Goal: Task Accomplishment & Management: Use online tool/utility

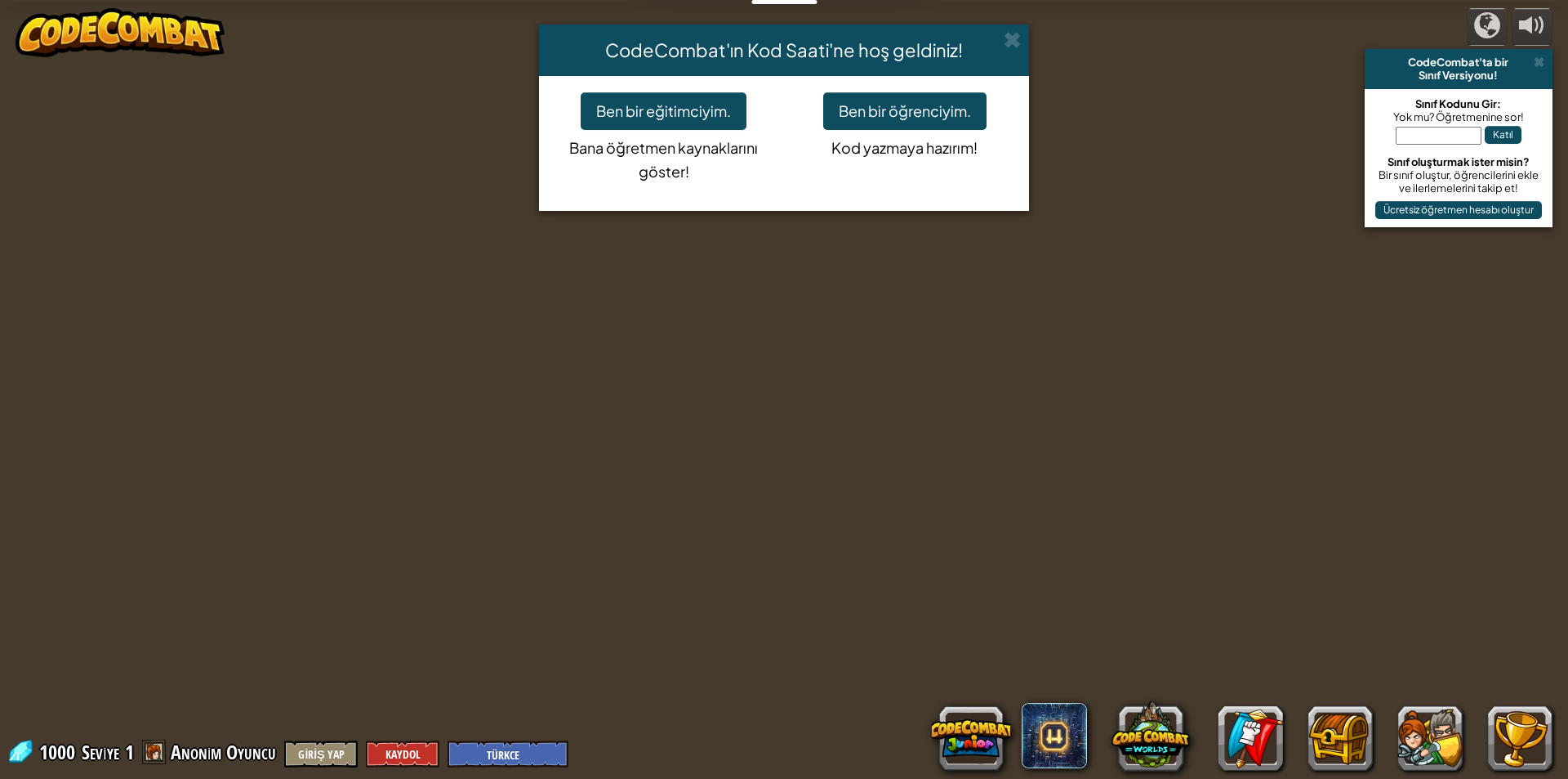
select select "tr"
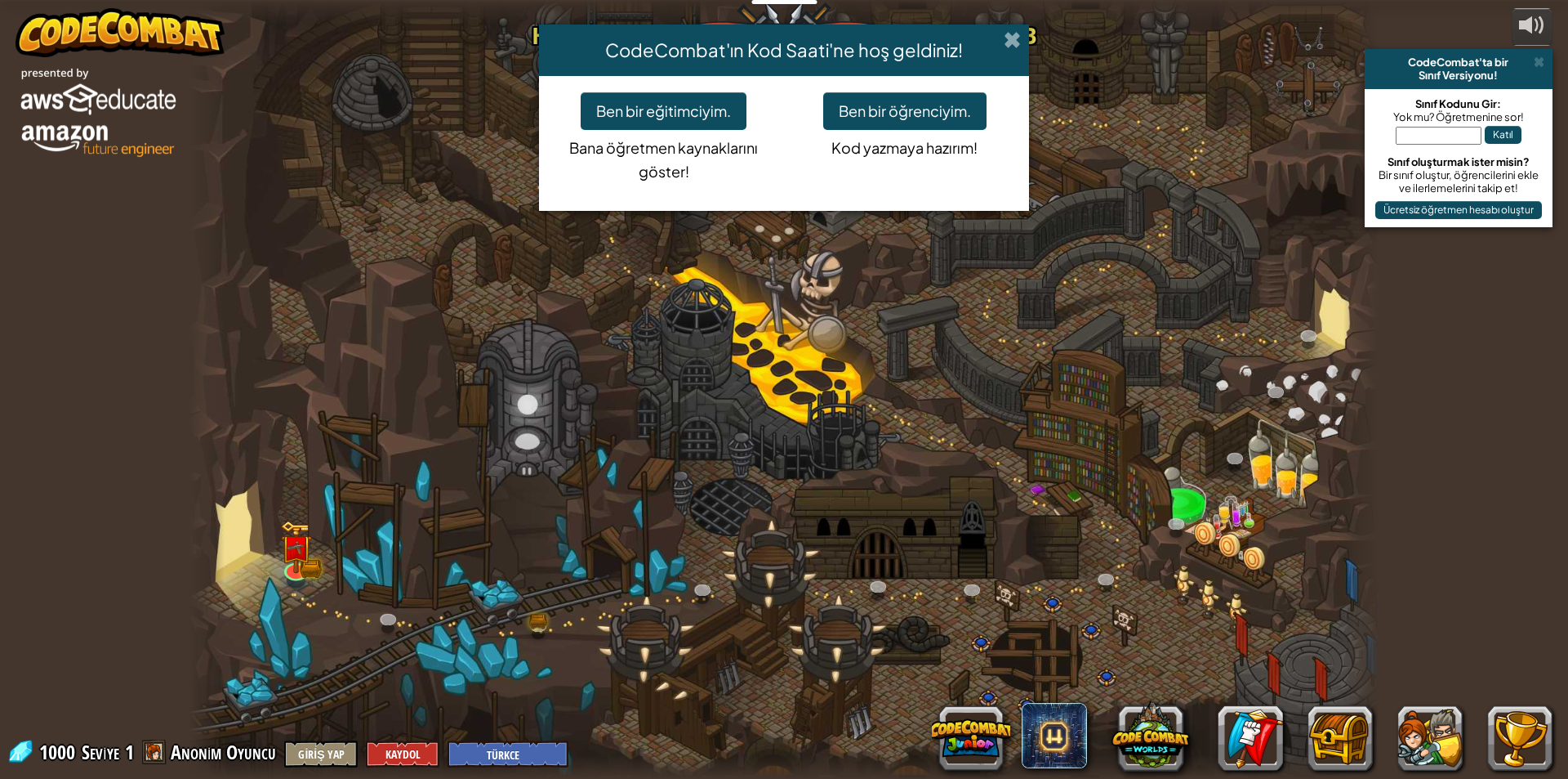
click at [1010, 35] on span at bounding box center [1011, 39] width 17 height 17
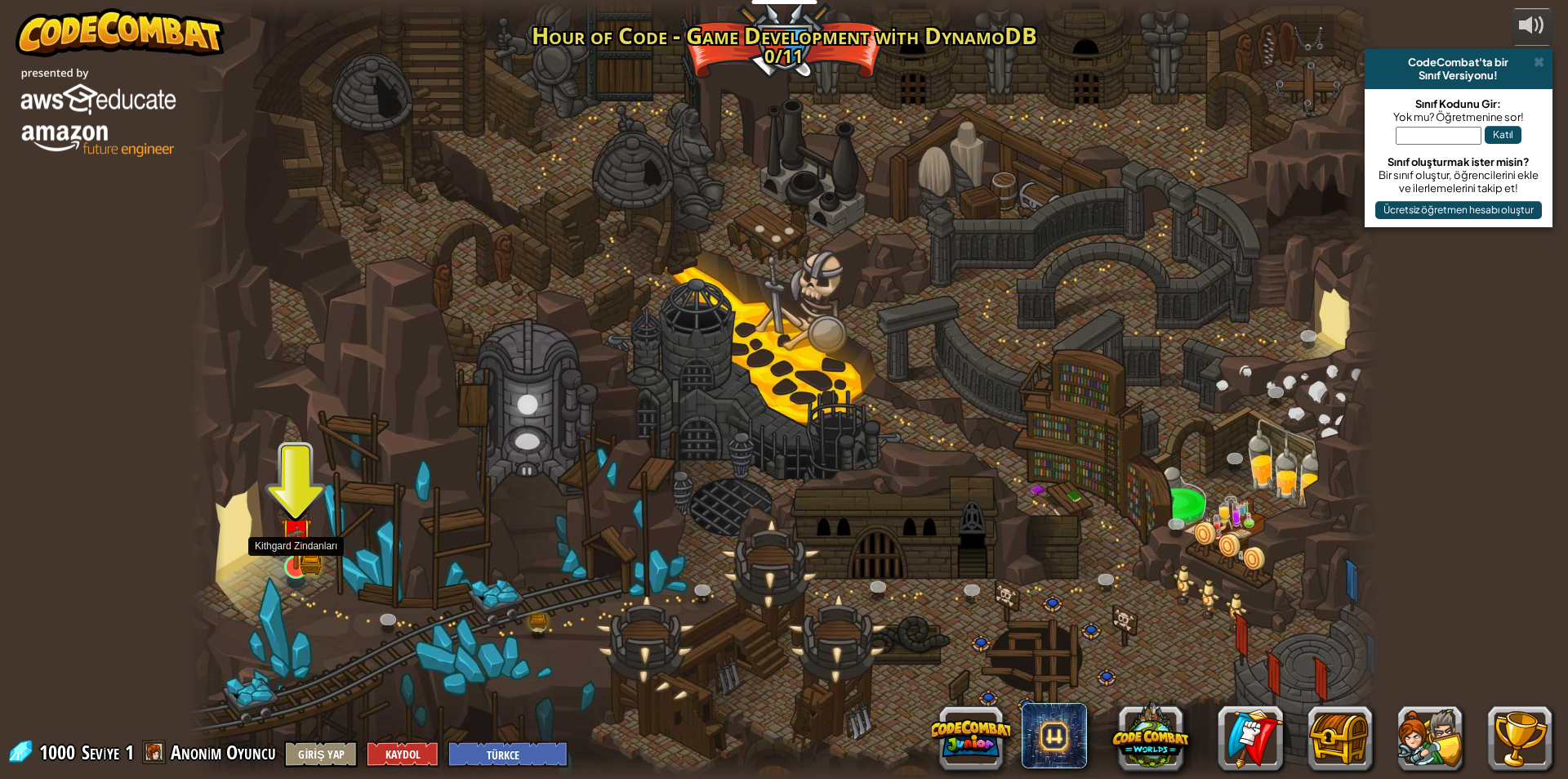
click at [286, 559] on img at bounding box center [296, 534] width 32 height 70
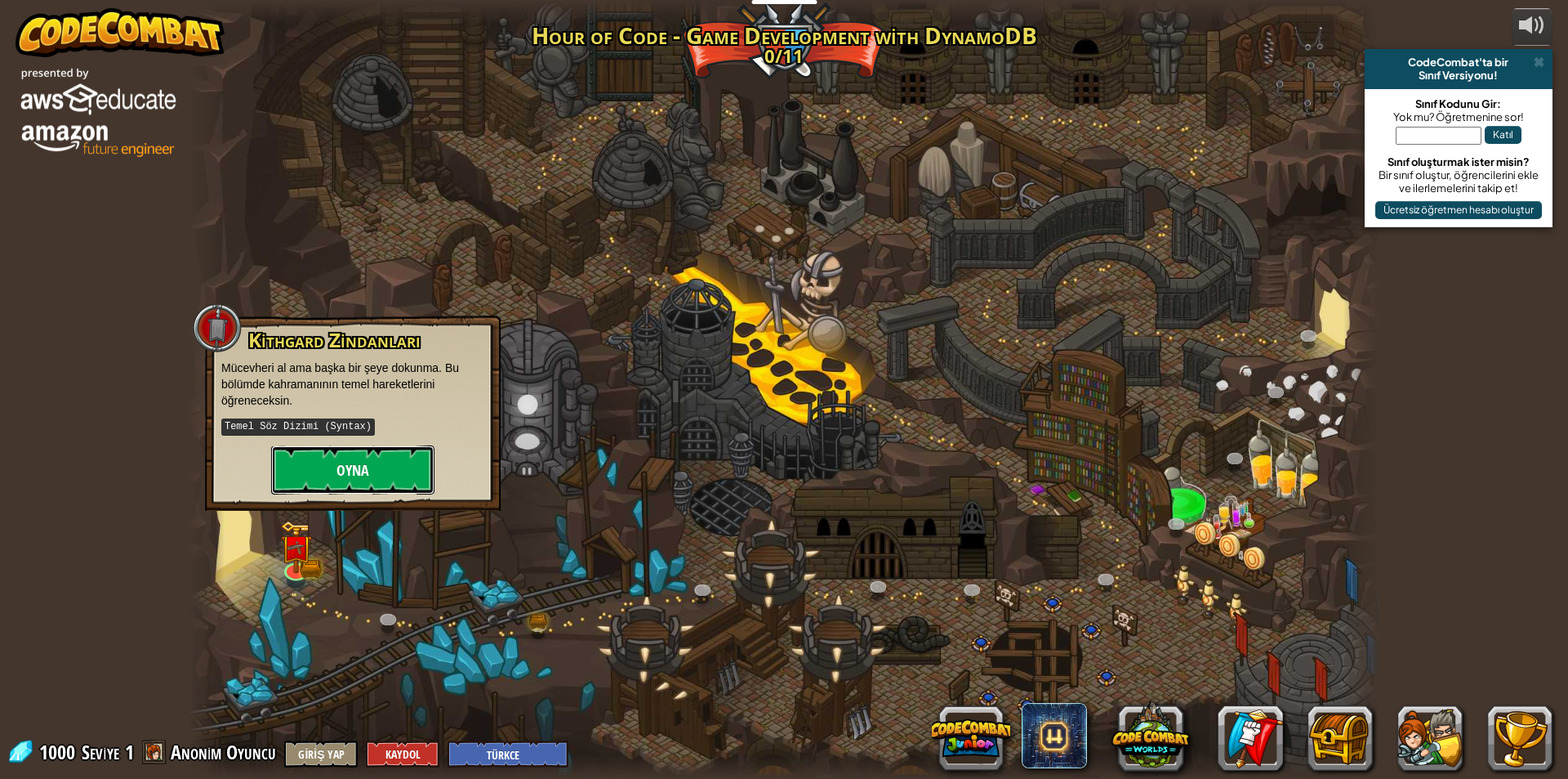
click at [355, 455] on button "Oyna" at bounding box center [352, 469] width 163 height 49
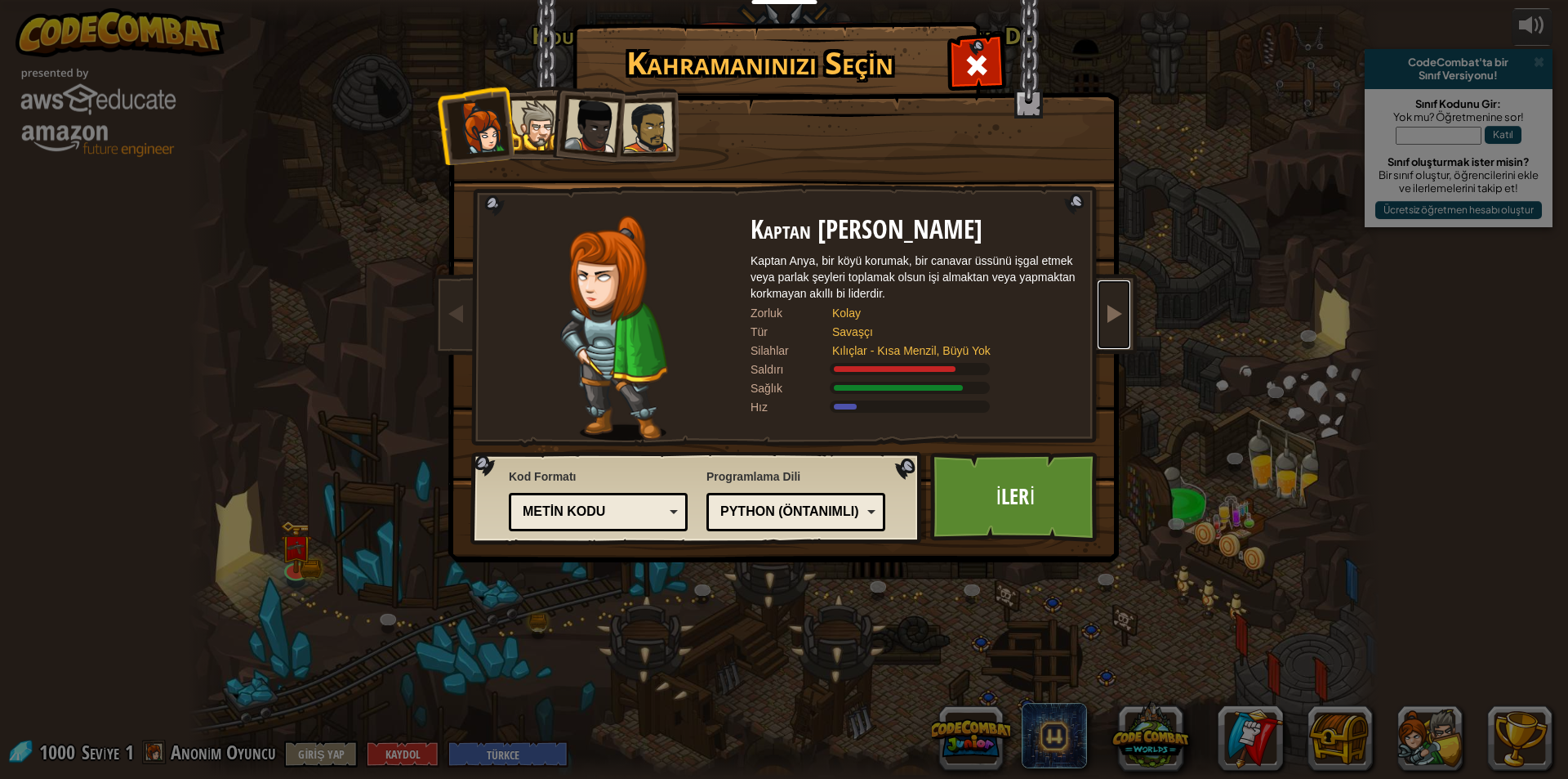
click at [1112, 304] on span at bounding box center [1114, 313] width 20 height 20
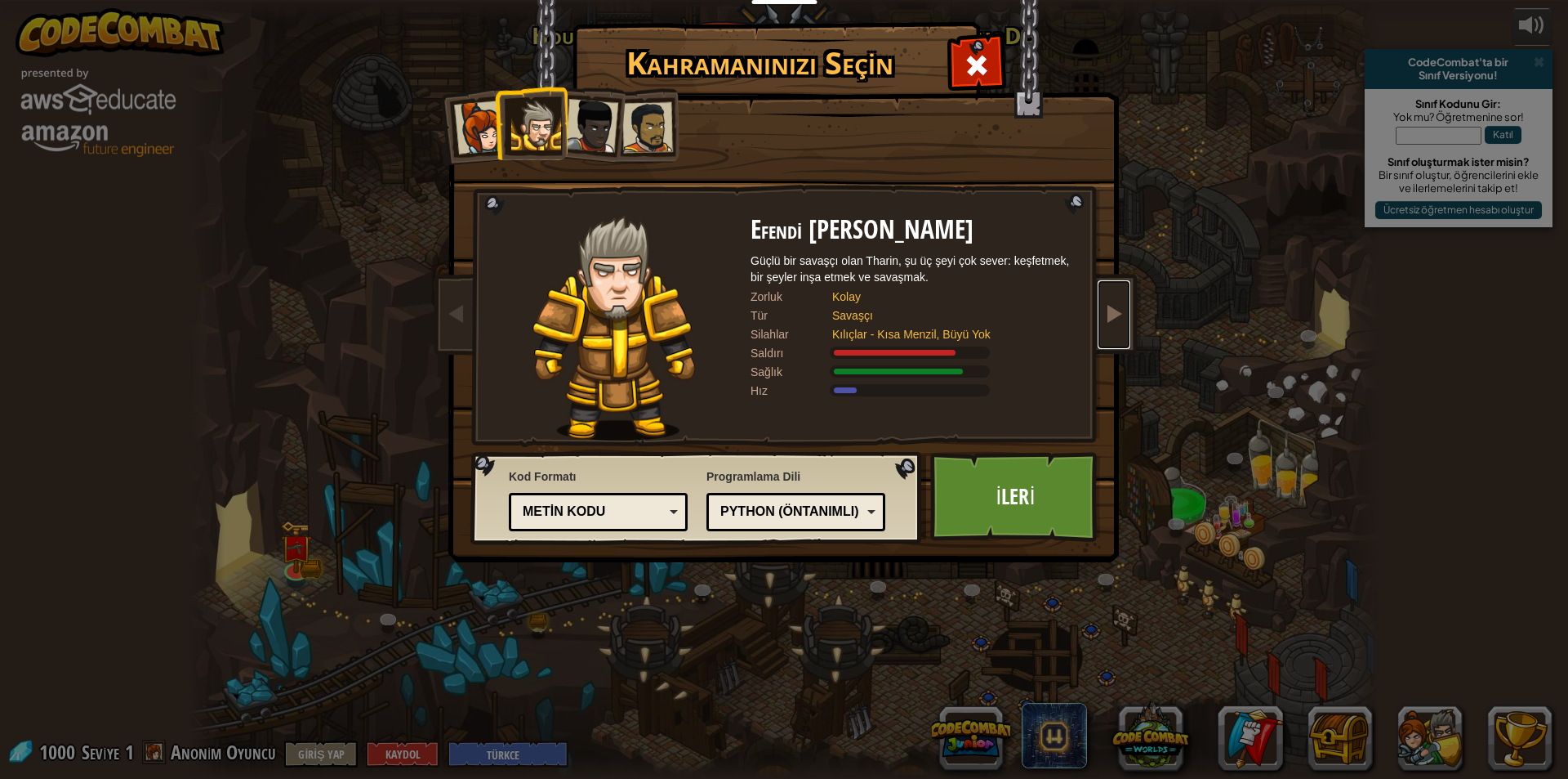
click at [1125, 307] on link at bounding box center [1114, 314] width 33 height 69
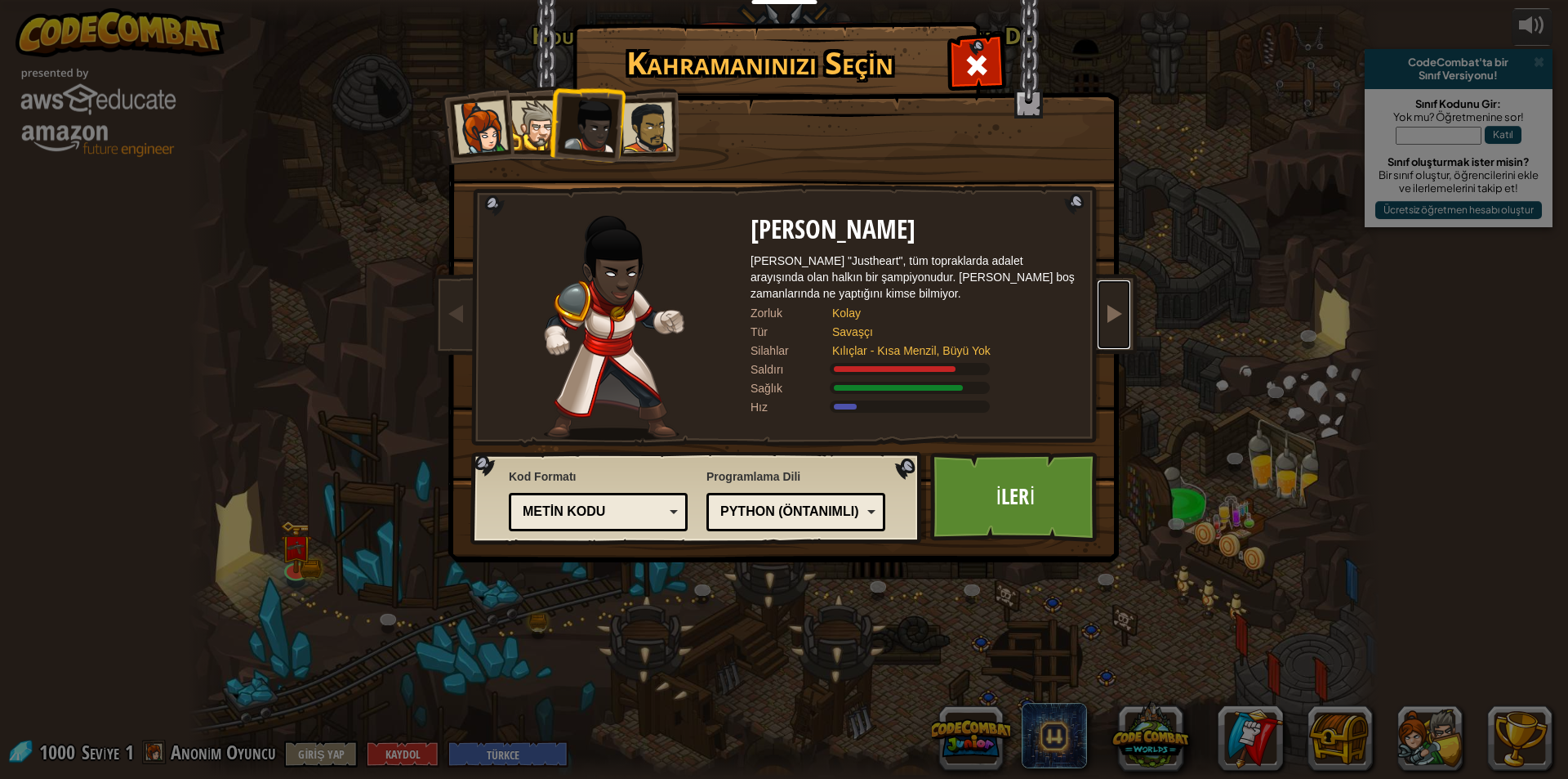
click at [1127, 310] on link at bounding box center [1114, 314] width 33 height 69
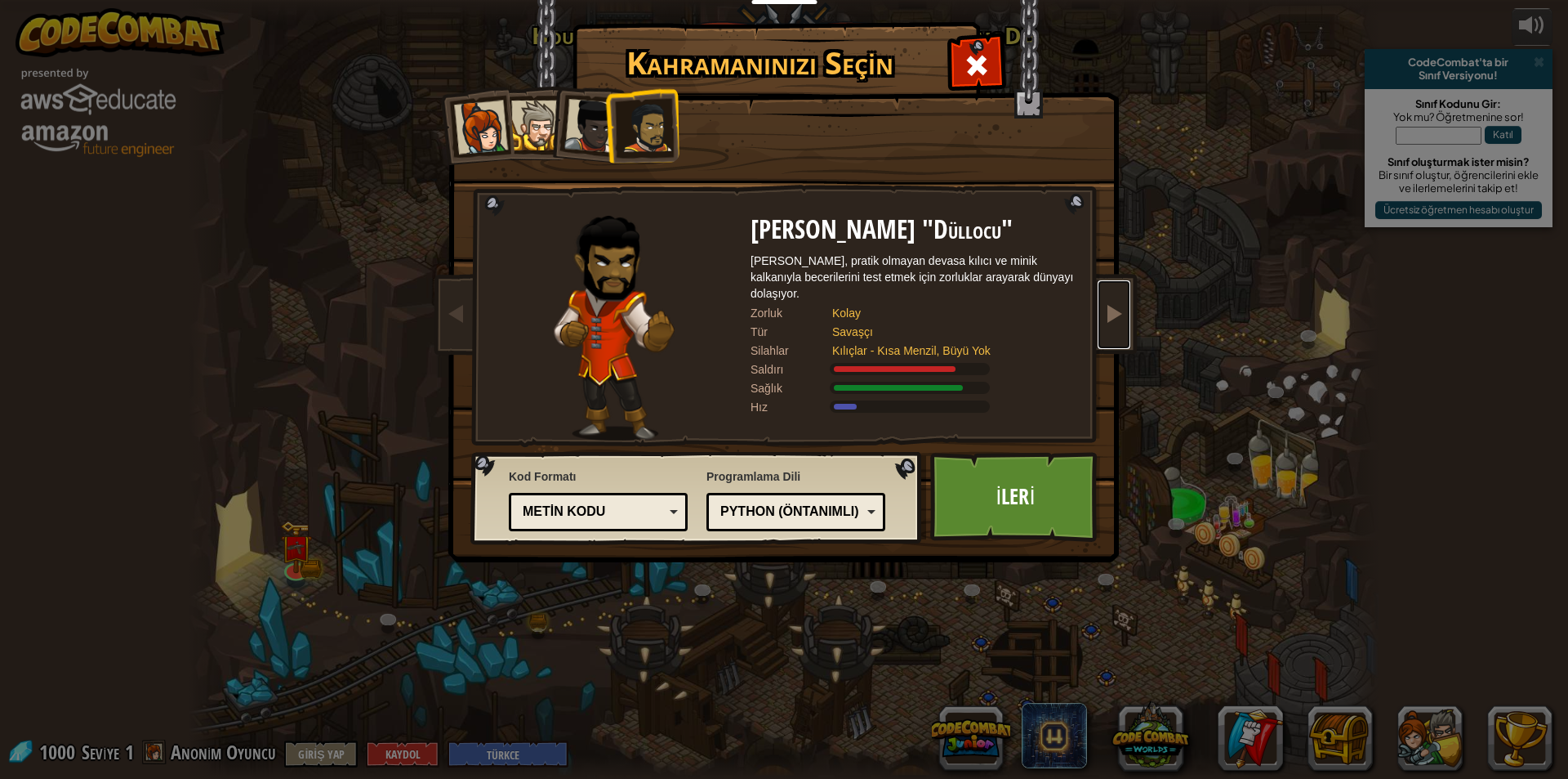
click at [1127, 310] on link at bounding box center [1114, 314] width 33 height 69
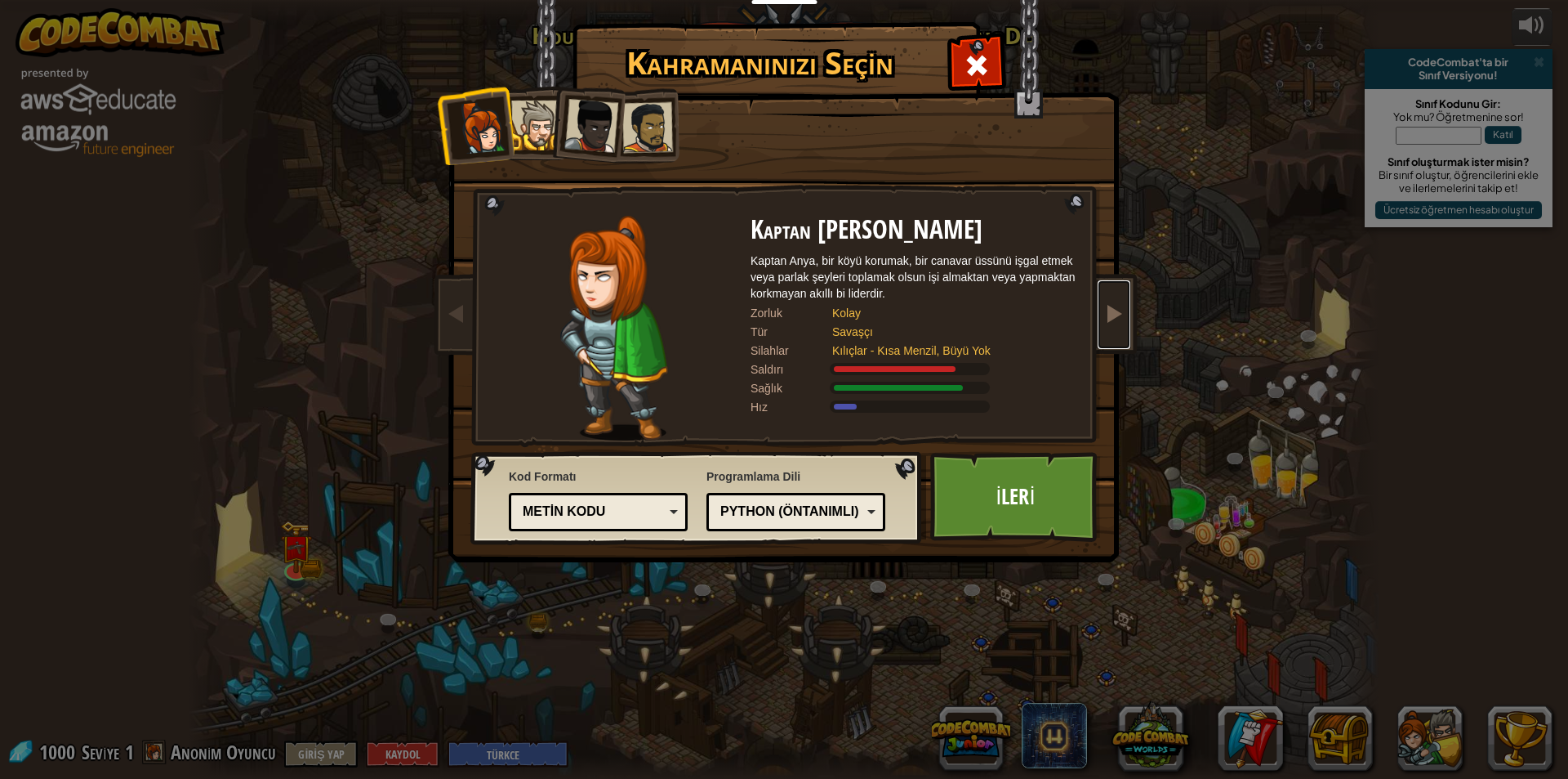
click at [1127, 310] on link at bounding box center [1114, 314] width 33 height 69
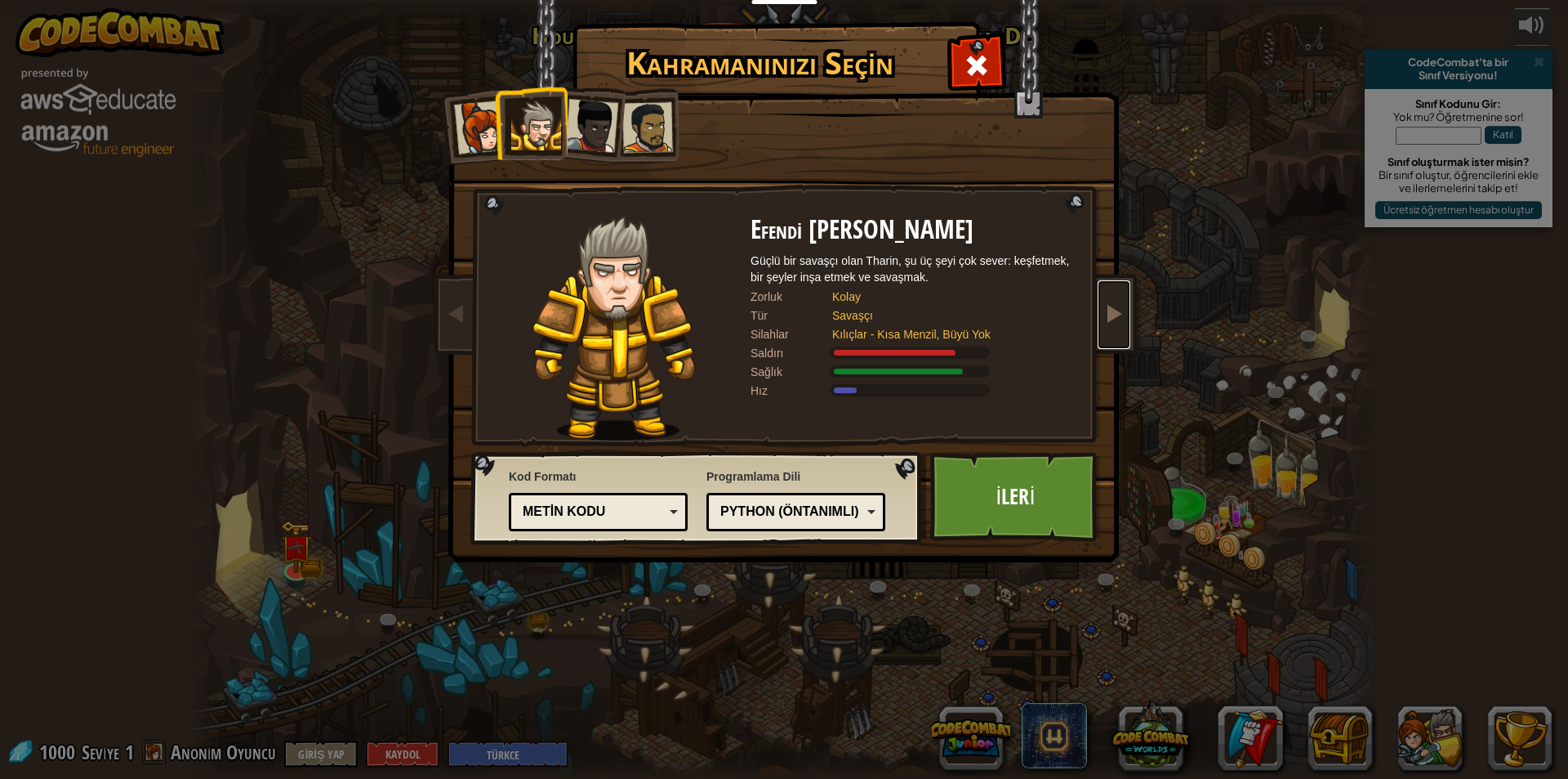
click at [1127, 310] on link at bounding box center [1114, 314] width 33 height 69
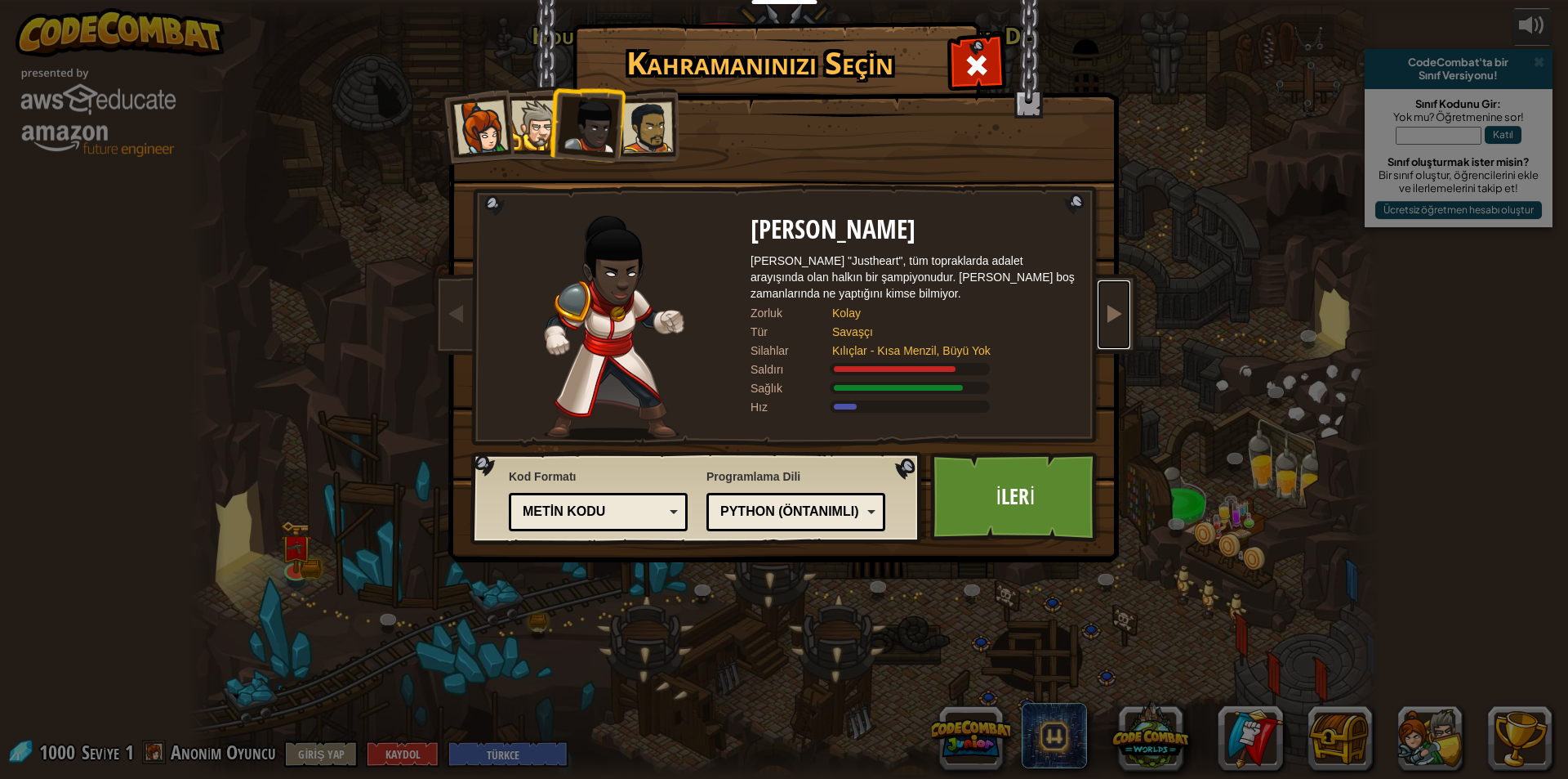
click at [1127, 310] on link at bounding box center [1114, 314] width 33 height 69
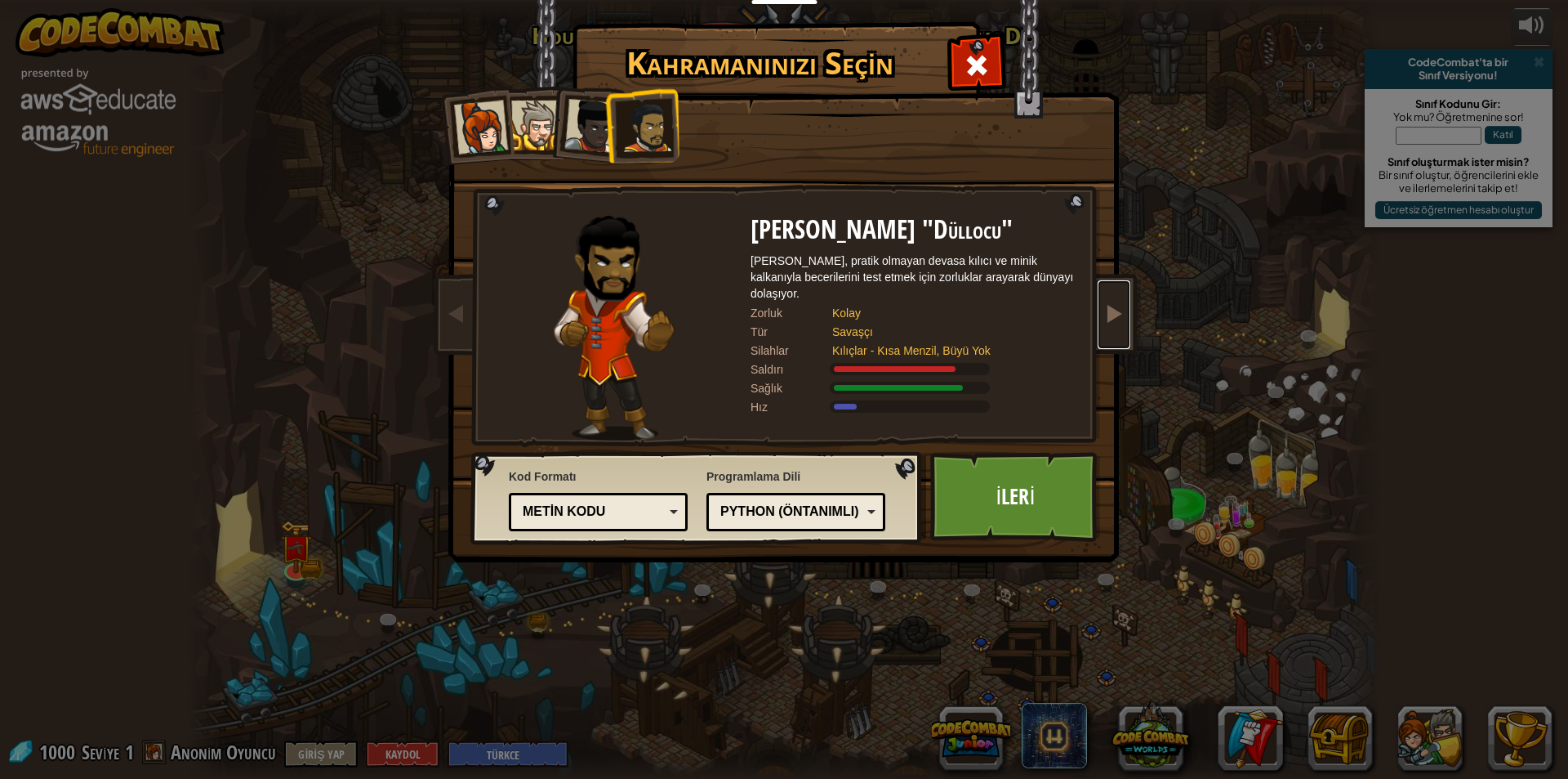
click at [1127, 310] on link at bounding box center [1114, 314] width 33 height 69
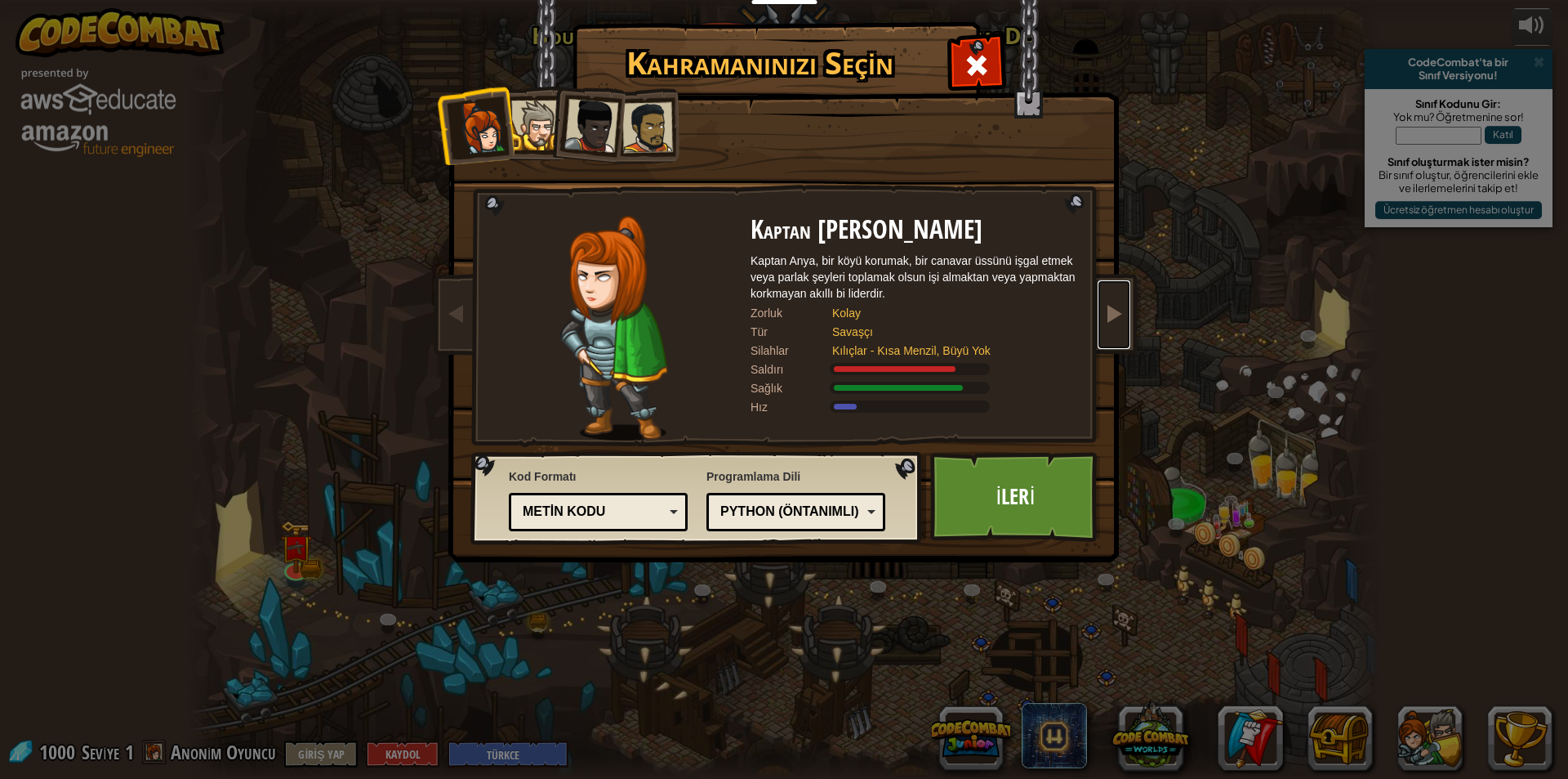
click at [1127, 310] on link at bounding box center [1114, 314] width 33 height 69
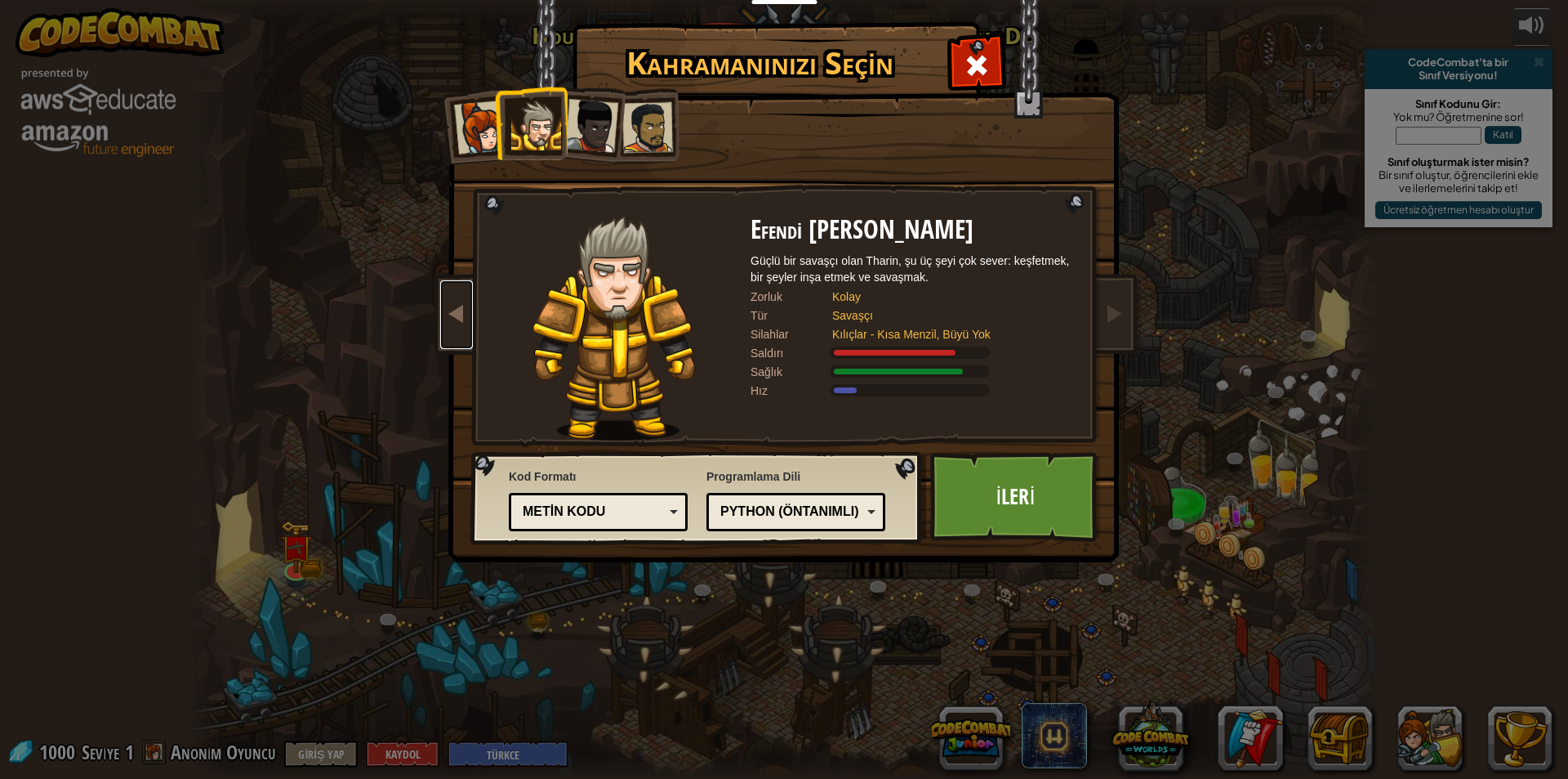
click at [453, 317] on span at bounding box center [457, 313] width 20 height 20
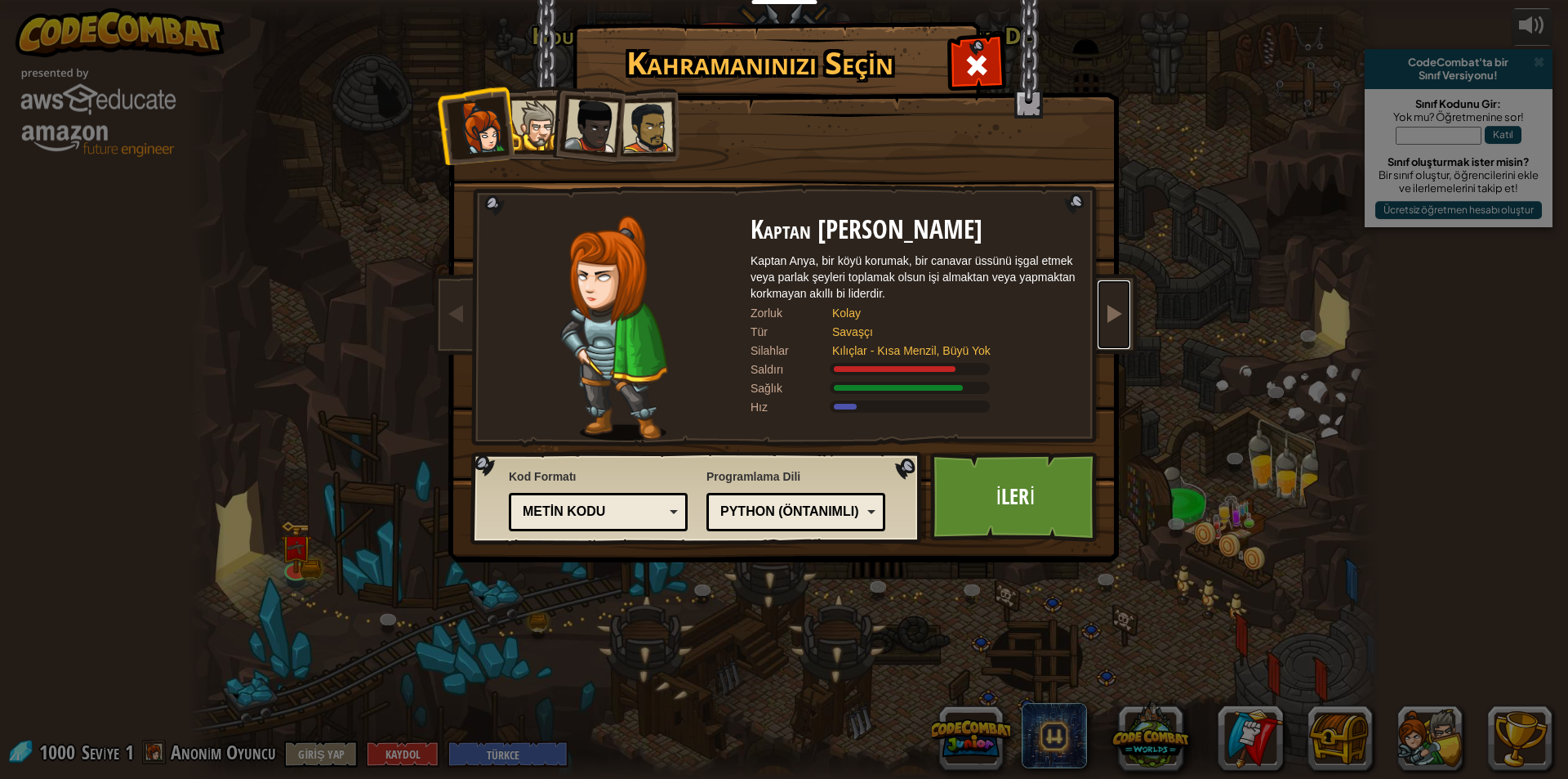
click at [1119, 314] on span at bounding box center [1114, 313] width 20 height 20
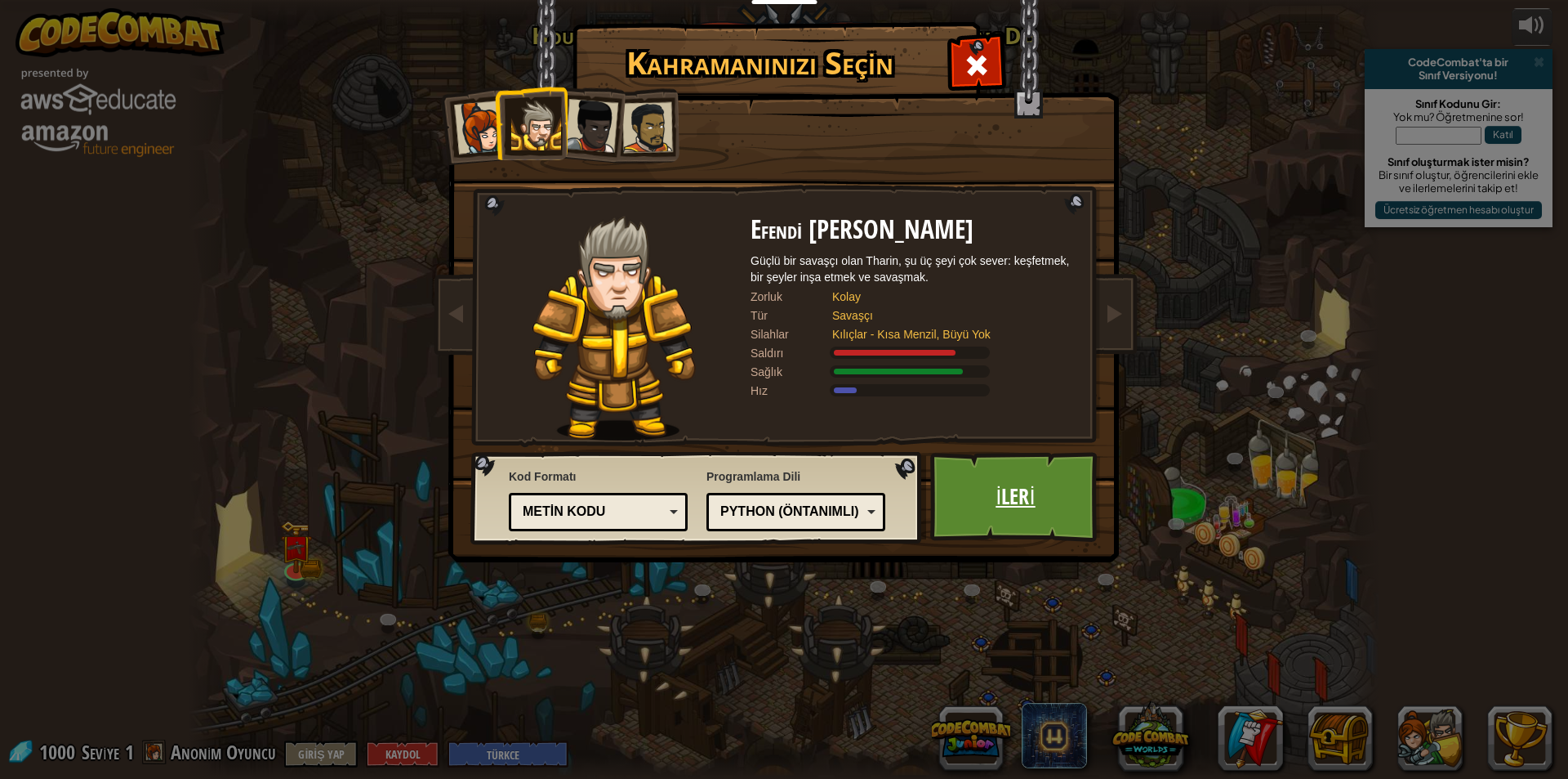
click at [1008, 511] on link "İleri" at bounding box center [1015, 496] width 170 height 90
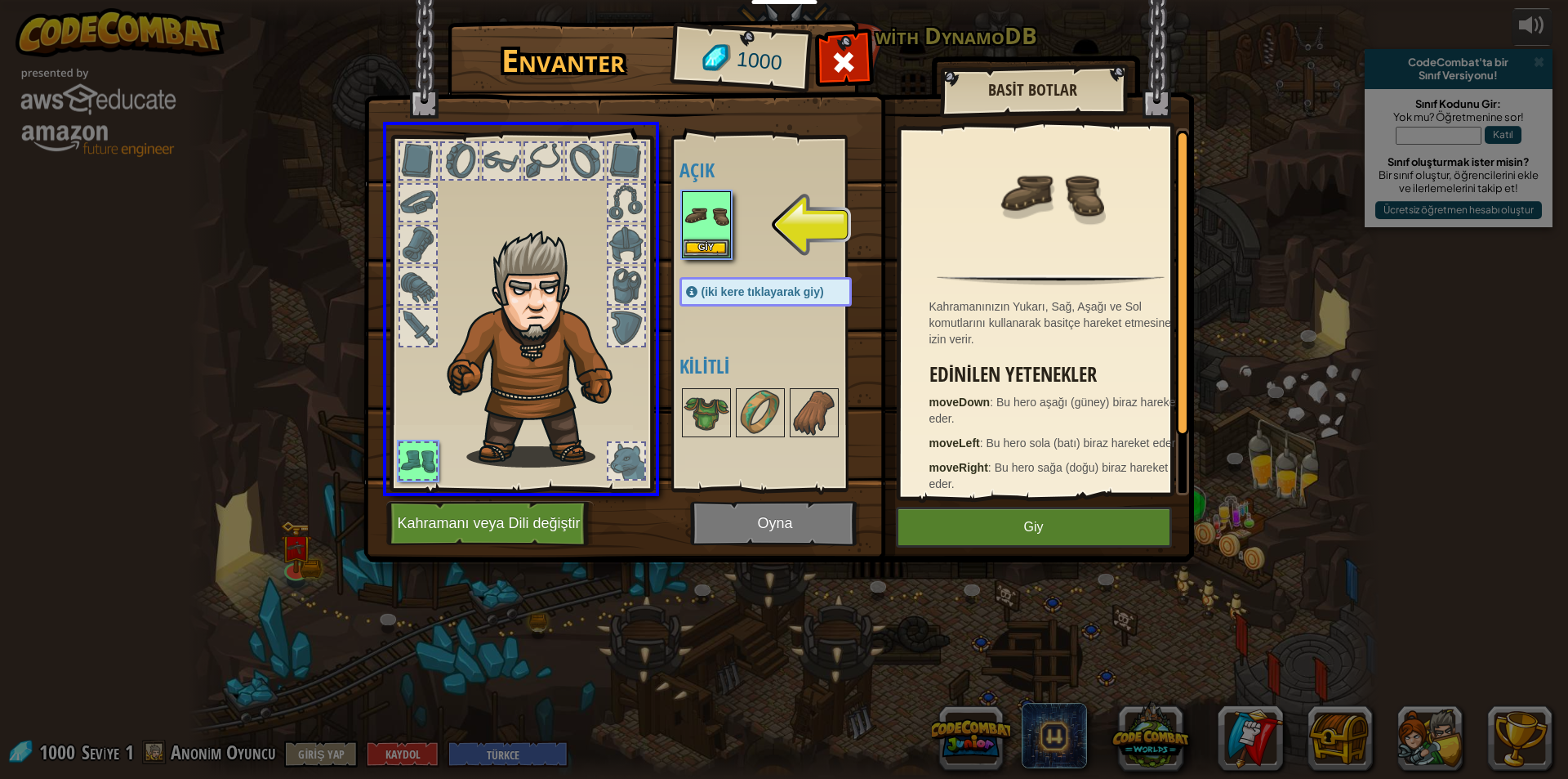
drag, startPoint x: 710, startPoint y: 223, endPoint x: 869, endPoint y: 402, distance: 239.4
click at [805, 326] on div "Envanter 1000 Açık Giy (iki kere tıklayarak giy) Kilitli Basit Botlar Kahramanı…" at bounding box center [784, 389] width 1568 height 779
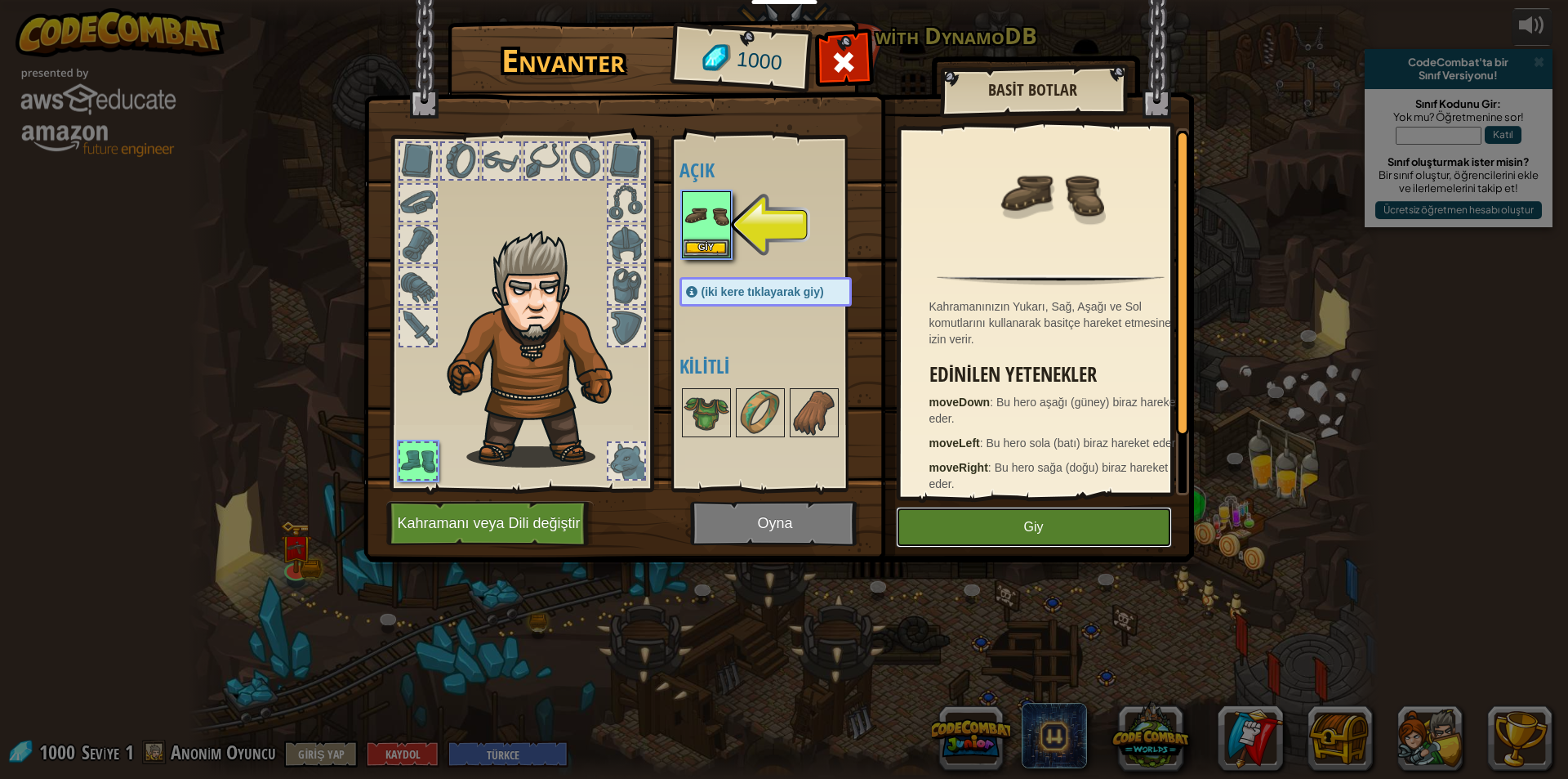
click at [973, 516] on button "Giy" at bounding box center [1033, 527] width 276 height 41
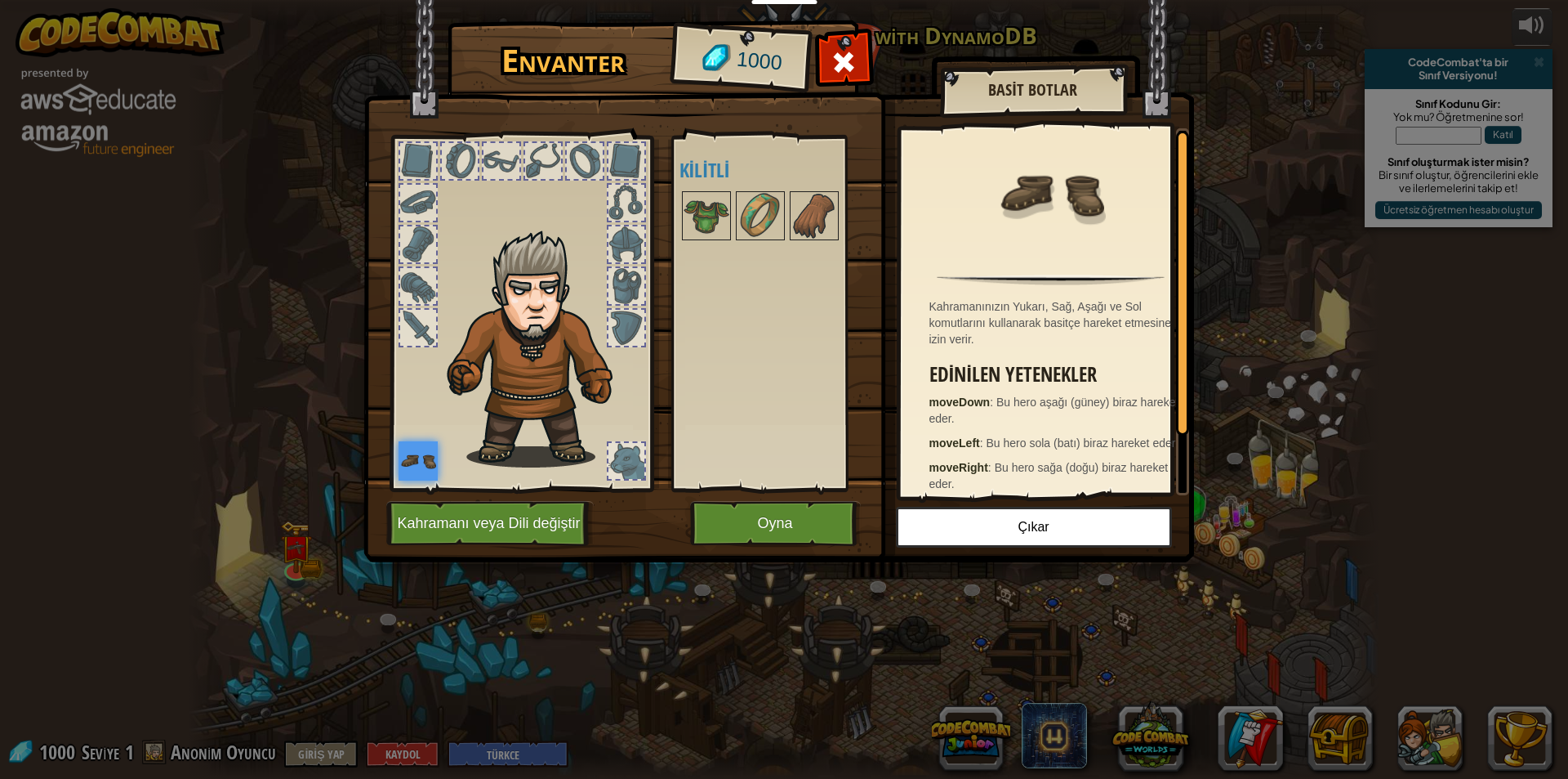
drag, startPoint x: 725, startPoint y: 210, endPoint x: 675, endPoint y: 230, distance: 53.9
click at [644, 234] on div "Envanter 1000 Açık Giy (iki kere tıklayarak giy) Kilitli Basit Botlar Kahramanı…" at bounding box center [784, 294] width 830 height 539
click at [715, 218] on img at bounding box center [706, 215] width 45 height 46
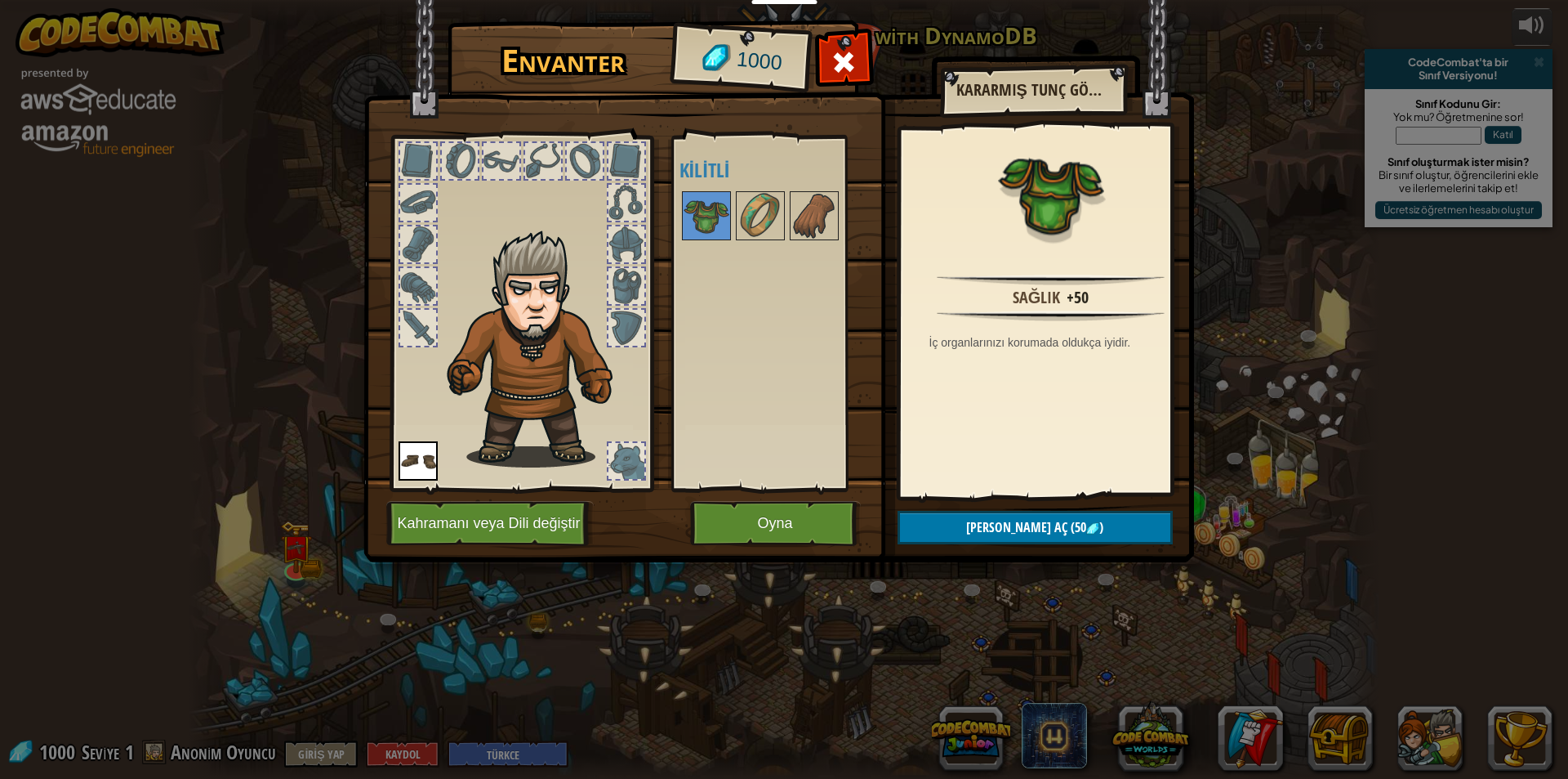
drag, startPoint x: 710, startPoint y: 226, endPoint x: 625, endPoint y: 293, distance: 108.2
click at [626, 293] on div "Envanter 1000 Açık Giy (iki kere tıklayarak giy) Kilitli Kararmış Tunç Göğüs Pl…" at bounding box center [784, 294] width 830 height 539
click at [625, 287] on div at bounding box center [626, 286] width 36 height 36
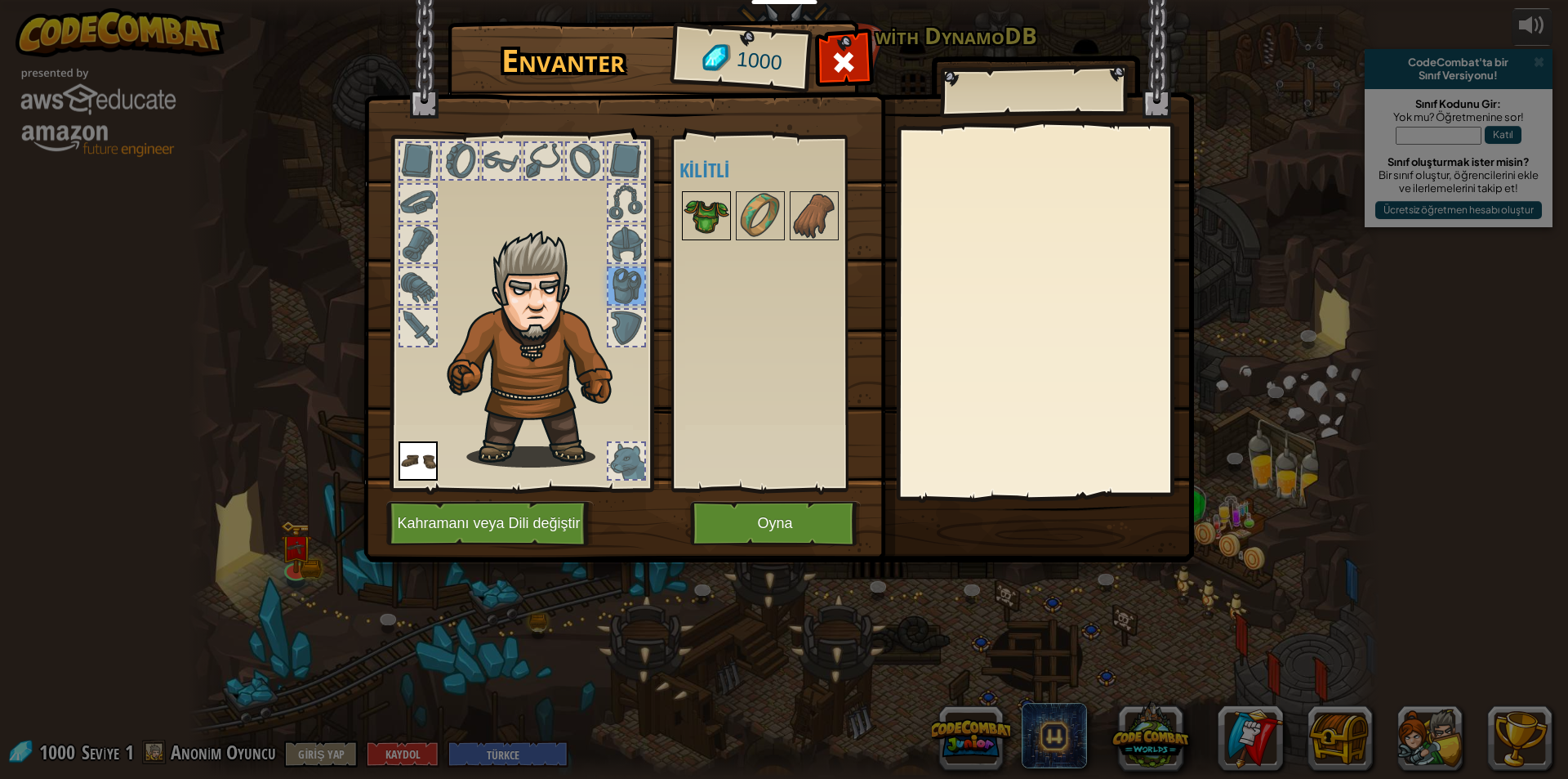
click at [692, 208] on img at bounding box center [706, 215] width 45 height 46
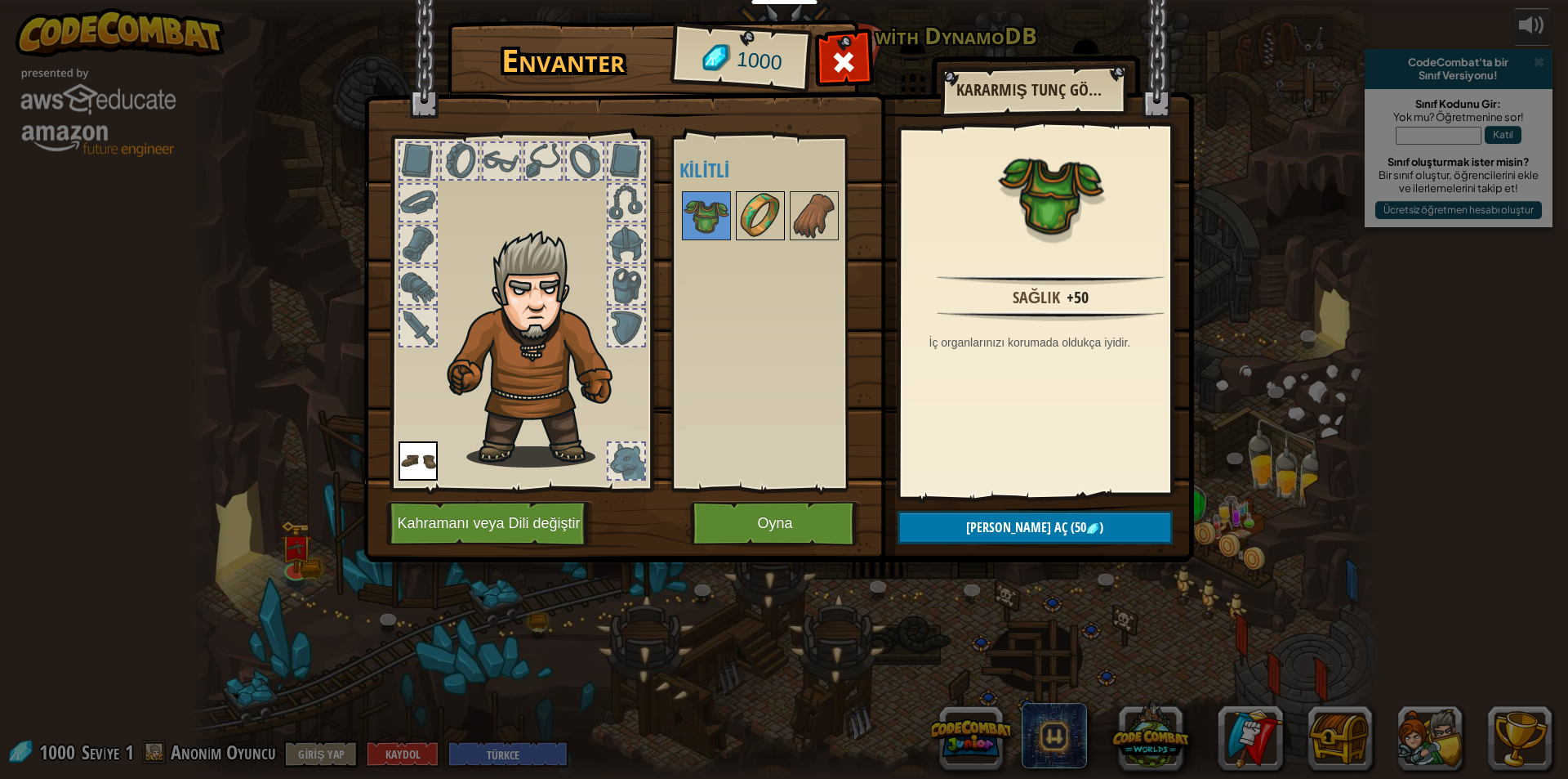
click at [752, 208] on img at bounding box center [760, 215] width 45 height 46
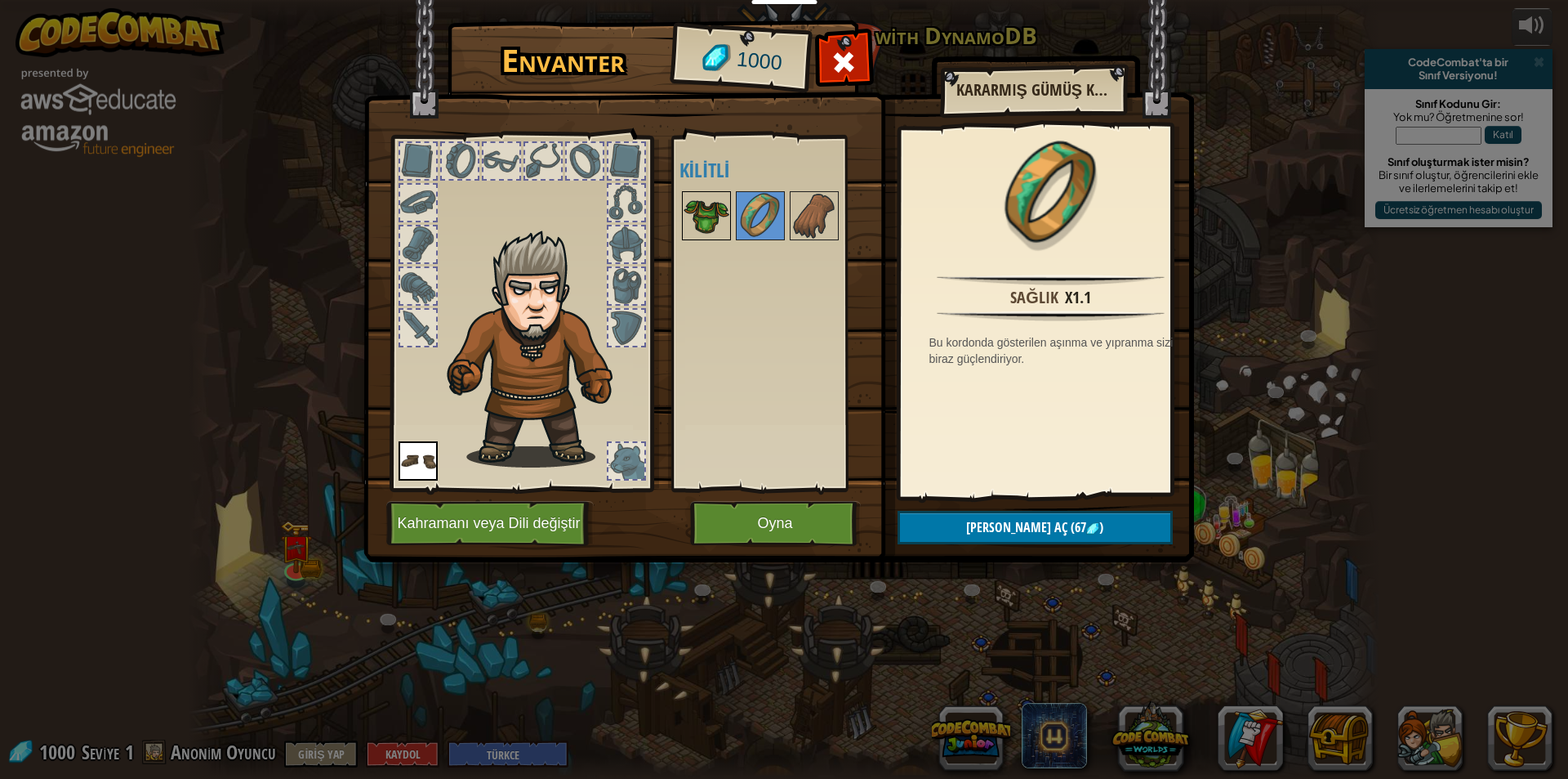
click at [698, 211] on img at bounding box center [706, 215] width 45 height 46
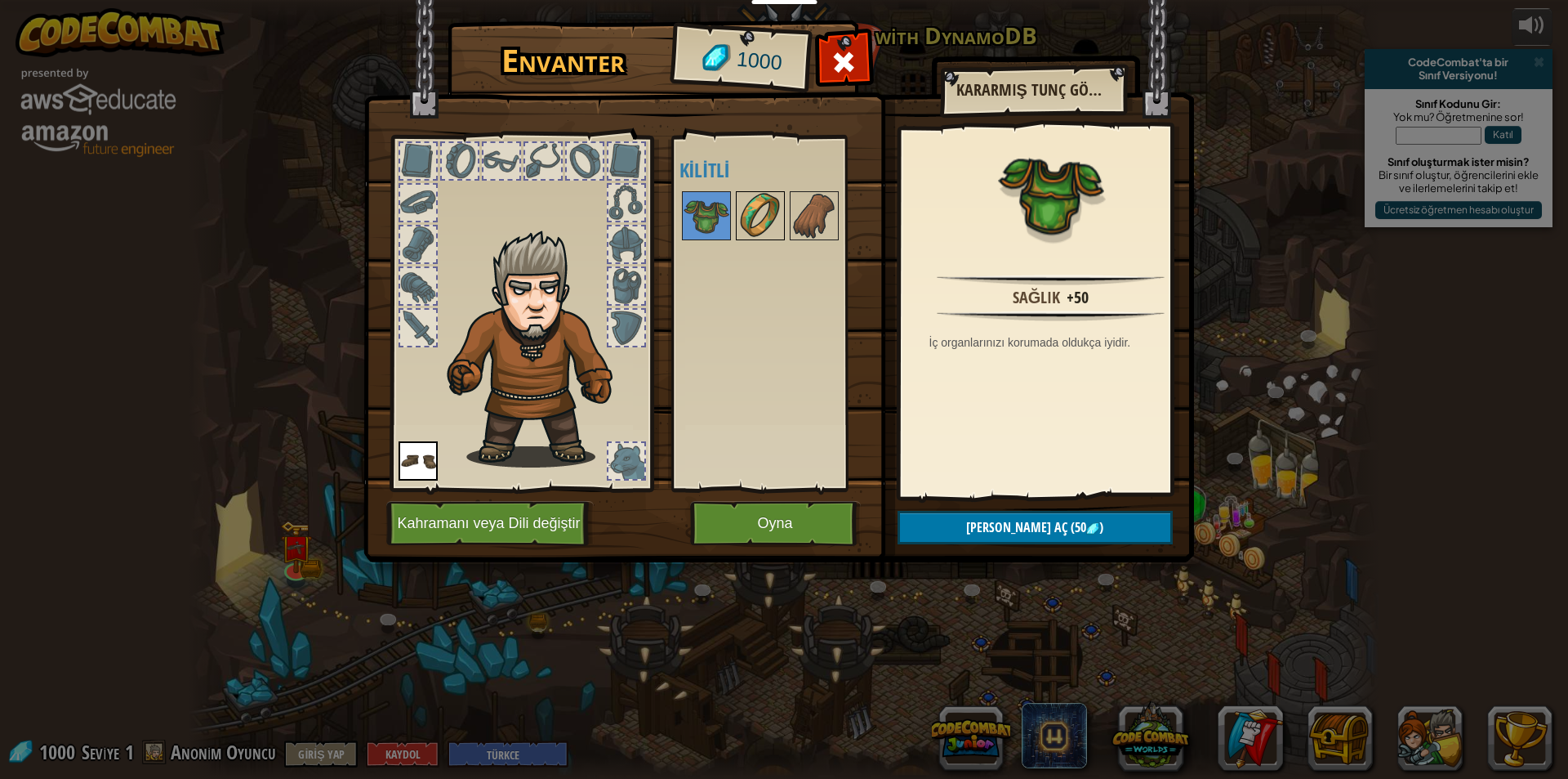
click at [783, 198] on div at bounding box center [760, 215] width 49 height 49
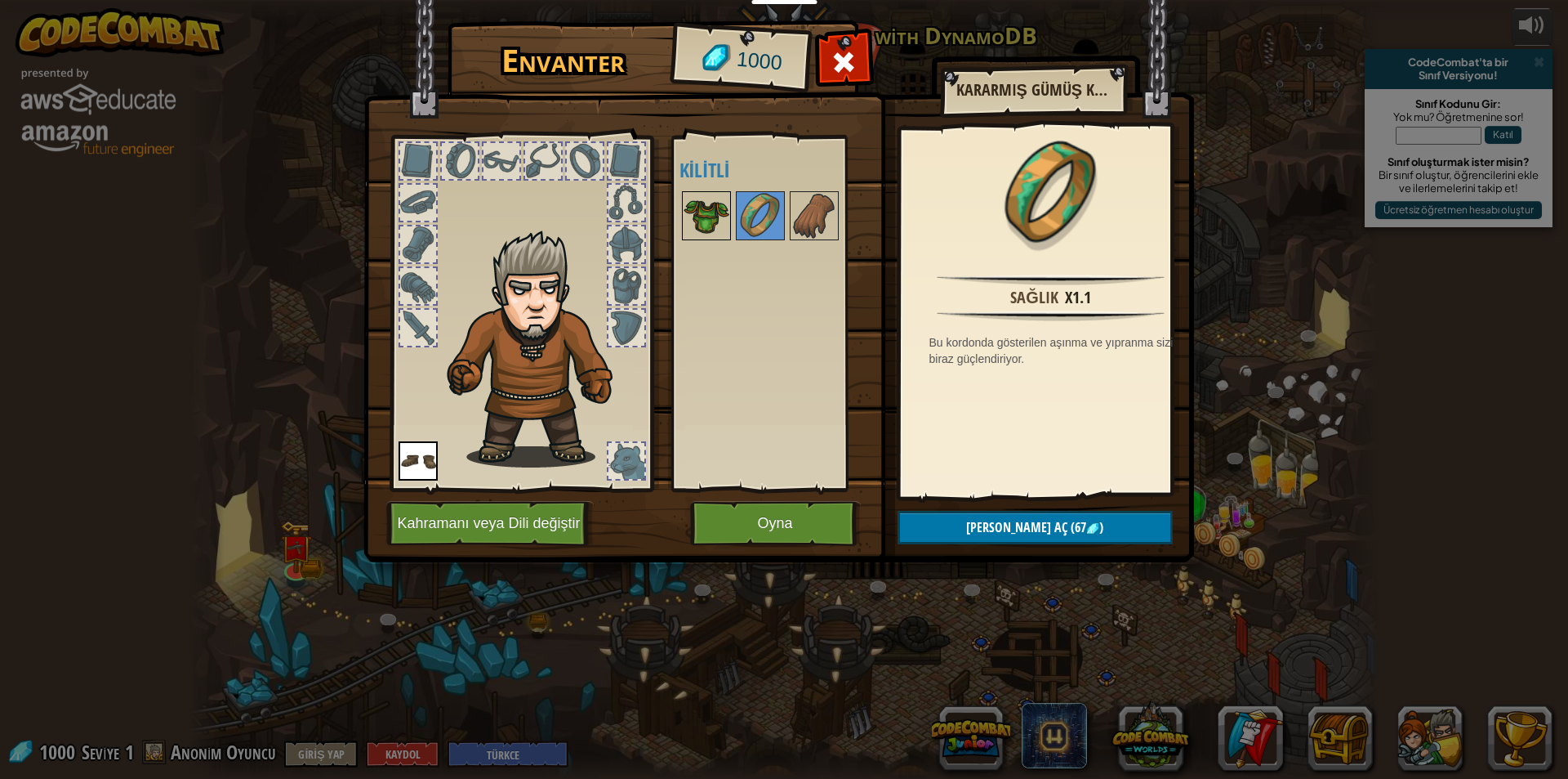
drag, startPoint x: 714, startPoint y: 199, endPoint x: 727, endPoint y: 196, distance: 13.3
click at [714, 199] on img at bounding box center [706, 215] width 45 height 46
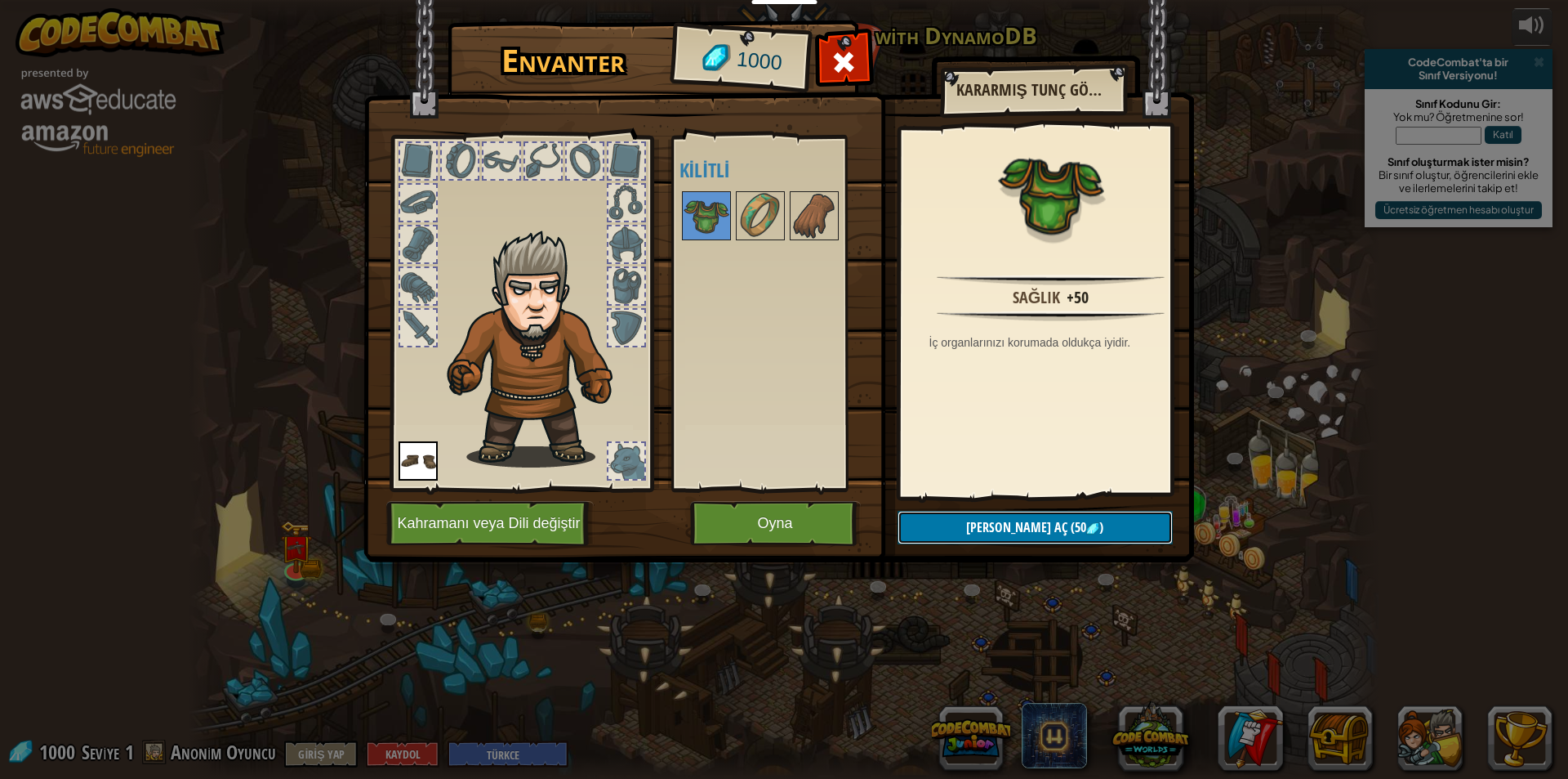
click at [1147, 523] on button "Kilidi aç (50 )" at bounding box center [1035, 527] width 276 height 34
drag, startPoint x: 721, startPoint y: 208, endPoint x: 668, endPoint y: 241, distance: 62.4
click at [664, 241] on div "Envanter 1000 Açık Giy (iki kere tıklayarak giy) Kilitli Kararmış Tunç Göğüs Pl…" at bounding box center [784, 294] width 830 height 539
click at [689, 227] on img at bounding box center [706, 215] width 45 height 46
click at [702, 222] on img at bounding box center [706, 215] width 45 height 46
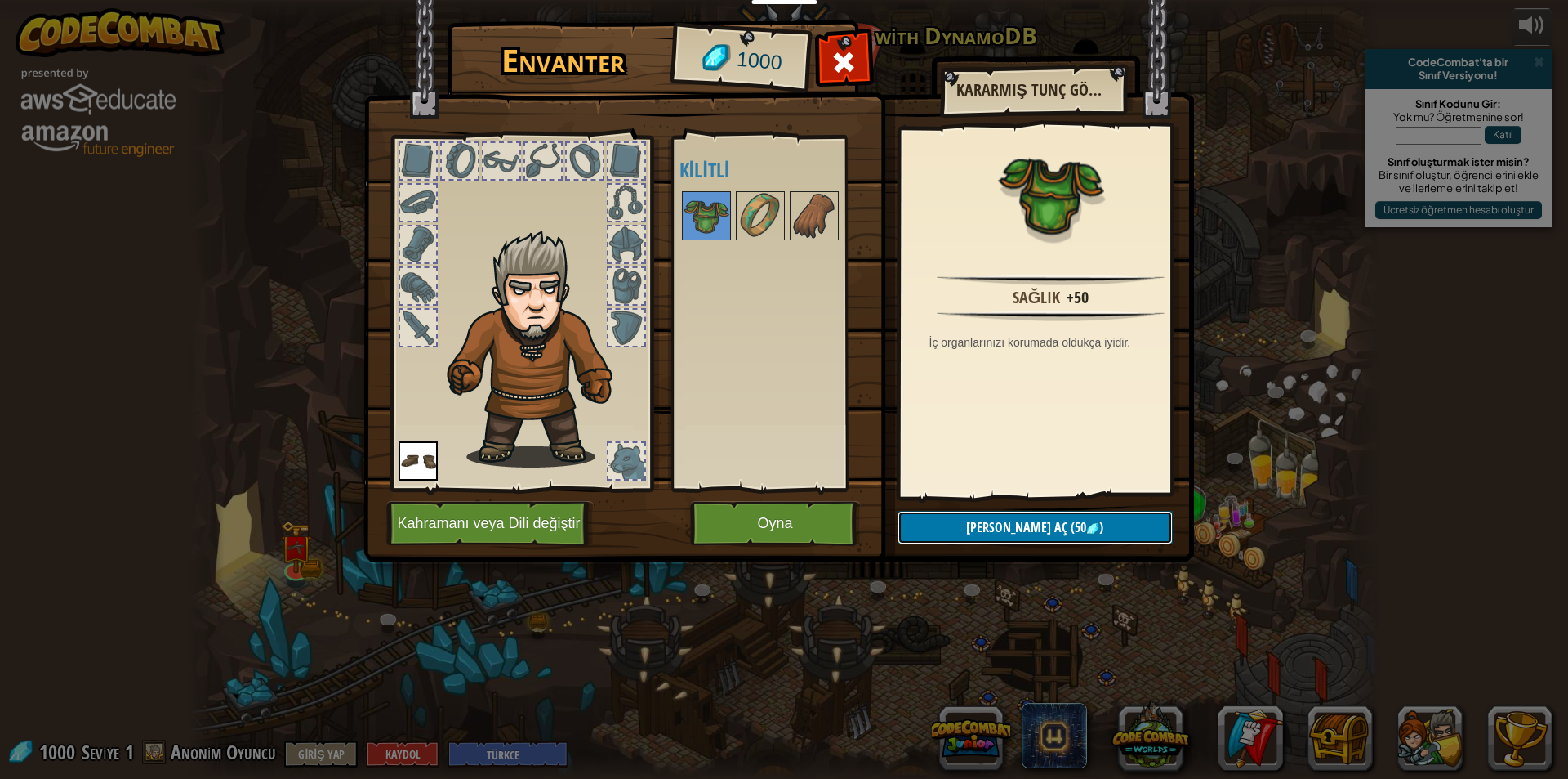
drag, startPoint x: 707, startPoint y: 216, endPoint x: 1012, endPoint y: 510, distance: 423.6
click at [1012, 510] on button "Kilidi aç (50 )" at bounding box center [1035, 527] width 276 height 34
click at [1014, 528] on button "Devam et" at bounding box center [1035, 527] width 276 height 34
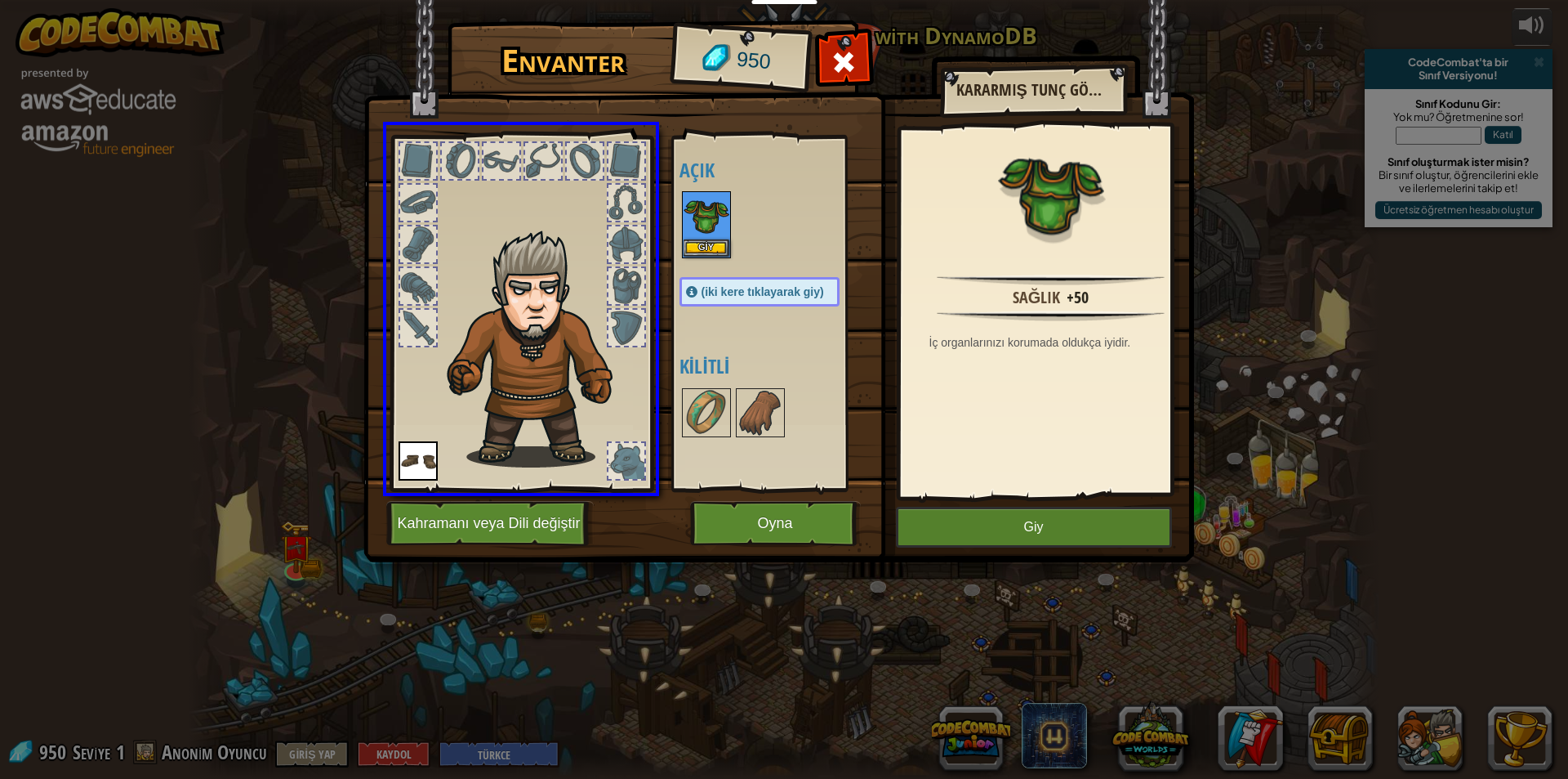
drag, startPoint x: 689, startPoint y: 236, endPoint x: 659, endPoint y: 255, distance: 35.5
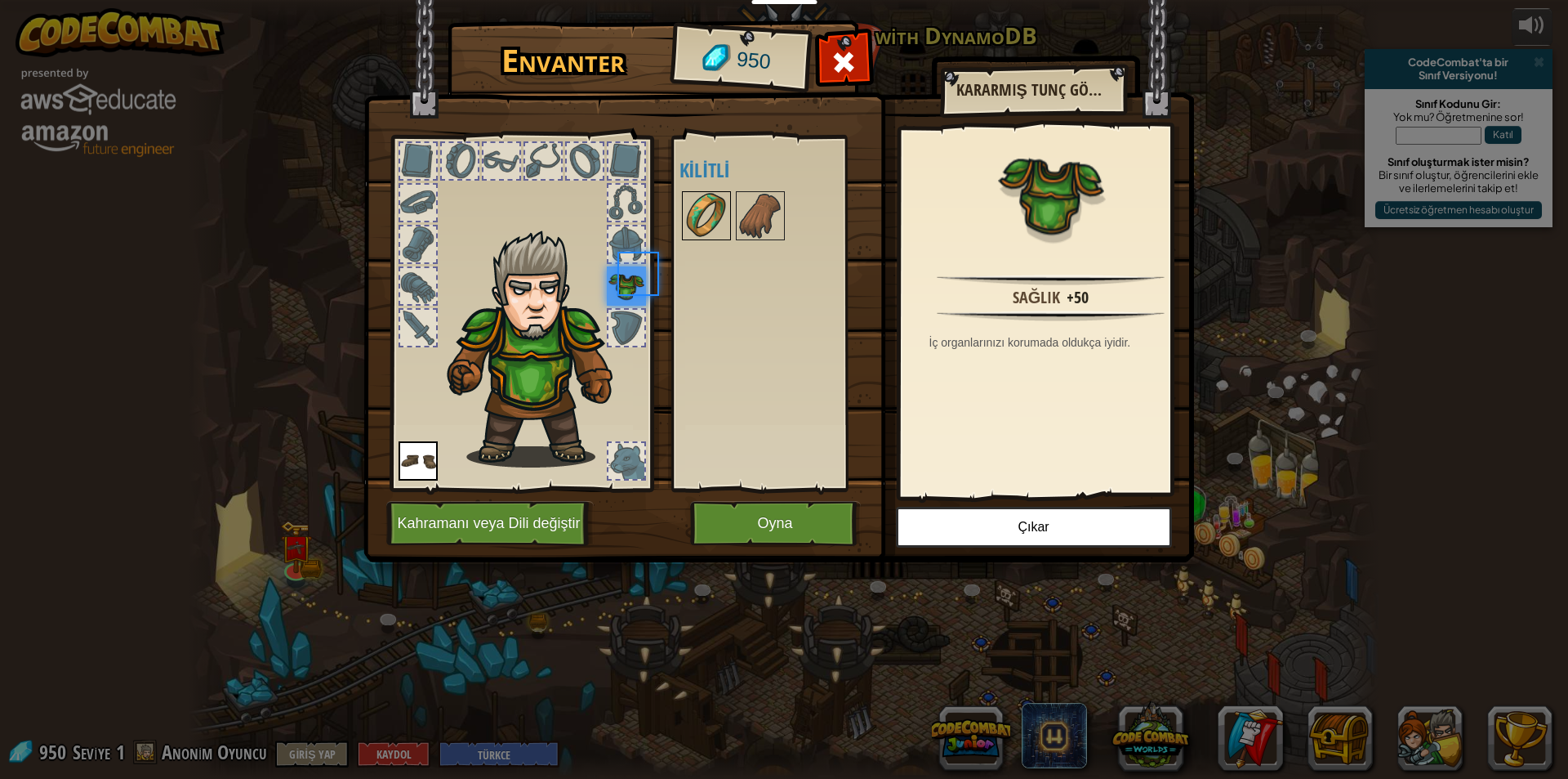
click at [684, 231] on img at bounding box center [706, 215] width 45 height 46
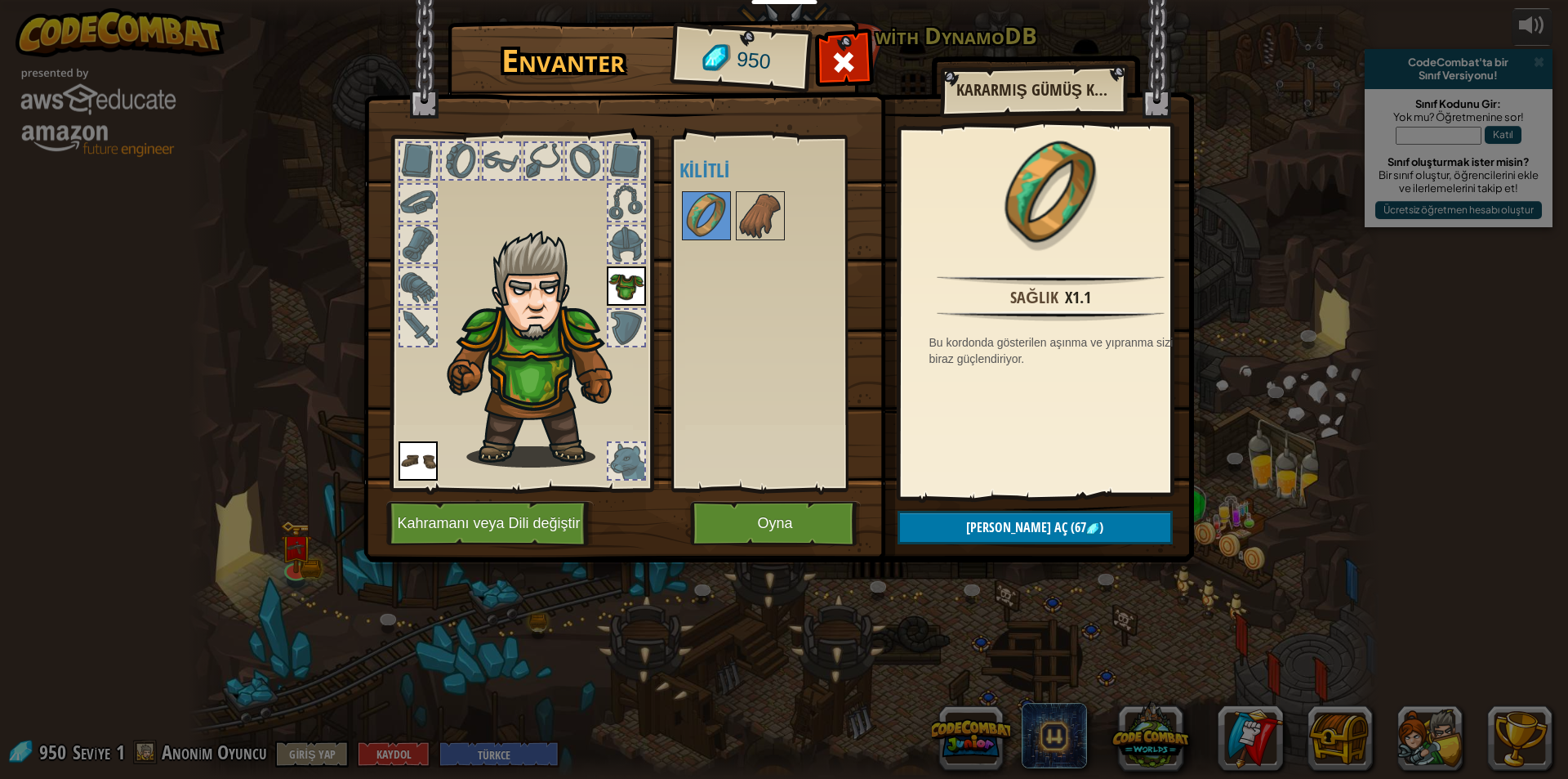
click at [731, 222] on div at bounding box center [776, 216] width 193 height 54
click at [722, 222] on img at bounding box center [706, 215] width 45 height 46
click at [1068, 531] on span "(67" at bounding box center [1077, 527] width 19 height 18
click at [1051, 530] on button "Devam et" at bounding box center [1035, 527] width 276 height 34
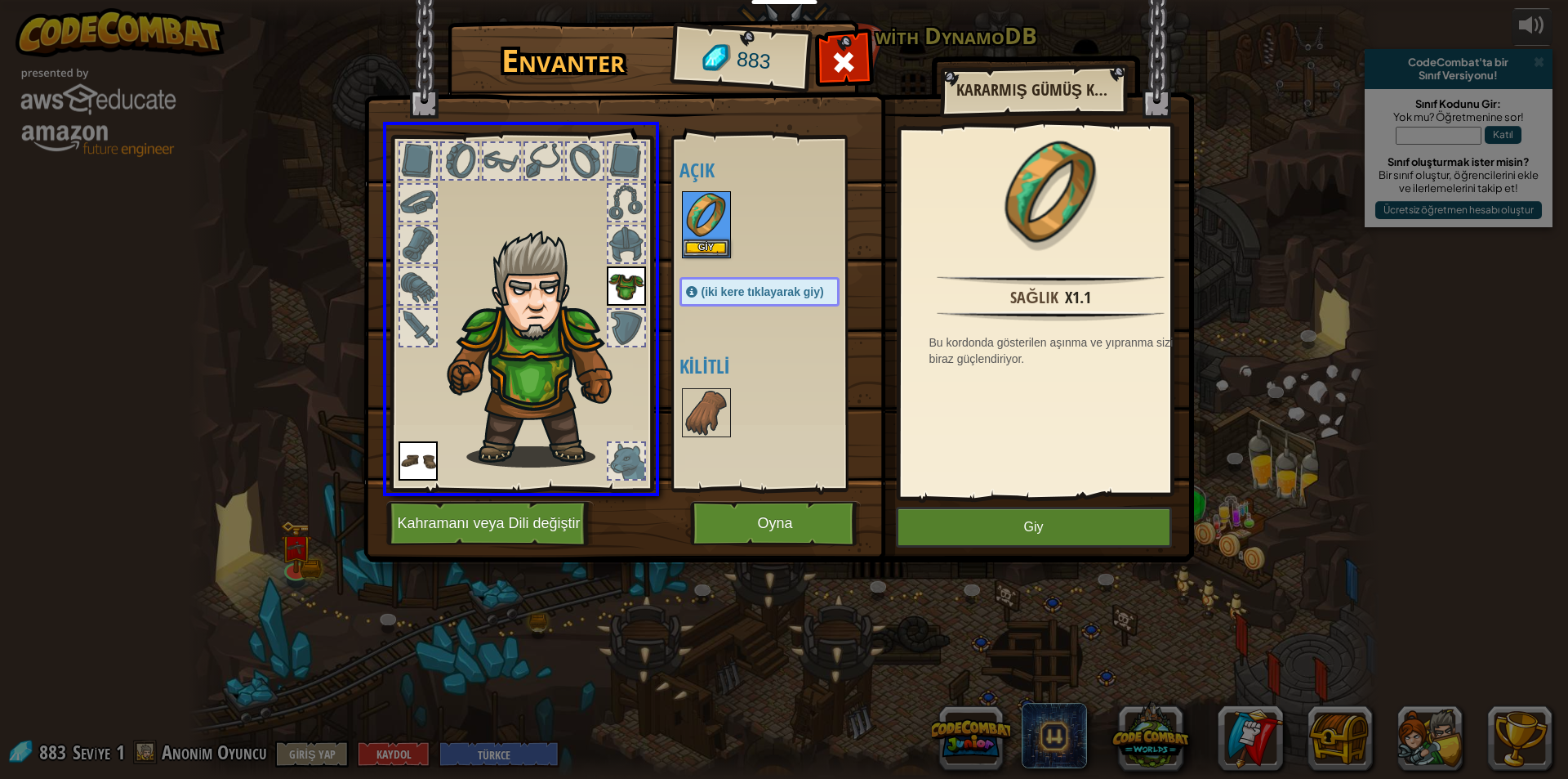
drag, startPoint x: 686, startPoint y: 229, endPoint x: 631, endPoint y: 267, distance: 66.9
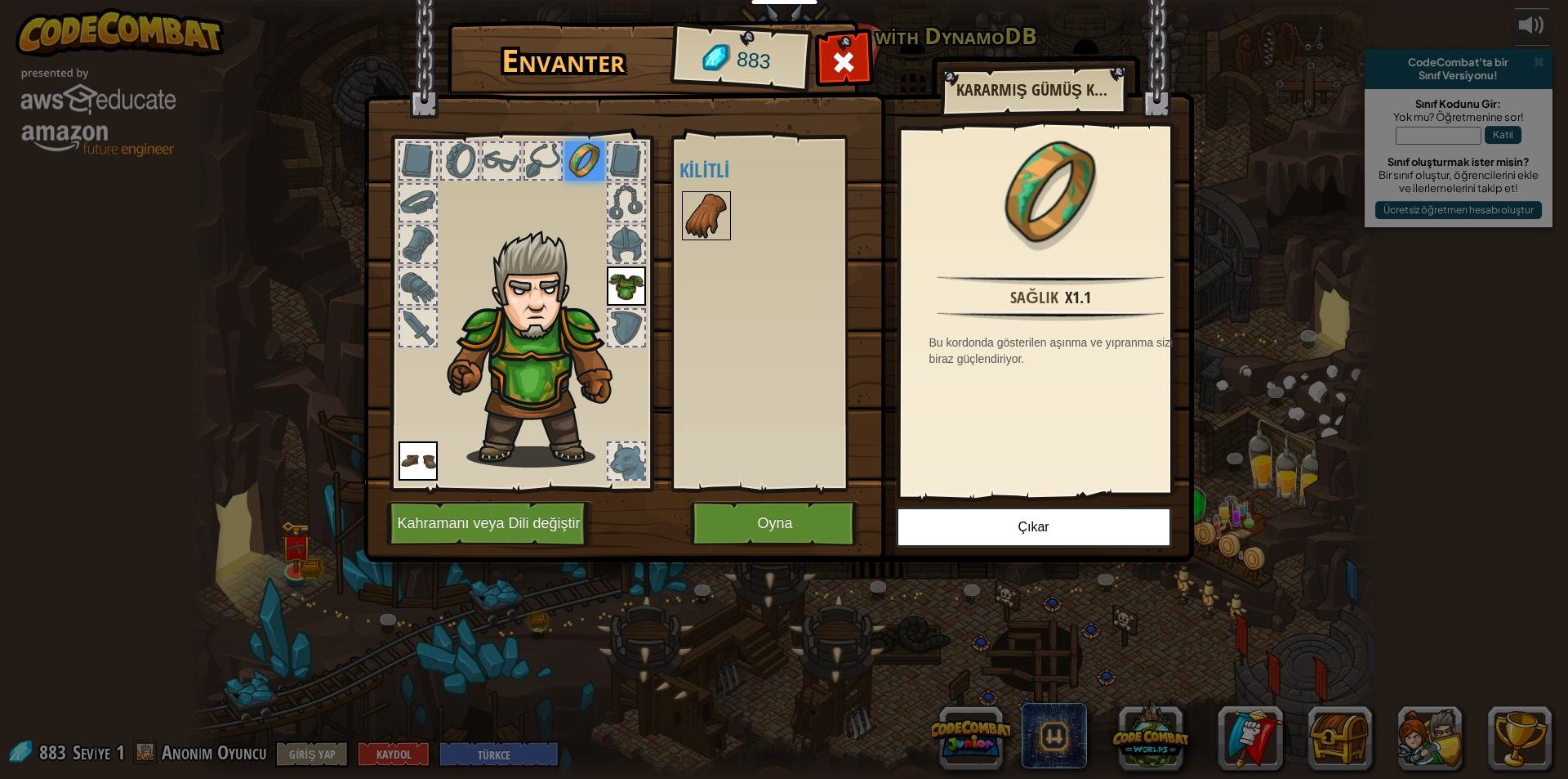
click at [718, 221] on img at bounding box center [706, 215] width 45 height 46
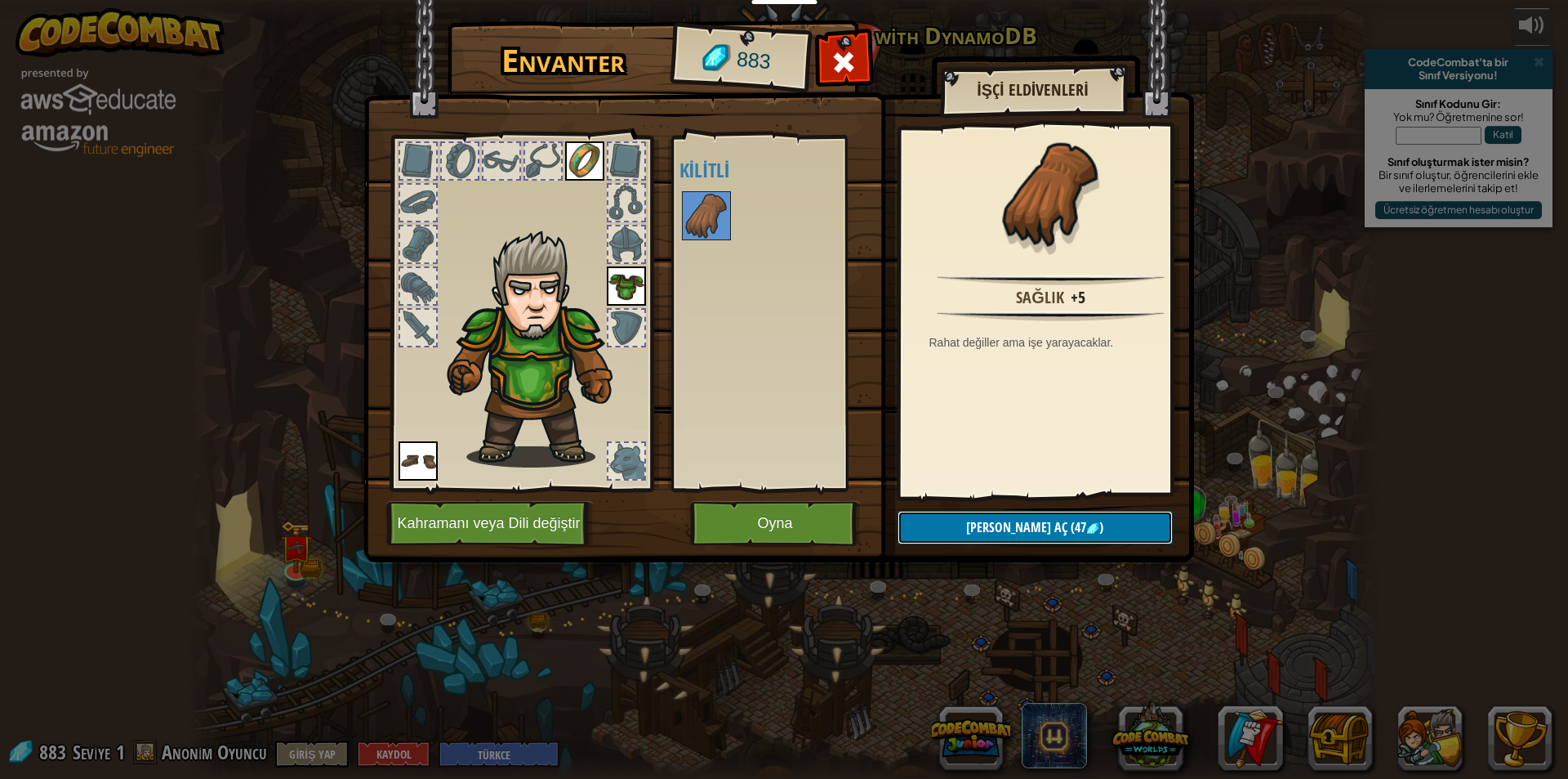
click at [1013, 529] on span "[PERSON_NAME] aç" at bounding box center [1017, 527] width 102 height 18
click at [1013, 529] on button "Devam et" at bounding box center [1035, 527] width 276 height 34
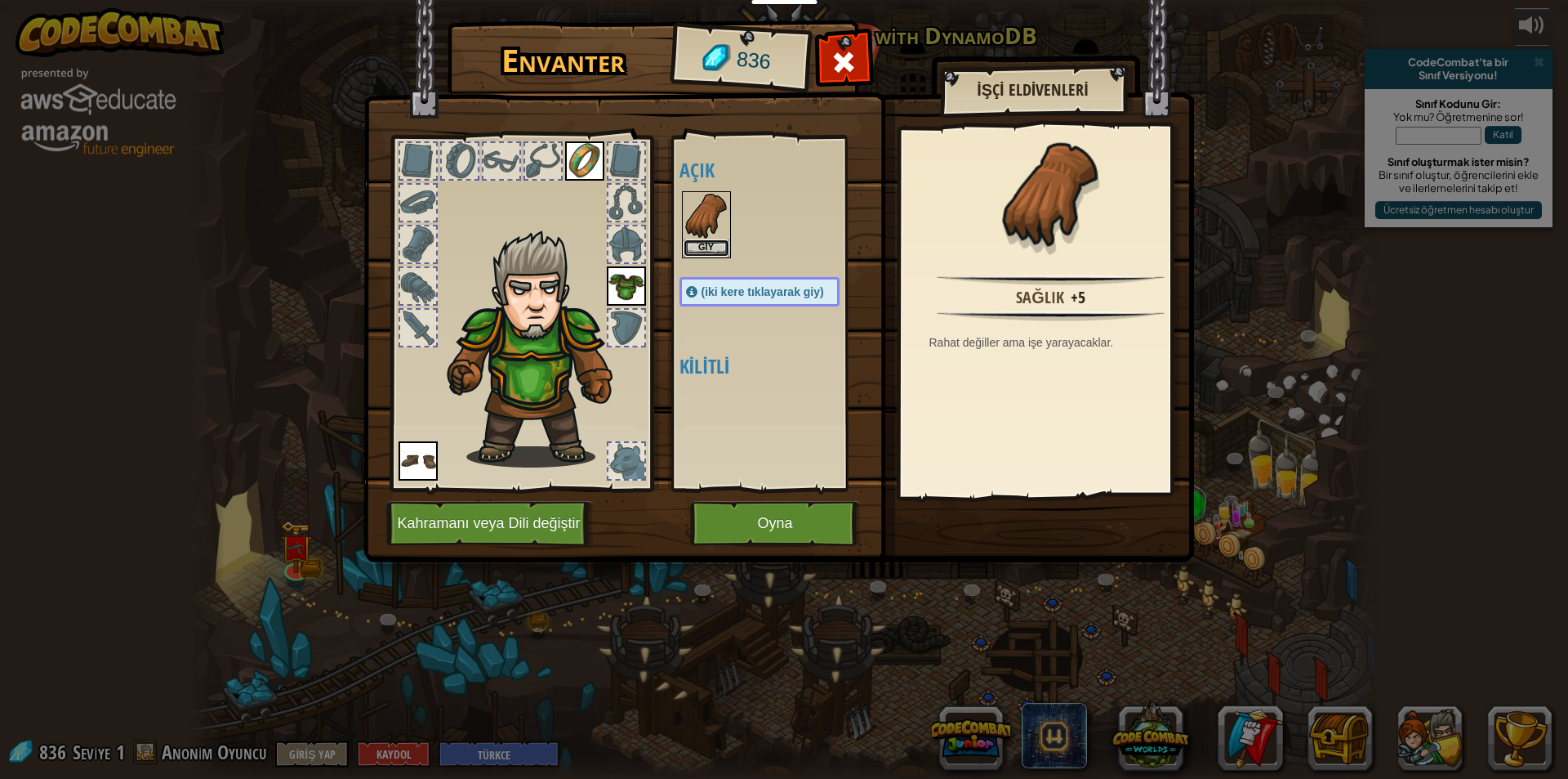
drag, startPoint x: 706, startPoint y: 239, endPoint x: 638, endPoint y: 209, distance: 74.3
click at [636, 237] on div "Envanter 836 Açık Giy Giy Giy Giy (iki kere tıklayarak giy) Kilitli İşçi Eldive…" at bounding box center [784, 294] width 830 height 539
click at [707, 185] on div "Açık Giy Giy Giy Giy (iki kere tıklayarak giy) Kilitli" at bounding box center [776, 313] width 193 height 341
click at [702, 206] on img at bounding box center [706, 215] width 45 height 46
click at [712, 199] on div "Envanter 836 Açık Giy Giy Giy Giy (iki kere tıklayarak giy) Kilitli İşçi Eldive…" at bounding box center [784, 389] width 1568 height 779
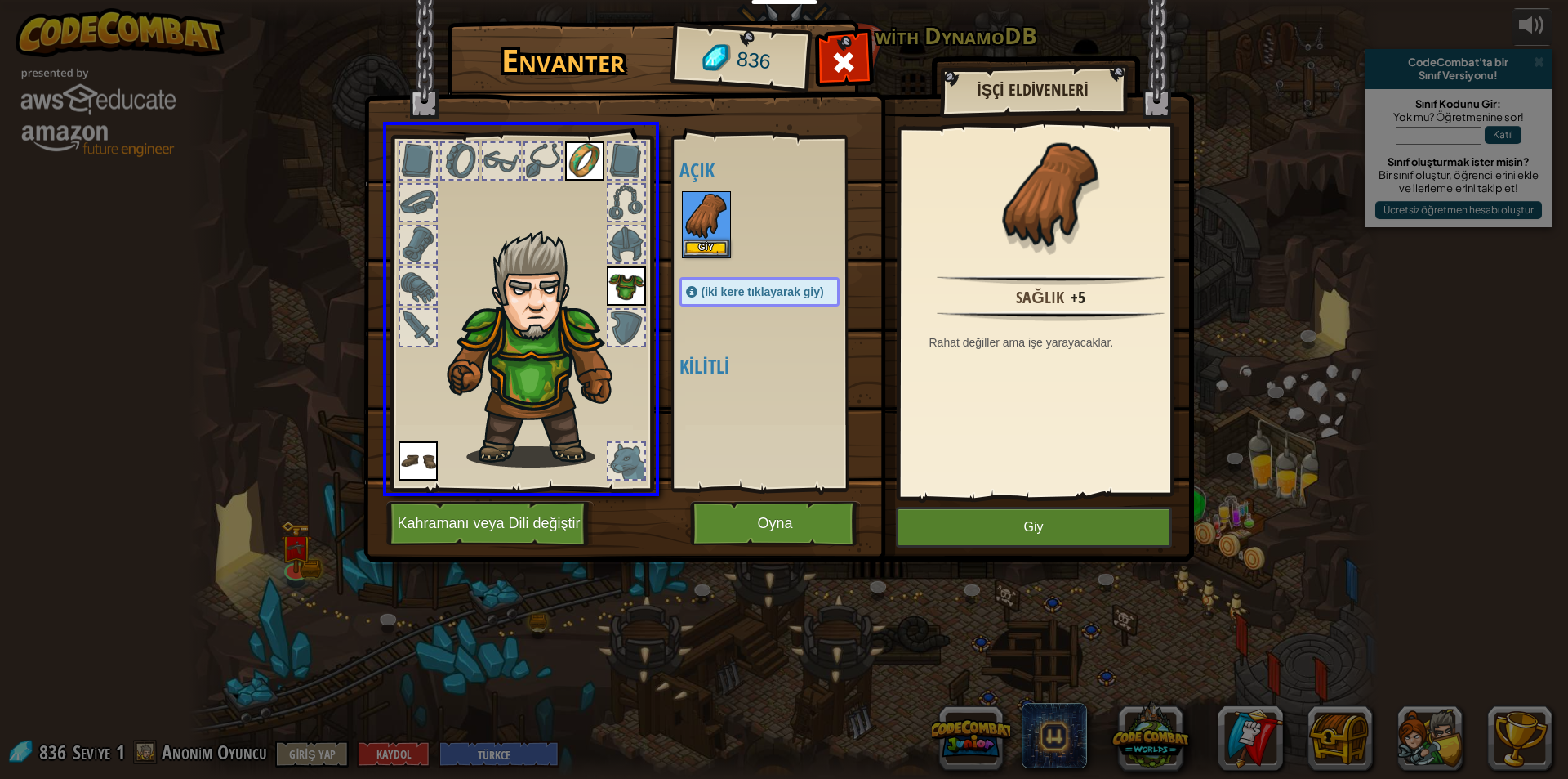
drag, startPoint x: 707, startPoint y: 226, endPoint x: 564, endPoint y: 200, distance: 145.3
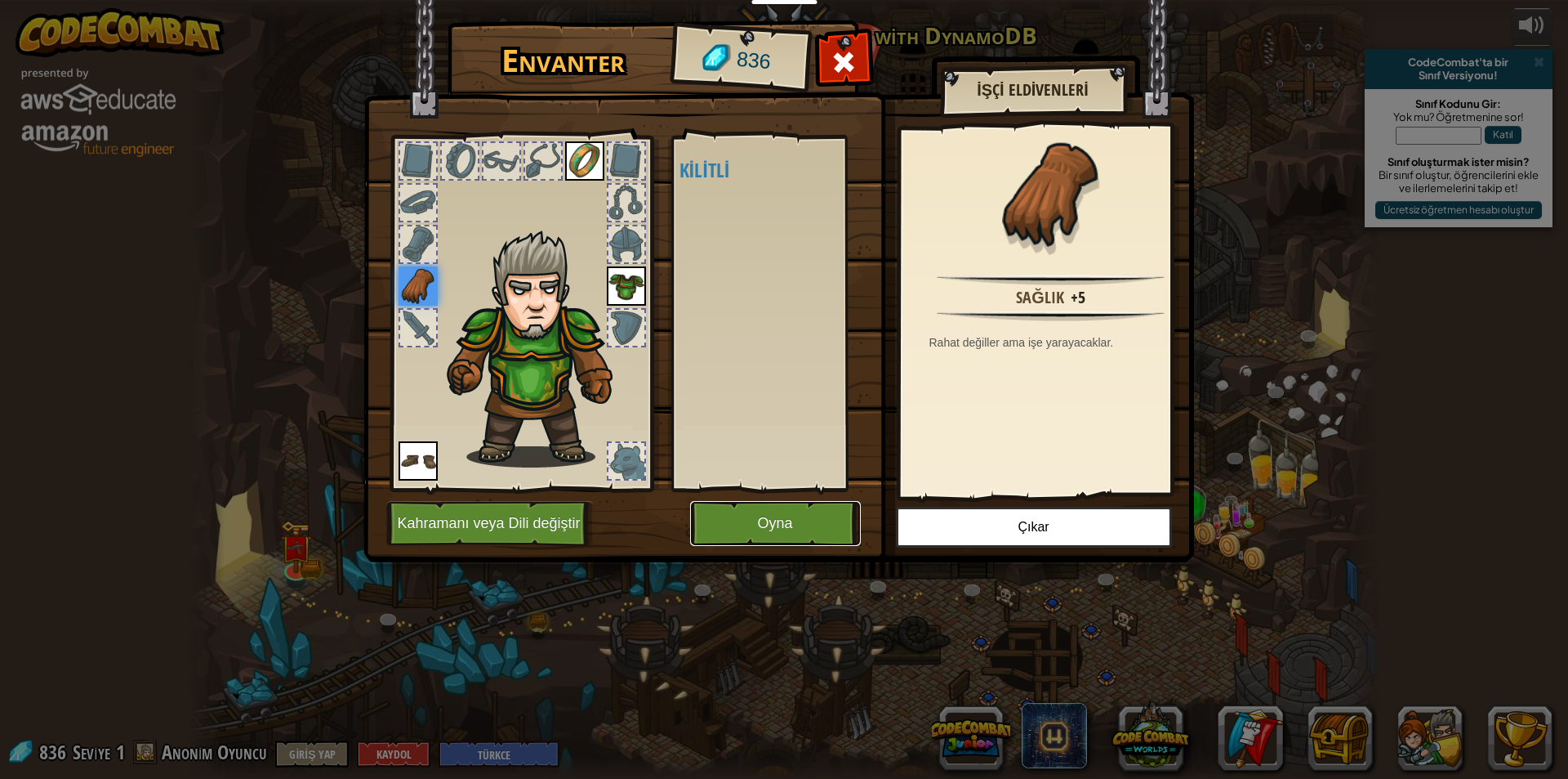
click at [770, 519] on button "Oyna" at bounding box center [775, 523] width 170 height 45
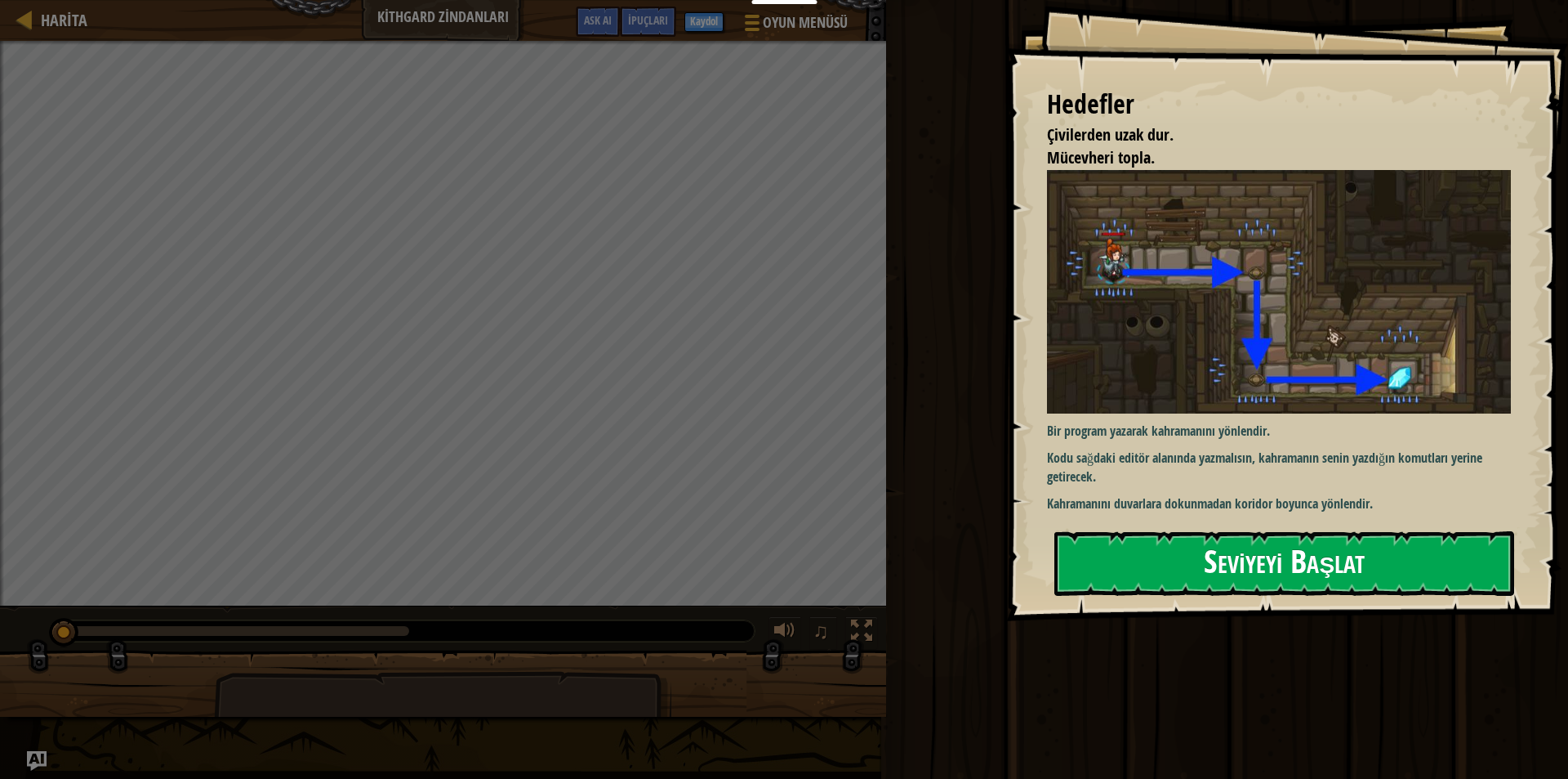
click at [1296, 421] on p "Bir program yazarak kahramanını yönlendir." at bounding box center [1285, 430] width 476 height 19
click at [1282, 555] on button "Seviyeyi Başlat" at bounding box center [1284, 563] width 460 height 64
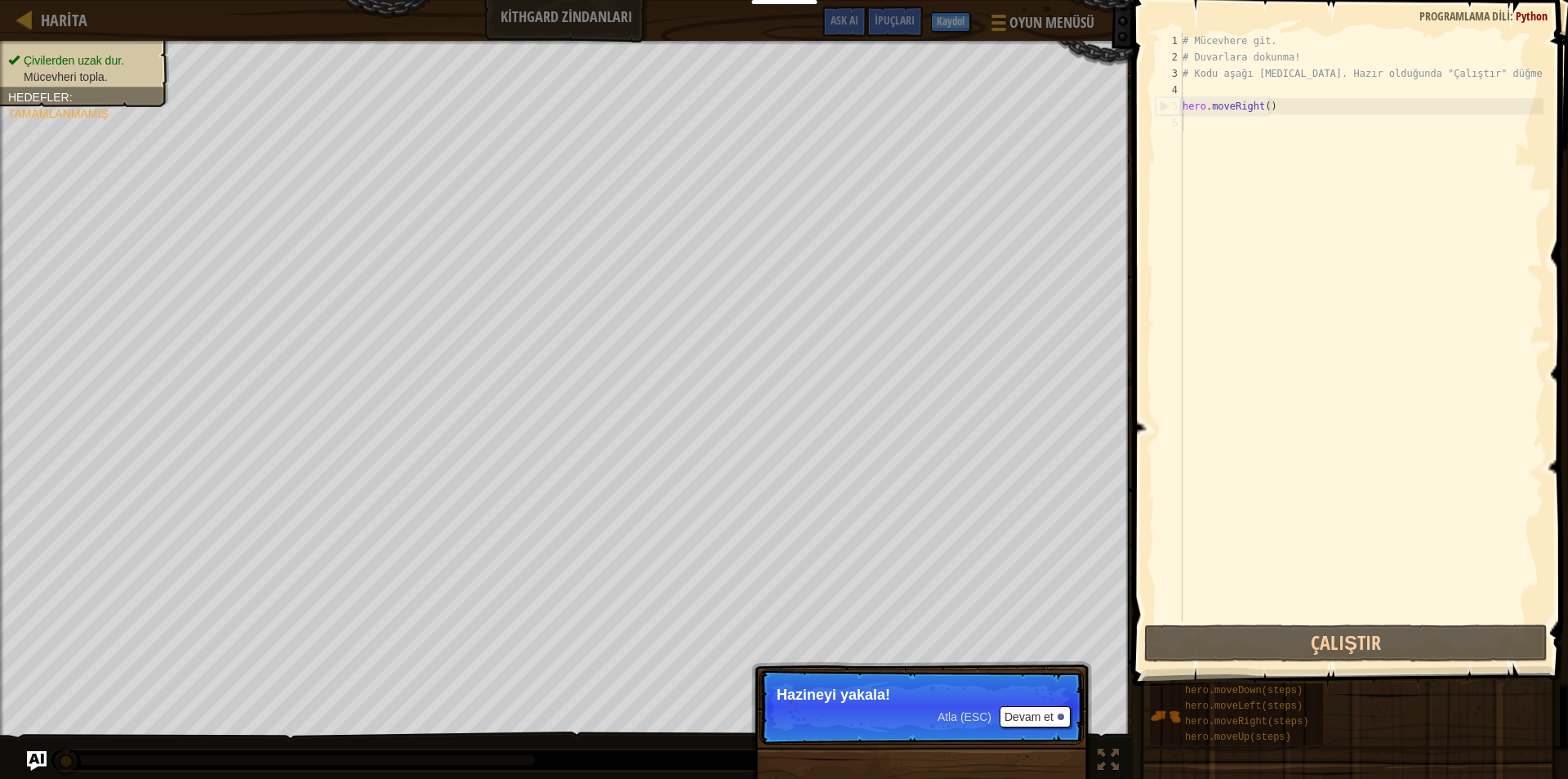
drag, startPoint x: 1025, startPoint y: 705, endPoint x: 1046, endPoint y: 713, distance: 22.5
click at [1046, 713] on p "Atla (ESC) [PERSON_NAME] et Hazineyi yakala!" at bounding box center [922, 707] width 325 height 75
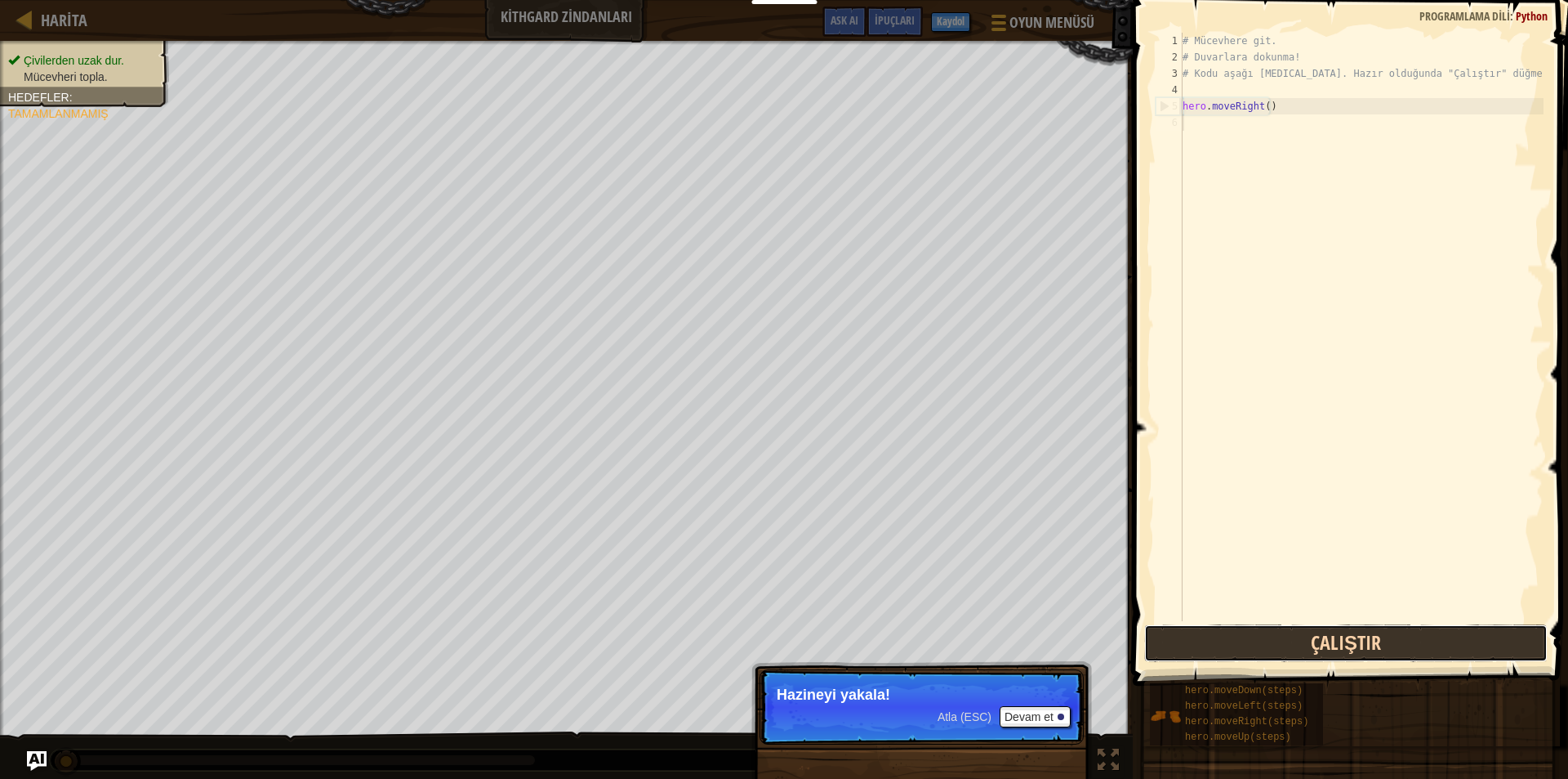
click at [1244, 650] on button "Çalıştır" at bounding box center [1346, 643] width 403 height 37
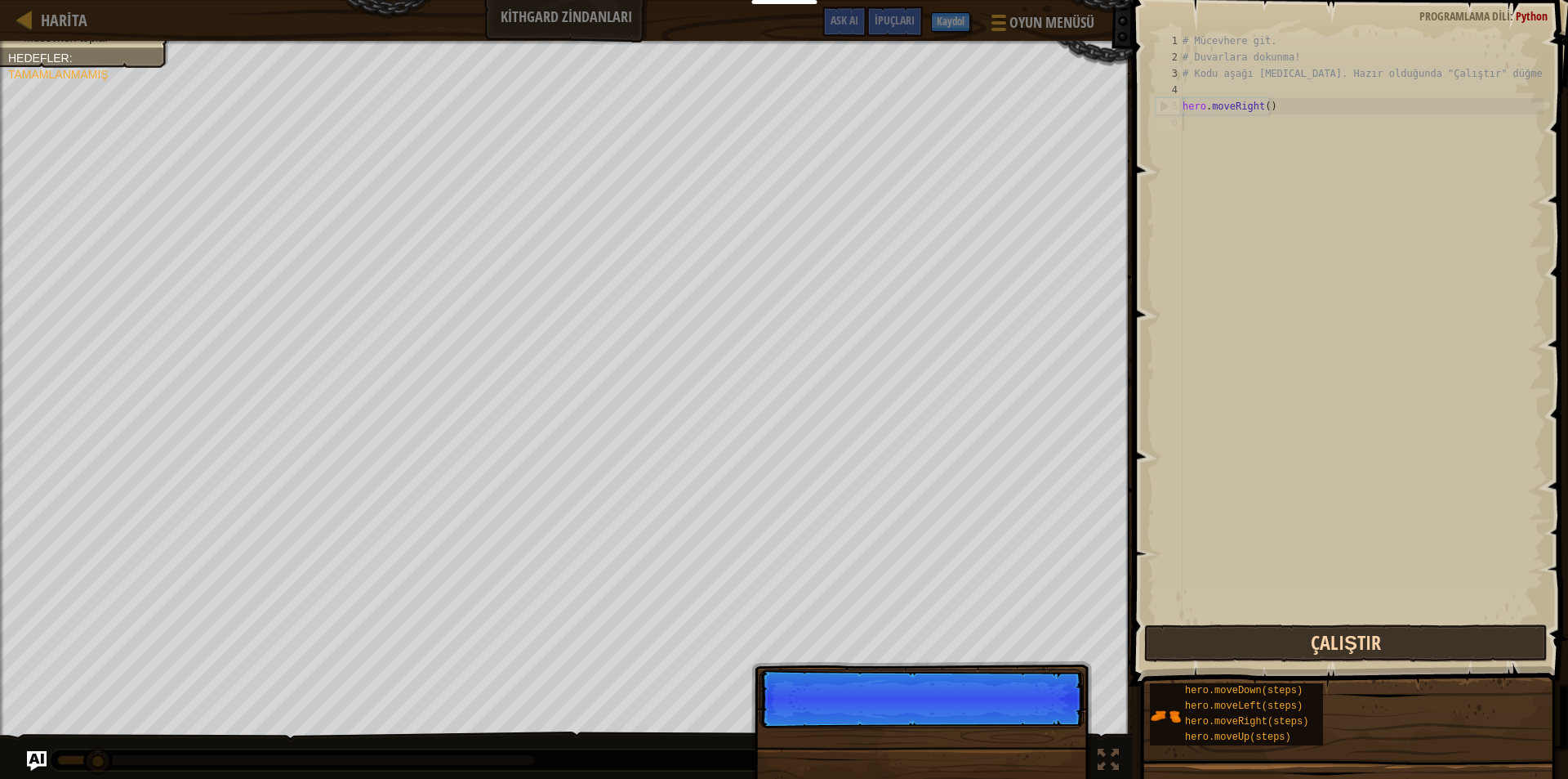
scroll to position [7, 0]
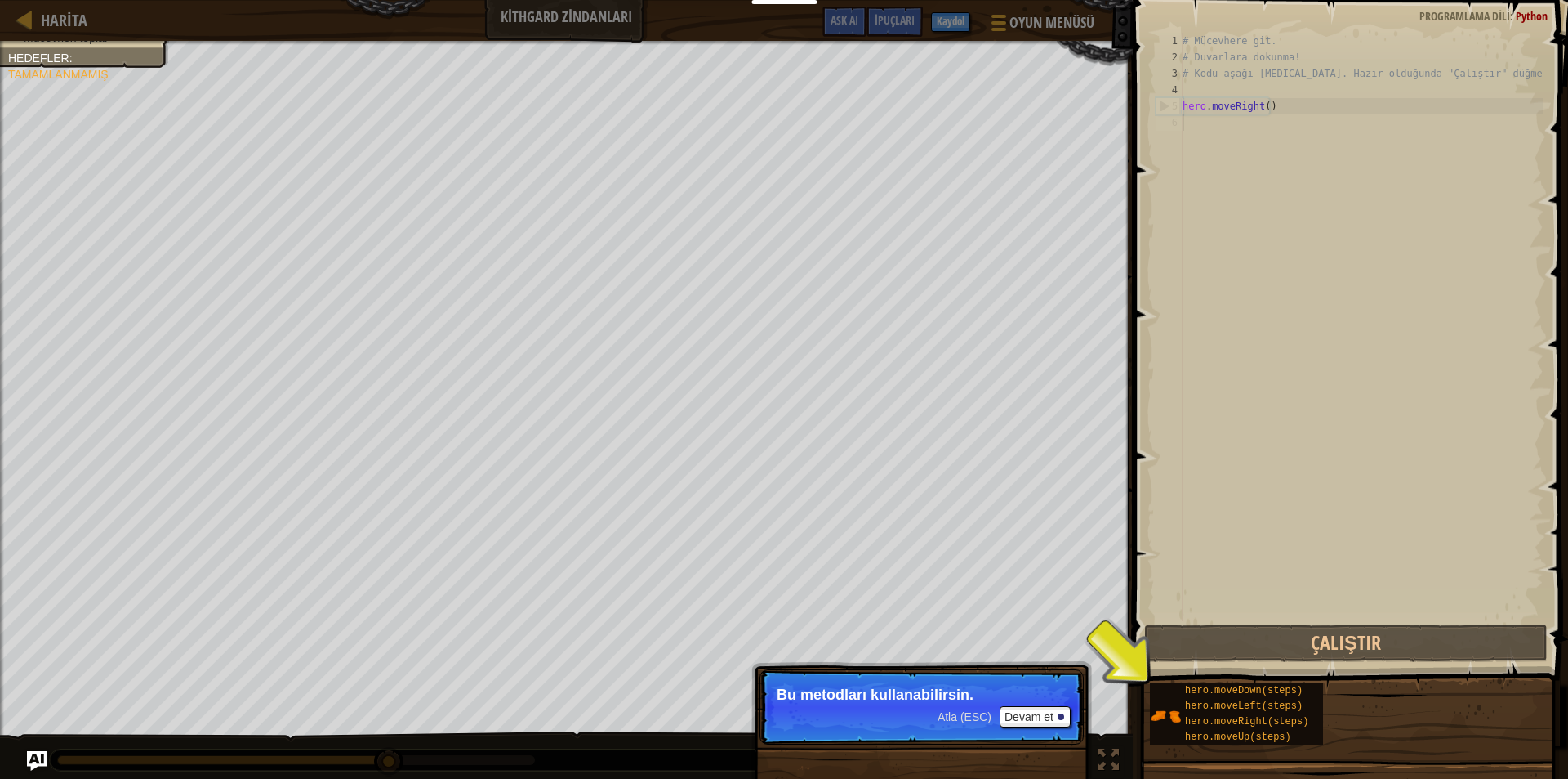
click at [988, 677] on p "Atla (ESC) Devam et Bu metodları kullanabilirsin." at bounding box center [922, 707] width 325 height 75
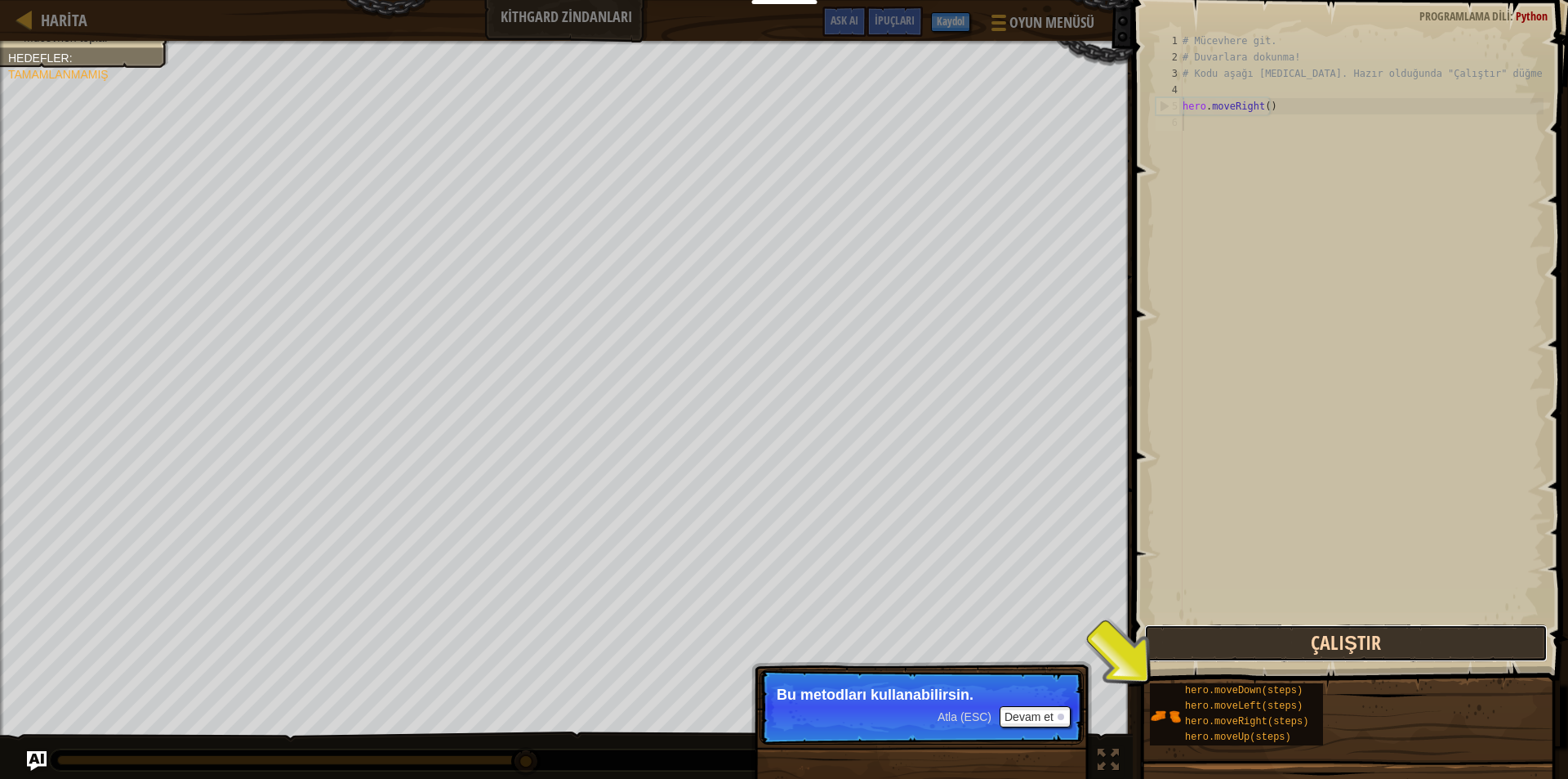
click at [1217, 652] on button "Çalıştır" at bounding box center [1346, 643] width 403 height 37
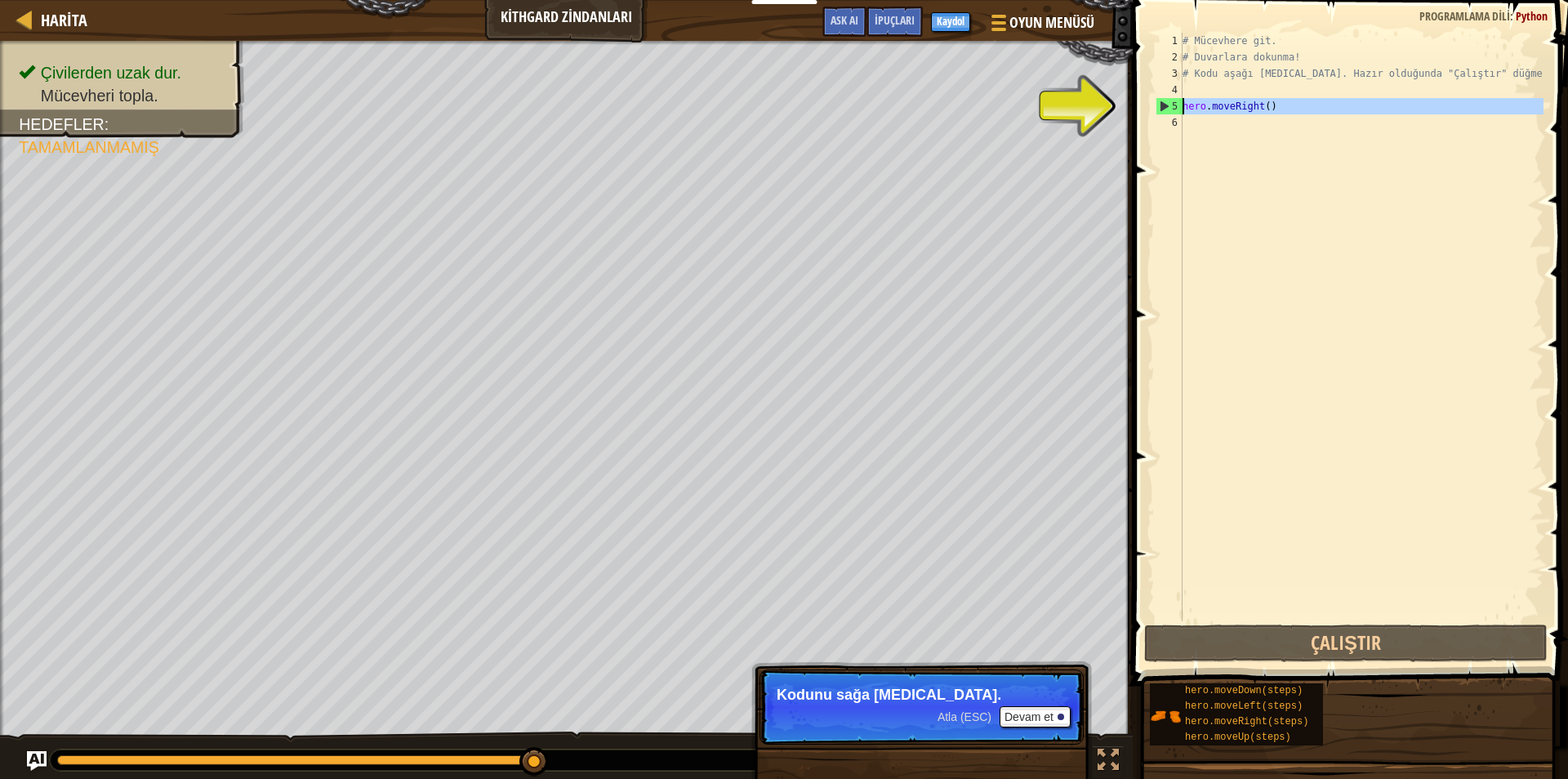
click at [1158, 103] on div "5" at bounding box center [1169, 106] width 26 height 16
type textarea "hero.moveRight()"
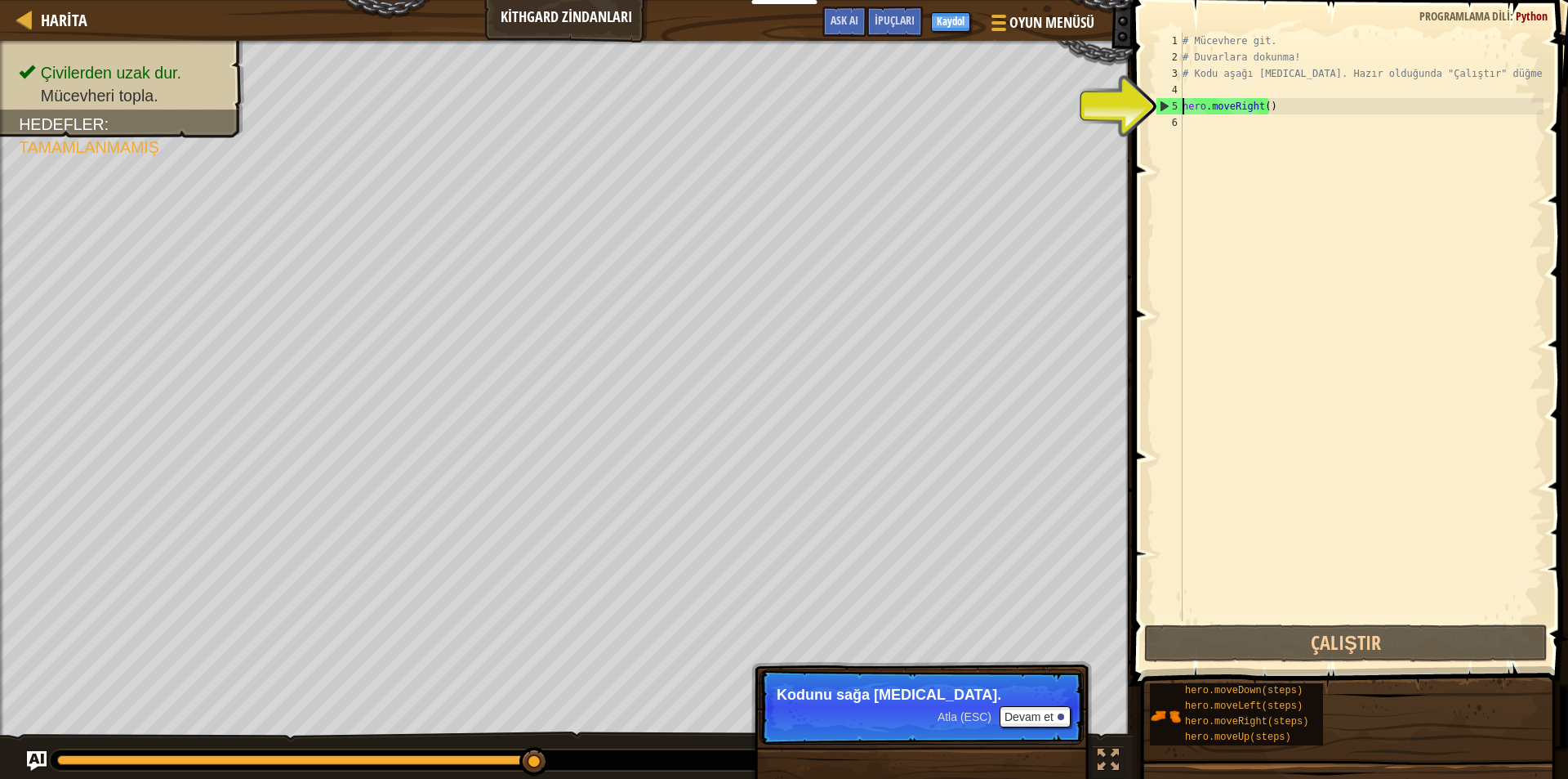
click at [1291, 104] on div "# Mücevhere git. # Duvarlara dokunma! # Kodu aşağı [MEDICAL_DATA]. Hazır olduğu…" at bounding box center [1361, 344] width 364 height 621
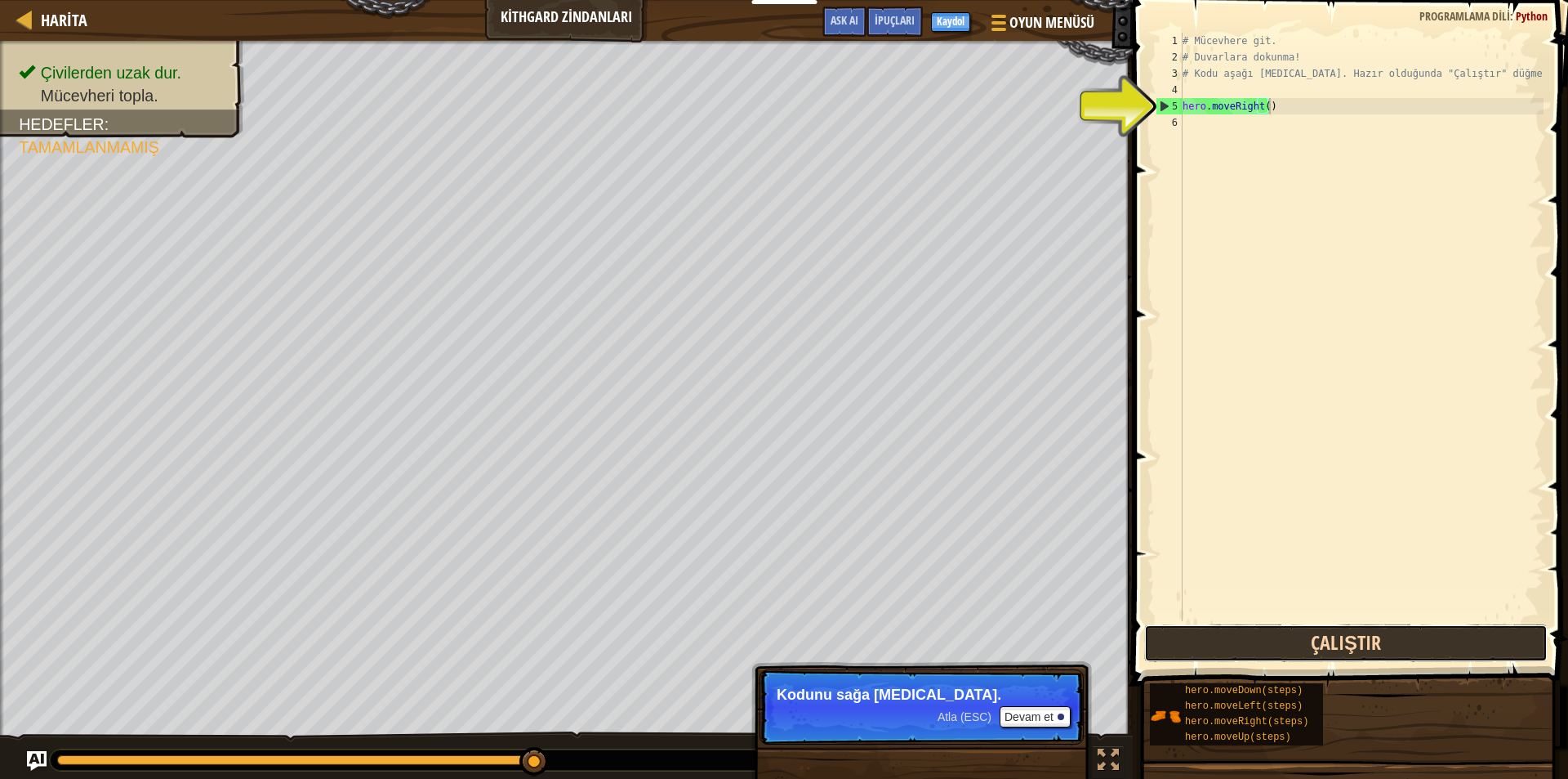
click at [1307, 644] on button "Çalıştır" at bounding box center [1346, 643] width 403 height 37
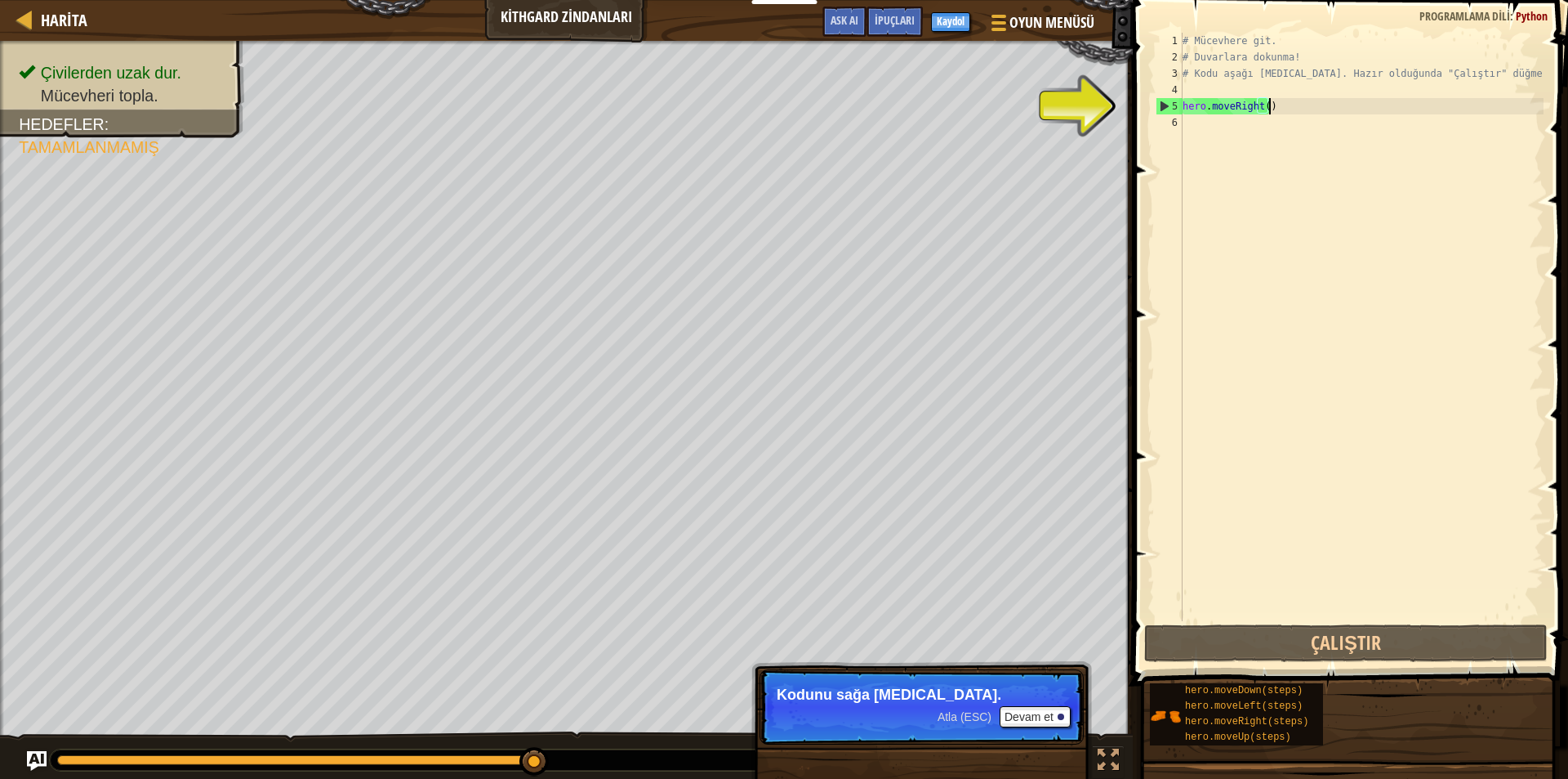
click at [1285, 116] on div "# Mücevhere git. # Duvarlara dokunma! # Kodu aşağı [MEDICAL_DATA]. Hazır olduğu…" at bounding box center [1361, 344] width 364 height 621
click at [1281, 100] on div "# Mücevhere git. # Duvarlara dokunma! # Kodu aşağı [MEDICAL_DATA]. Hazır olduğu…" at bounding box center [1361, 344] width 364 height 621
type textarea "hero.moveRight()"
click at [1238, 134] on div "# Mücevhere git. # Duvarlara dokunma! # Kodu aşağı [MEDICAL_DATA]. Hazır olduğu…" at bounding box center [1361, 344] width 364 height 621
click at [1038, 712] on button "Devam et" at bounding box center [1036, 717] width 71 height 21
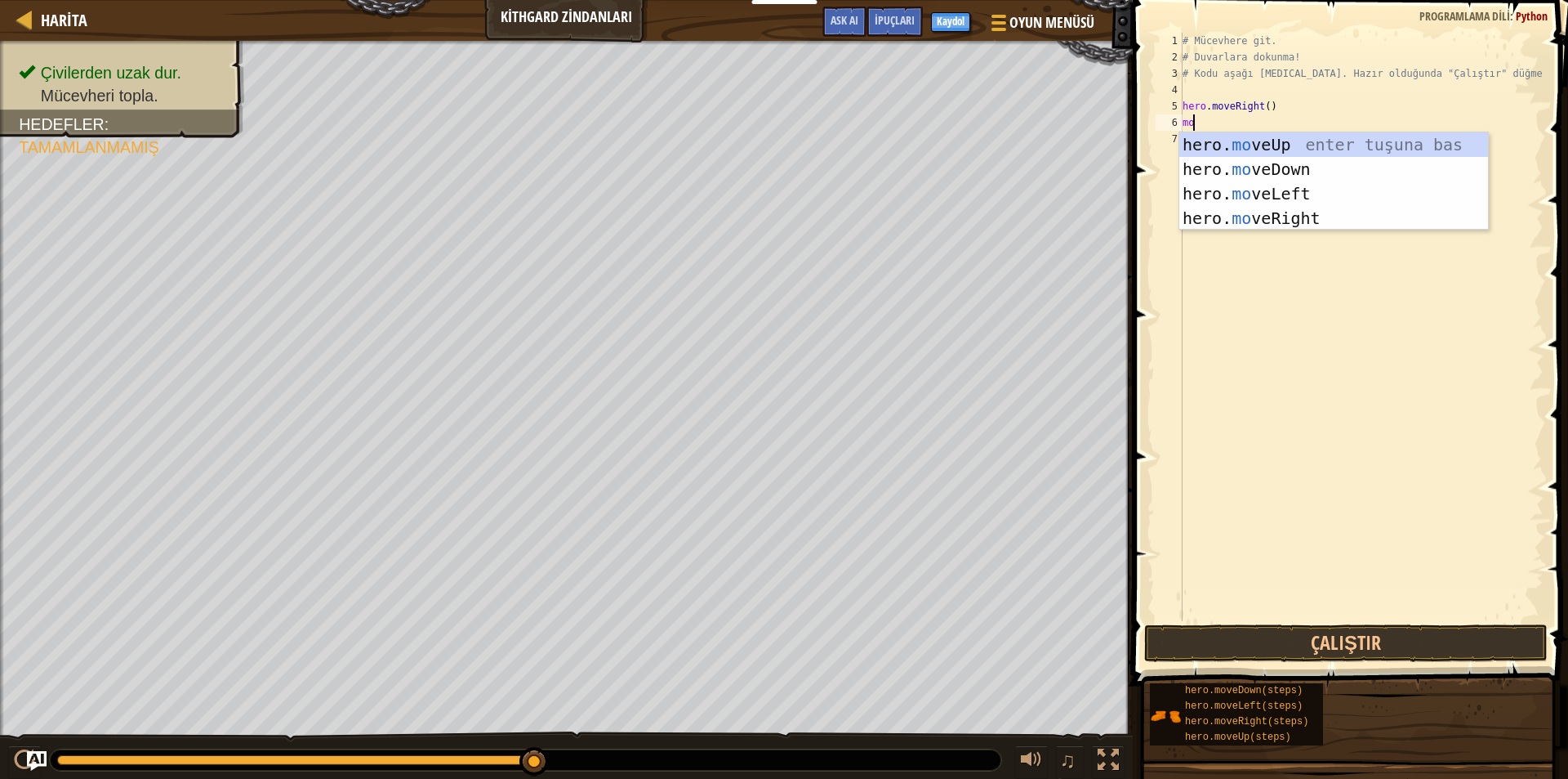
type textarea "mow"
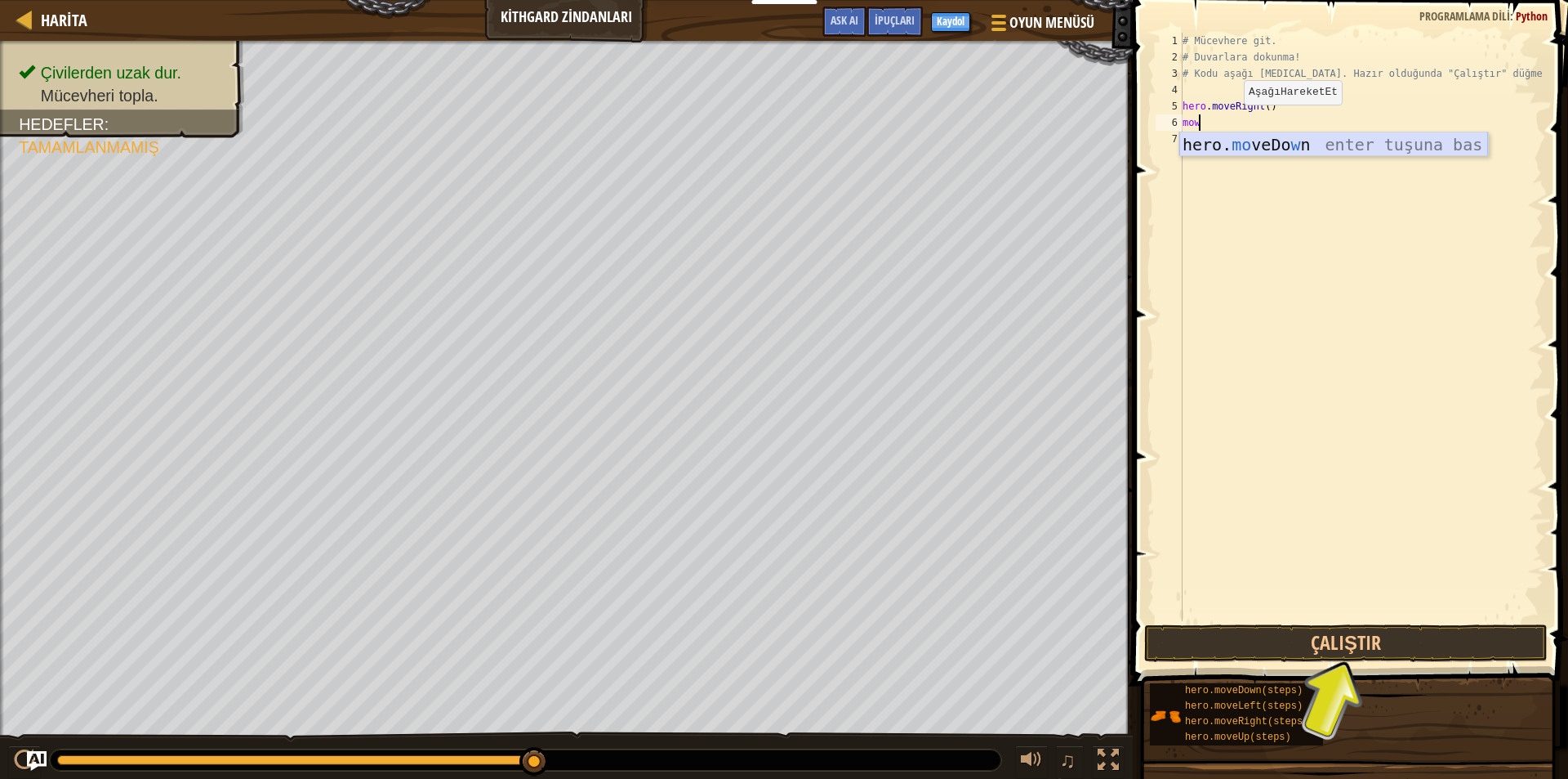
click at [1230, 150] on div "hero. mo veDo w n enter tuşuna bas" at bounding box center [1333, 169] width 309 height 73
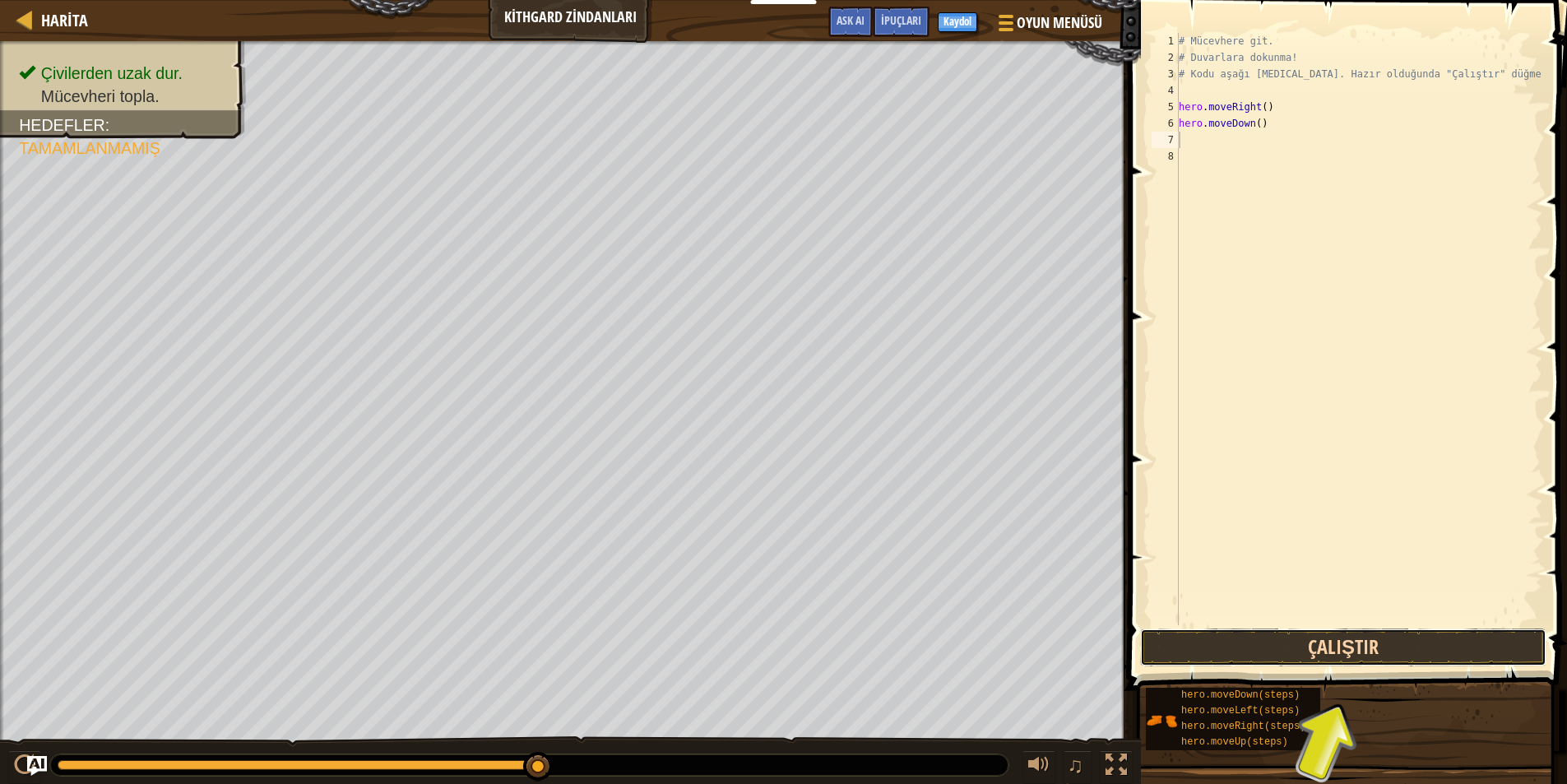
click at [1342, 665] on button "Çalıştır" at bounding box center [1343, 647] width 406 height 38
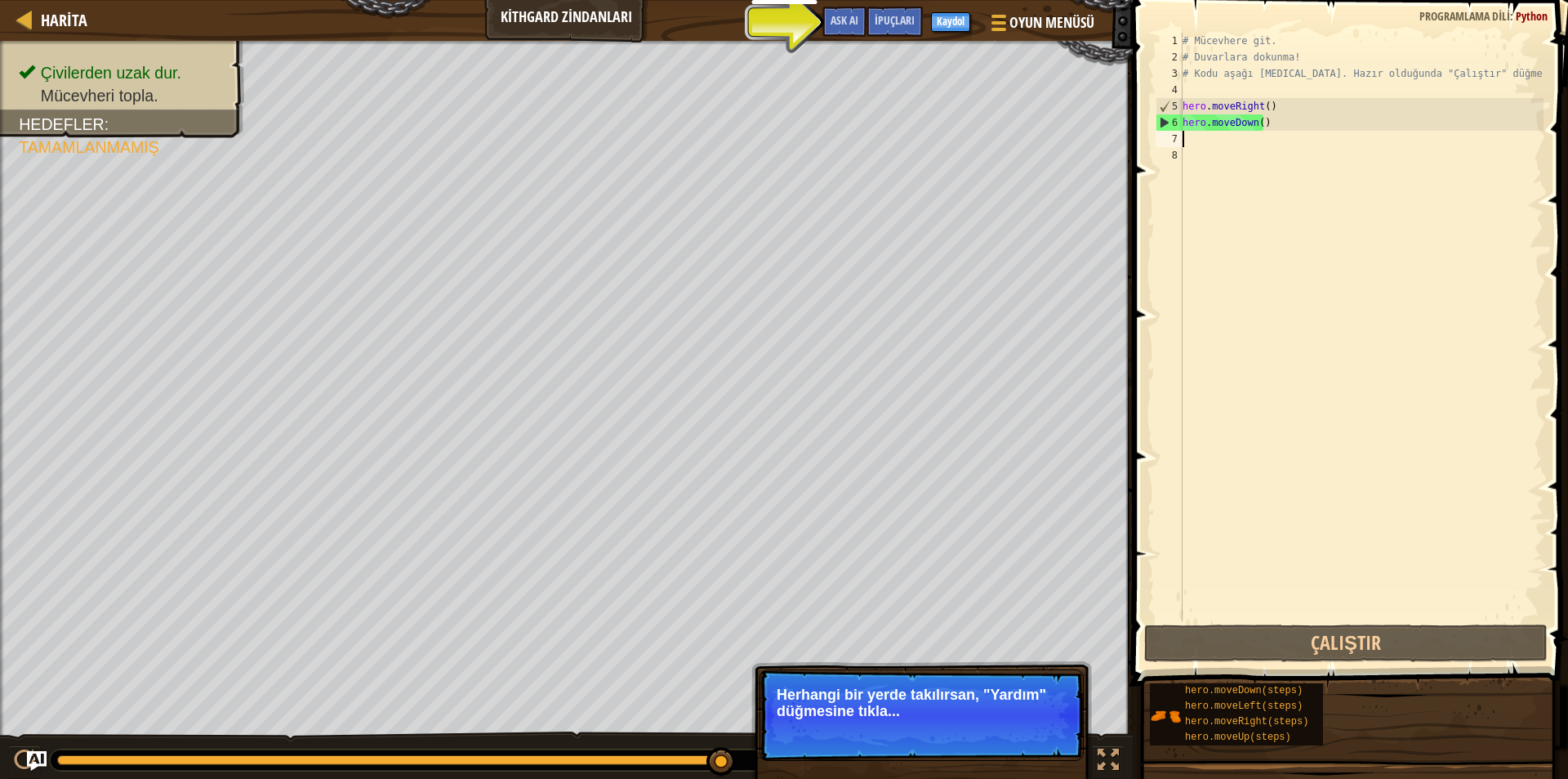
click at [941, 721] on p "Atla (ESC) Devam et Herhangi bir yerde takılırsan, "Yardım" düğmesine tıkla..." at bounding box center [922, 715] width 325 height 92
click at [943, 712] on p "Herhangi bir yerde takılırsan, "Yardım" düğmesine tıkla..." at bounding box center [921, 702] width 290 height 33
click at [887, 26] on span "İpuçları" at bounding box center [895, 20] width 40 height 15
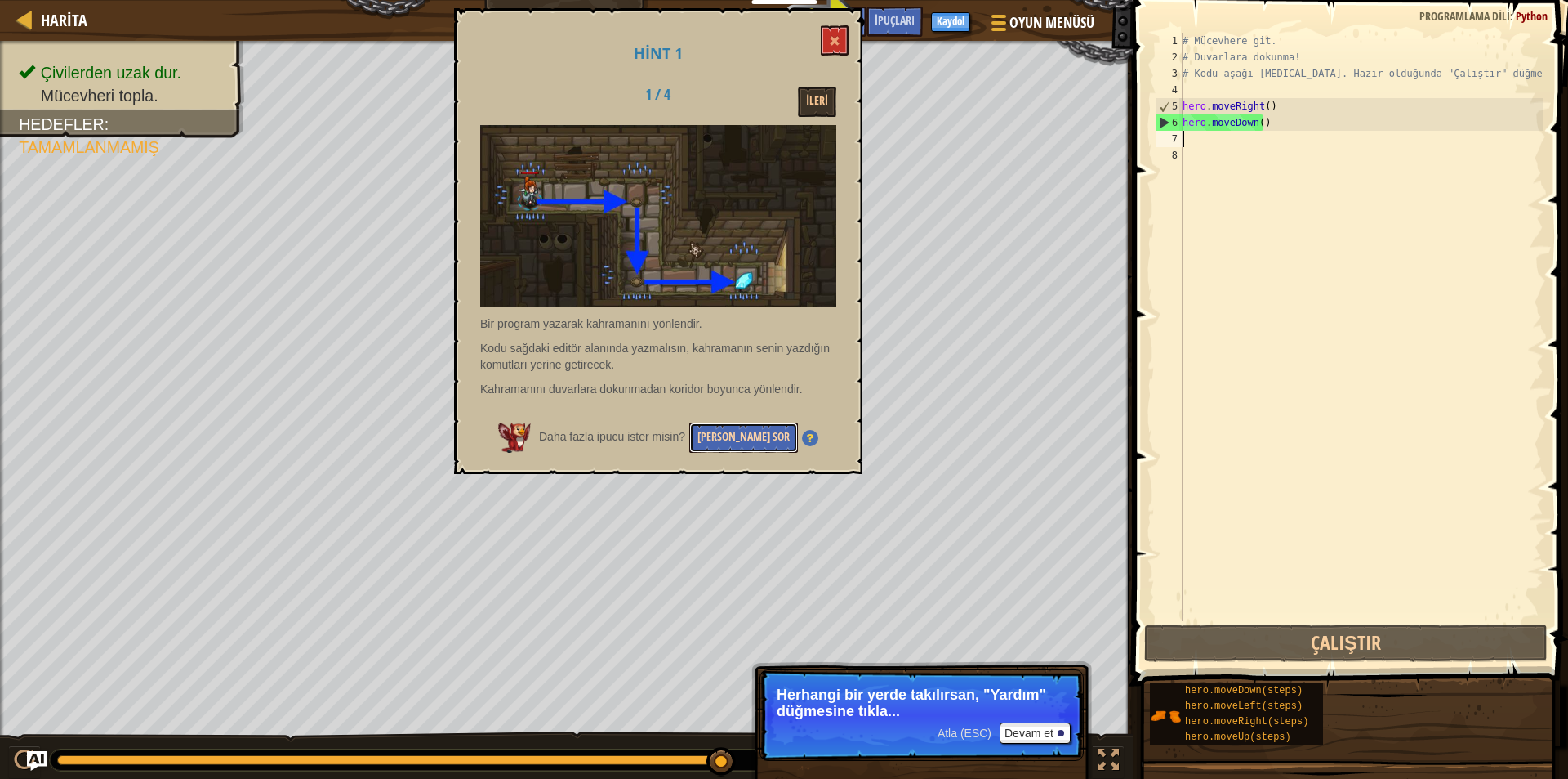
click at [771, 432] on button "[PERSON_NAME] Sor" at bounding box center [744, 437] width 109 height 30
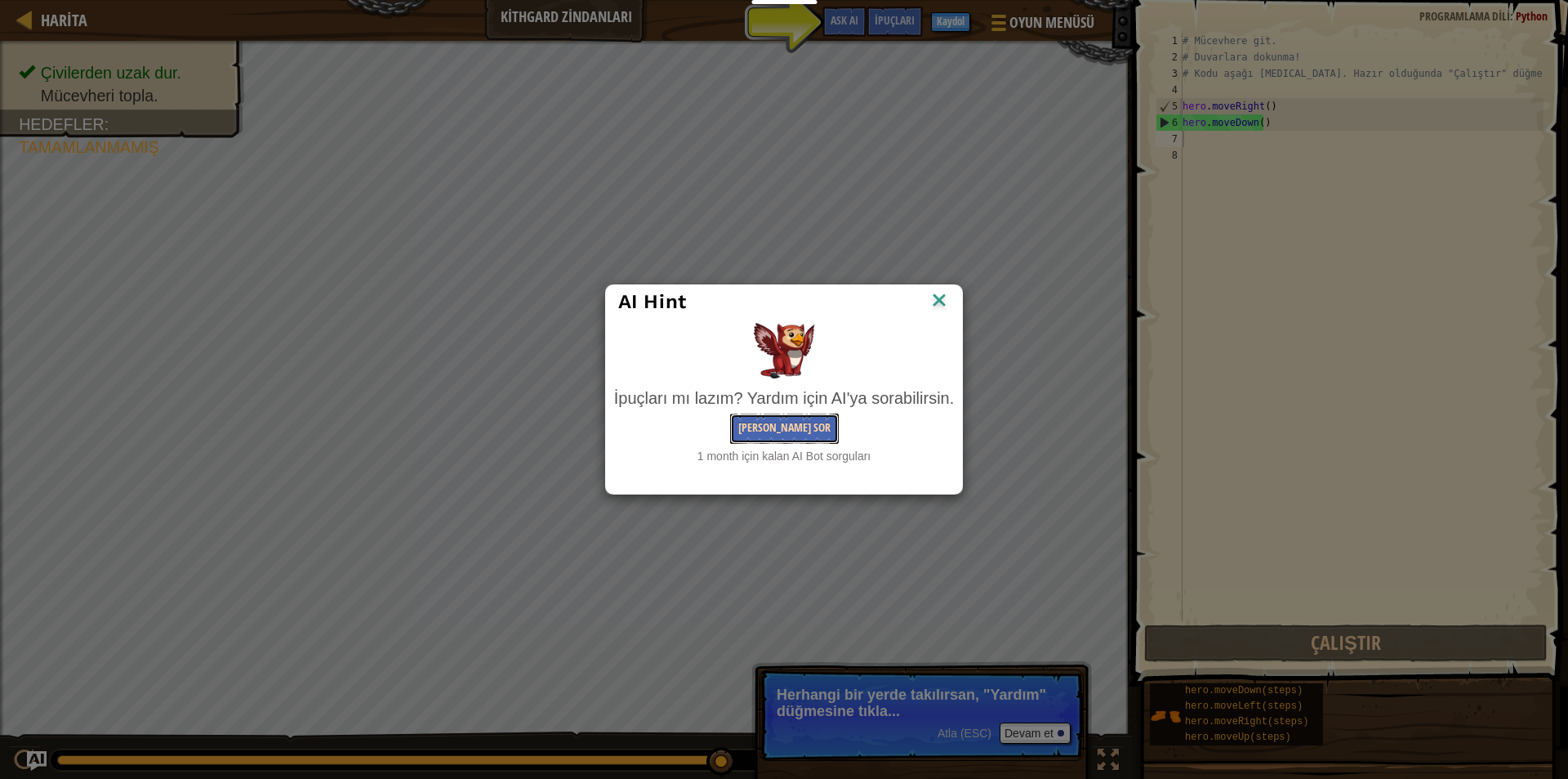
click at [776, 426] on button "[PERSON_NAME] Sor" at bounding box center [785, 428] width 109 height 30
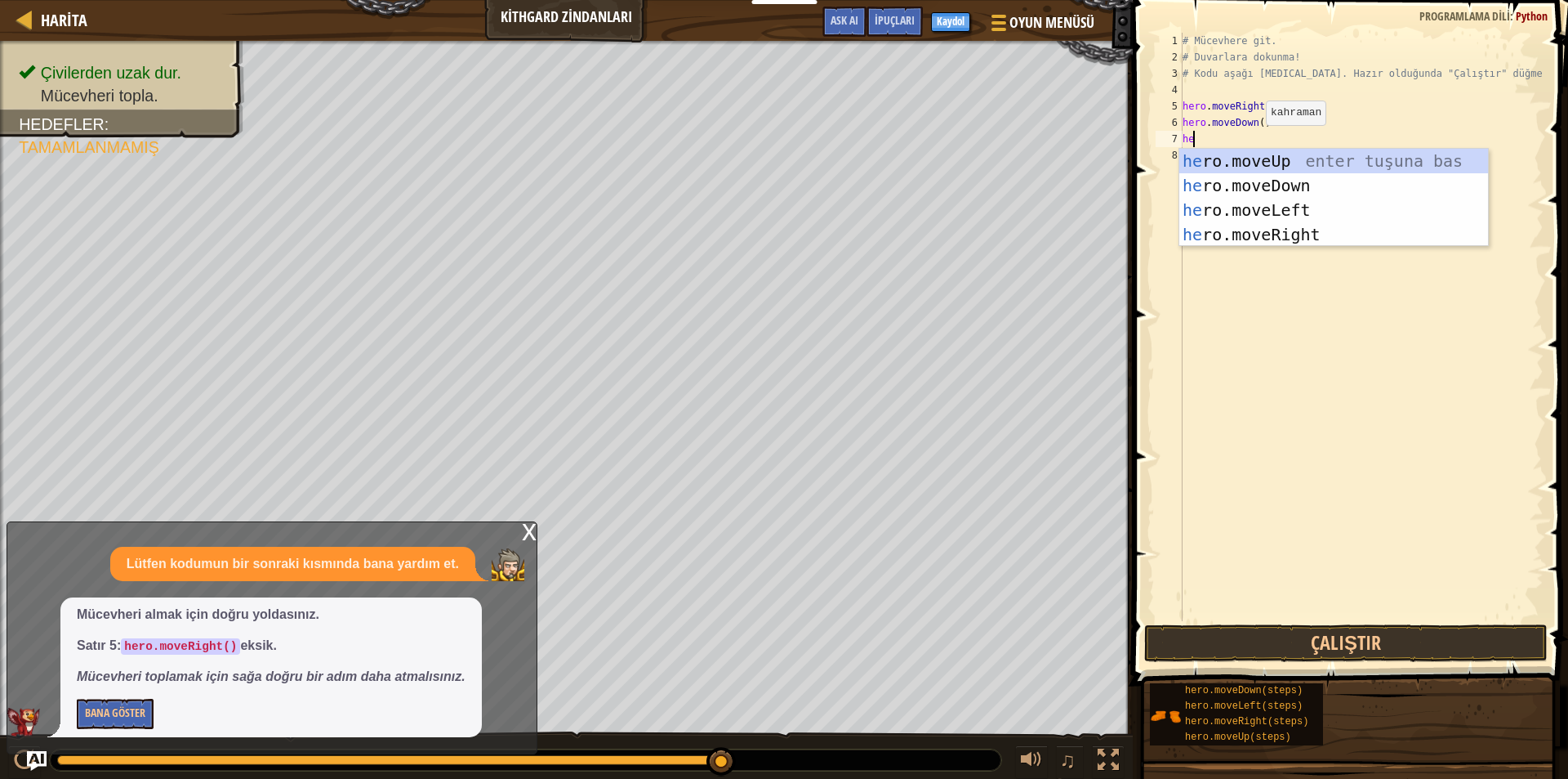
type textarea "h"
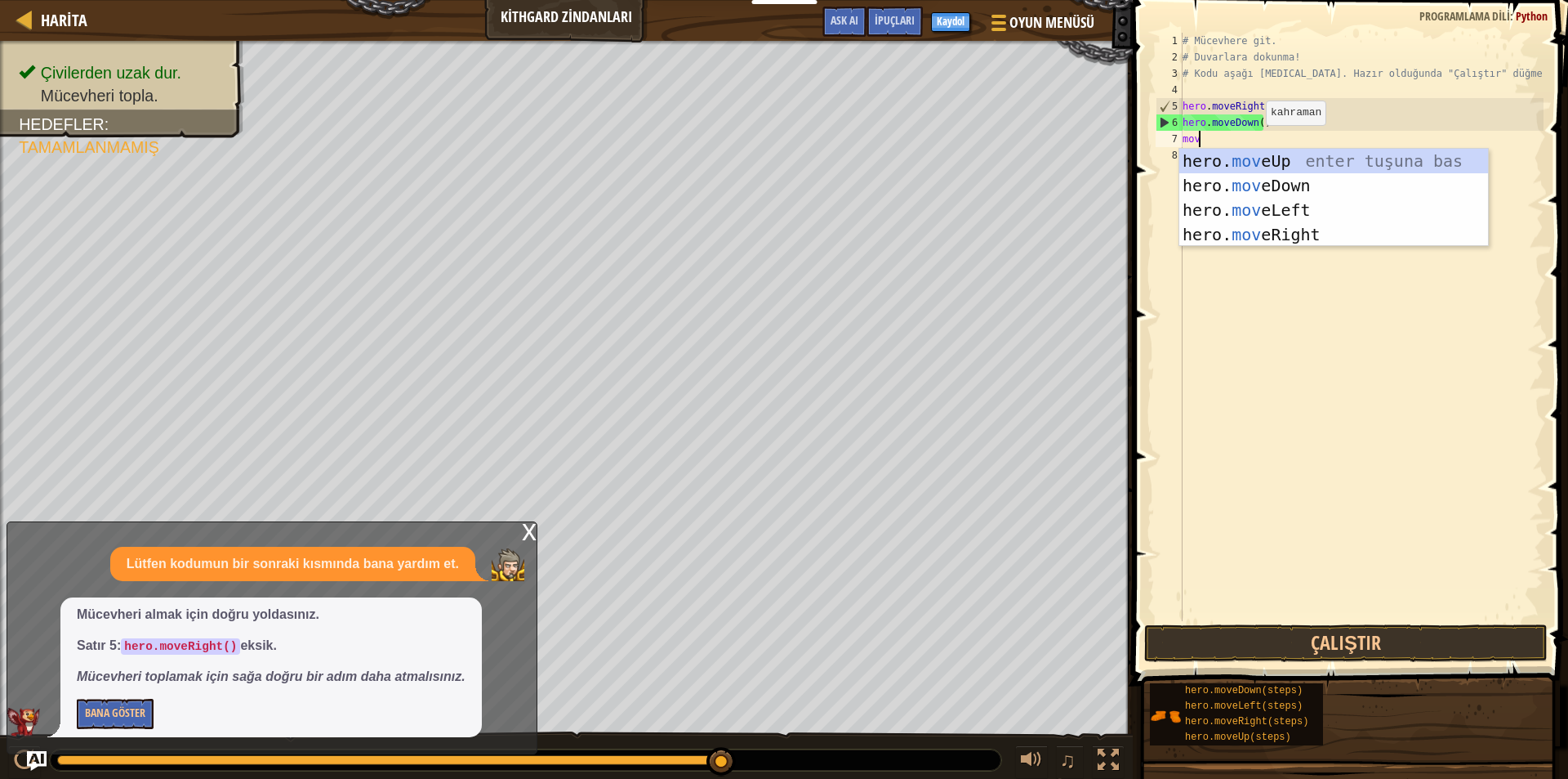
type textarea "move"
click at [1247, 236] on div "hero. move Up enter tuşuna bas hero. move Down enter tuşuna bas hero. move Left…" at bounding box center [1333, 222] width 309 height 147
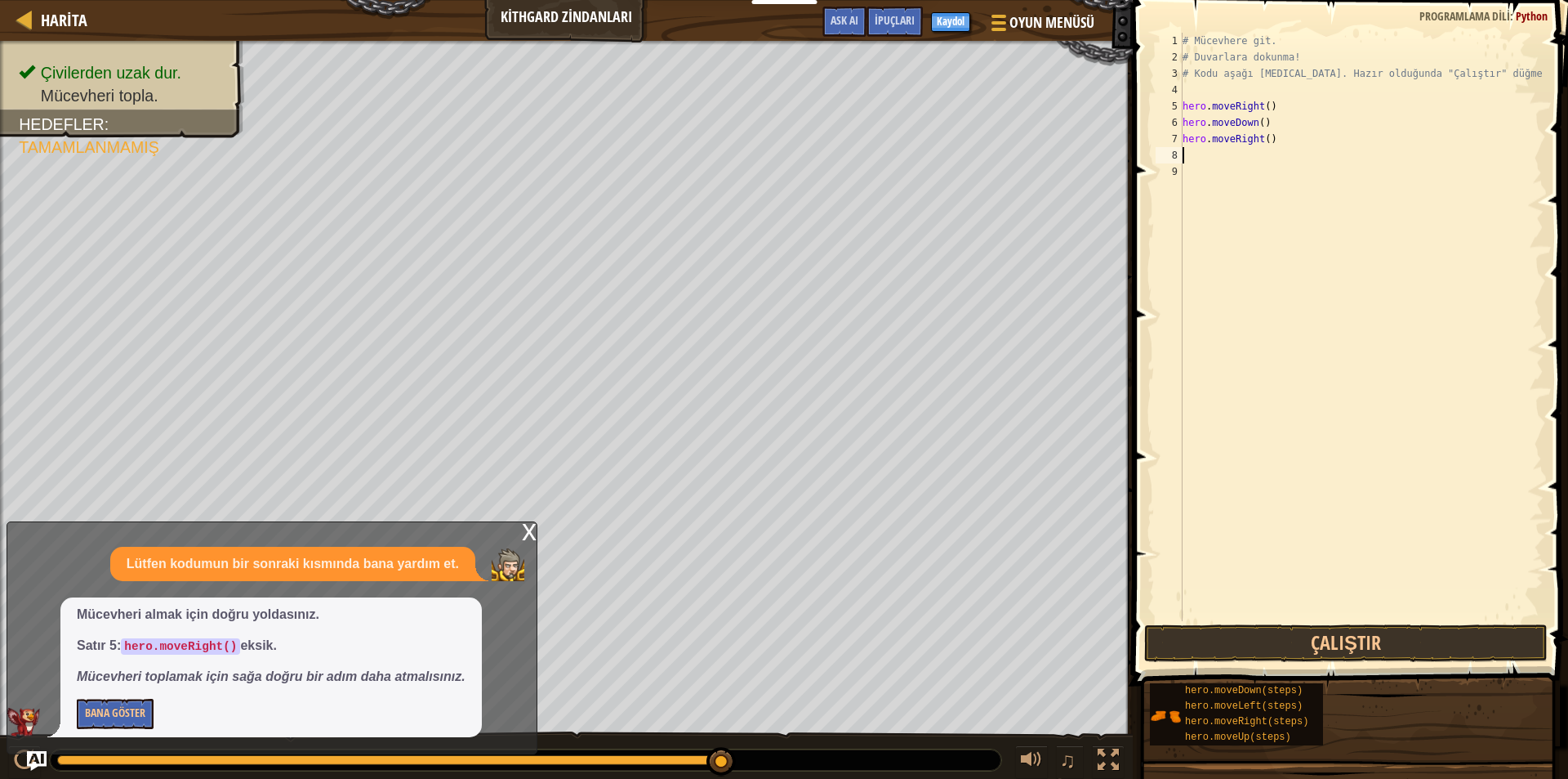
scroll to position [7, 0]
click at [1302, 632] on button "Çalıştır" at bounding box center [1346, 643] width 403 height 37
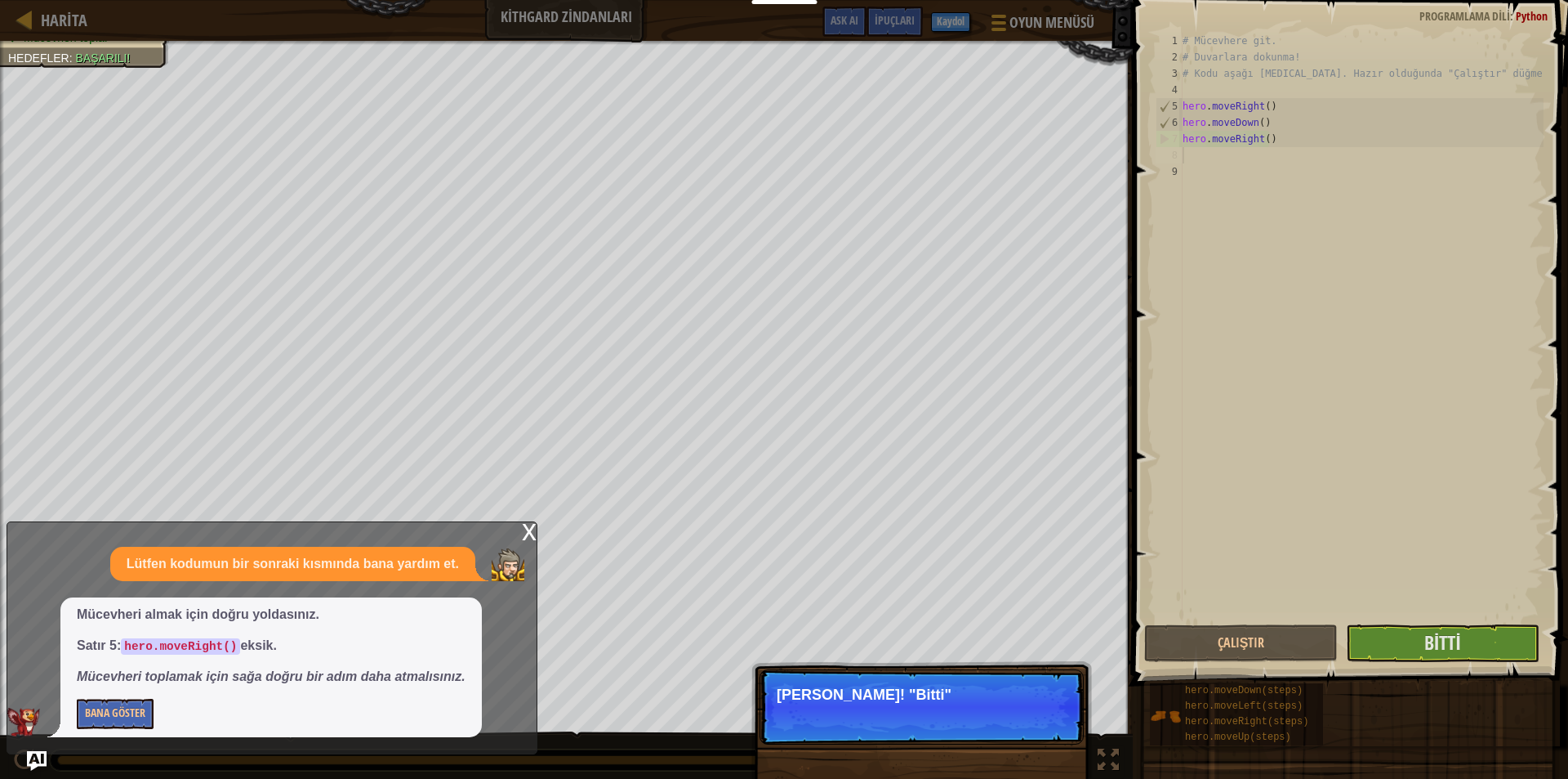
click at [895, 686] on p "[PERSON_NAME]! "Bitti"" at bounding box center [921, 694] width 290 height 16
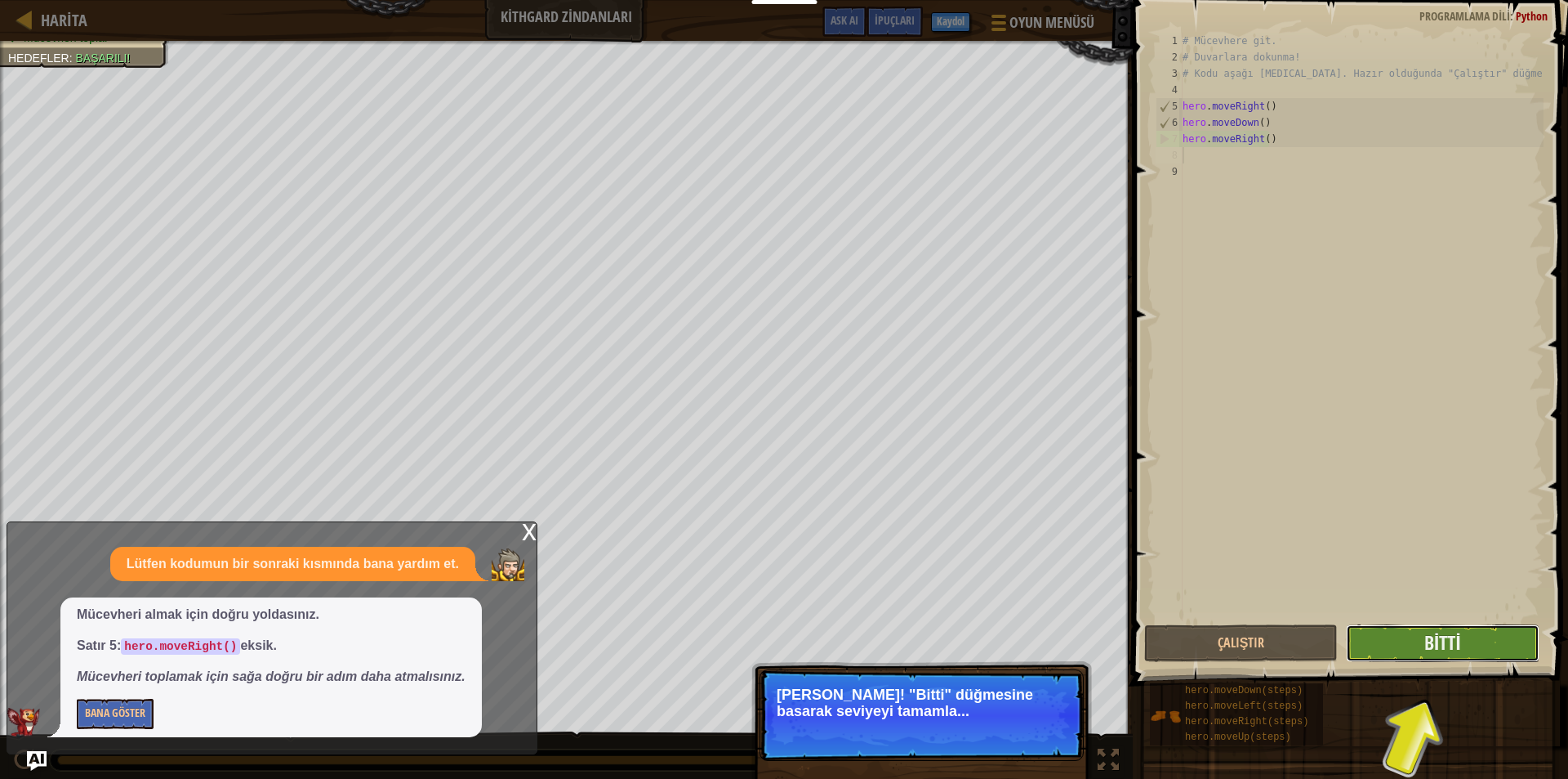
click at [1408, 647] on button "Bitti" at bounding box center [1442, 643] width 194 height 37
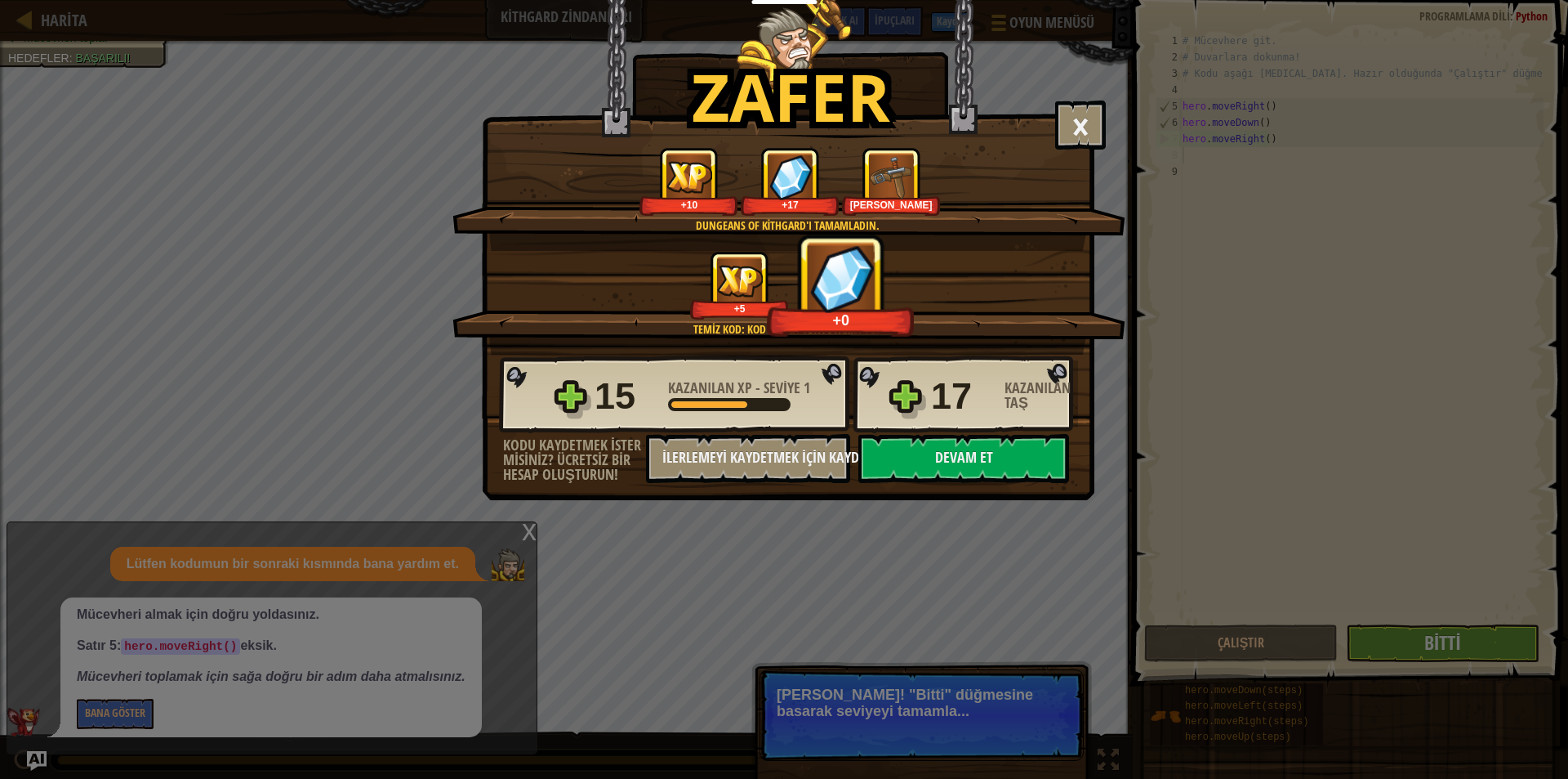
drag, startPoint x: 990, startPoint y: 509, endPoint x: 1000, endPoint y: 499, distance: 14.1
click at [996, 505] on div "Zafer × Aferin, [PERSON_NAME] kaçma gücün var. Seviyeyi oyla: Dungeans of Kithg…" at bounding box center [784, 389] width 1568 height 779
click at [1011, 476] on button "Devam et" at bounding box center [963, 458] width 210 height 49
select select "tr"
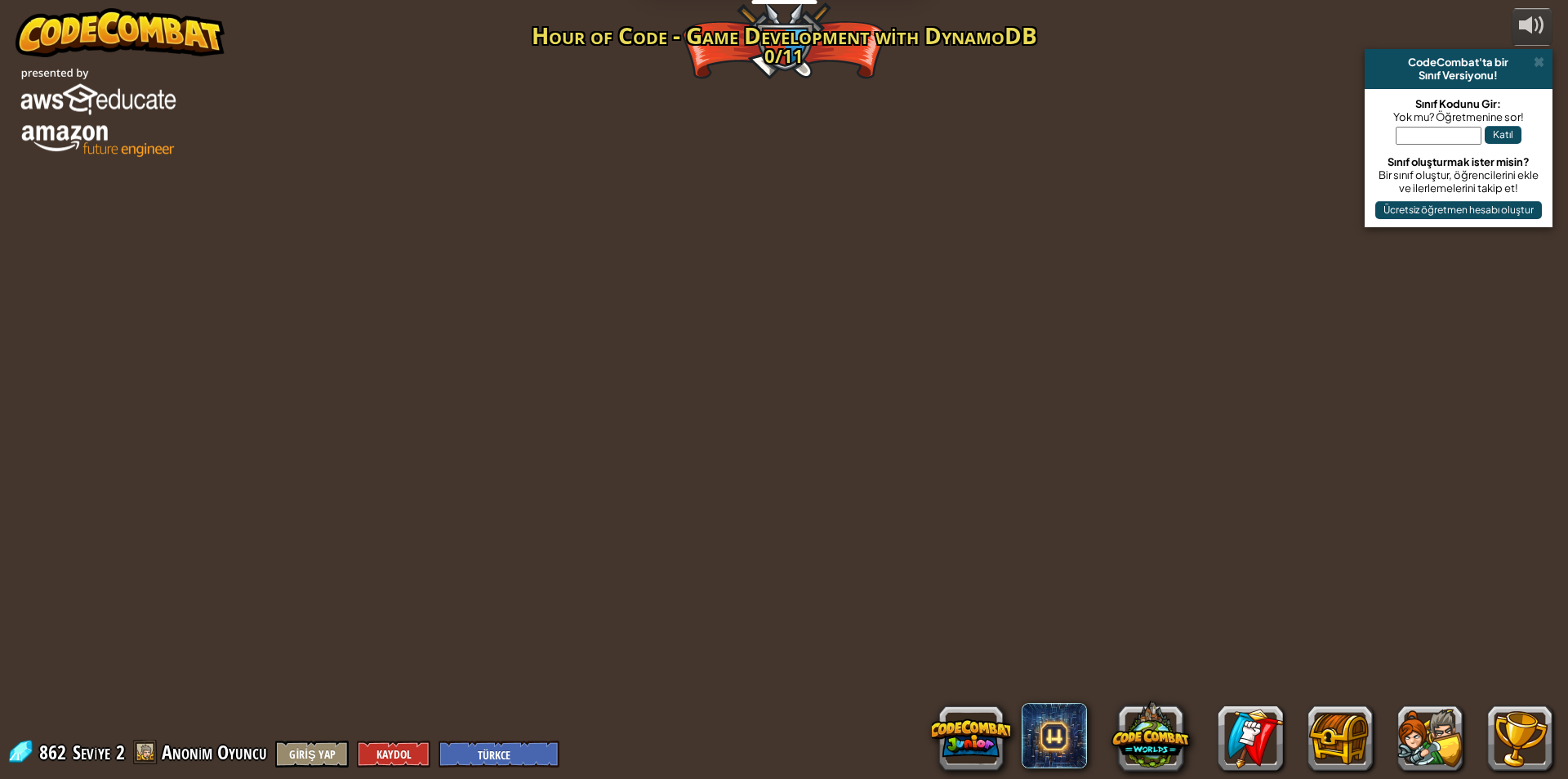
select select "tr"
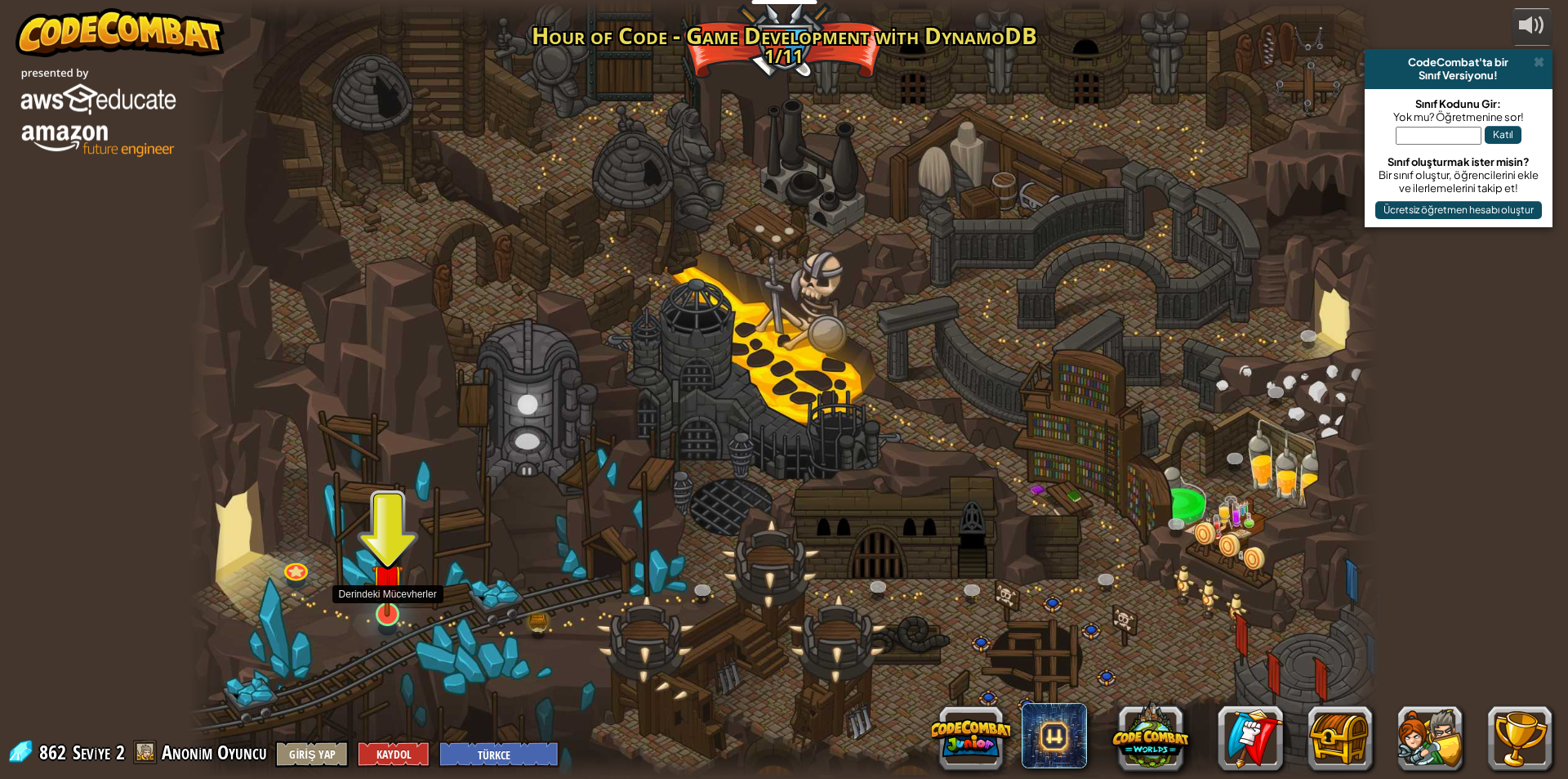
click at [382, 612] on img at bounding box center [388, 579] width 32 height 73
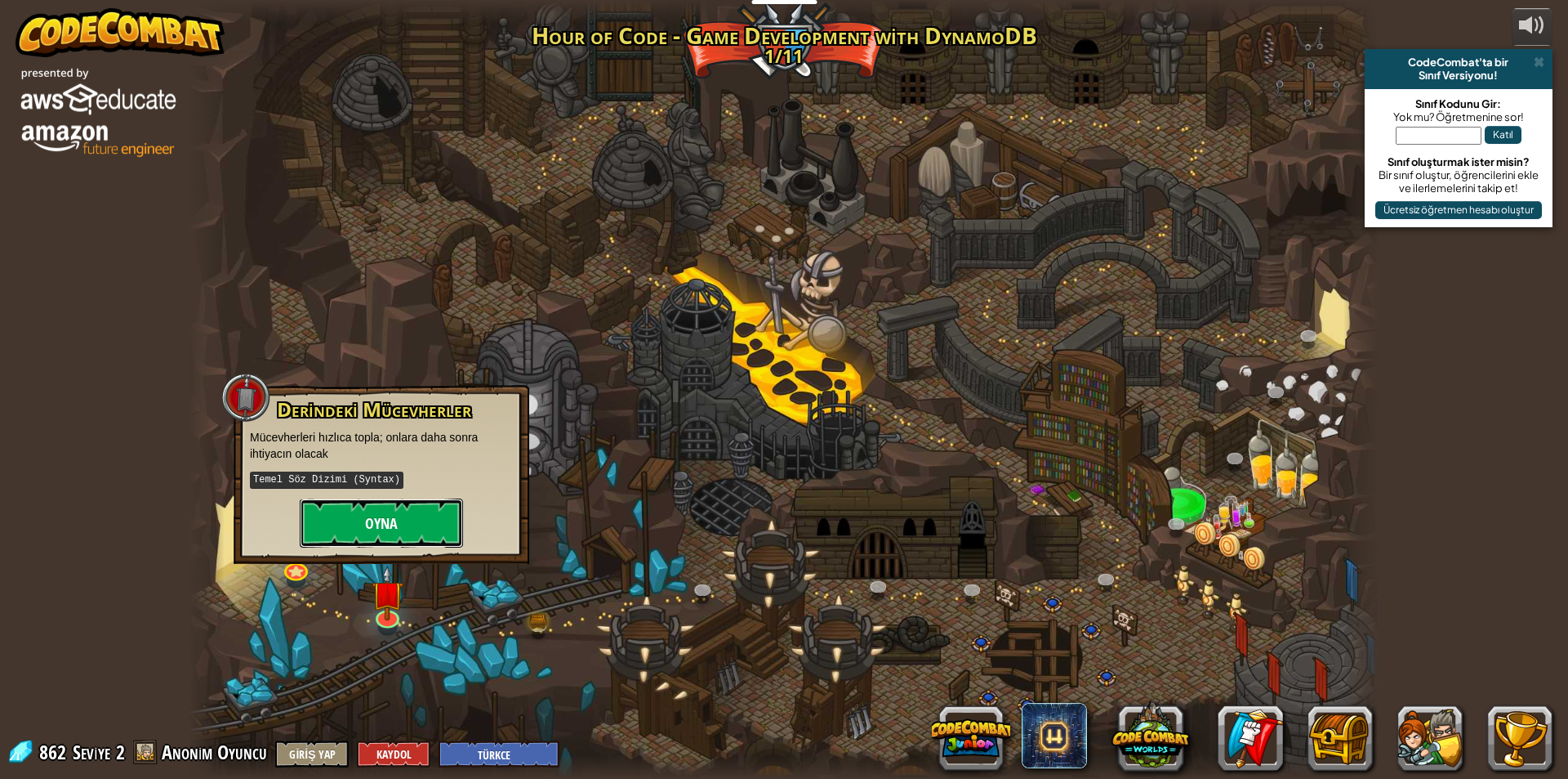
click at [435, 542] on button "Oyna" at bounding box center [381, 523] width 163 height 49
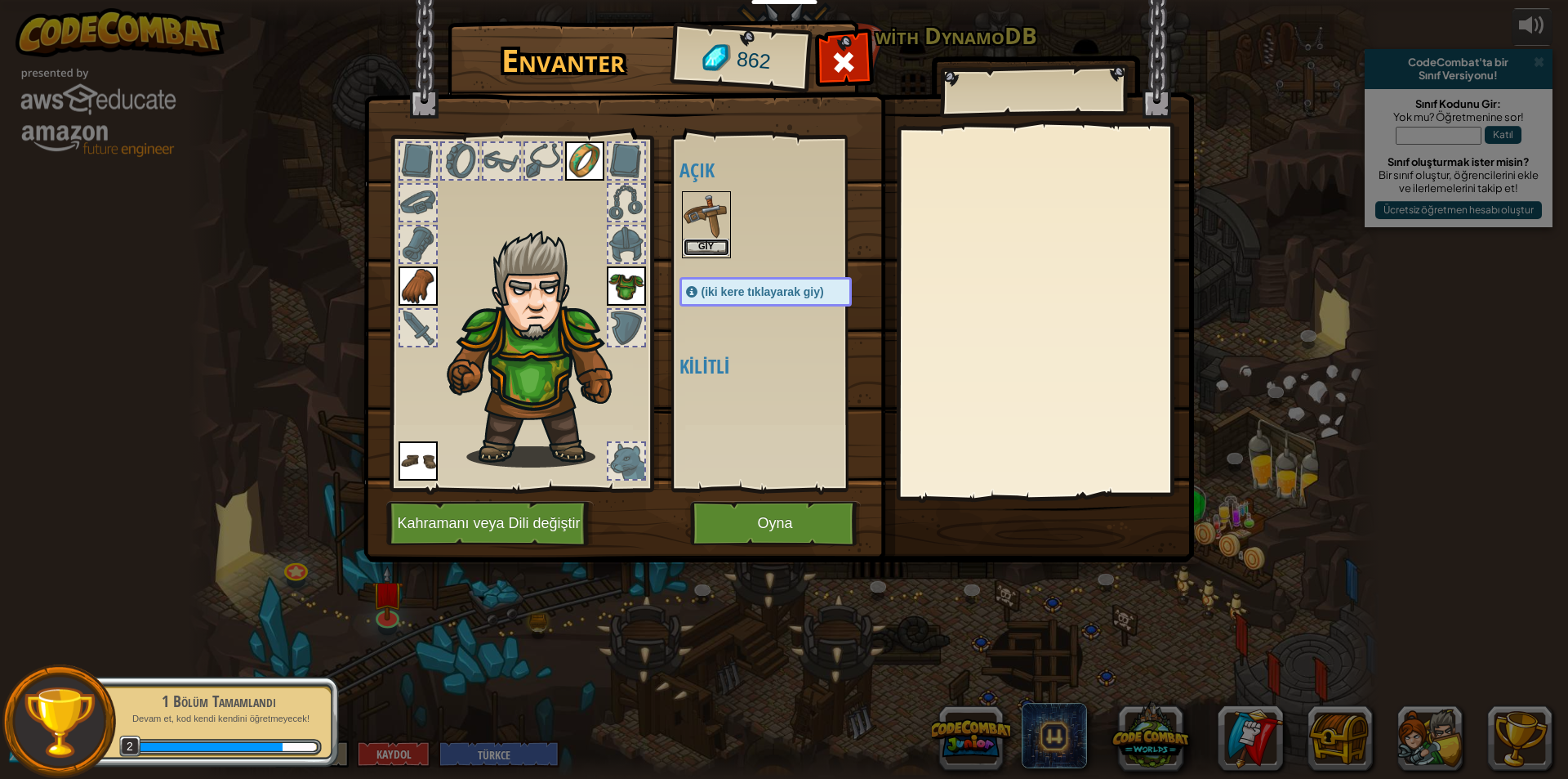
click at [720, 241] on button "Giy" at bounding box center [706, 246] width 45 height 17
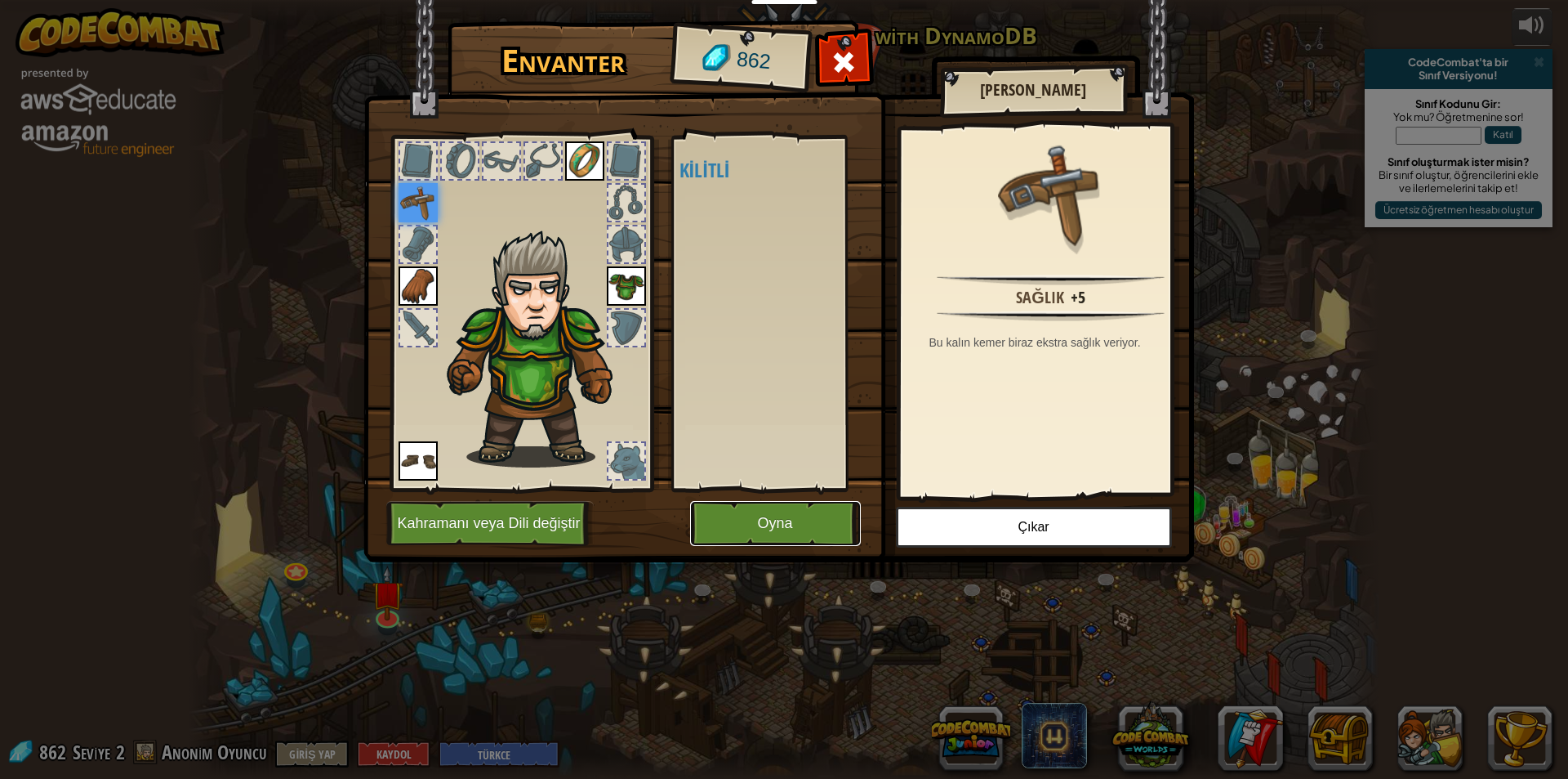
click at [772, 508] on button "Oyna" at bounding box center [775, 523] width 170 height 45
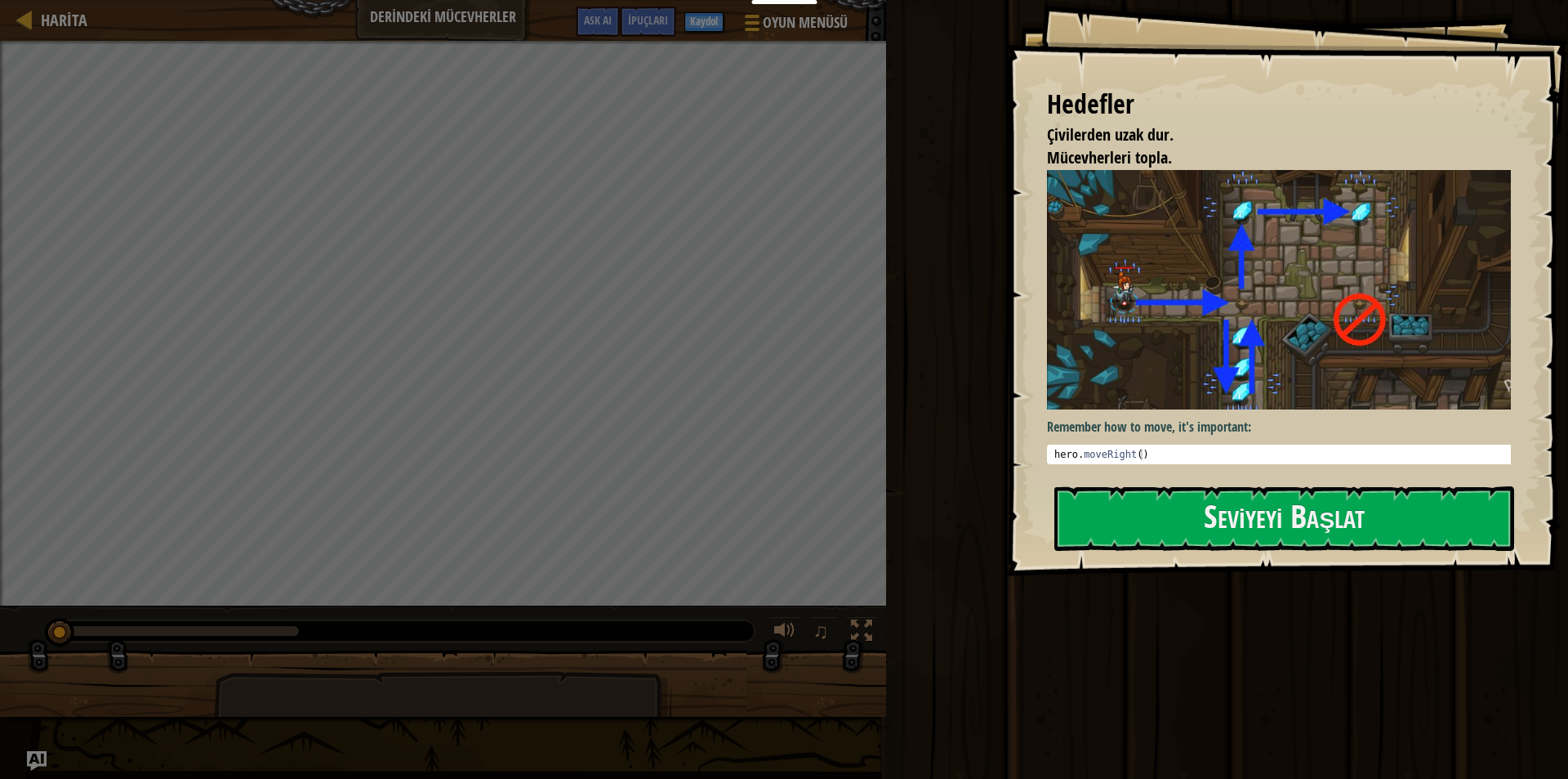
click at [1234, 571] on div at bounding box center [1284, 584] width 460 height 37
click at [1233, 528] on button "Seviyeyi Başlat" at bounding box center [1284, 518] width 460 height 64
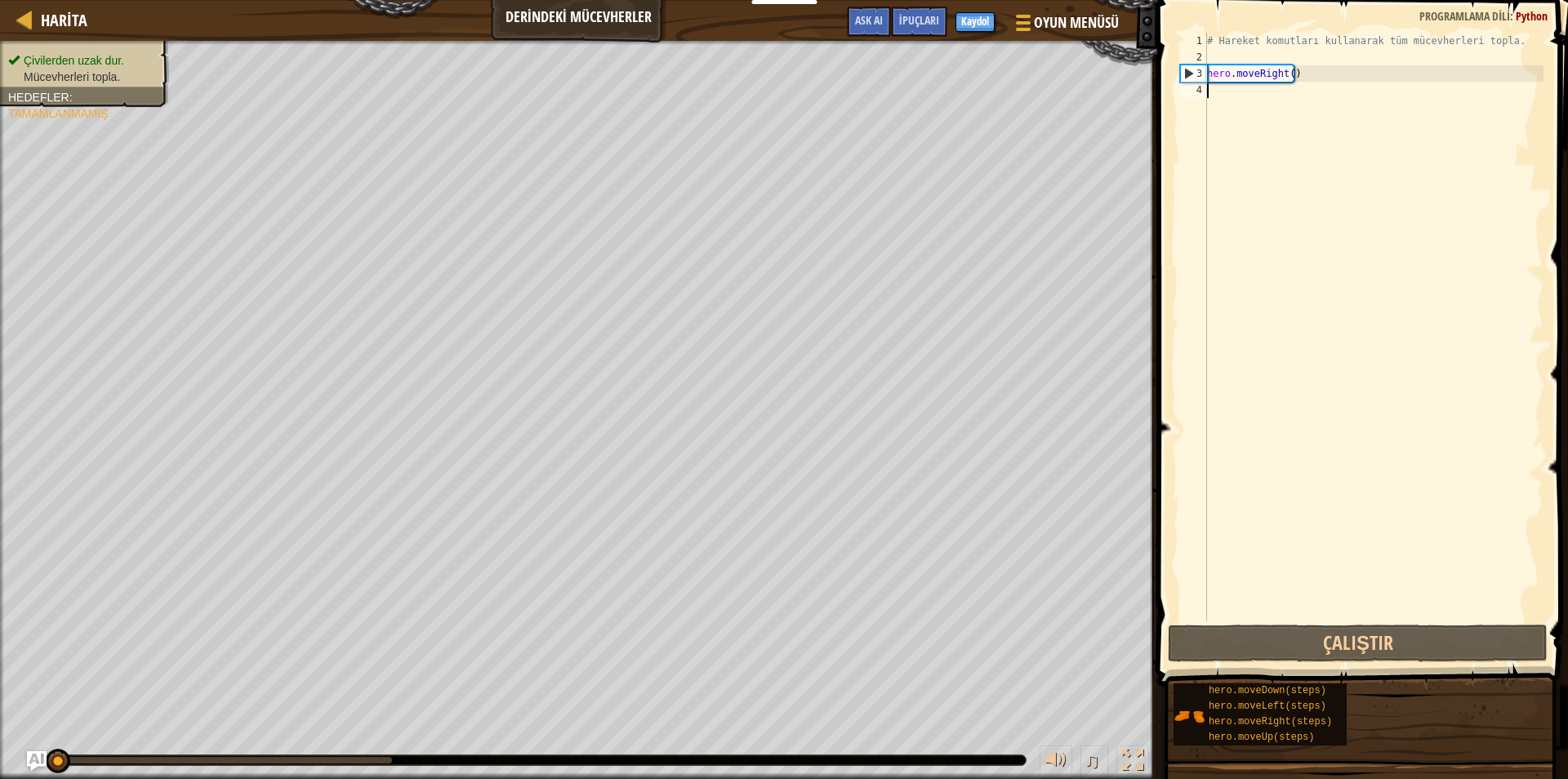
click at [1254, 99] on div "# Hareket komutları kullanarak tüm mücevherleri topla. hero . moveRight ( )" at bounding box center [1374, 344] width 340 height 621
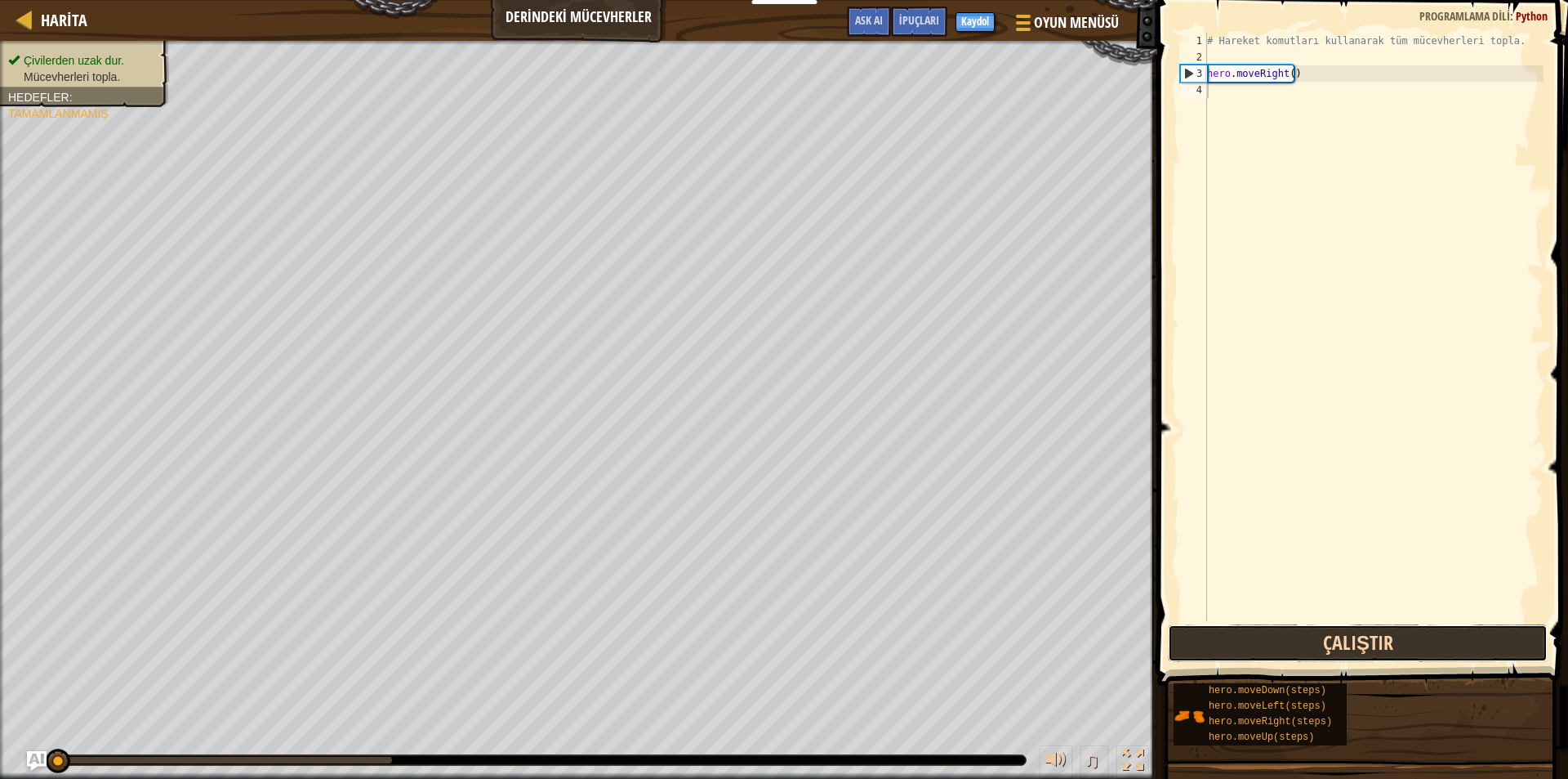
click at [1412, 637] on button "Çalıştır" at bounding box center [1358, 643] width 380 height 37
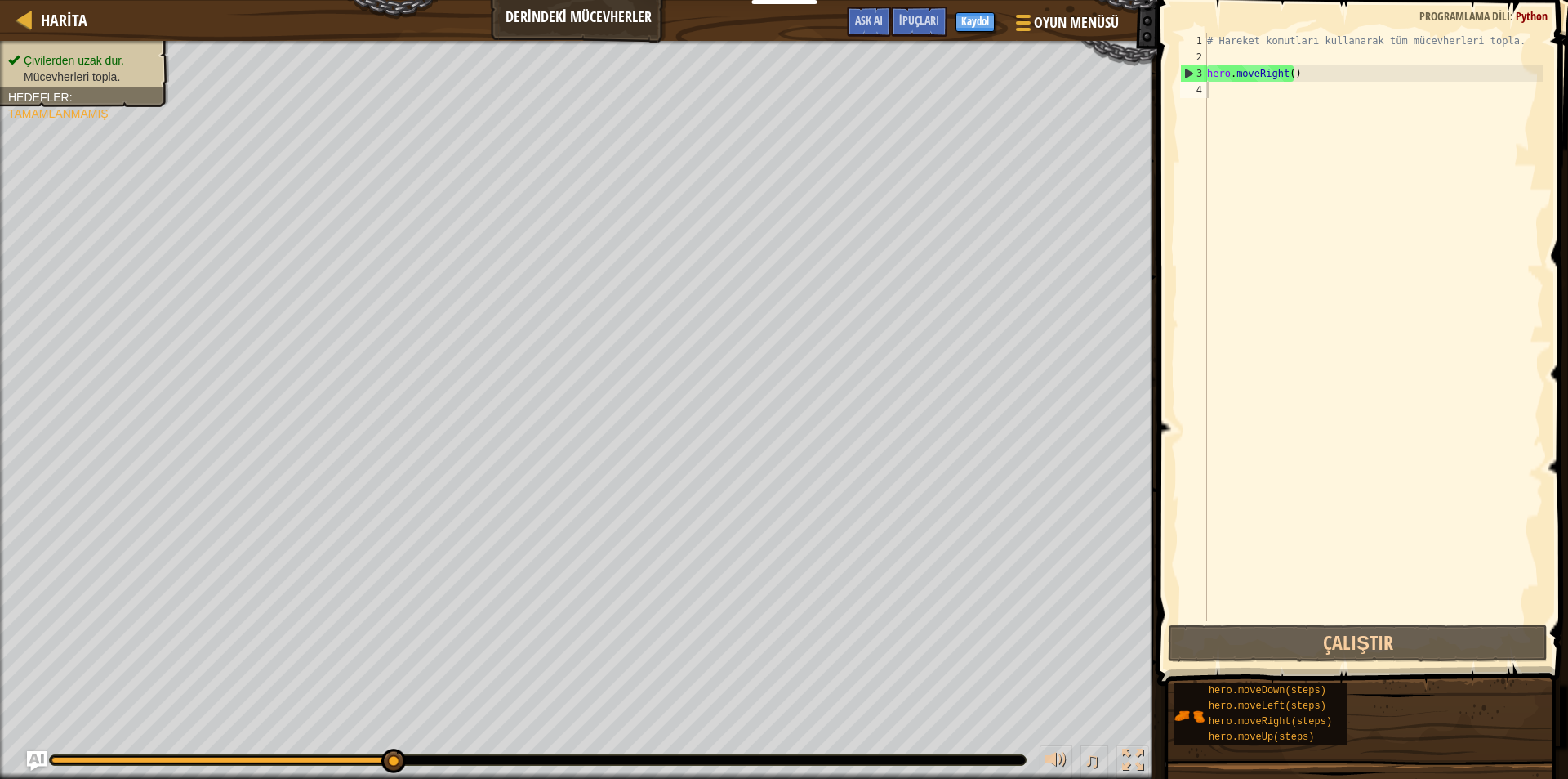
click at [36, 62] on ul "Çivilerden uzak dur. Mücevherleri topla." at bounding box center [84, 69] width 153 height 33
click at [1247, 98] on div "# Hareket komutları kullanarak tüm mücevherleri topla. hero . moveRight ( )" at bounding box center [1374, 344] width 340 height 621
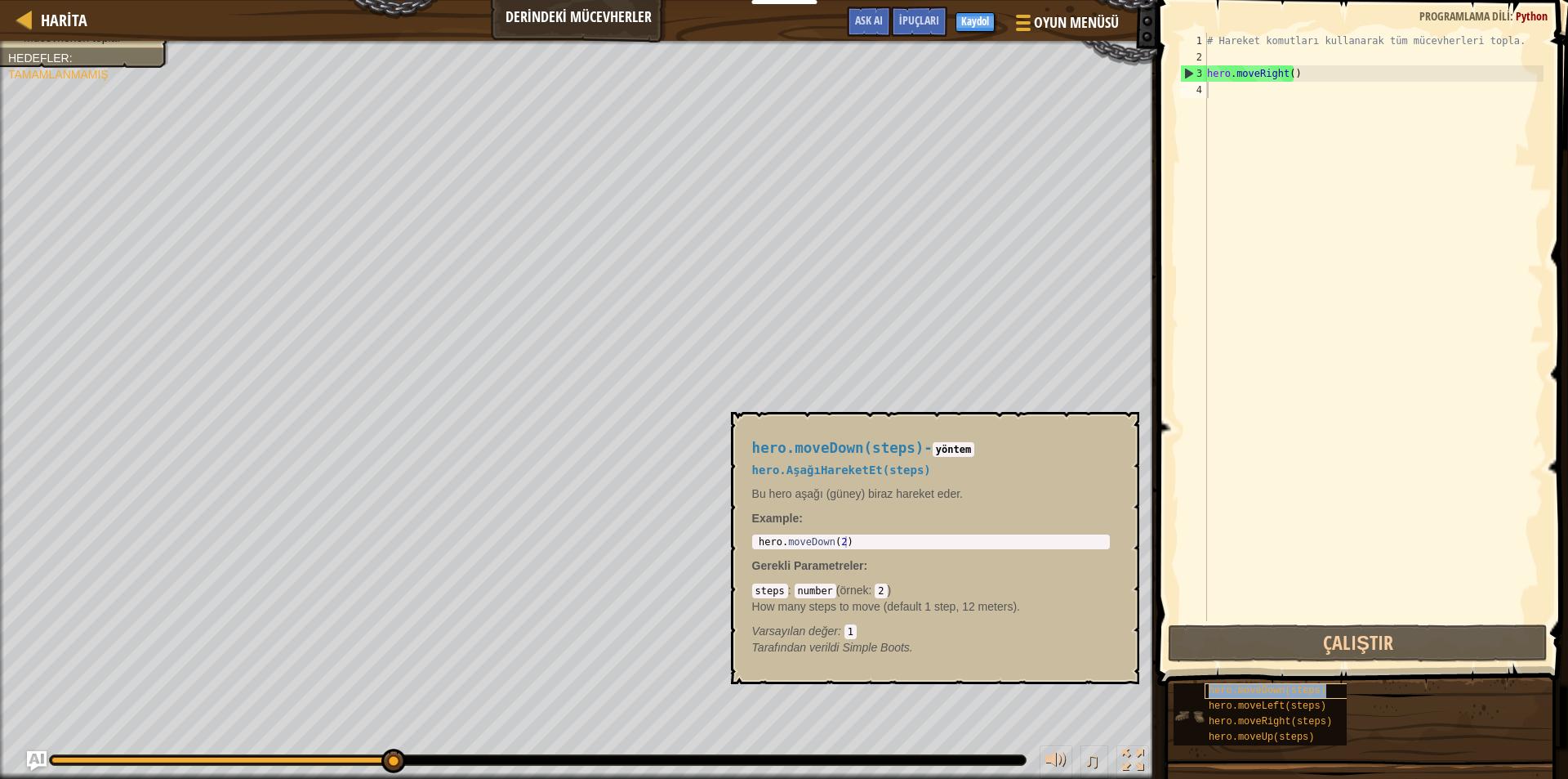
click at [1255, 689] on span "hero.moveDown(steps)" at bounding box center [1267, 690] width 118 height 12
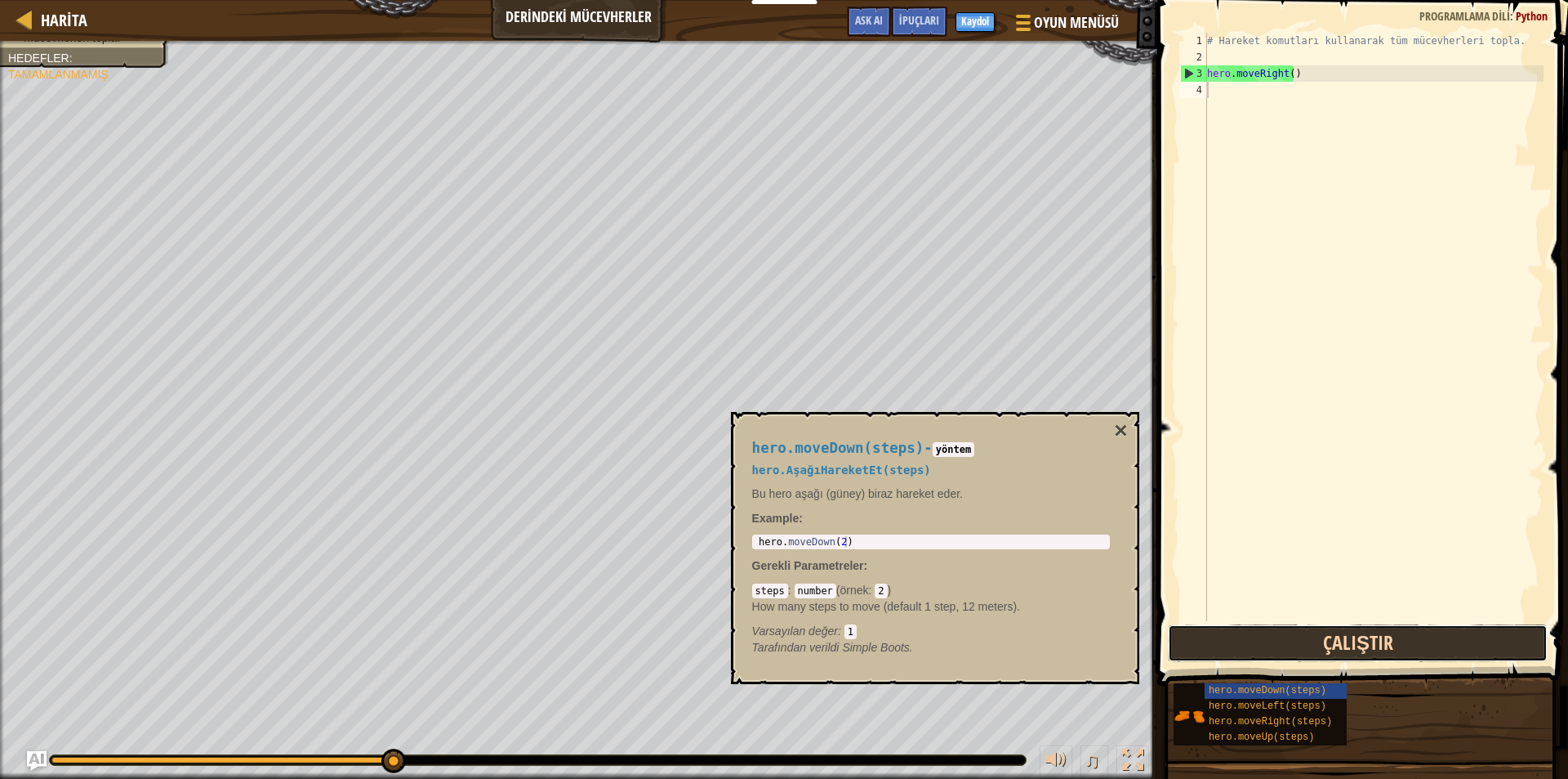
click at [1281, 642] on button "Çalıştır" at bounding box center [1358, 643] width 380 height 37
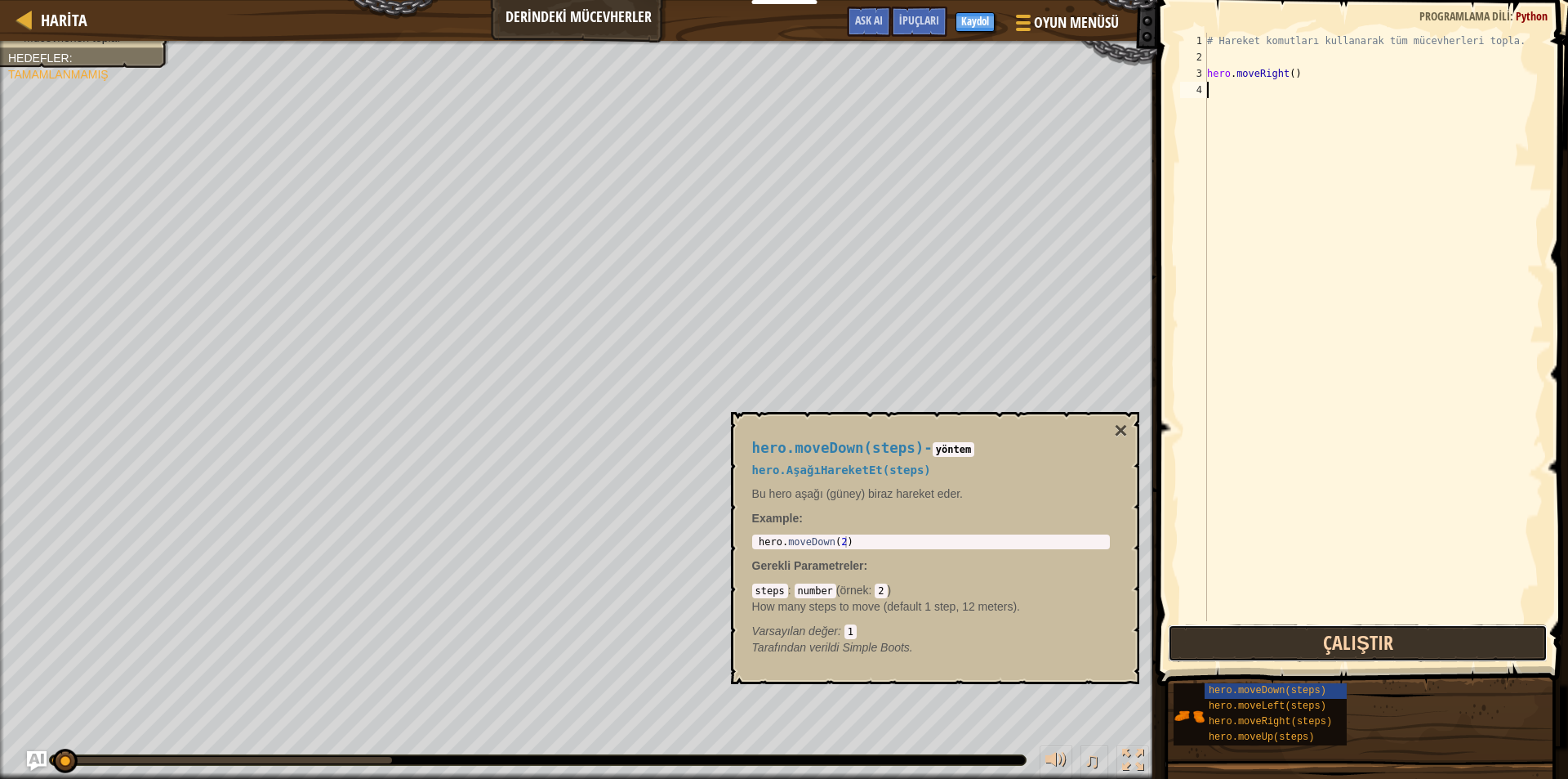
click at [1281, 642] on button "Çalıştır" at bounding box center [1358, 643] width 380 height 37
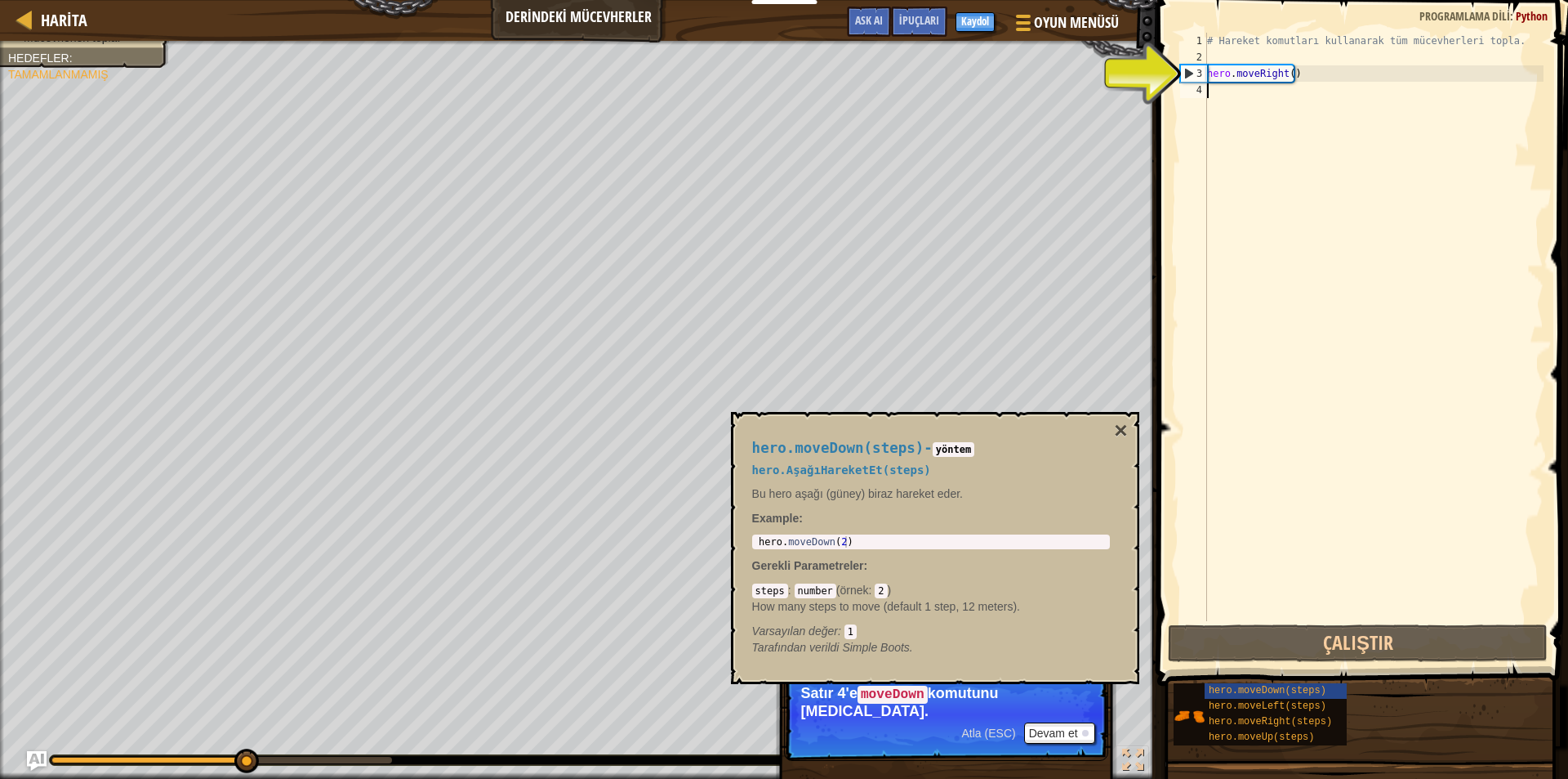
click at [1204, 71] on div "3" at bounding box center [1193, 73] width 26 height 16
type textarea "hero.moveRight()"
click at [1217, 83] on div "# Hareket komutları kullanarak tüm mücevherleri topla. hero . moveRight ( )" at bounding box center [1374, 344] width 340 height 621
click at [1187, 75] on div "3" at bounding box center [1193, 73] width 26 height 16
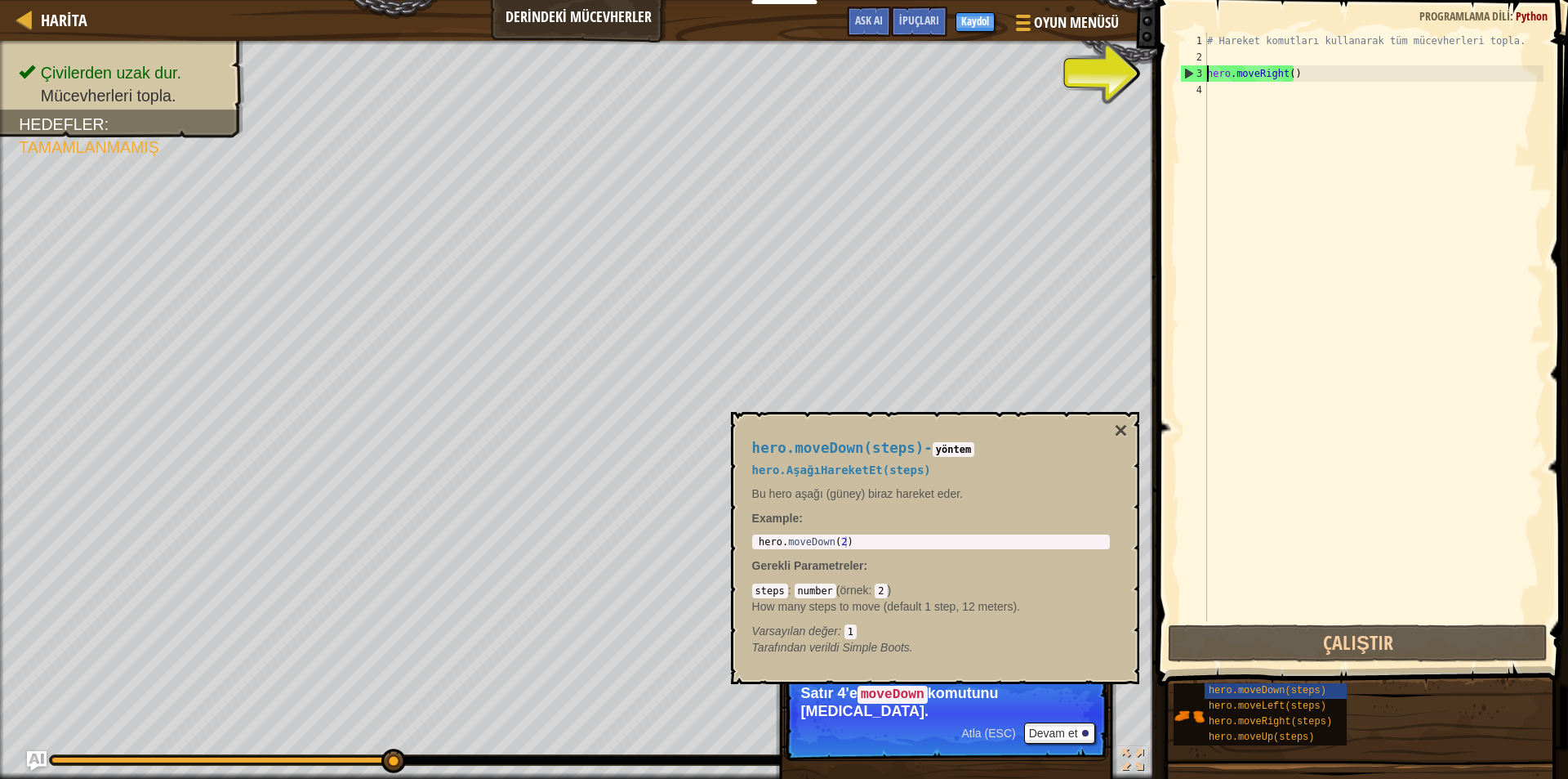
click at [1200, 70] on div "3" at bounding box center [1193, 73] width 26 height 16
type textarea "hero.moveRight()"
click at [1293, 66] on div "# Hareket komutları kullanarak tüm mücevherleri topla. hero . moveRight ( )" at bounding box center [1374, 344] width 340 height 621
click at [1242, 107] on div "# Hareket komutları kullanarak tüm mücevherleri topla. hero . moveRight ( )" at bounding box center [1374, 344] width 340 height 621
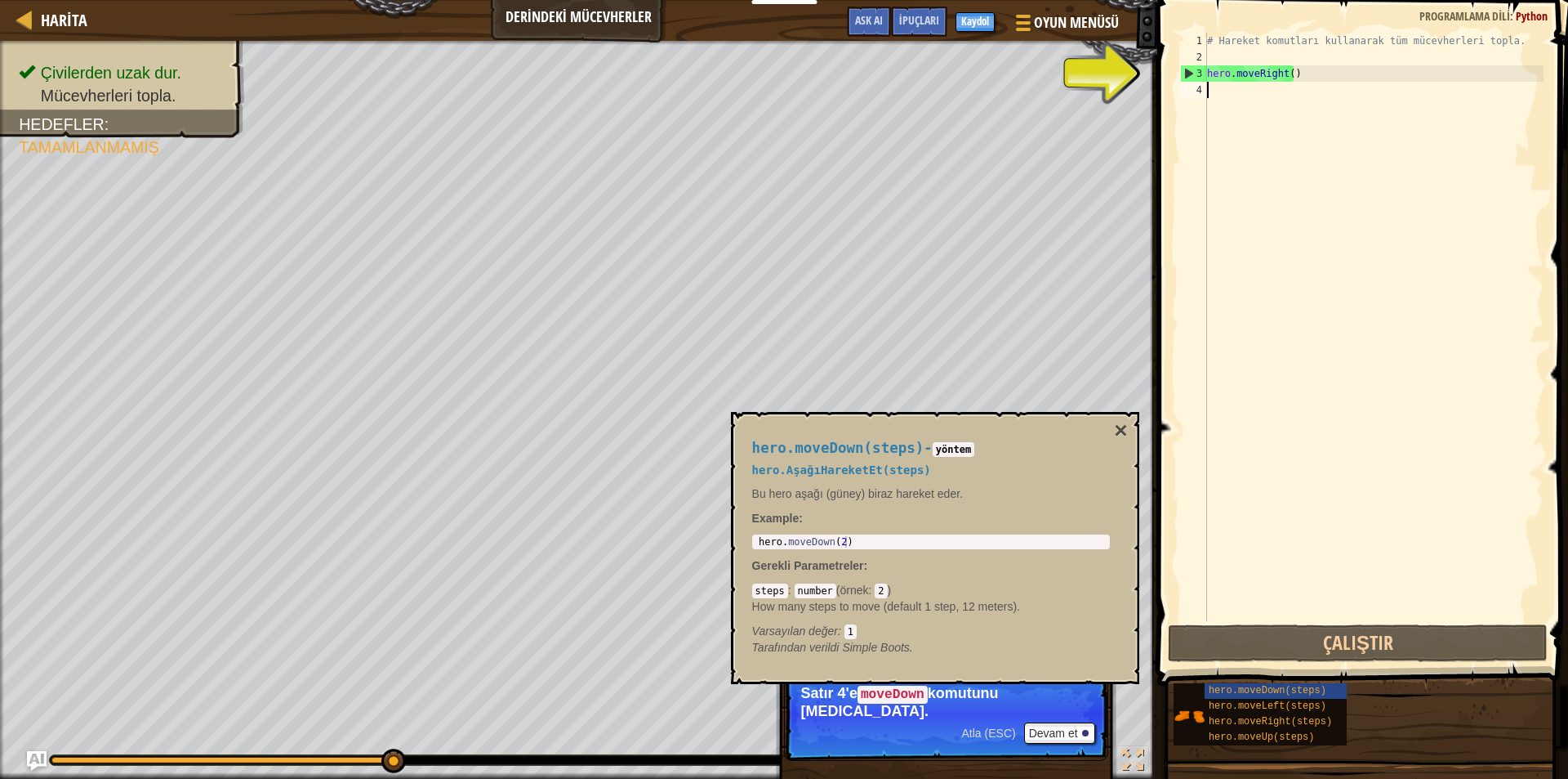
type textarea "h"
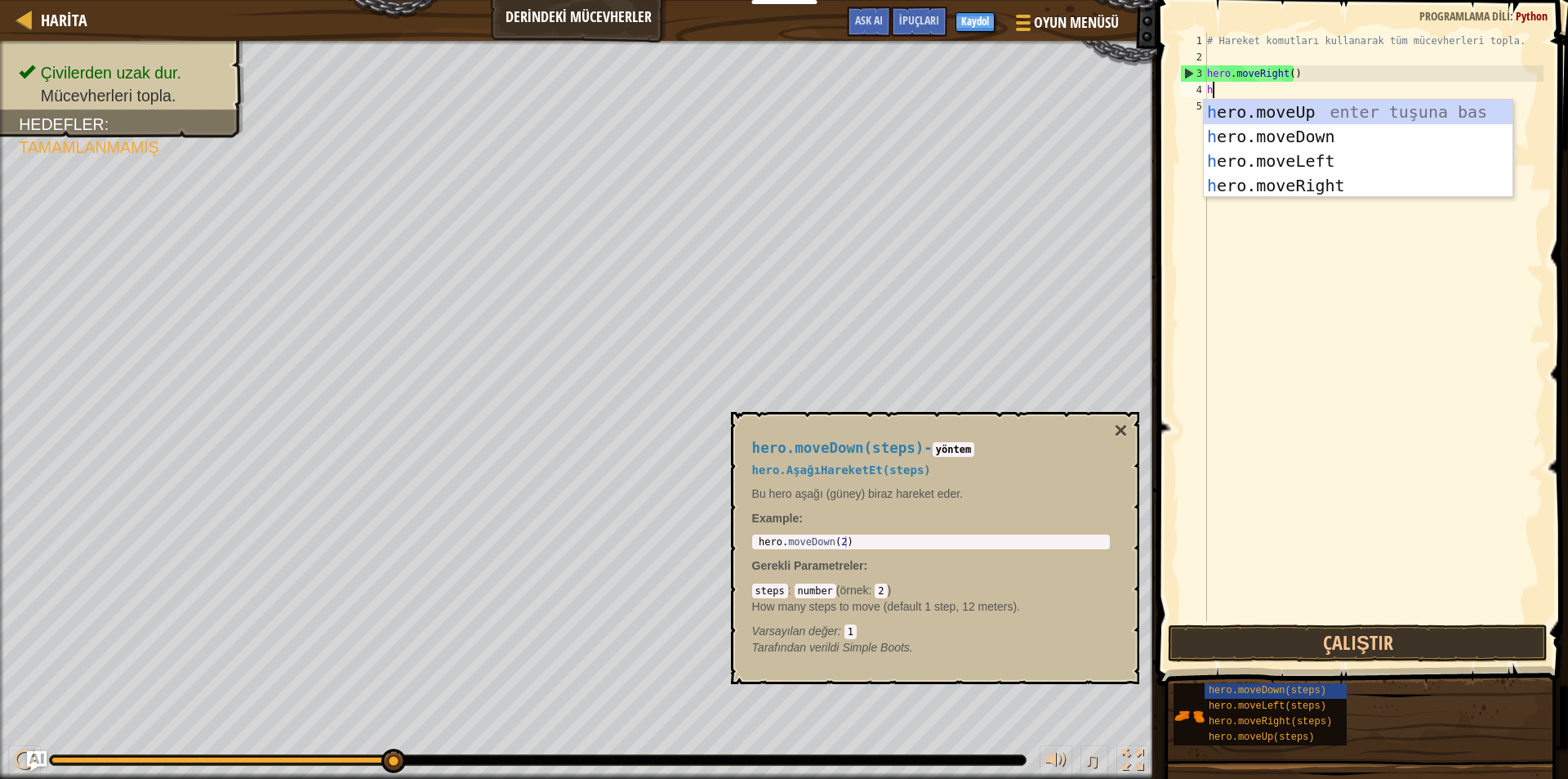
scroll to position [7, 0]
click at [1316, 186] on div "h ero.moveUp enter tuşuna bas h ero.moveDown enter tuşuna bas h ero.moveLeft en…" at bounding box center [1358, 173] width 309 height 147
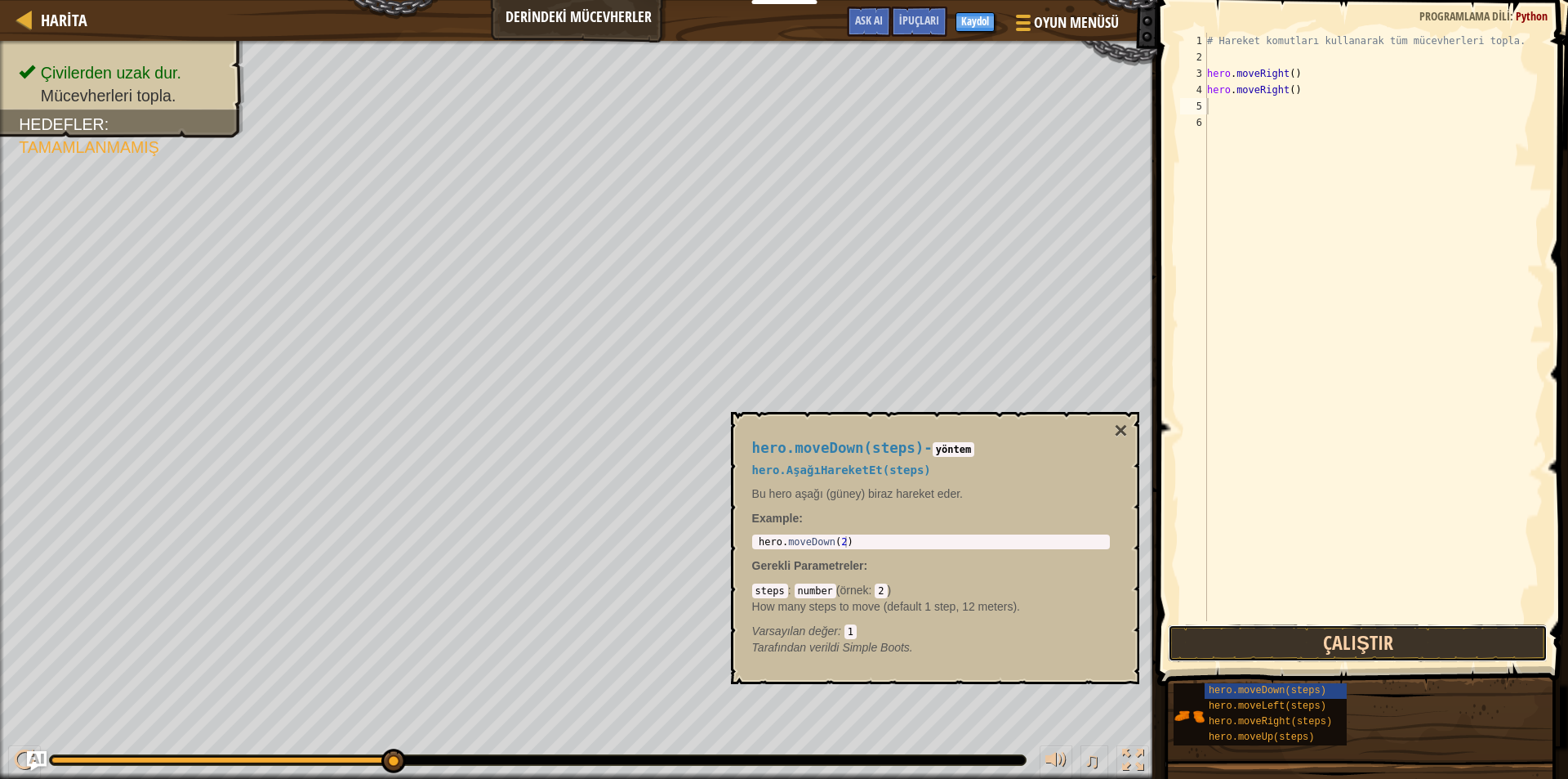
drag, startPoint x: 1341, startPoint y: 643, endPoint x: 1360, endPoint y: 655, distance: 22.5
click at [1341, 655] on button "Çalıştır" at bounding box center [1358, 643] width 380 height 37
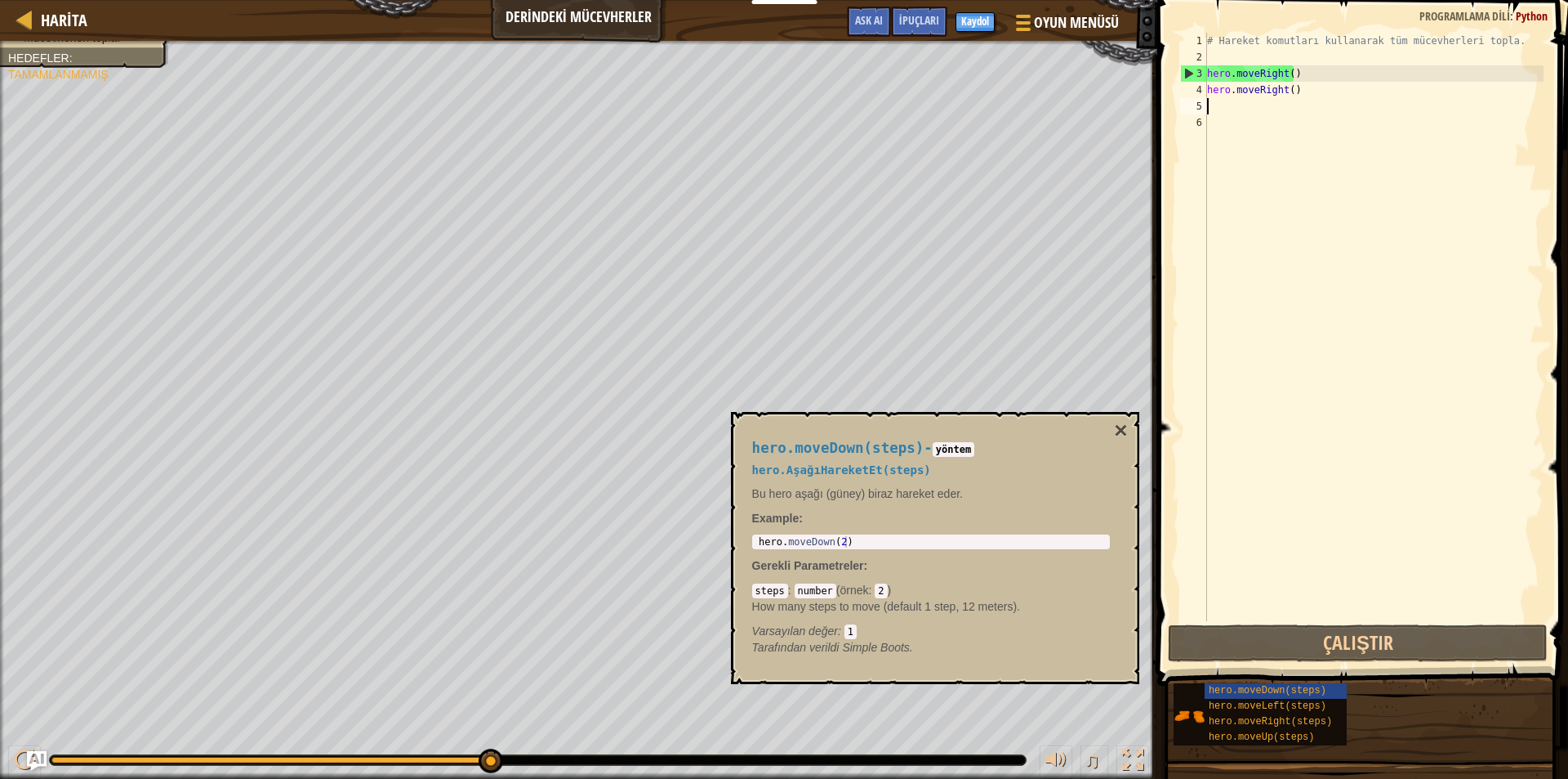
click at [1275, 95] on div "# Hareket komutları kullanarak tüm mücevherleri topla. hero . moveRight ( ) her…" at bounding box center [1374, 344] width 340 height 621
click at [1305, 93] on div "# Hareket komutları kullanarak tüm mücevherleri topla. hero . moveRight ( ) her…" at bounding box center [1374, 344] width 340 height 621
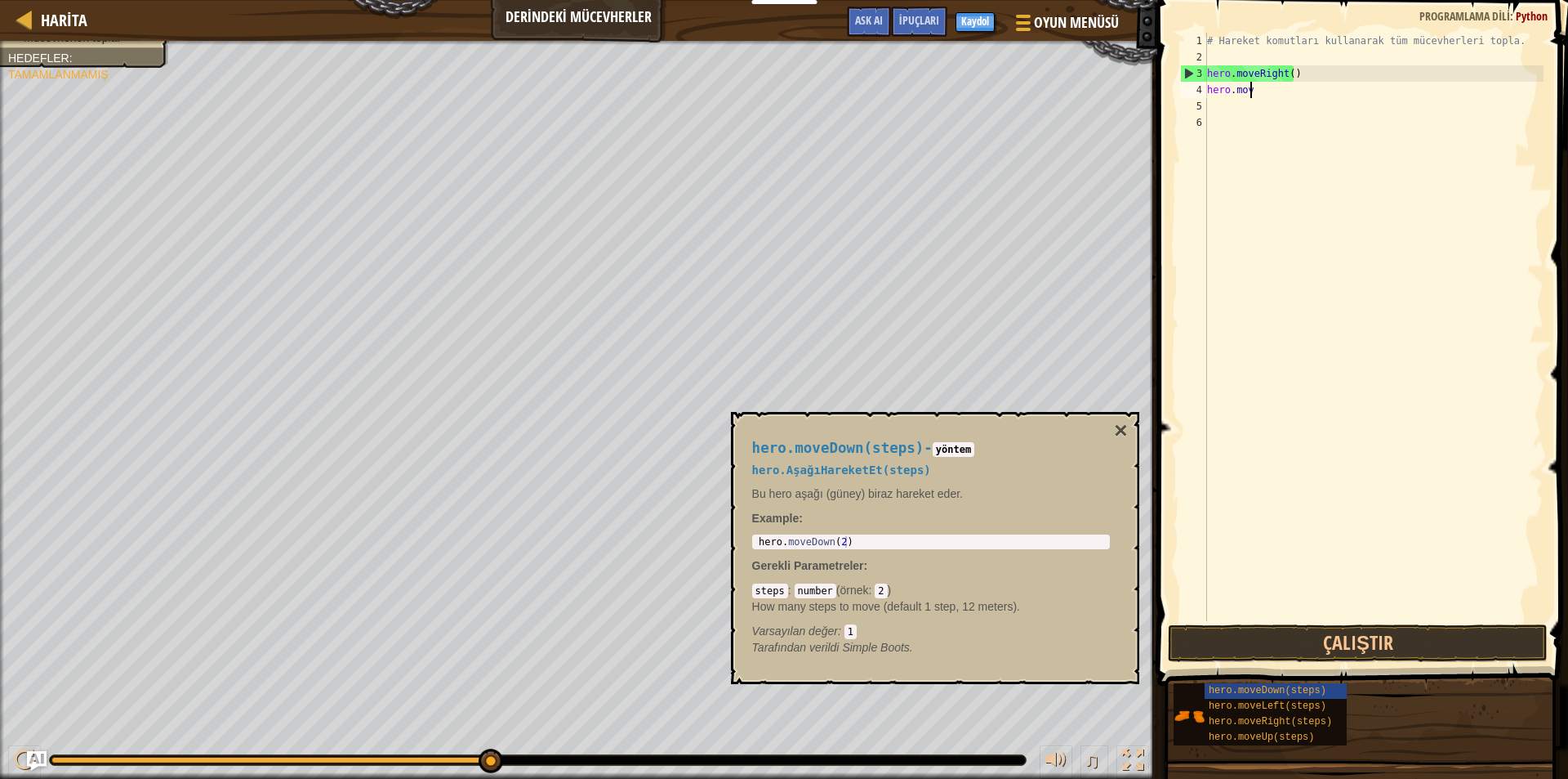
type textarea "h"
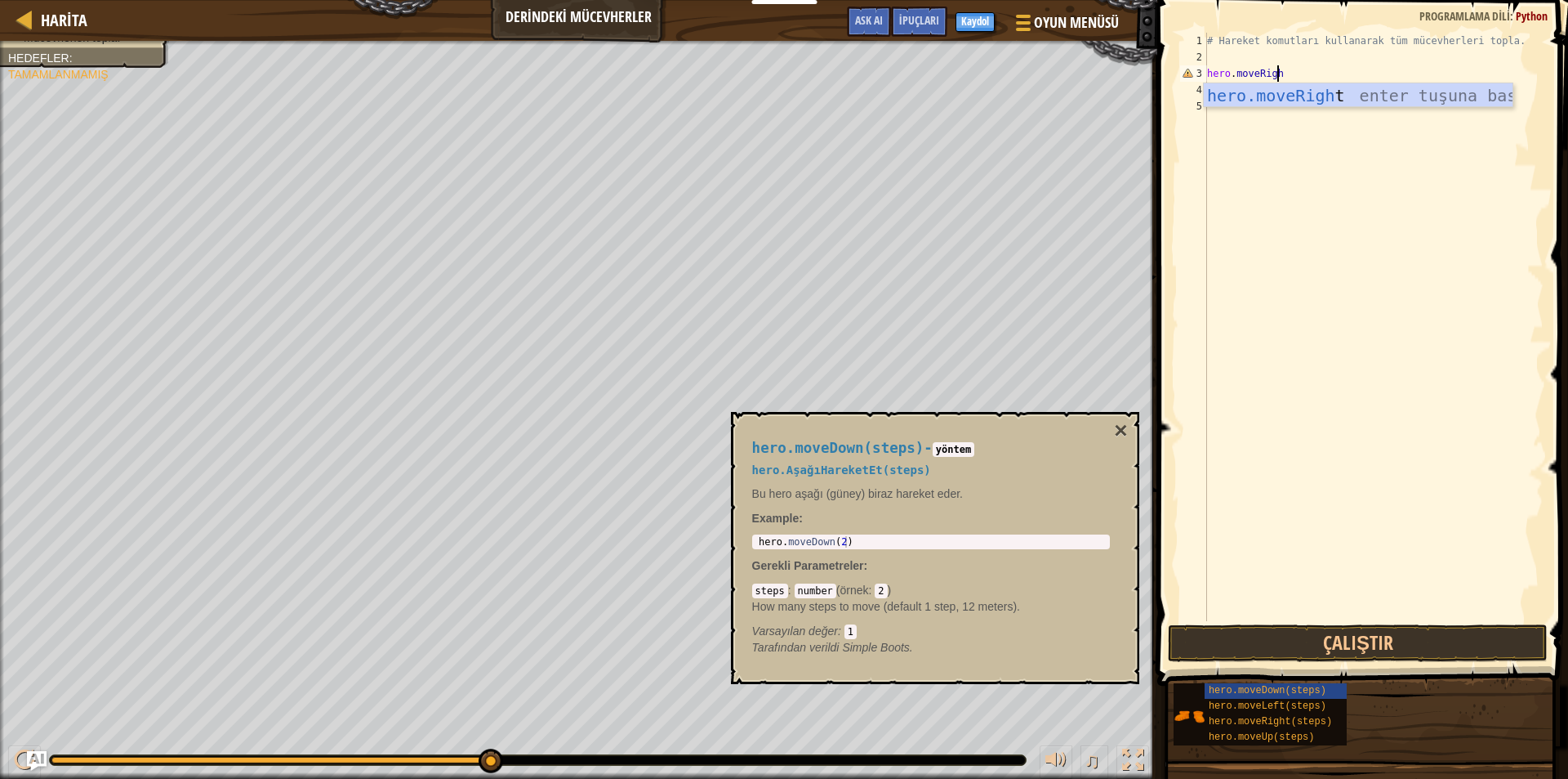
scroll to position [7, 4]
type textarea "hero.moveRight"
click at [1293, 100] on div "hero.moveRight enter tuşuna bas" at bounding box center [1358, 120] width 309 height 73
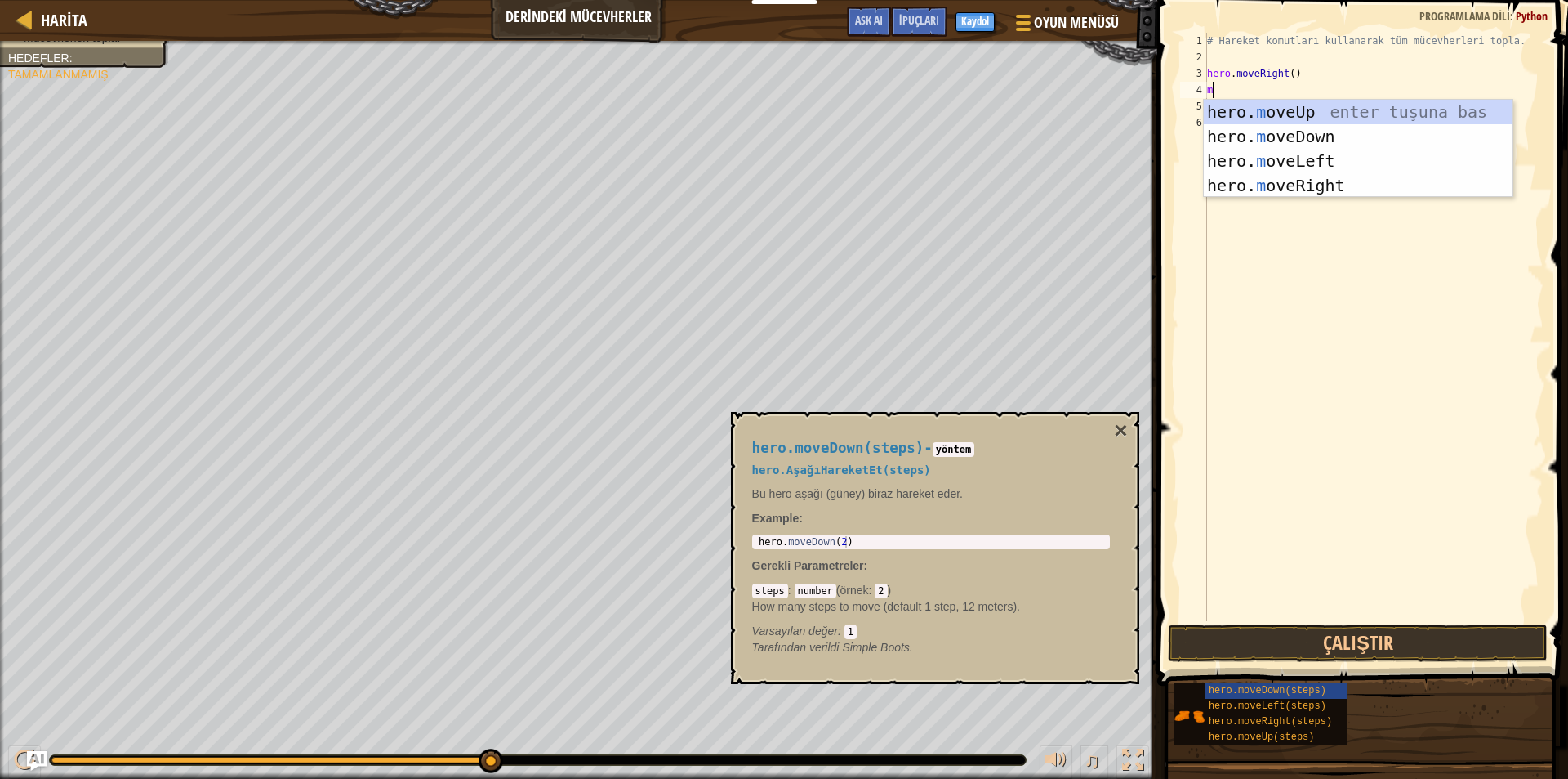
type textarea "mo"
click at [1271, 135] on div "hero. mo veUp enter tuşuna bas hero. mo veDown enter tuşuna bas hero. mo veLeft…" at bounding box center [1358, 173] width 309 height 147
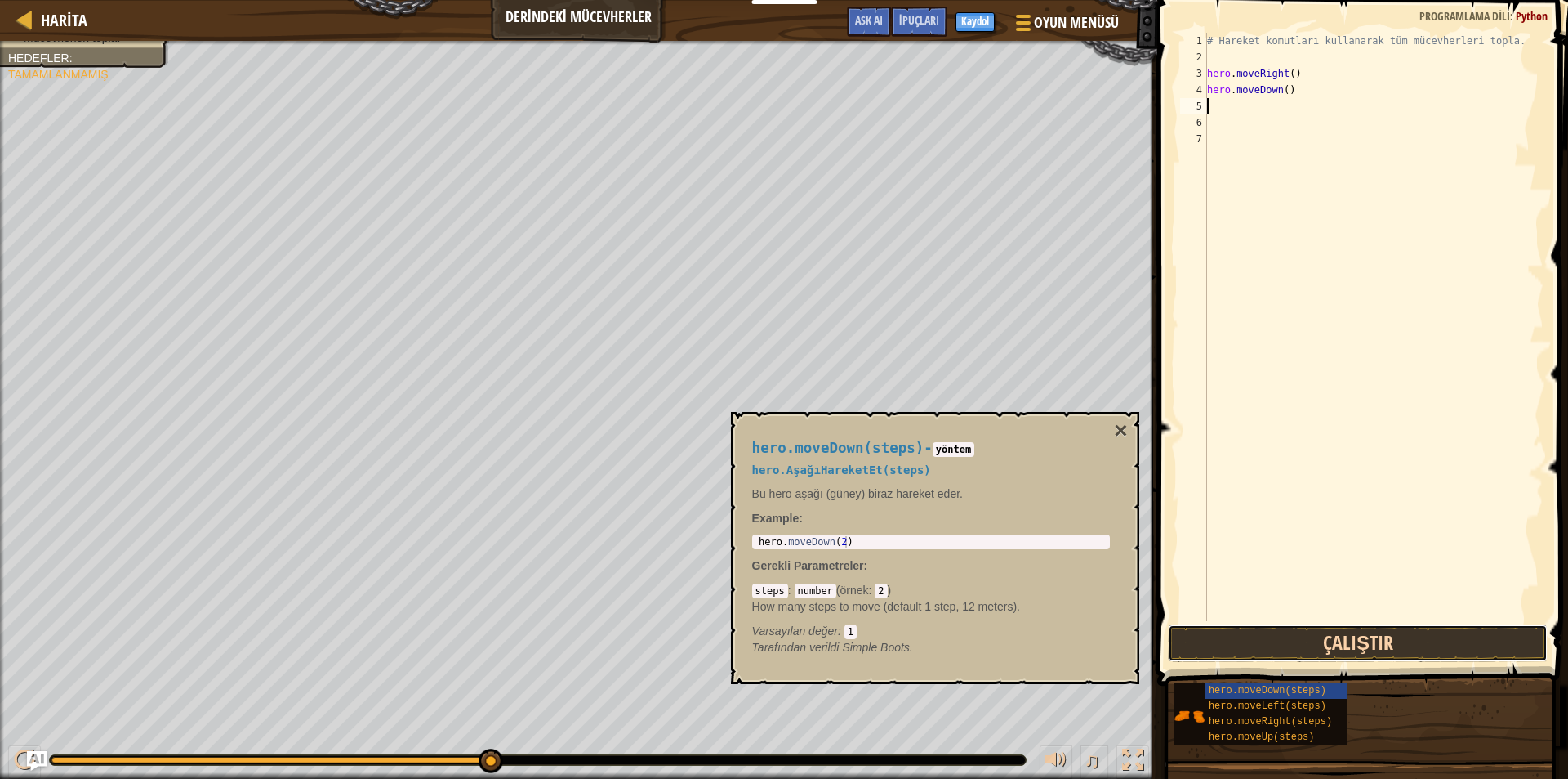
click at [1316, 634] on button "Çalıştır" at bounding box center [1358, 643] width 380 height 37
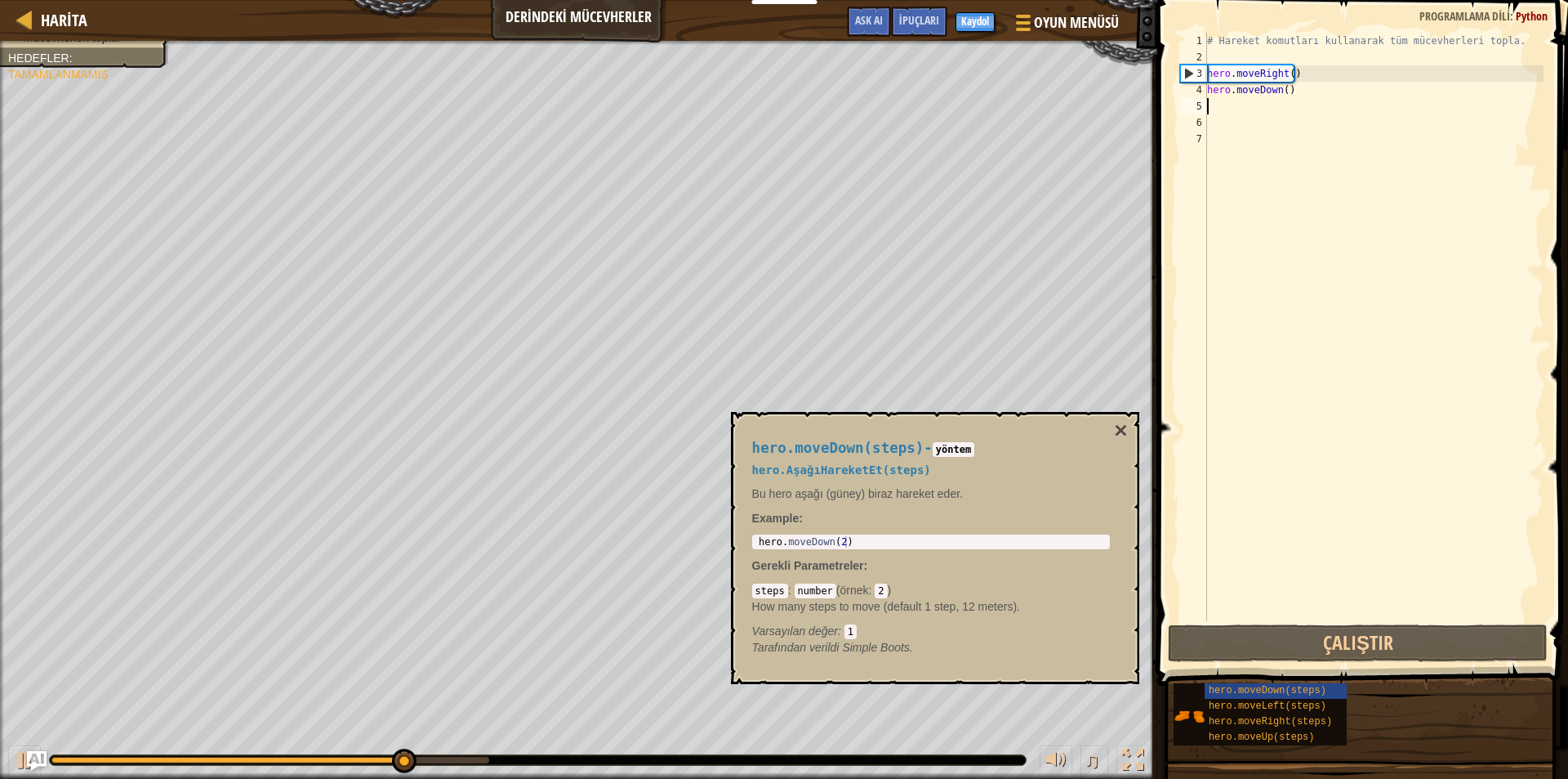
click at [1229, 121] on div "# Hareket komutları kullanarak tüm mücevherleri topla. hero . moveRight ( ) her…" at bounding box center [1374, 344] width 340 height 621
click at [1226, 114] on div "# Hareket komutları kullanarak tüm mücevherleri topla. hero . moveRight ( ) her…" at bounding box center [1374, 344] width 340 height 621
click at [1225, 112] on div "# Hareket komutları kullanarak tüm mücevherleri topla. hero . moveRight ( ) her…" at bounding box center [1374, 344] width 340 height 621
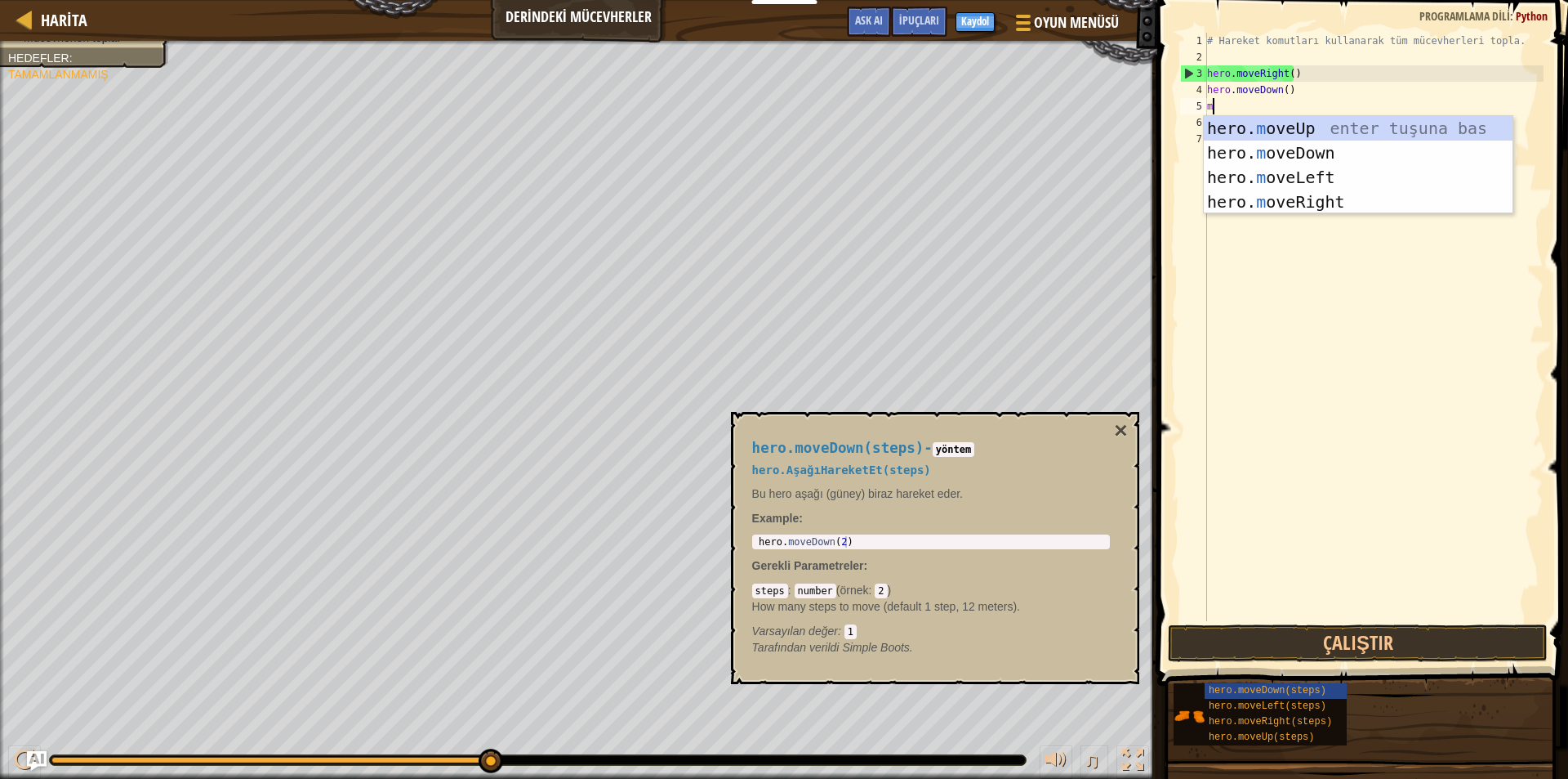
type textarea "mo"
click at [1383, 155] on div "hero. mo veUp enter tuşuna bas hero. mo veDown enter tuşuna bas hero. mo veLeft…" at bounding box center [1358, 189] width 309 height 147
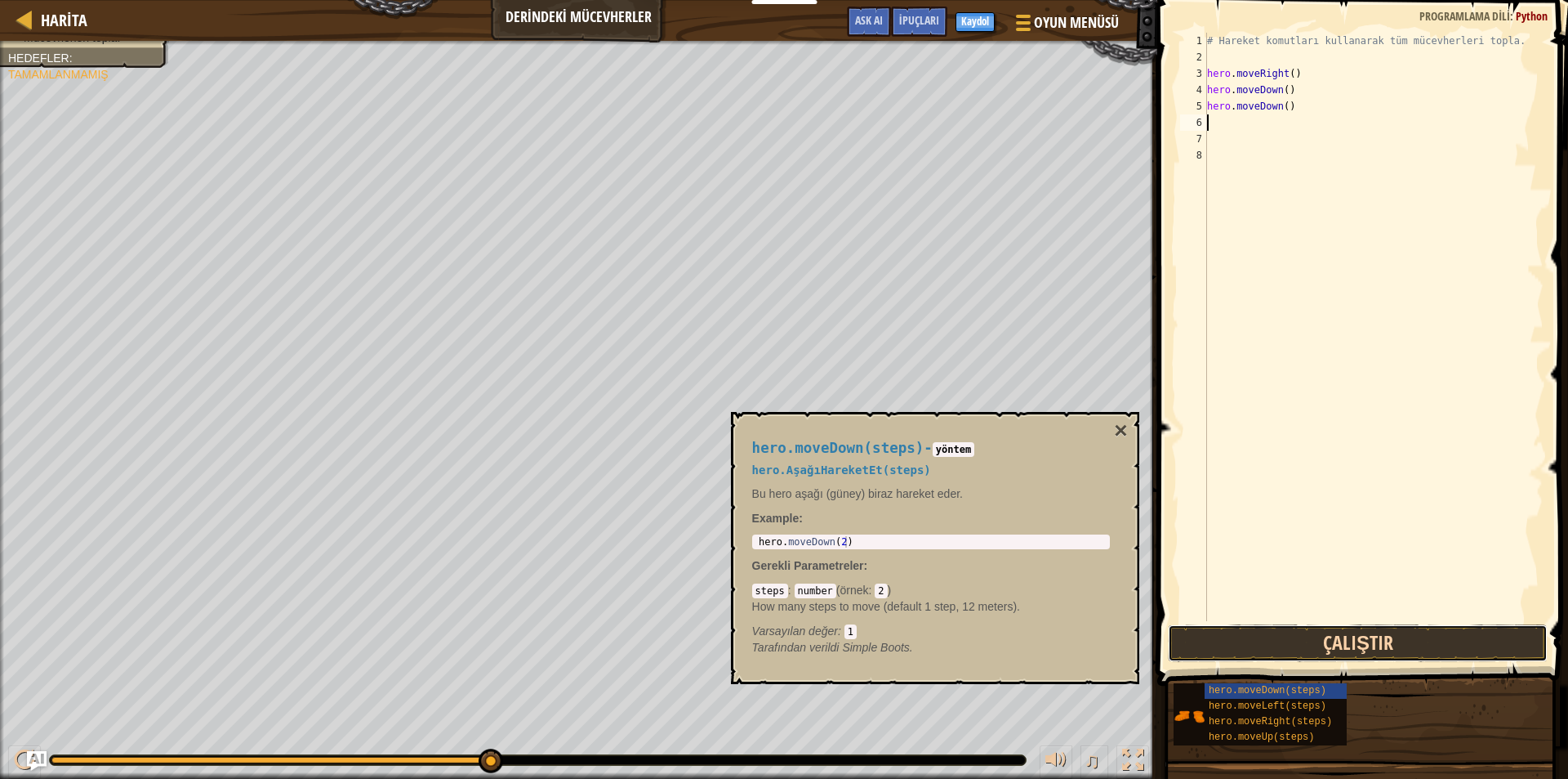
click at [1259, 642] on button "Çalıştır" at bounding box center [1358, 643] width 380 height 37
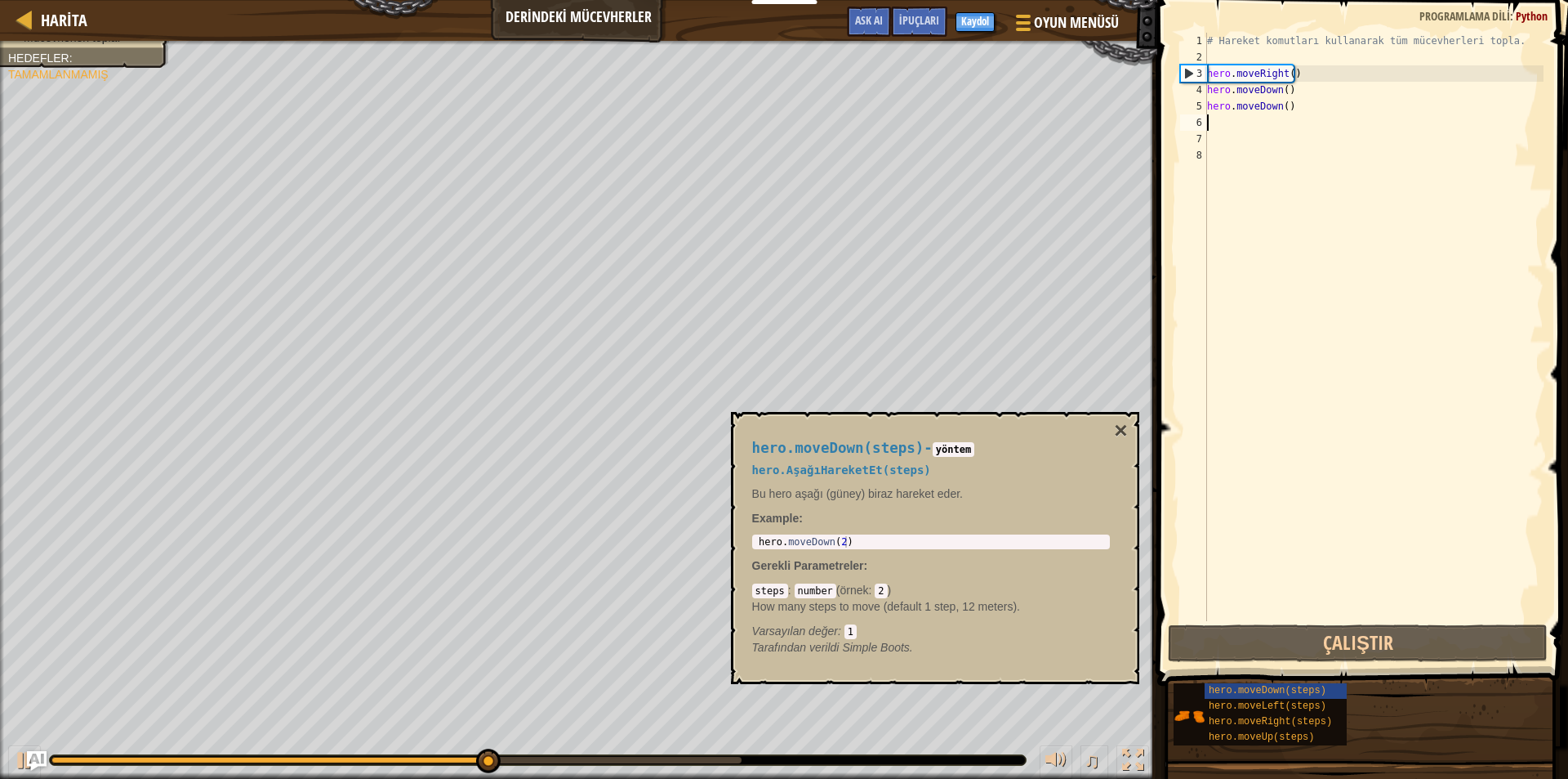
click at [1305, 117] on div "# Hareket komutları kullanarak tüm mücevherleri topla. hero . moveRight ( ) her…" at bounding box center [1374, 344] width 340 height 621
click at [1308, 103] on div "# Hareket komutları kullanarak tüm mücevherleri topla. hero . moveRight ( ) her…" at bounding box center [1374, 344] width 340 height 621
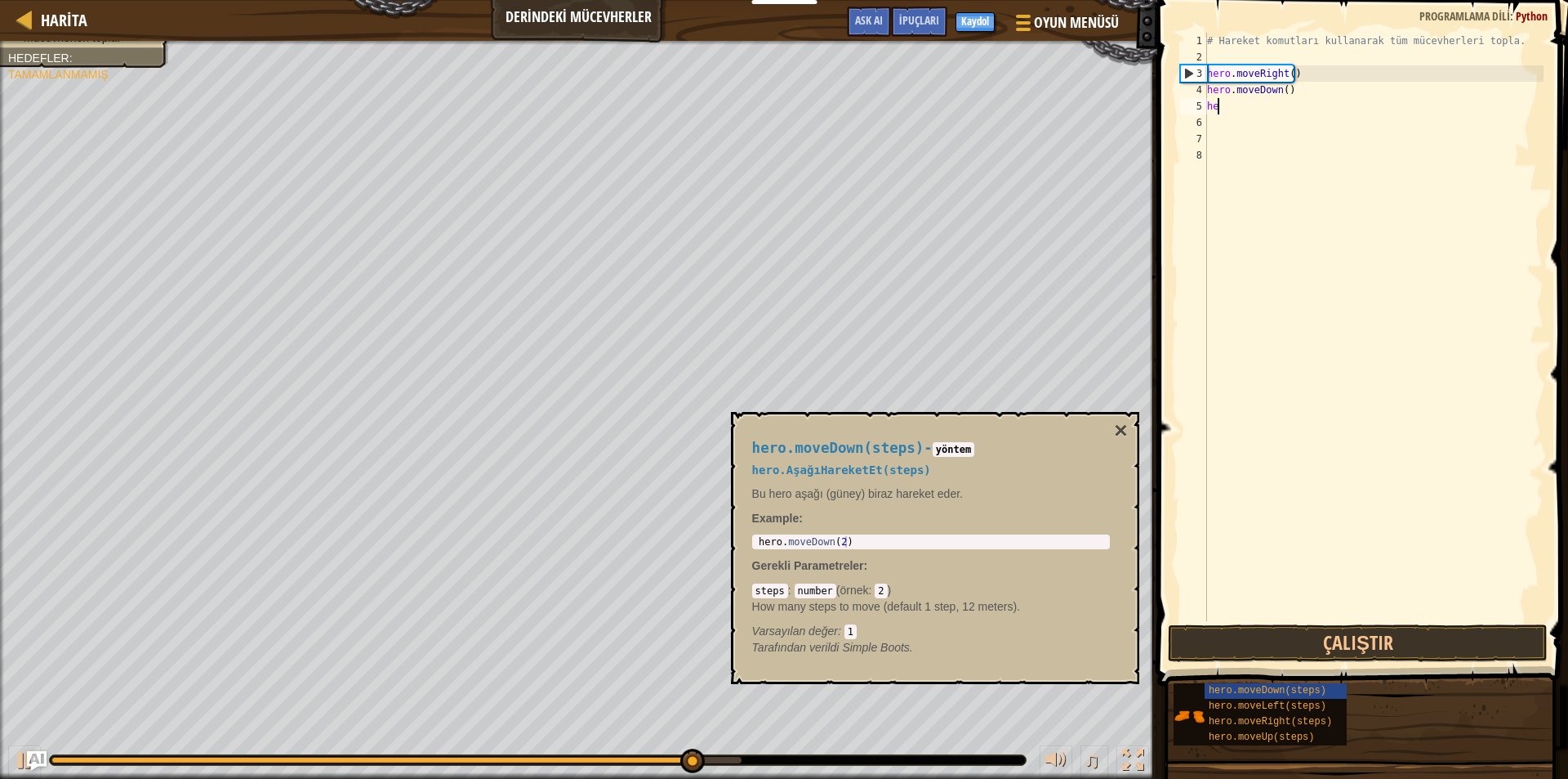
type textarea "h"
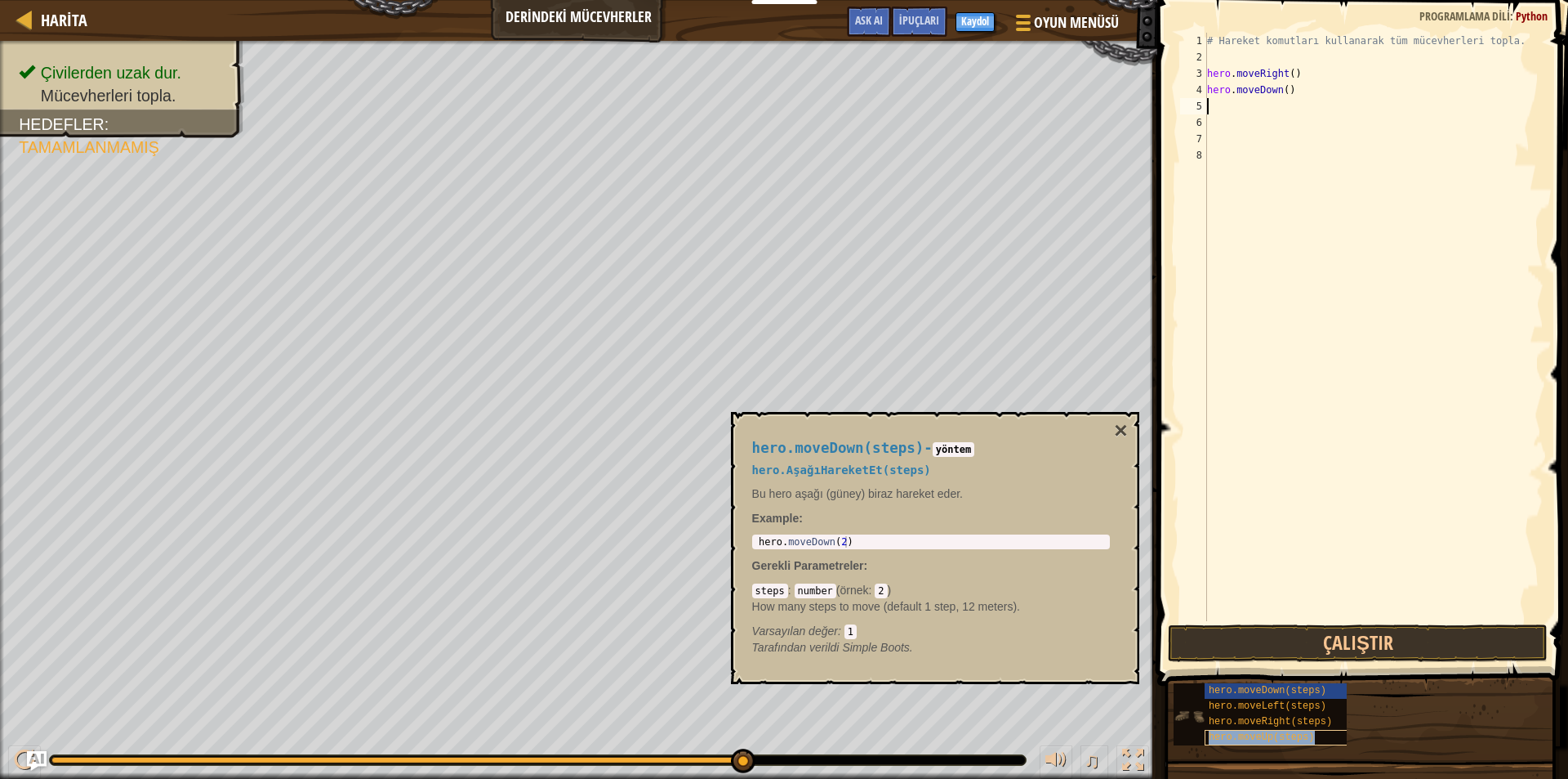
click at [1254, 741] on span "hero.moveUp(steps)" at bounding box center [1261, 736] width 106 height 12
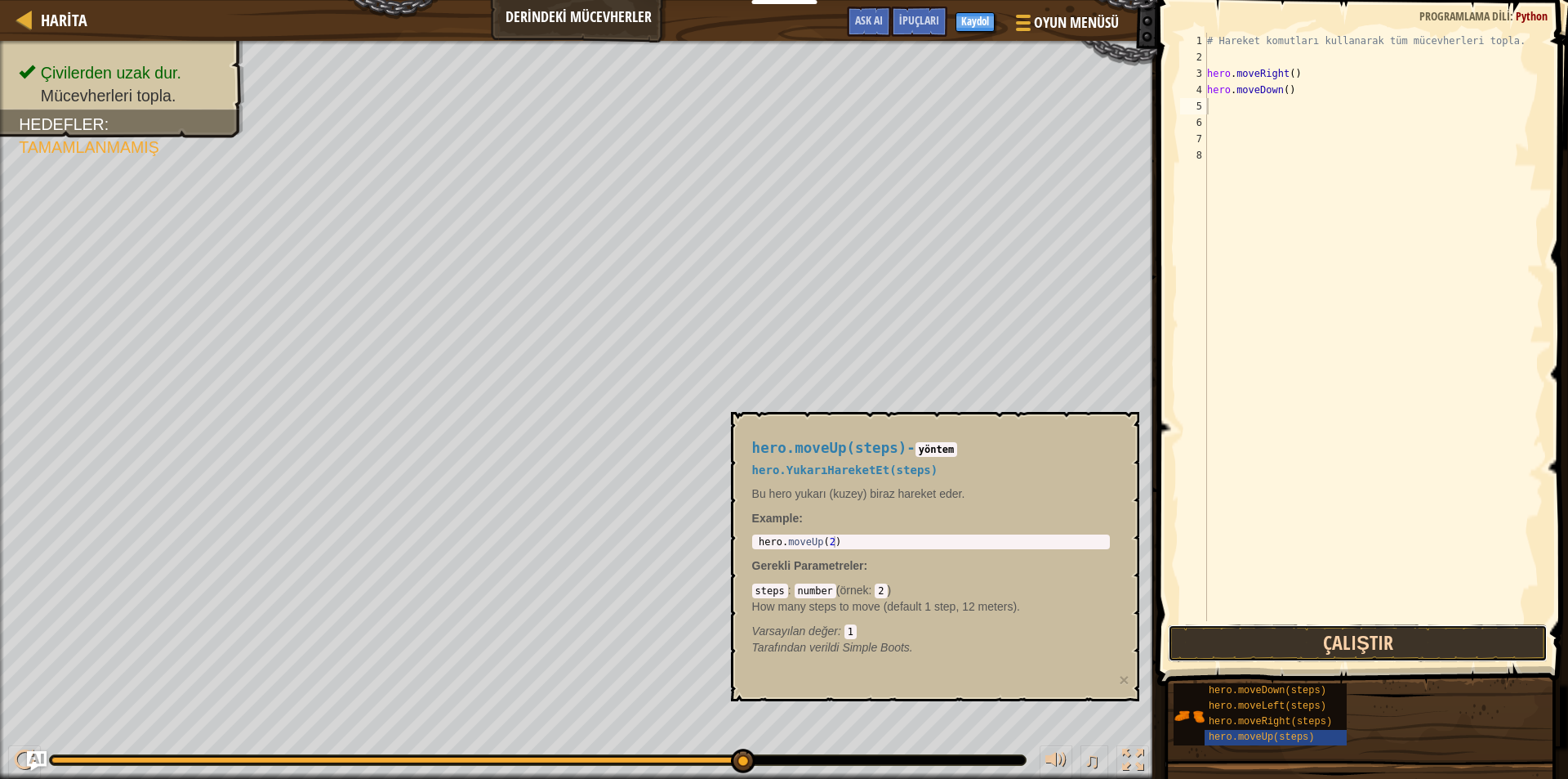
click at [1279, 651] on button "Çalıştır" at bounding box center [1358, 643] width 380 height 37
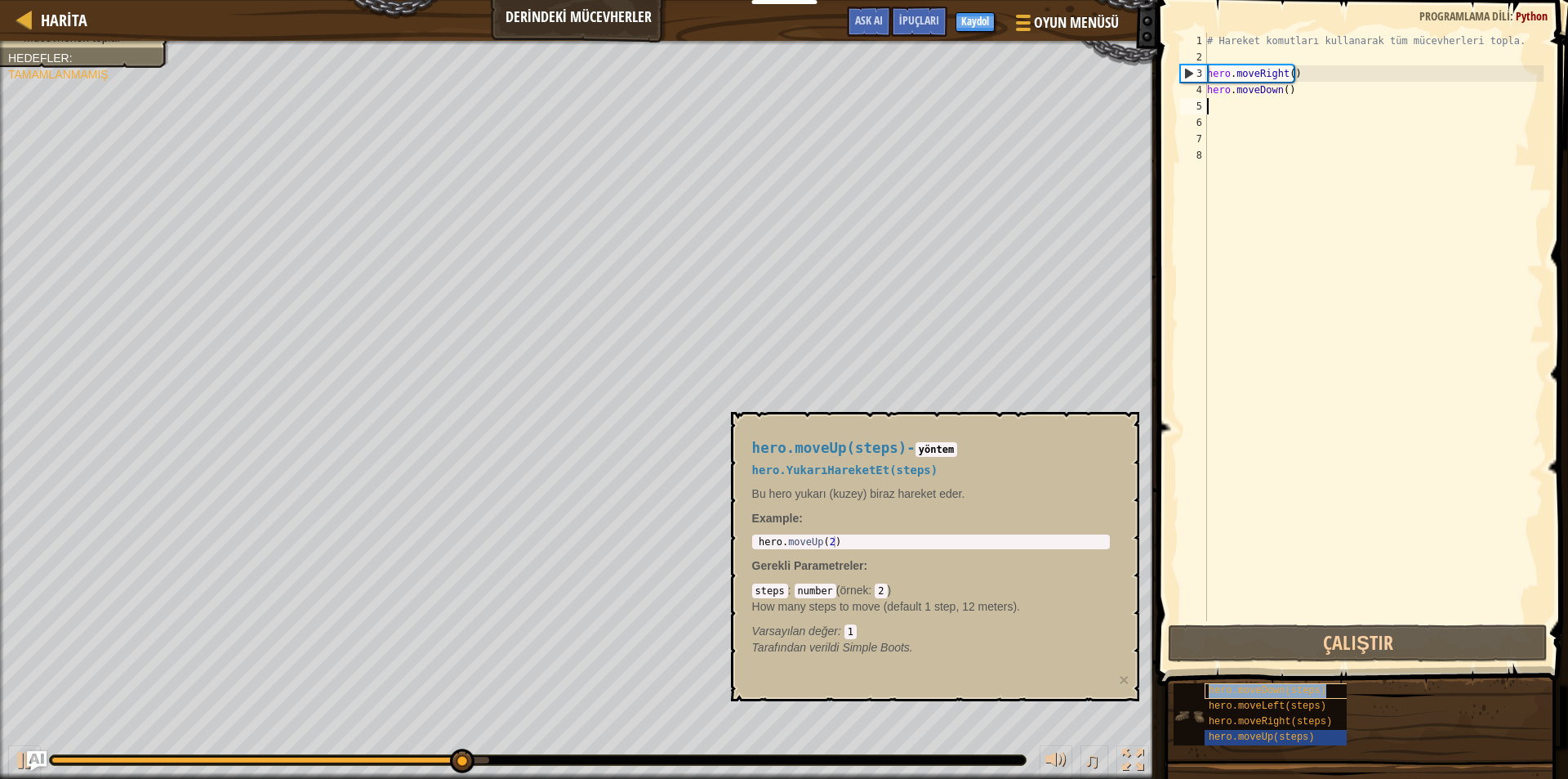
click at [1292, 690] on span "hero.moveDown(steps)" at bounding box center [1267, 690] width 118 height 12
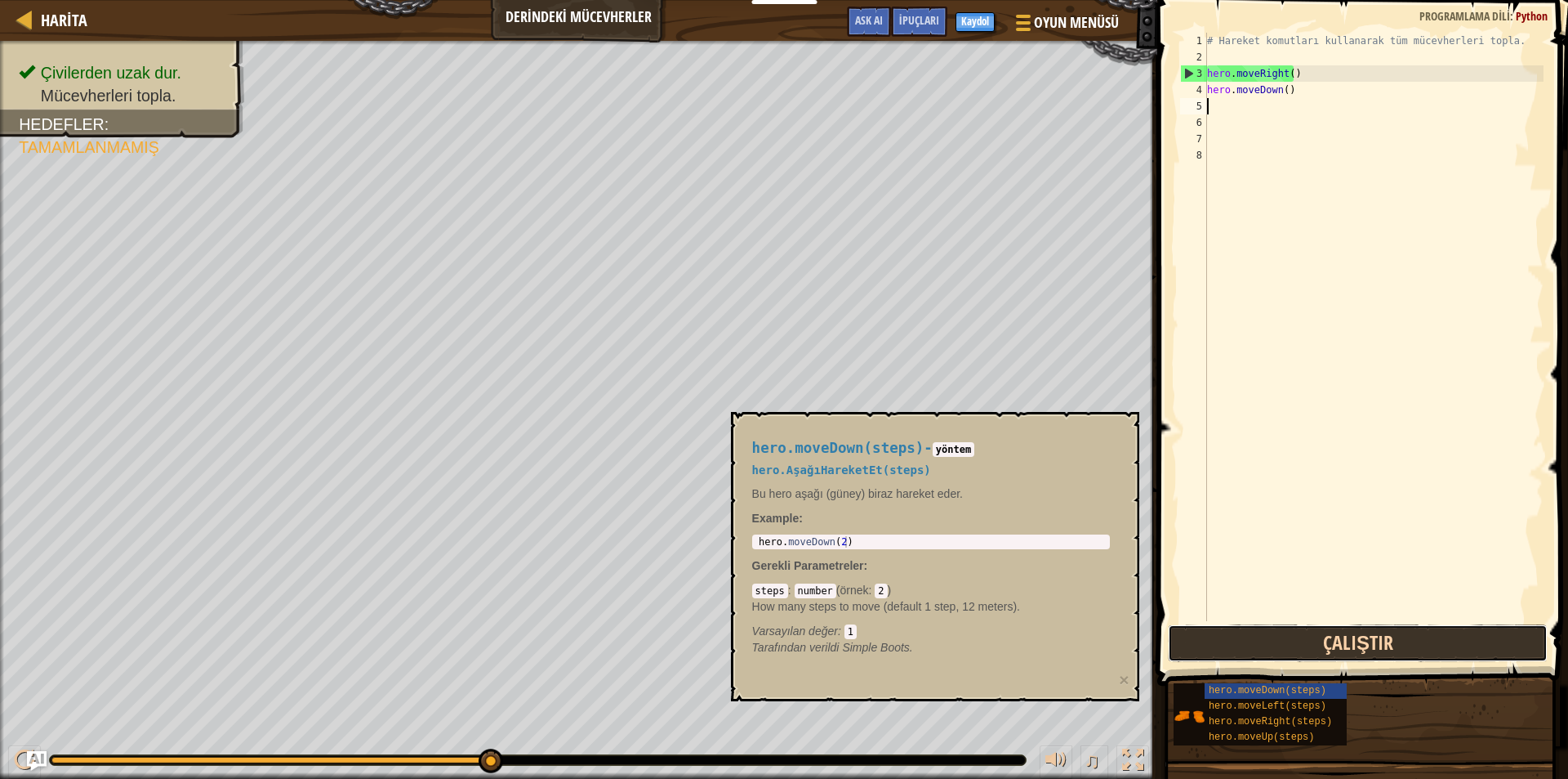
click at [1310, 654] on button "Çalıştır" at bounding box center [1358, 643] width 380 height 37
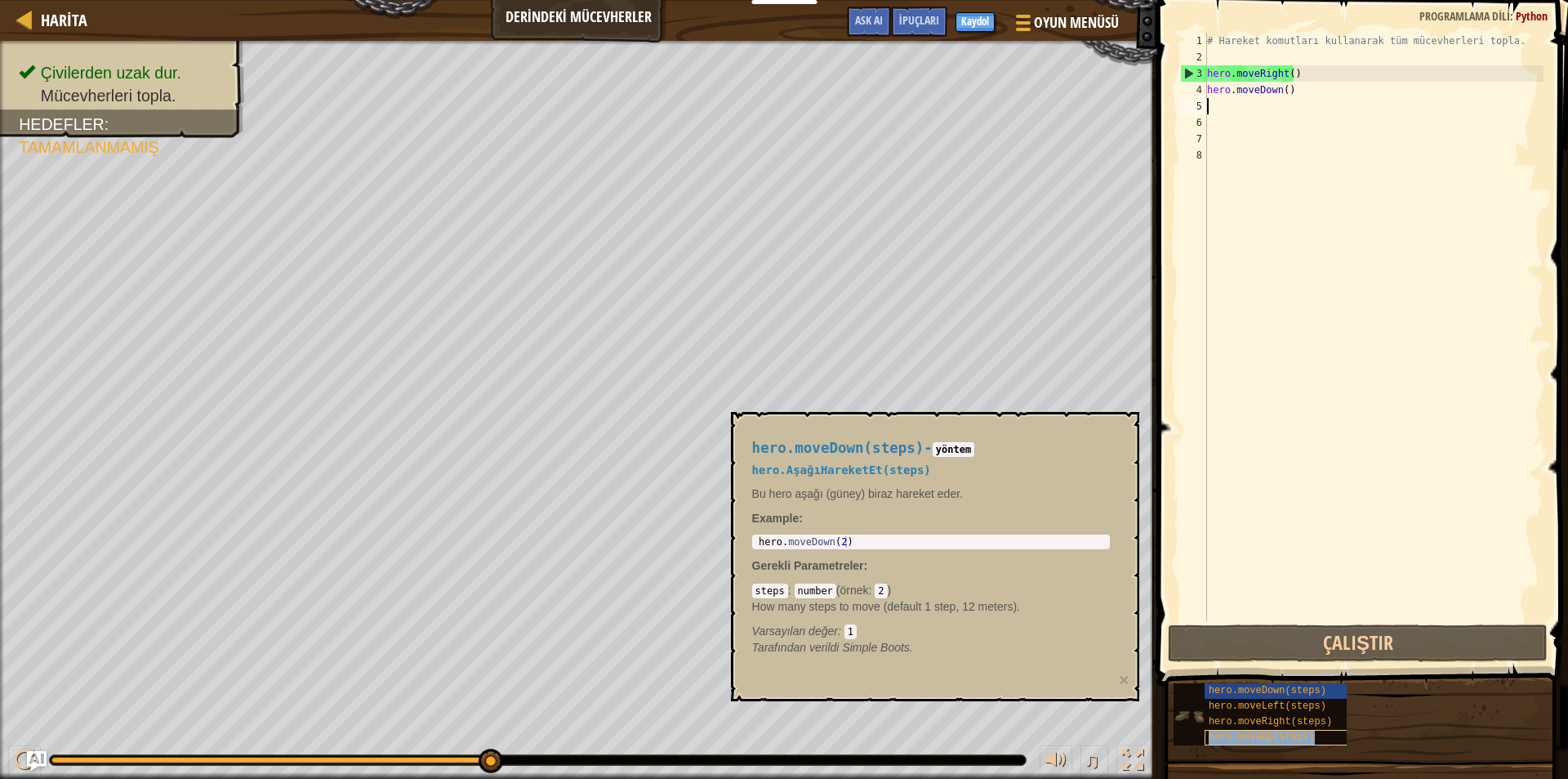
click at [1283, 733] on span "hero.moveUp(steps)" at bounding box center [1261, 736] width 106 height 12
click at [1263, 662] on span at bounding box center [1364, 319] width 424 height 733
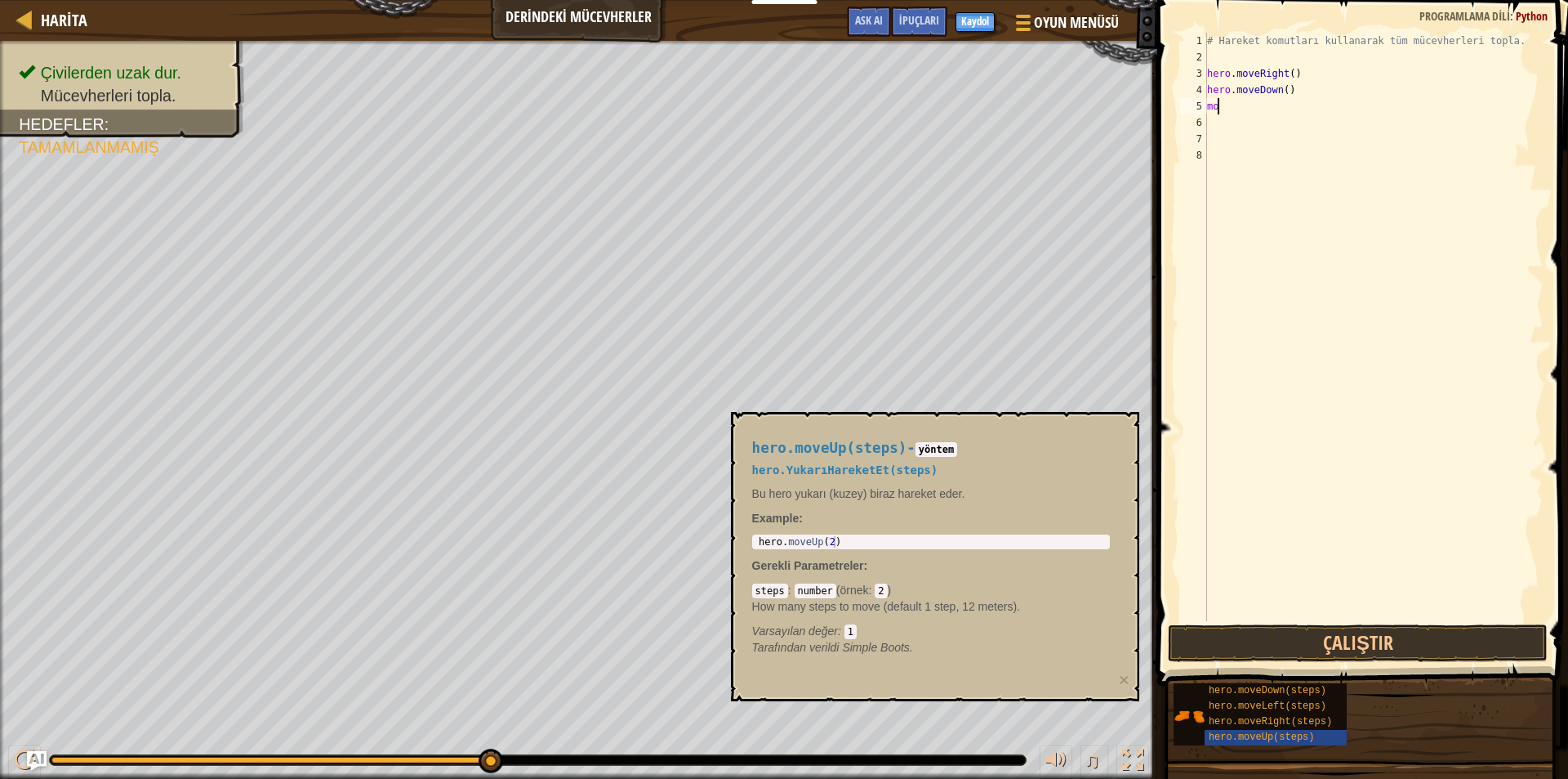
type textarea "m"
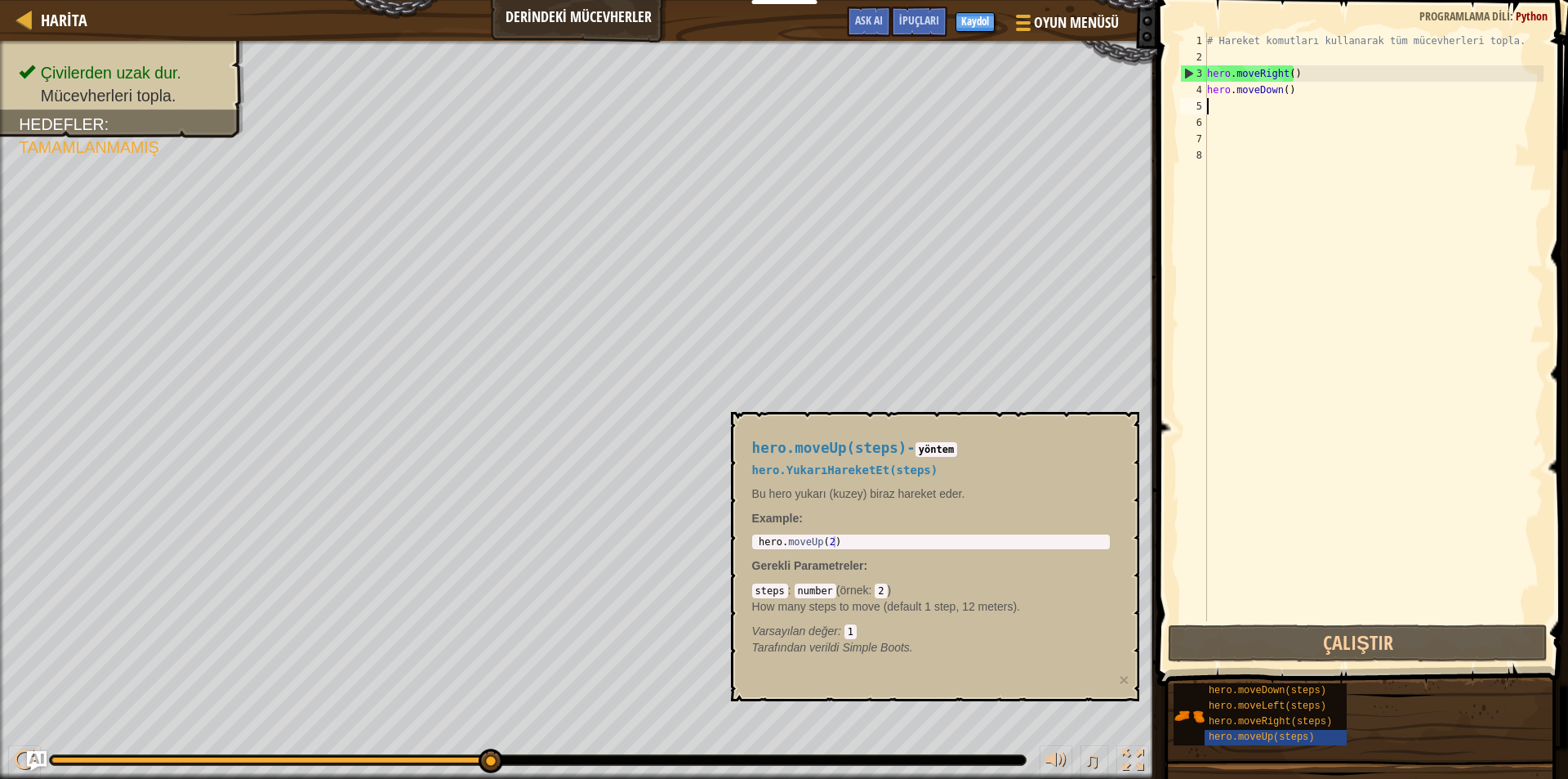
type textarea "m"
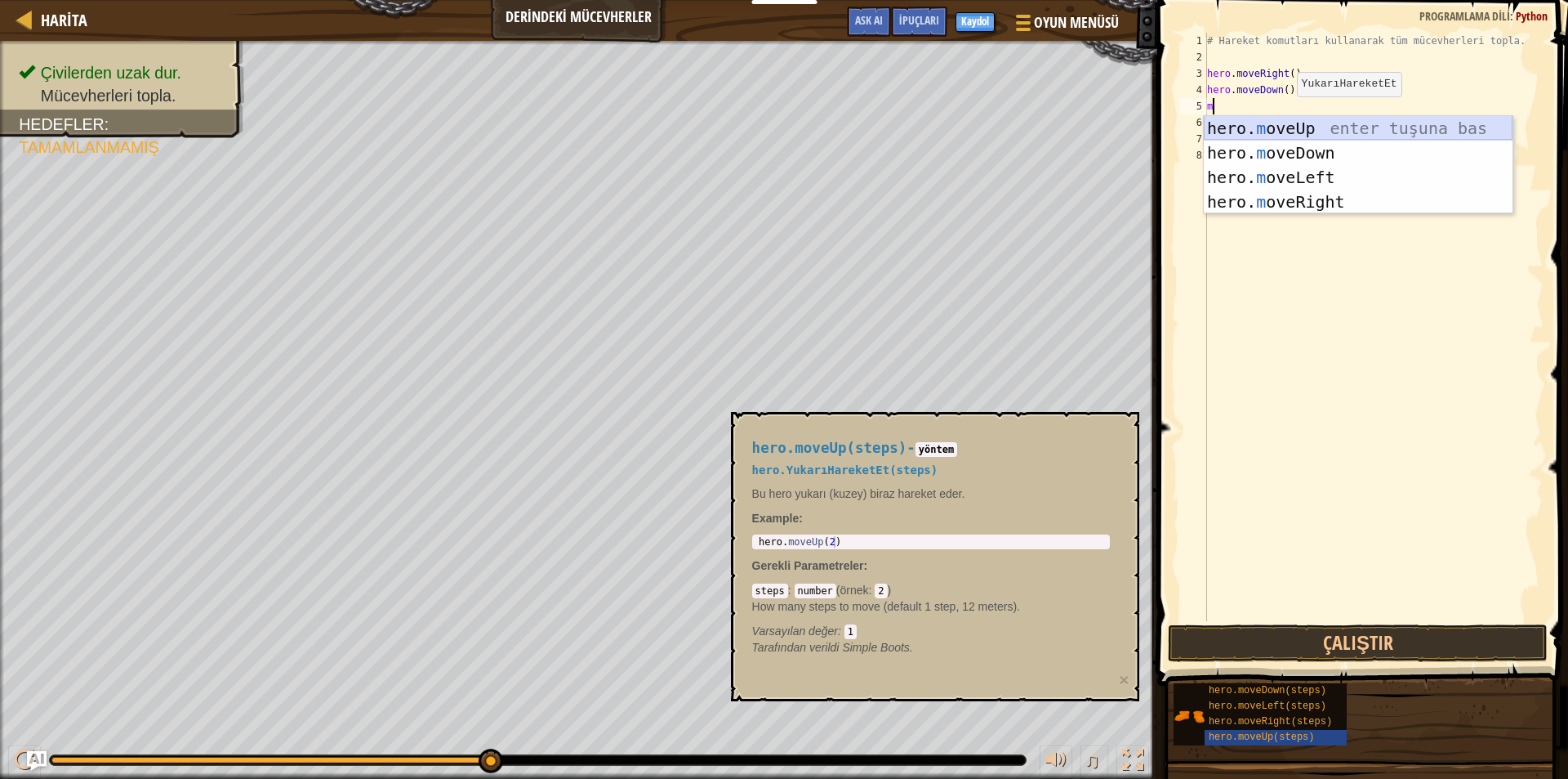
click at [1275, 135] on div "hero. m oveUp enter tuşuna bas hero. m oveDown enter tuşuna bas hero. [PERSON_N…" at bounding box center [1358, 189] width 309 height 147
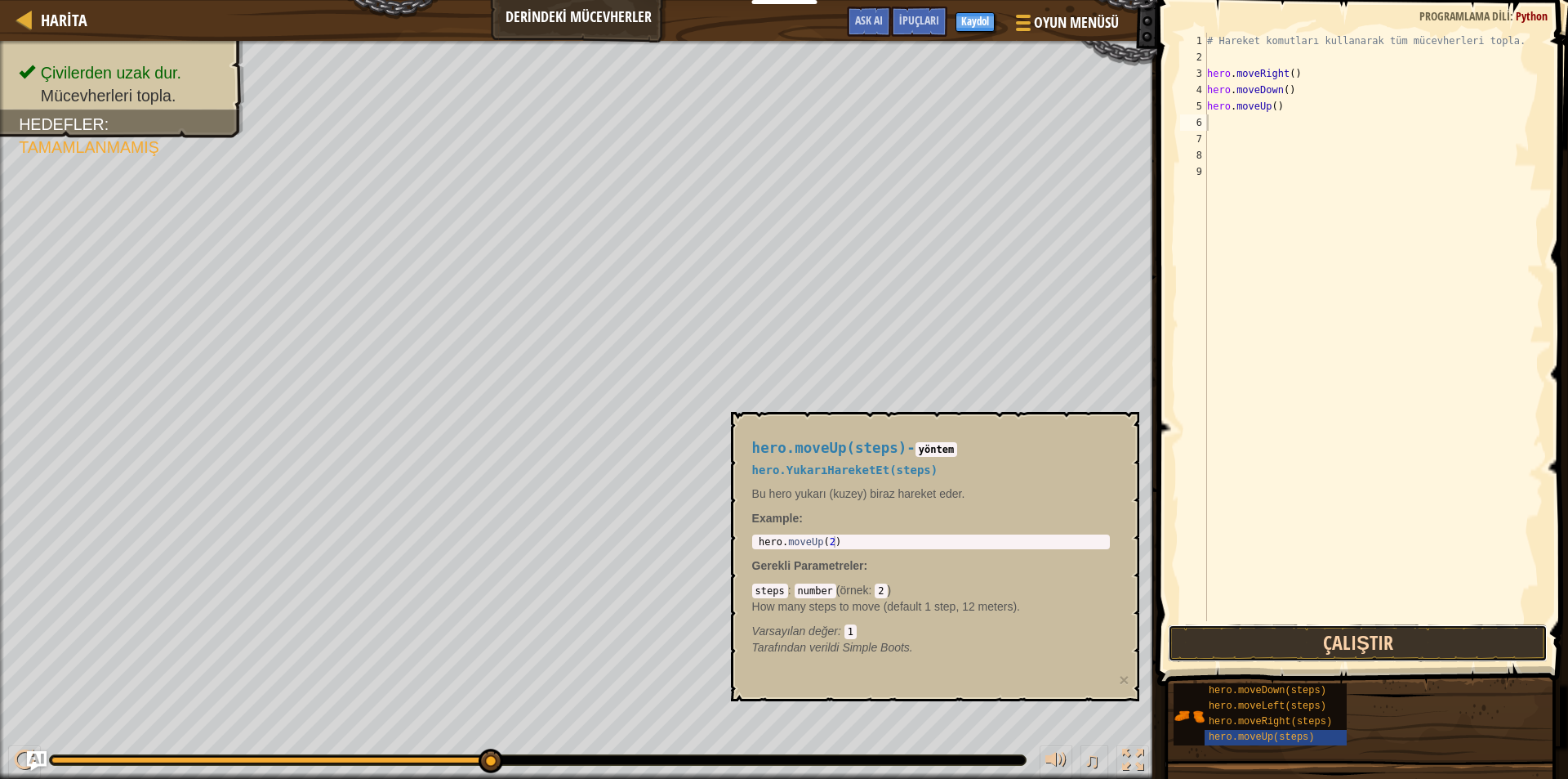
click at [1363, 650] on button "Çalıştır" at bounding box center [1358, 643] width 380 height 37
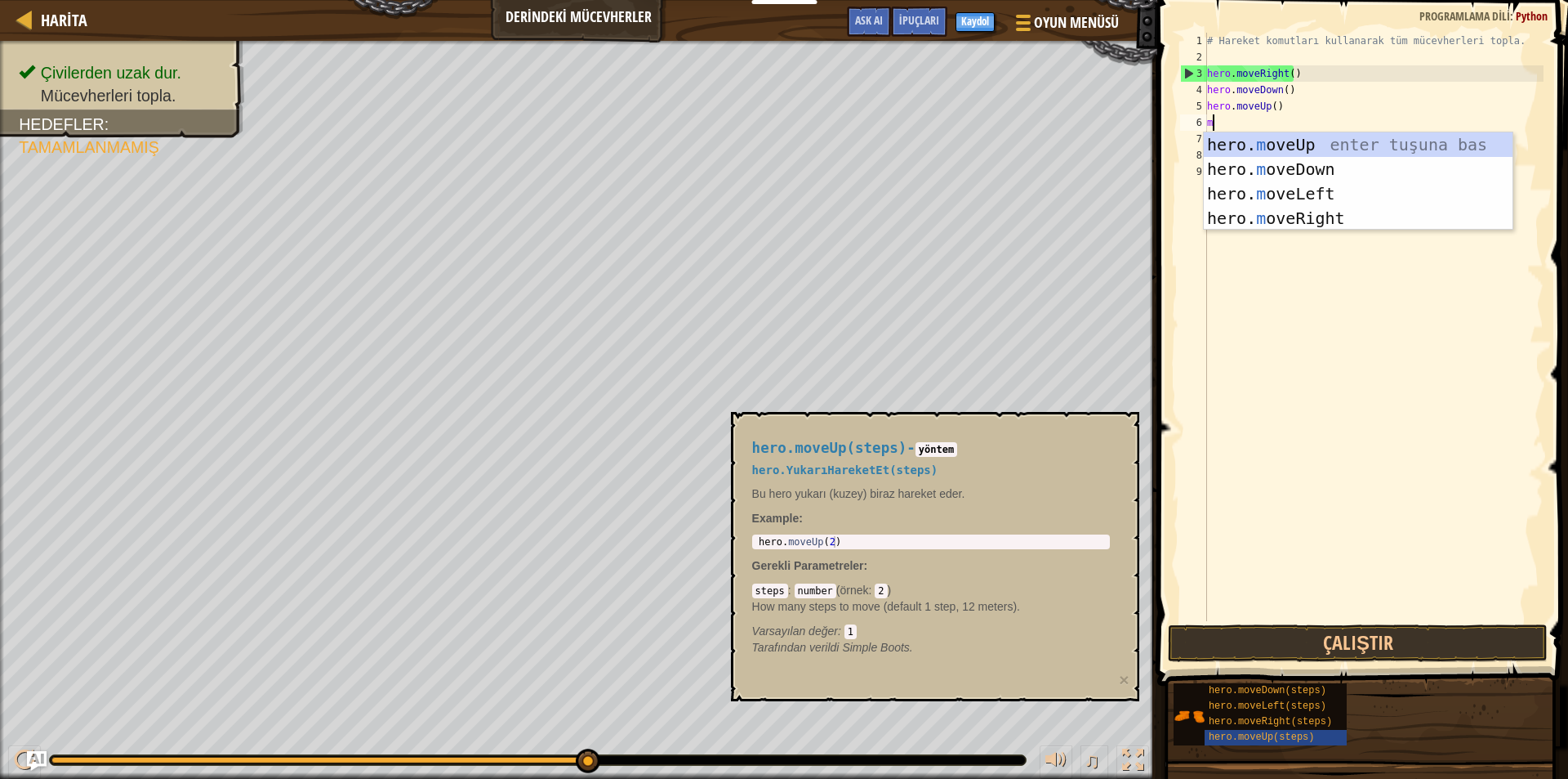
type textarea "mo"
click at [1302, 147] on div "hero. mo veUp enter tuşuna bas hero. mo veDown enter tuşuna bas hero. mo veLeft…" at bounding box center [1358, 205] width 309 height 147
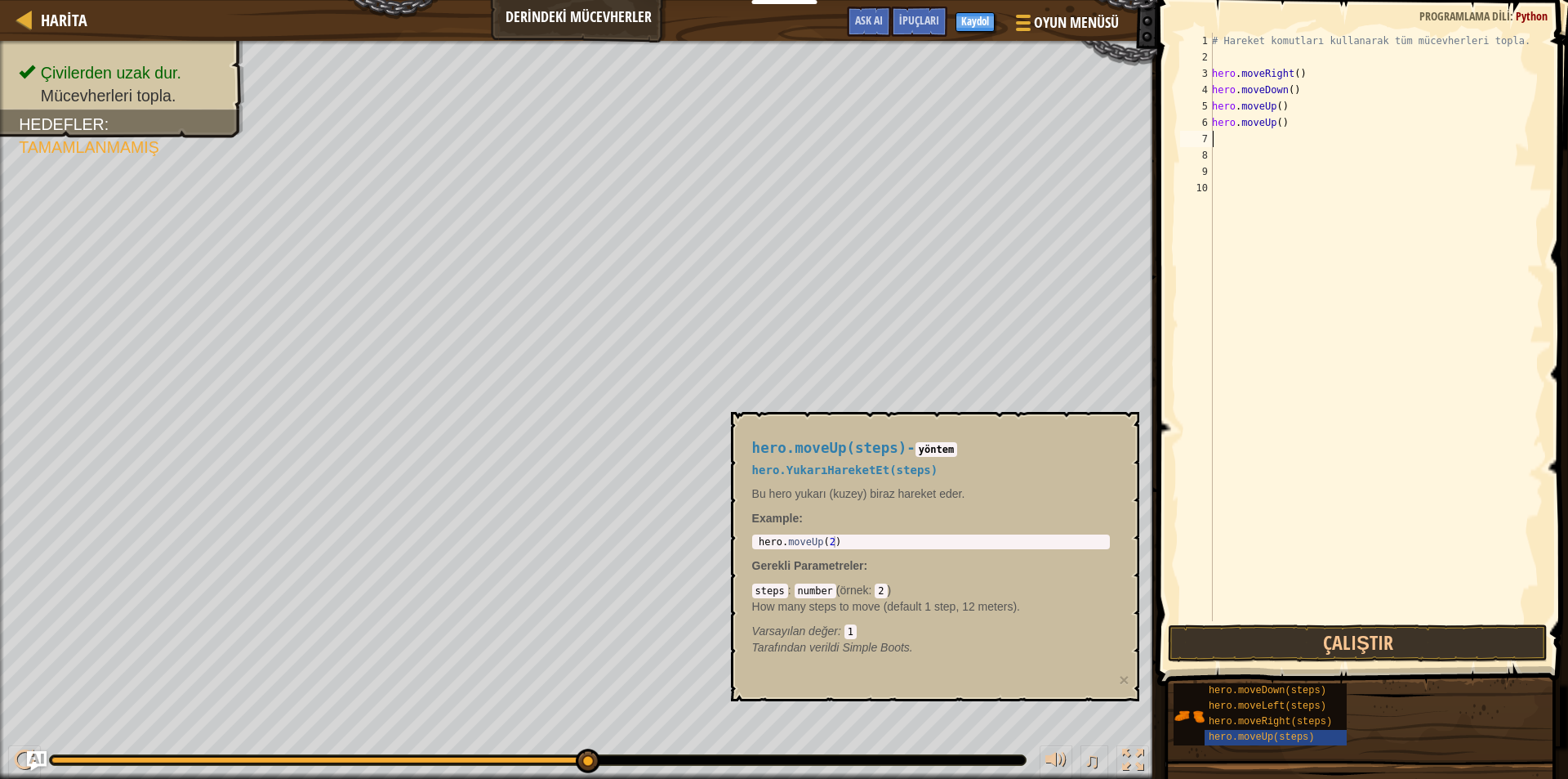
click at [1360, 663] on span at bounding box center [1364, 319] width 424 height 733
click at [1360, 645] on button "Çalıştır" at bounding box center [1358, 643] width 380 height 37
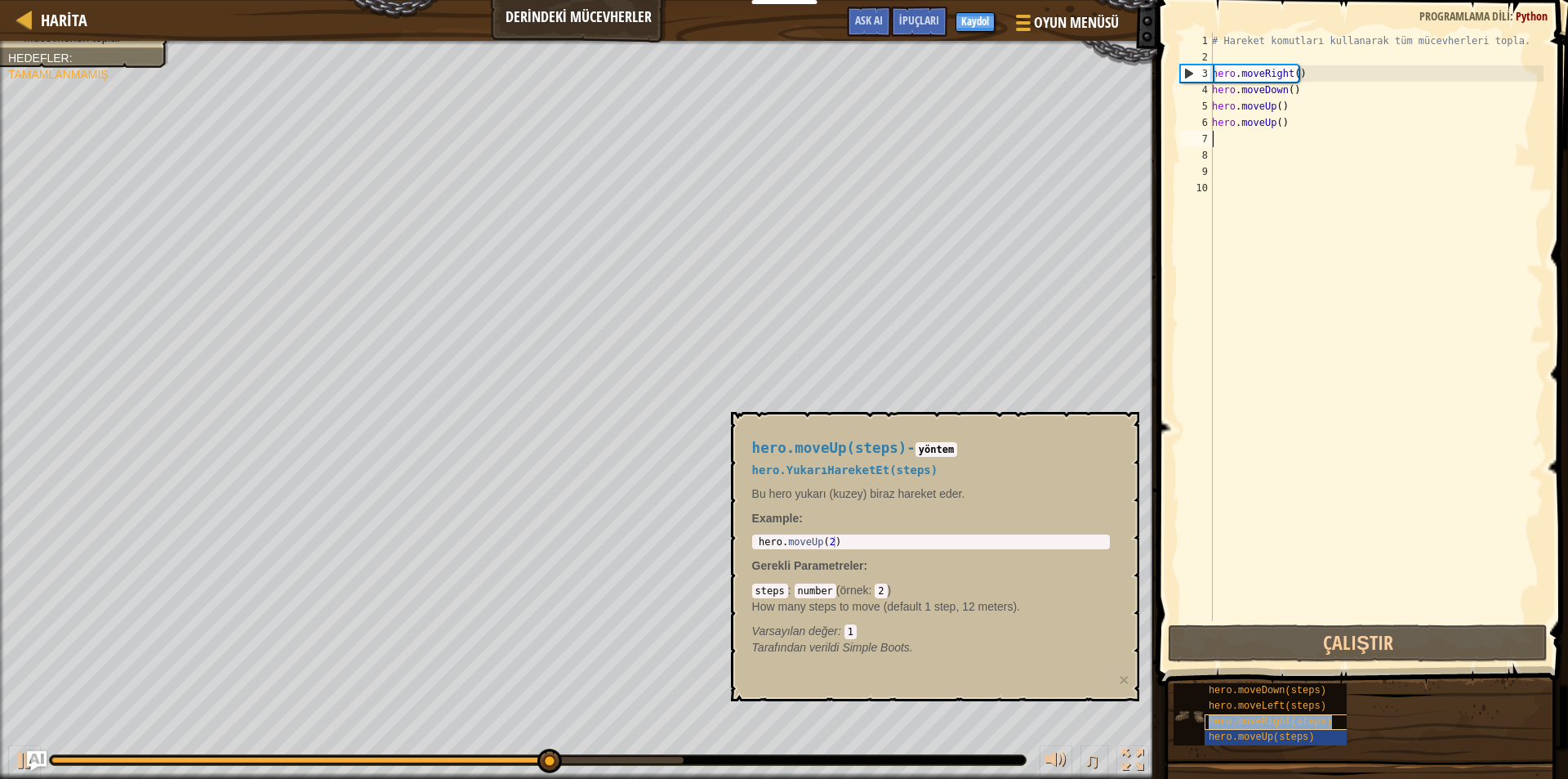
click at [1283, 725] on span "hero.moveRight(steps)" at bounding box center [1270, 721] width 123 height 12
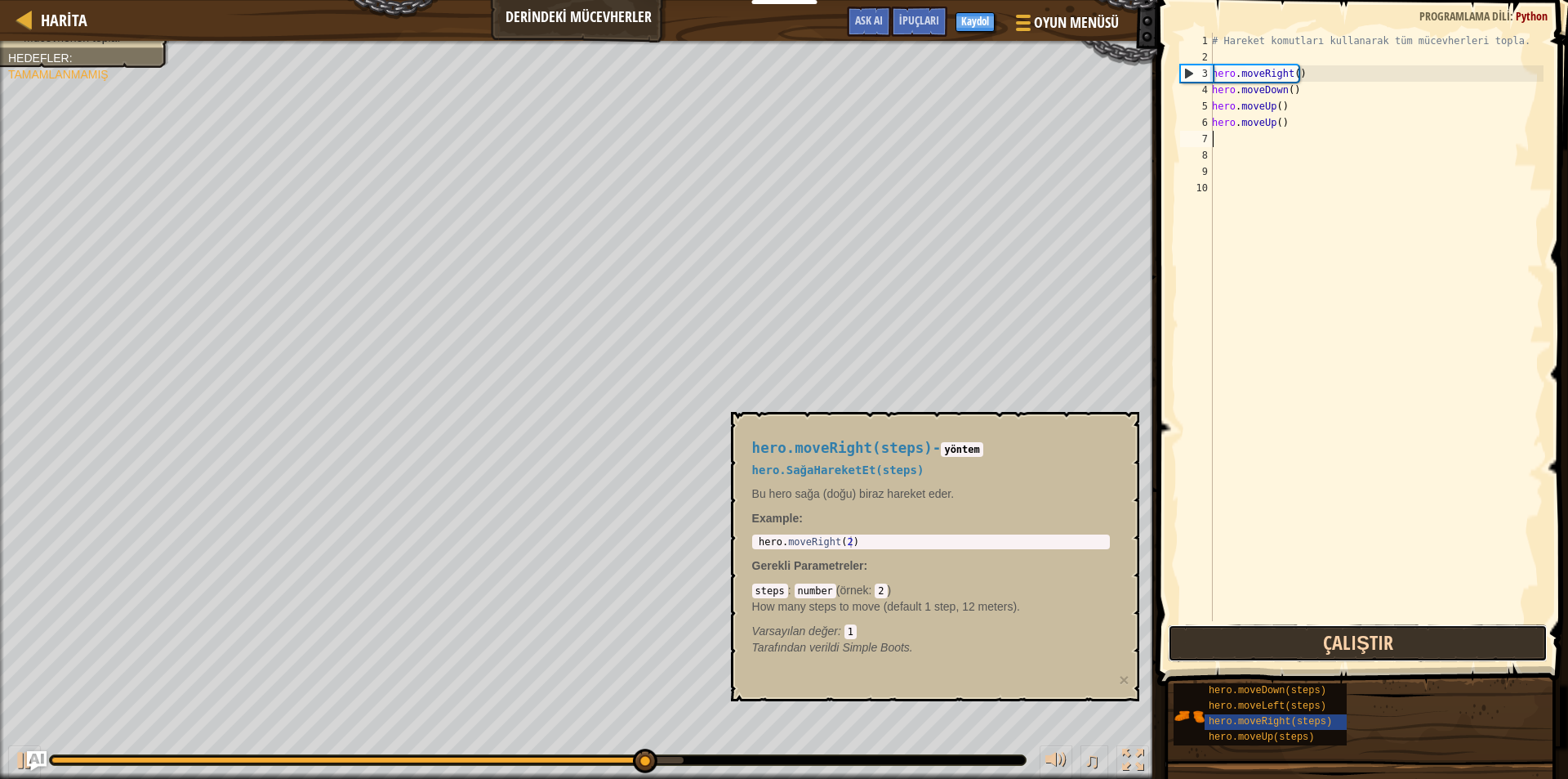
click at [1311, 638] on button "Çalıştır" at bounding box center [1358, 643] width 380 height 37
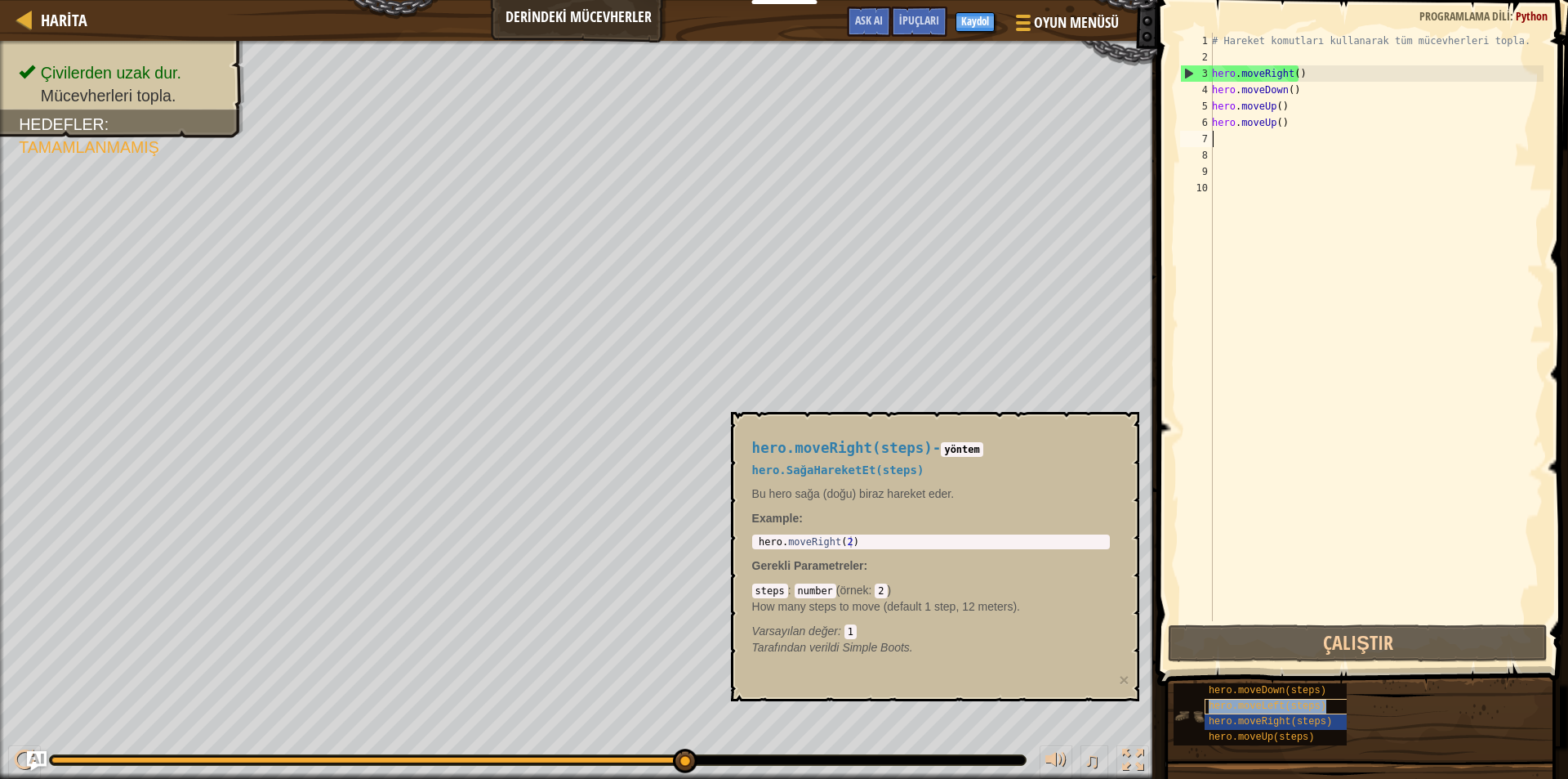
click at [1272, 703] on span "hero.moveLeft(steps)" at bounding box center [1267, 706] width 118 height 12
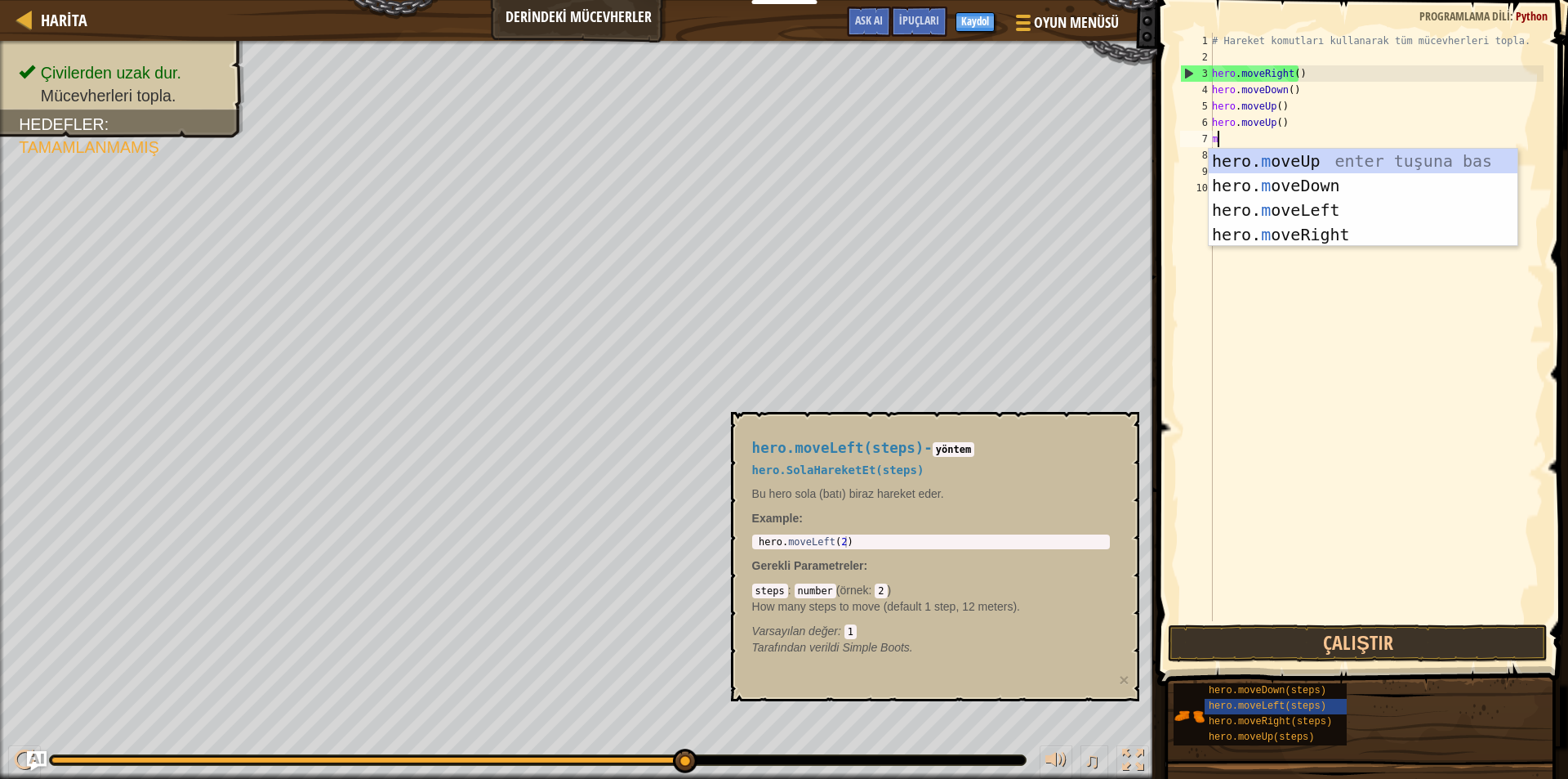
type textarea "mo"
click at [1303, 211] on div "hero. mo veUp enter tuşuna bas hero. mo veDown enter tuşuna bas hero. mo veLeft…" at bounding box center [1363, 222] width 309 height 147
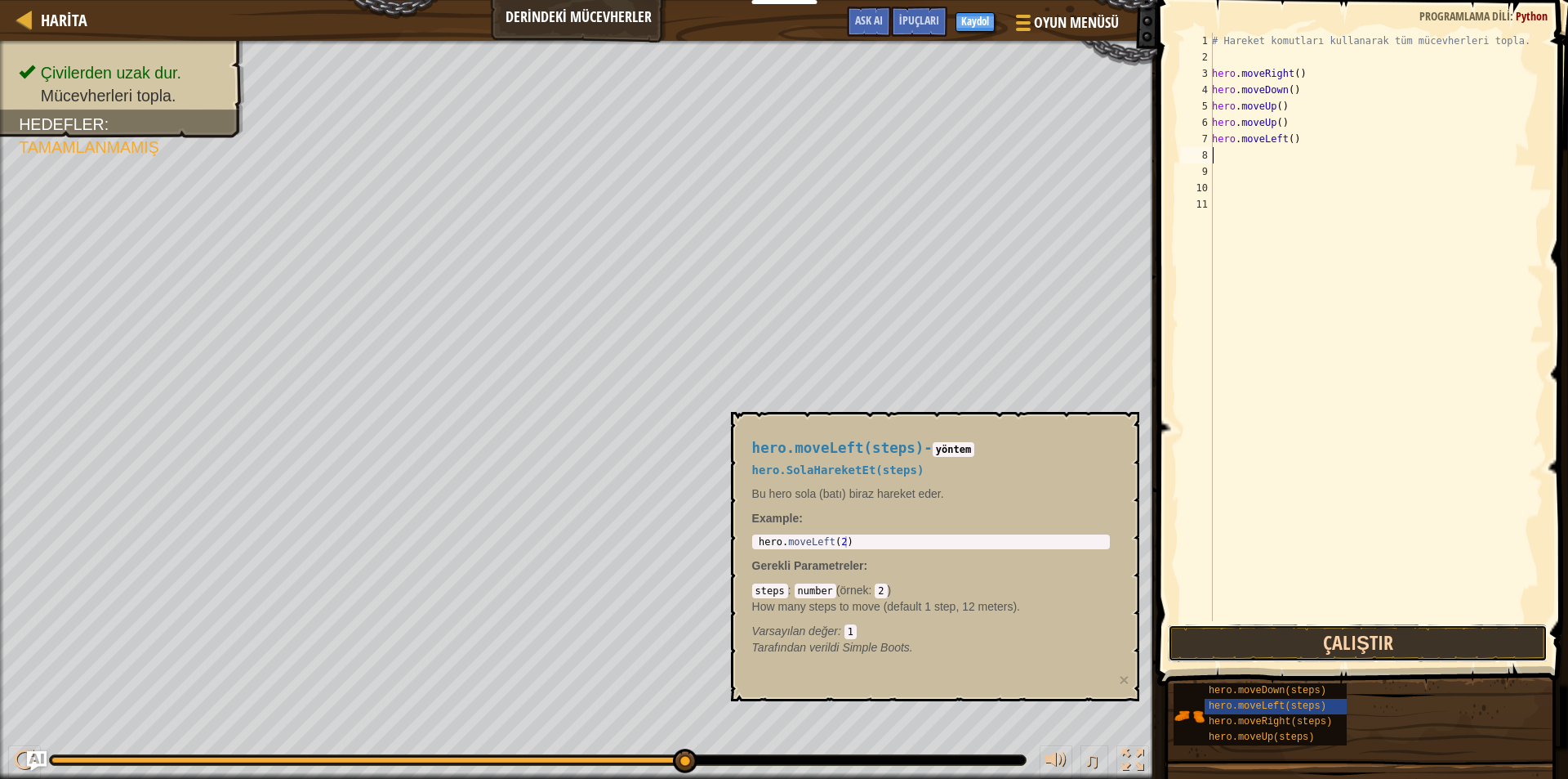
click at [1388, 646] on button "Çalıştır" at bounding box center [1358, 643] width 380 height 37
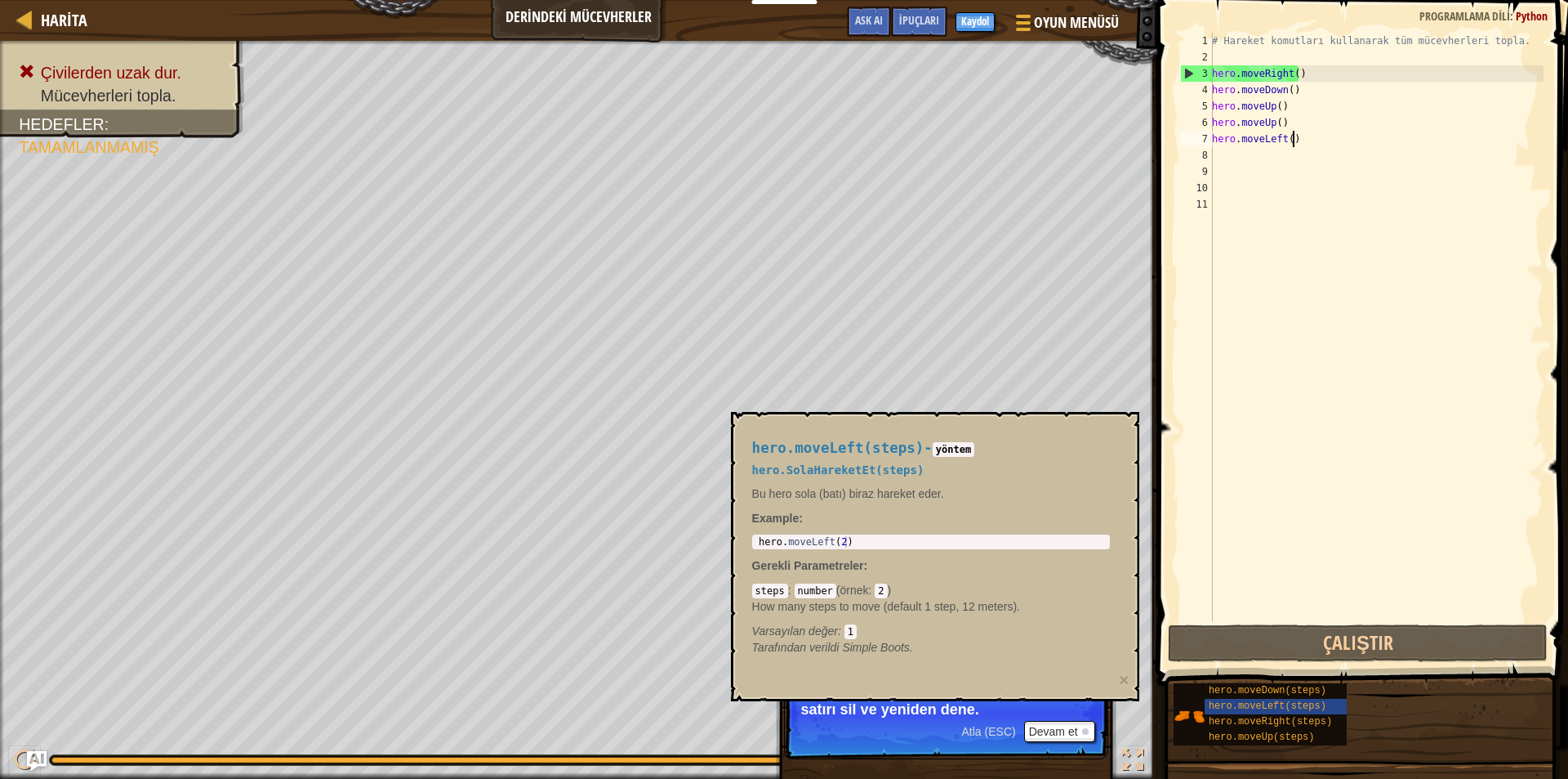
click at [1338, 141] on div "# Hareket komutları kullanarak tüm mücevherleri topla. hero . moveRight ( ) her…" at bounding box center [1375, 344] width 334 height 621
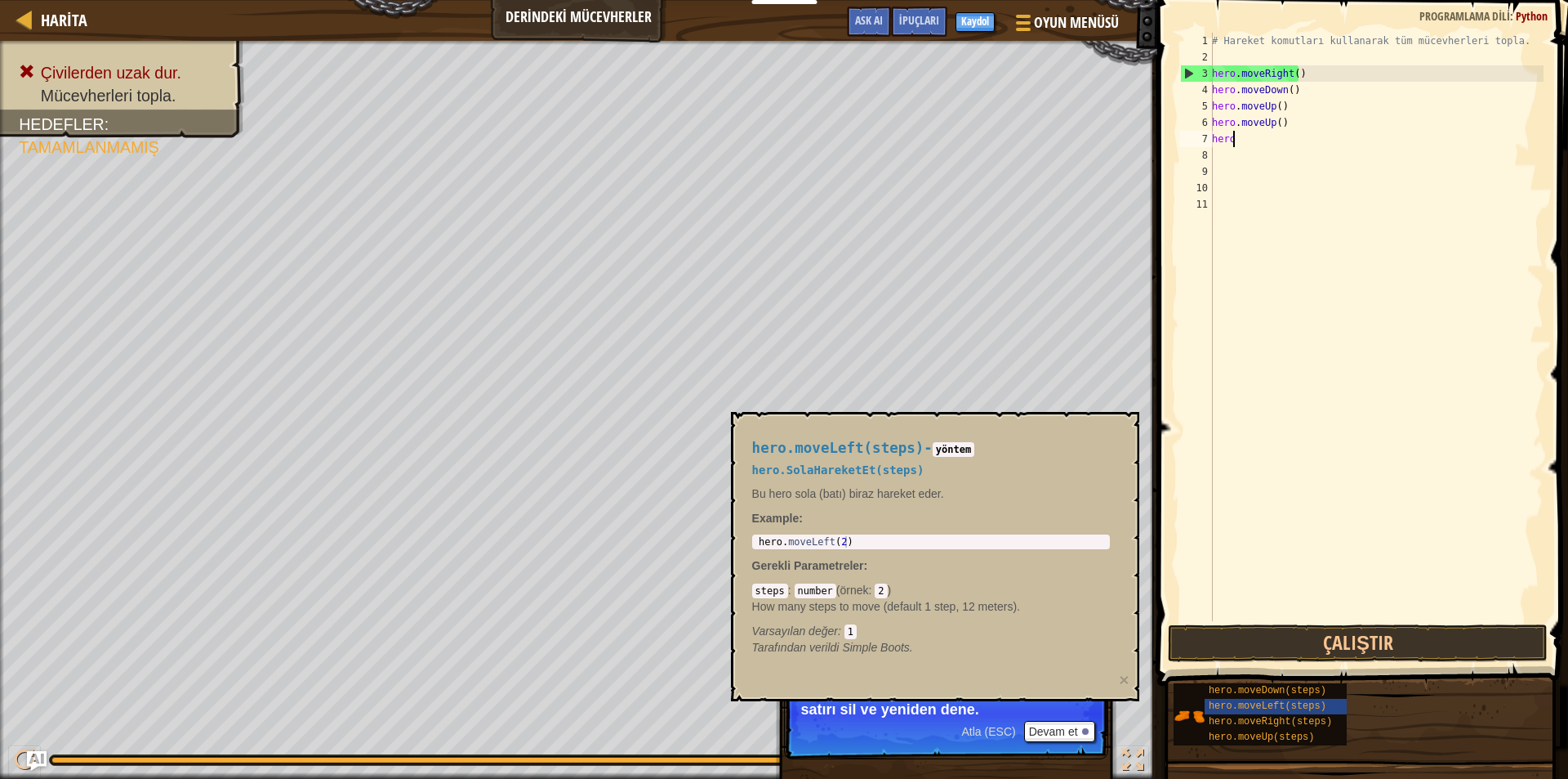
type textarea "h"
type textarea "m"
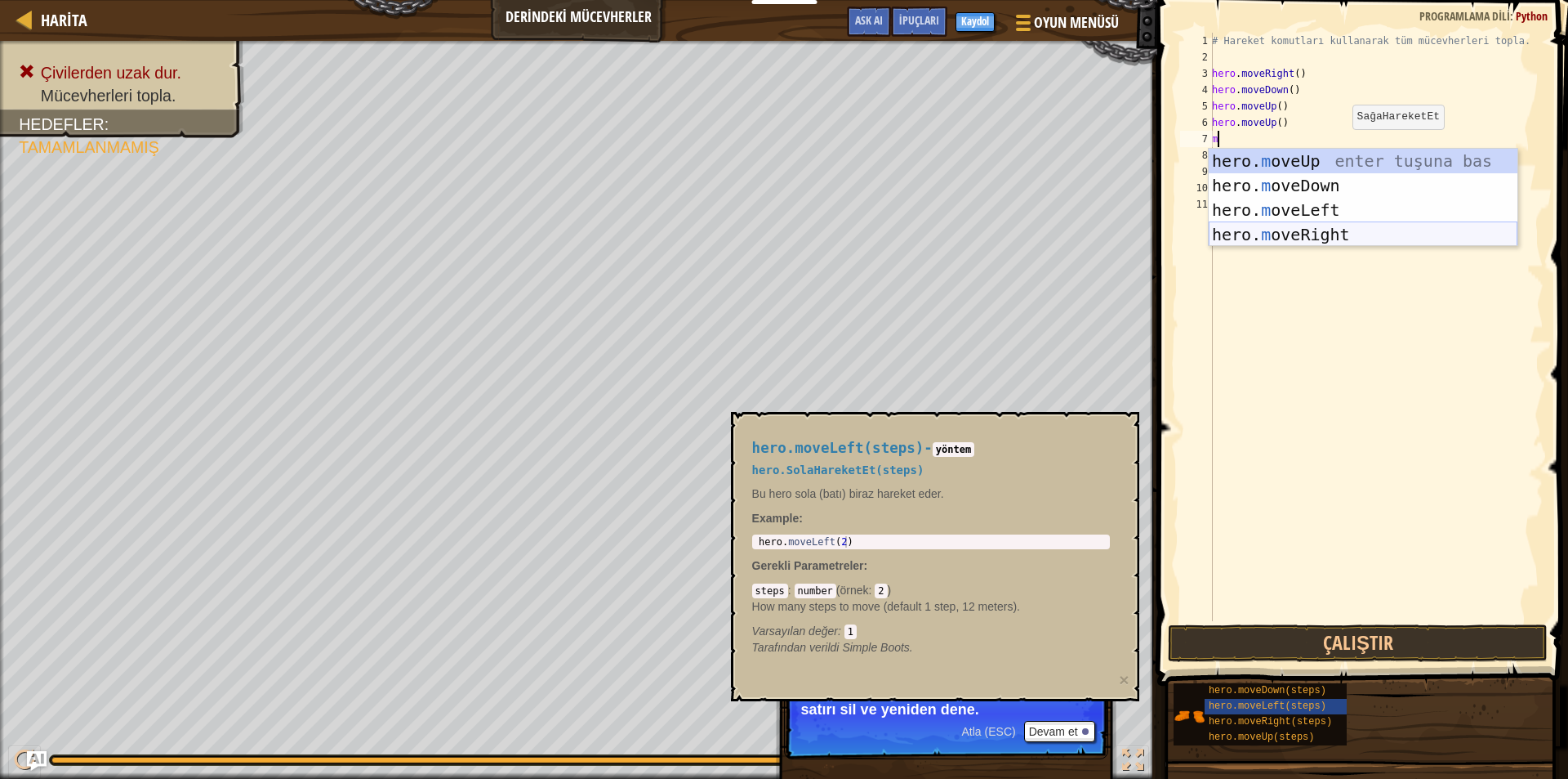
click at [1338, 231] on div "hero. m oveUp enter tuşuna bas hero. m oveDown enter tuşuna bas hero. [PERSON_N…" at bounding box center [1363, 222] width 309 height 147
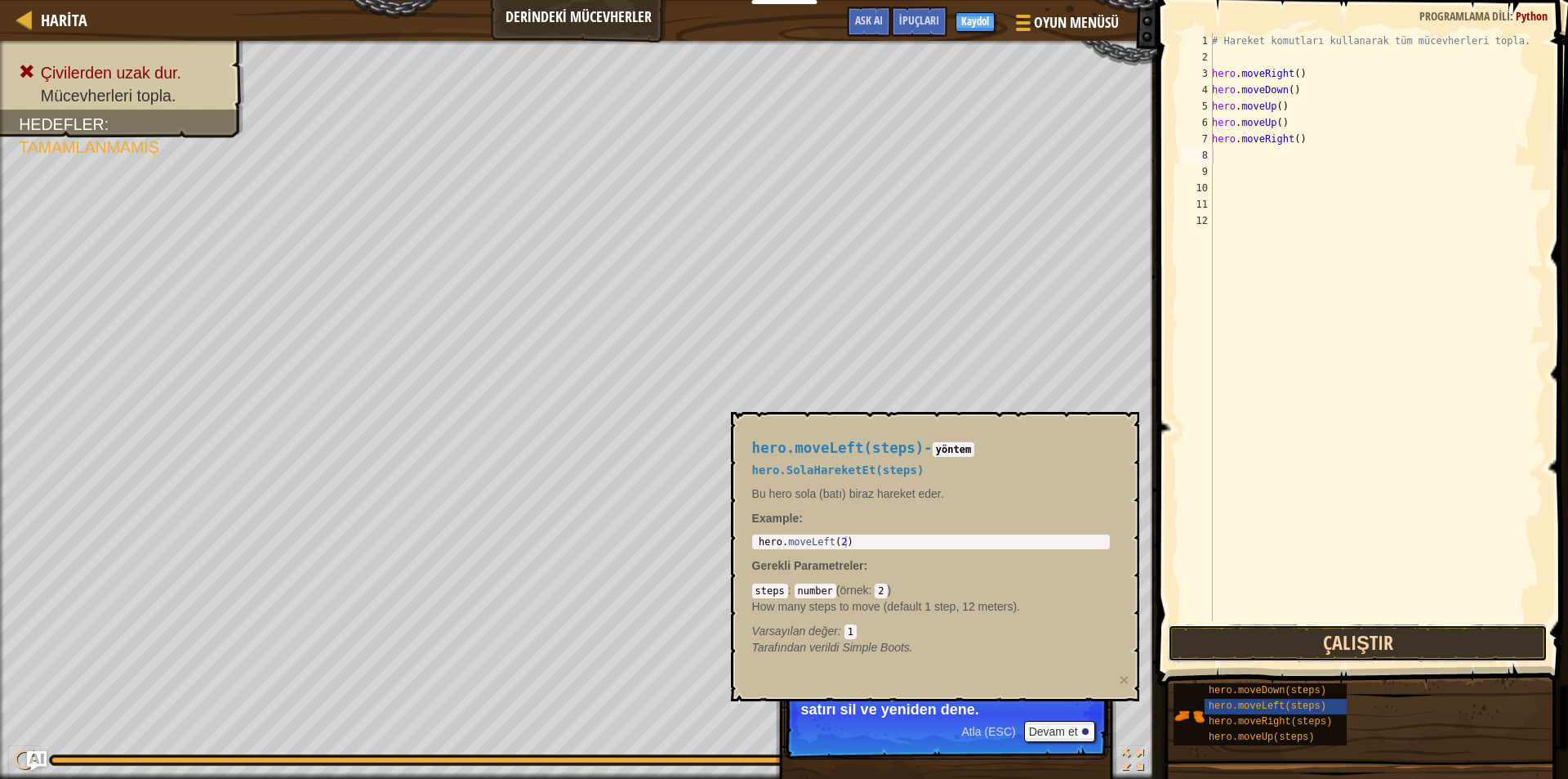
click at [1399, 646] on button "Çalıştır" at bounding box center [1358, 643] width 380 height 37
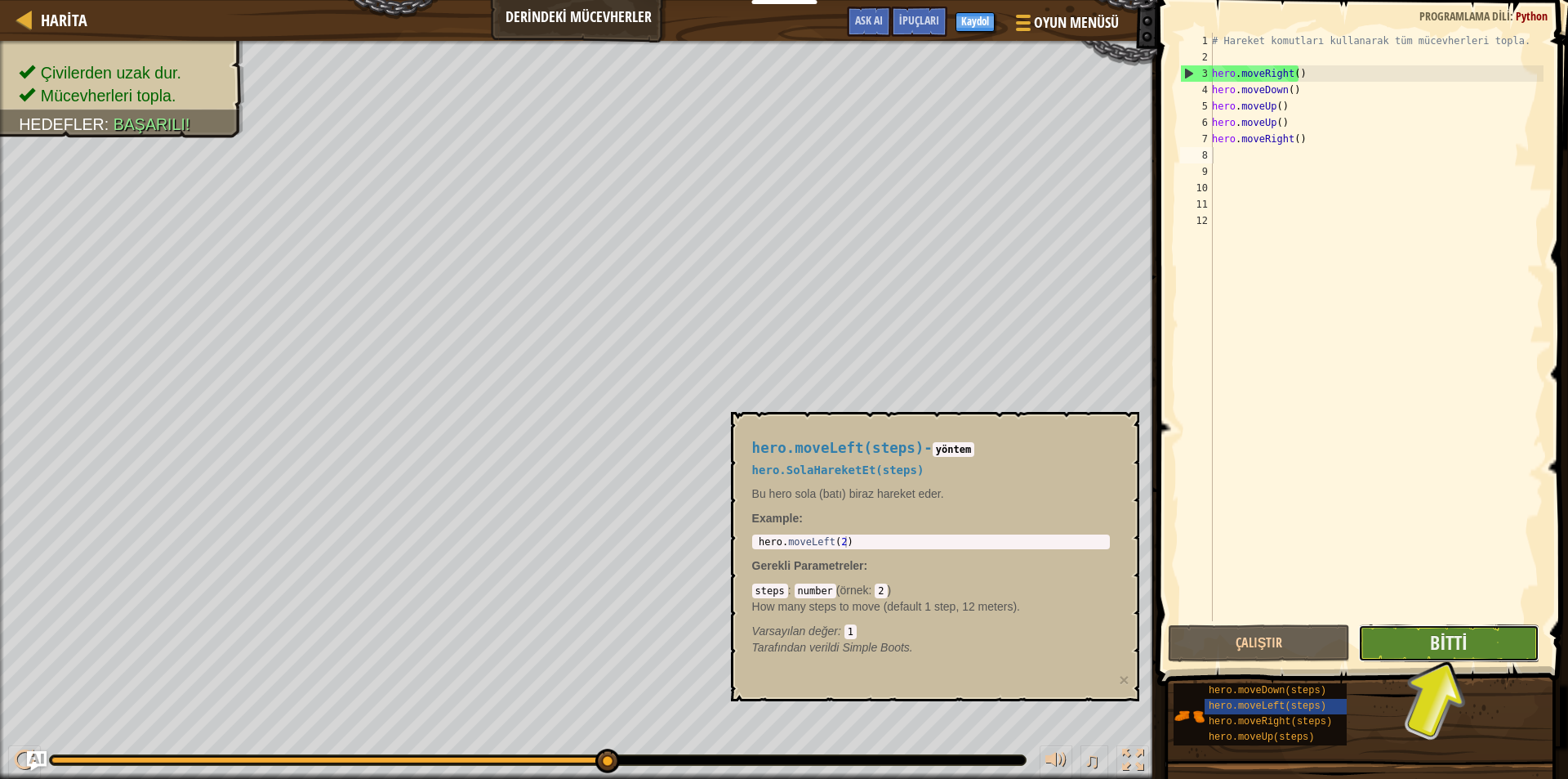
click at [1417, 644] on button "Bitti" at bounding box center [1449, 643] width 182 height 37
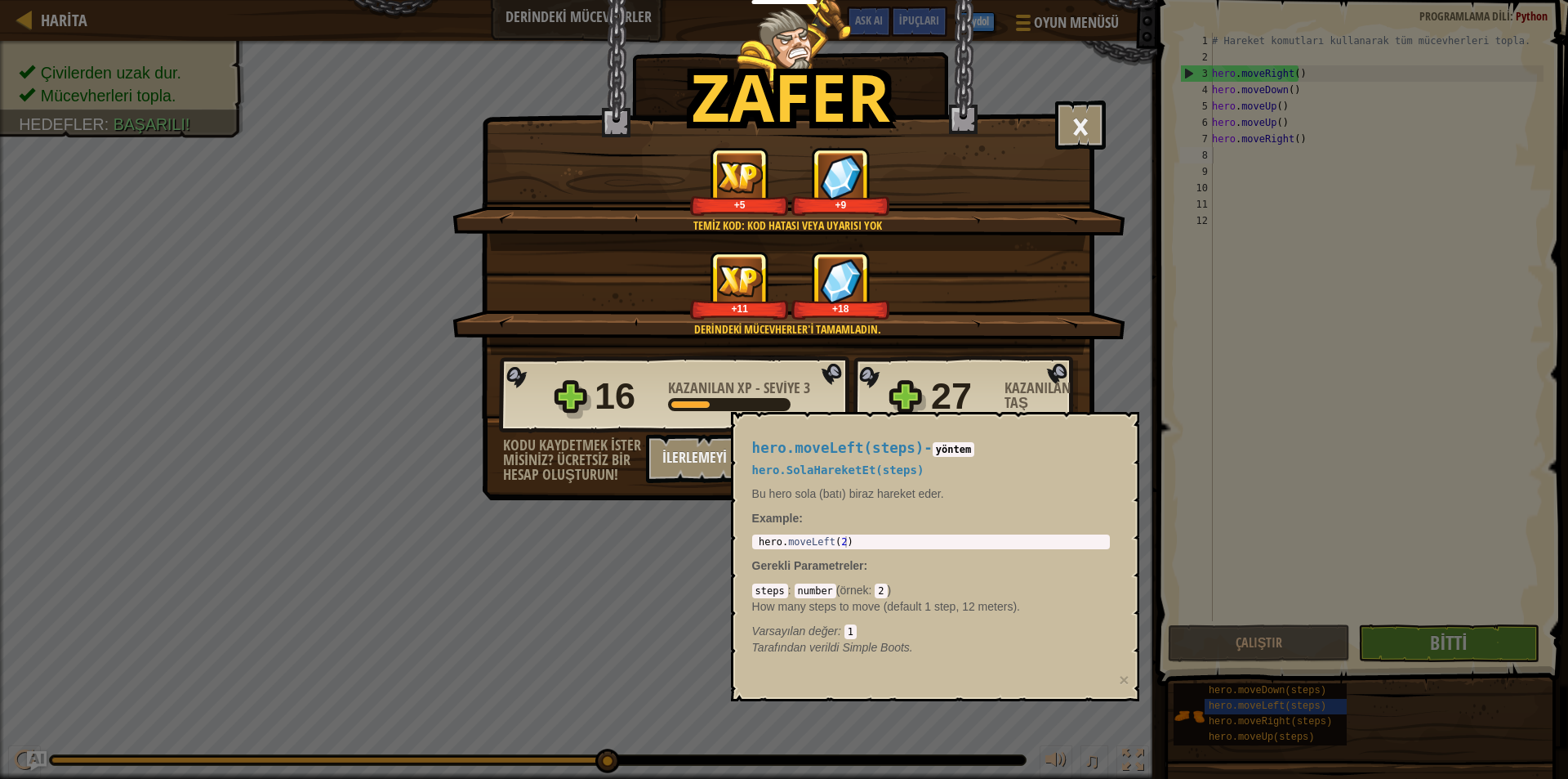
click at [1503, 575] on div "Zafer × Yakında bu mücevherlerin kullanımını göreceksin. Seviyeyi oyla: Temiz k…" at bounding box center [784, 389] width 1568 height 779
click at [1026, 276] on div "+11 +18" at bounding box center [789, 285] width 634 height 69
drag, startPoint x: 1024, startPoint y: 375, endPoint x: 1026, endPoint y: 394, distance: 19.1
click at [1024, 385] on div "27 Kazanılan Taş" at bounding box center [1004, 396] width 147 height 53
click at [1084, 112] on button "×" at bounding box center [1080, 125] width 51 height 49
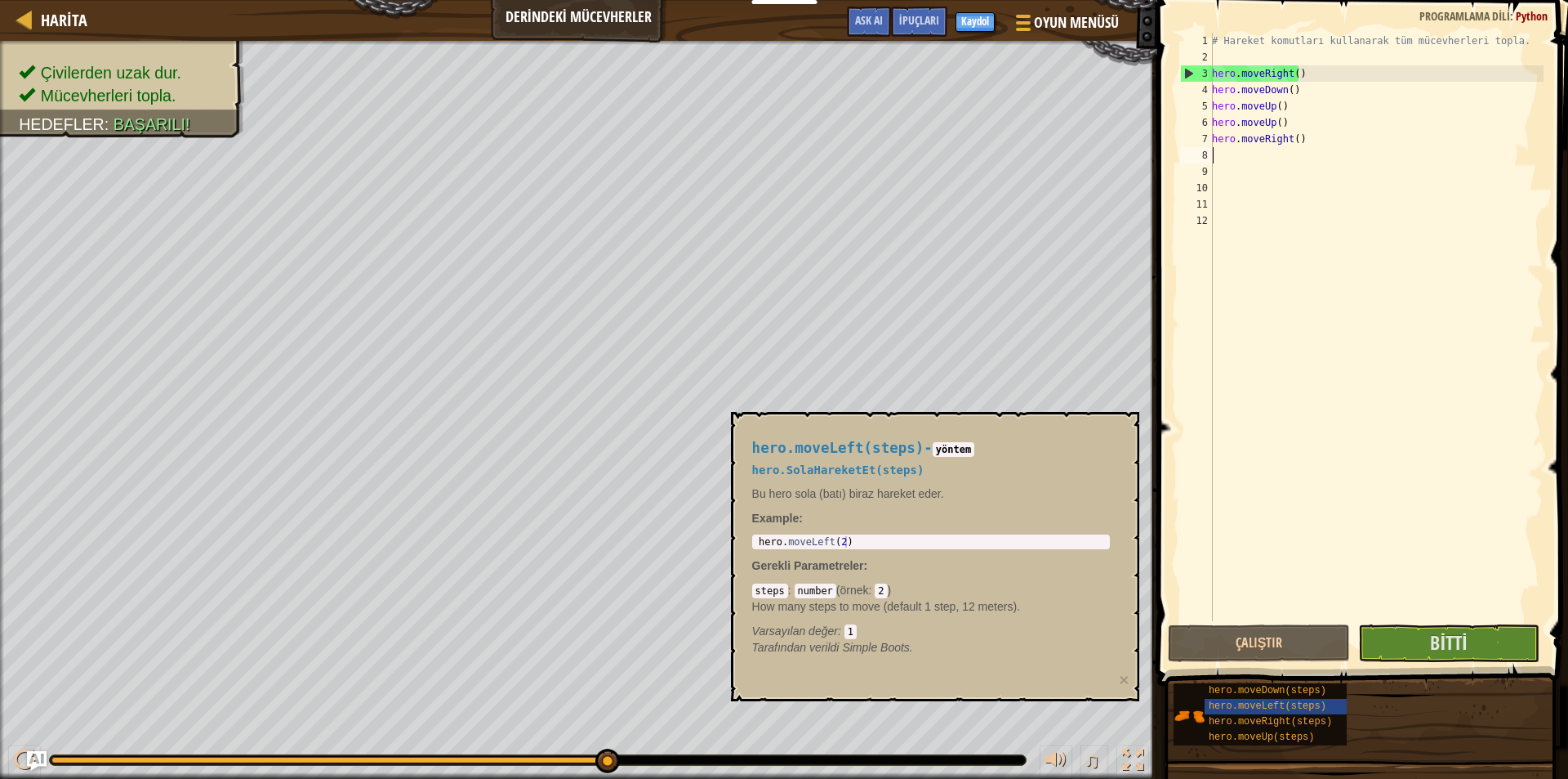
click at [1331, 483] on div "Harita Derindeki Mücevherler Oyun Menüsü Bitti Kaydol İpuçları Ask AI 1 ההההההה…" at bounding box center [784, 389] width 1568 height 779
click at [1428, 644] on button "Bitti" at bounding box center [1449, 643] width 182 height 37
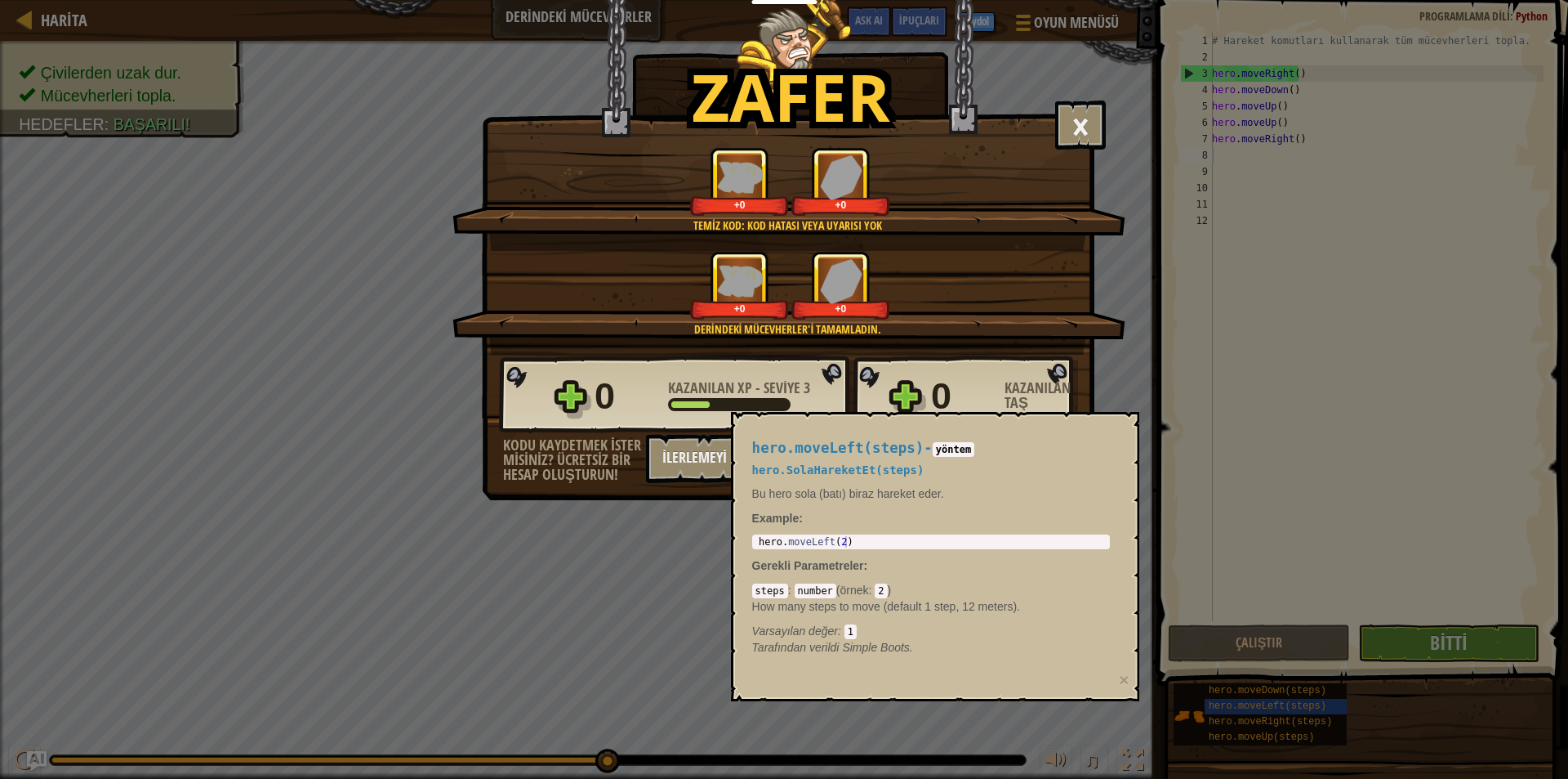
click at [1108, 402] on div "Zafer × Yakında bu mücevherlerin kullanımını göreceksin. Seviyeyi oyla: Temiz k…" at bounding box center [784, 389] width 1568 height 779
drag, startPoint x: 525, startPoint y: 421, endPoint x: 654, endPoint y: 427, distance: 129.1
click at [632, 430] on div "0 Kazanılan XP - Seviye 3 0 Kazanılan Taş" at bounding box center [788, 394] width 579 height 79
click at [690, 450] on button "İlerlemeyi Kaydetmek için Kaydolun" at bounding box center [747, 458] width 204 height 49
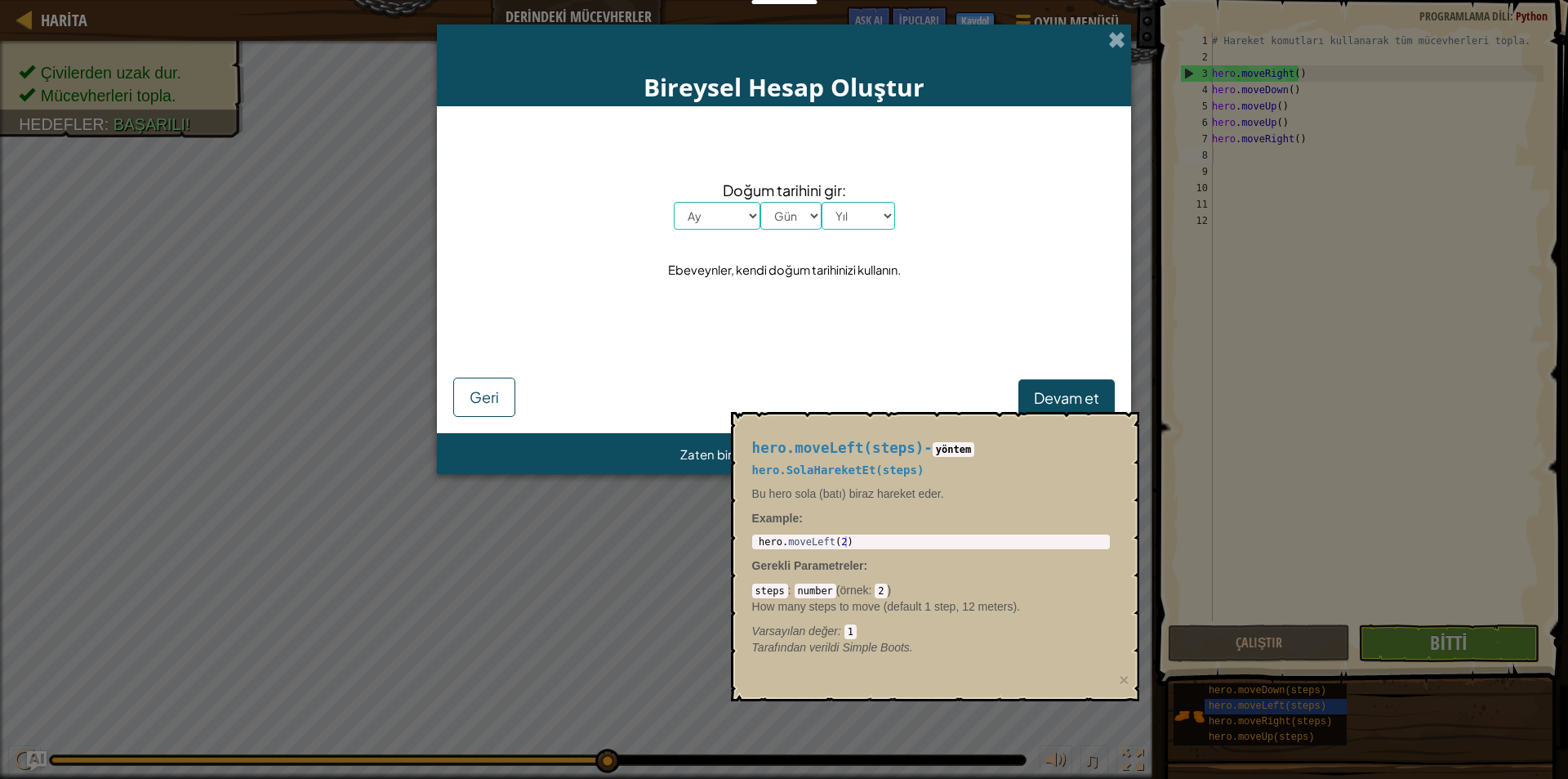
click at [1135, 42] on div "Bireysel Hesap Oluştur Doğum tarihini gir: Ay [PERSON_NAME] Şubat Mart Nisan Ma…" at bounding box center [784, 389] width 1568 height 779
drag, startPoint x: 1090, startPoint y: 31, endPoint x: 1107, endPoint y: 32, distance: 17.0
click at [1094, 31] on div "Bireysel Hesap Oluştur" at bounding box center [784, 65] width 694 height 82
click at [1107, 33] on div "Bireysel Hesap Oluştur" at bounding box center [784, 65] width 694 height 82
click at [1108, 34] on div "Bireysel Hesap Oluştur" at bounding box center [784, 65] width 694 height 82
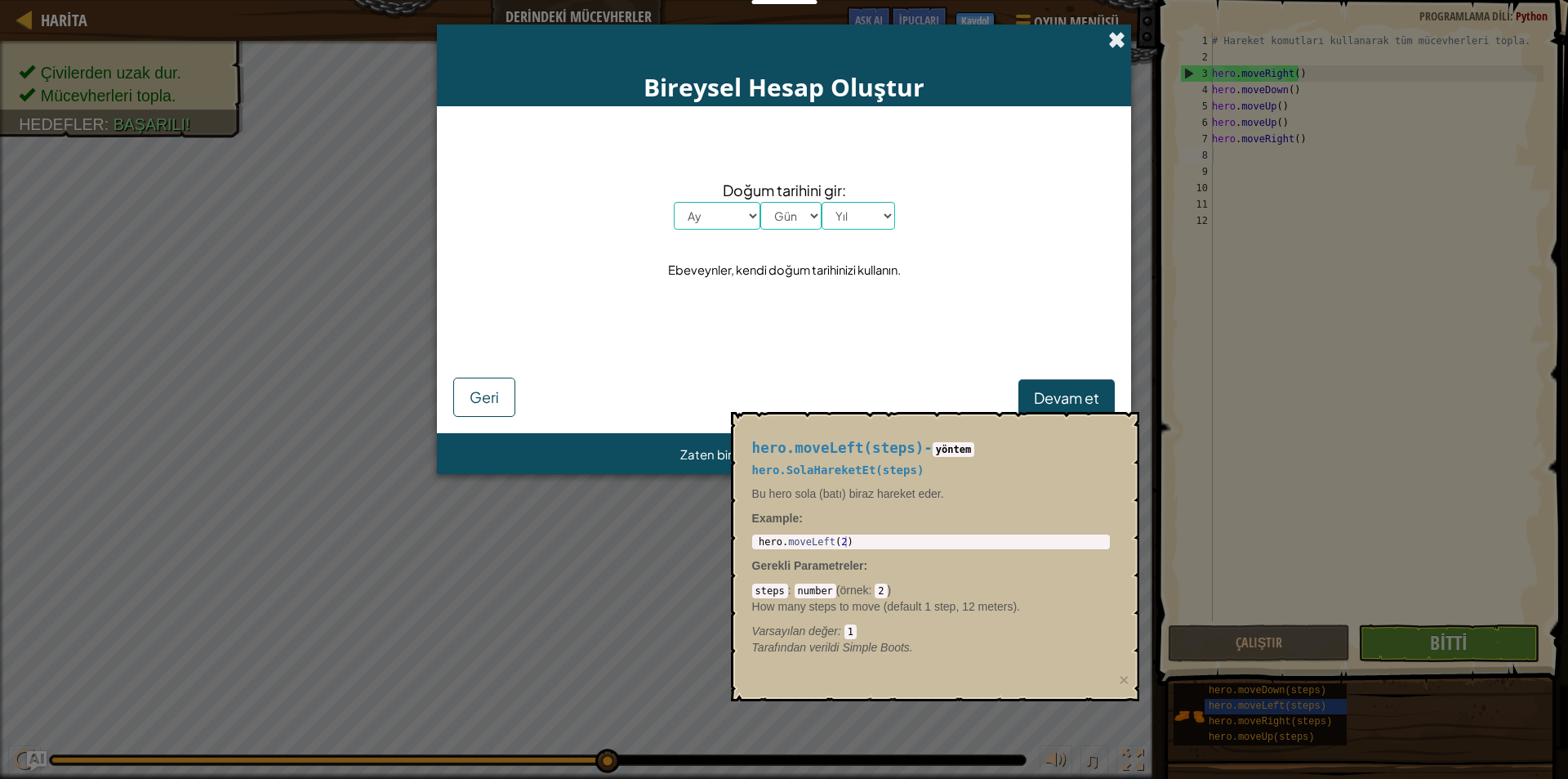
click at [1109, 42] on span at bounding box center [1117, 39] width 17 height 17
click at [1109, 18] on body "Eğitimciler Ücretsiz Hesap Oluştur Okul ve İlçe Çözümleri Öğretmen Araç Seti Ön…" at bounding box center [784, 9] width 1568 height 18
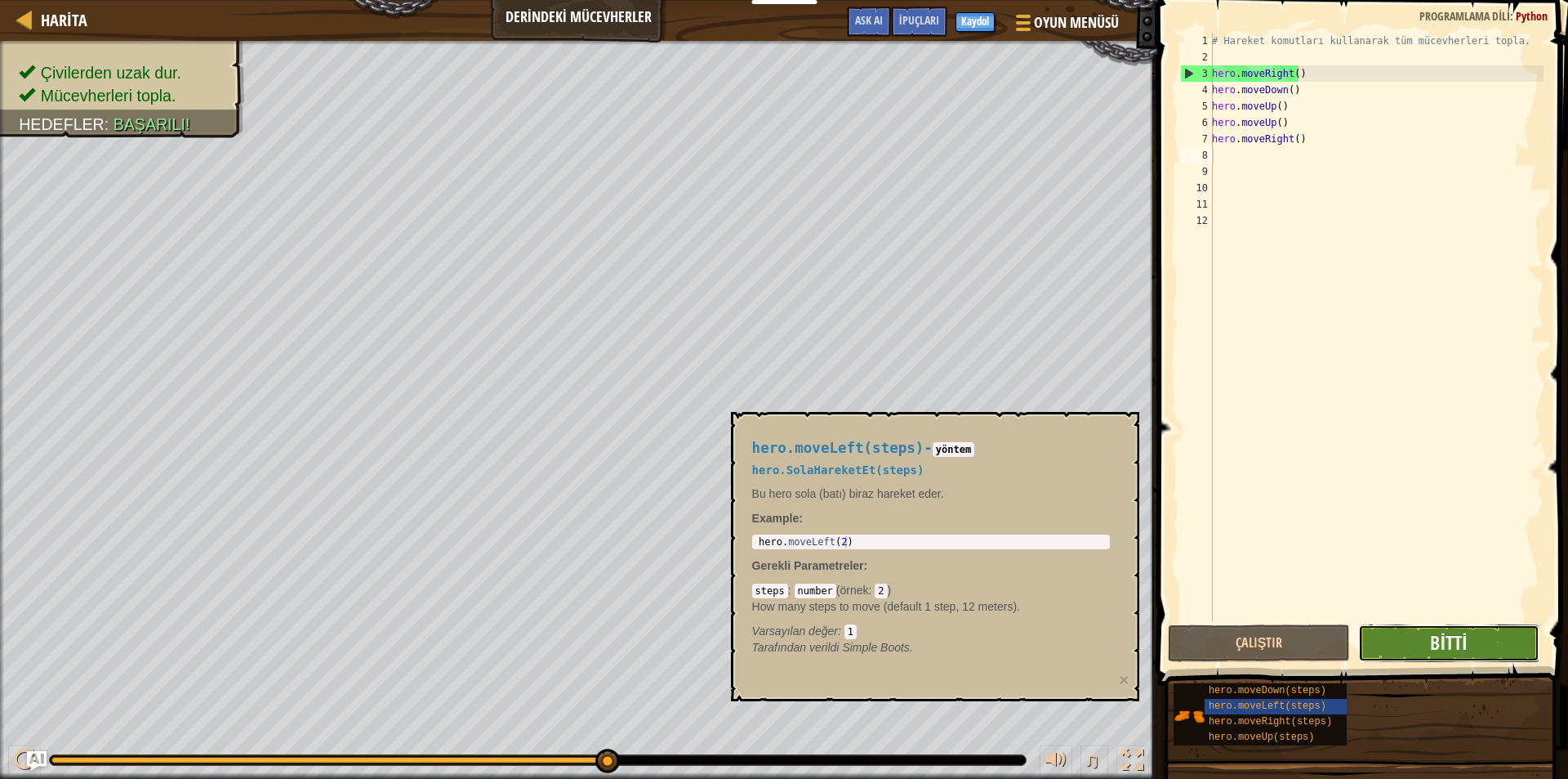
click at [1374, 640] on button "Bitti" at bounding box center [1449, 643] width 182 height 37
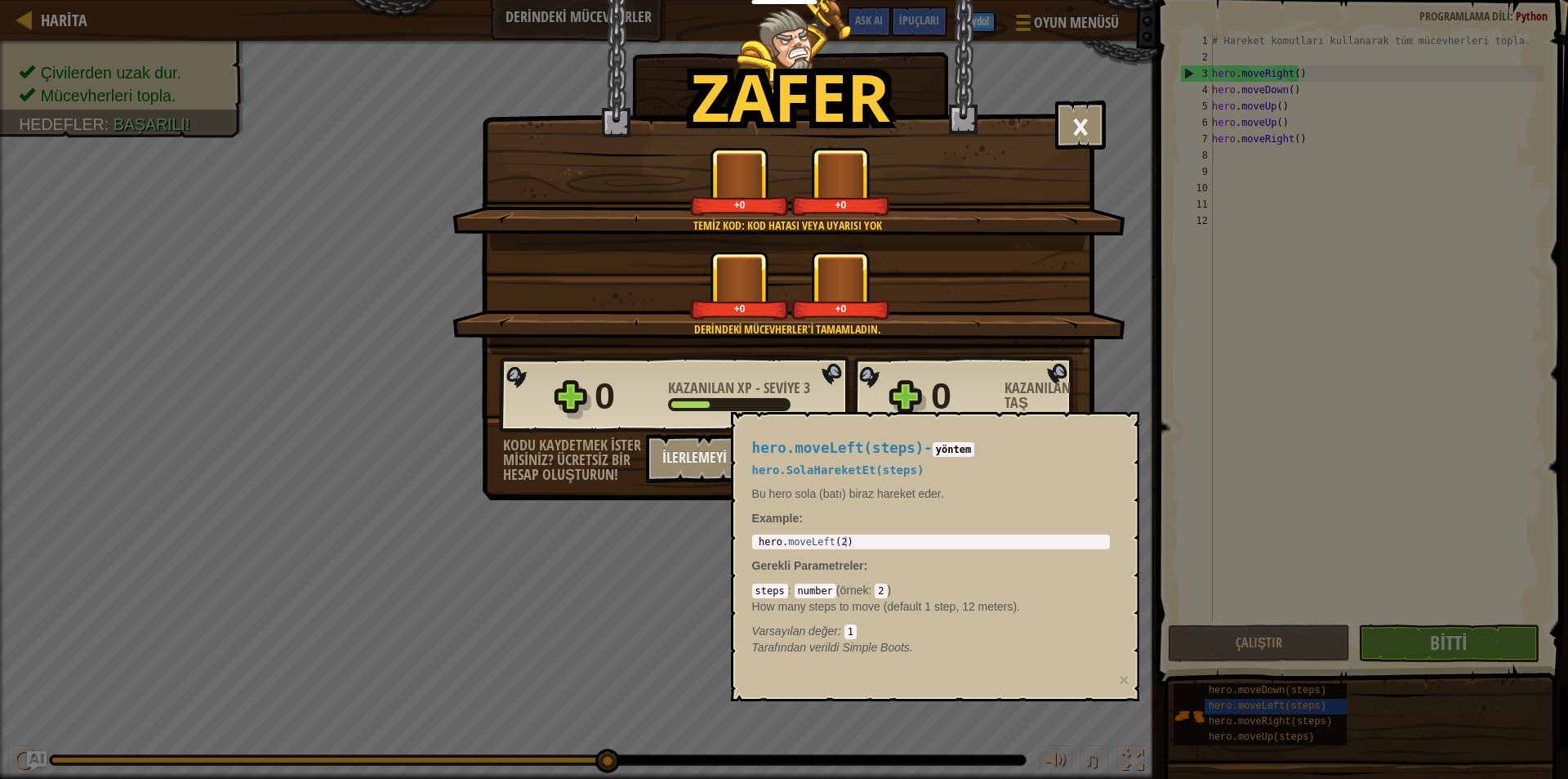
click at [957, 512] on p "Example :" at bounding box center [930, 518] width 358 height 16
click at [935, 501] on p "Bu hero sola (batı) biraz hareket eder." at bounding box center [930, 493] width 358 height 16
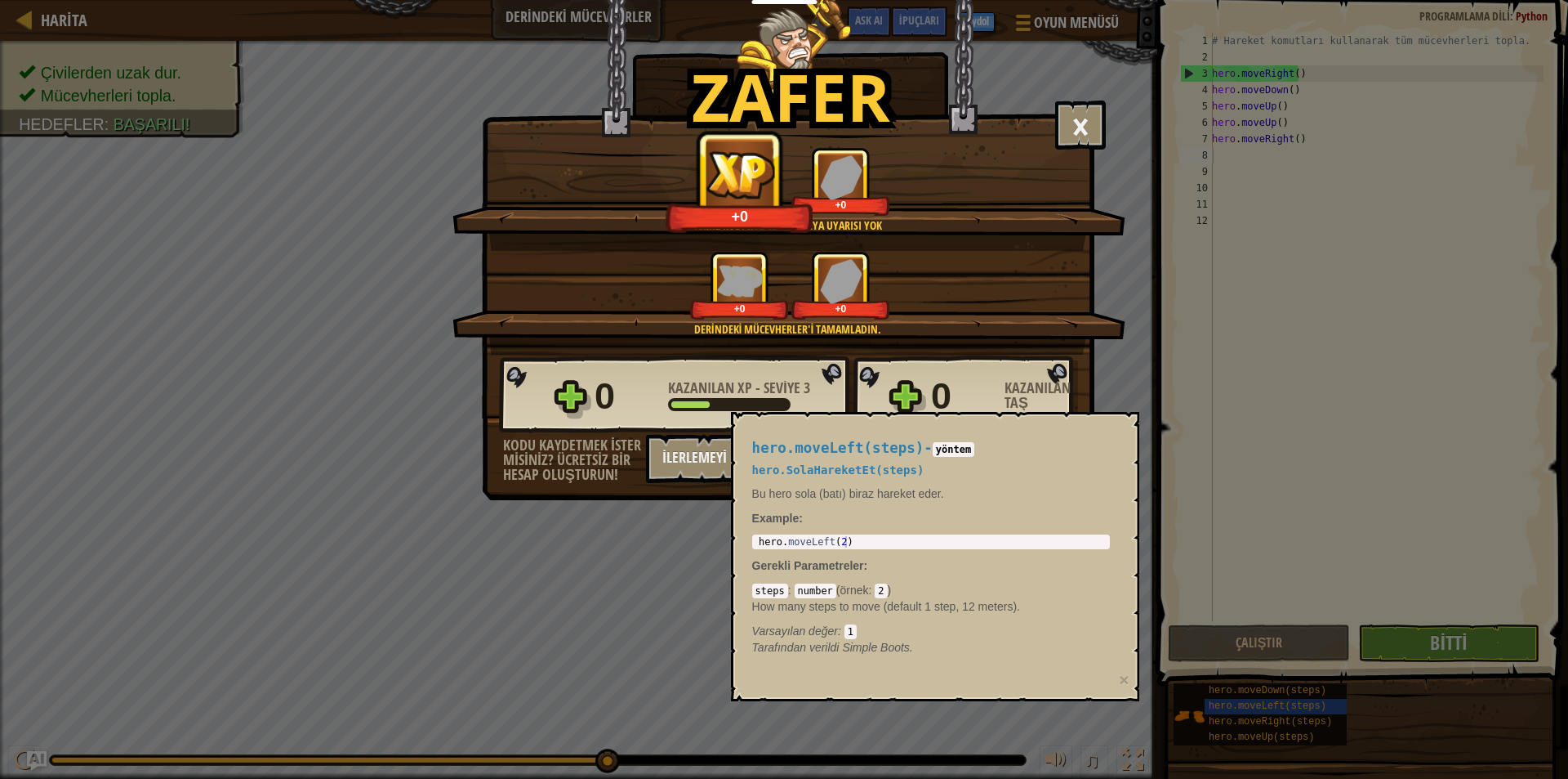
click at [956, 467] on h5 "hero.SolaHareketEt(steps)" at bounding box center [930, 470] width 358 height 12
drag, startPoint x: 958, startPoint y: 466, endPoint x: 959, endPoint y: 453, distance: 13.0
click at [958, 463] on div "hero.moveLeft(steps) - yöntem hero.SolaHareketEt(steps) Bu hero sola (batı) bir…" at bounding box center [930, 548] width 381 height 246
drag, startPoint x: 949, startPoint y: 450, endPoint x: 879, endPoint y: 450, distance: 70.0
click at [941, 450] on code "yöntem" at bounding box center [953, 449] width 42 height 14
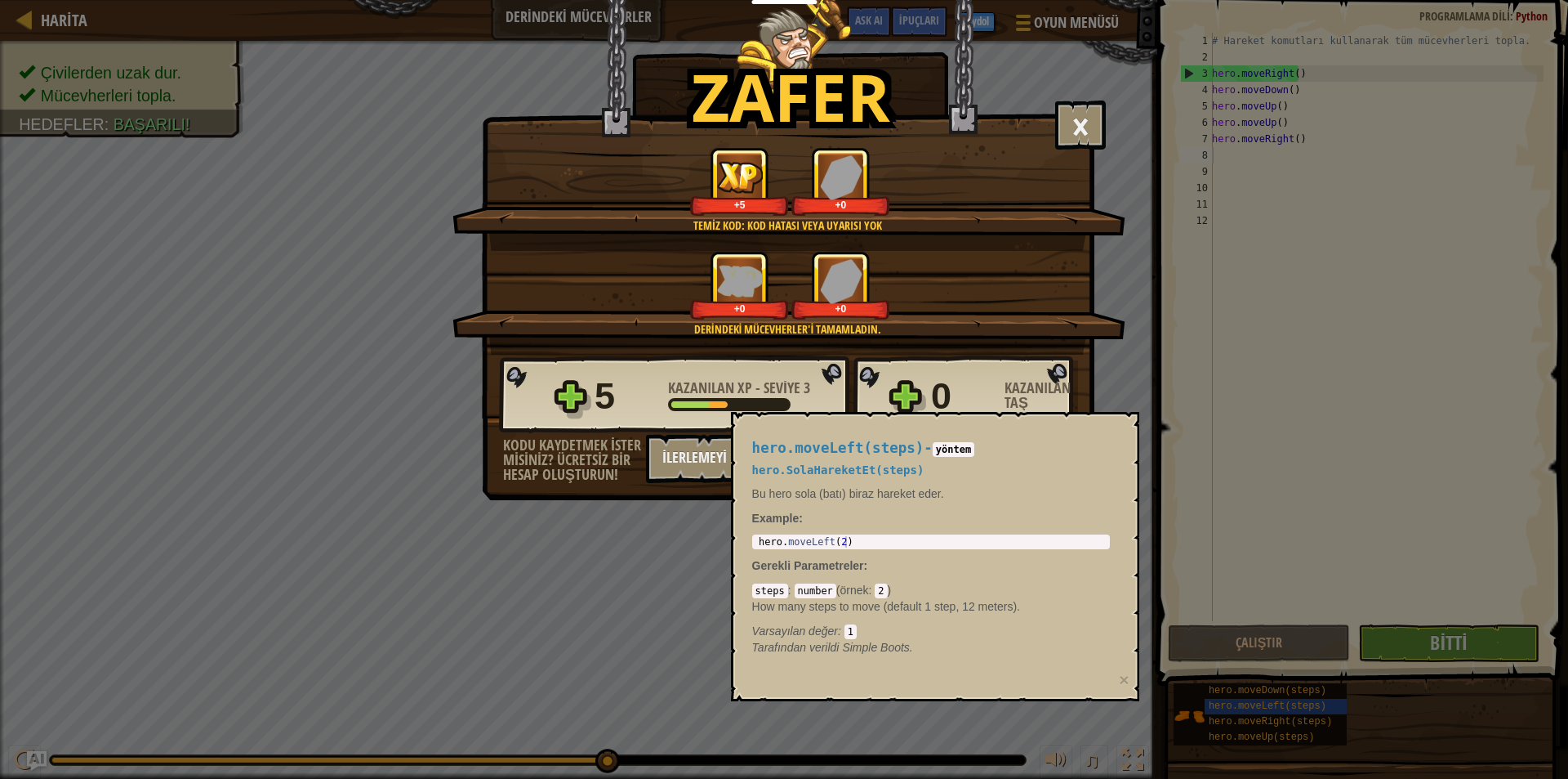
click at [879, 450] on span "hero.moveLeft(steps)" at bounding box center [838, 448] width 172 height 16
click at [878, 450] on span "hero.moveLeft(steps)" at bounding box center [838, 448] width 172 height 16
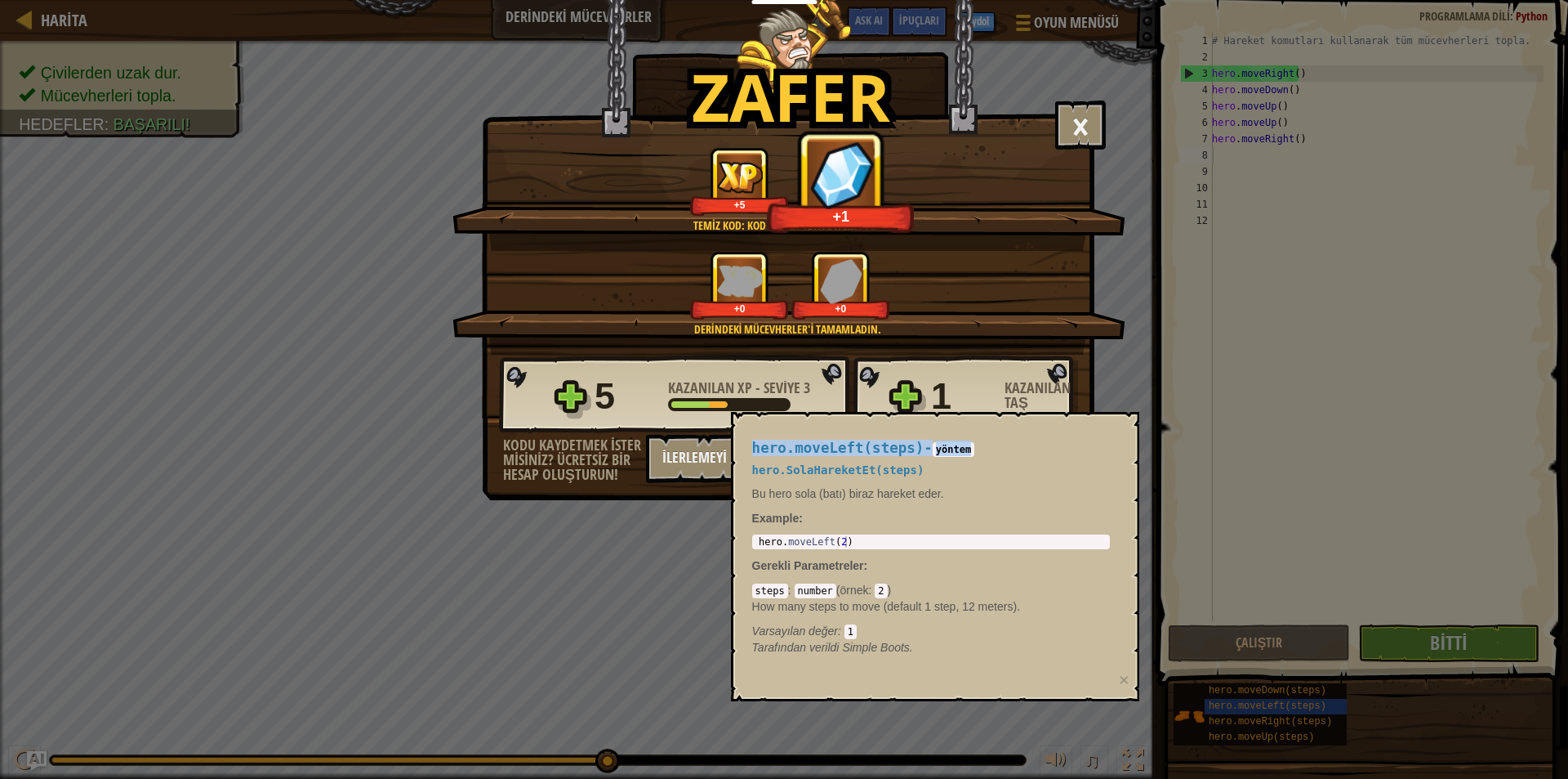
click at [878, 450] on span "hero.moveLeft(steps)" at bounding box center [838, 448] width 172 height 16
drag, startPoint x: 878, startPoint y: 450, endPoint x: 982, endPoint y: 251, distance: 224.5
click at [879, 441] on span "hero.moveLeft(steps)" at bounding box center [838, 448] width 172 height 16
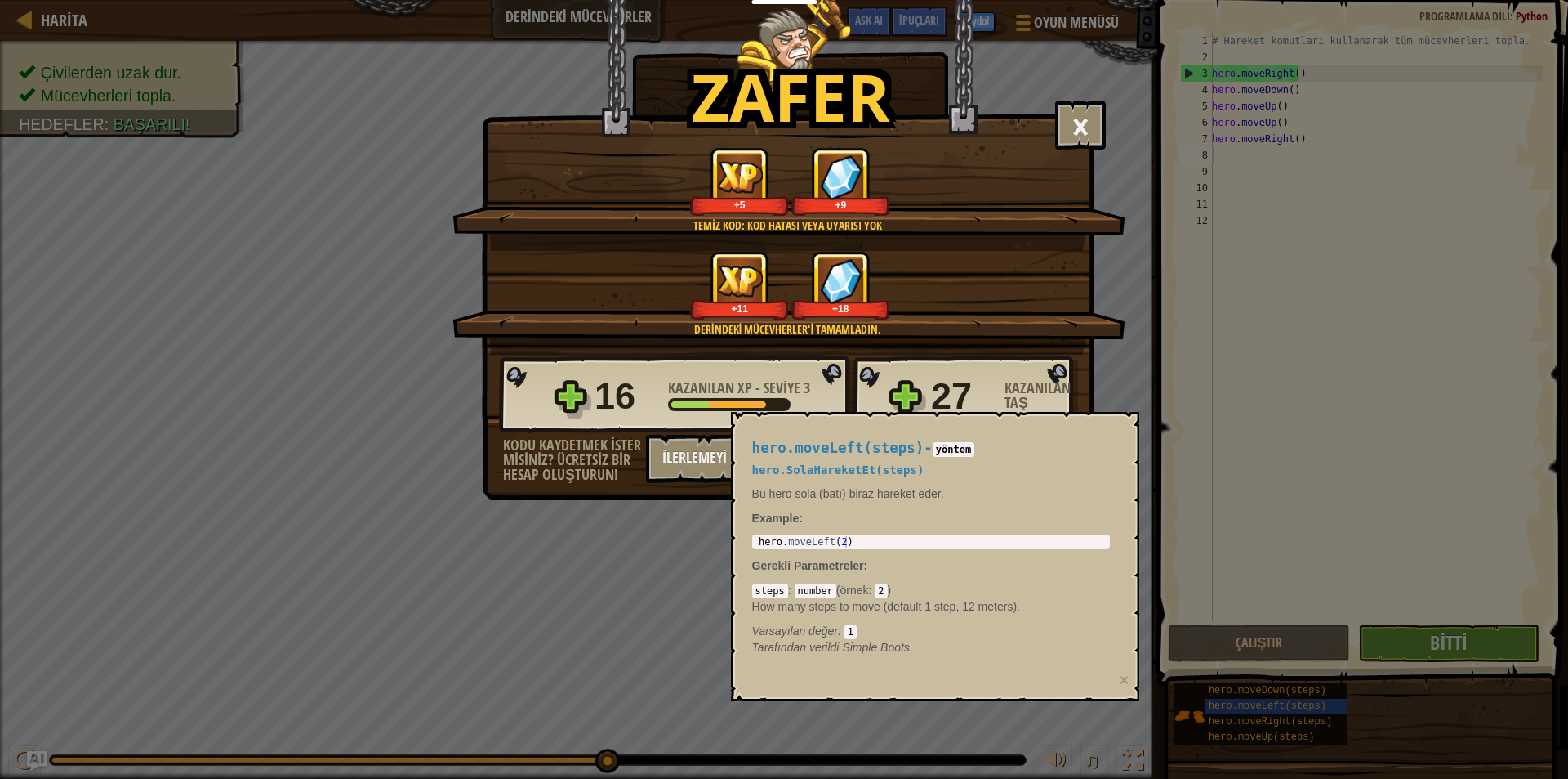
drag, startPoint x: 1102, startPoint y: 394, endPoint x: 1095, endPoint y: 417, distance: 24.0
drag, startPoint x: 1094, startPoint y: 421, endPoint x: 1236, endPoint y: 479, distance: 153.4
click at [1236, 479] on div "Zafer × Yakında bu mücevherlerin kullanımını göreceksin. Seviyeyi oyla: Temiz k…" at bounding box center [784, 389] width 1568 height 779
drag, startPoint x: 1220, startPoint y: 547, endPoint x: 1229, endPoint y: 542, distance: 10.3
click at [1228, 543] on div "Zafer × Yakında bu mücevherlerin kullanımını göreceksin. Seviyeyi oyla: Temiz k…" at bounding box center [784, 389] width 1568 height 779
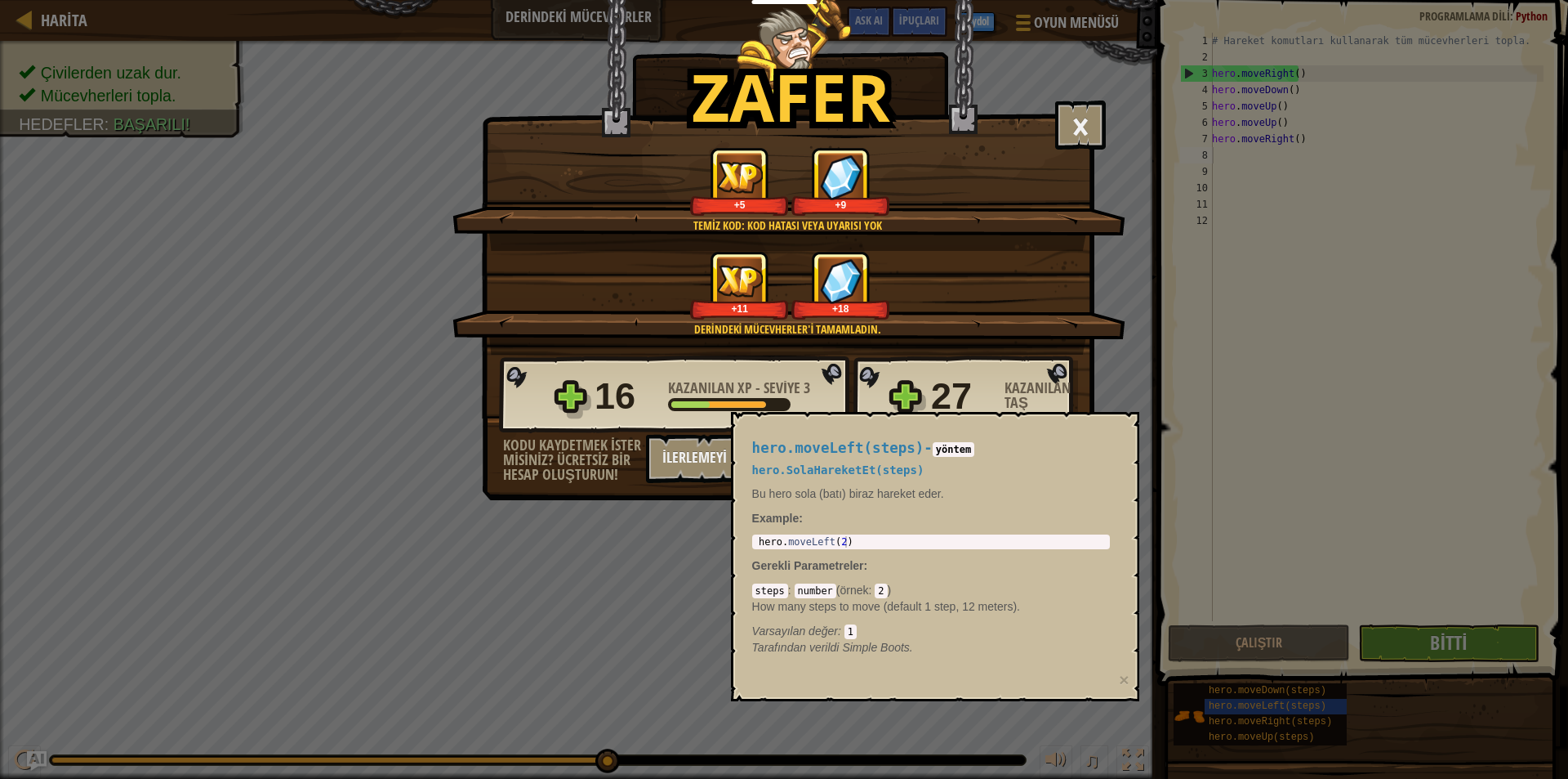
drag, startPoint x: 1250, startPoint y: 519, endPoint x: 1246, endPoint y: 567, distance: 48.2
click at [1250, 547] on div "Zafer × Yakında bu mücevherlerin kullanımını göreceksin. Seviyeyi oyla: Temiz k…" at bounding box center [784, 389] width 1568 height 779
click at [1226, 535] on div "Zafer × Yakında bu mücevherlerin kullanımını göreceksin. Seviyeyi oyla: Temiz k…" at bounding box center [784, 389] width 1568 height 779
drag, startPoint x: 1041, startPoint y: 506, endPoint x: 1052, endPoint y: 460, distance: 47.3
click at [1056, 479] on div "hero.moveLeft(steps) - yöntem hero.SolaHareketEt(steps) Bu hero sola (batı) bir…" at bounding box center [930, 548] width 381 height 246
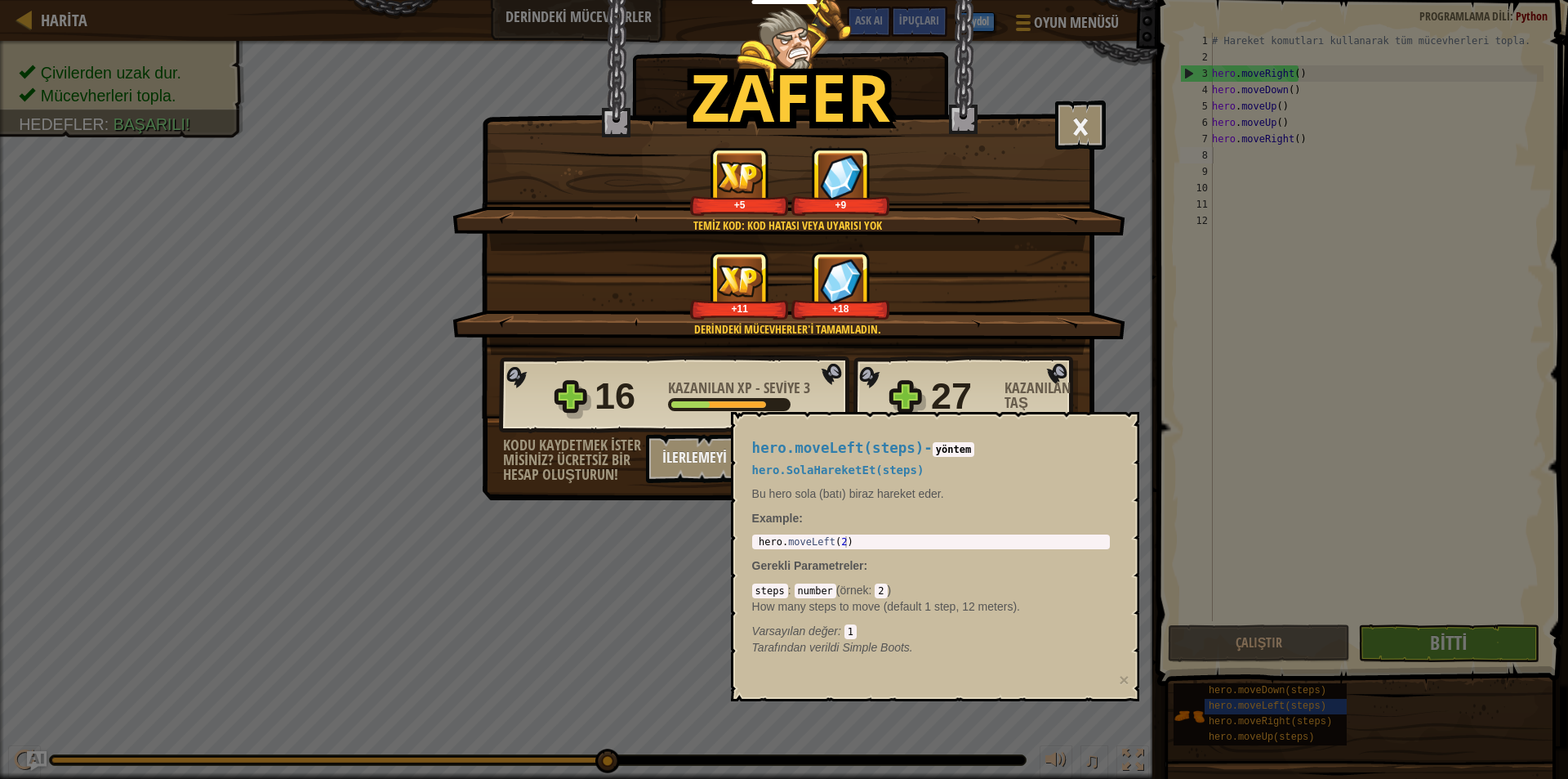
click at [961, 369] on div "16 Kazanılan XP - Seviye 3 27 Kazanılan Taş" at bounding box center [788, 394] width 579 height 79
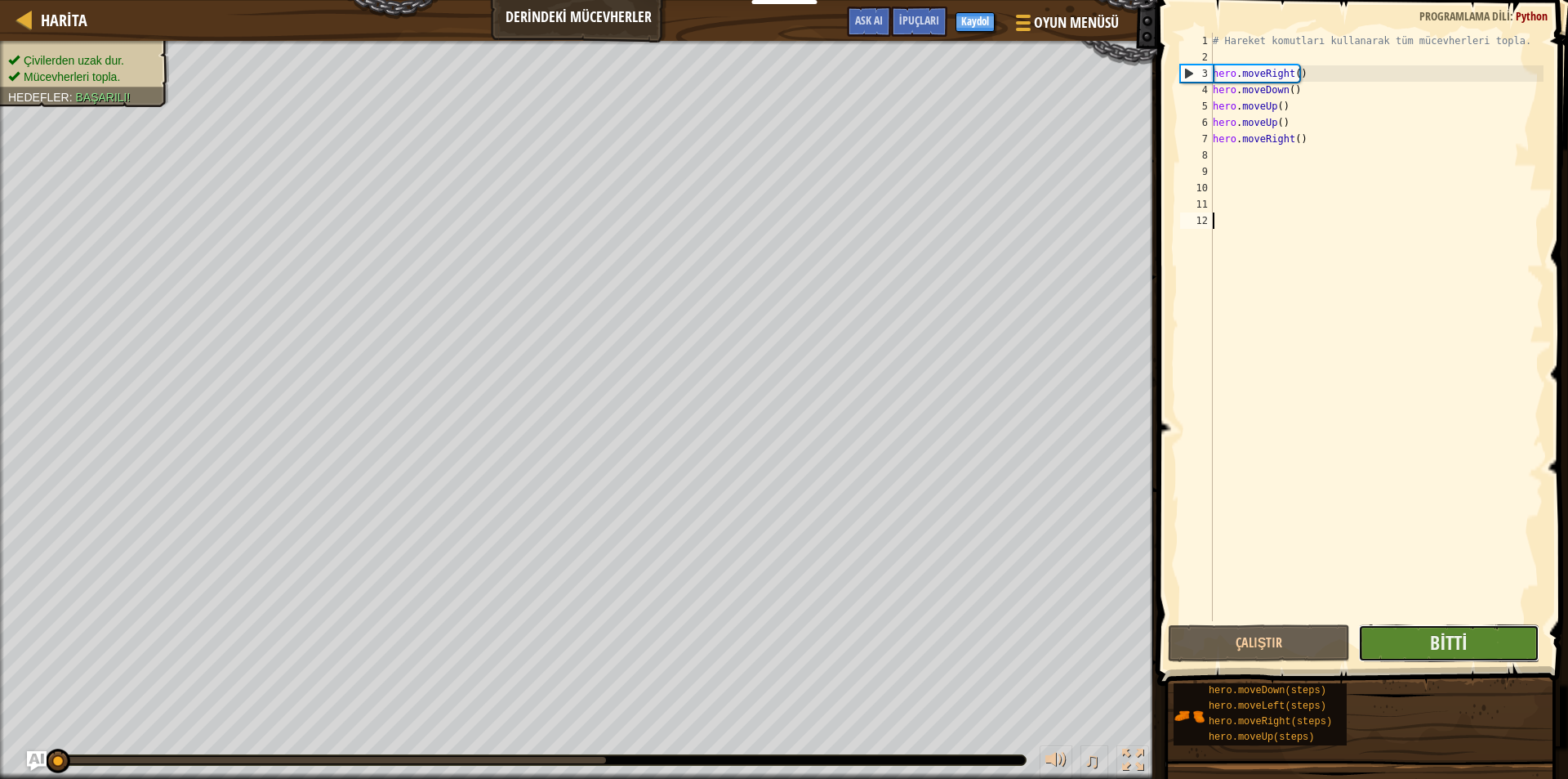
click at [1479, 646] on button "Bitti" at bounding box center [1449, 643] width 182 height 37
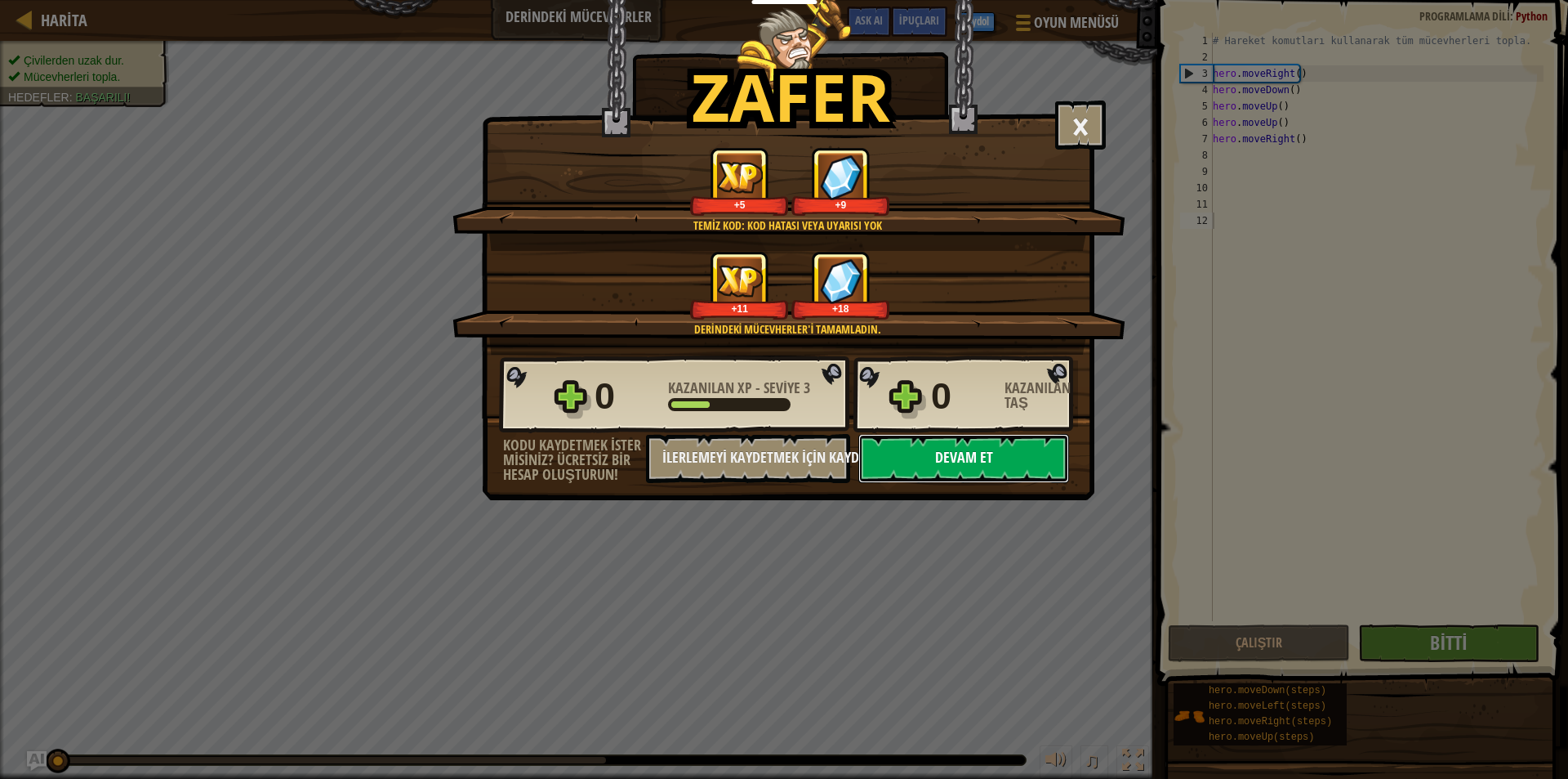
click at [952, 463] on button "Devam et" at bounding box center [963, 458] width 210 height 49
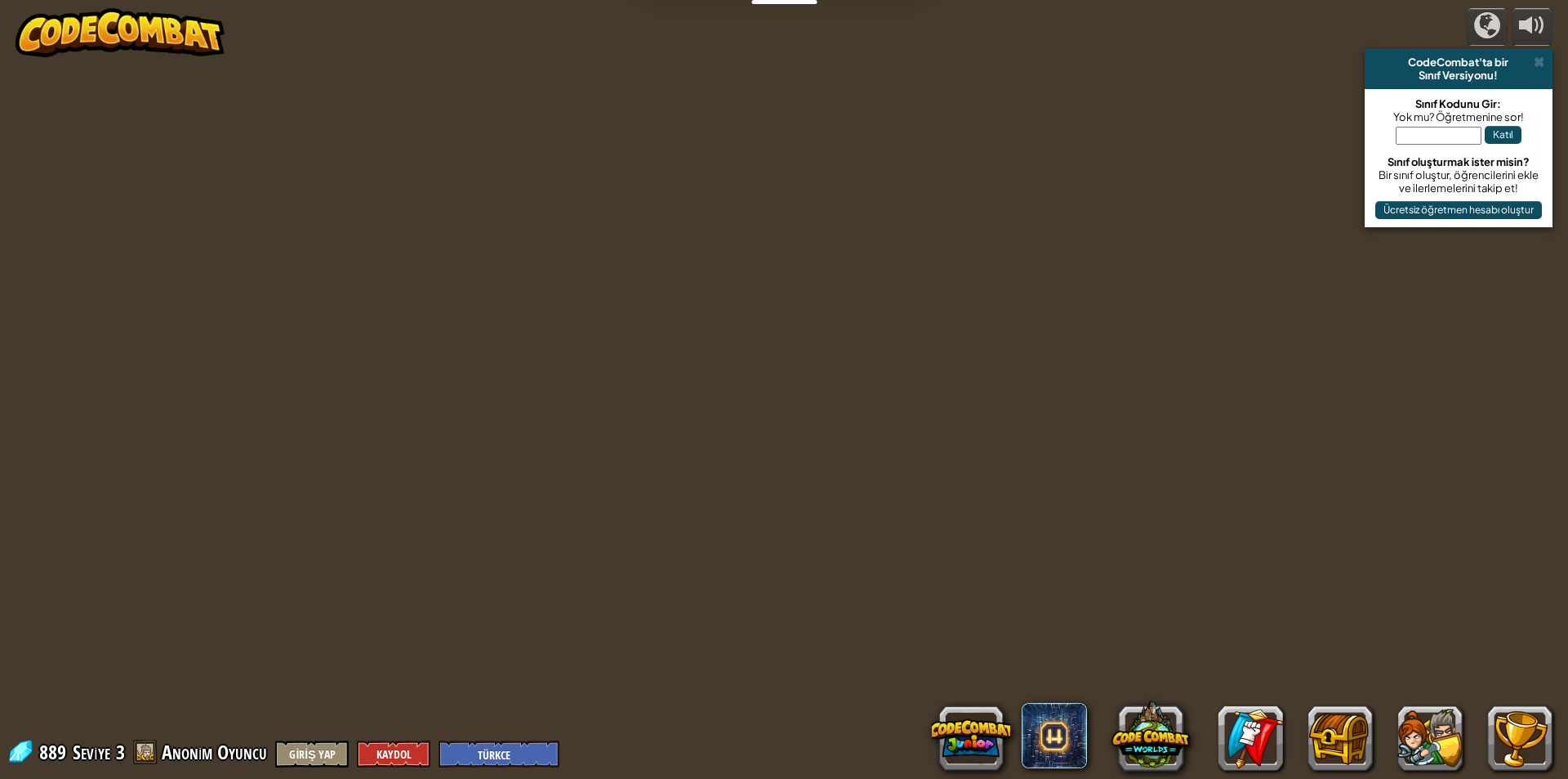
select select "tr"
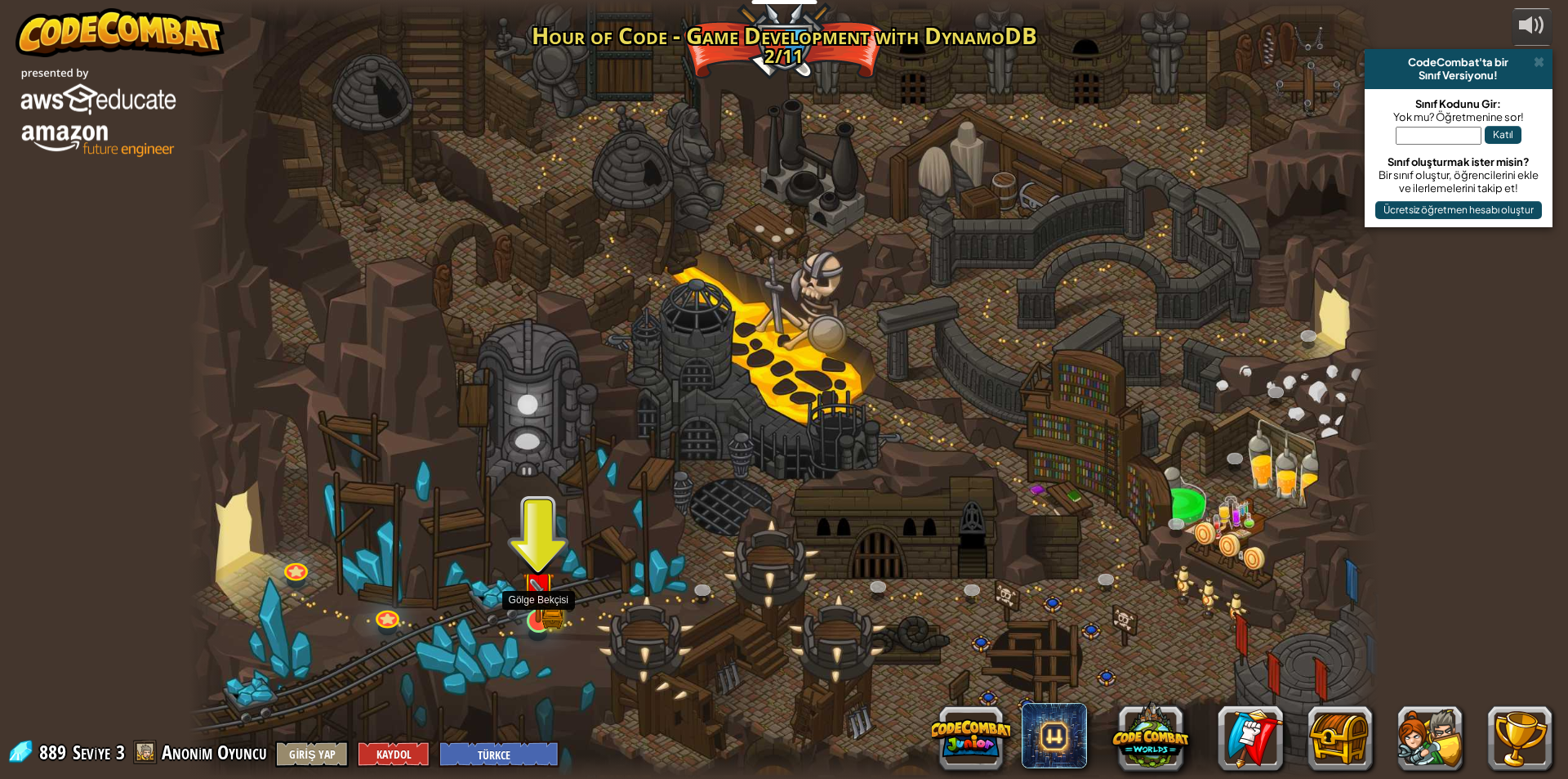
click at [549, 621] on img at bounding box center [538, 587] width 32 height 70
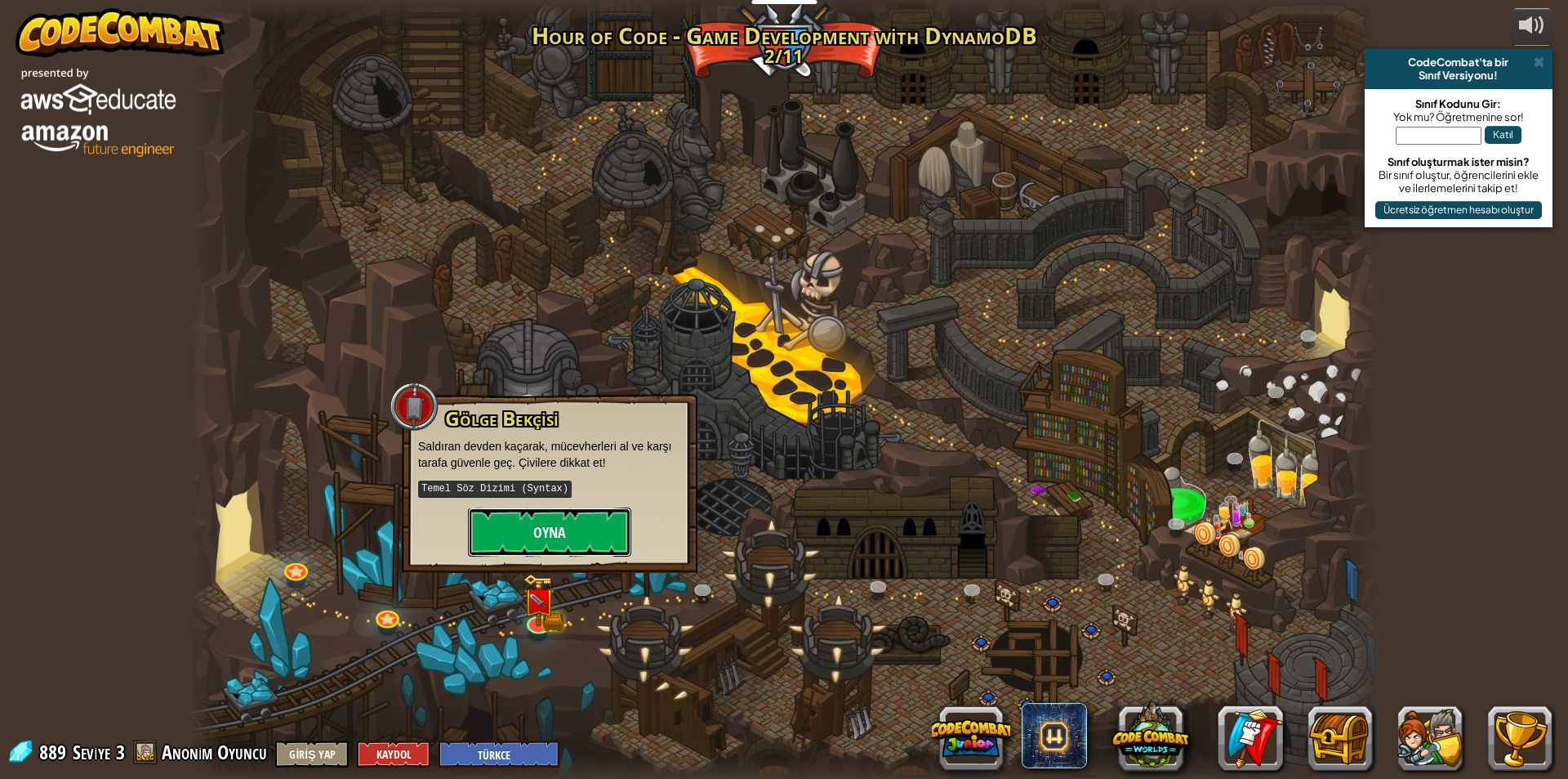
click at [491, 521] on button "Oyna" at bounding box center [549, 532] width 163 height 49
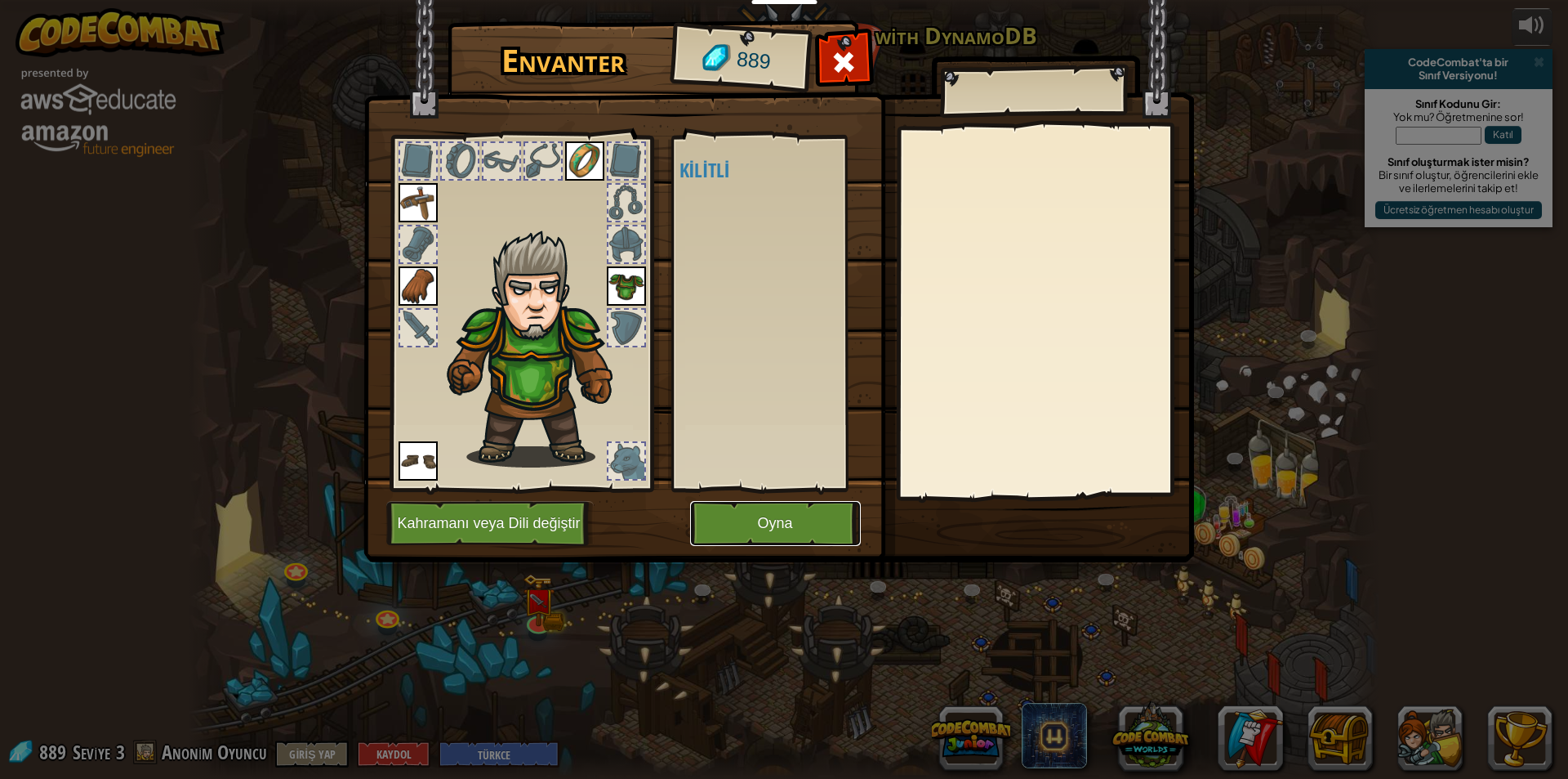
click at [788, 535] on button "Oyna" at bounding box center [775, 523] width 170 height 45
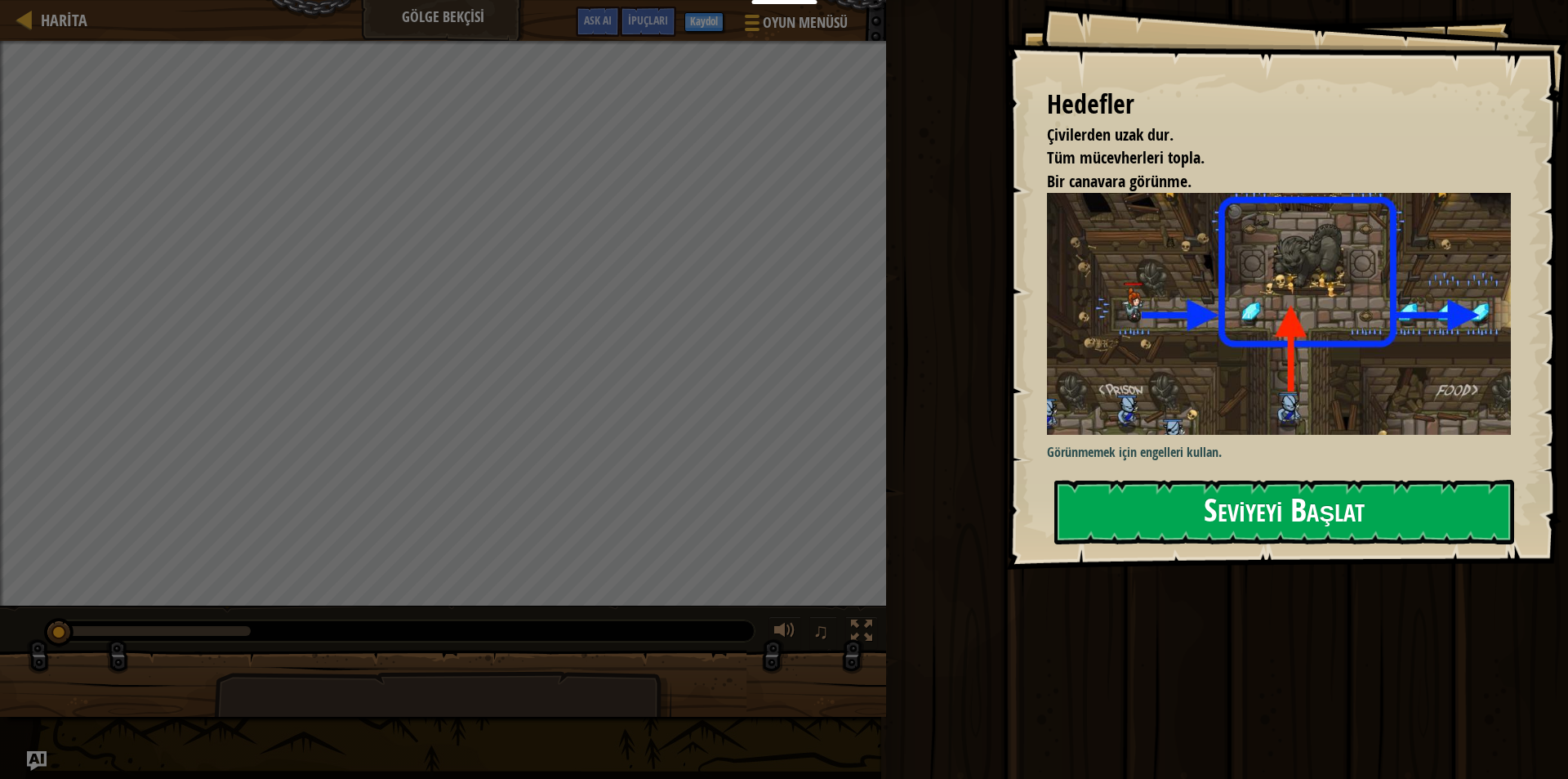
click at [1321, 518] on button "Seviyeyi Başlat" at bounding box center [1284, 511] width 460 height 64
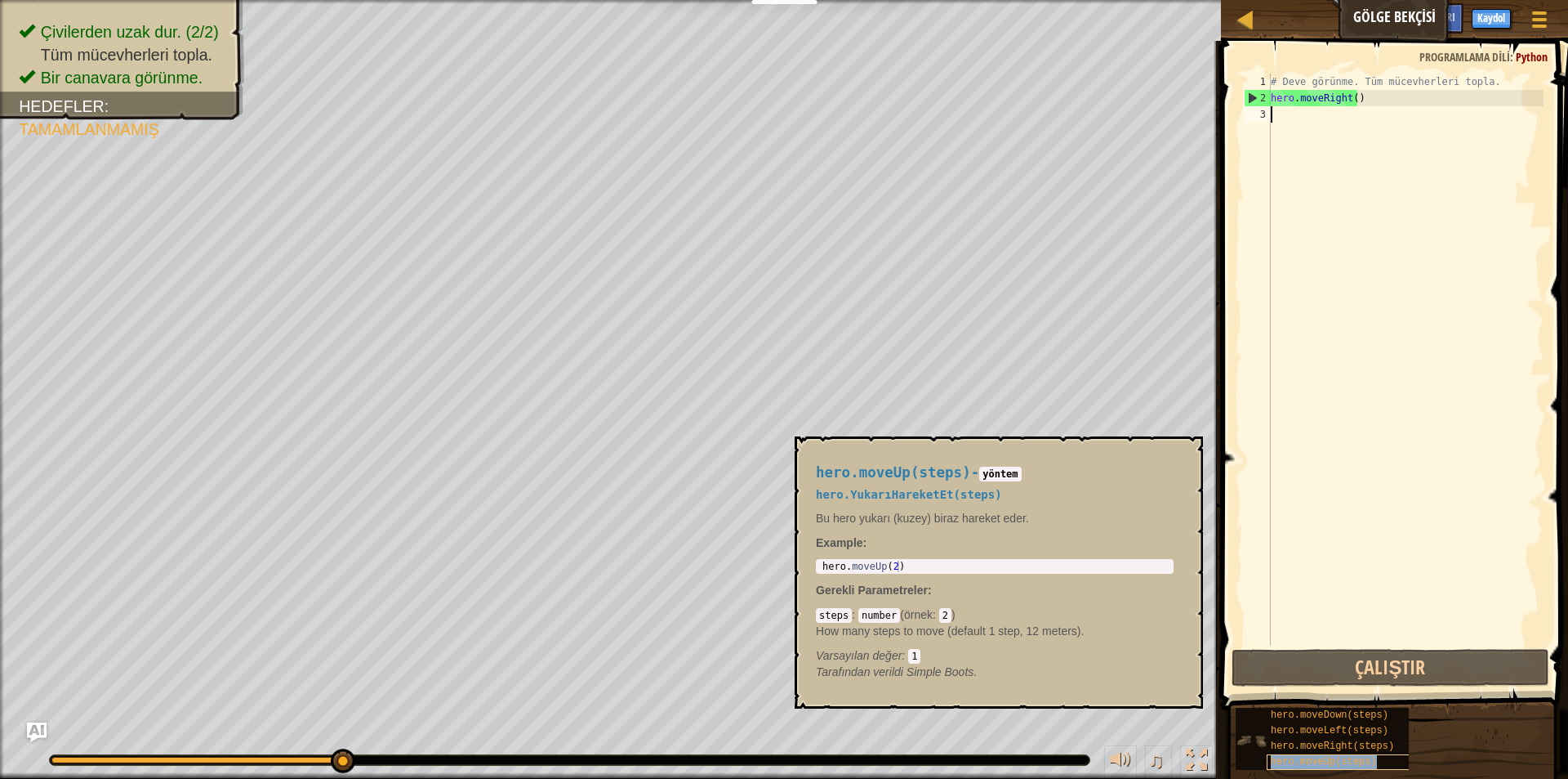
click at [1341, 759] on span "hero.moveUp(steps)" at bounding box center [1324, 761] width 106 height 12
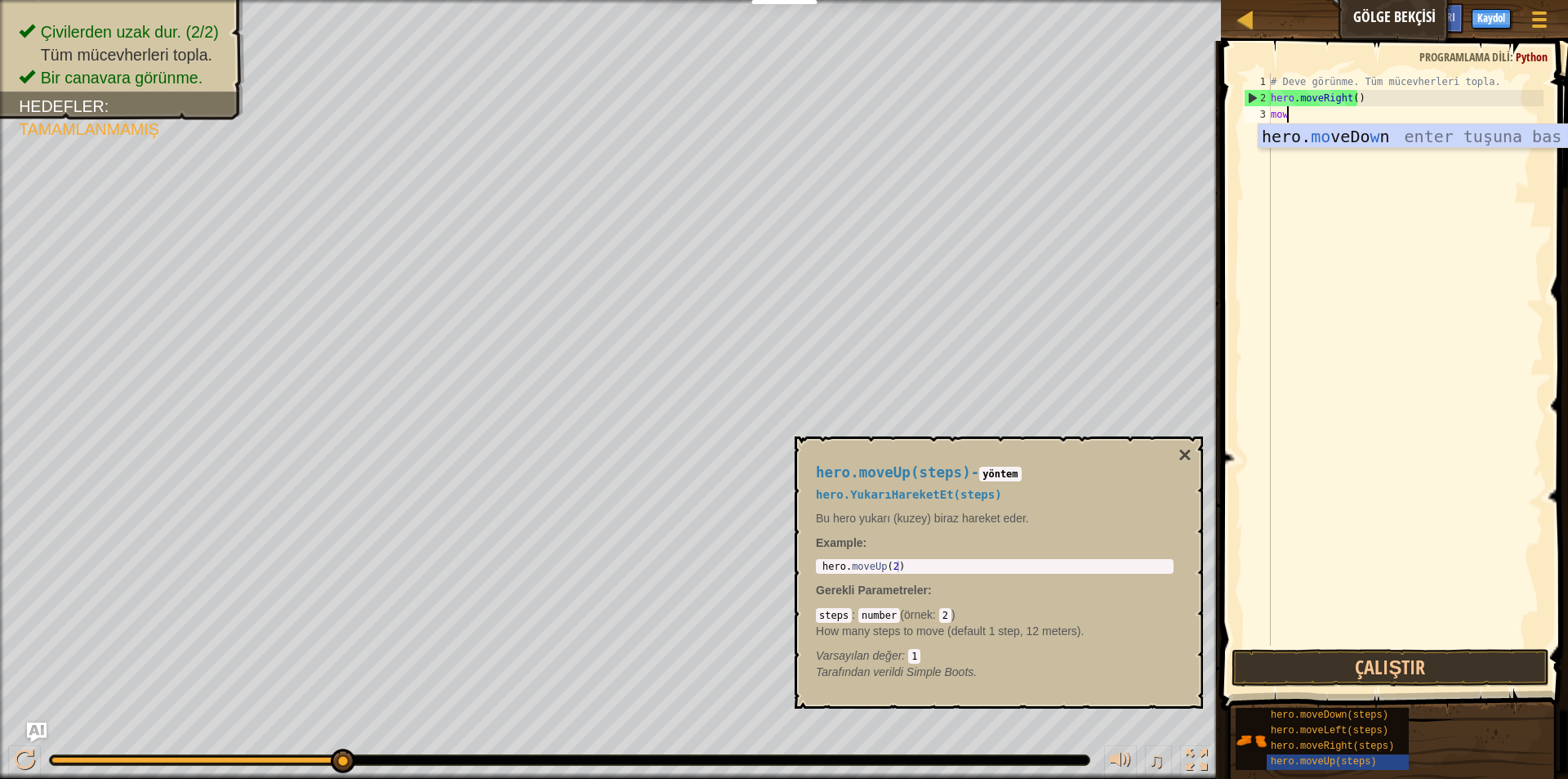
scroll to position [7, 1]
type textarea "mo"
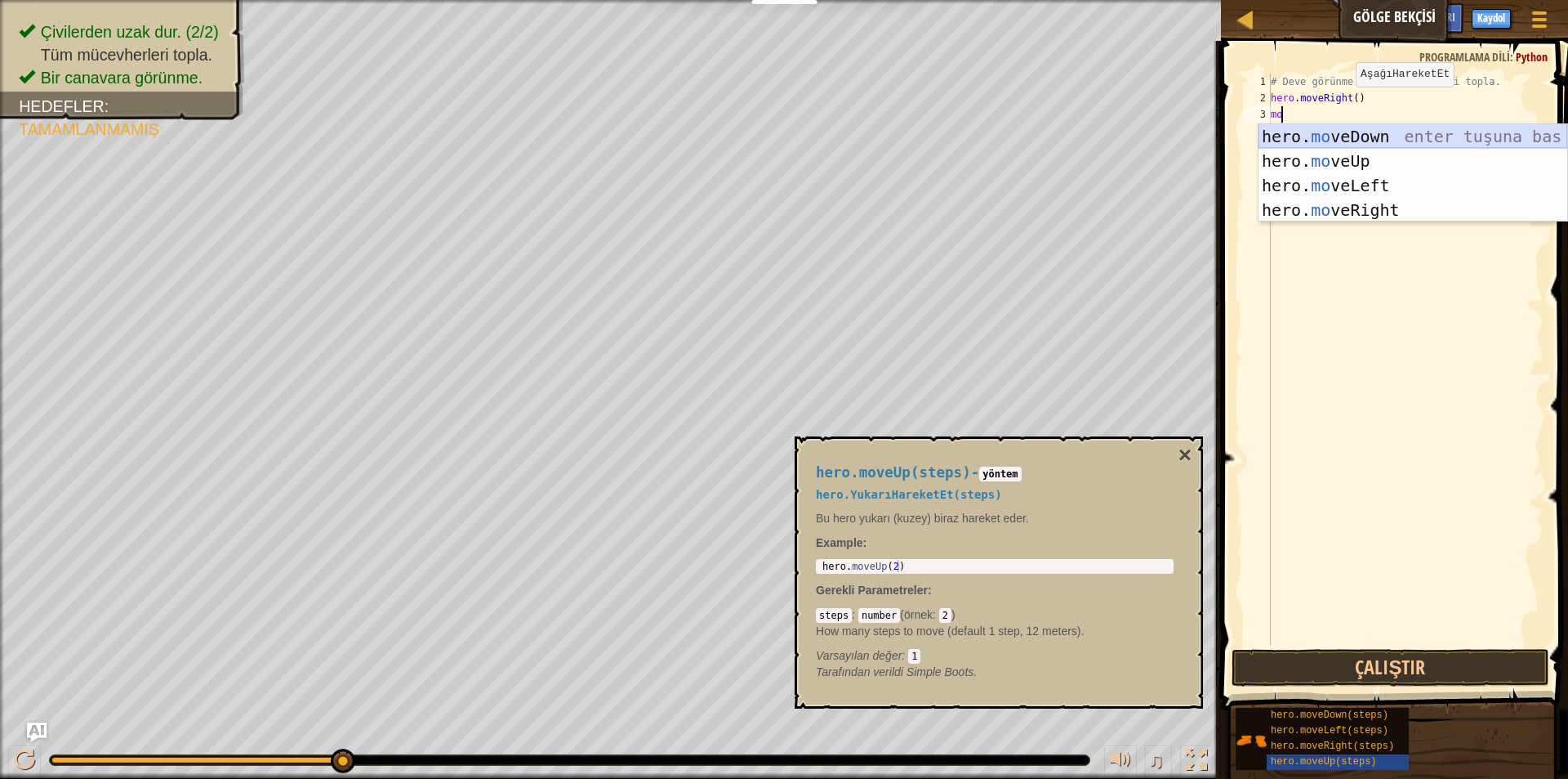
scroll to position [7, 0]
click at [1354, 160] on div "hero. mo veDown enter tuşuna bas hero. mo veUp enter tuşuna bas hero. mo veLeft…" at bounding box center [1413, 197] width 309 height 147
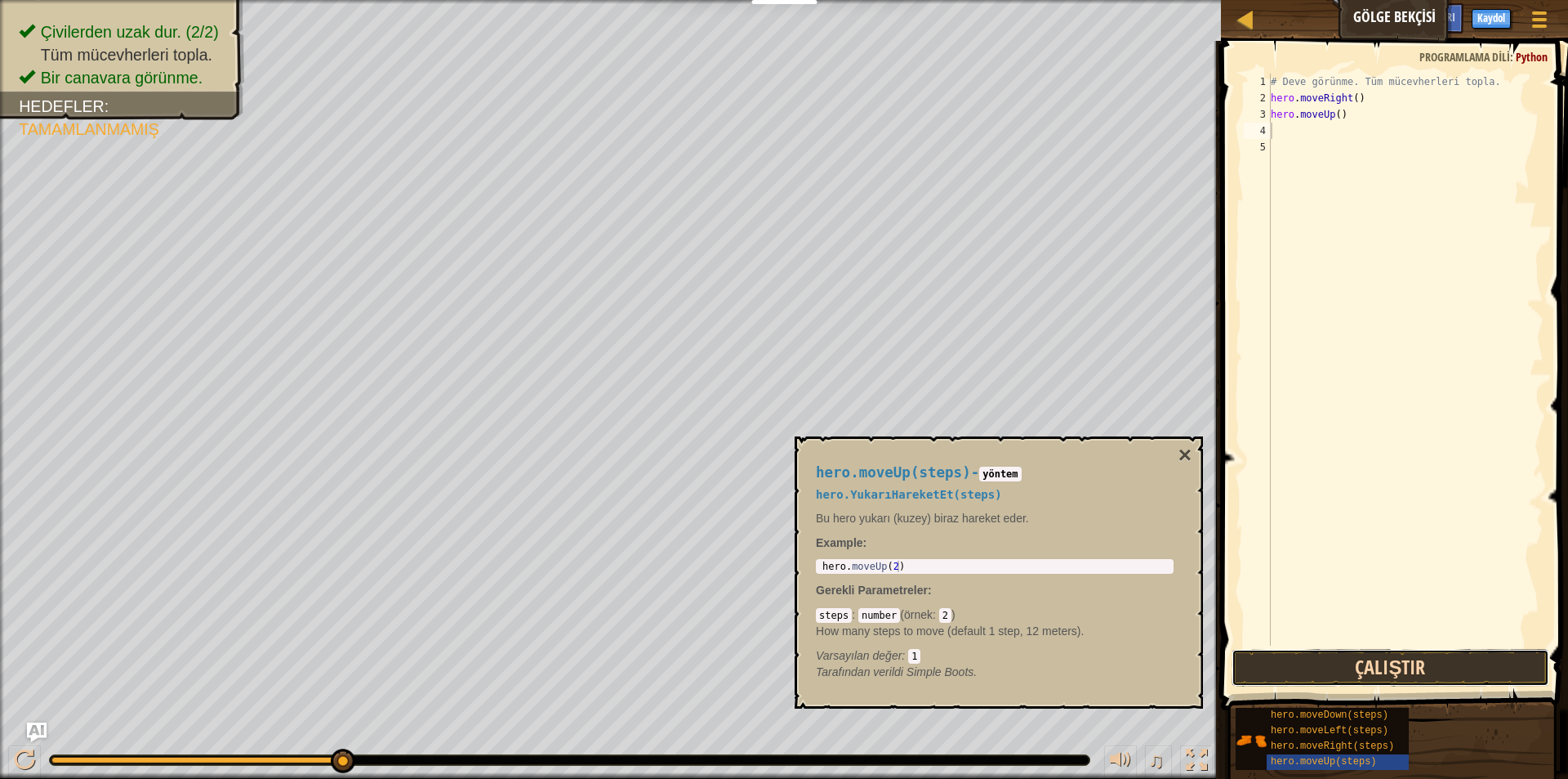
click at [1315, 666] on button "Çalıştır" at bounding box center [1391, 667] width 318 height 37
type textarea "m"
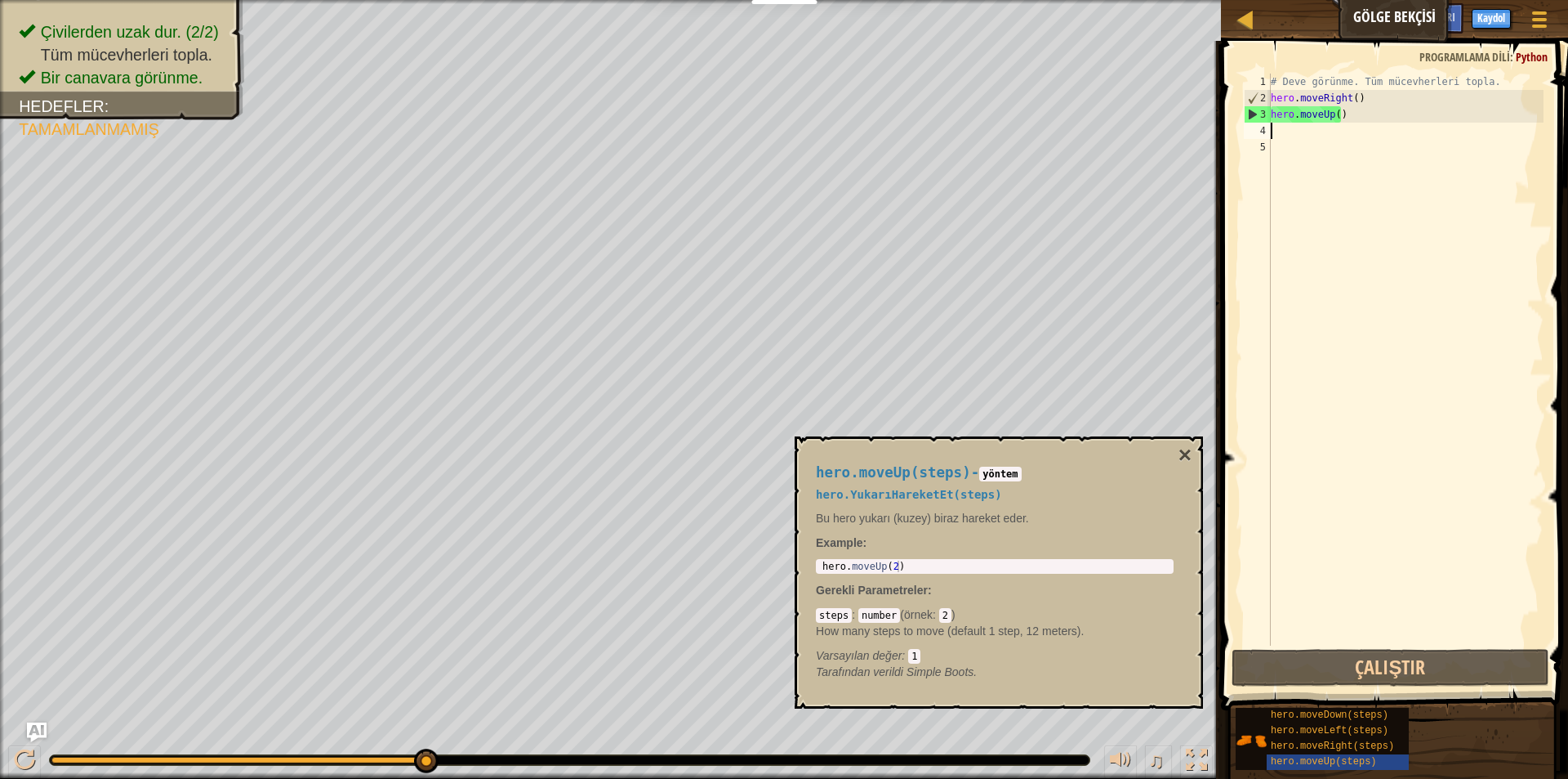
type textarea "m"
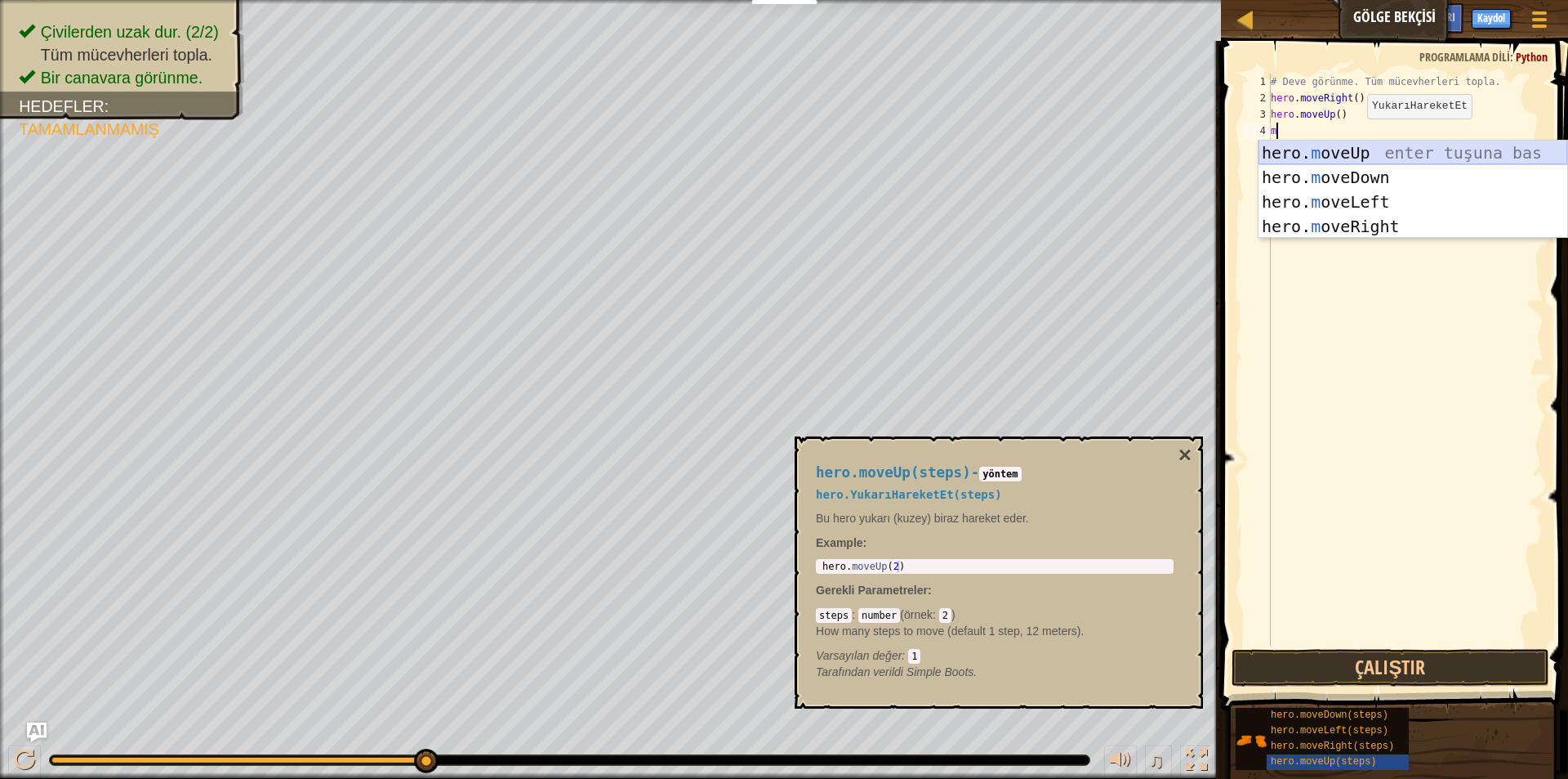
click at [1358, 140] on div "hero. m oveUp enter tuşuna bas hero. m oveDown enter tuşuna bas hero. [PERSON_N…" at bounding box center [1413, 213] width 309 height 147
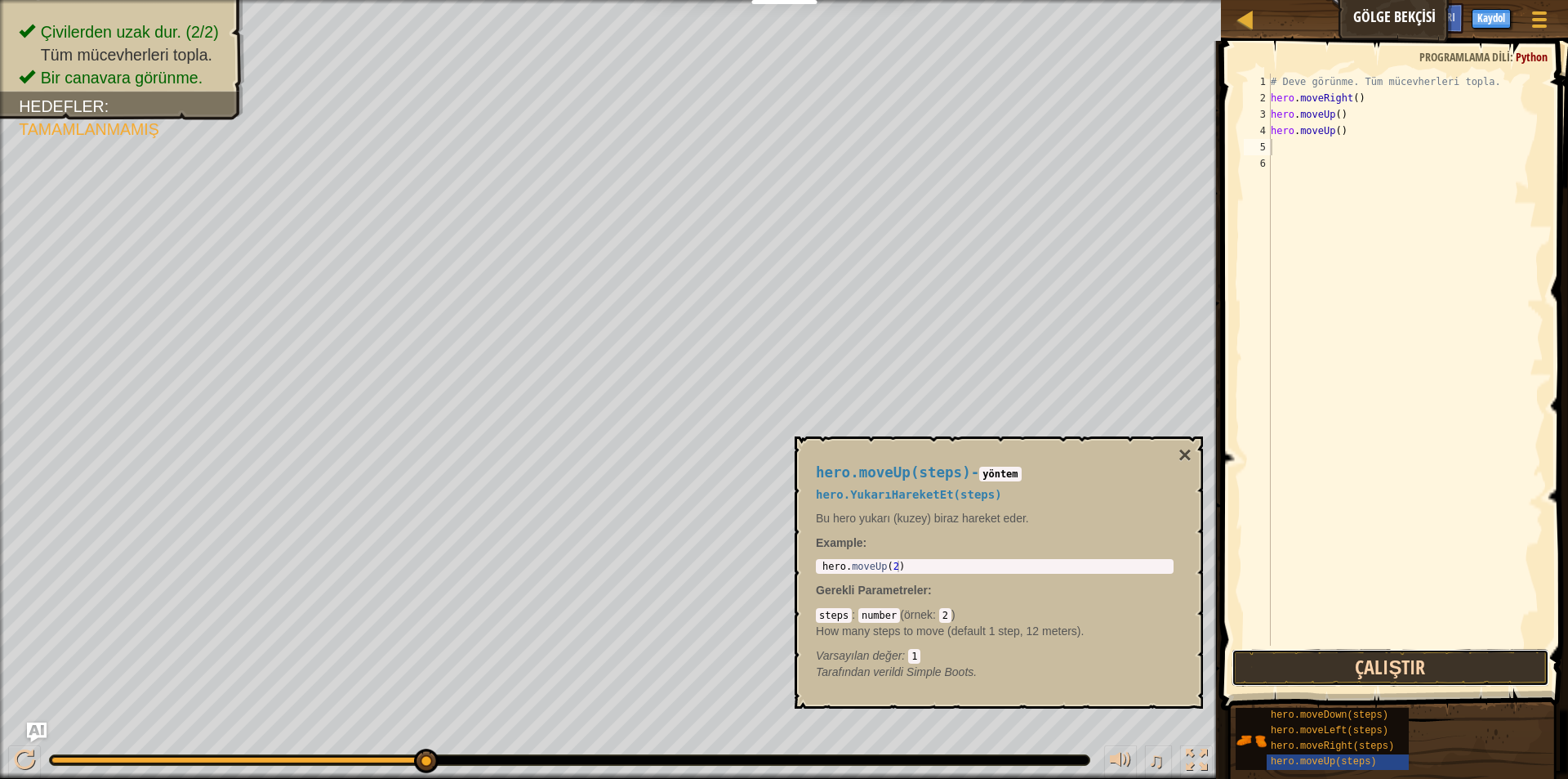
click at [1356, 667] on button "Çalıştır" at bounding box center [1391, 667] width 318 height 37
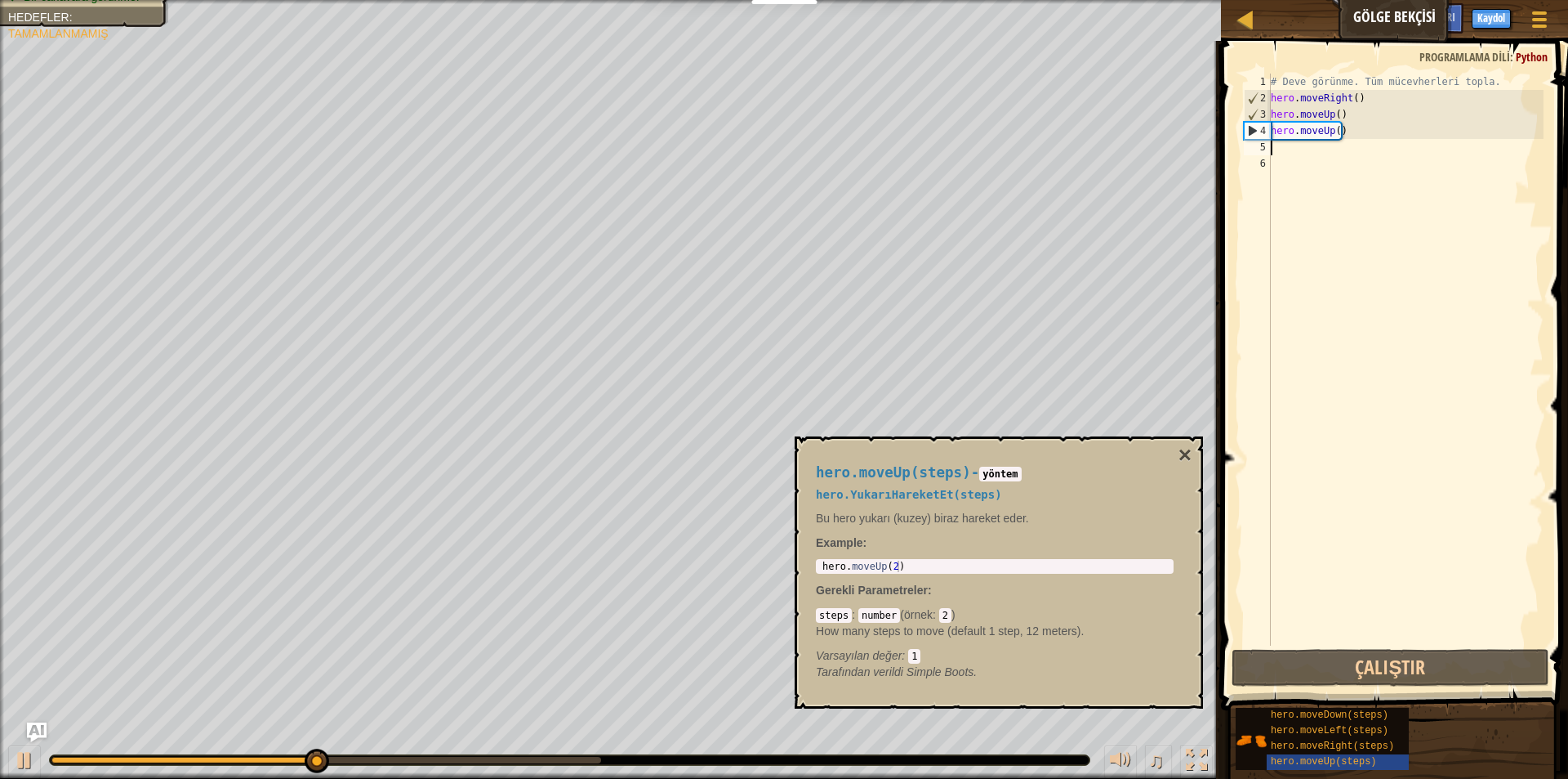
click at [1364, 137] on div "# Deve görünme. Tüm mücevherleri topla. hero . moveRight ( ) hero . moveUp ( ) …" at bounding box center [1405, 376] width 276 height 605
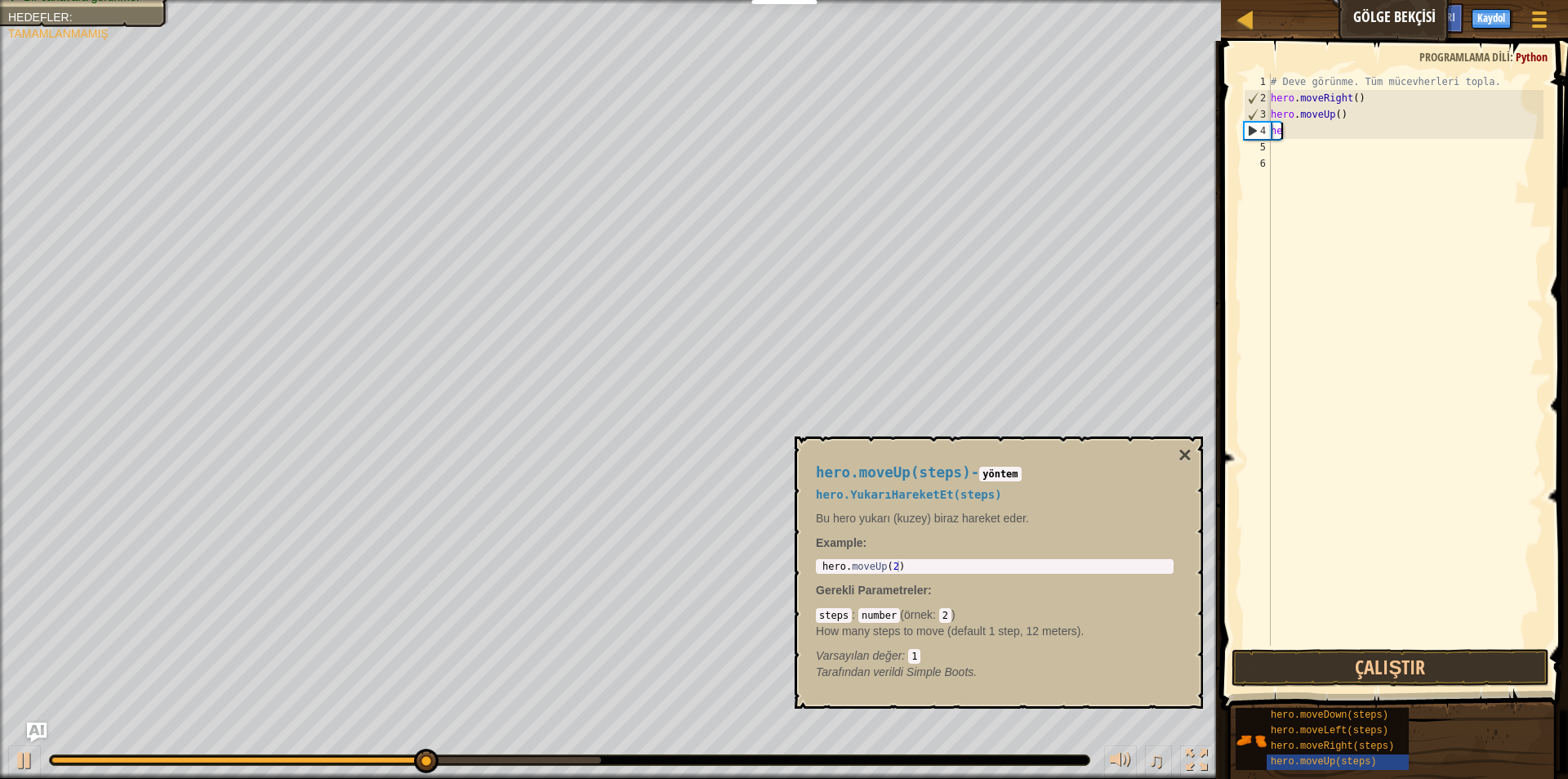
type textarea "h"
type textarea "ö"
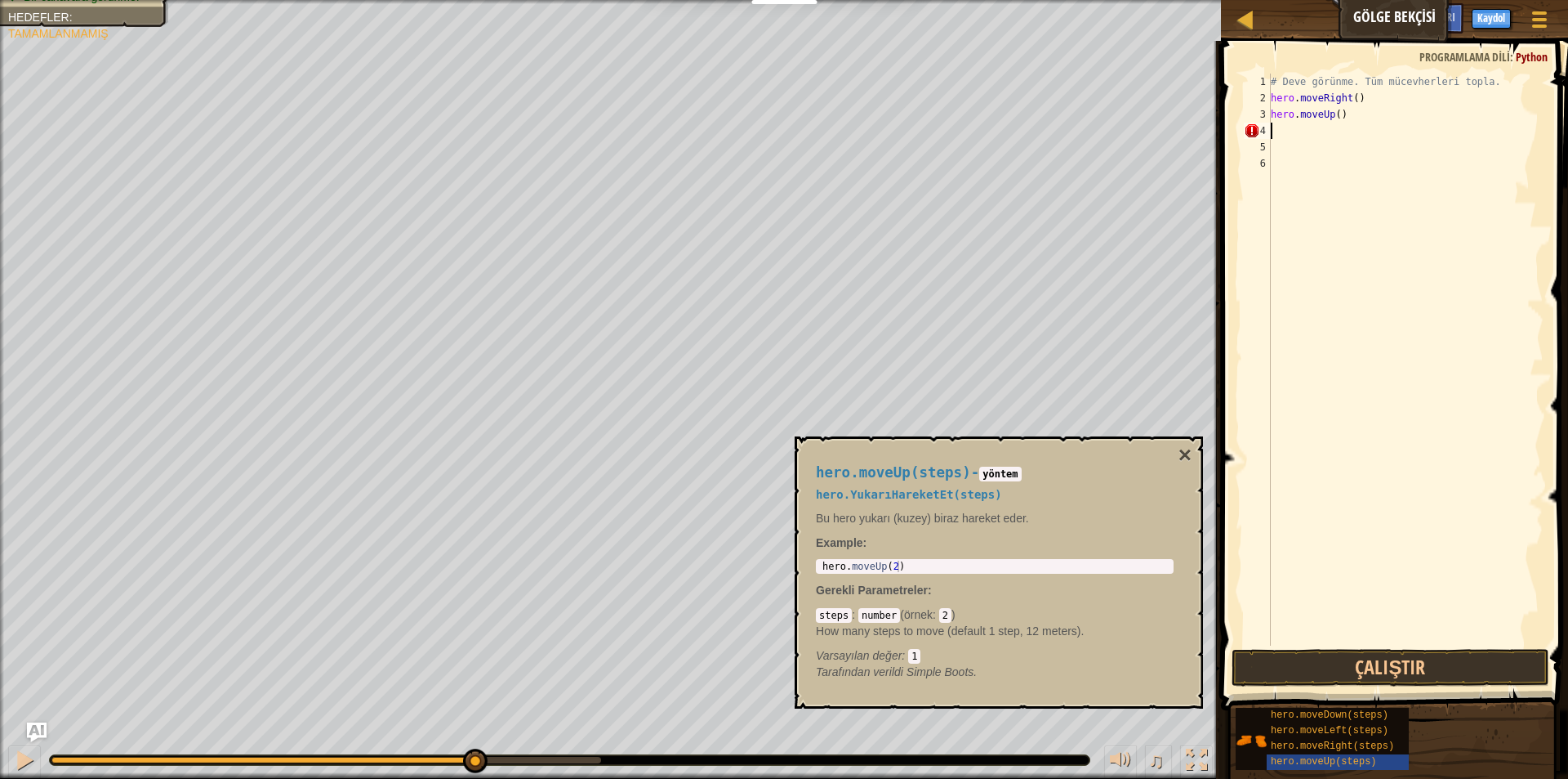
type textarea "m"
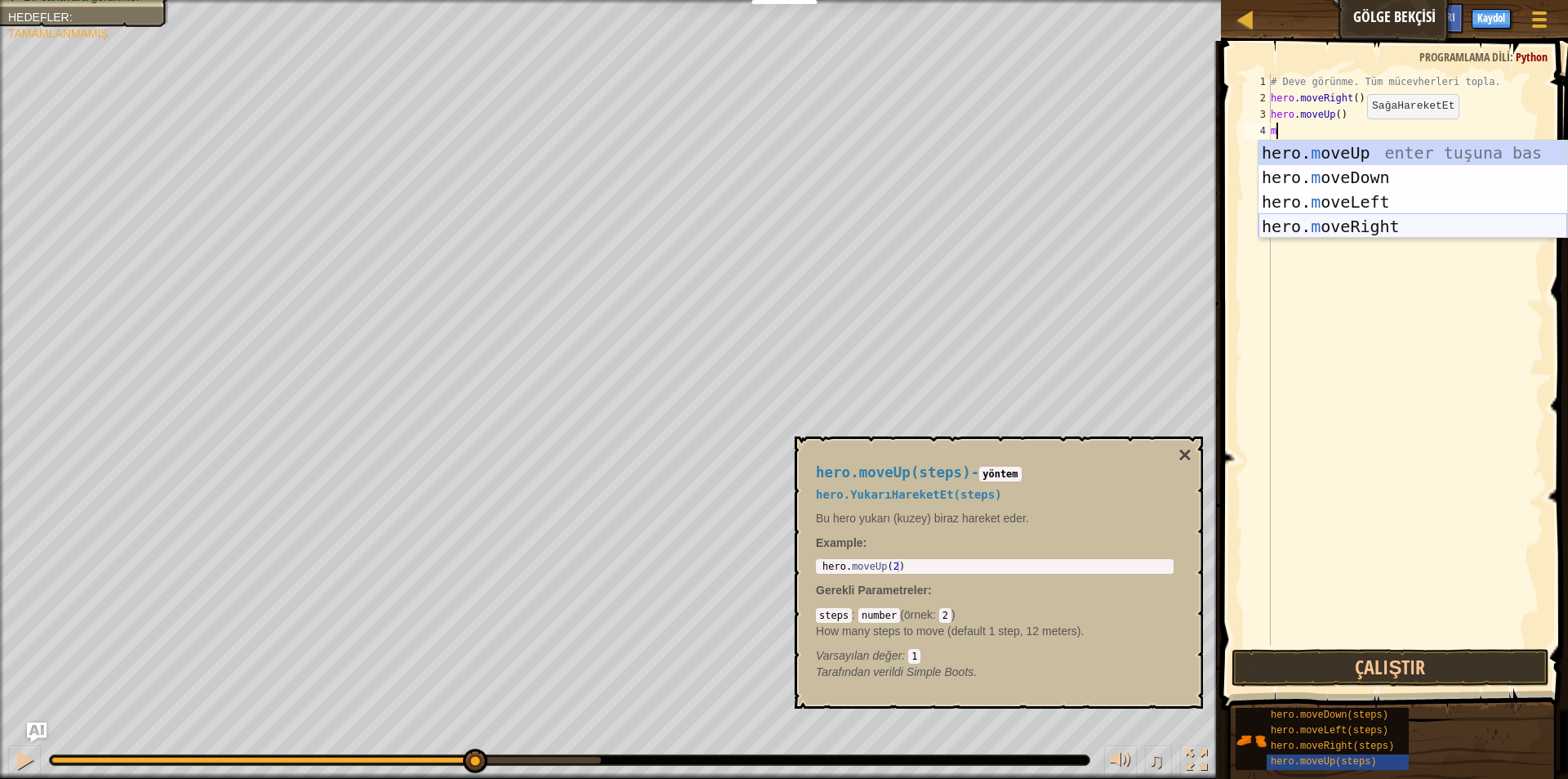
click at [1358, 230] on div "hero. m oveUp enter tuşuna bas hero. m oveDown enter tuşuna bas hero. [PERSON_N…" at bounding box center [1413, 213] width 309 height 147
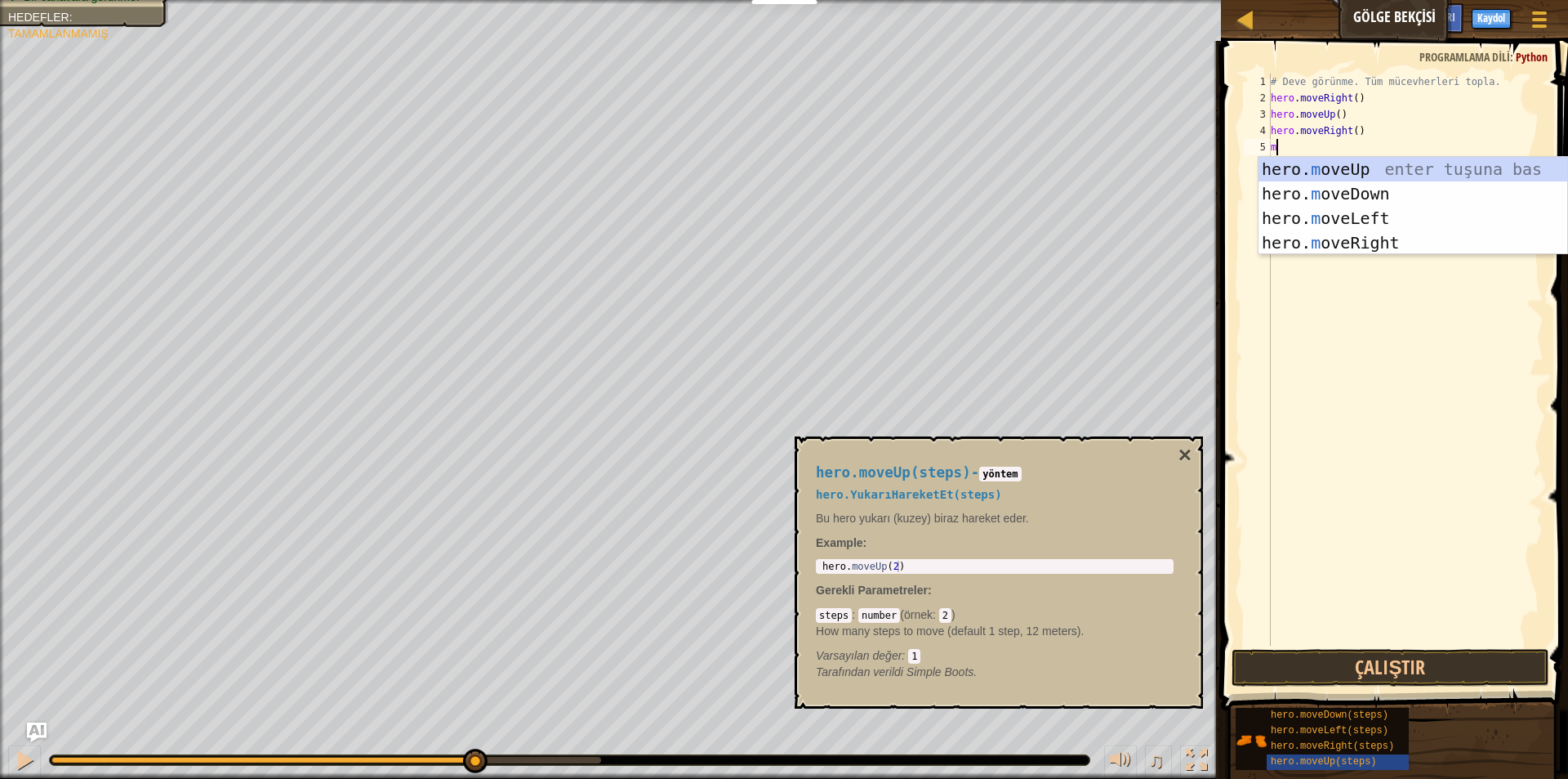
type textarea "mo"
click at [1314, 174] on div "hero. mo veUp enter tuşuna bas hero. mo veDown enter tuşuna bas hero. mo veLeft…" at bounding box center [1413, 230] width 309 height 147
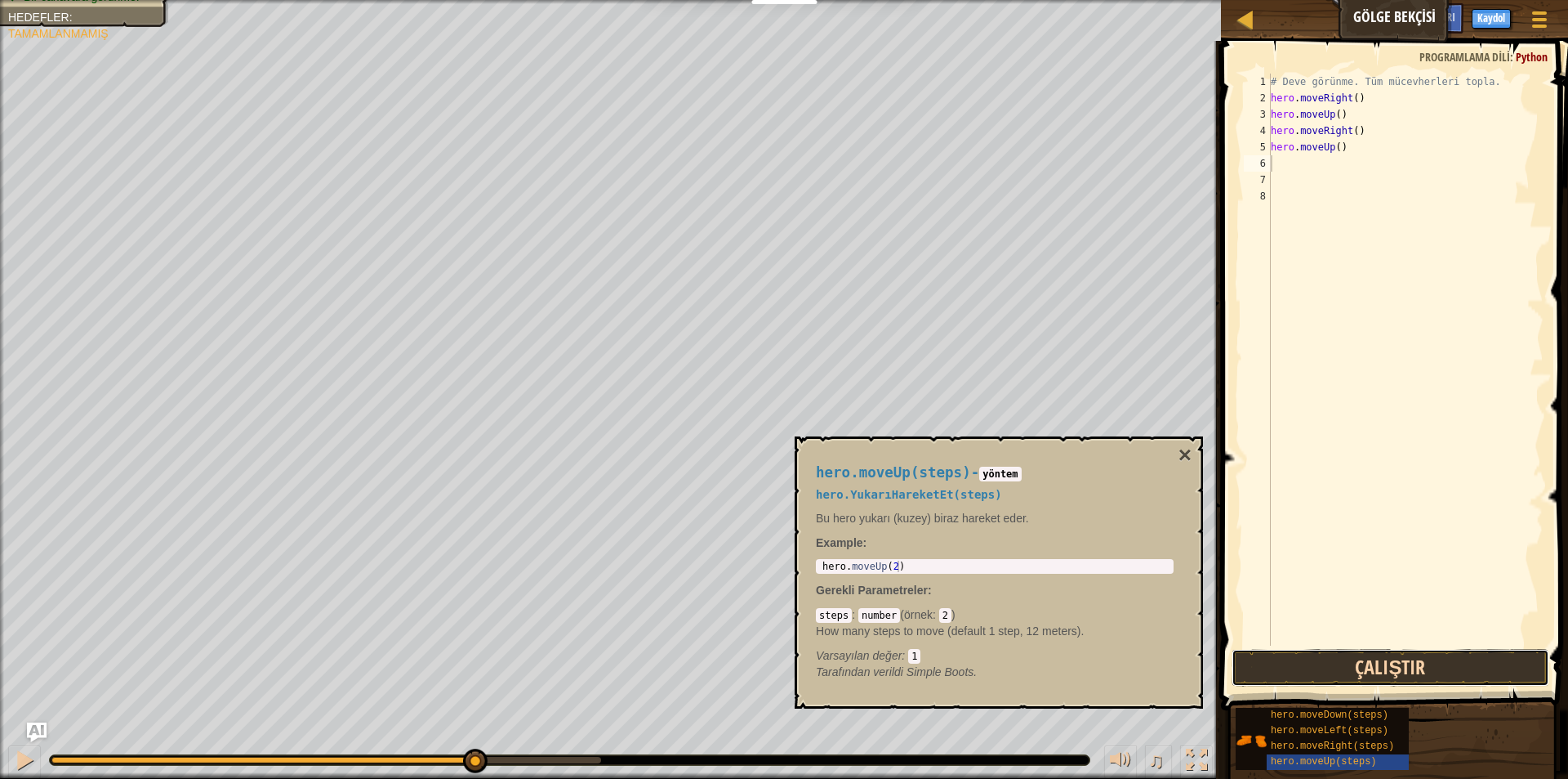
click at [1444, 676] on button "Çalıştır" at bounding box center [1391, 667] width 318 height 37
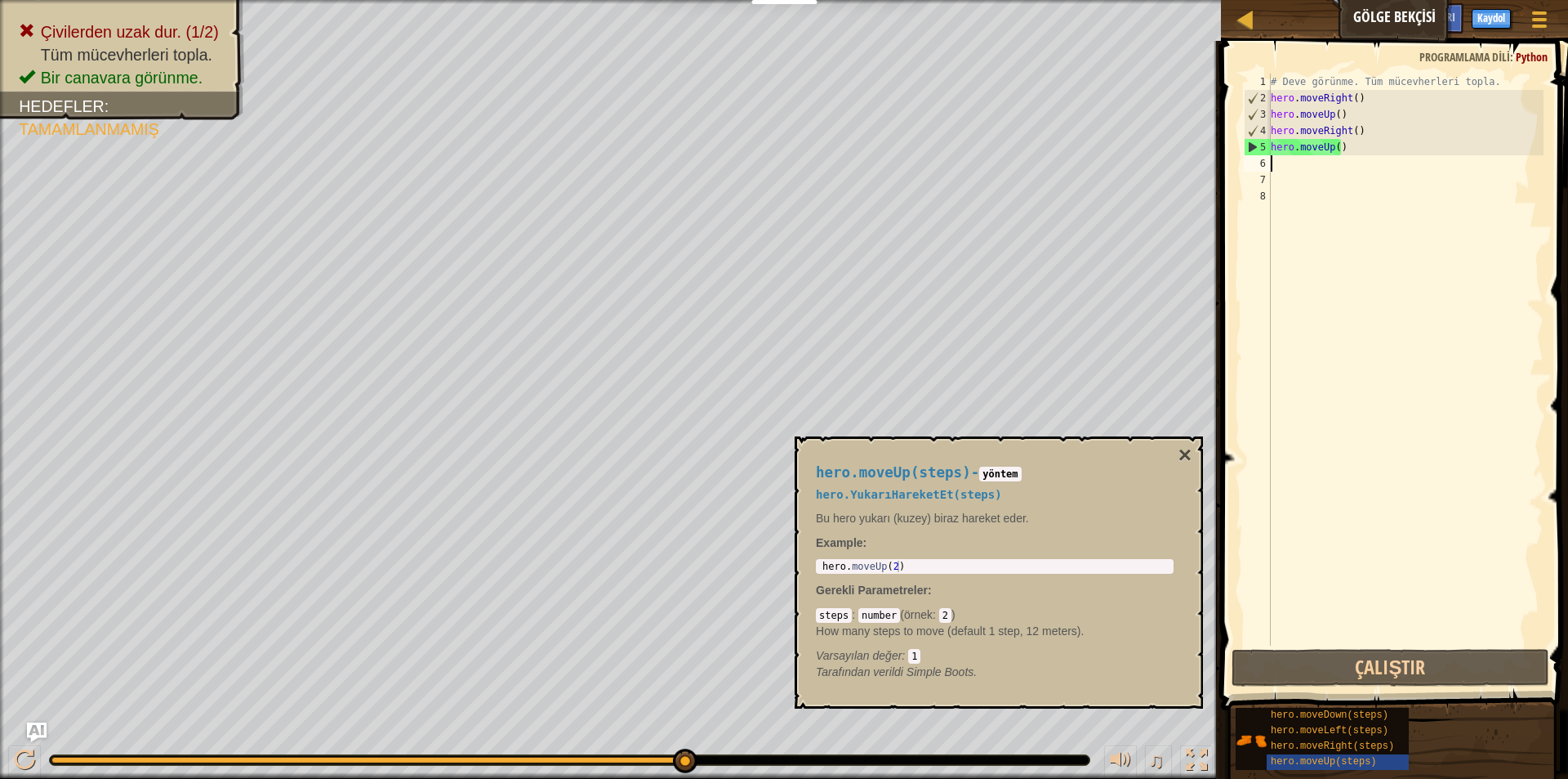
click at [1405, 150] on div "# Deve görünme. Tüm mücevherleri topla. hero . moveRight ( ) hero . moveUp ( ) …" at bounding box center [1405, 376] width 276 height 605
click at [1362, 131] on div "# Deve görünme. Tüm mücevherleri topla. hero . moveRight ( ) hero . moveUp ( ) …" at bounding box center [1405, 376] width 276 height 605
click at [1341, 133] on div "# Deve görünme. Tüm mücevherleri topla. hero . moveRight ( ) hero . moveUp ( ) …" at bounding box center [1405, 376] width 276 height 605
click at [1345, 131] on div "# Deve görünme. Tüm mücevherleri topla. hero . moveRight ( ) hero . moveUp ( ) …" at bounding box center [1405, 376] width 276 height 605
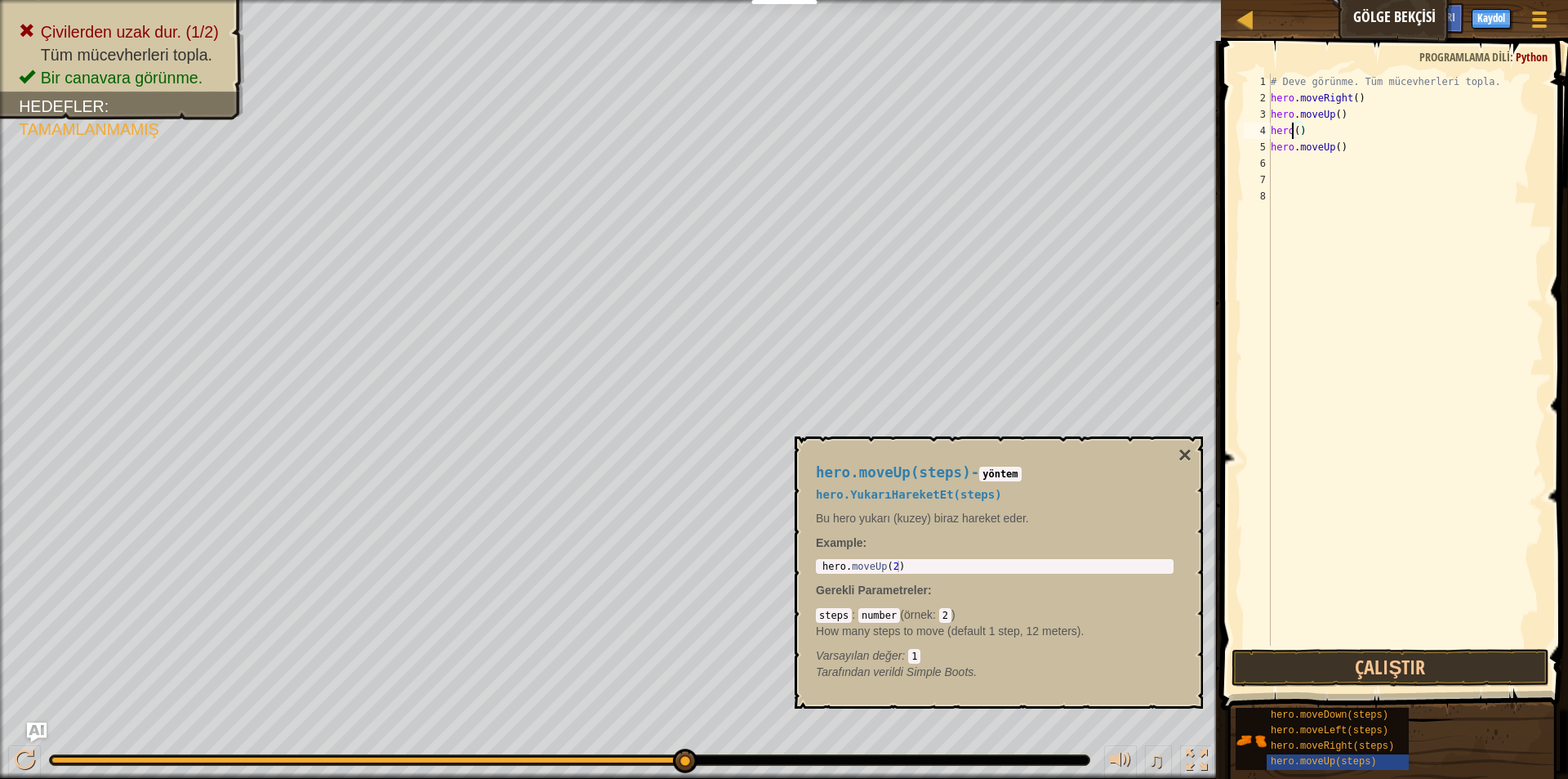
click at [1365, 152] on div "# Deve görünme. Tüm mücevherleri topla. hero . moveRight ( ) hero . moveUp ( ) …" at bounding box center [1405, 376] width 276 height 605
type textarea "h"
click at [1331, 144] on div "# Deve görünme. Tüm mücevherleri topla. hero . moveRight ( ) hero . moveUp ( ) …" at bounding box center [1405, 376] width 276 height 605
click at [1332, 132] on div "# Deve görünme. Tüm mücevherleri topla. hero . moveRight ( ) hero . moveUp ( ) …" at bounding box center [1405, 376] width 276 height 605
type textarea "h"
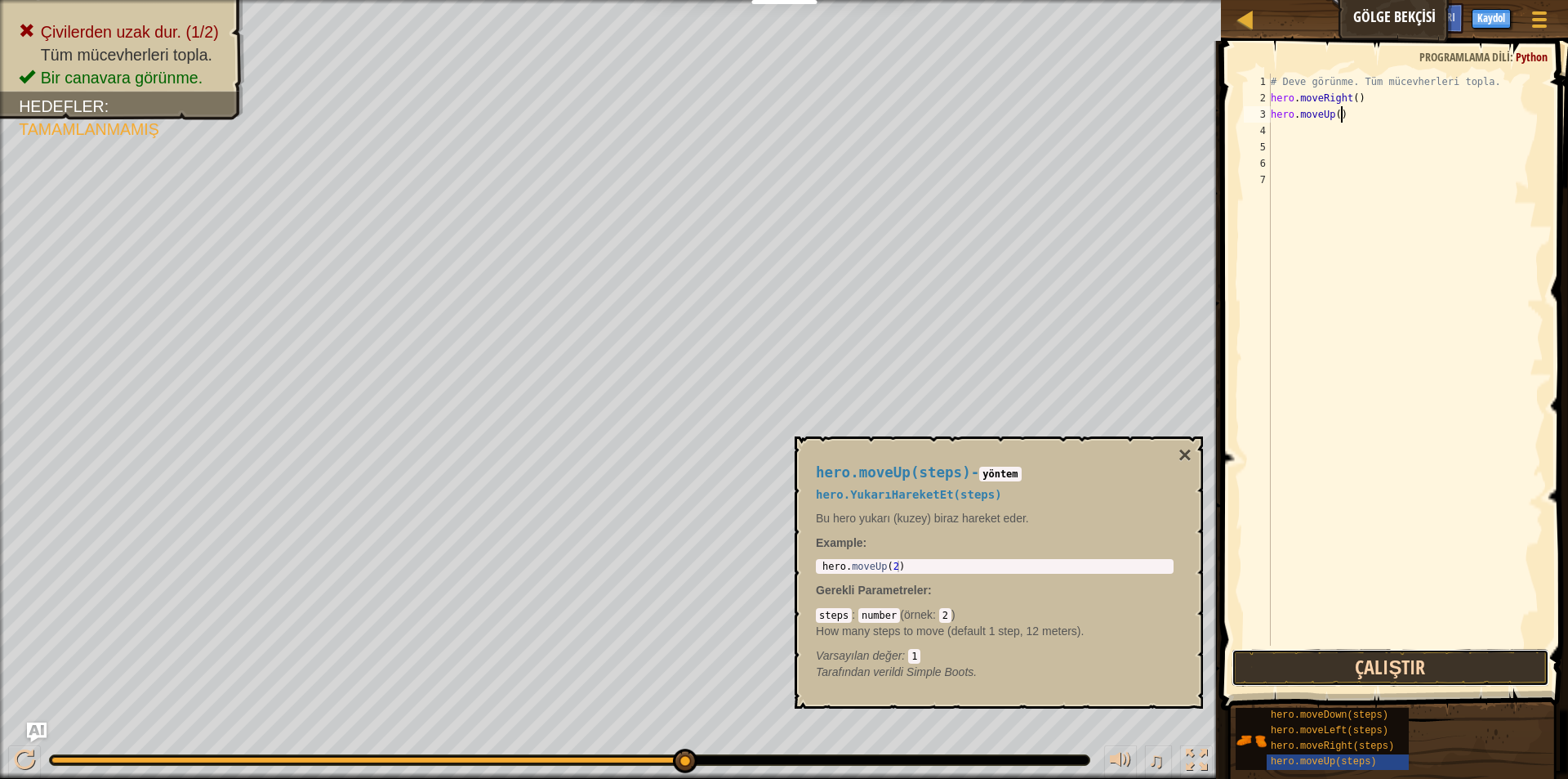
click at [1369, 673] on button "Çalıştır" at bounding box center [1391, 667] width 318 height 37
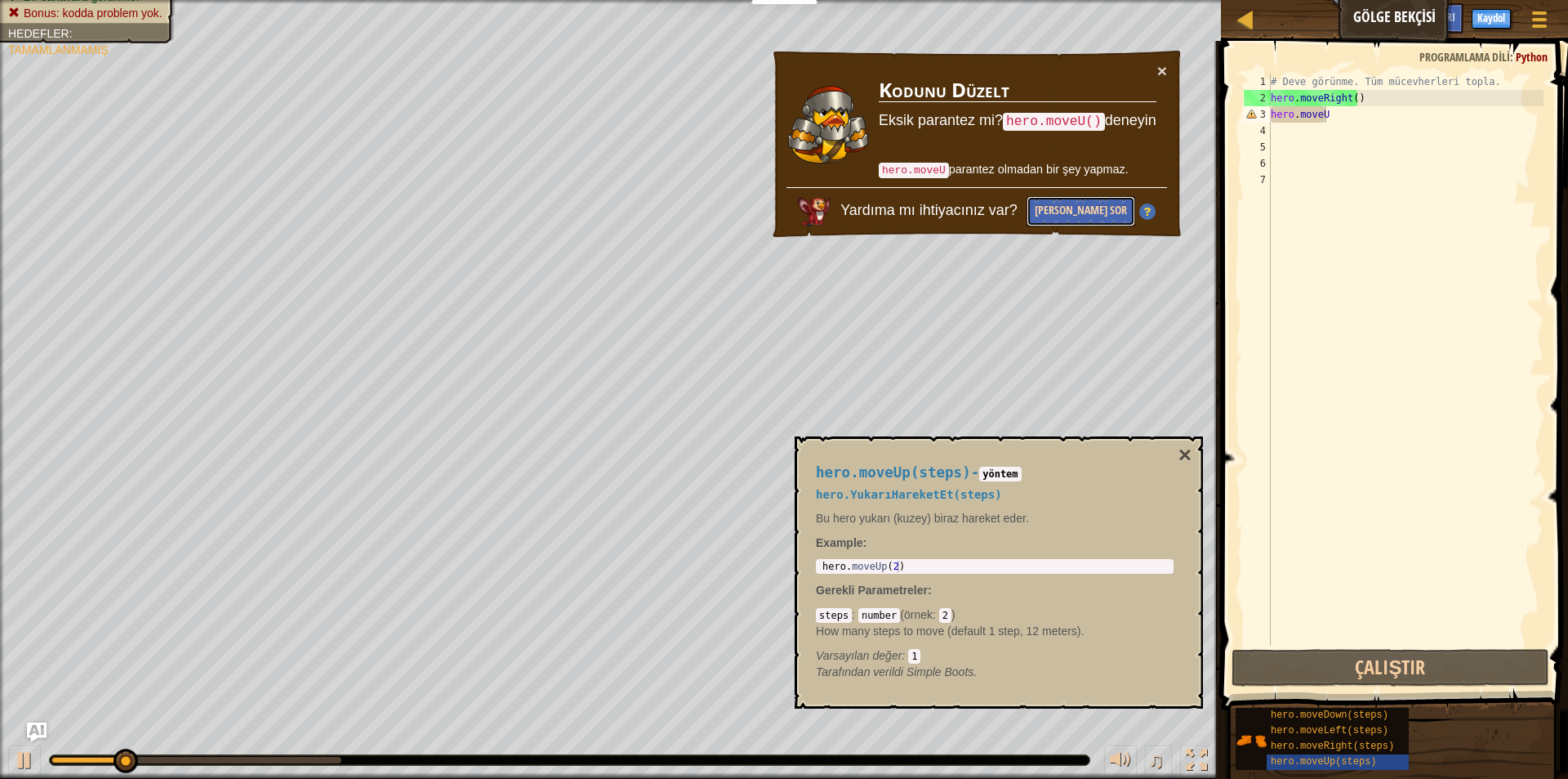
click at [1095, 204] on button "[PERSON_NAME] Sor" at bounding box center [1081, 211] width 109 height 30
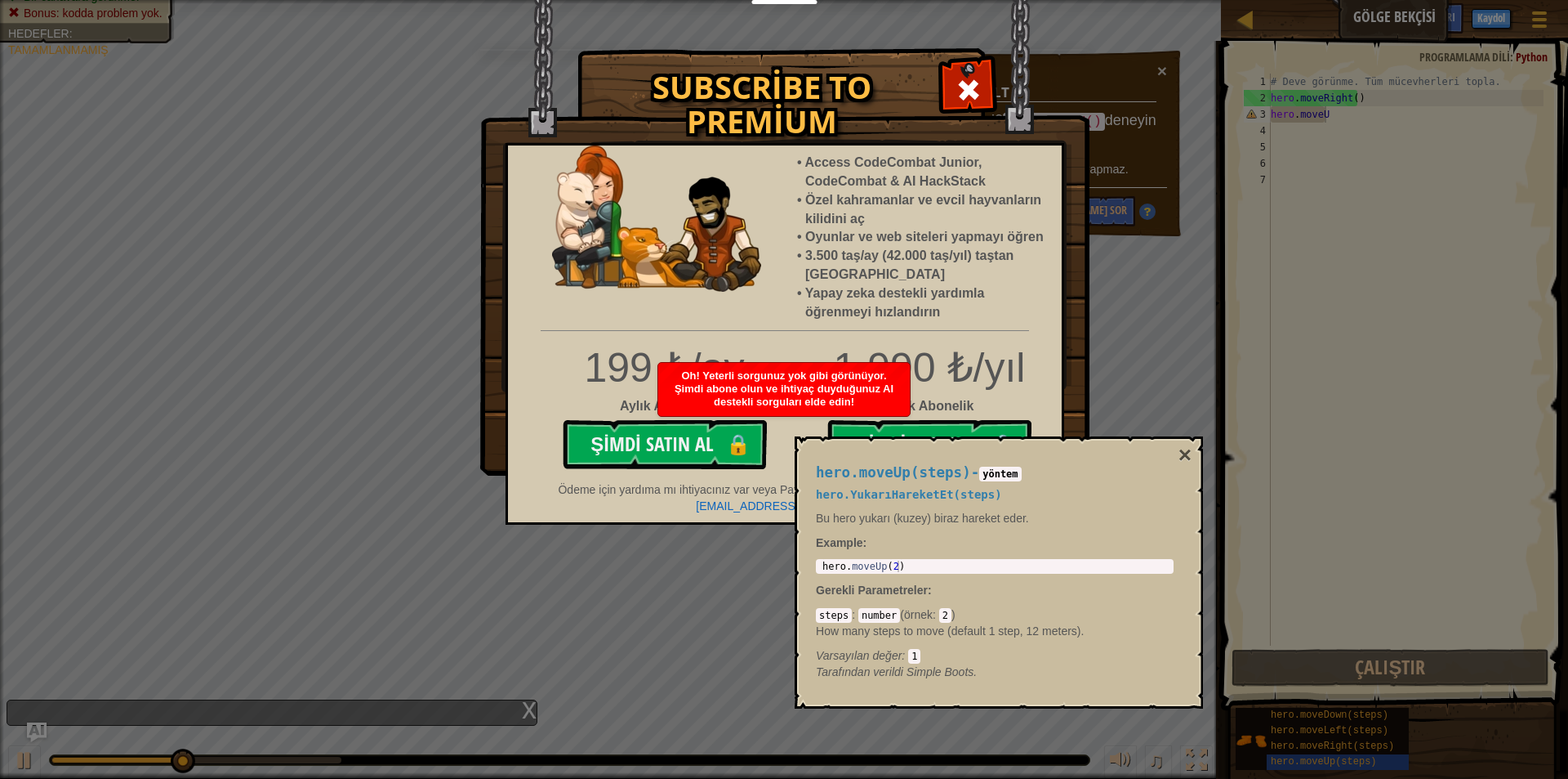
click at [879, 334] on div "Access CodeCombat Junior, CodeCombat & AI HackStack Özel kahramanlar ve evcil h…" at bounding box center [785, 334] width 558 height 382
click at [750, 366] on div "Oh! Yeterli sorgunuz yok gibi görünüyor. Şimdi abone olun ve ihtiyaç duyduğunuz…" at bounding box center [784, 390] width 252 height 54
click at [961, 81] on span at bounding box center [968, 89] width 26 height 26
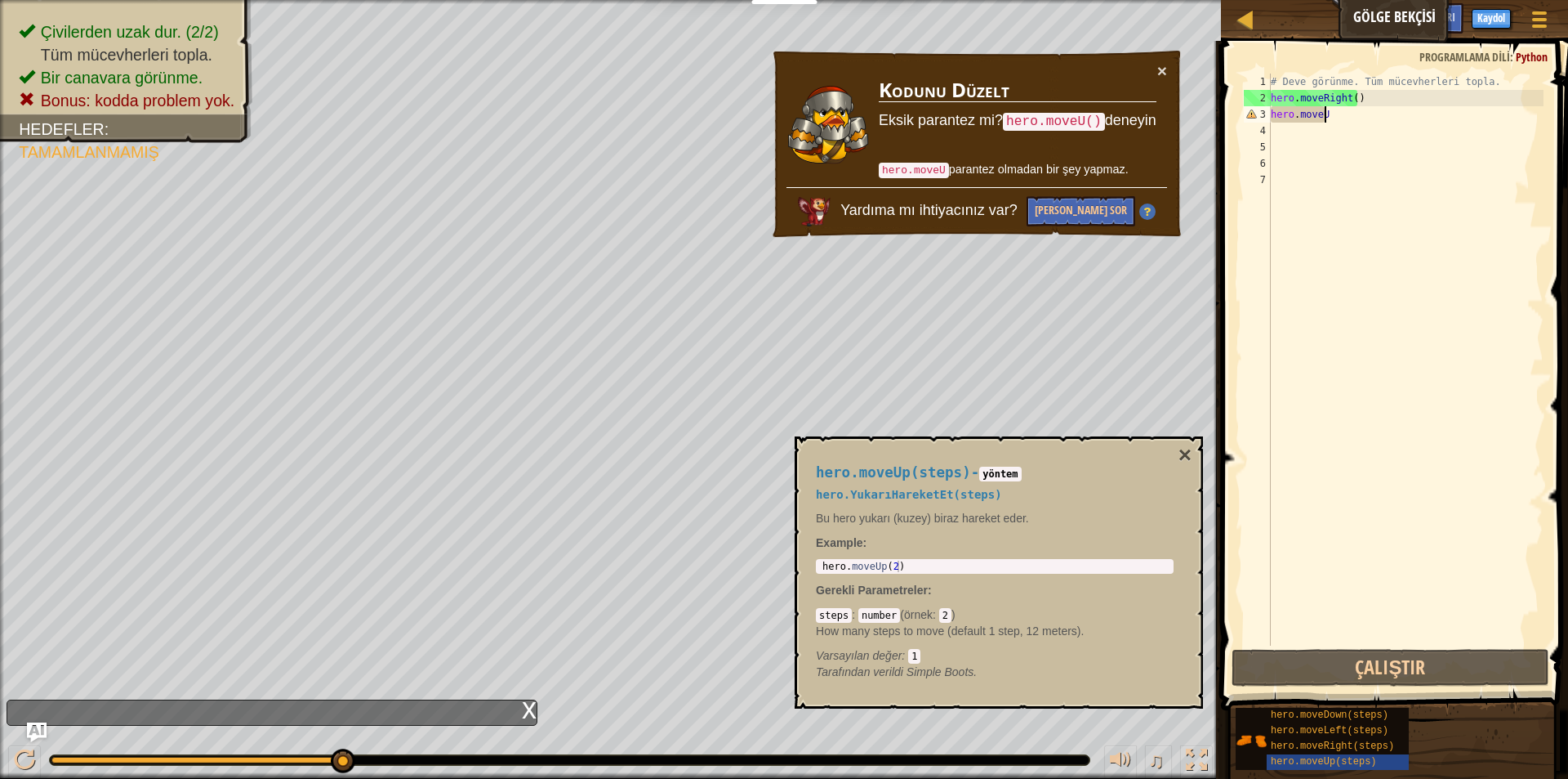
type textarea "hero.moveUp"
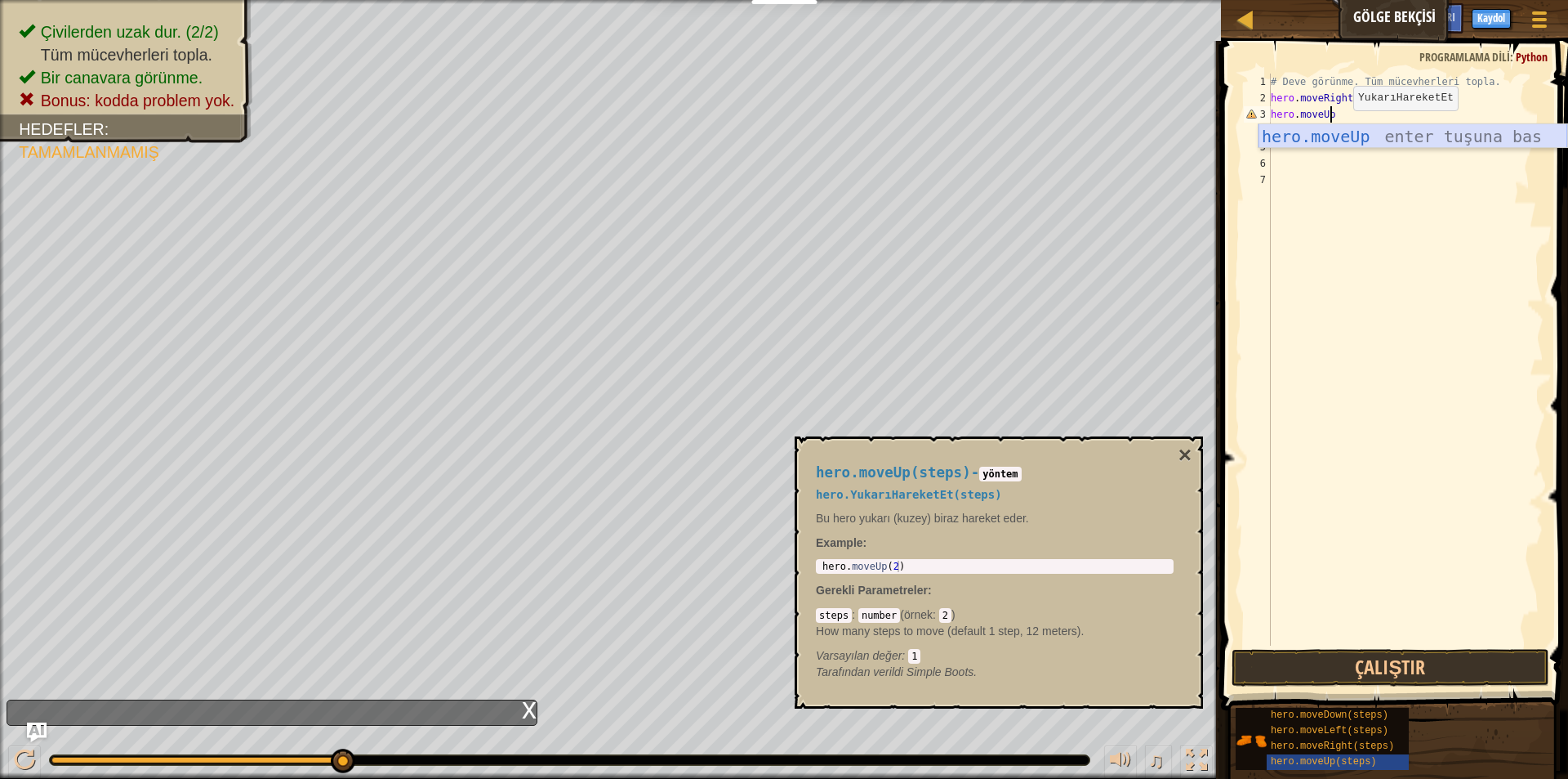
click at [1400, 139] on div "hero.moveUp enter tuşuna bas" at bounding box center [1413, 161] width 309 height 73
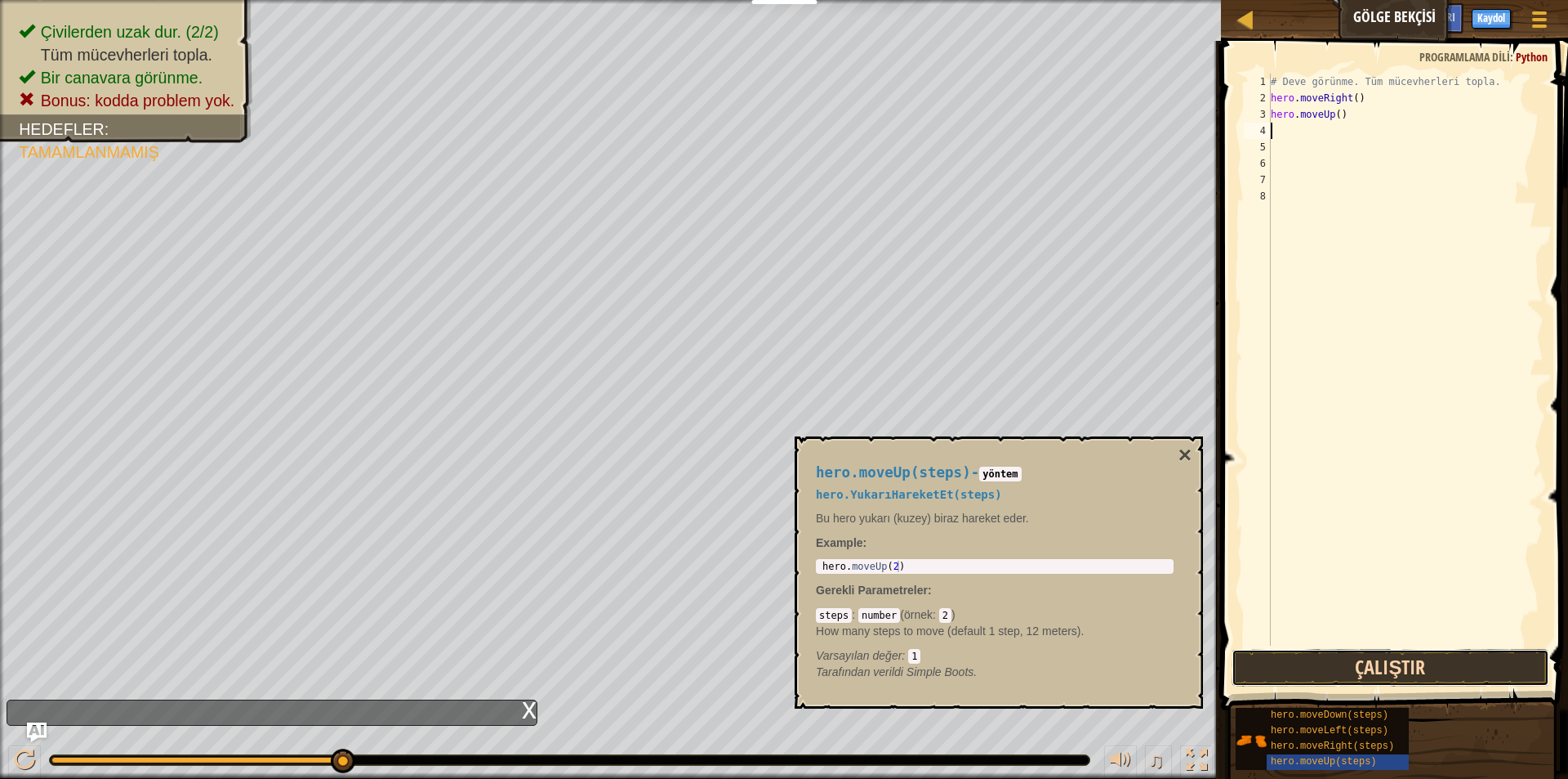
click at [1434, 663] on button "Çalıştır" at bounding box center [1391, 667] width 318 height 37
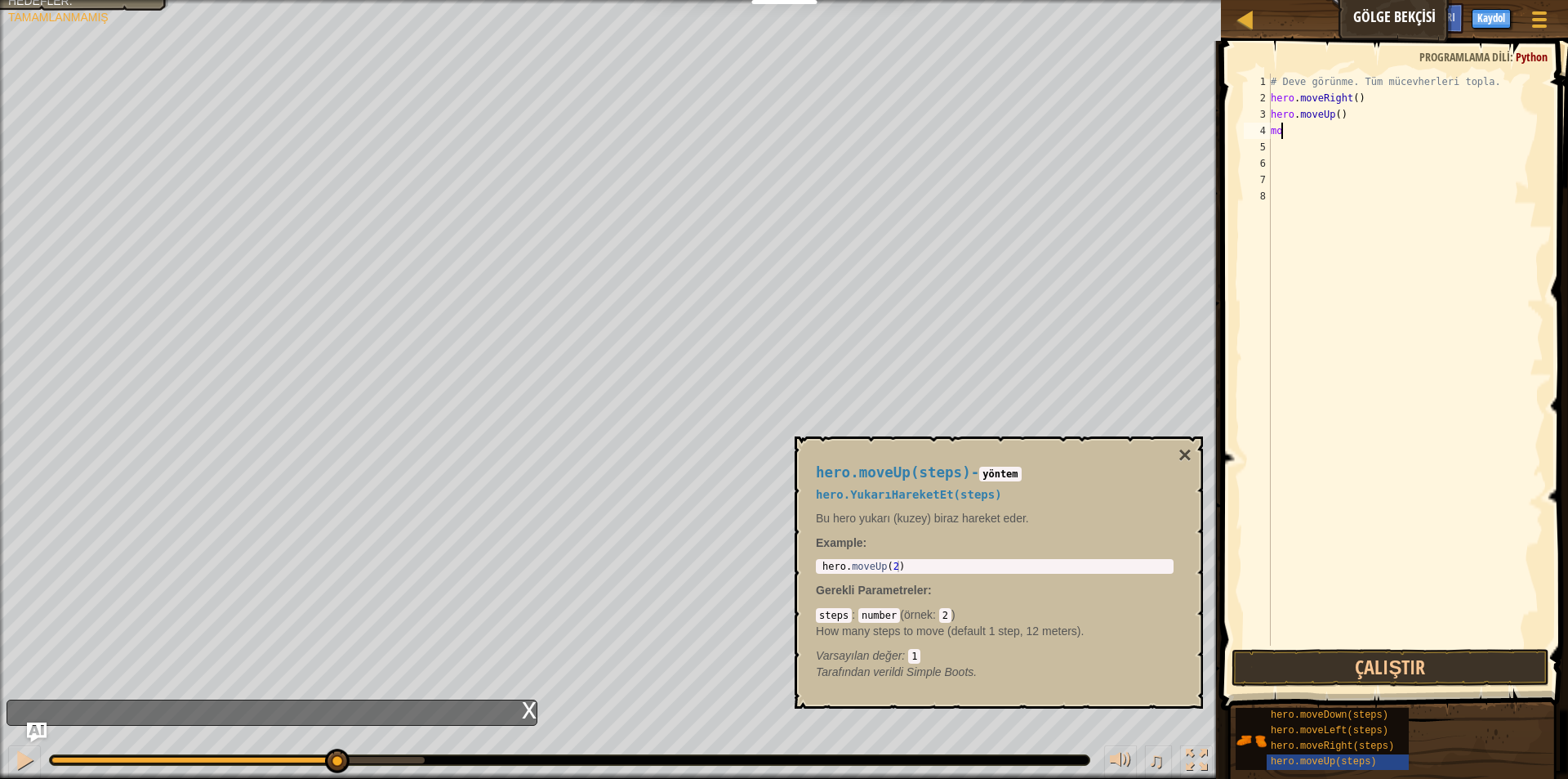
type textarea "m"
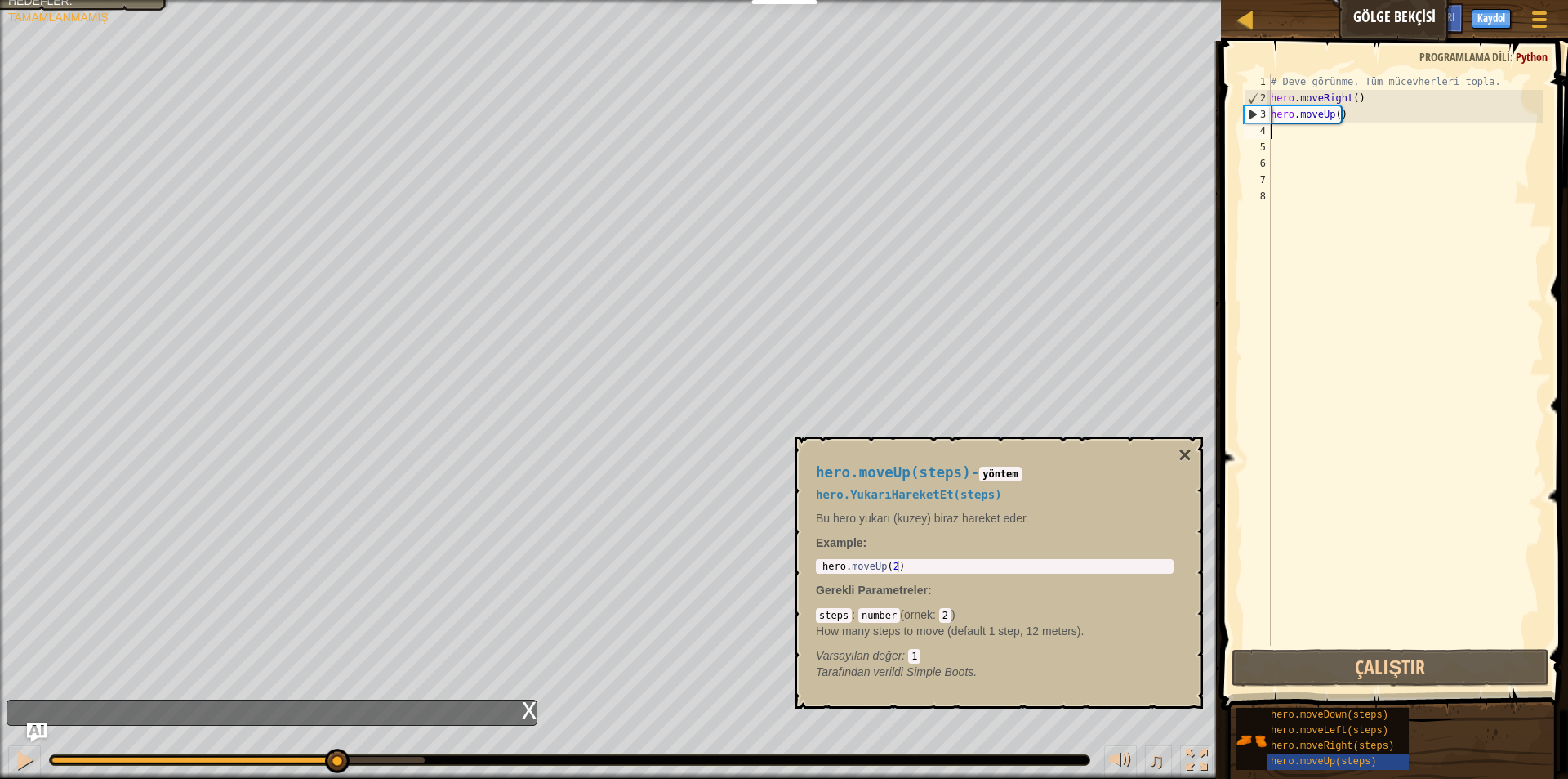
type textarea "m"
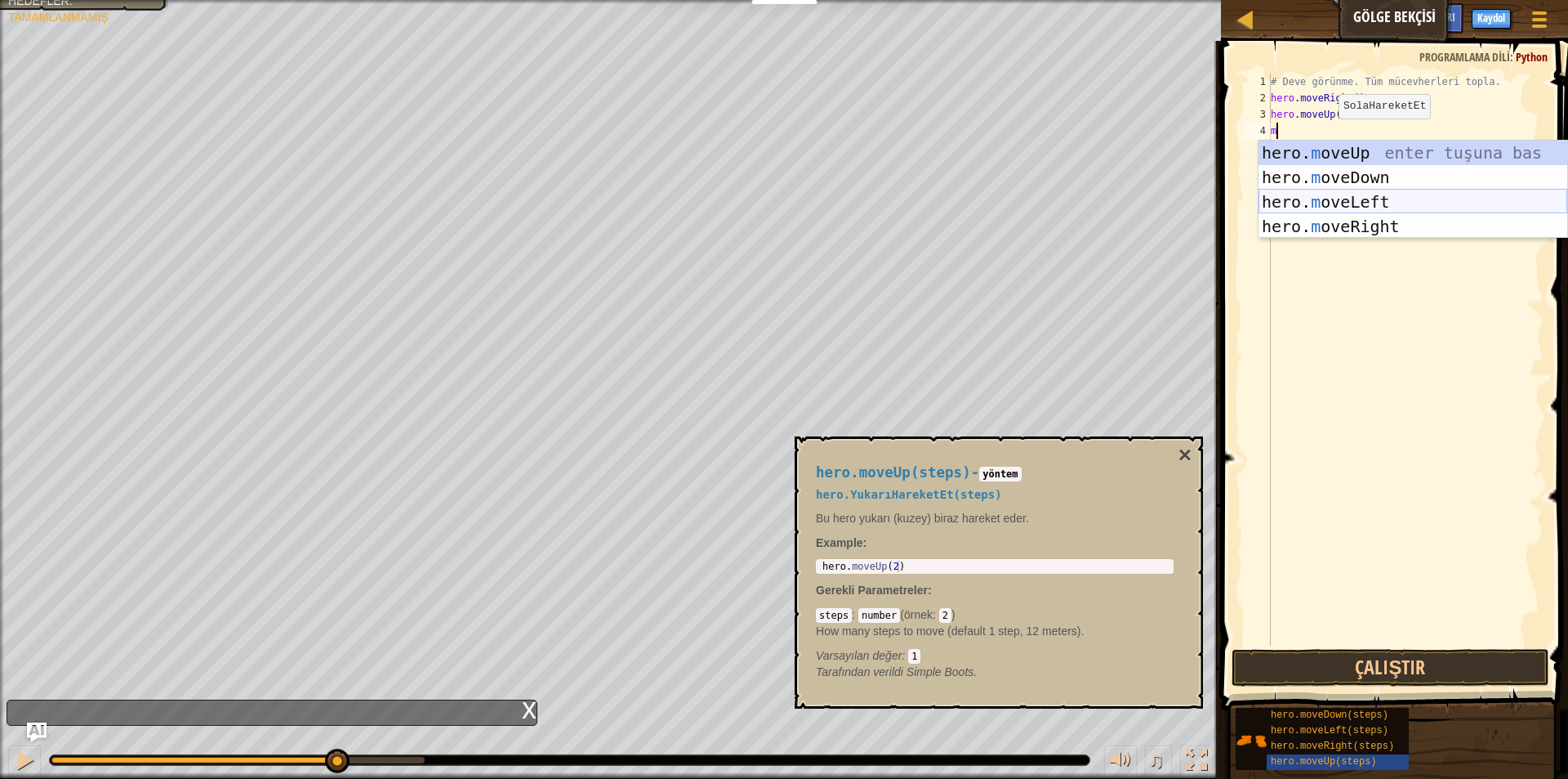
click at [1365, 201] on div "hero. m oveUp enter tuşuna bas hero. m oveDown enter tuşuna bas hero. [PERSON_N…" at bounding box center [1413, 213] width 309 height 147
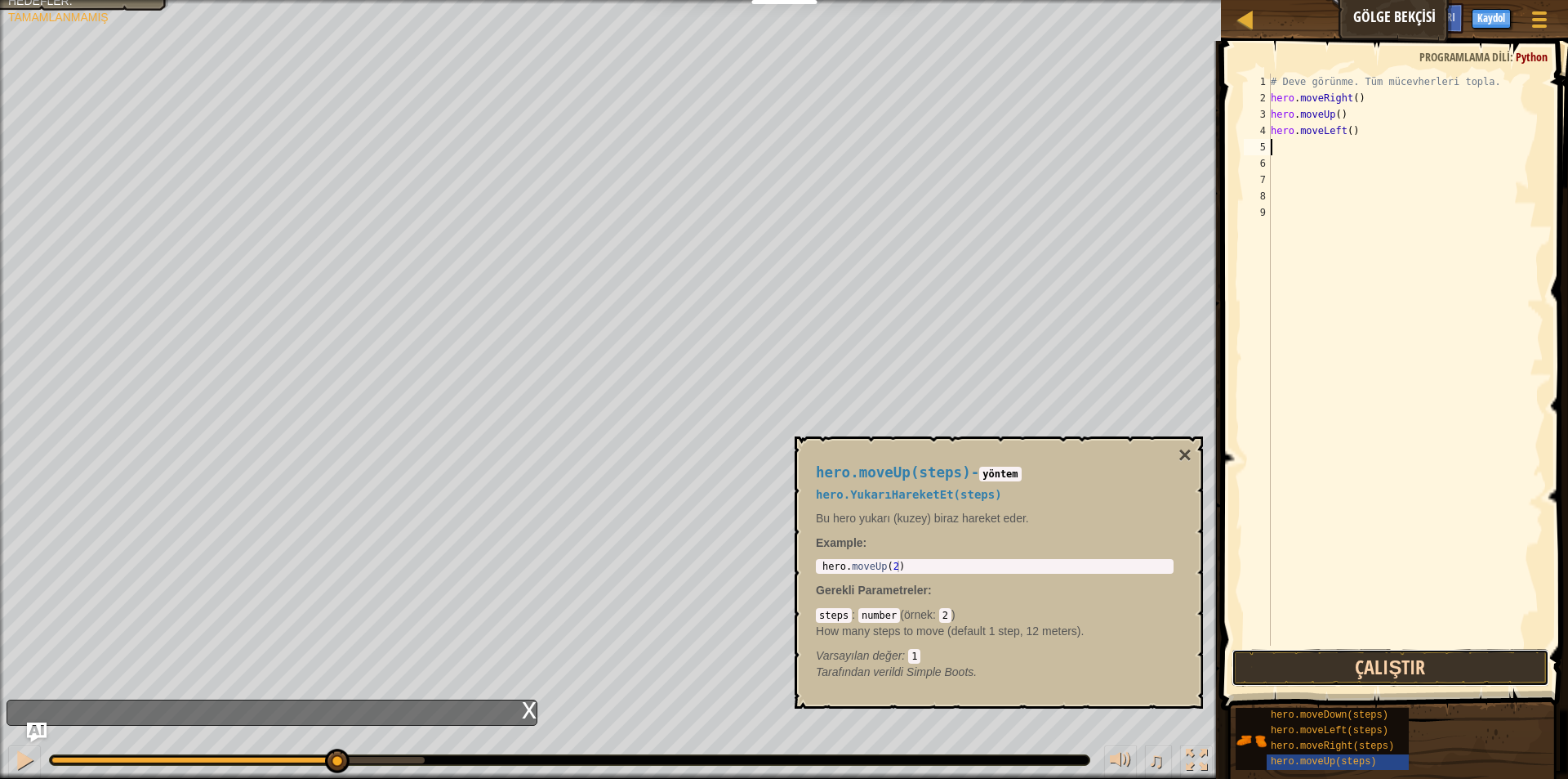
click at [1430, 663] on button "Çalıştır" at bounding box center [1391, 667] width 318 height 37
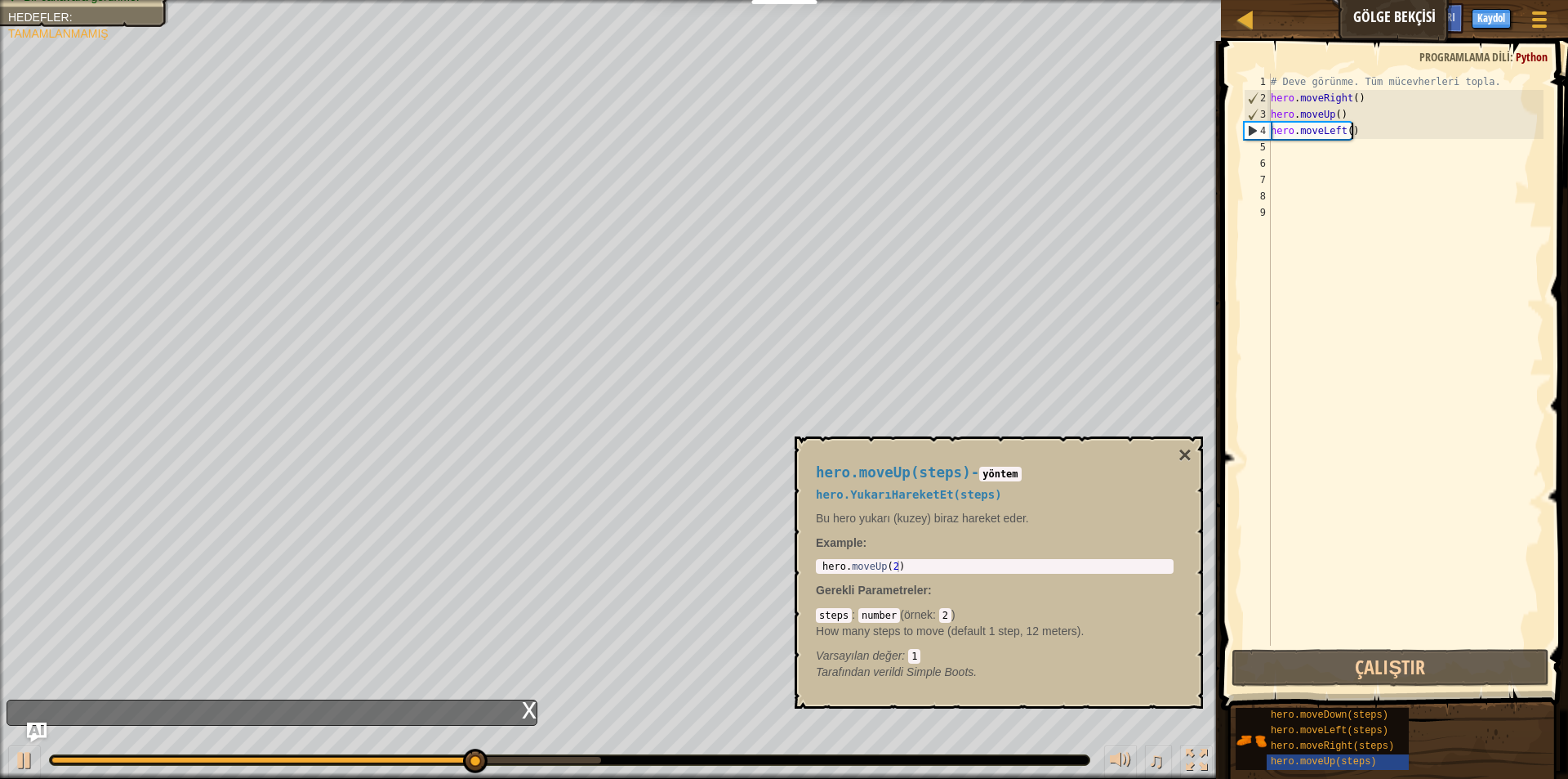
click at [1380, 136] on div "# Deve görünme. Tüm mücevherleri topla. hero . moveRight ( ) hero . moveUp ( ) …" at bounding box center [1405, 376] width 276 height 605
click at [1380, 135] on div "# Deve görünme. Tüm mücevherleri topla. hero . moveRight ( ) hero . moveUp ( ) …" at bounding box center [1405, 376] width 276 height 605
click at [1345, 133] on div "# Deve görünme. Tüm mücevherleri topla. hero . moveRight ( ) hero . moveUp ( ) …" at bounding box center [1405, 376] width 276 height 605
click at [1341, 132] on div "# Deve görünme. Tüm mücevherleri topla. hero . moveRight ( ) hero . moveUp ( ) …" at bounding box center [1405, 376] width 276 height 605
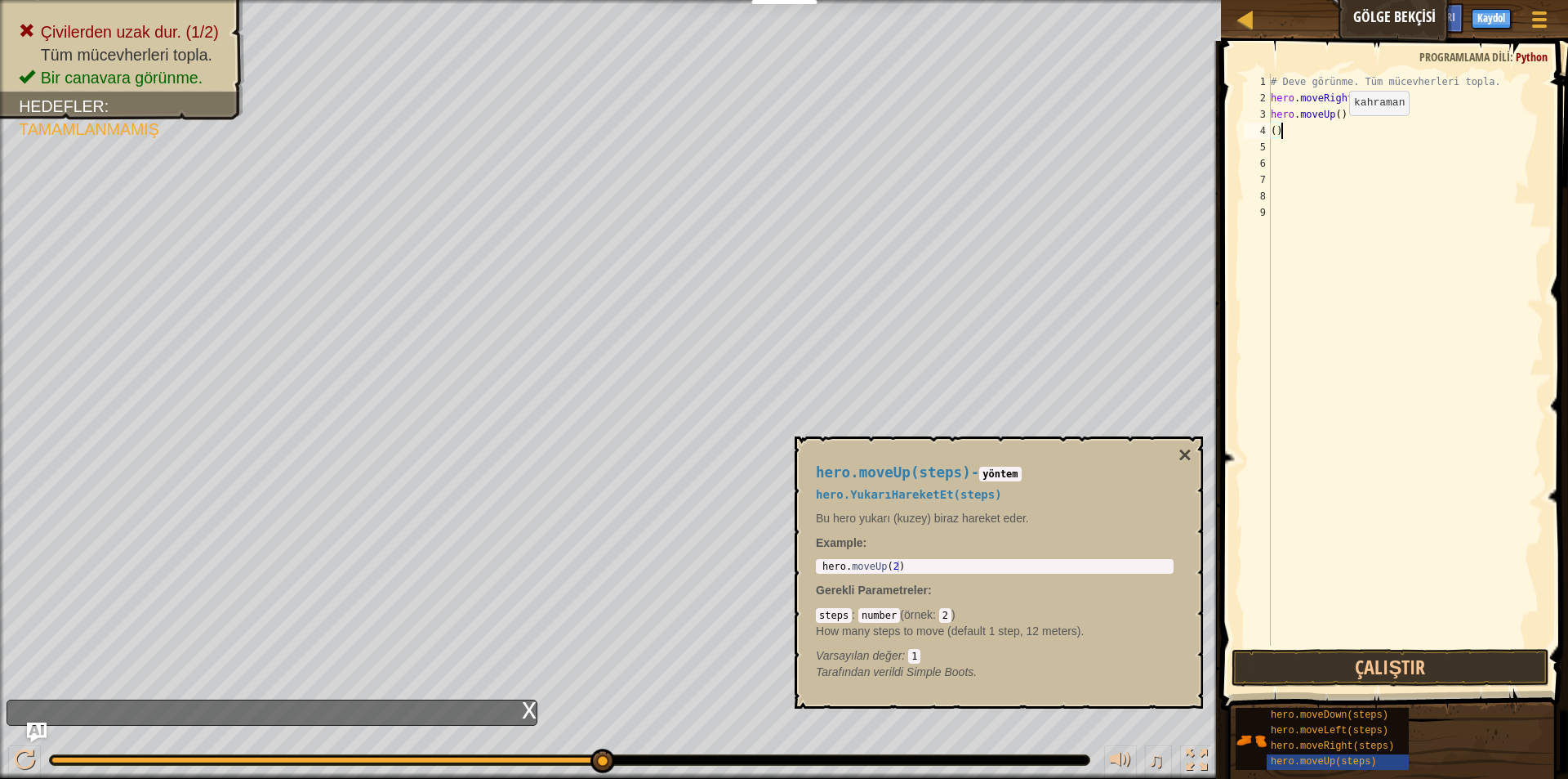
click at [1335, 131] on div "# Deve görünme. Tüm mücevherleri topla. hero . moveRight ( ) hero . moveUp ( ) …" at bounding box center [1405, 376] width 276 height 605
click at [905, 559] on div "1 hero . moveUp ( 2 ) ההההההההההההההההההההההההההההההההההההההההההההההההההההההההה…" at bounding box center [994, 566] width 358 height 14
click at [1294, 137] on div "# Deve görünme. Tüm mücevherleri topla. hero . moveRight ( ) hero . moveUp ( ) …" at bounding box center [1405, 376] width 276 height 605
type textarea "("
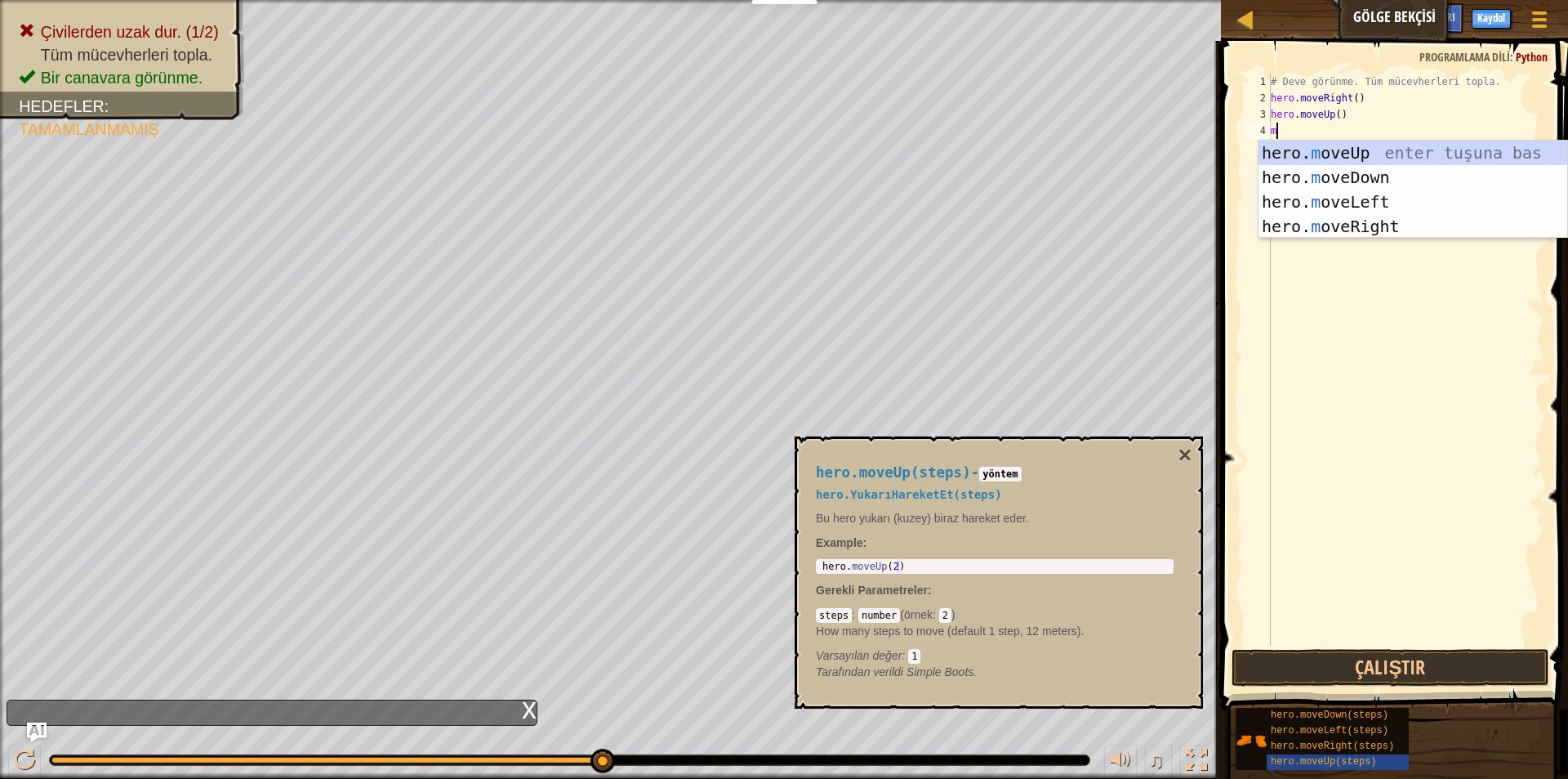
type textarea "mo"
click at [1287, 150] on div "hero. mo veUp enter tuşuna bas hero. mo veDown enter tuşuna bas hero. mo veLeft…" at bounding box center [1413, 213] width 309 height 147
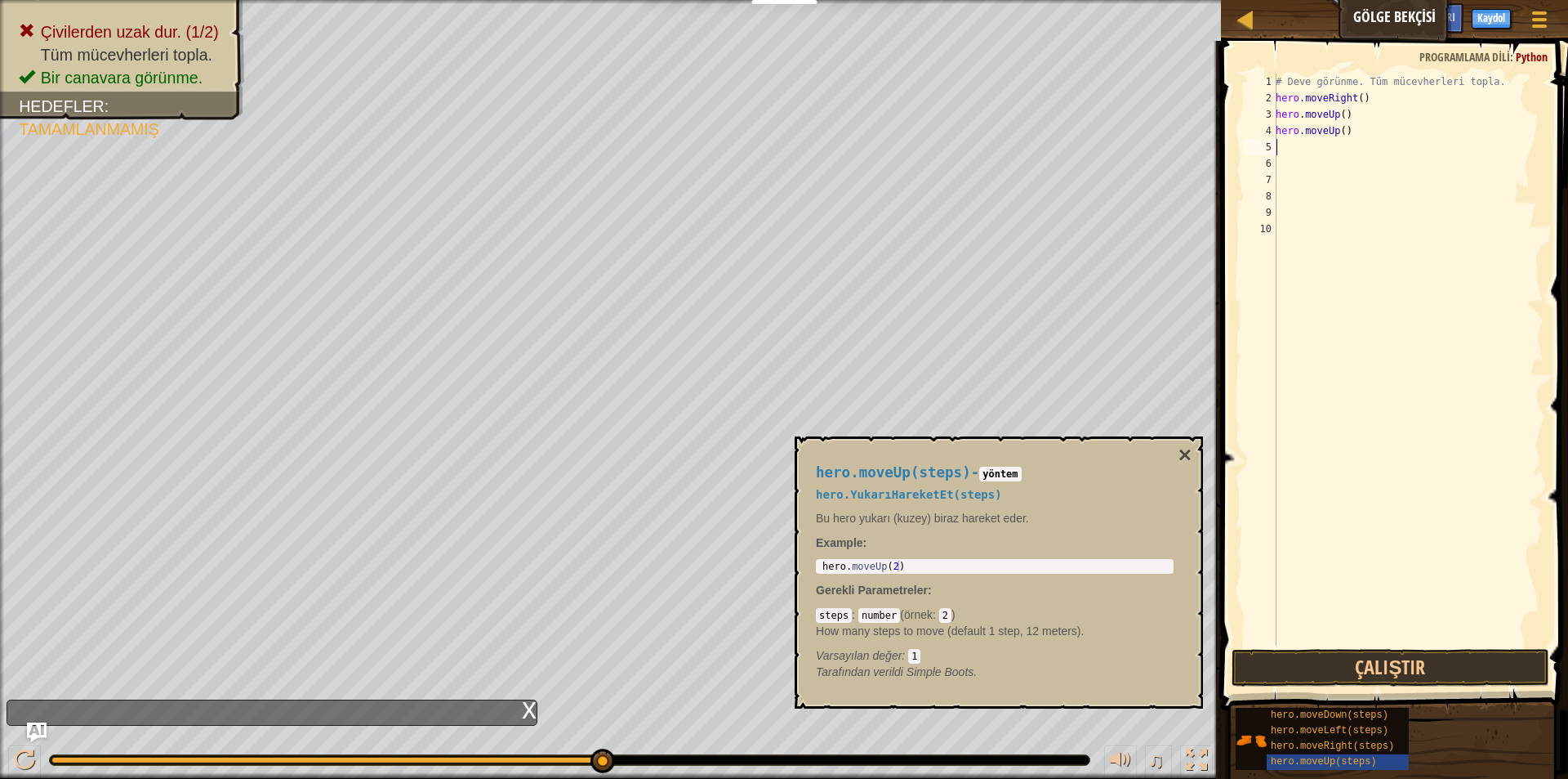
click at [1406, 634] on div "# Deve görünme. Tüm mücevherleri topla. hero . moveRight ( ) hero . moveUp ( ) …" at bounding box center [1408, 376] width 271 height 605
click at [1399, 659] on button "Çalıştır" at bounding box center [1391, 667] width 318 height 37
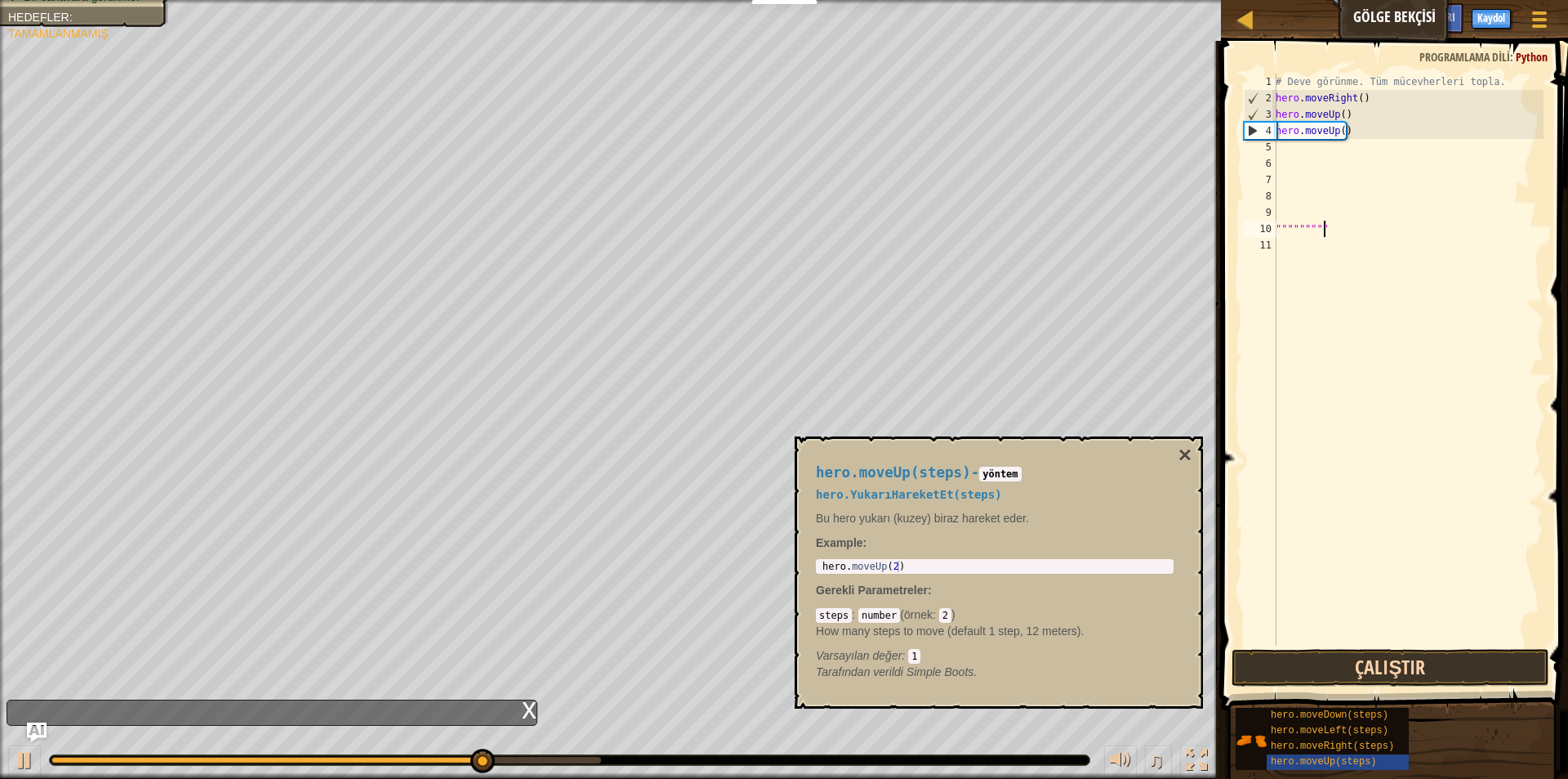
scroll to position [7, 2]
type textarea """
type textarea "h"
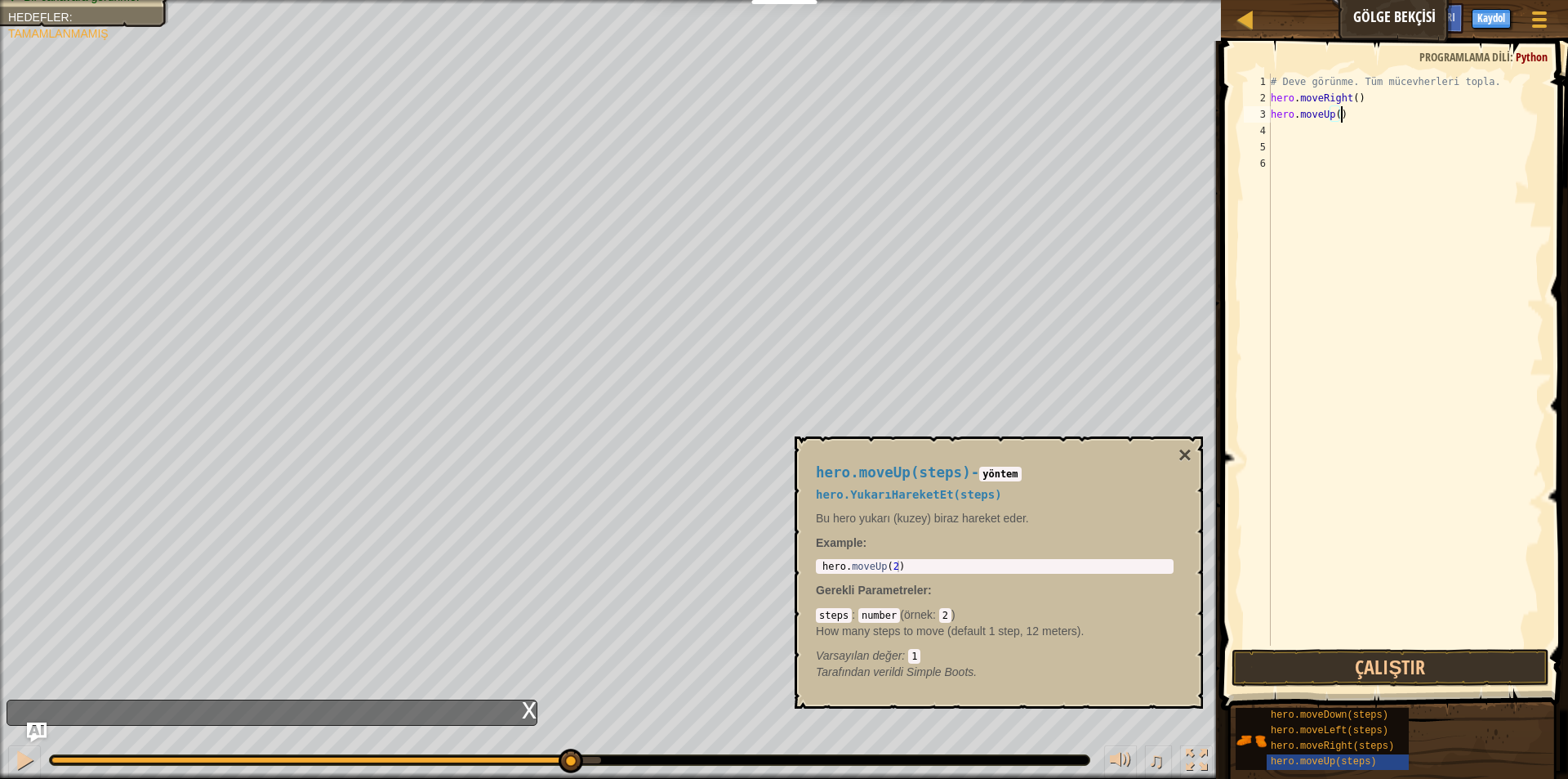
click at [1339, 117] on div "# Deve görünme. Tüm mücevherleri topla. hero . moveRight ( ) hero . moveUp ( )" at bounding box center [1405, 376] width 276 height 605
type textarea "h"
type textarea "hero.mmo"
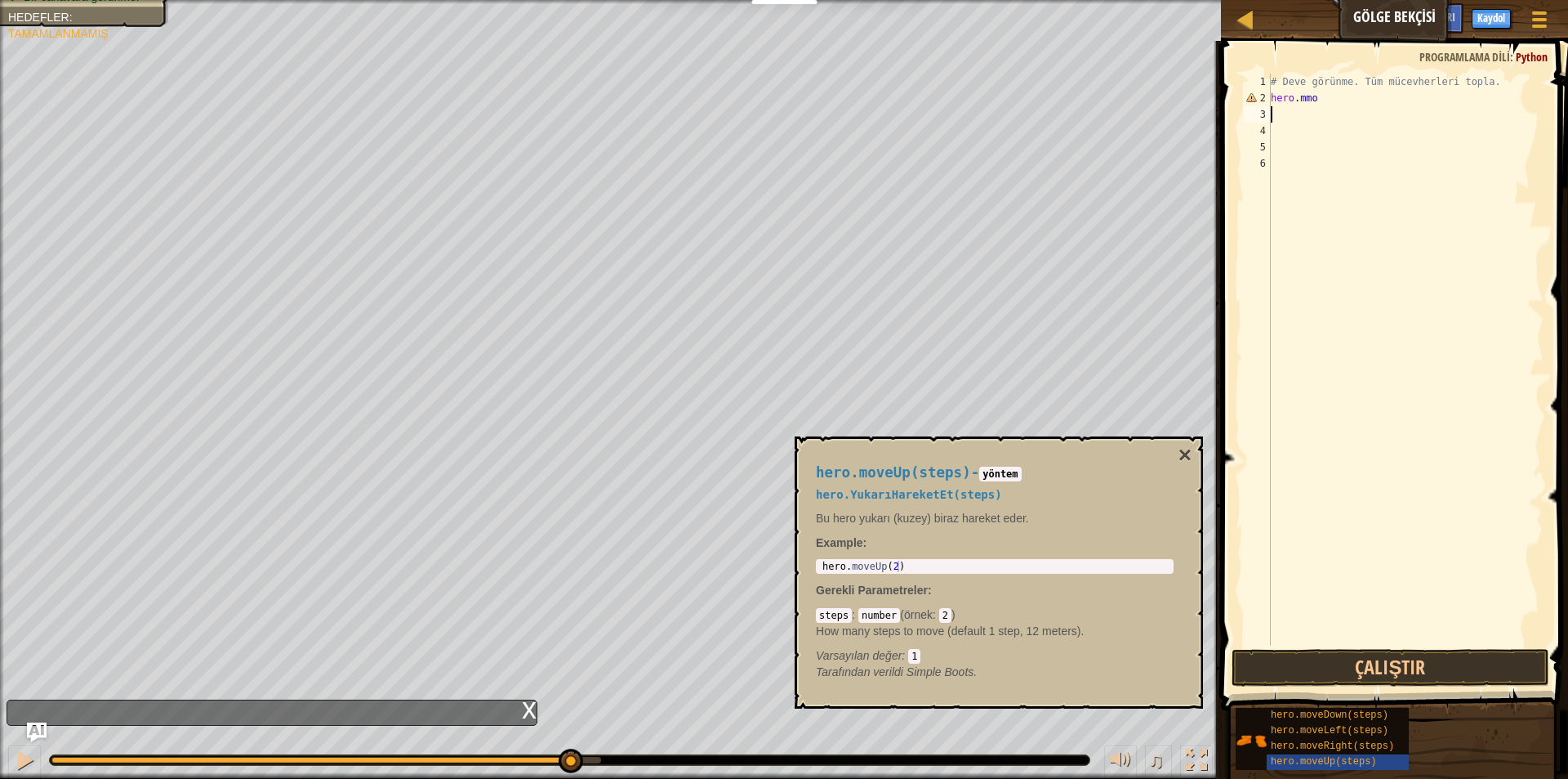
click at [1355, 101] on div "# Deve görünme. Tüm mücevherleri topla. hero . mmo" at bounding box center [1405, 376] width 276 height 605
type textarea "hero.m"
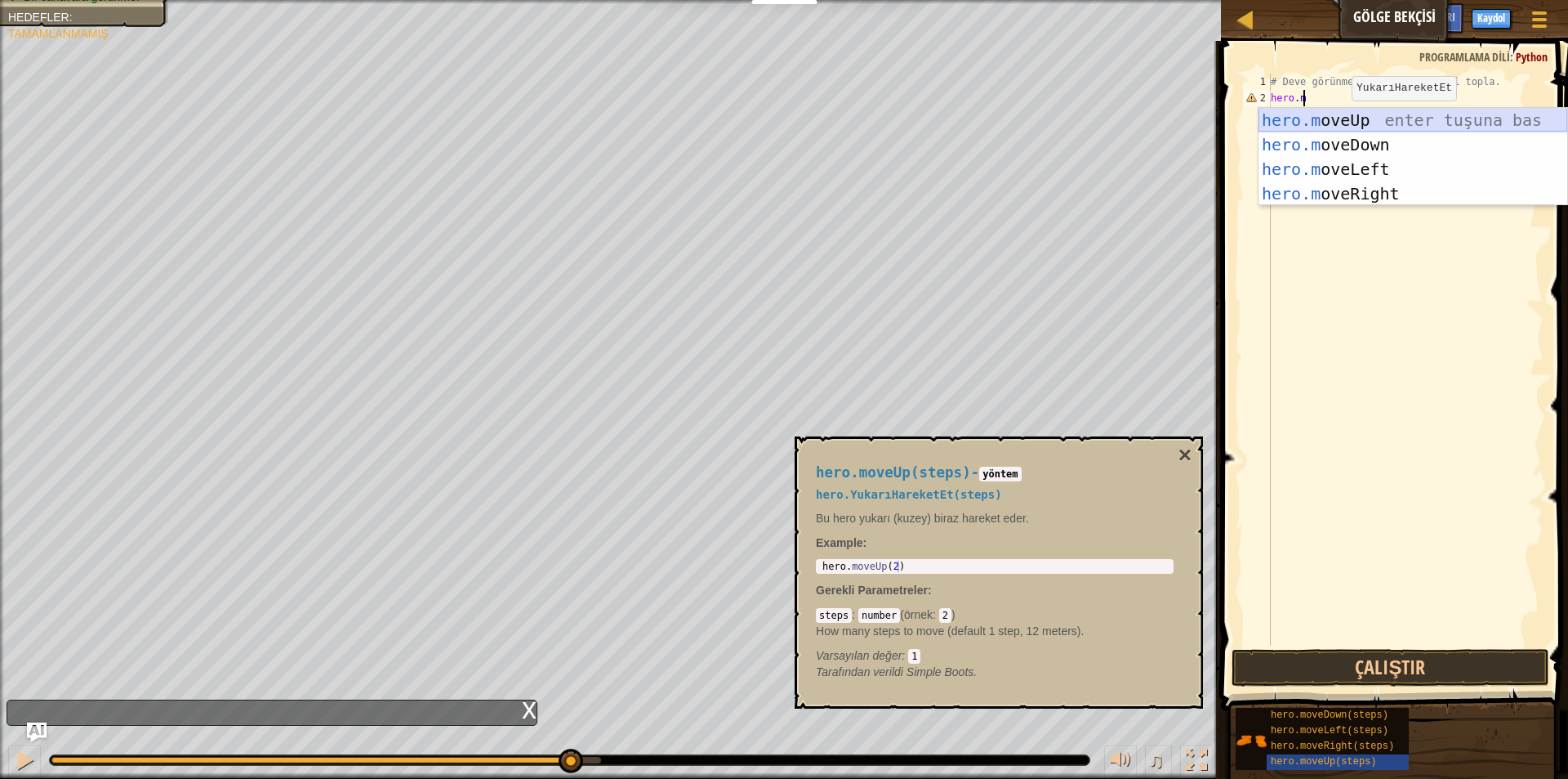
click at [1355, 114] on div "hero.m oveUp enter tuşuna bas hero.m oveDown enter tuşuna bas hero.m oveLeft en…" at bounding box center [1413, 181] width 309 height 147
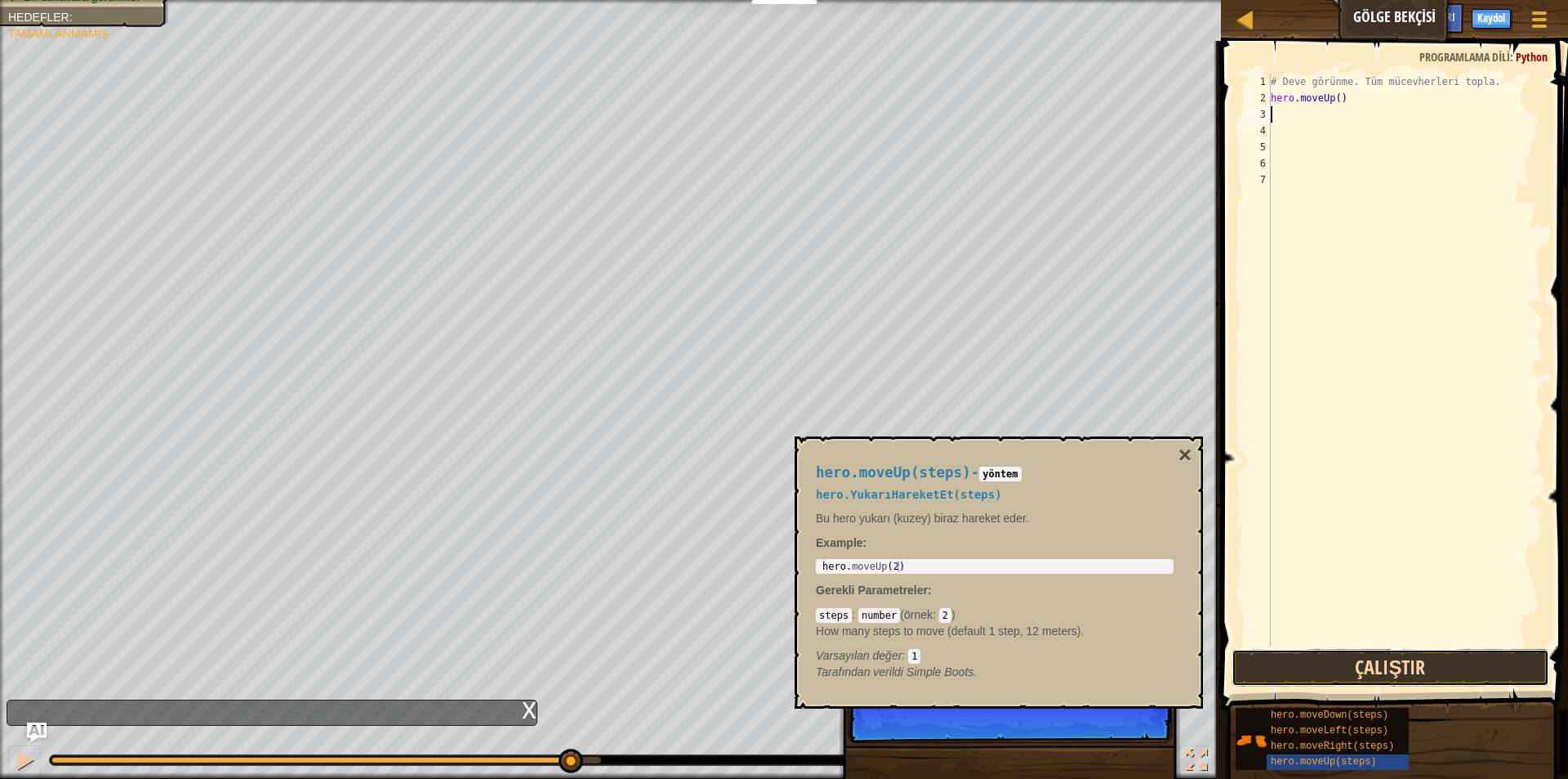
click at [1361, 674] on button "Çalıştır" at bounding box center [1391, 667] width 318 height 37
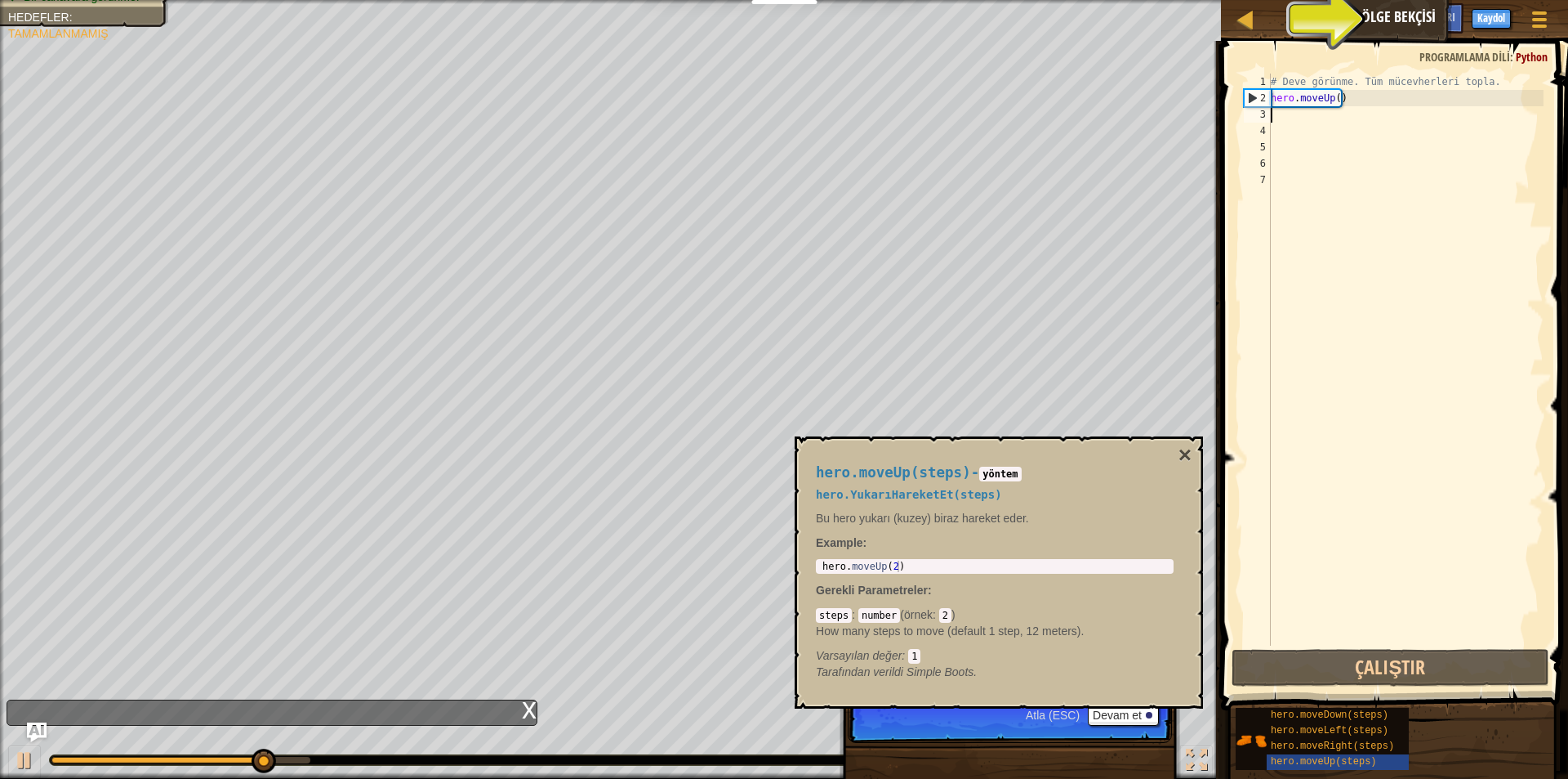
click at [1318, 128] on div "# Deve görünme. Tüm mücevherleri topla. hero . moveUp ( )" at bounding box center [1405, 376] width 276 height 605
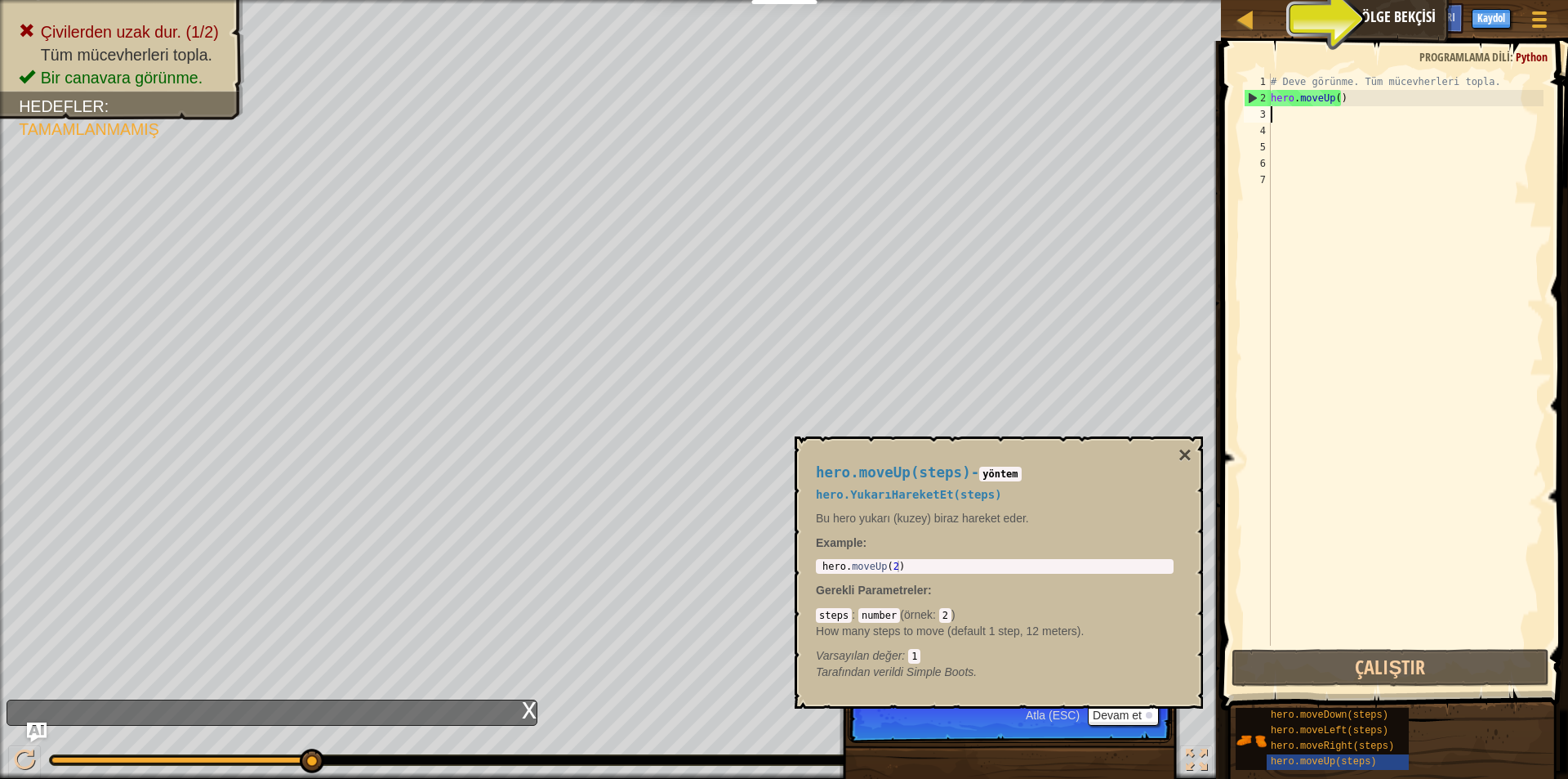
click at [1323, 116] on div "# Deve görünme. Tüm mücevherleri topla. hero . moveUp ( )" at bounding box center [1405, 376] width 276 height 605
click at [1418, 628] on div "# Deve görünme. Tüm mücevherleri topla. hero . moveUp ( )" at bounding box center [1405, 376] width 276 height 605
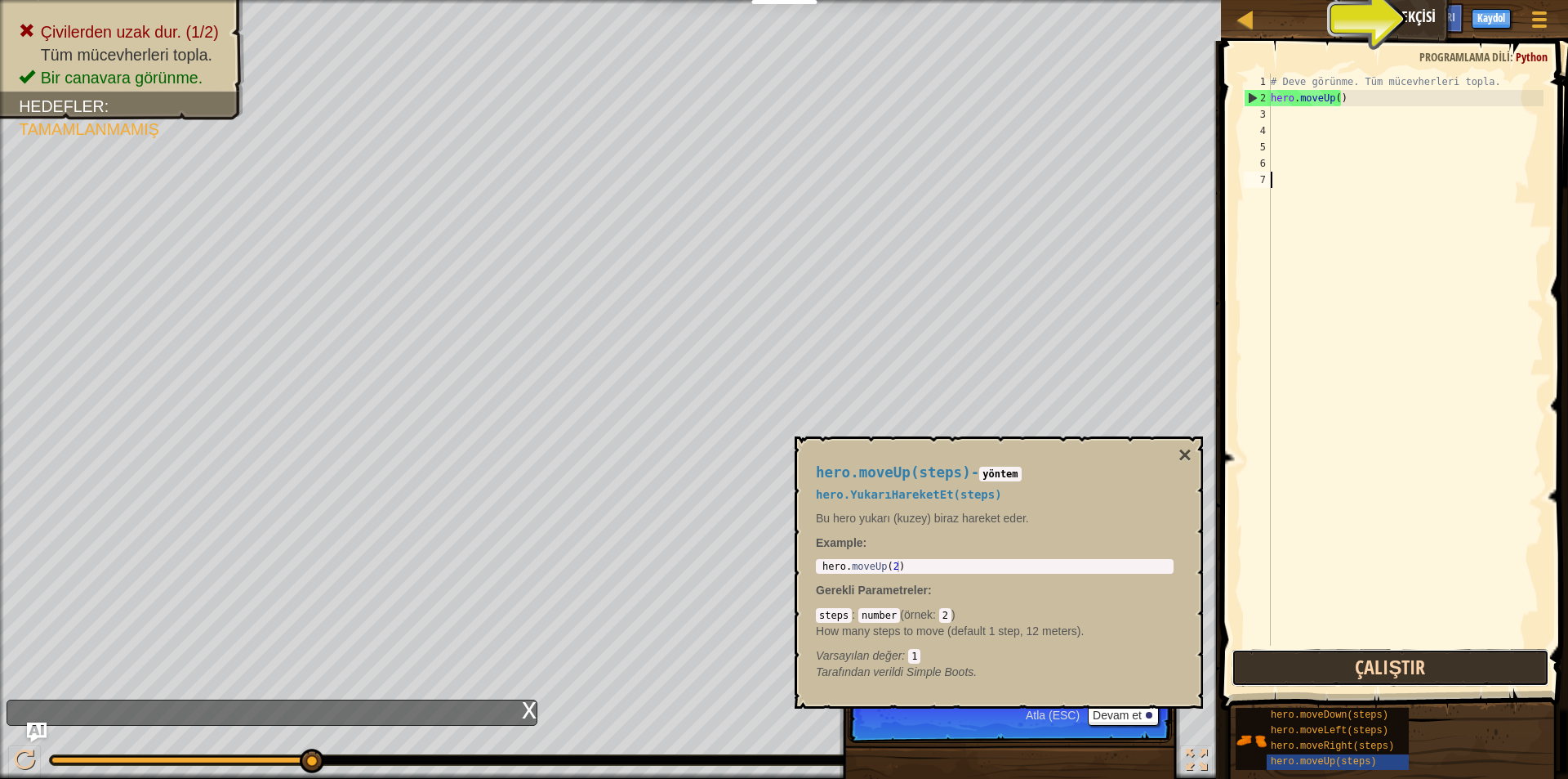
click at [1409, 654] on button "Çalıştır" at bounding box center [1391, 667] width 318 height 37
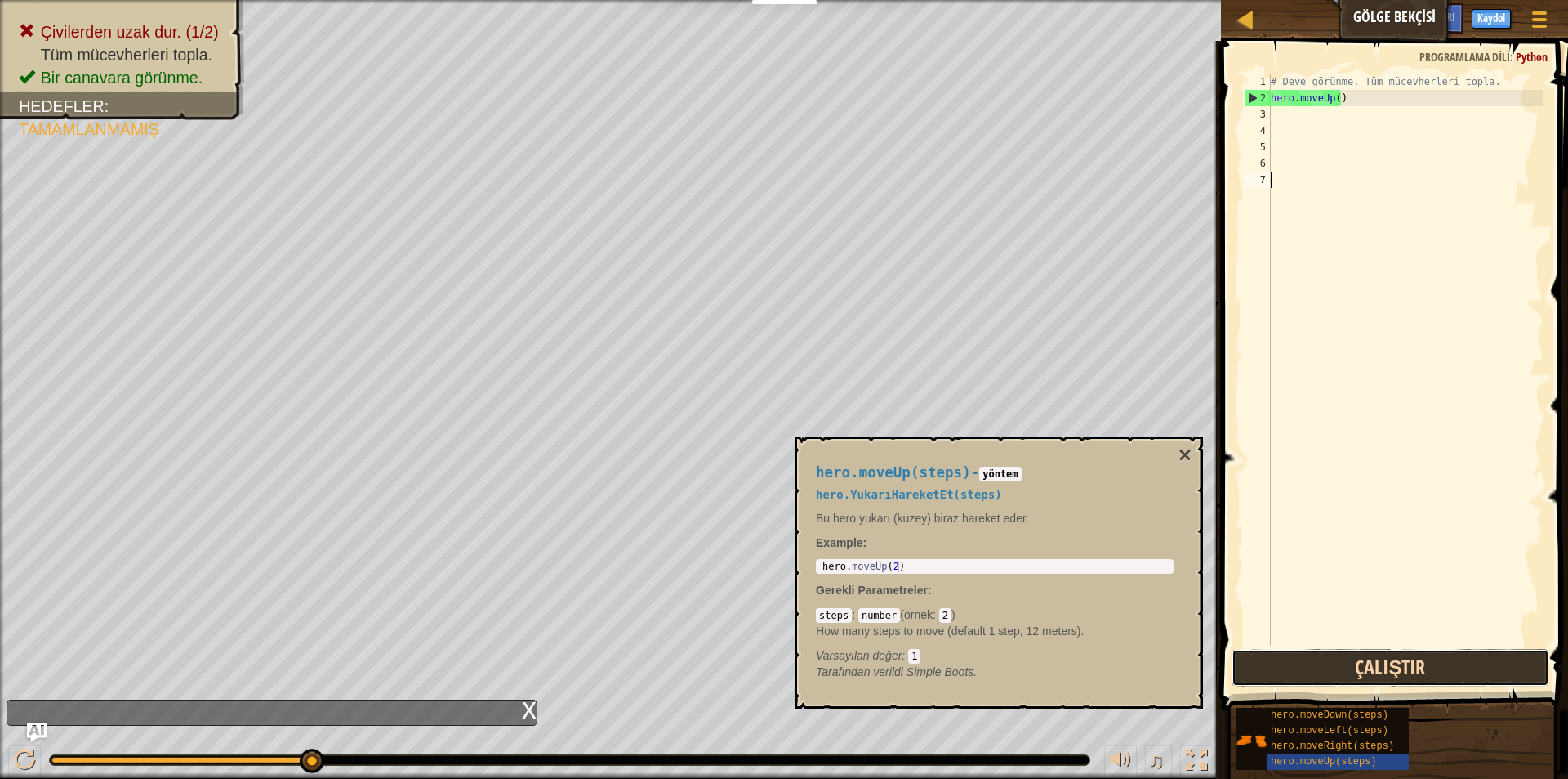
click at [1441, 676] on button "Çalıştır" at bounding box center [1391, 667] width 318 height 37
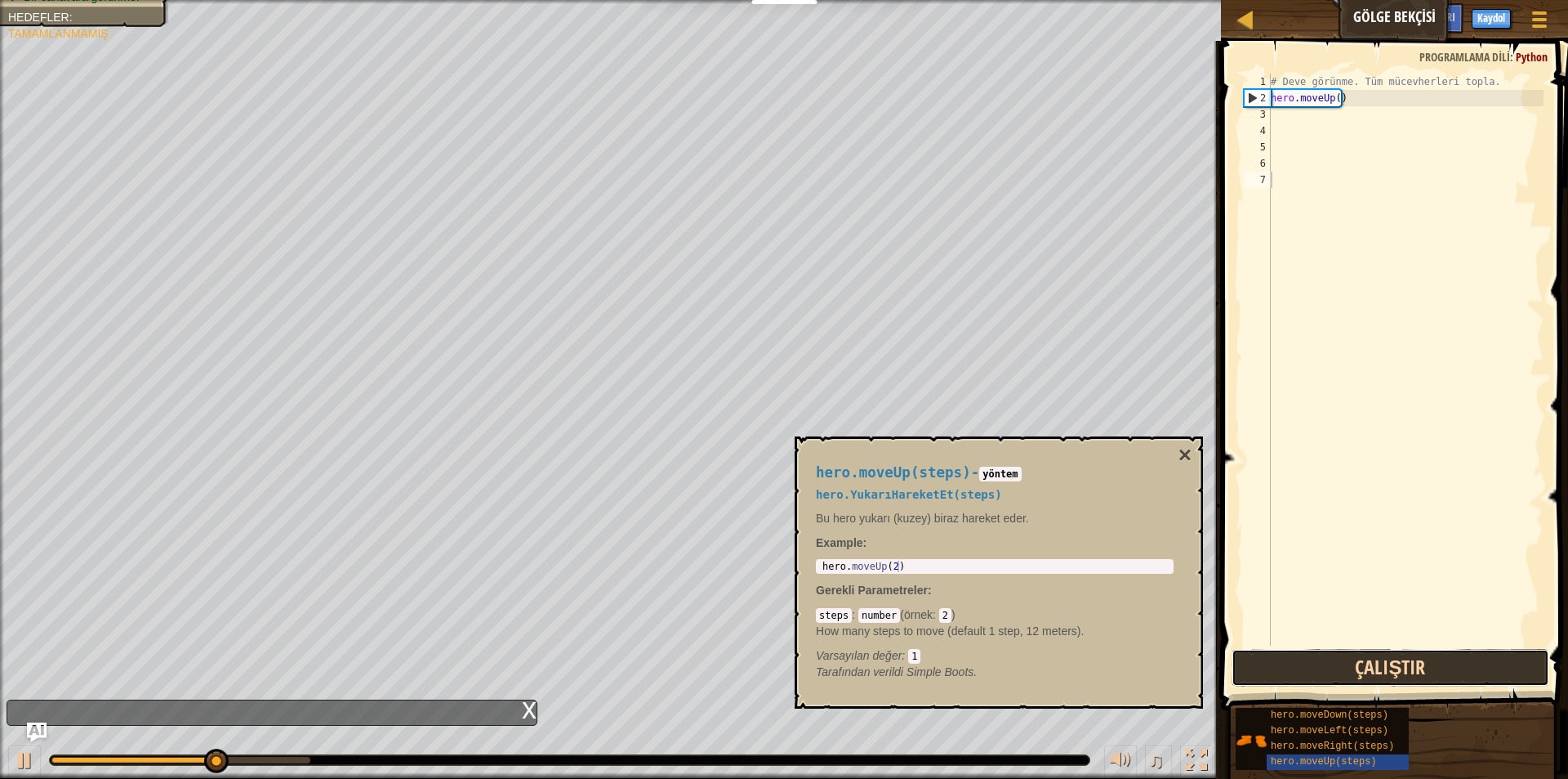
click at [1443, 680] on button "Çalıştır" at bounding box center [1391, 667] width 318 height 37
click at [1443, 680] on button "Çalıştırılıyor" at bounding box center [1391, 667] width 318 height 37
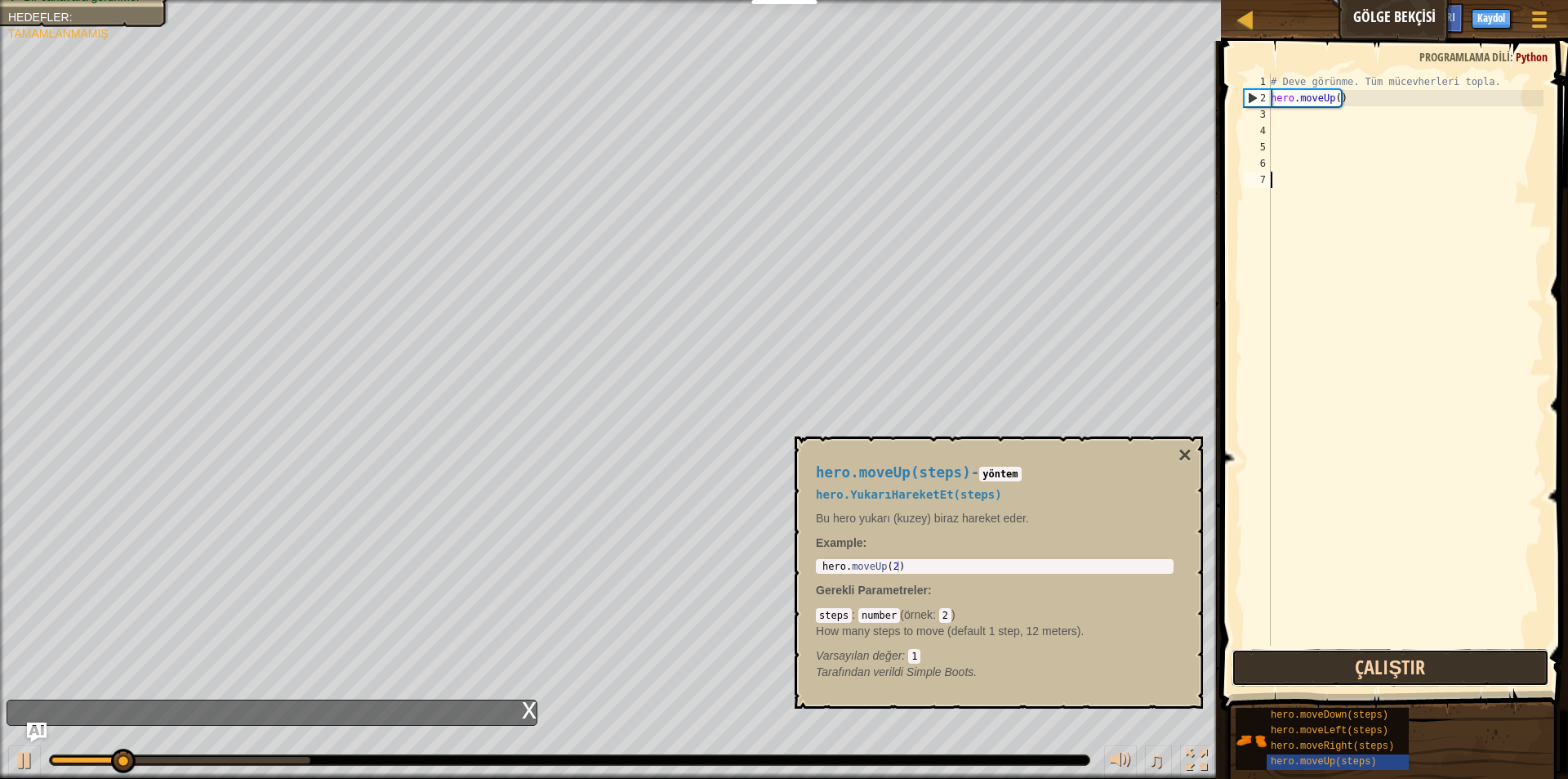
click at [1443, 680] on button "Çalıştır" at bounding box center [1391, 667] width 318 height 37
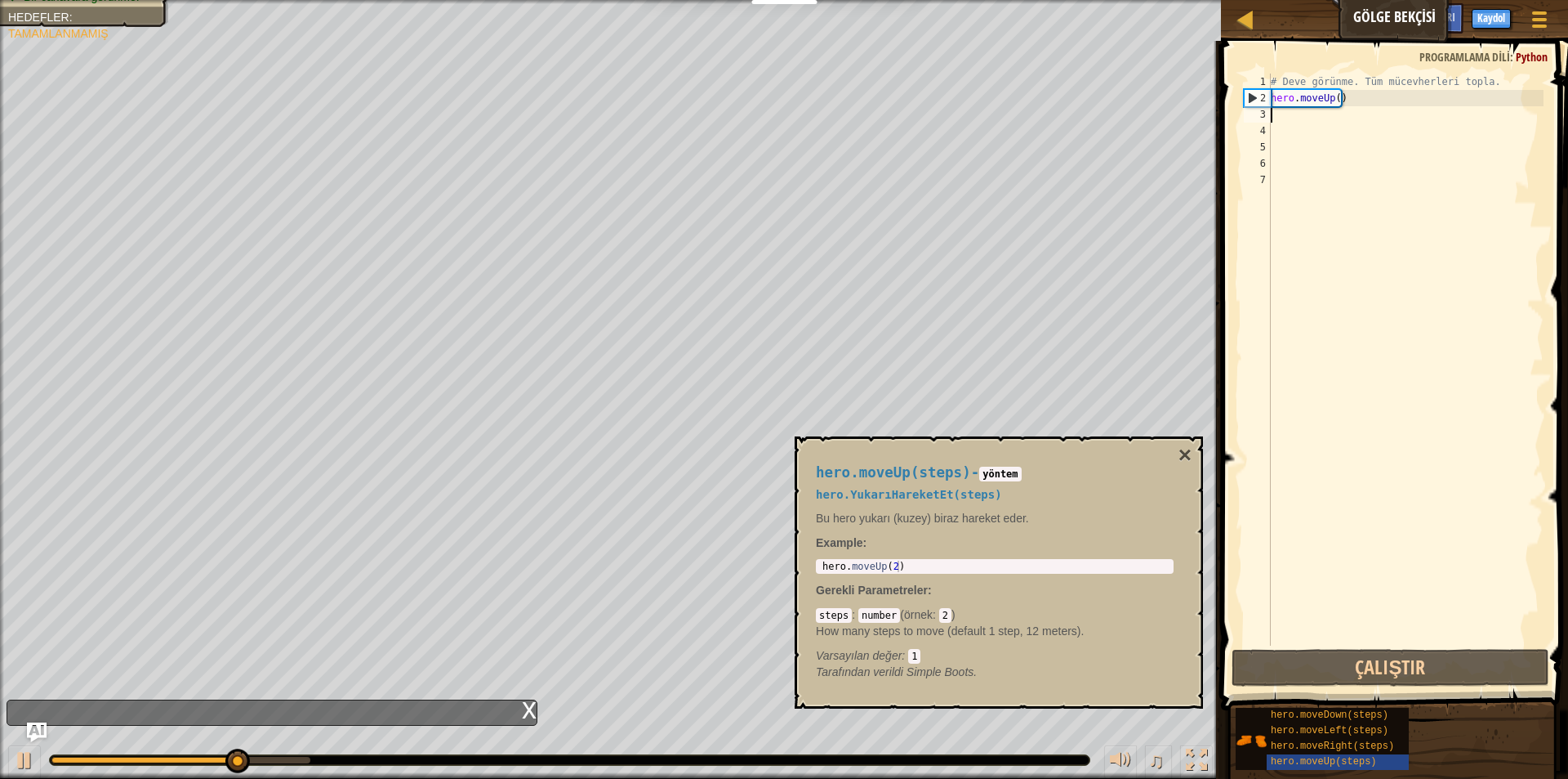
click at [1289, 112] on div "# Deve görünme. Tüm mücevherleri topla. hero . moveUp ( )" at bounding box center [1405, 376] width 276 height 605
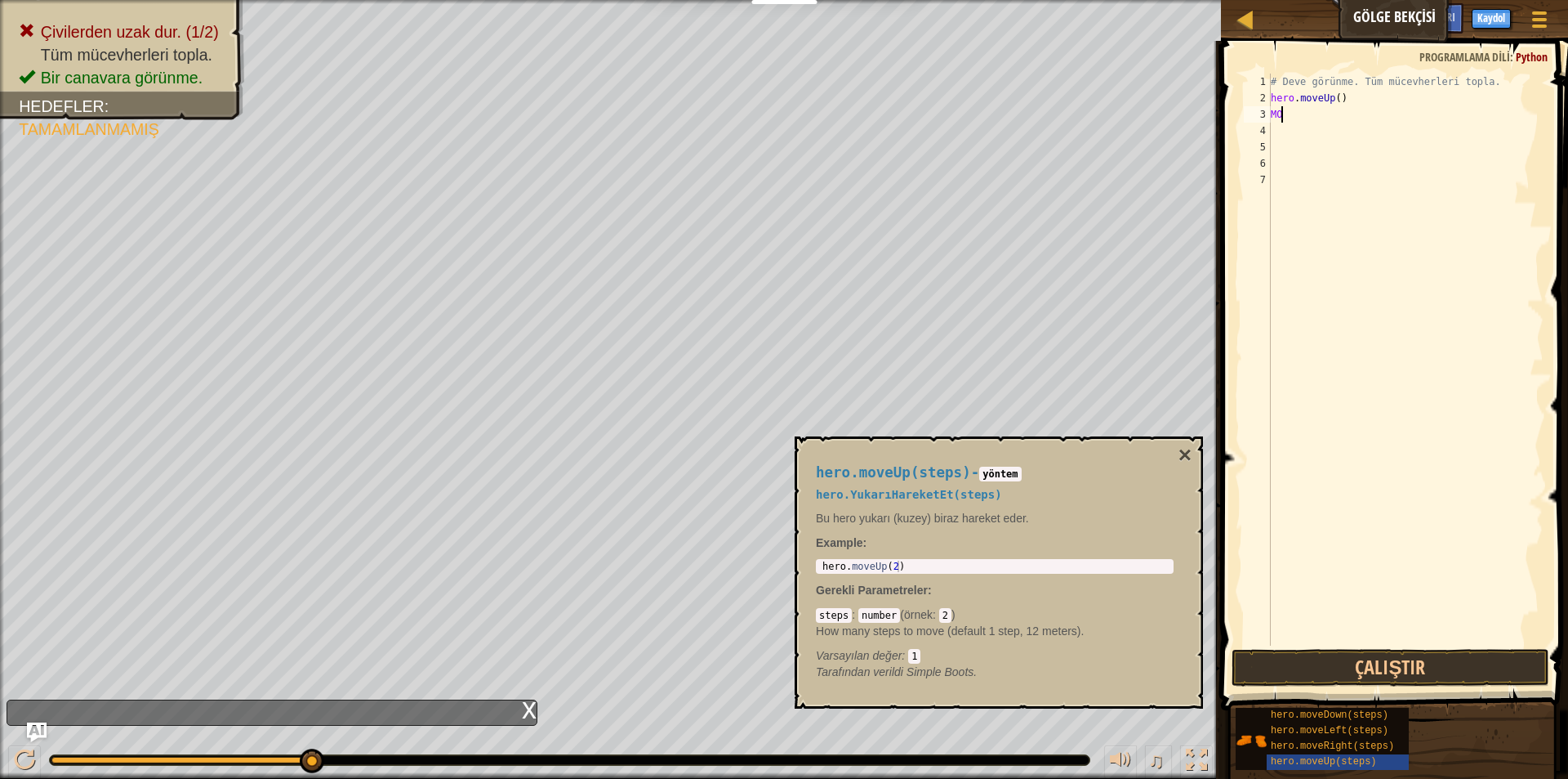
type textarea "M"
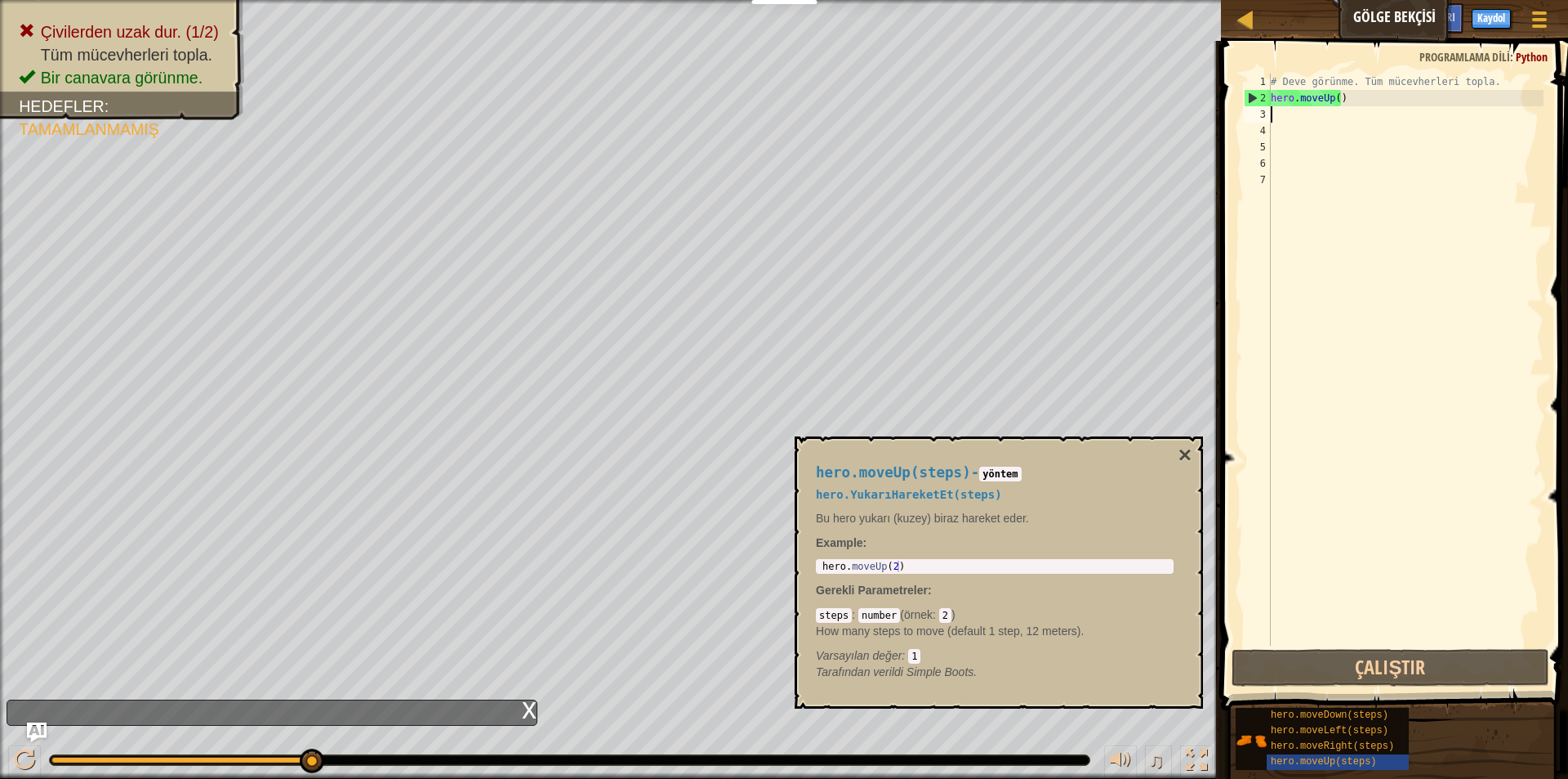
type textarea "M"
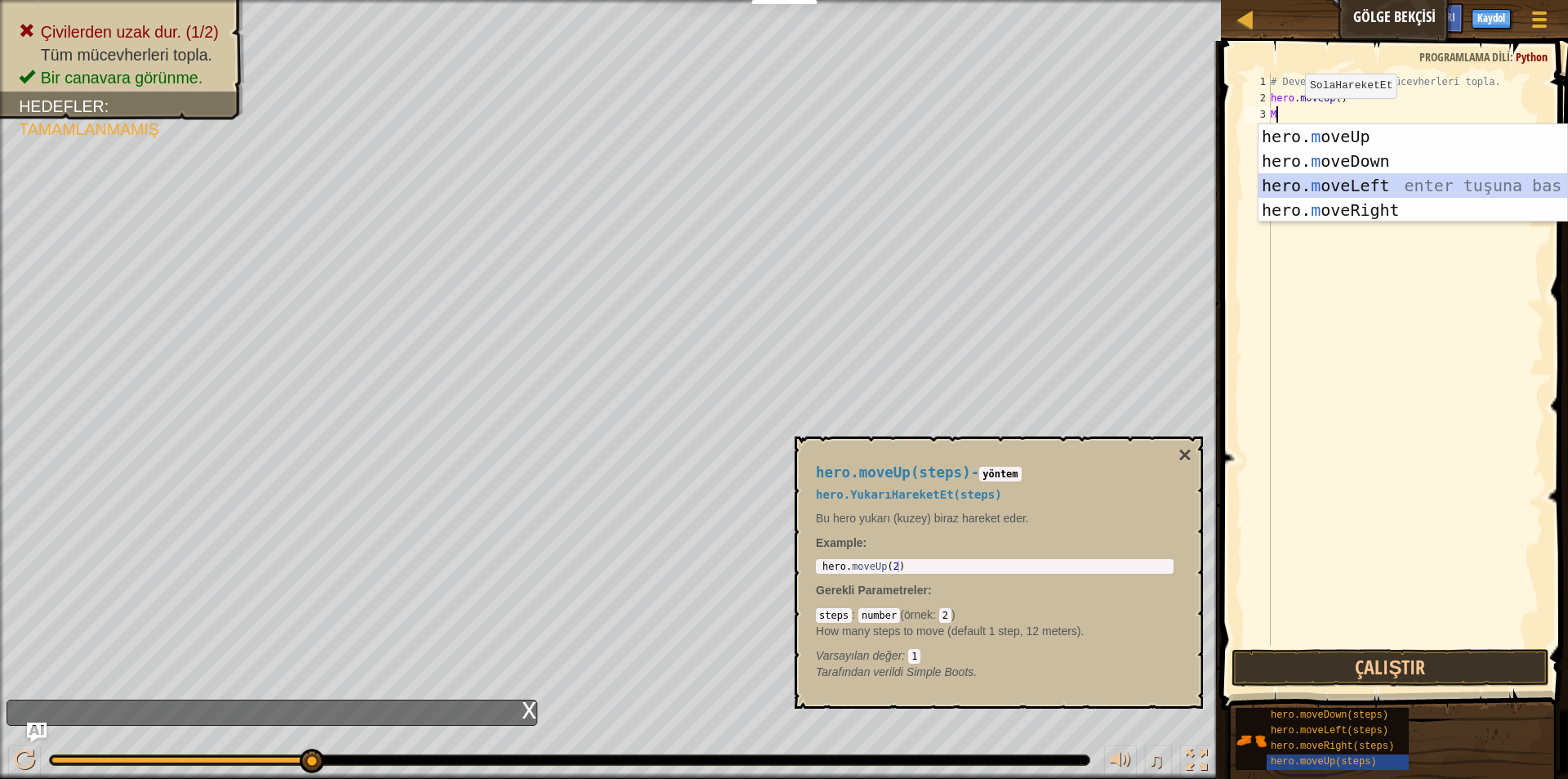
click at [1398, 178] on div "hero. m oveUp enter tuşuna bas hero. m oveDown enter tuşuna bas hero. [PERSON_N…" at bounding box center [1413, 197] width 309 height 147
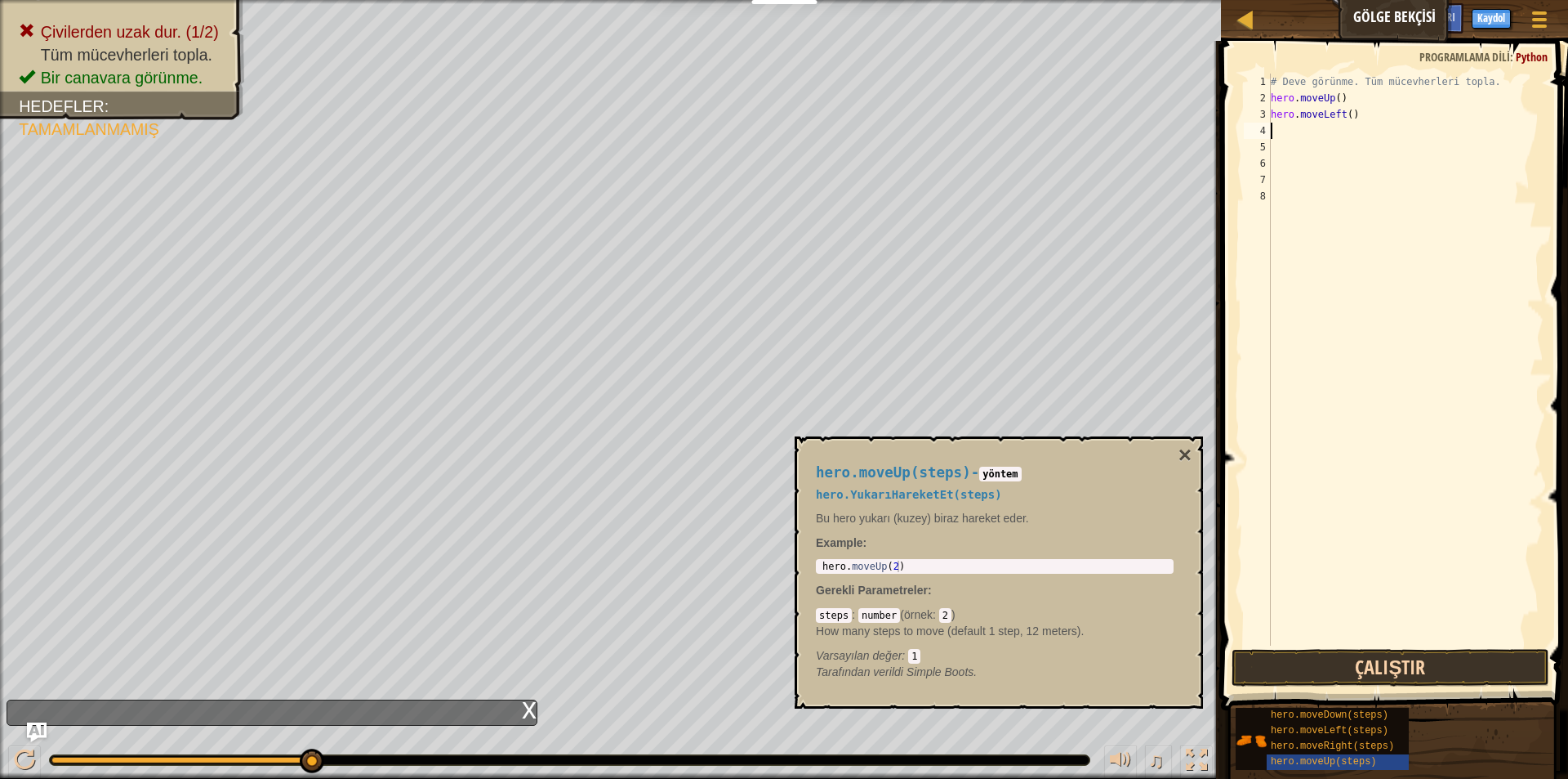
drag, startPoint x: 1393, startPoint y: 696, endPoint x: 1399, endPoint y: 675, distance: 21.8
click at [1399, 684] on div "İpuçları 1 2 3 4 5 6 7 8 # Deve görünme. Tüm mücevherleri topla. hero . moveUp …" at bounding box center [1391, 406] width 352 height 730
click at [1394, 671] on button "Çalıştır" at bounding box center [1391, 667] width 318 height 37
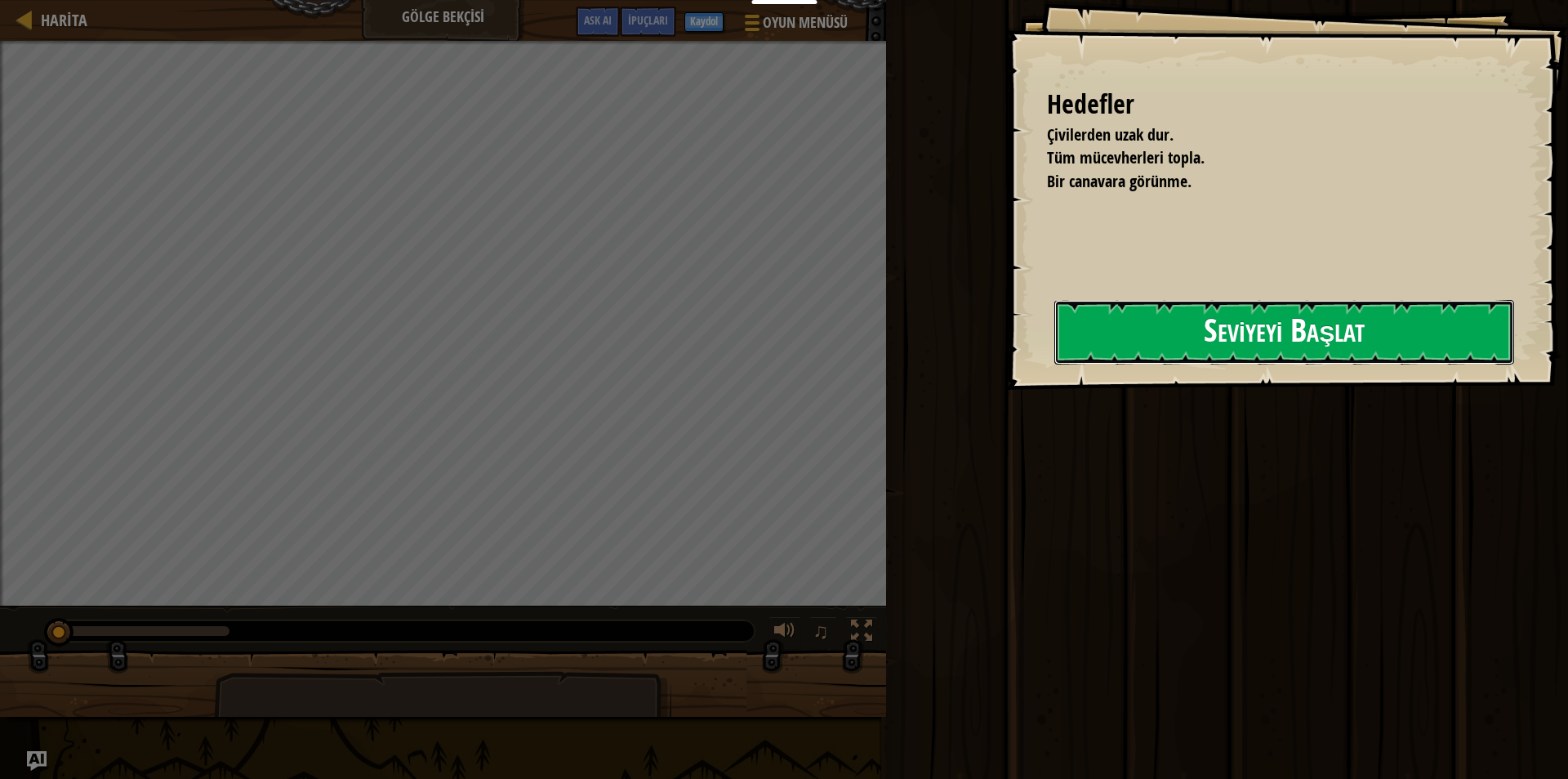
click at [1218, 303] on button "Seviyeyi Başlat" at bounding box center [1284, 332] width 460 height 64
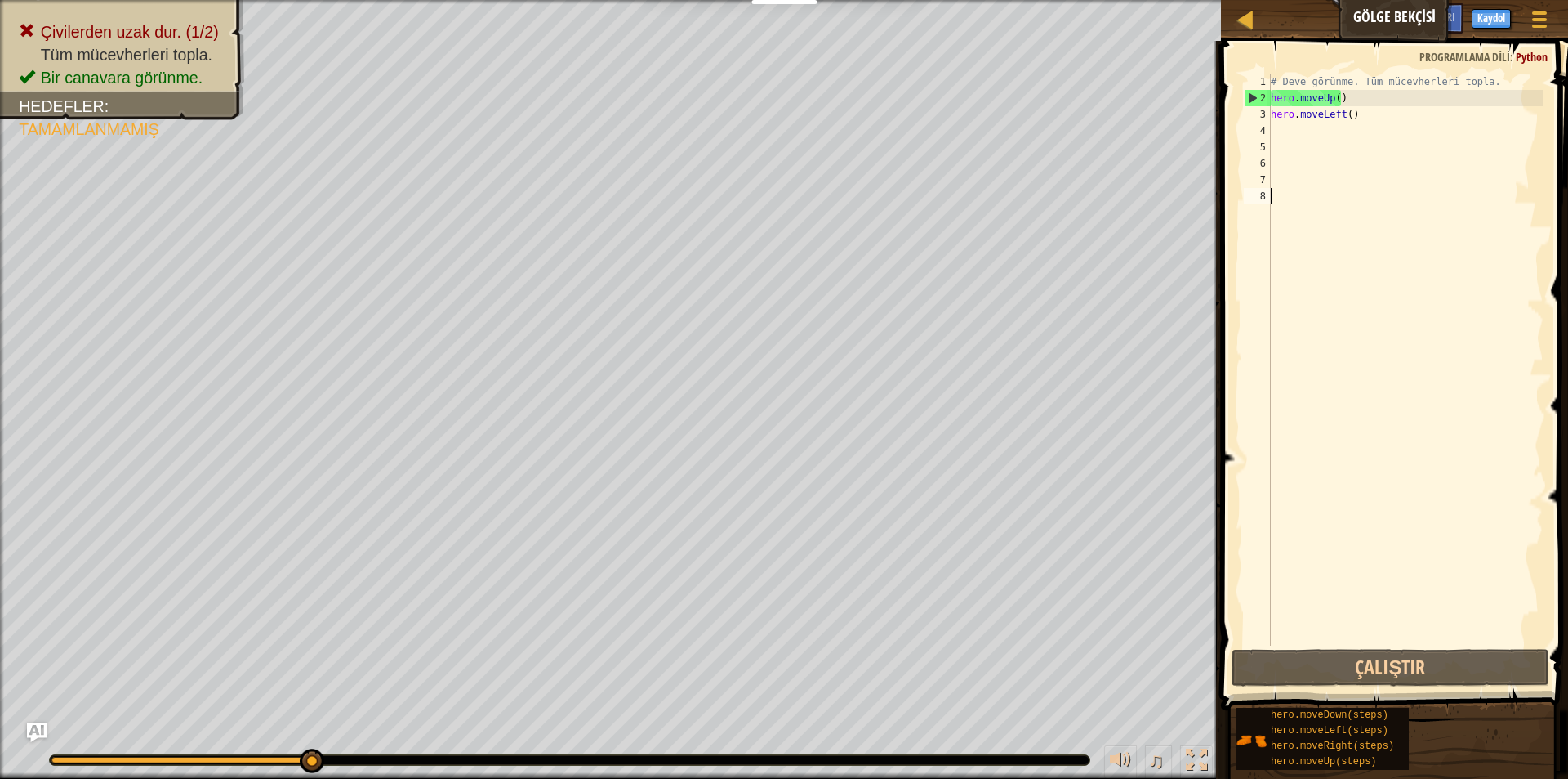
click at [1376, 137] on div "# Deve görünme. Tüm mücevherleri topla. hero . moveUp ( ) hero . moveLeft ( )" at bounding box center [1405, 376] width 276 height 605
click at [1408, 707] on div "hero.moveDown(steps) hero.moveLeft(steps) hero.moveRight(steps) hero.moveUp(ste…" at bounding box center [1395, 738] width 322 height 63
click at [1419, 680] on button "Çalıştır" at bounding box center [1391, 667] width 318 height 37
click at [1350, 669] on button "Çalıştır" at bounding box center [1391, 667] width 318 height 37
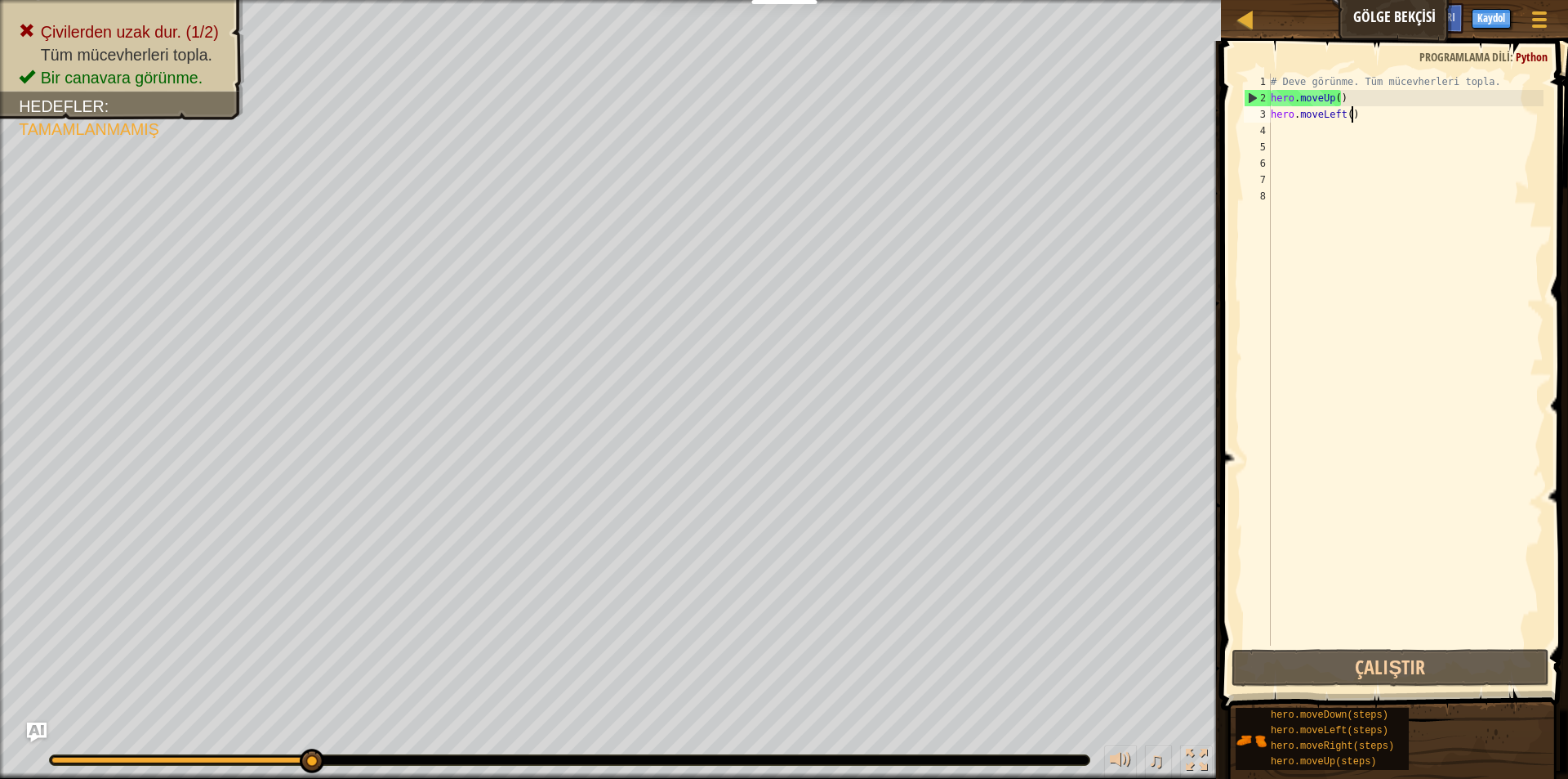
click at [1358, 109] on div "# Deve görünme. Tüm mücevherleri topla. hero . moveUp ( ) hero . moveLeft ( )" at bounding box center [1405, 376] width 276 height 605
type textarea "h"
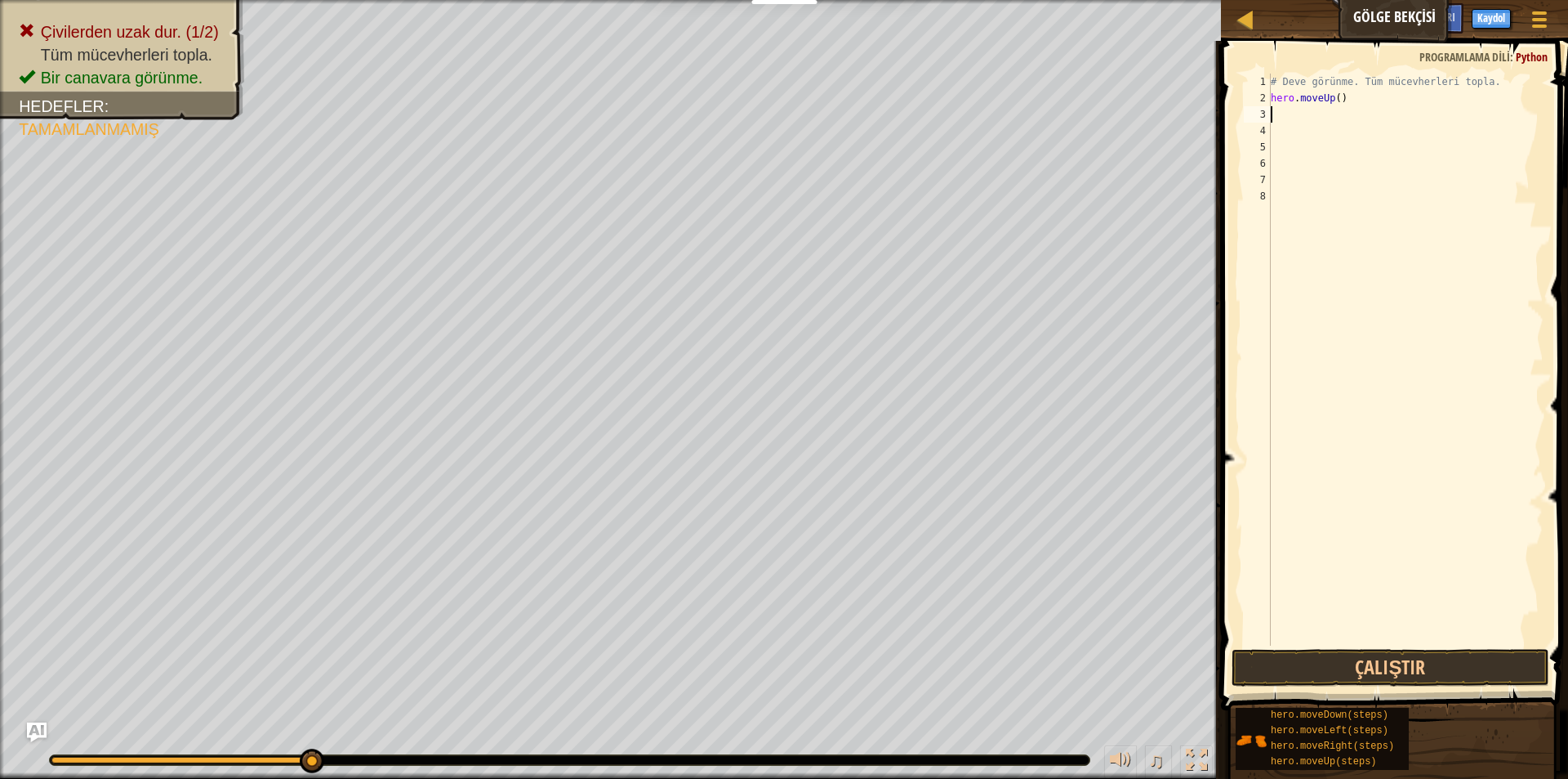
drag, startPoint x: 1358, startPoint y: 108, endPoint x: 1319, endPoint y: 89, distance: 43.4
click at [1342, 73] on div "# Deve görünme. Tüm mücevherleri topla. hero . moveUp ( )" at bounding box center [1405, 376] width 276 height 605
click at [1370, 102] on div "# Deve görünme. Tüm mücevherleri topla. hero . moveUp ( )" at bounding box center [1405, 359] width 276 height 572
type textarea "h"
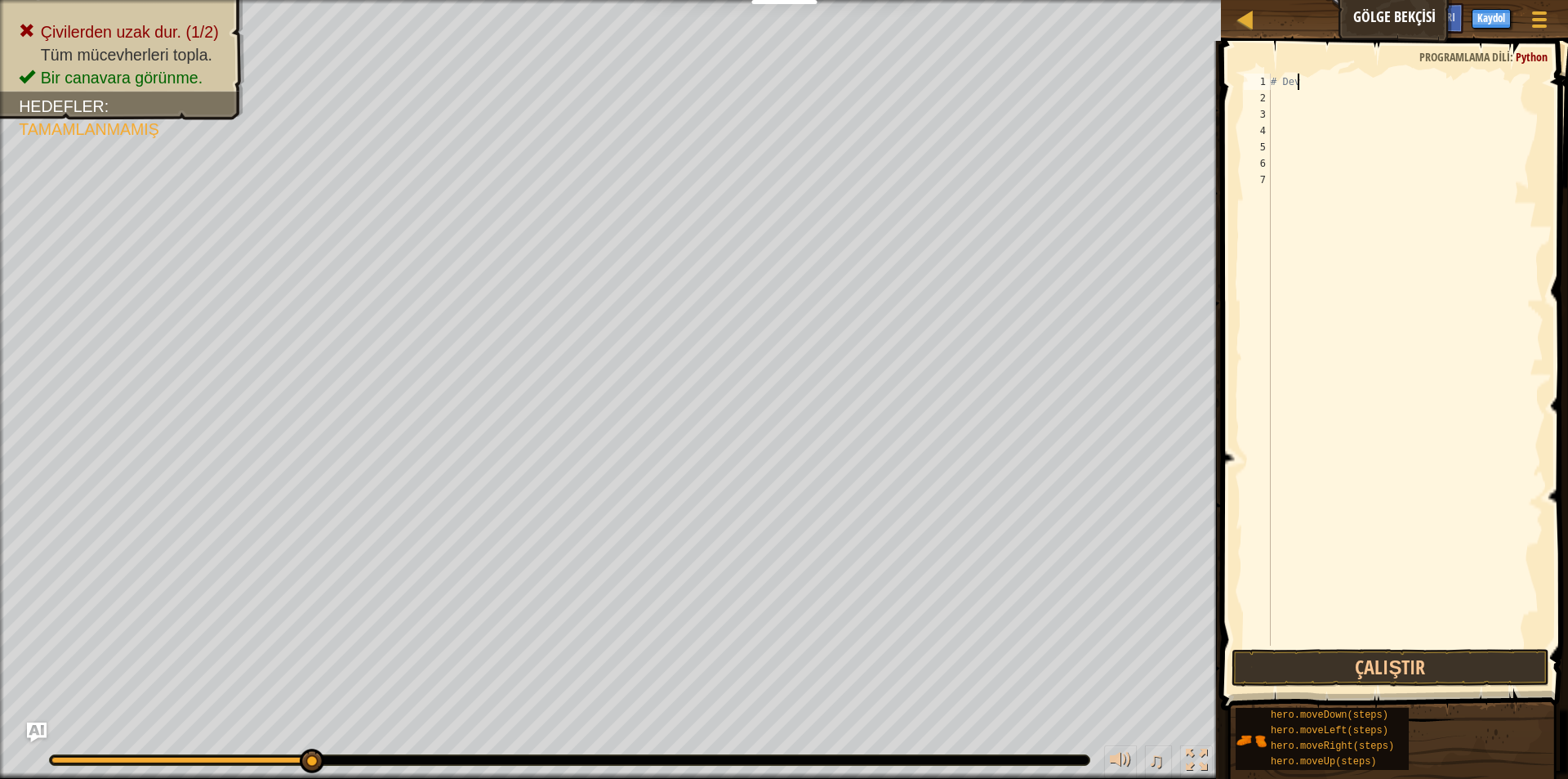
type textarea "#"
click at [1311, 649] on button "Çalıştır" at bounding box center [1391, 667] width 318 height 37
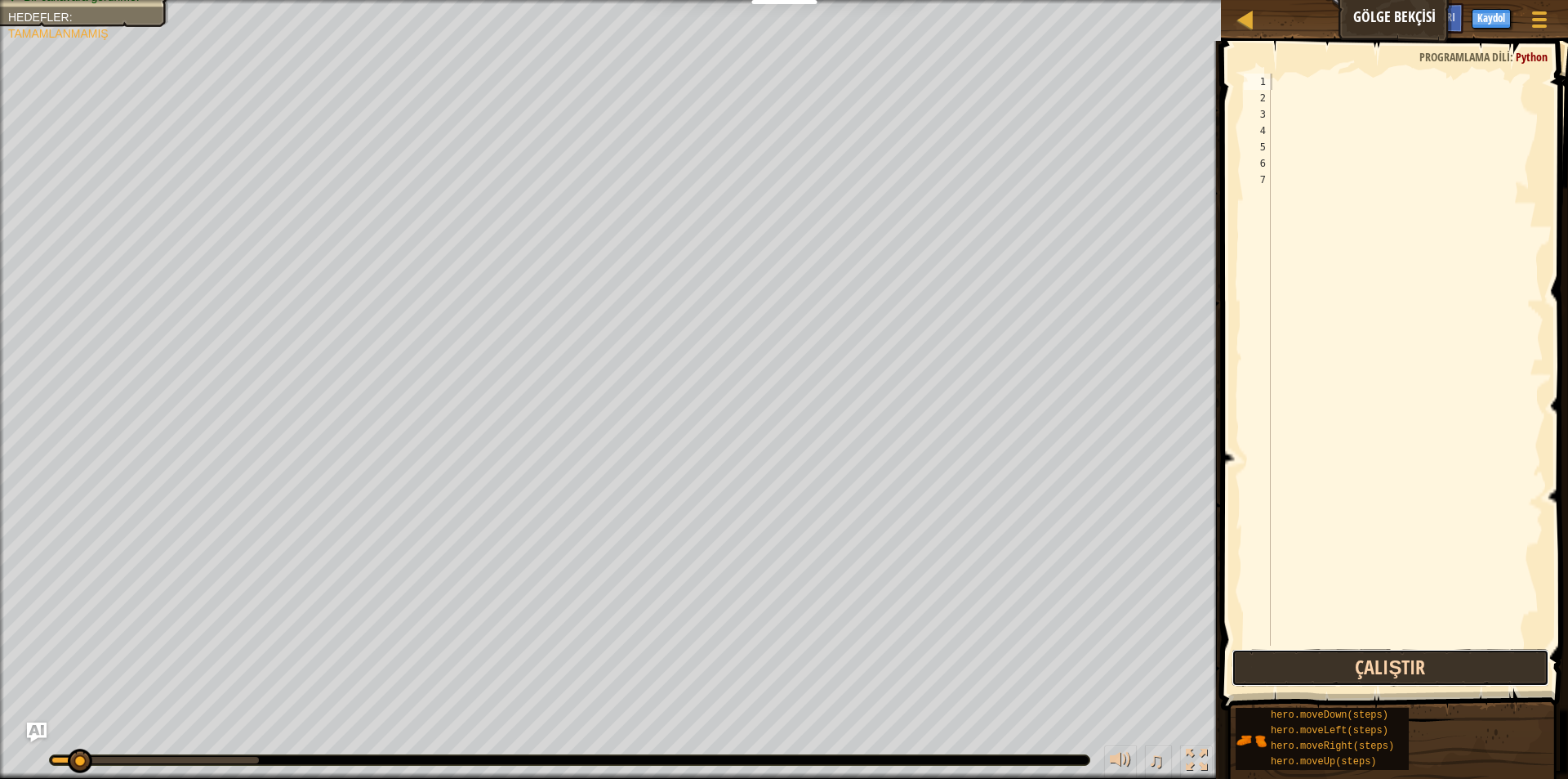
click at [1308, 649] on button "Çalıştır" at bounding box center [1391, 667] width 318 height 37
click at [1308, 649] on button "Çalıştırılıyor" at bounding box center [1391, 667] width 318 height 37
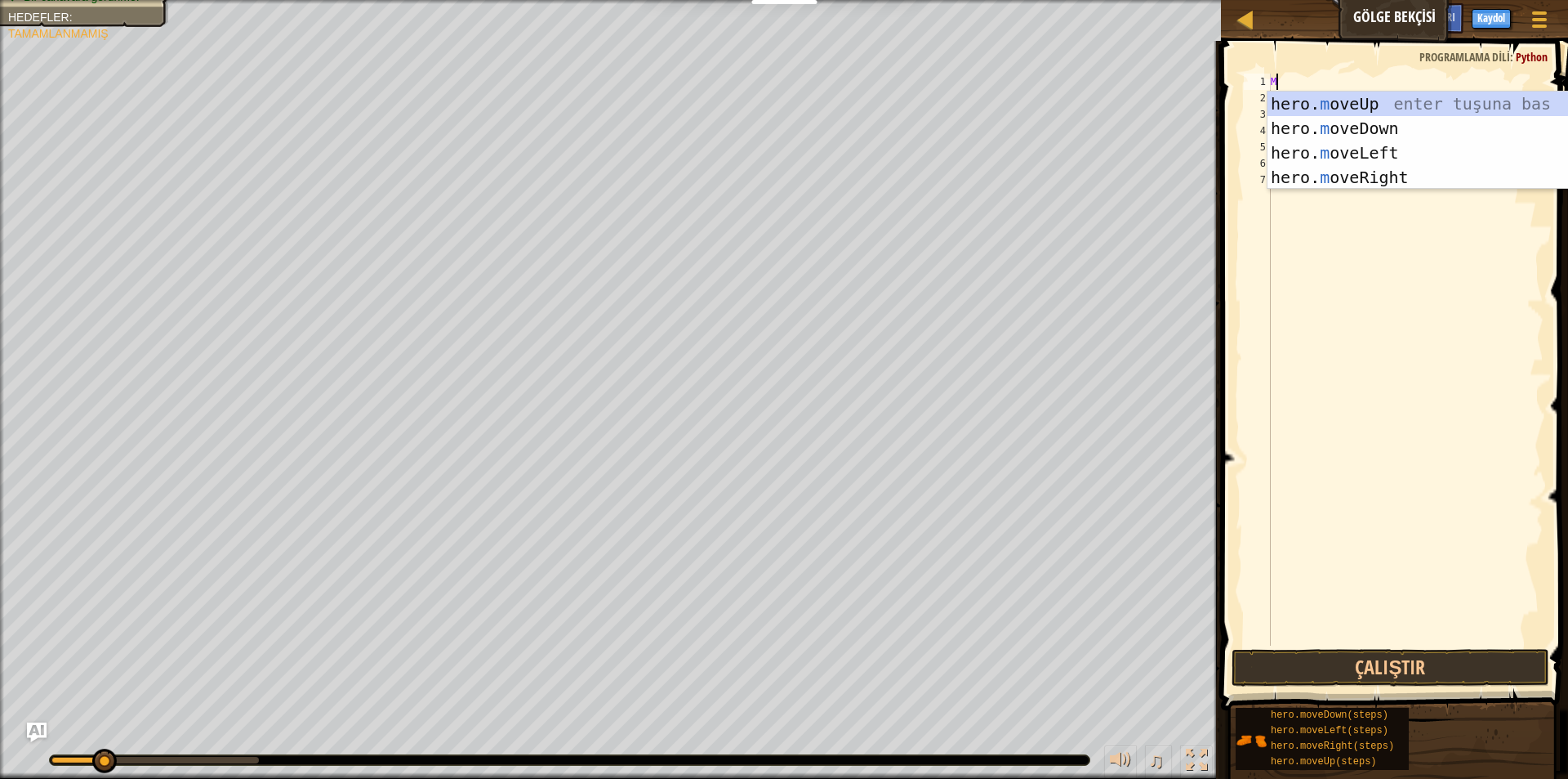
type textarea "MP"
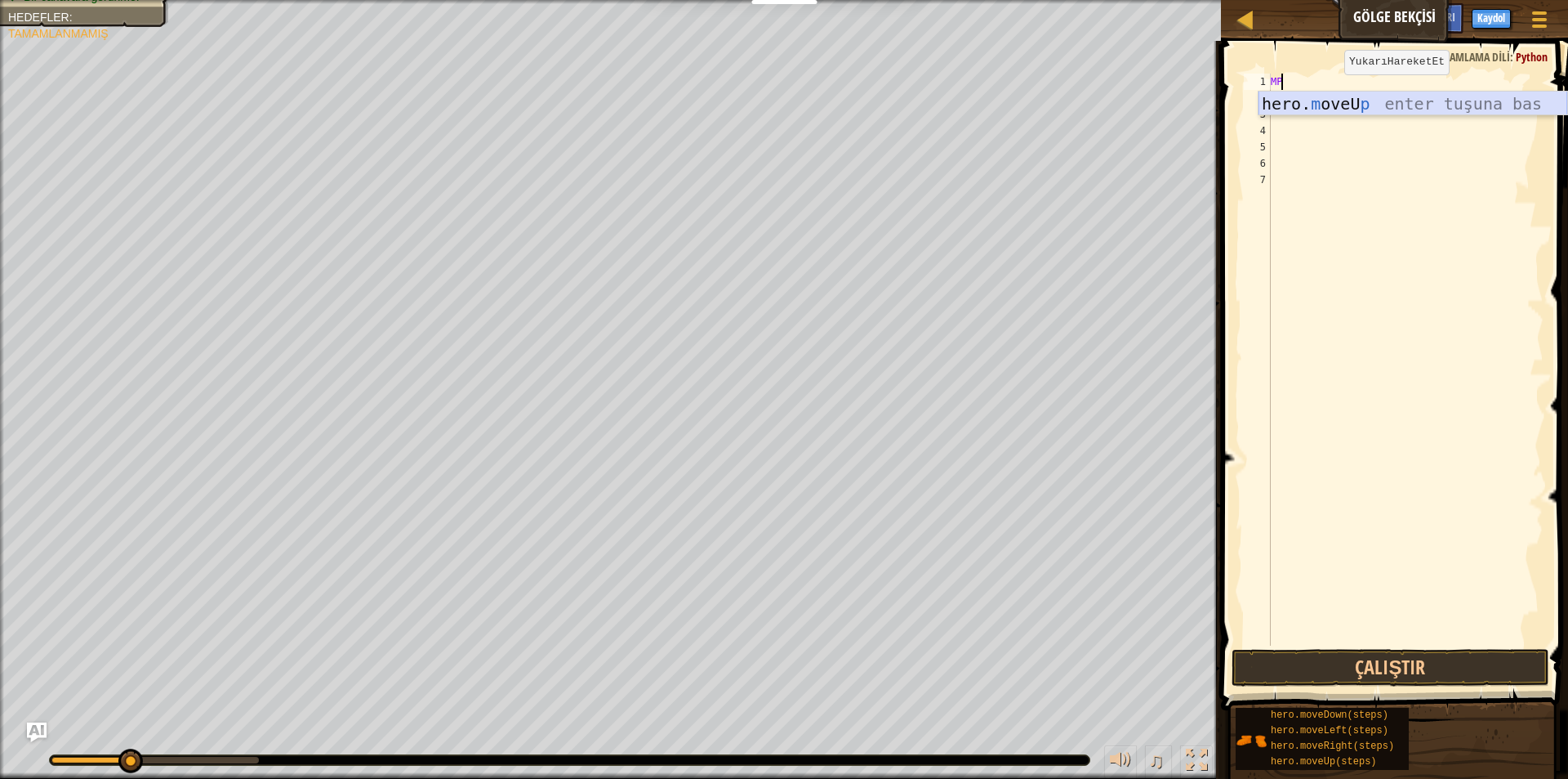
click at [1351, 103] on div "hero. m oveU p enter tuşuna bas" at bounding box center [1413, 128] width 309 height 73
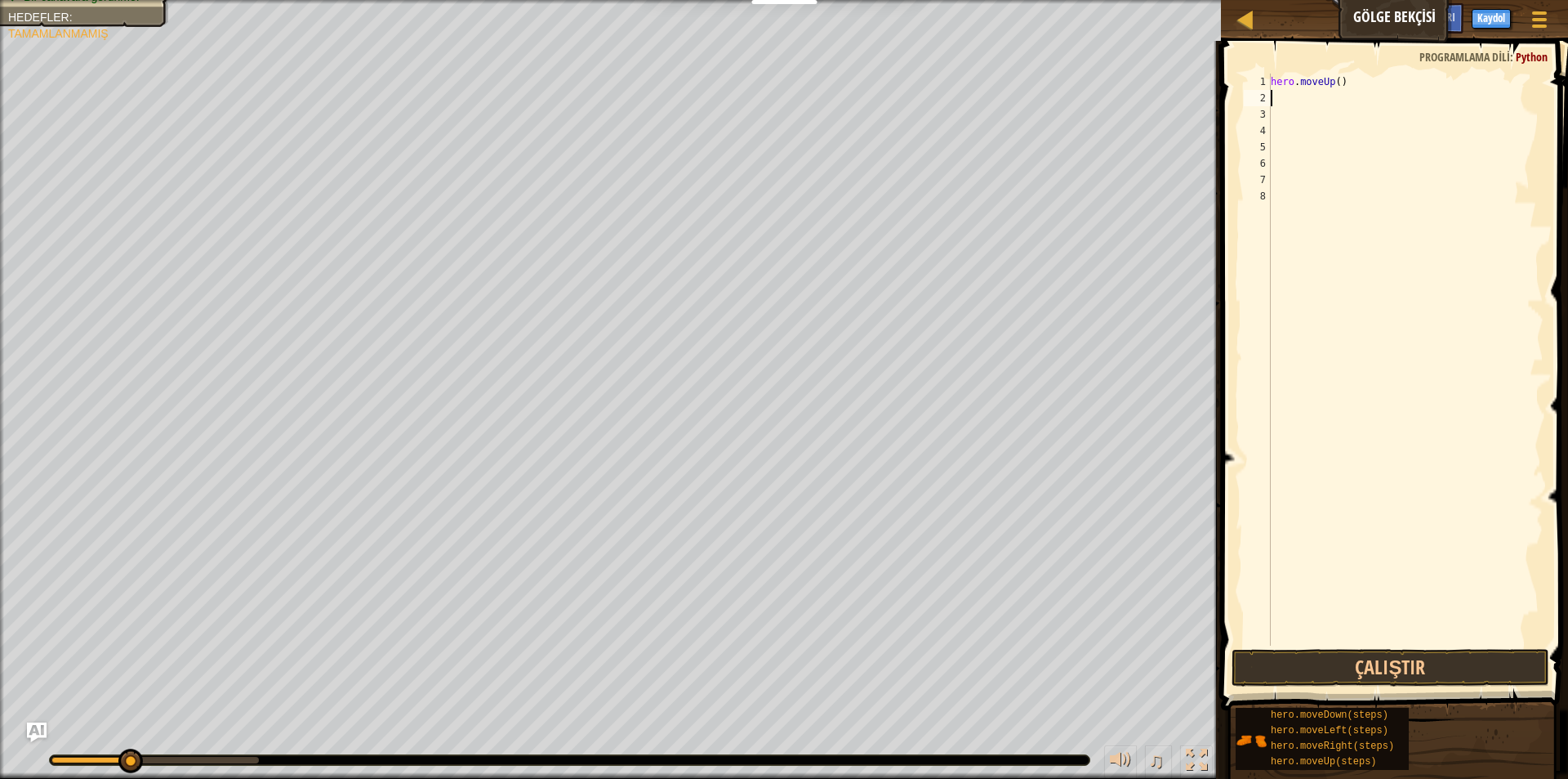
click at [1391, 686] on span at bounding box center [1396, 352] width 360 height 717
click at [1391, 684] on button "Çalıştır" at bounding box center [1391, 667] width 318 height 37
click at [1391, 680] on button "Çalıştır" at bounding box center [1391, 667] width 318 height 37
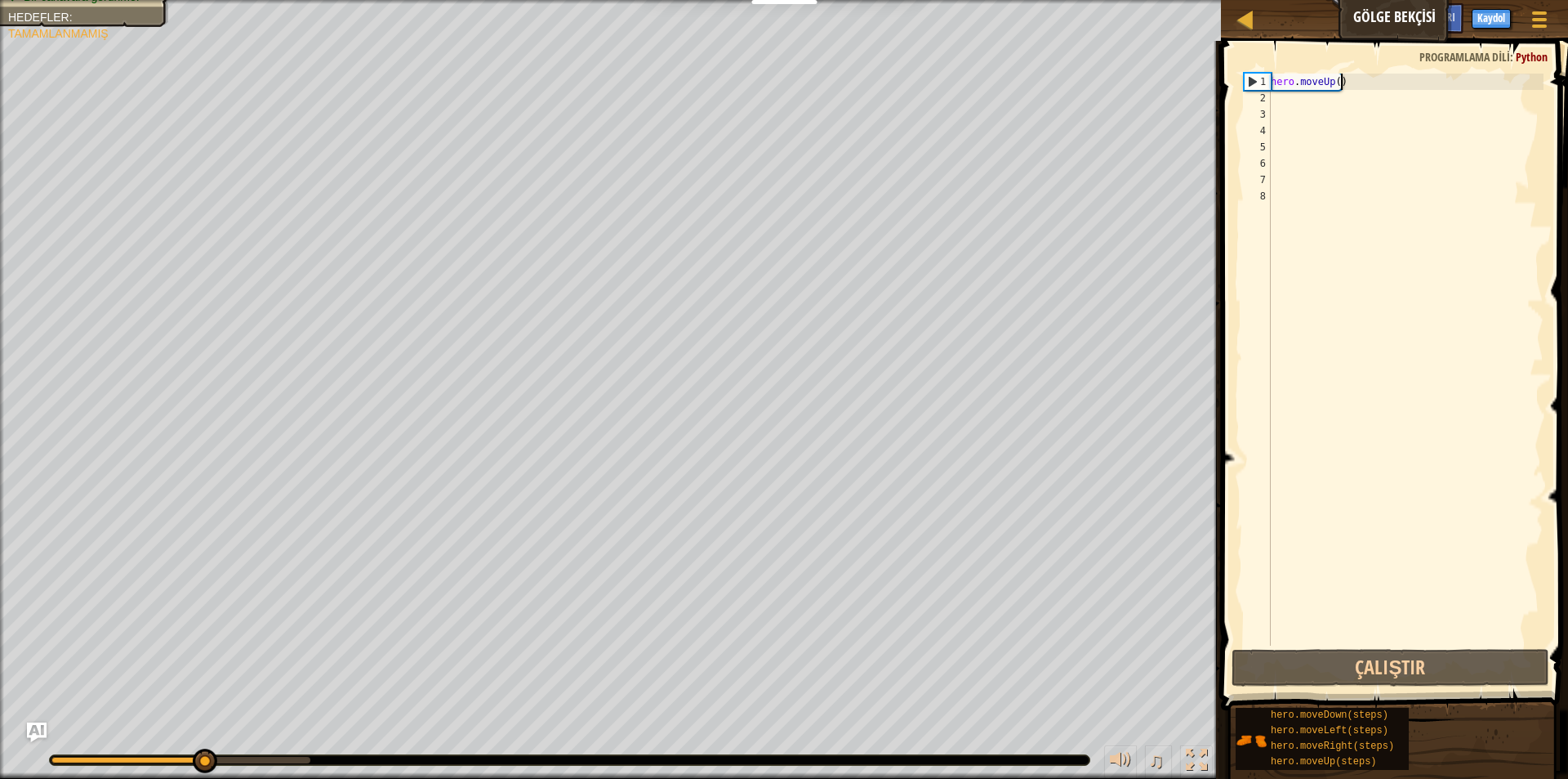
click at [1414, 74] on div "hero . moveUp ( )" at bounding box center [1405, 376] width 276 height 605
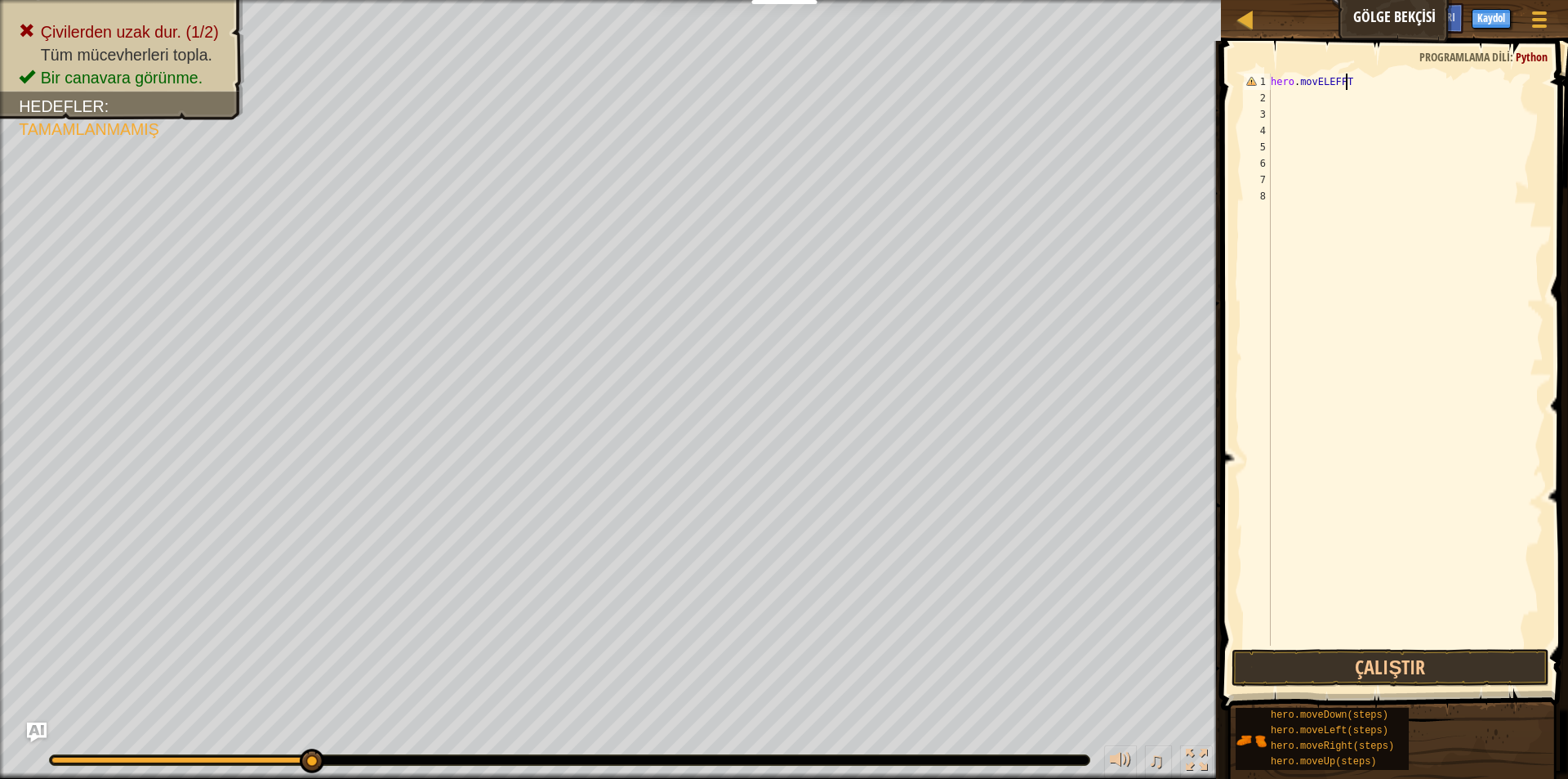
scroll to position [7, 5]
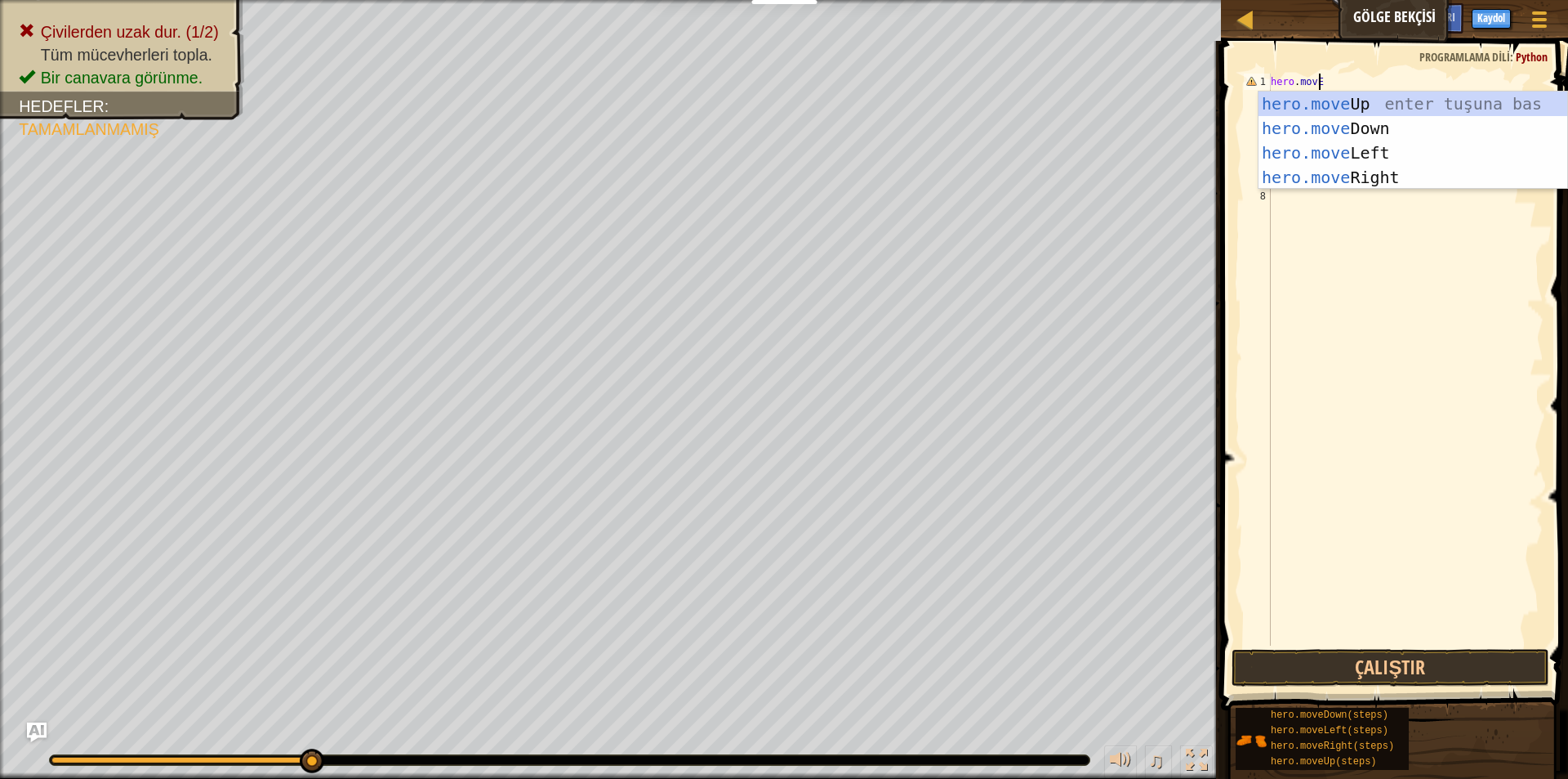
type textarea "hero.movE"
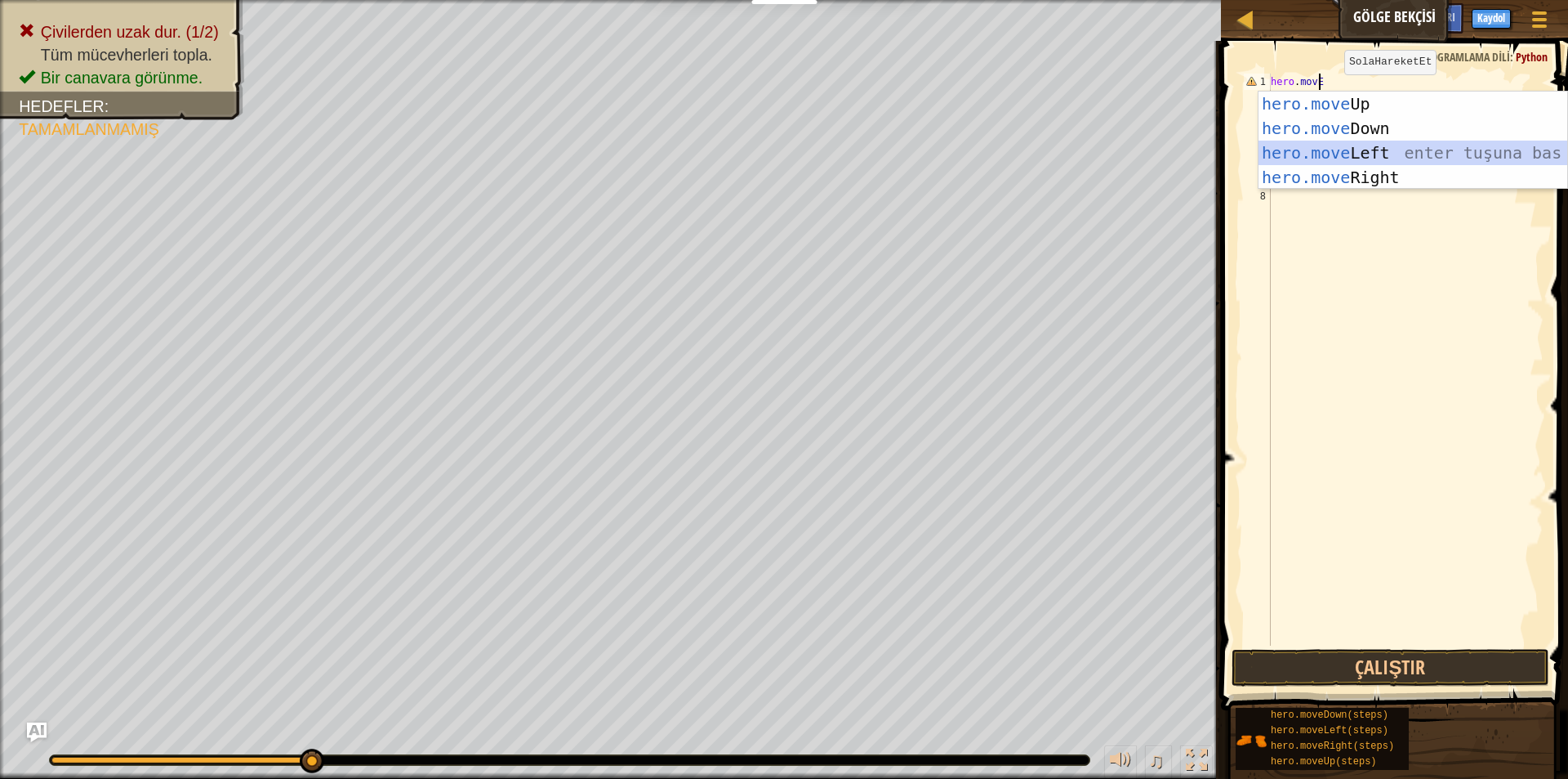
click at [1377, 153] on div "hero.move Up enter tuşuna bas hero.move Down enter tuşuna bas hero.move Left en…" at bounding box center [1413, 165] width 309 height 147
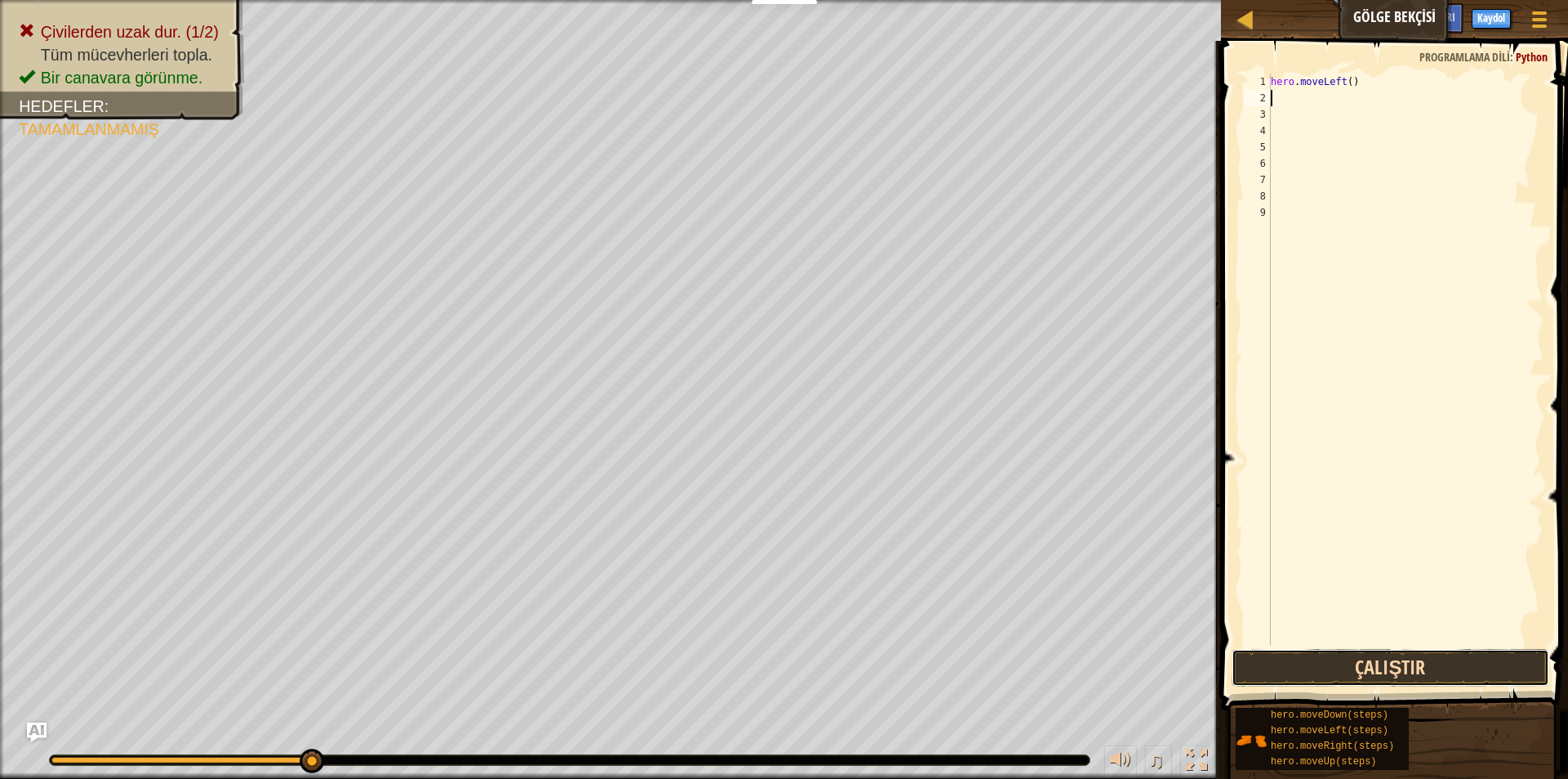
click at [1374, 656] on button "Çalıştır" at bounding box center [1391, 667] width 318 height 37
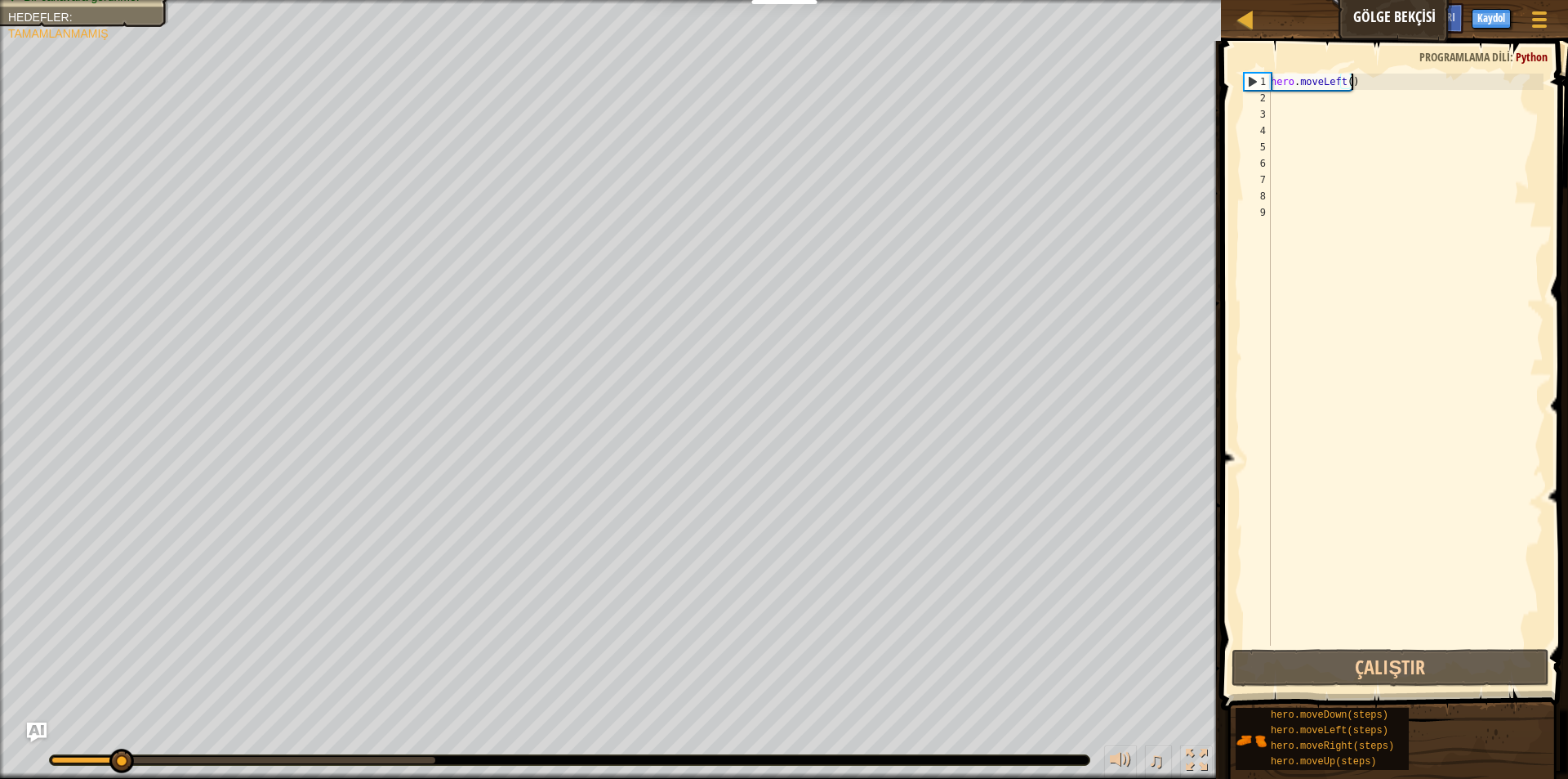
click at [1391, 76] on div "hero . moveLeft ( )" at bounding box center [1405, 376] width 276 height 605
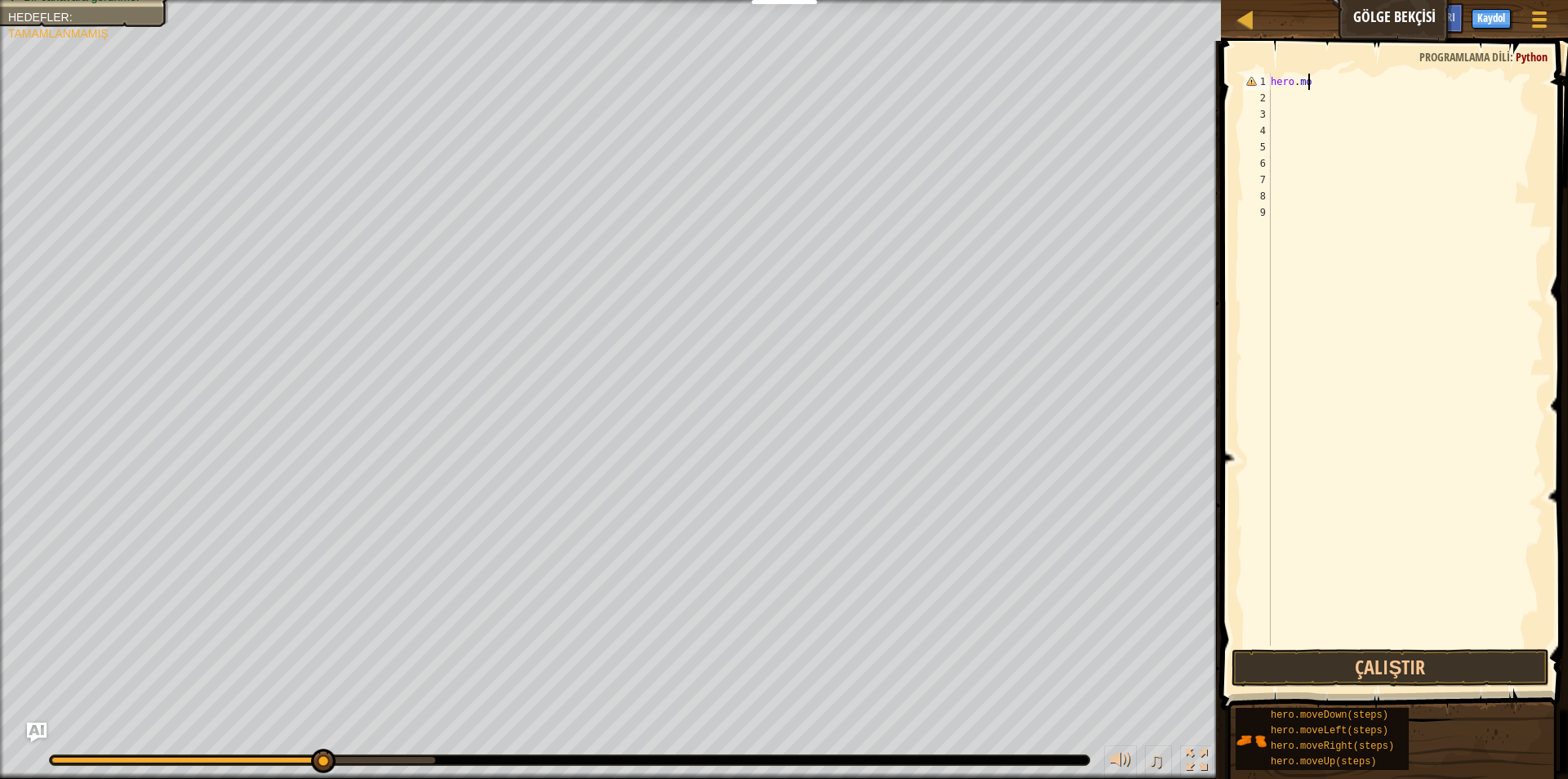
type textarea "h"
type textarea "M"
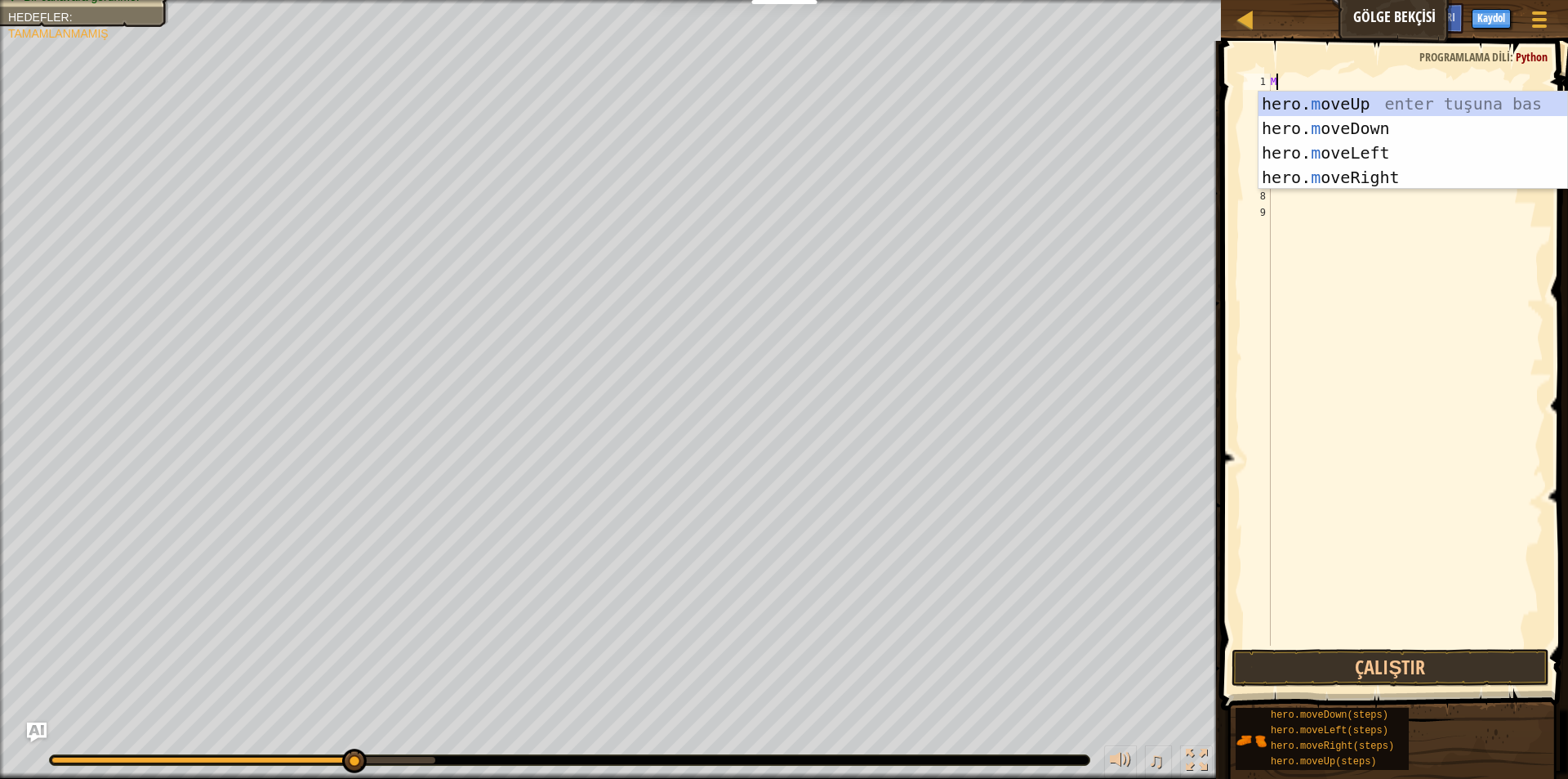
click at [1359, 189] on div "M" at bounding box center [1405, 376] width 276 height 605
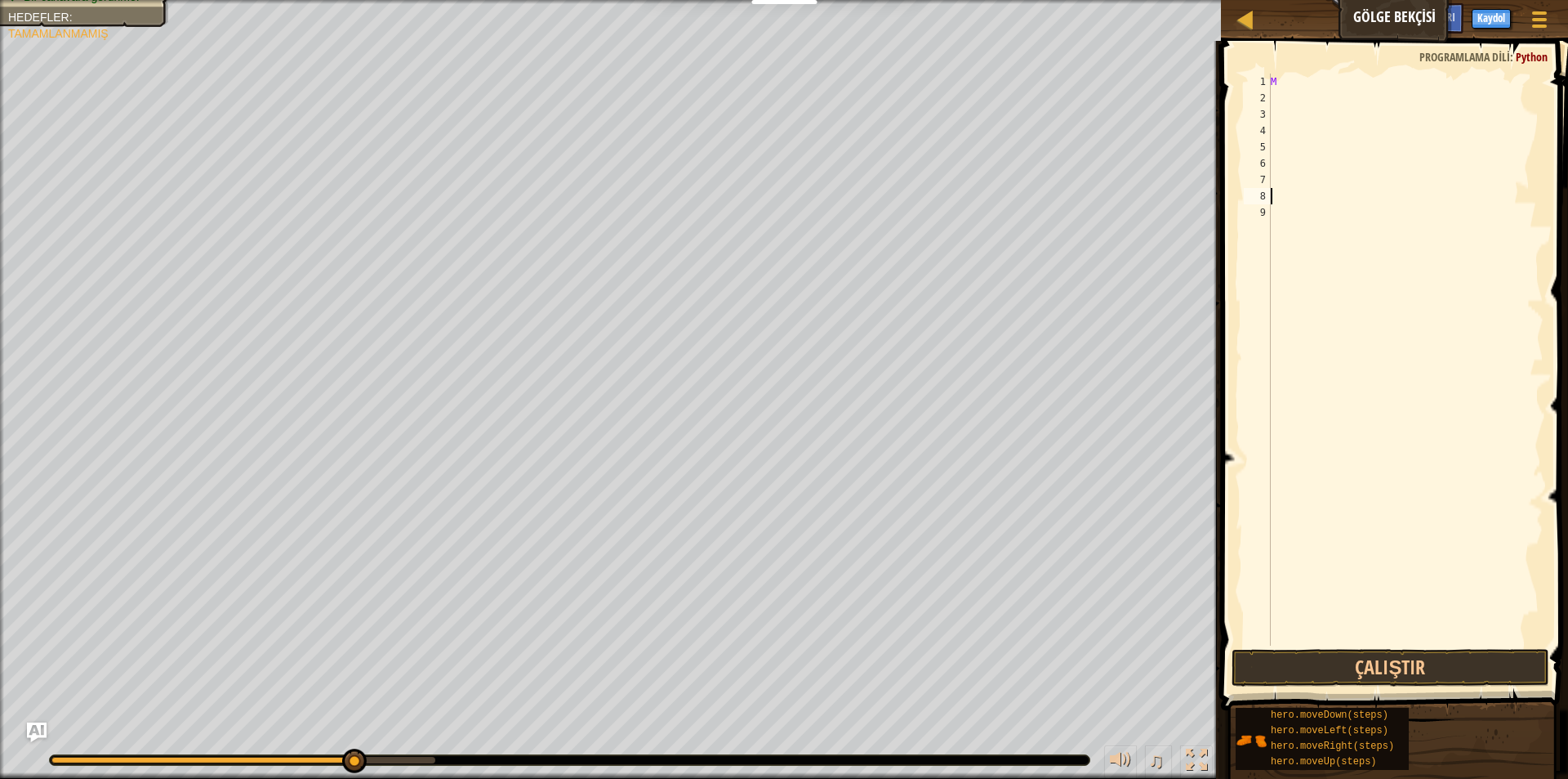
click at [1302, 87] on div "M" at bounding box center [1405, 376] width 276 height 605
type textarea "M"
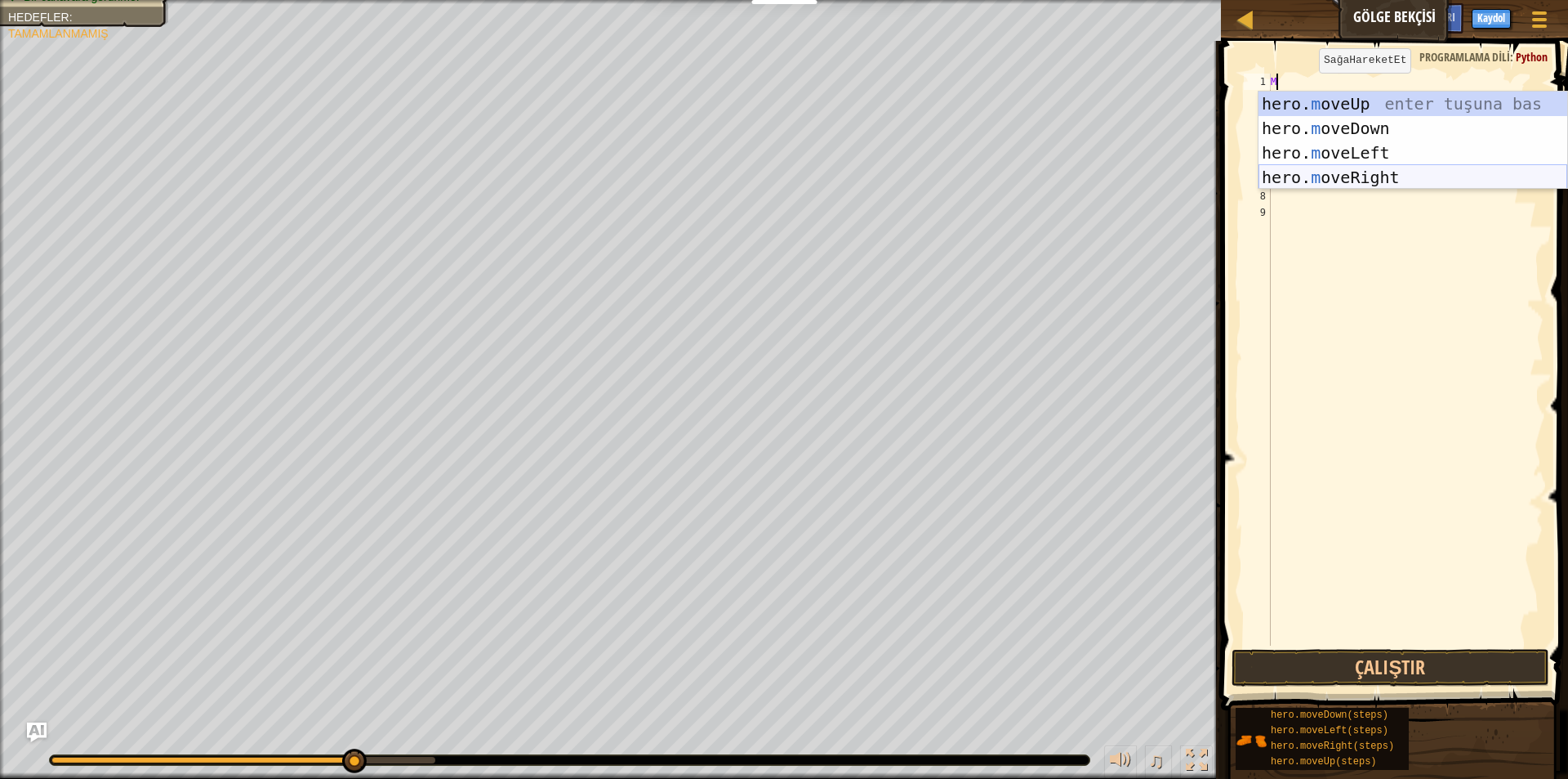
click at [1321, 181] on div "hero. m oveUp enter tuşuna bas hero. m oveDown enter tuşuna bas hero. [PERSON_N…" at bounding box center [1413, 165] width 309 height 147
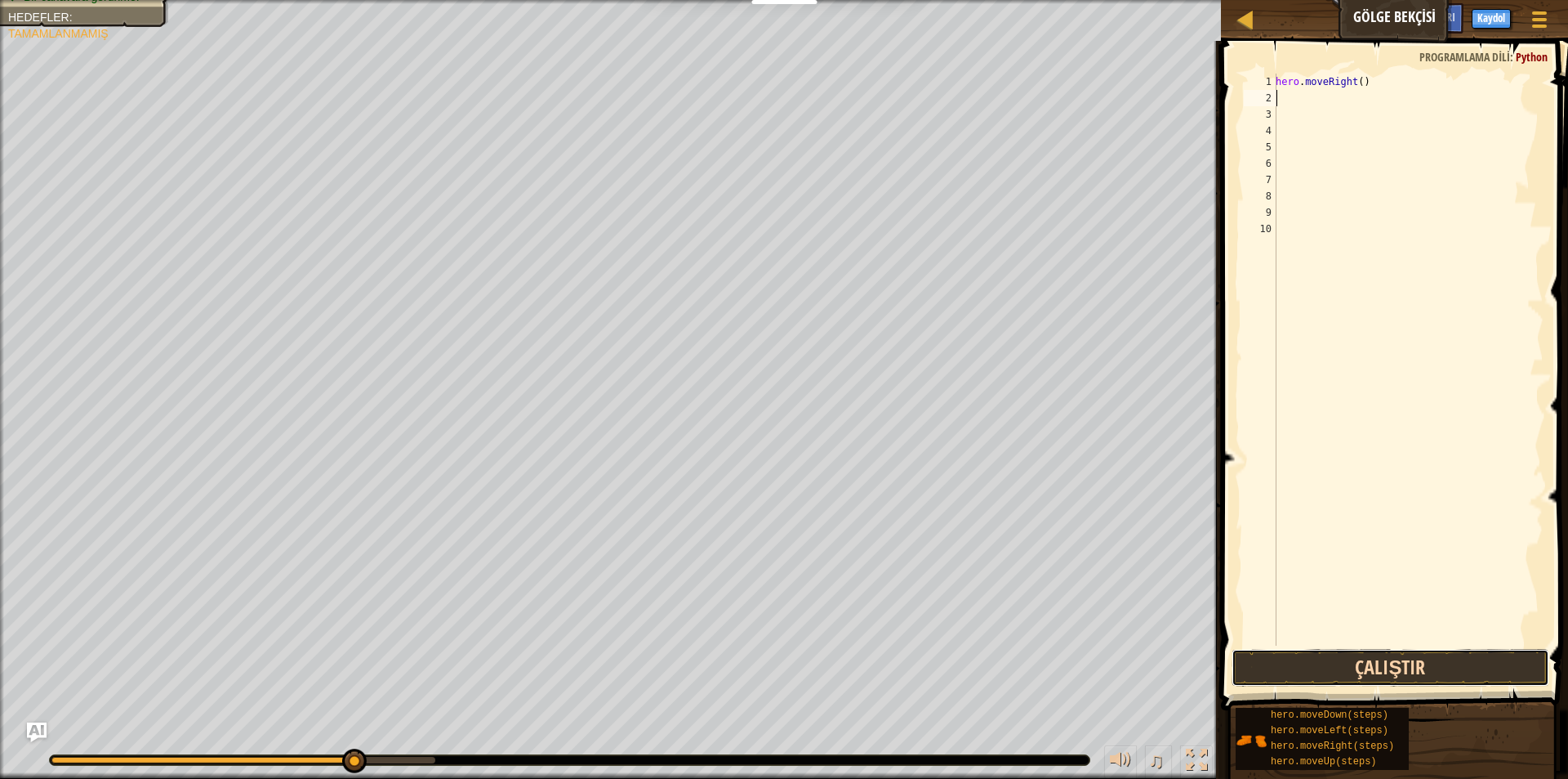
click at [1314, 669] on button "Çalıştır" at bounding box center [1391, 667] width 318 height 37
type textarea "M"
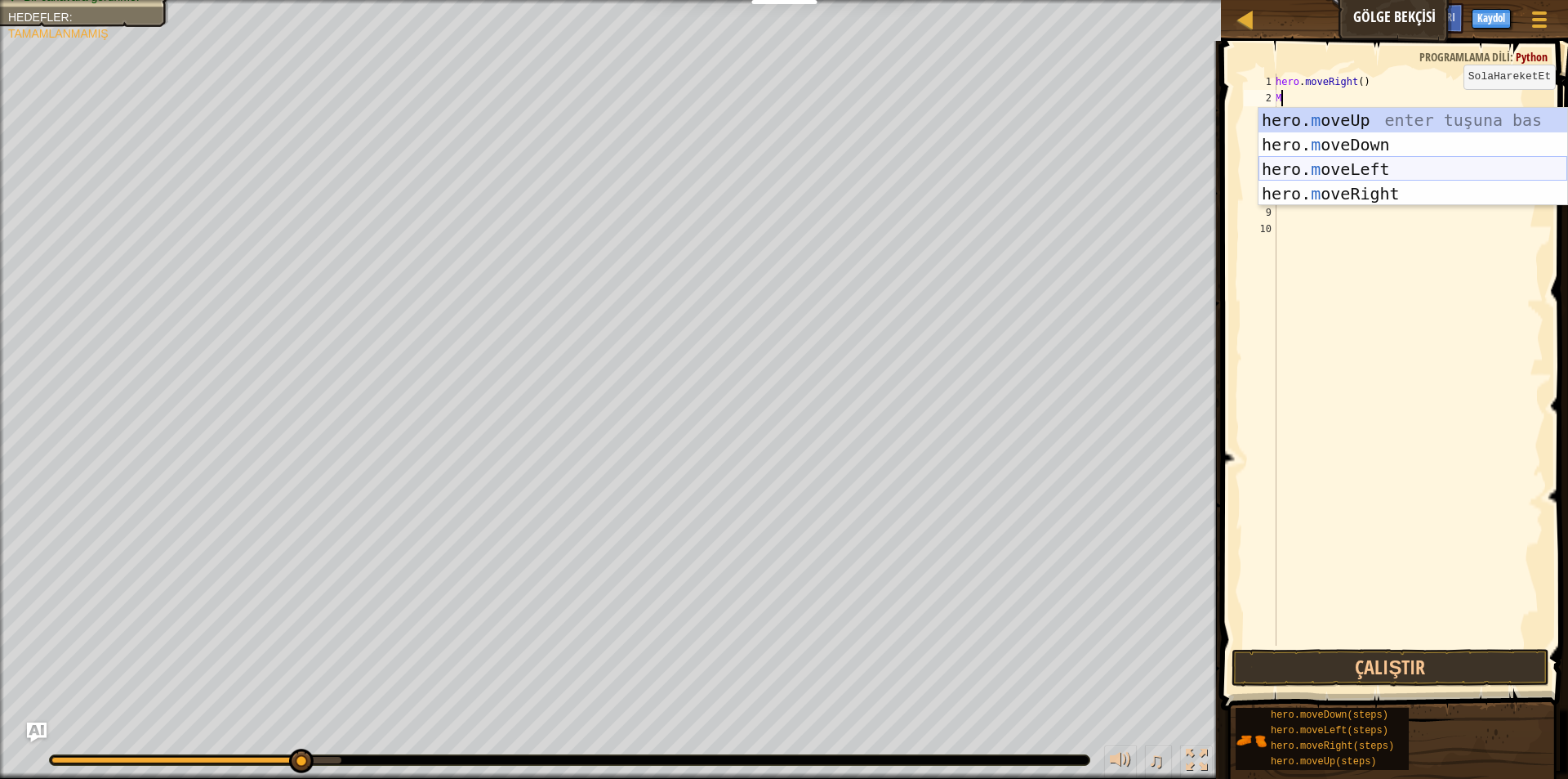
click at [1374, 160] on div "hero. m oveUp enter tuşuna bas hero. m oveDown enter tuşuna bas hero. [PERSON_N…" at bounding box center [1413, 181] width 309 height 147
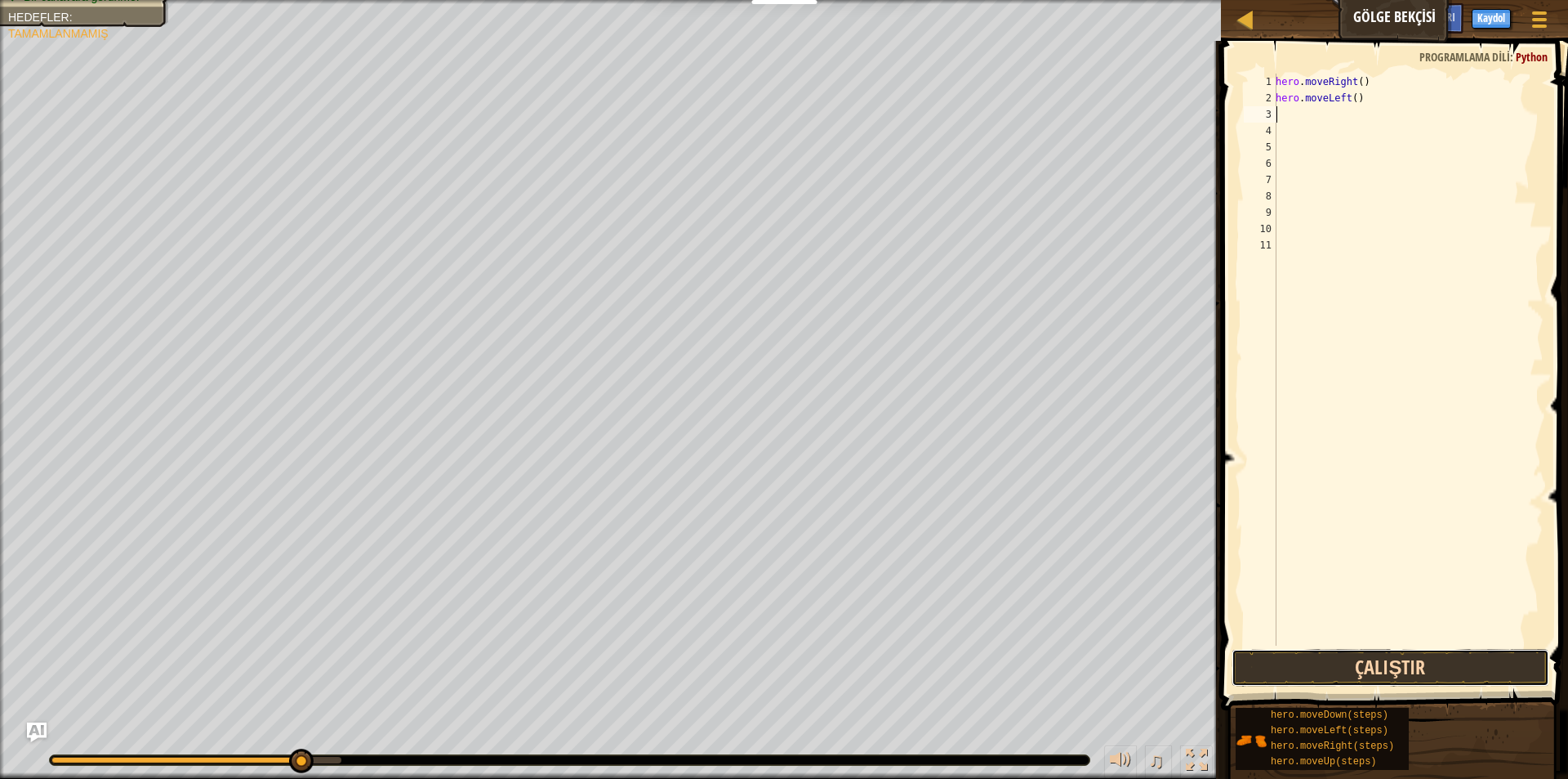
click at [1327, 656] on button "Çalıştır" at bounding box center [1391, 667] width 318 height 37
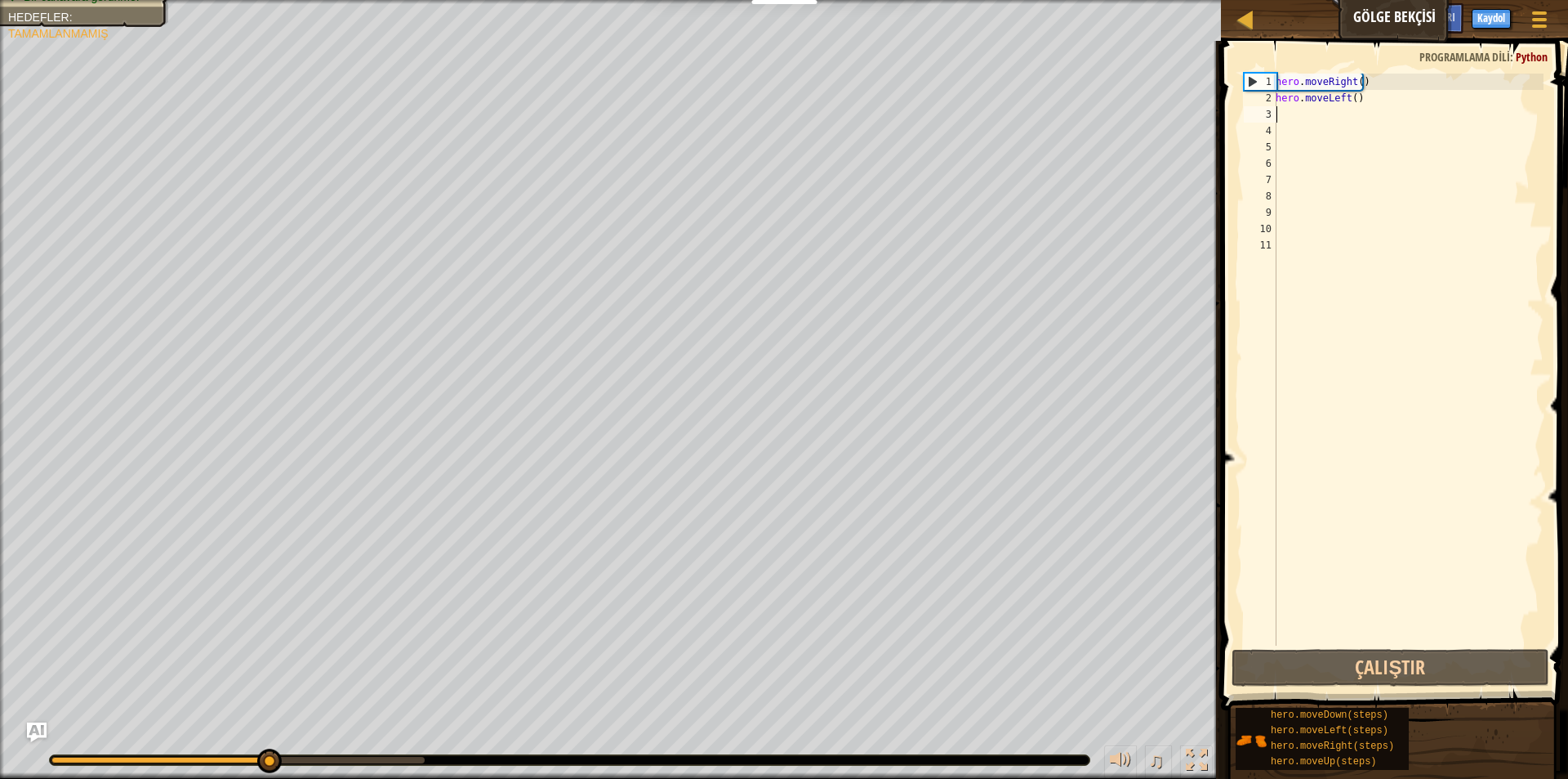
click at [1370, 105] on div "hero . moveRight ( ) hero . moveLeft ( )" at bounding box center [1408, 376] width 271 height 605
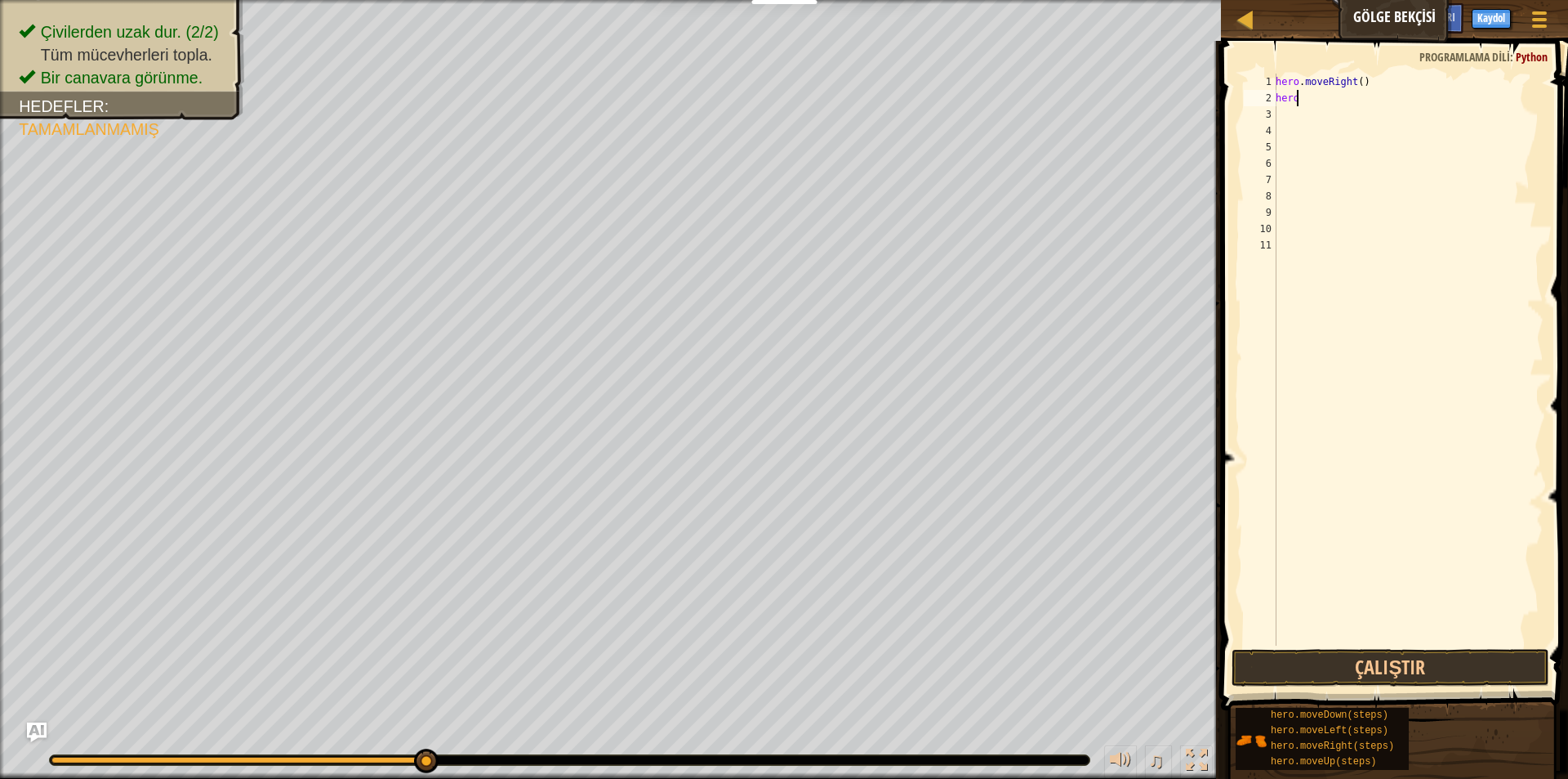
type textarea "hero."
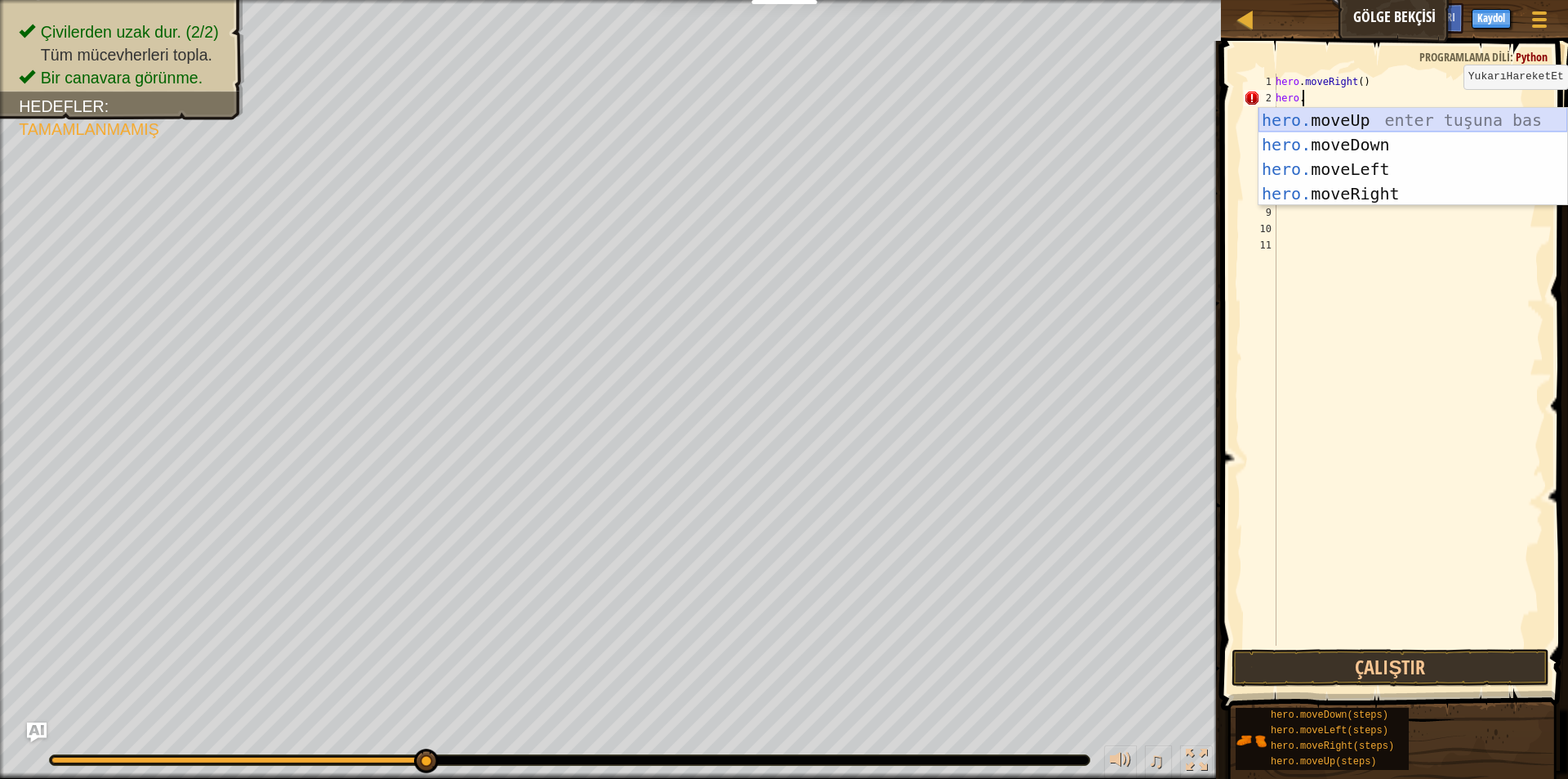
click at [1367, 113] on div "hero. moveUp enter tuşuna bas hero. moveDown enter tuşuna bas hero. moveLeft en…" at bounding box center [1413, 181] width 309 height 147
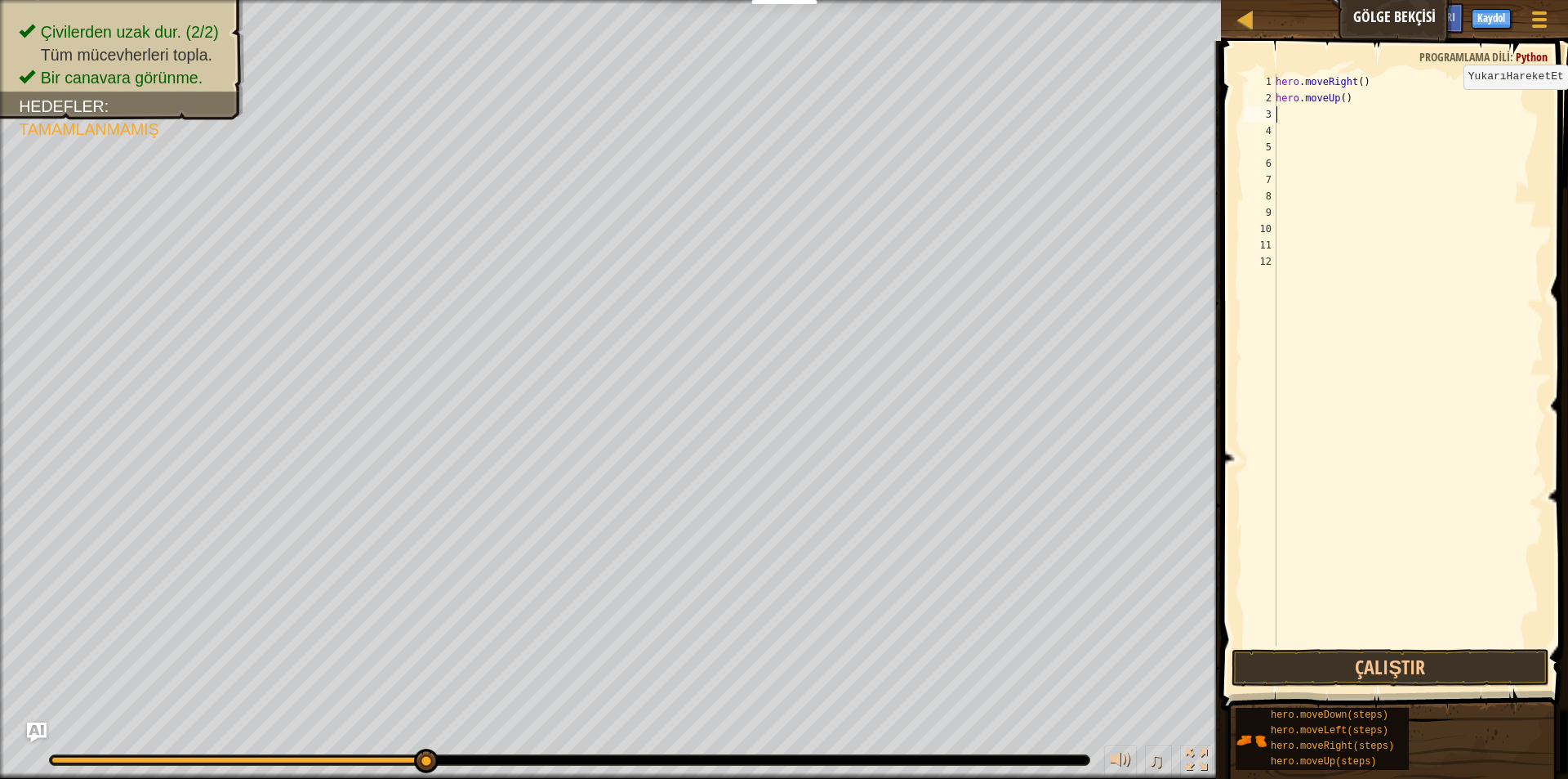
scroll to position [7, 0]
click at [1361, 654] on button "Çalıştır" at bounding box center [1391, 667] width 318 height 37
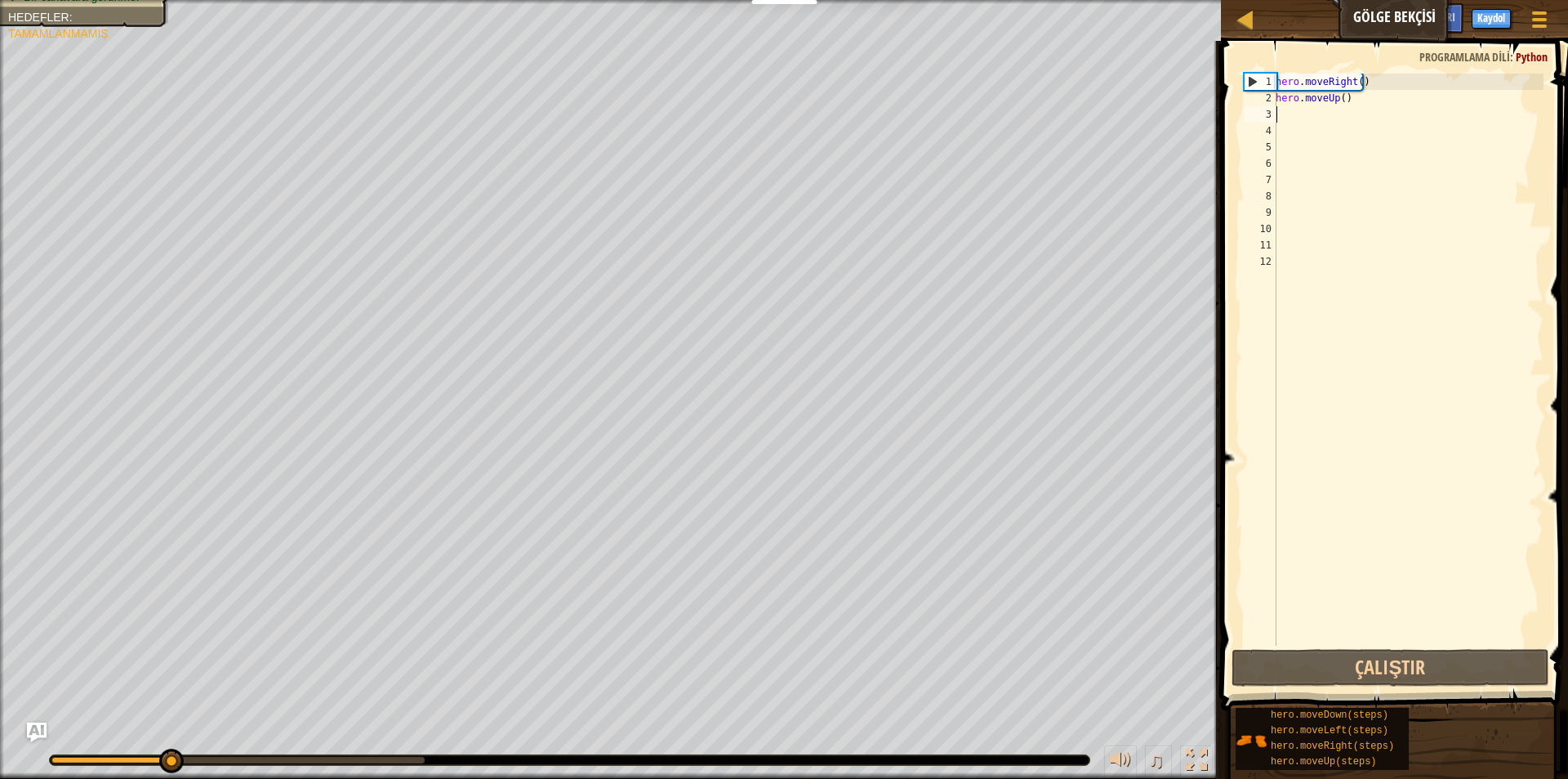
click at [1288, 111] on div "hero . moveRight ( ) hero . moveUp ( )" at bounding box center [1408, 376] width 271 height 605
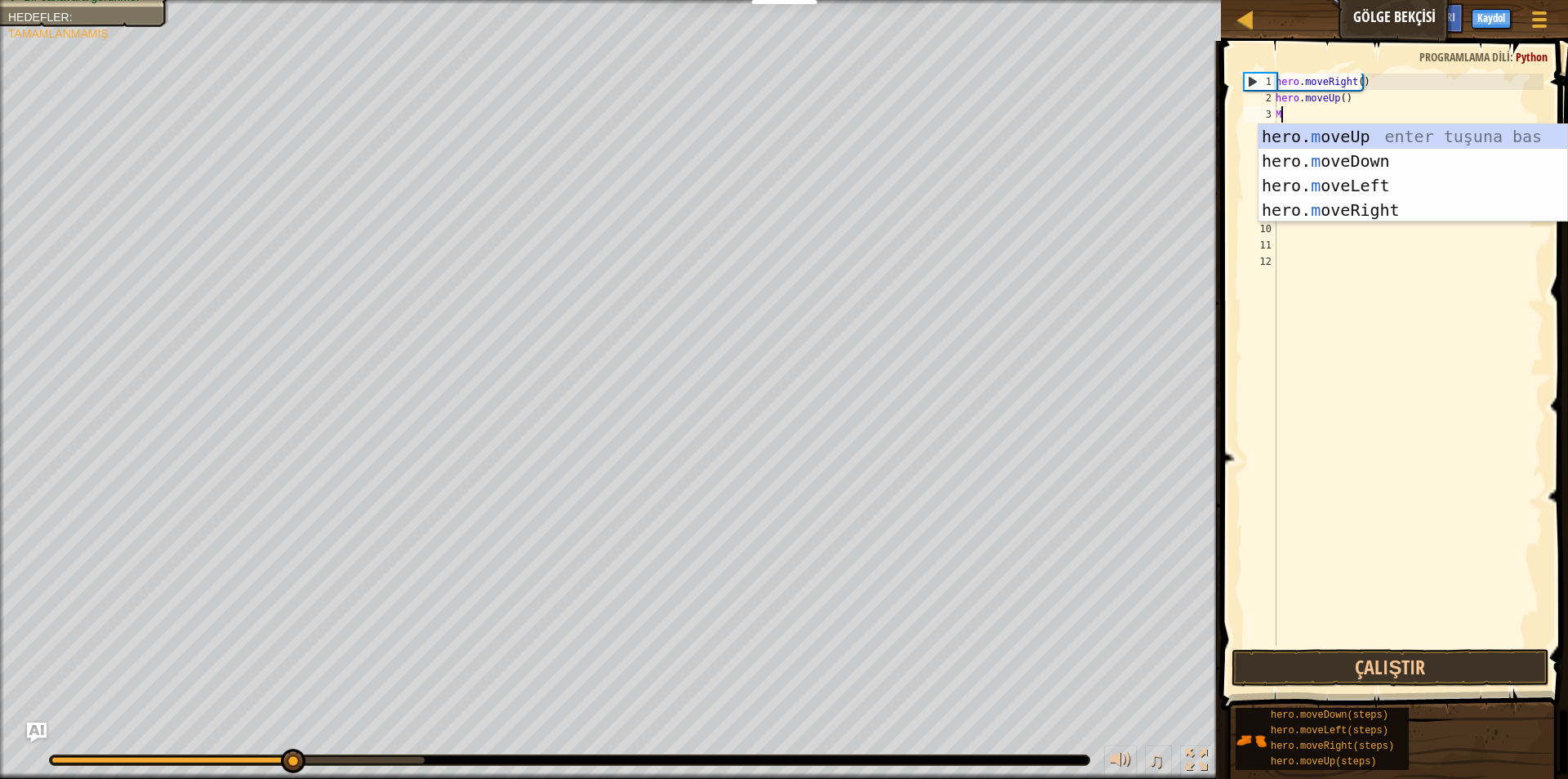
type textarea "MO"
click at [1286, 138] on div "hero. mo veUp enter tuşuna bas hero. mo veDown enter tuşuna bas hero. mo veLeft…" at bounding box center [1413, 197] width 309 height 147
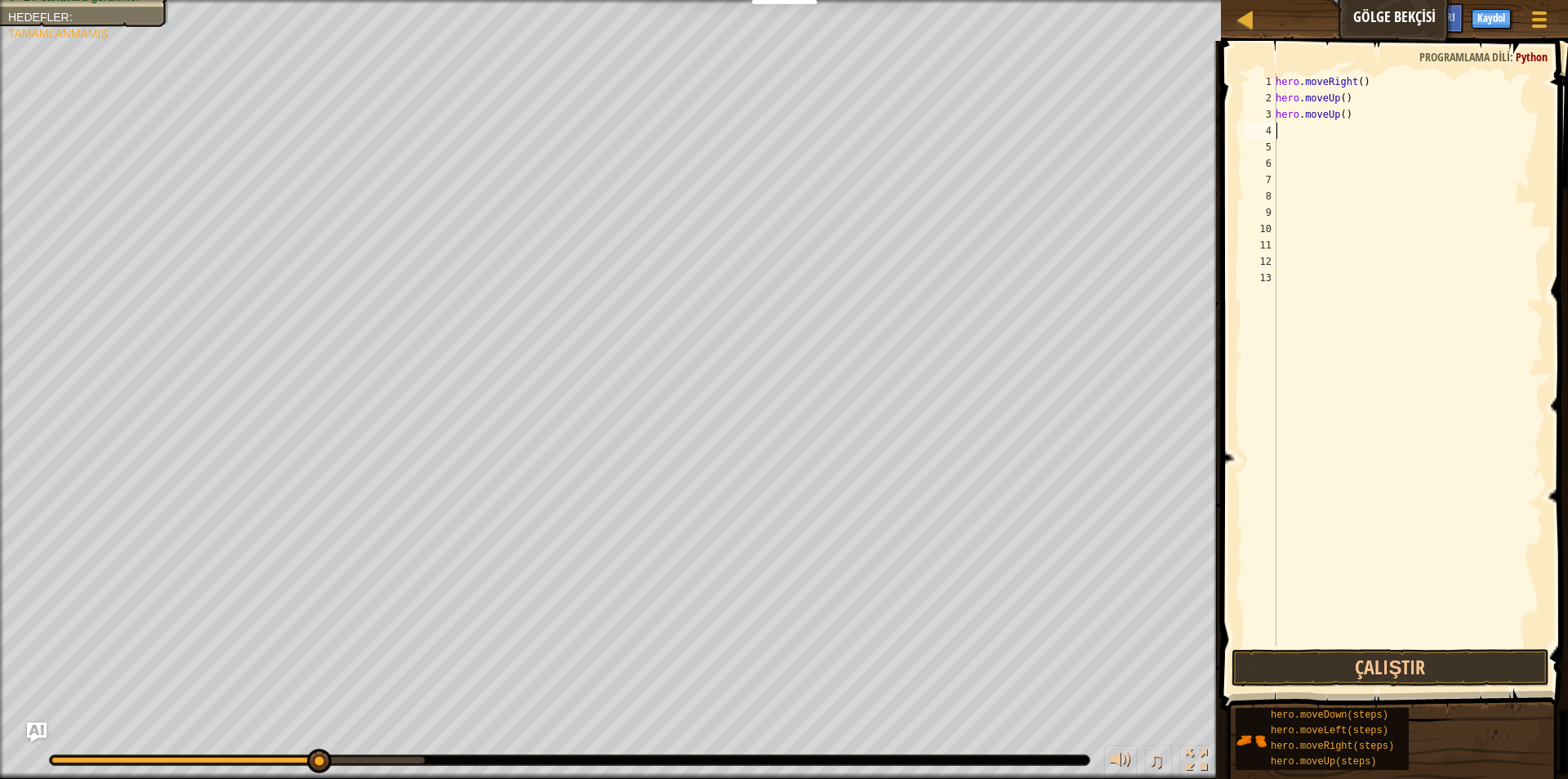
click at [1413, 591] on div "hero . moveRight ( ) hero . moveUp ( ) hero . moveUp ( )" at bounding box center [1408, 376] width 271 height 605
click at [1412, 676] on button "Çalıştır" at bounding box center [1391, 667] width 318 height 37
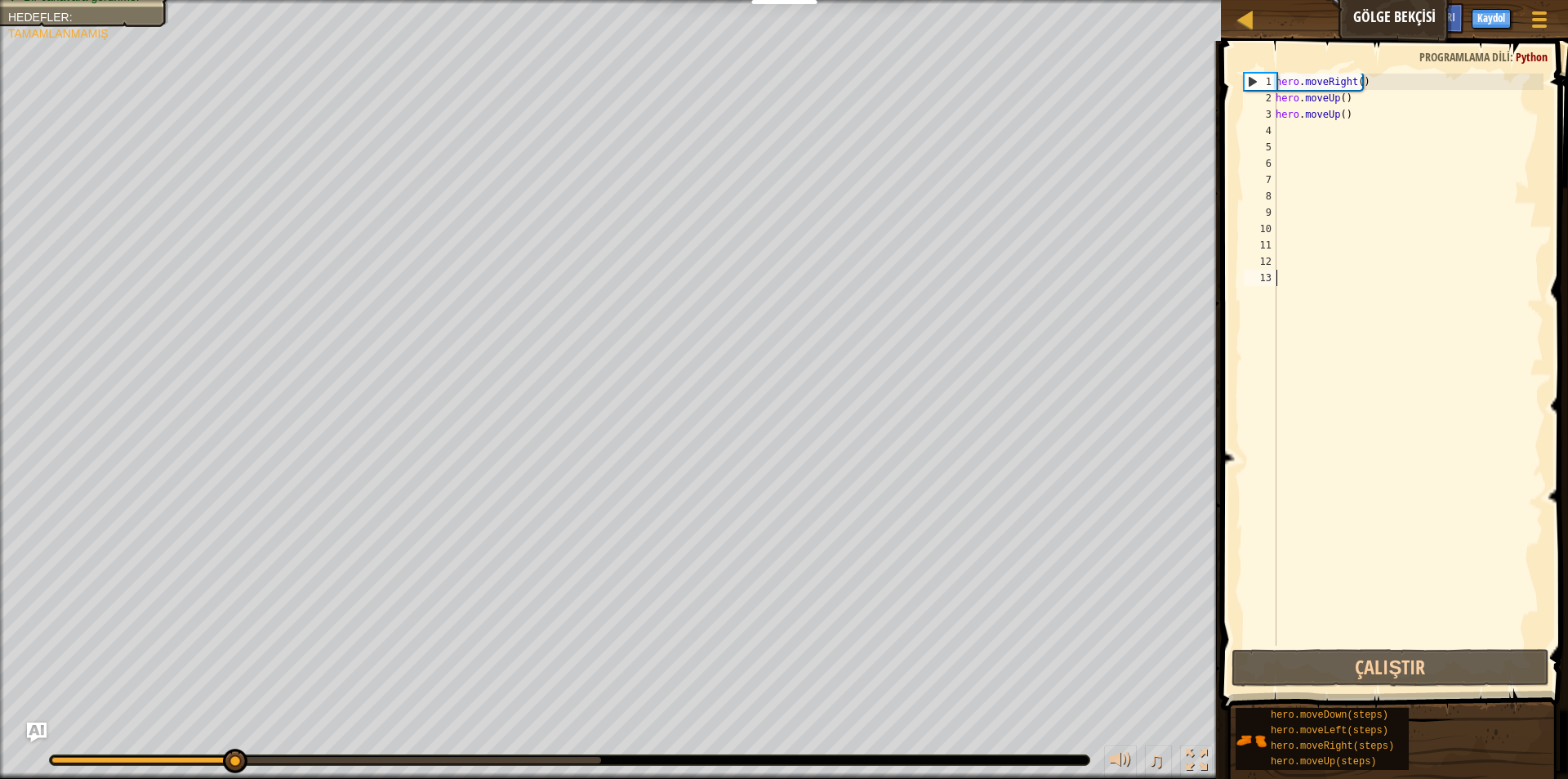
click at [1380, 119] on div "hero . moveRight ( ) hero . moveUp ( ) hero . moveUp ( )" at bounding box center [1408, 376] width 271 height 605
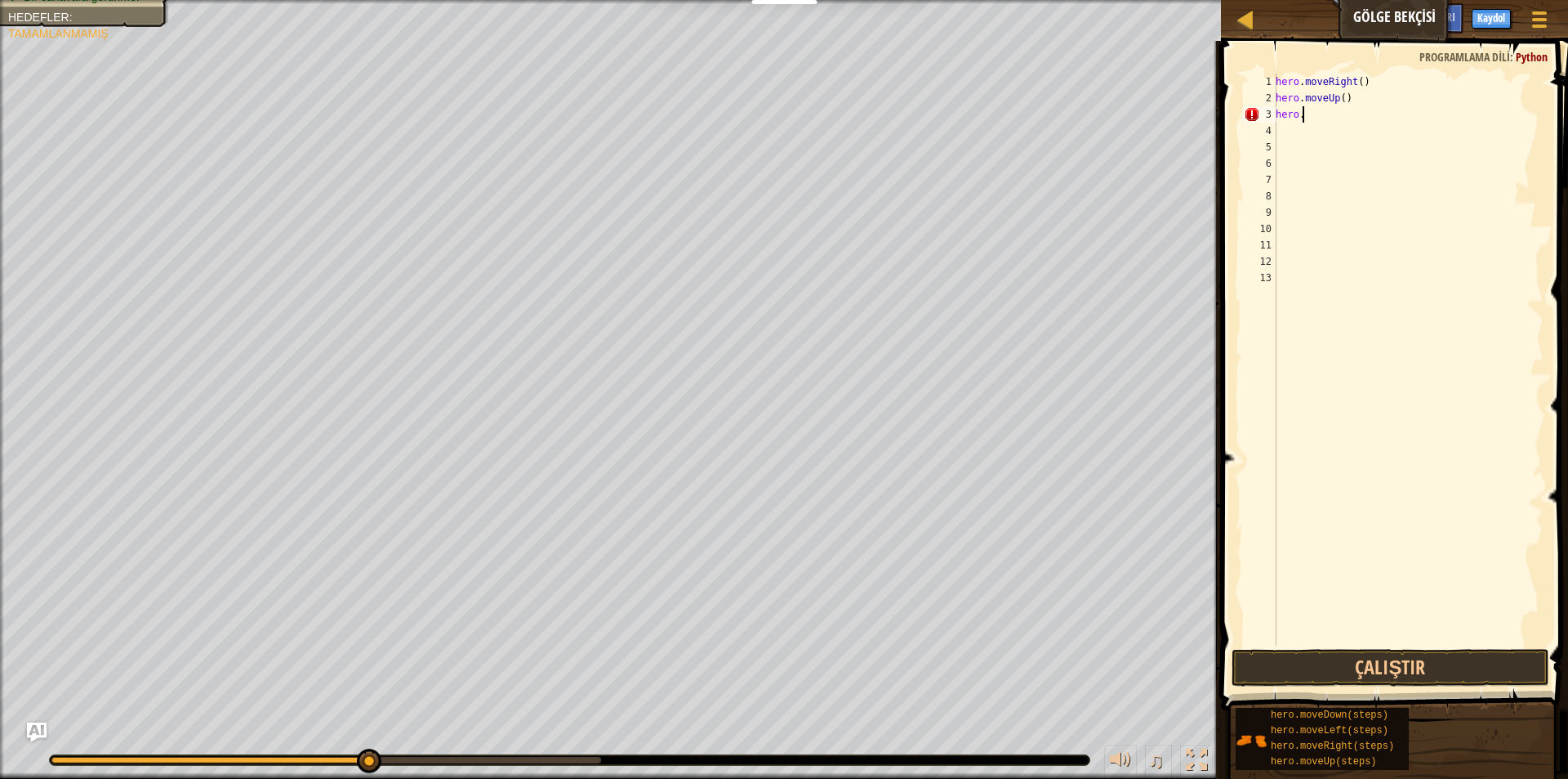
type textarea "hero.L"
click at [1313, 673] on button "Çalıştır" at bounding box center [1391, 667] width 318 height 37
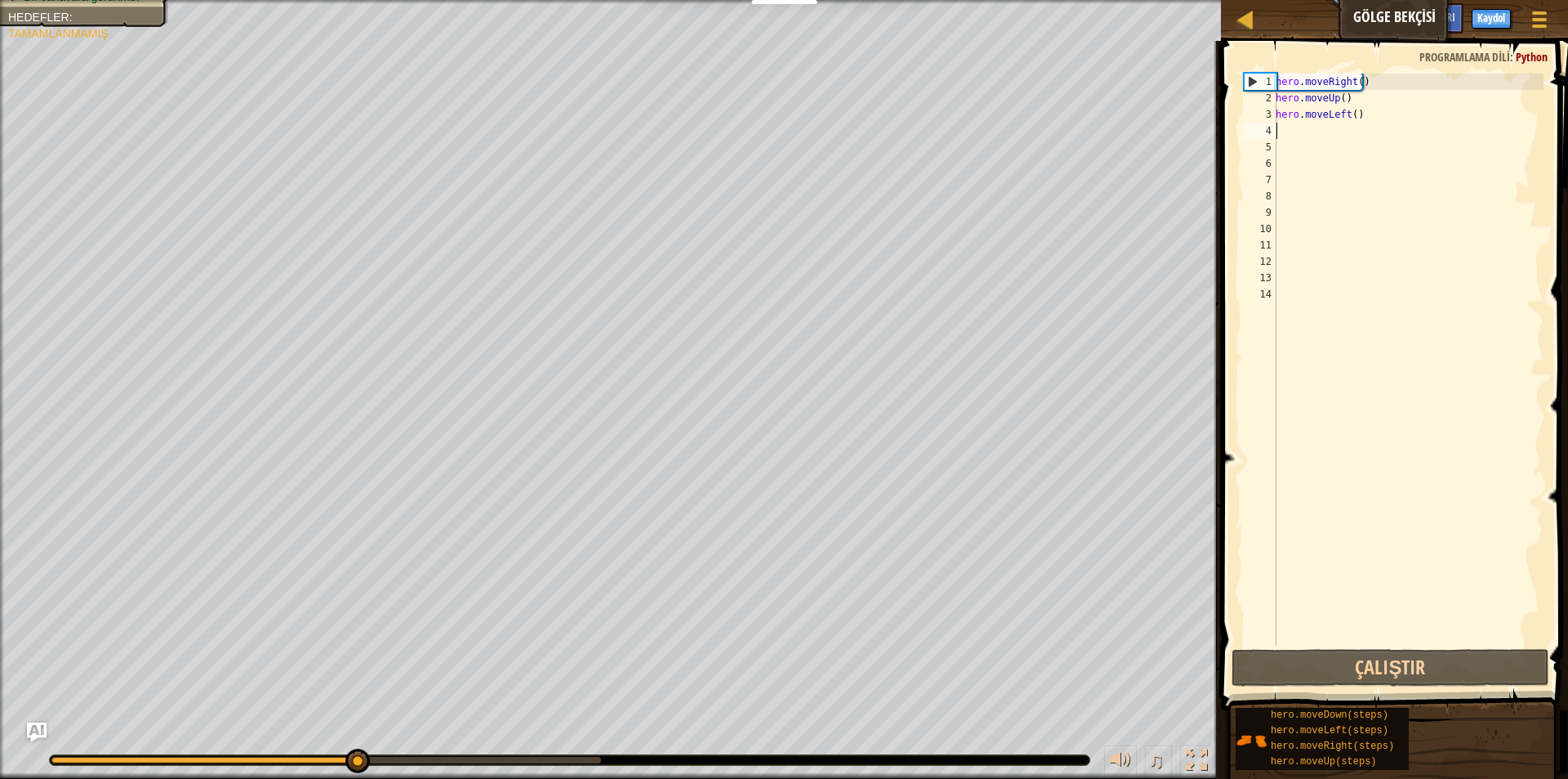
click at [1389, 126] on div "hero . moveRight ( ) hero . moveUp ( ) hero . moveLeft ( )" at bounding box center [1408, 376] width 271 height 605
click at [1389, 120] on div "hero . moveRight ( ) hero . moveUp ( ) hero . moveLeft ( )" at bounding box center [1408, 376] width 271 height 605
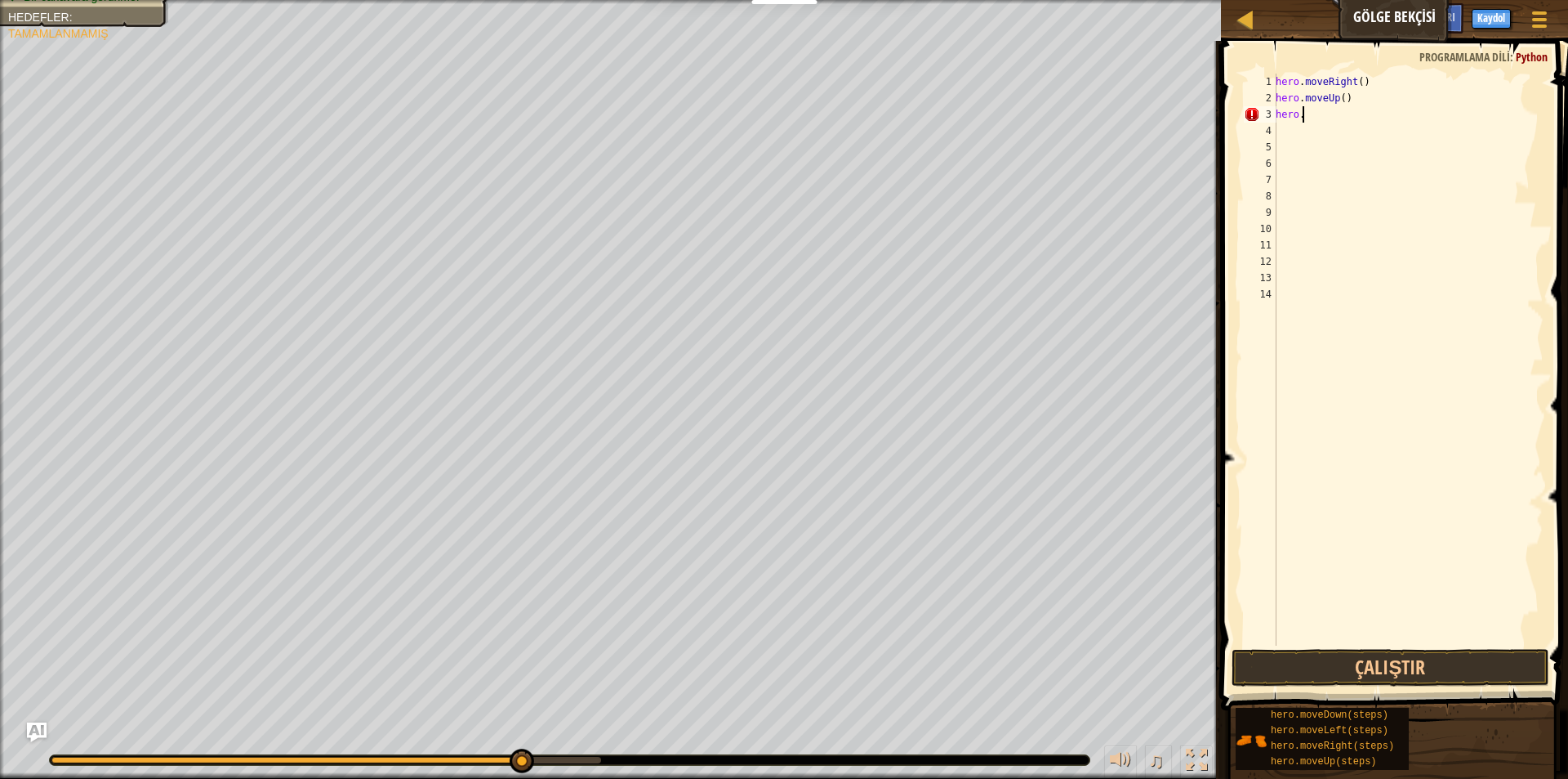
type textarea "hero.M"
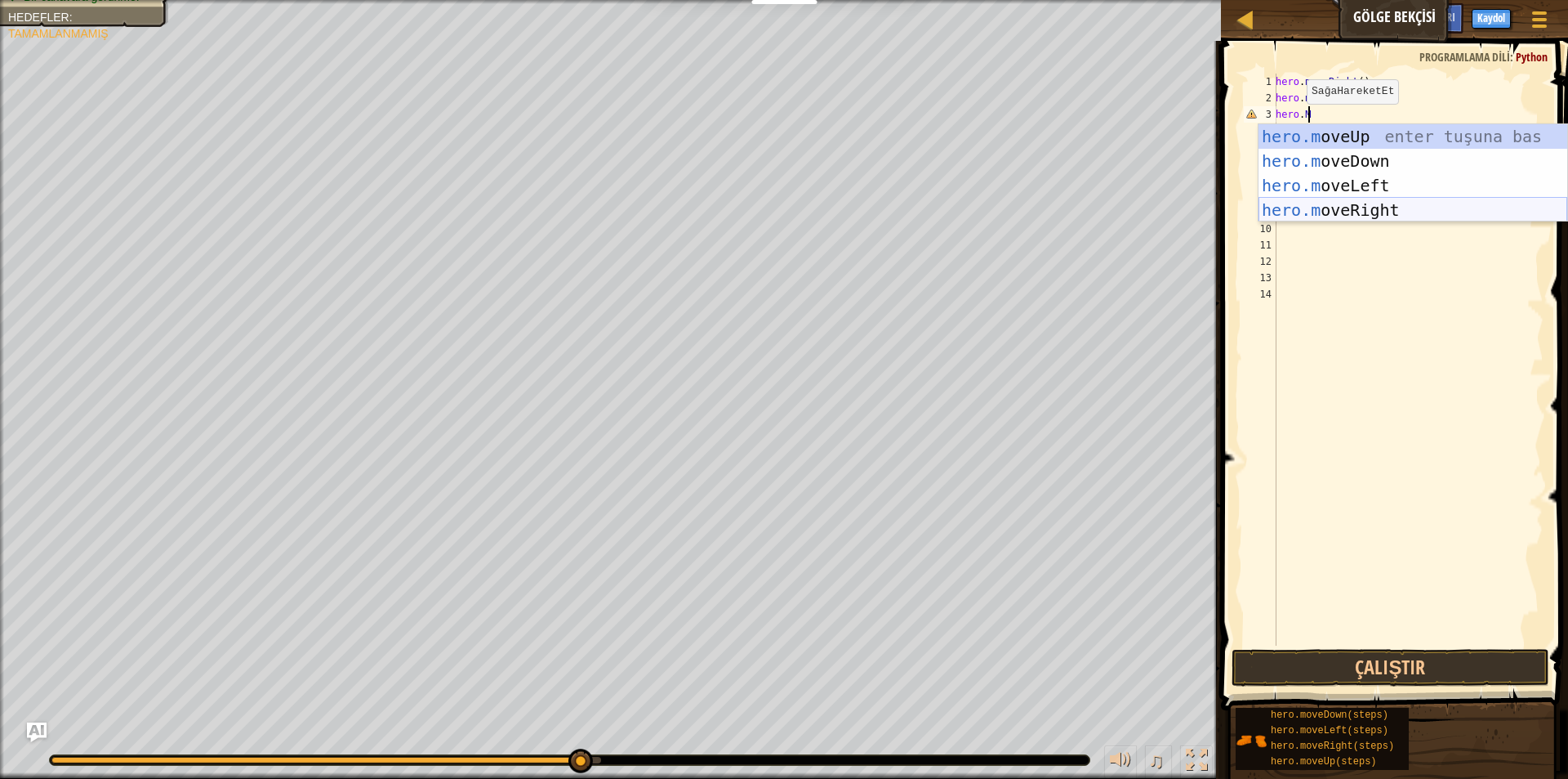
click at [1375, 215] on div "hero.m oveUp enter tuşuna bas hero.m oveDown enter tuşuna bas hero.m oveLeft en…" at bounding box center [1413, 197] width 309 height 147
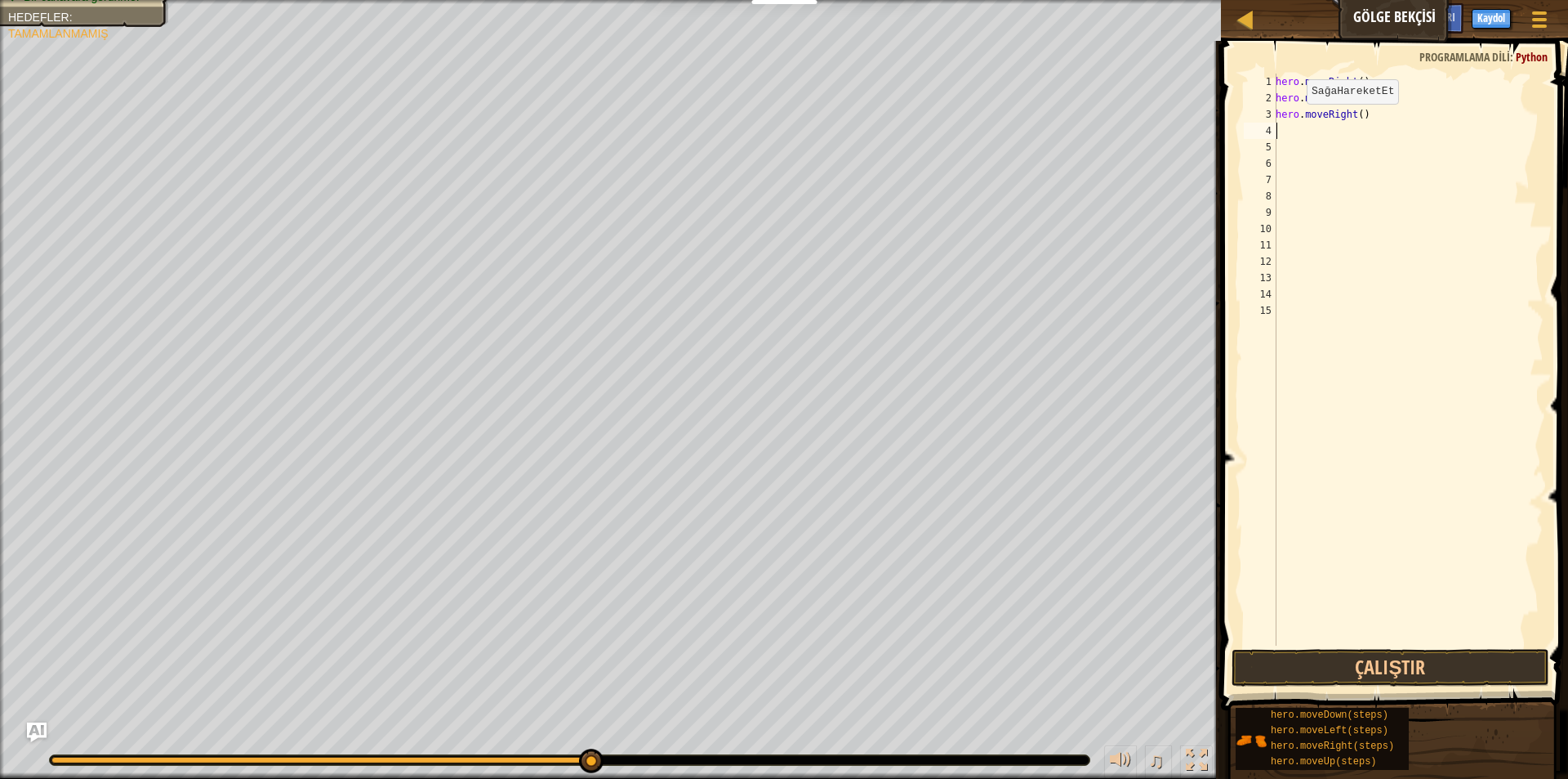
scroll to position [7, 0]
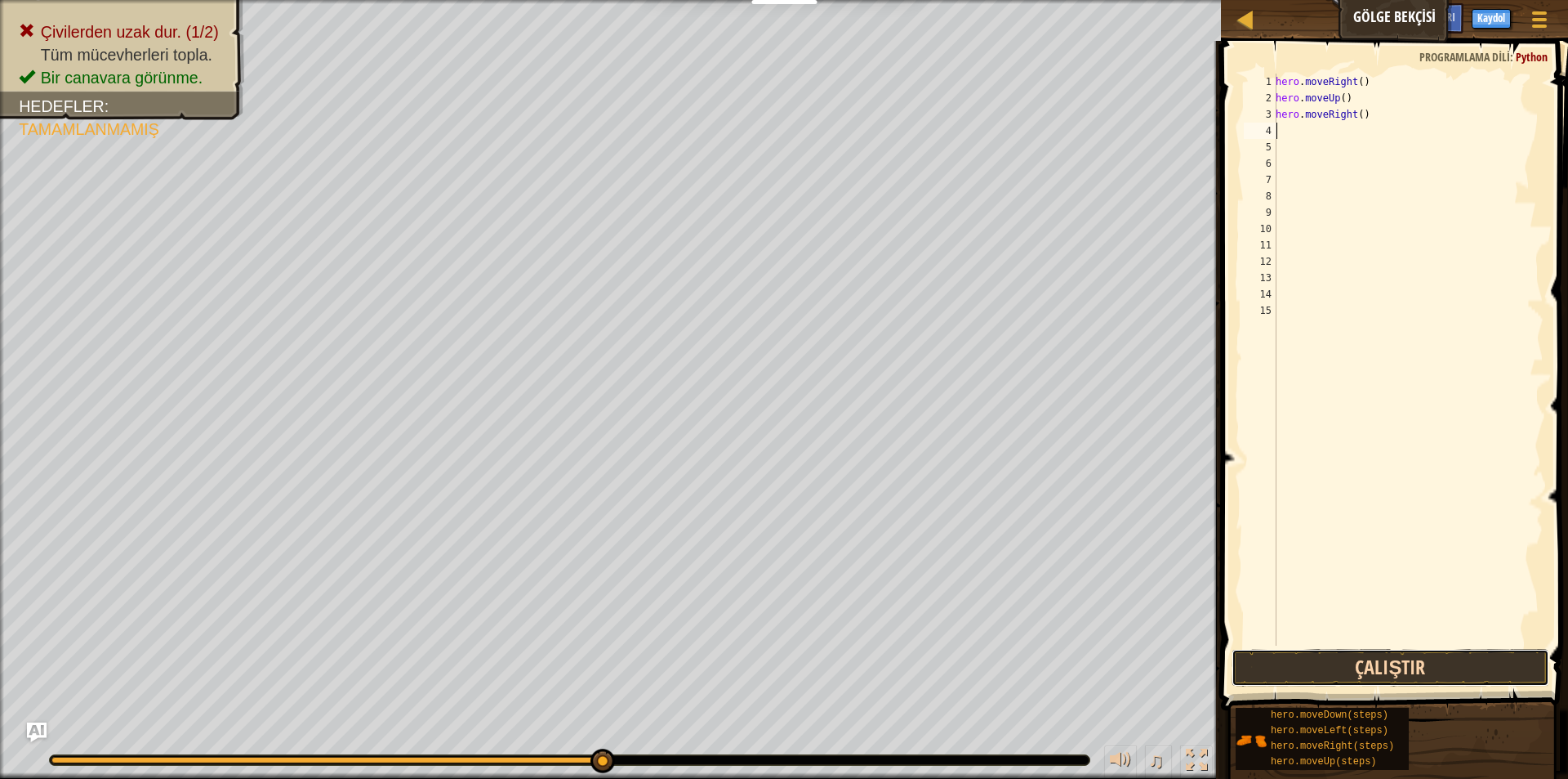
click at [1420, 651] on button "Çalıştır" at bounding box center [1391, 667] width 318 height 37
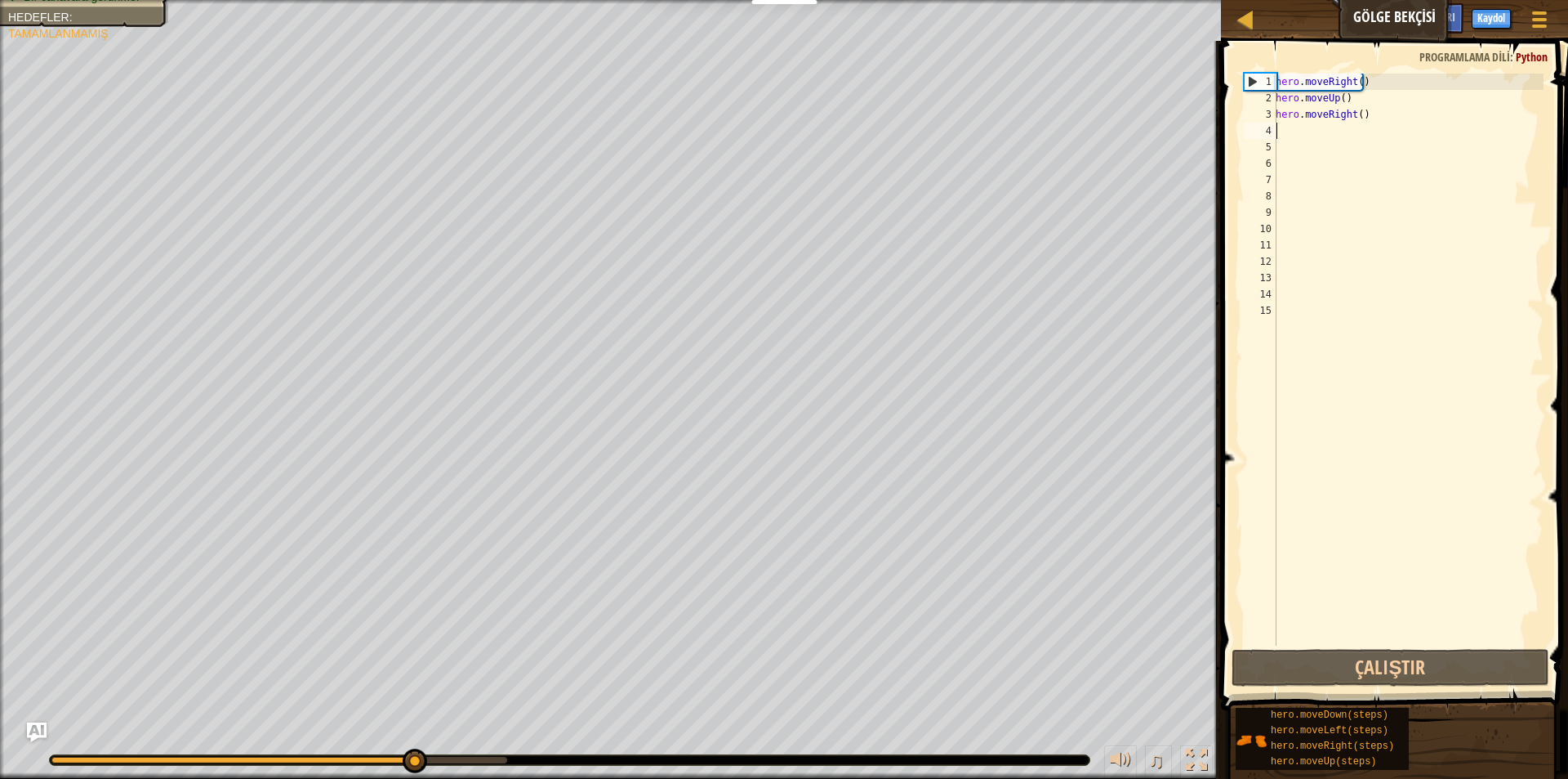
type textarea "M"
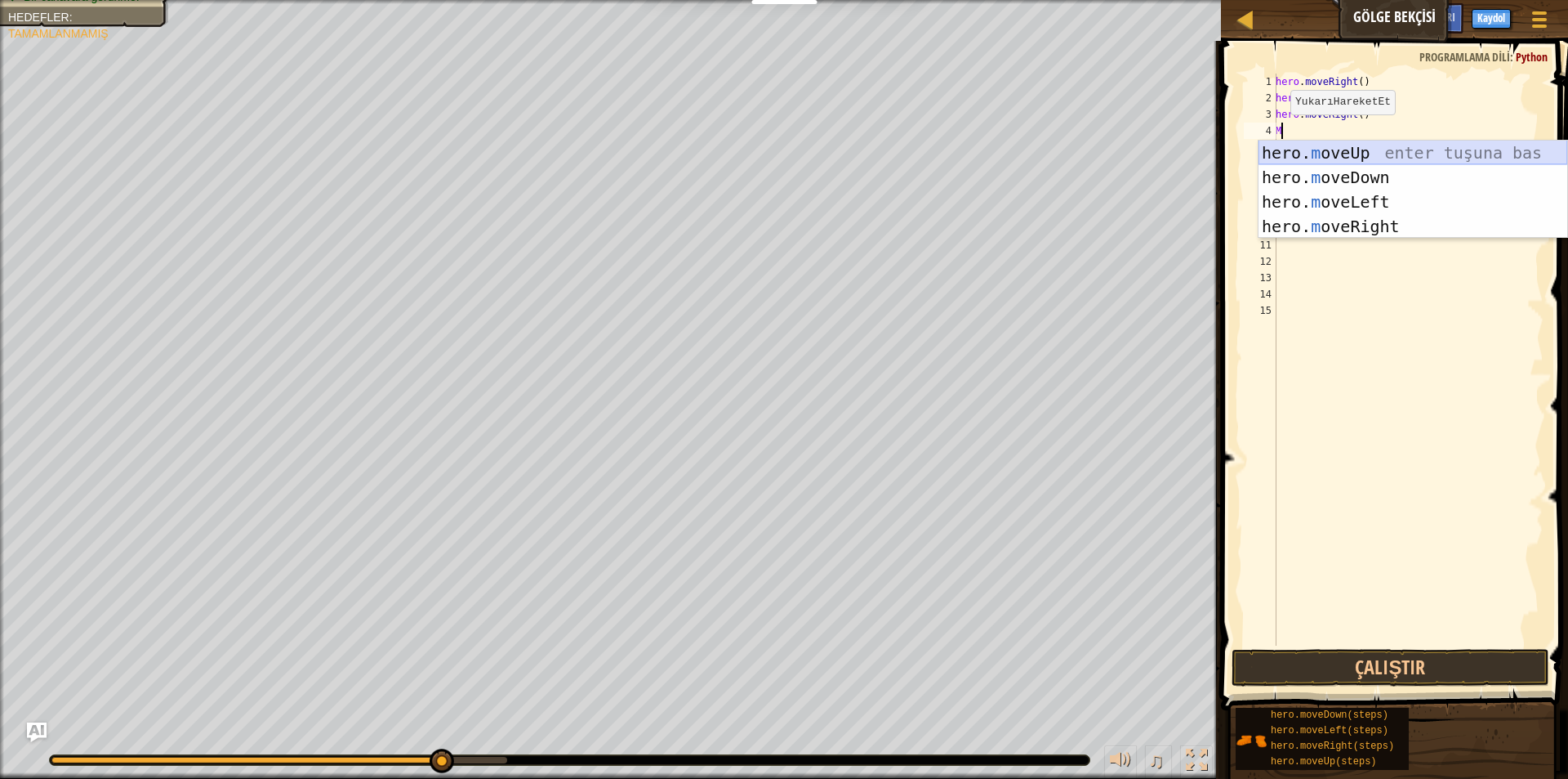
click at [1273, 156] on div "hero. m oveUp enter tuşuna bas hero. m oveDown enter tuşuna bas hero. [PERSON_N…" at bounding box center [1413, 213] width 309 height 147
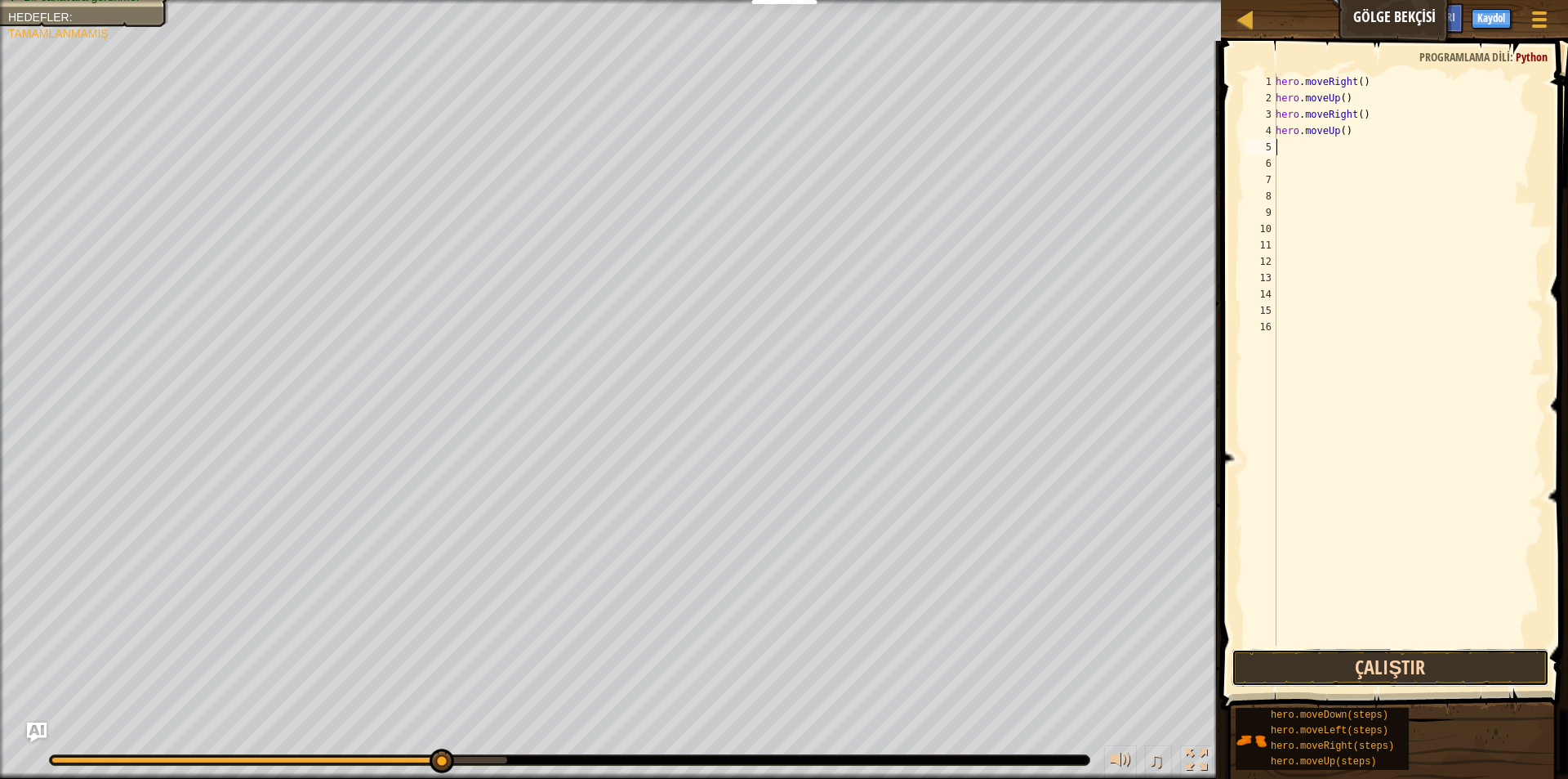
click at [1331, 653] on button "Çalıştır" at bounding box center [1391, 667] width 318 height 37
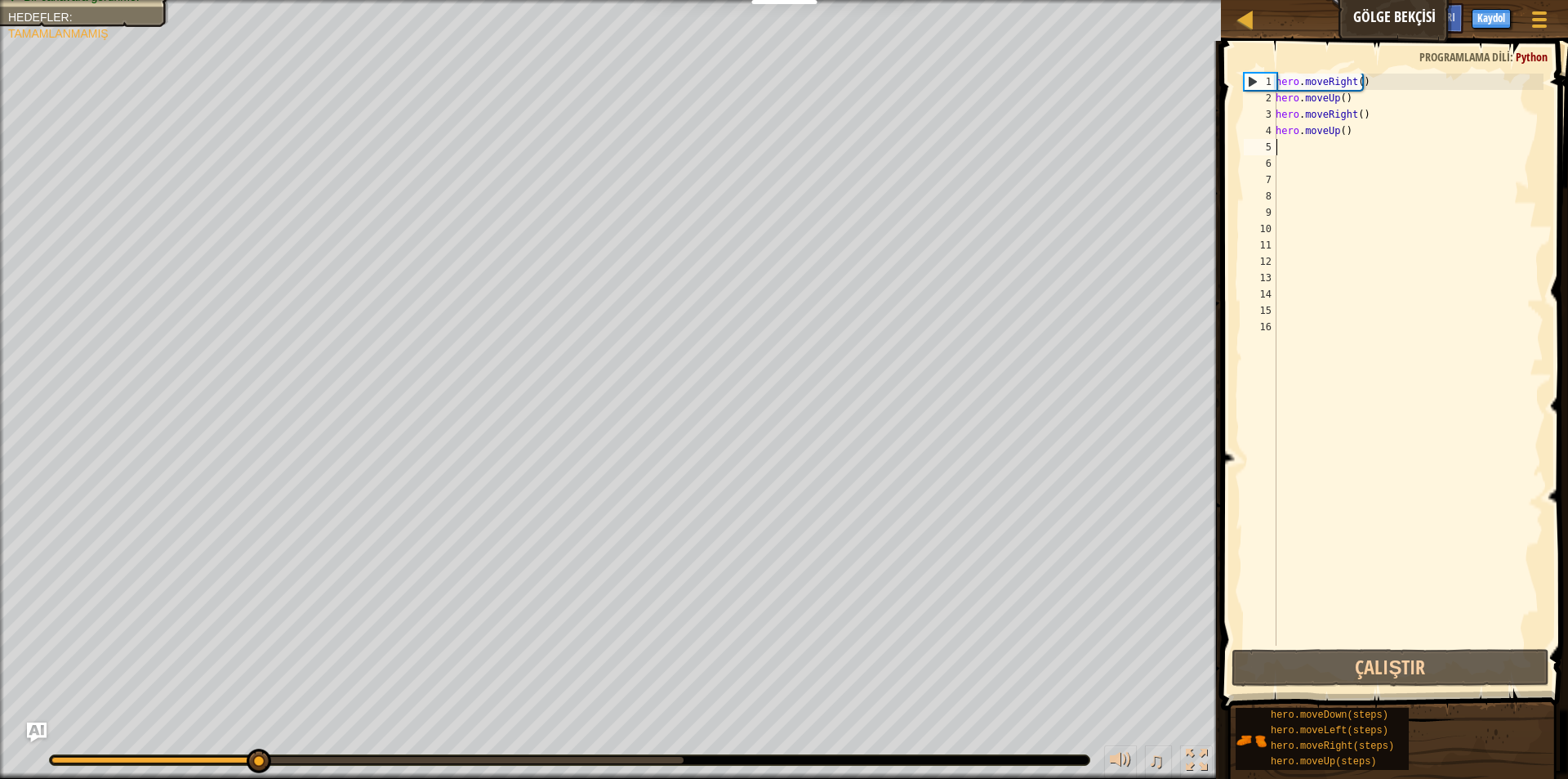
click at [1382, 140] on div "hero . moveRight ( ) hero . moveUp ( ) hero . moveRight ( ) hero . moveUp ( )" at bounding box center [1408, 376] width 271 height 605
drag, startPoint x: 1357, startPoint y: 99, endPoint x: 1344, endPoint y: 124, distance: 28.2
click at [1355, 99] on div "hero . moveRight ( ) hero . moveUp ( ) hero . moveRight ( ) hero . moveUp ( )" at bounding box center [1408, 376] width 271 height 605
click at [1344, 125] on div "hero . moveRight ( ) hero . moveUp ( ) hero . moveRight ( ) hero . moveUp ( )" at bounding box center [1408, 376] width 271 height 605
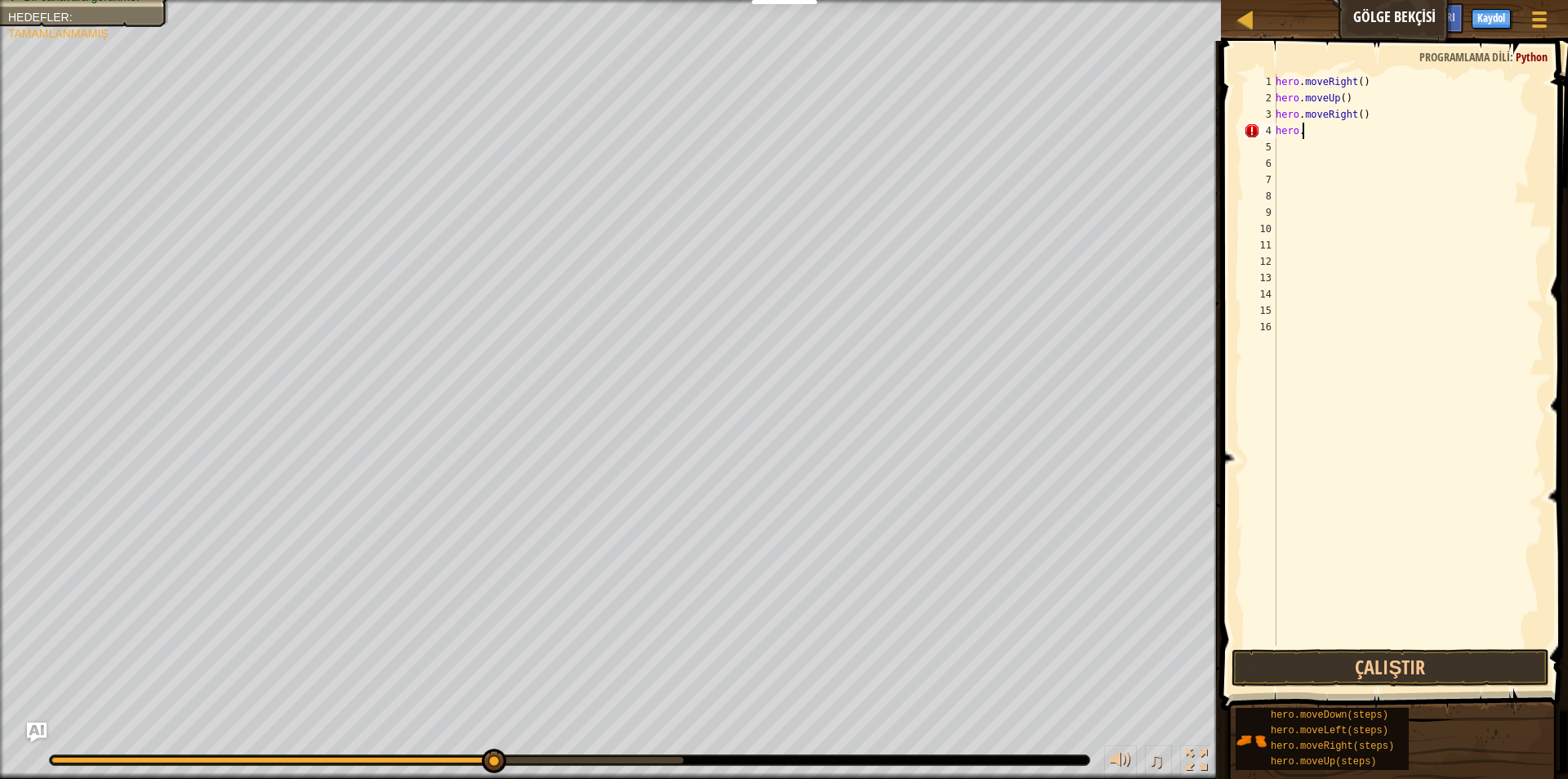
type textarea "hero.M"
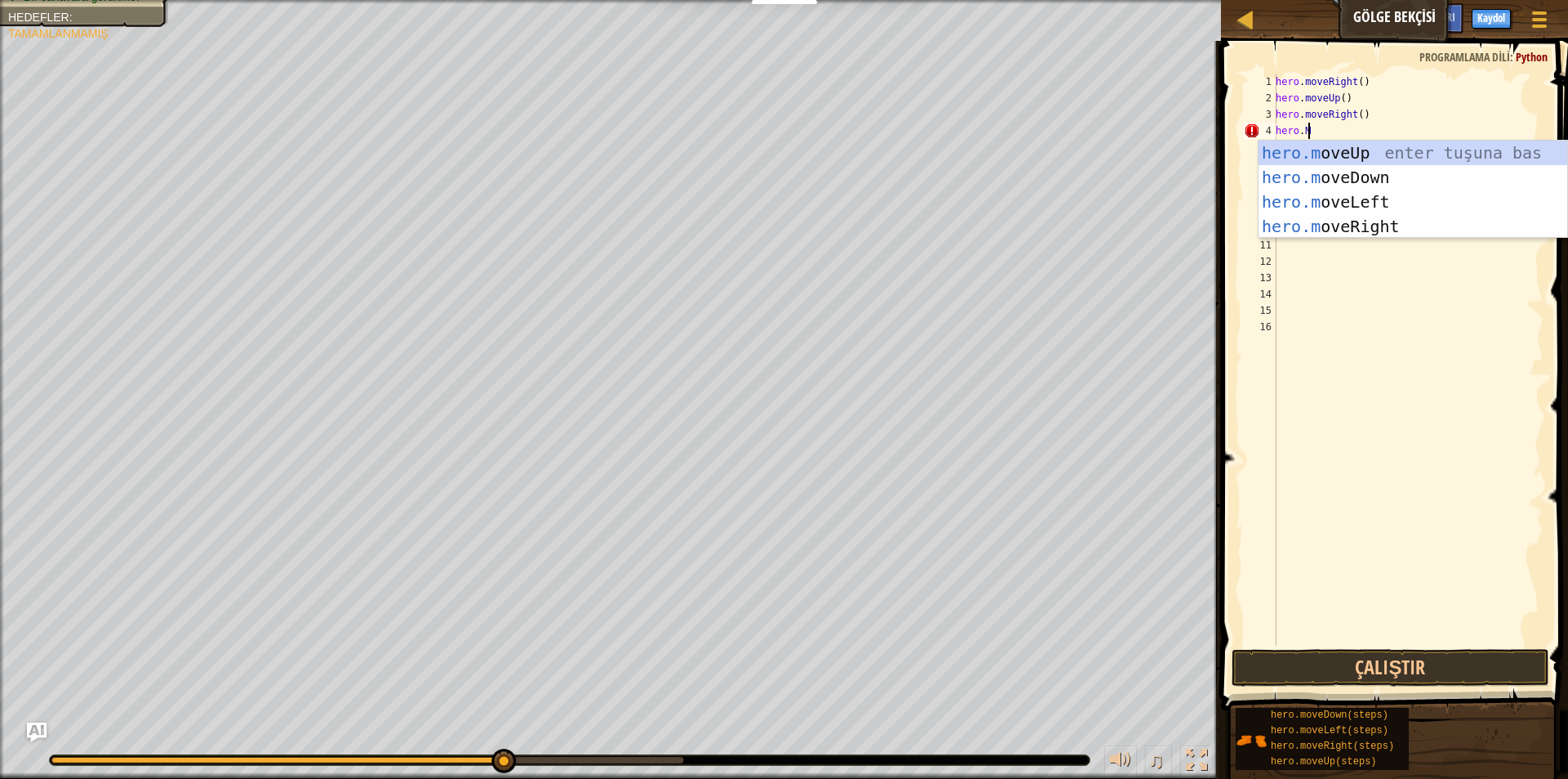
scroll to position [7, 2]
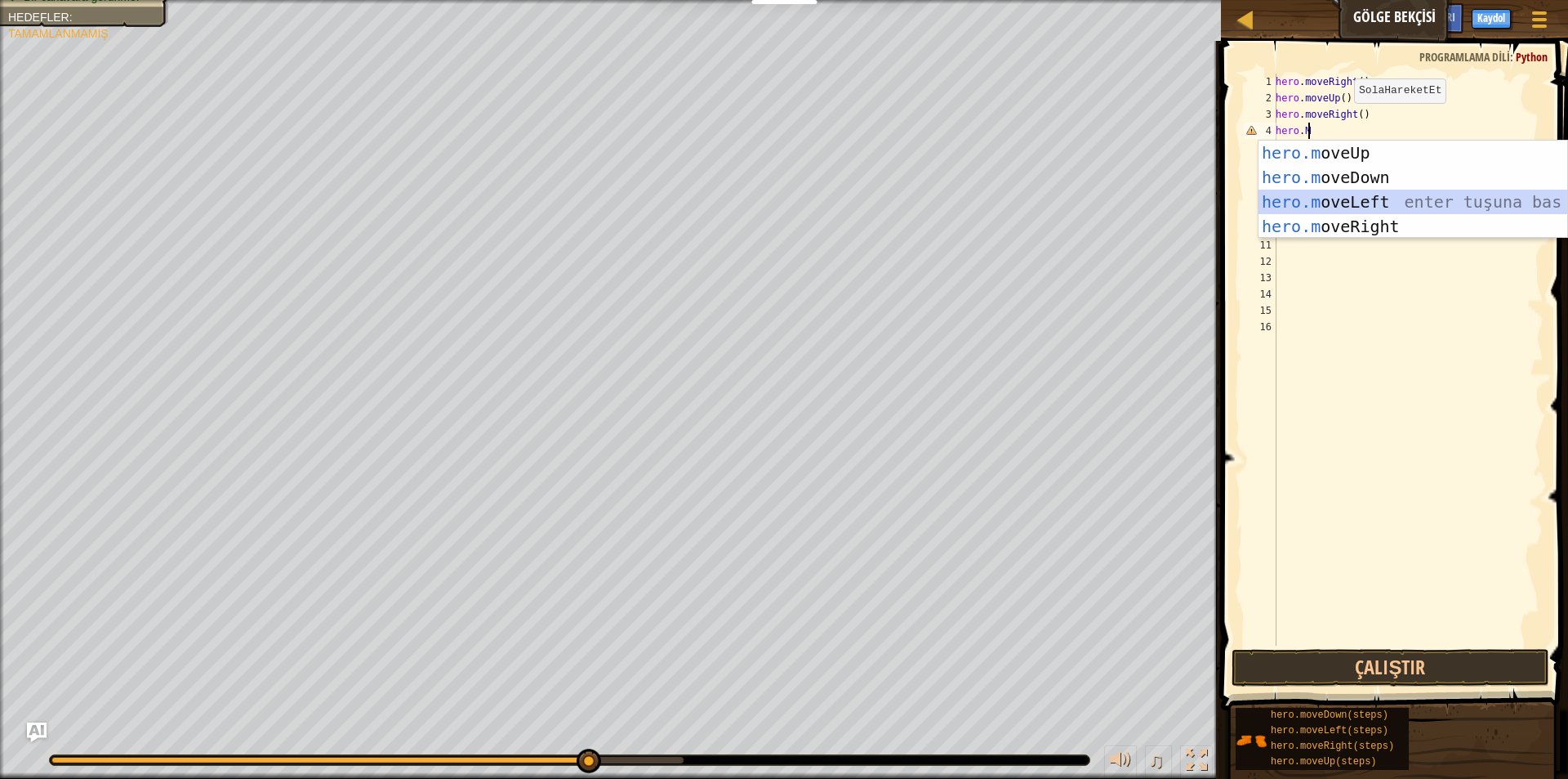
click at [1357, 193] on div "hero.m oveUp enter tuşuna bas hero.m oveDown enter tuşuna bas hero.m oveLeft en…" at bounding box center [1413, 213] width 309 height 147
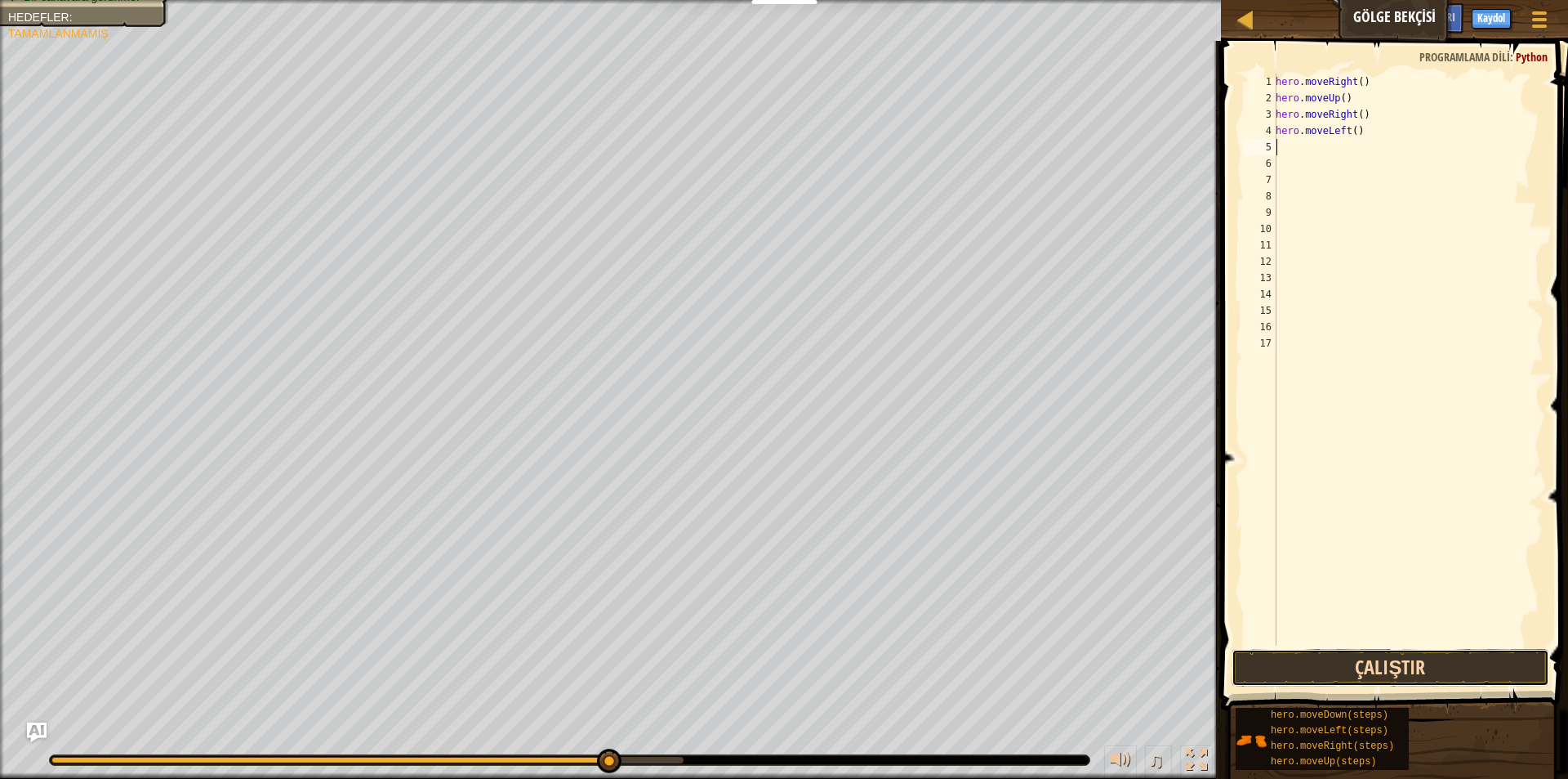
click at [1448, 675] on button "Çalıştır" at bounding box center [1391, 667] width 318 height 37
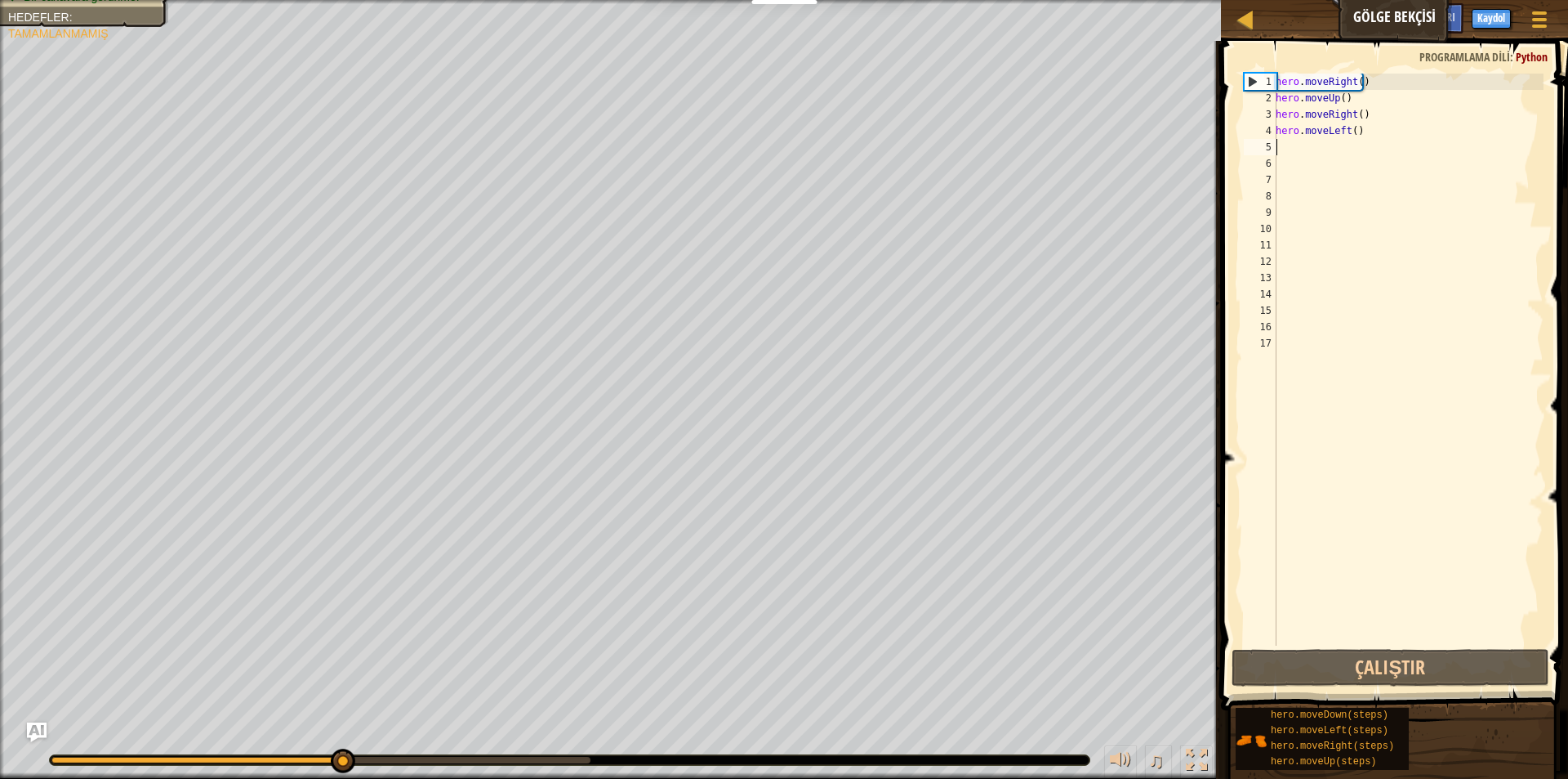
click at [1395, 142] on div "hero . moveRight ( ) hero . moveUp ( ) hero . moveRight ( ) hero . moveLeft ( )" at bounding box center [1408, 376] width 271 height 605
click at [1390, 133] on div "hero . moveRight ( ) hero . moveUp ( ) hero . moveRight ( ) hero . moveLeft ( )" at bounding box center [1408, 376] width 271 height 605
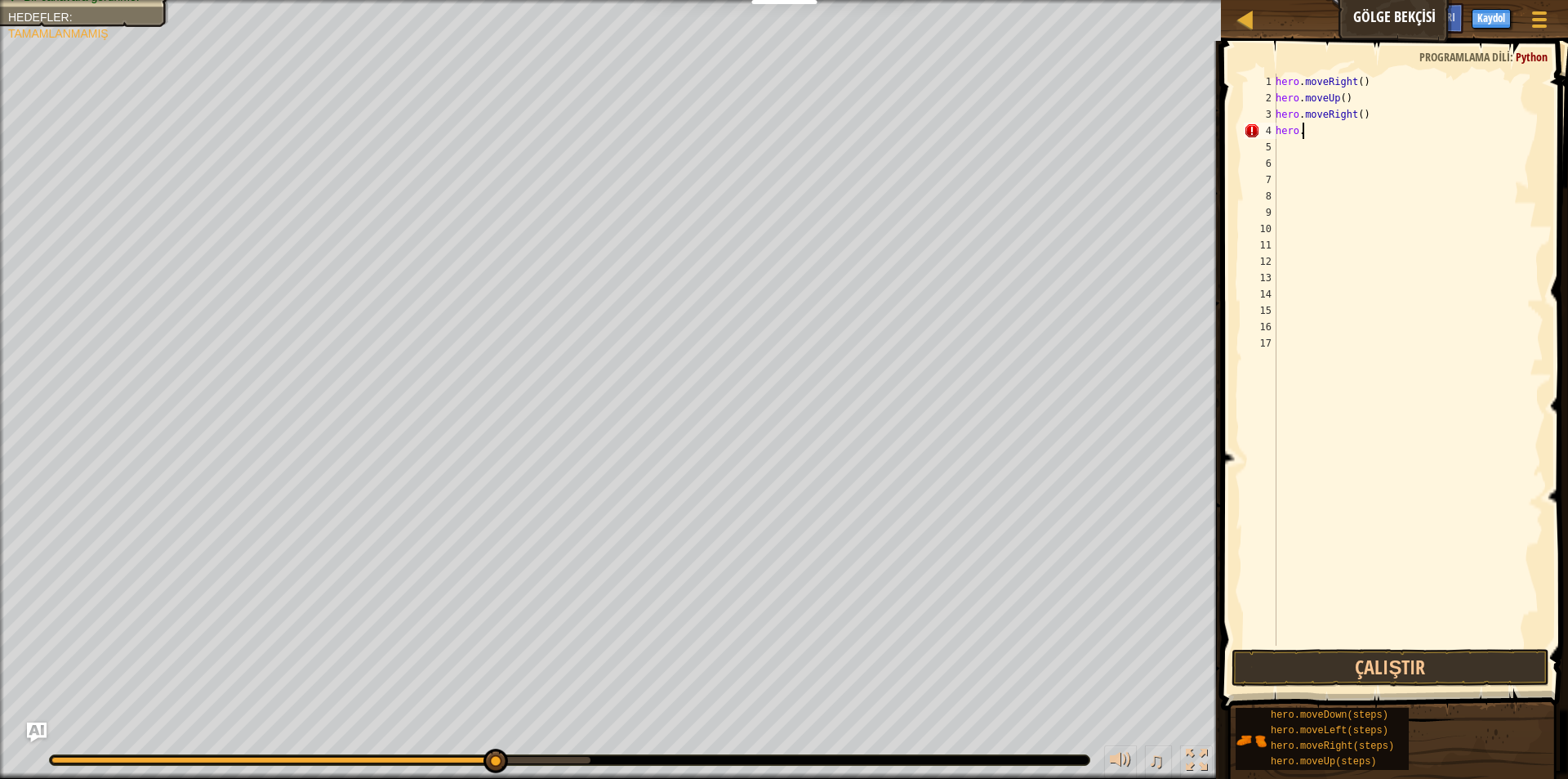
type textarea "hero.M"
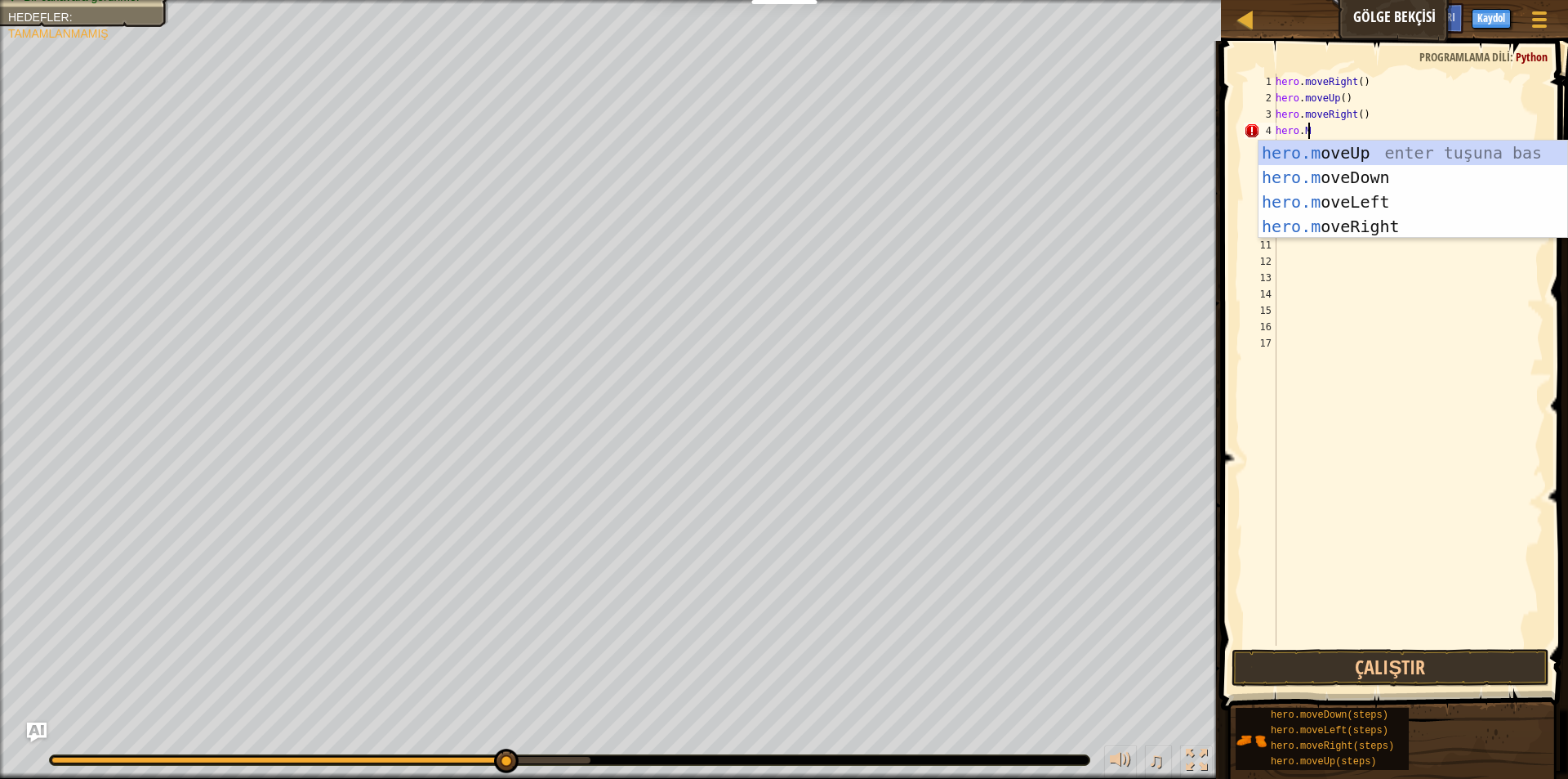
scroll to position [7, 2]
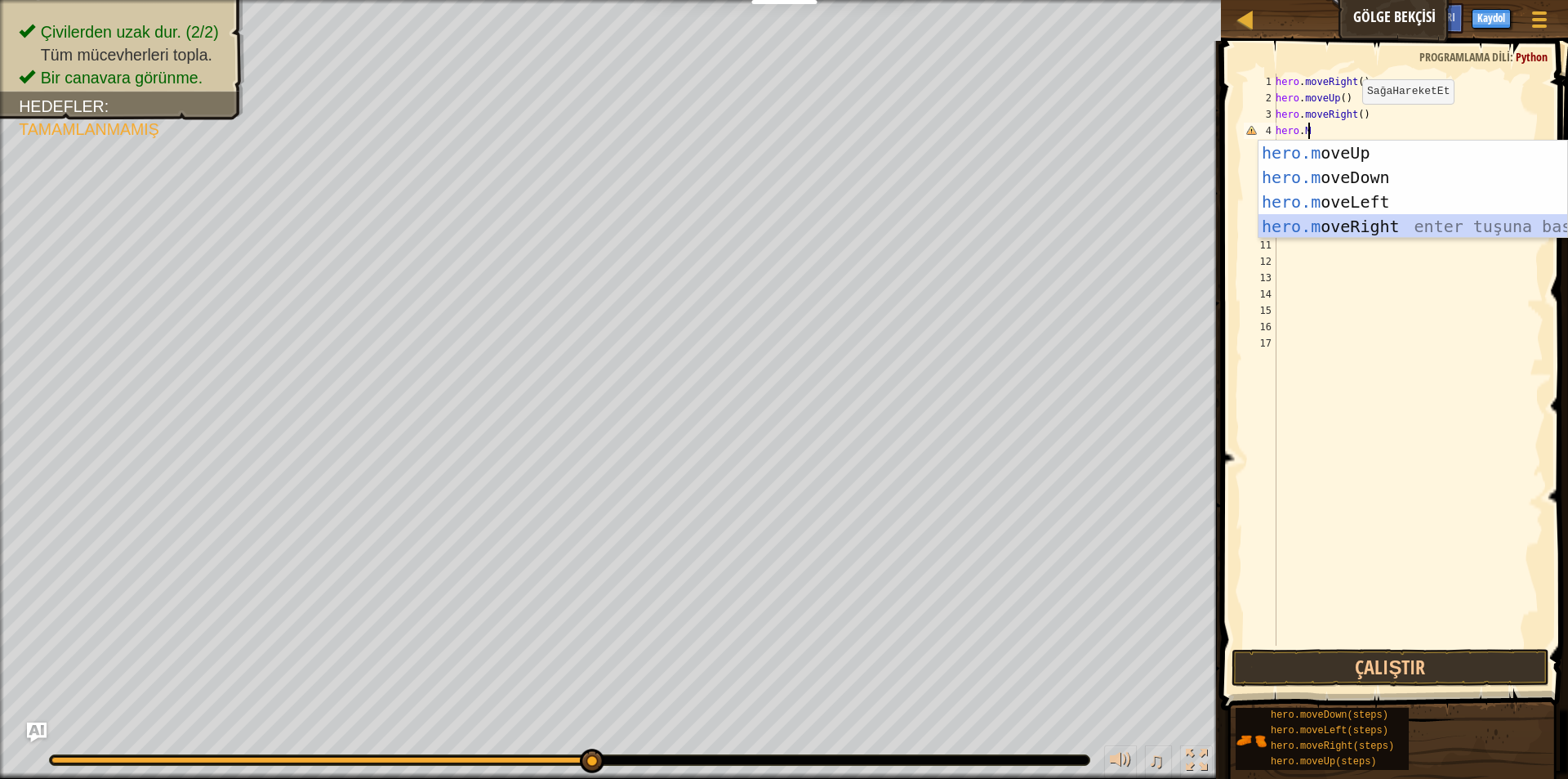
click at [1341, 234] on div "hero.m oveUp enter tuşuna bas hero.m oveDown enter tuşuna bas hero.m oveLeft en…" at bounding box center [1413, 213] width 309 height 147
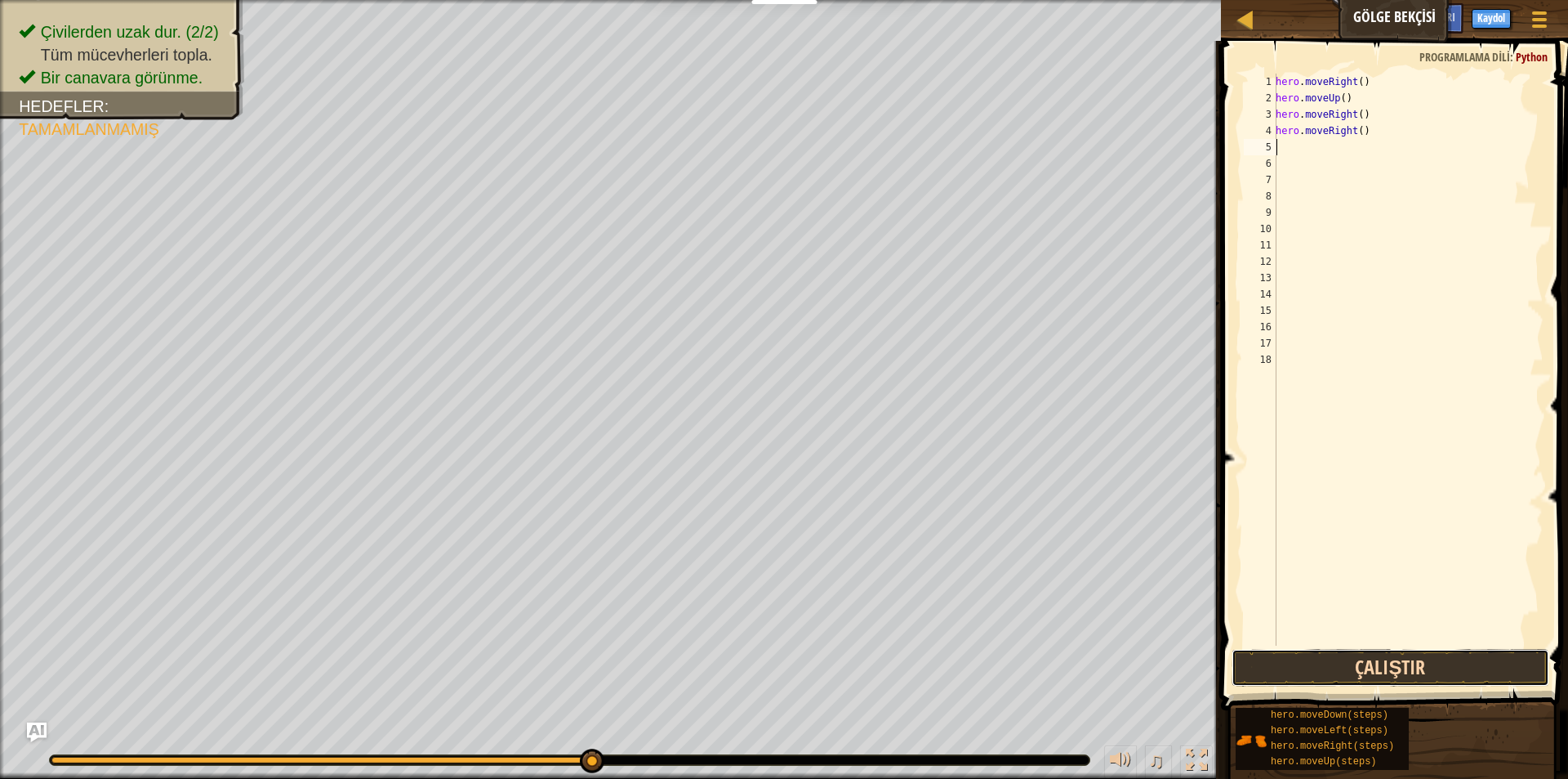
click at [1370, 661] on button "Çalıştır" at bounding box center [1391, 667] width 318 height 37
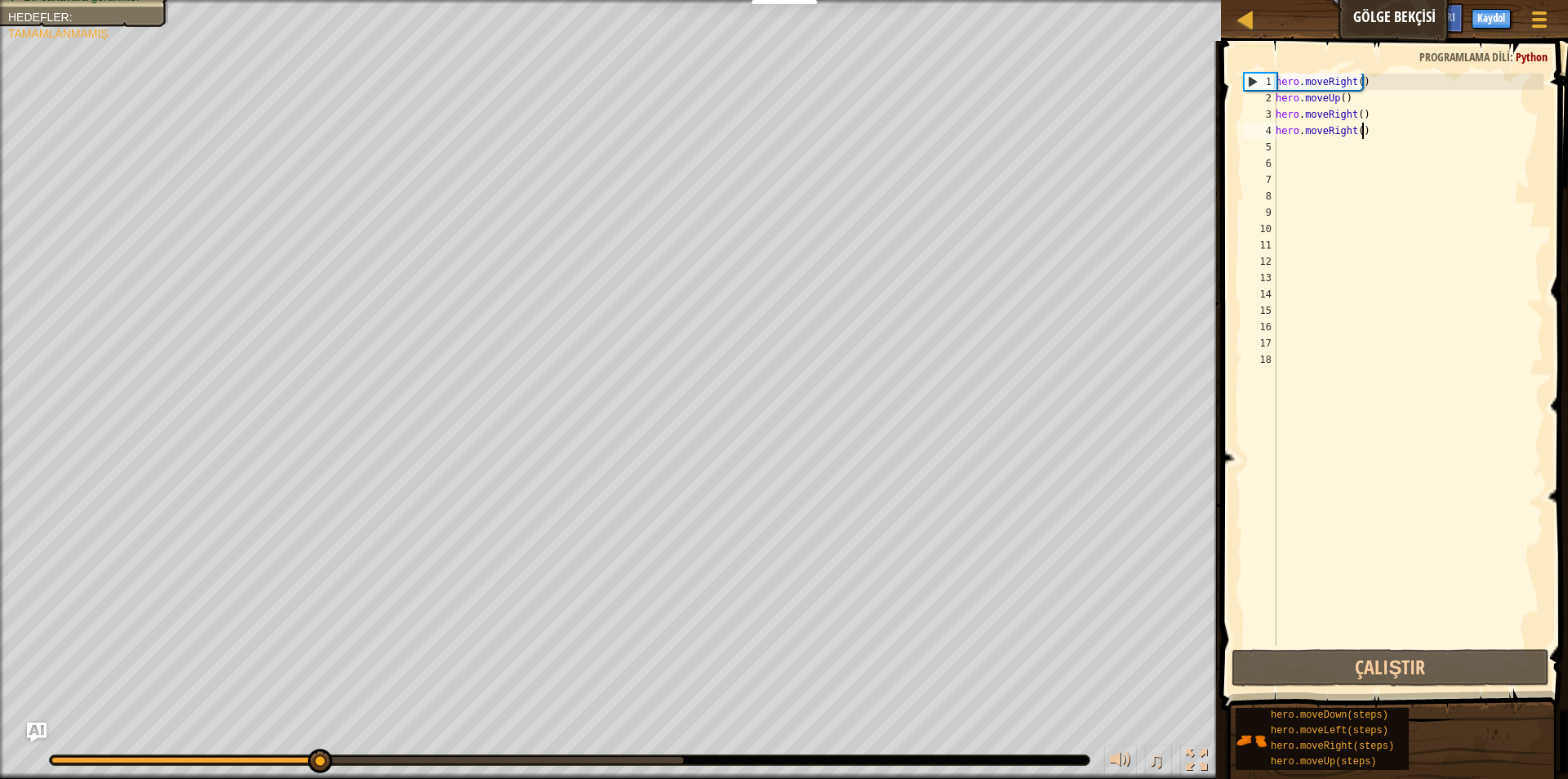
click at [1395, 131] on div "hero . moveRight ( ) hero . moveUp ( ) hero . moveRight ( ) hero . moveRight ( )" at bounding box center [1408, 376] width 271 height 605
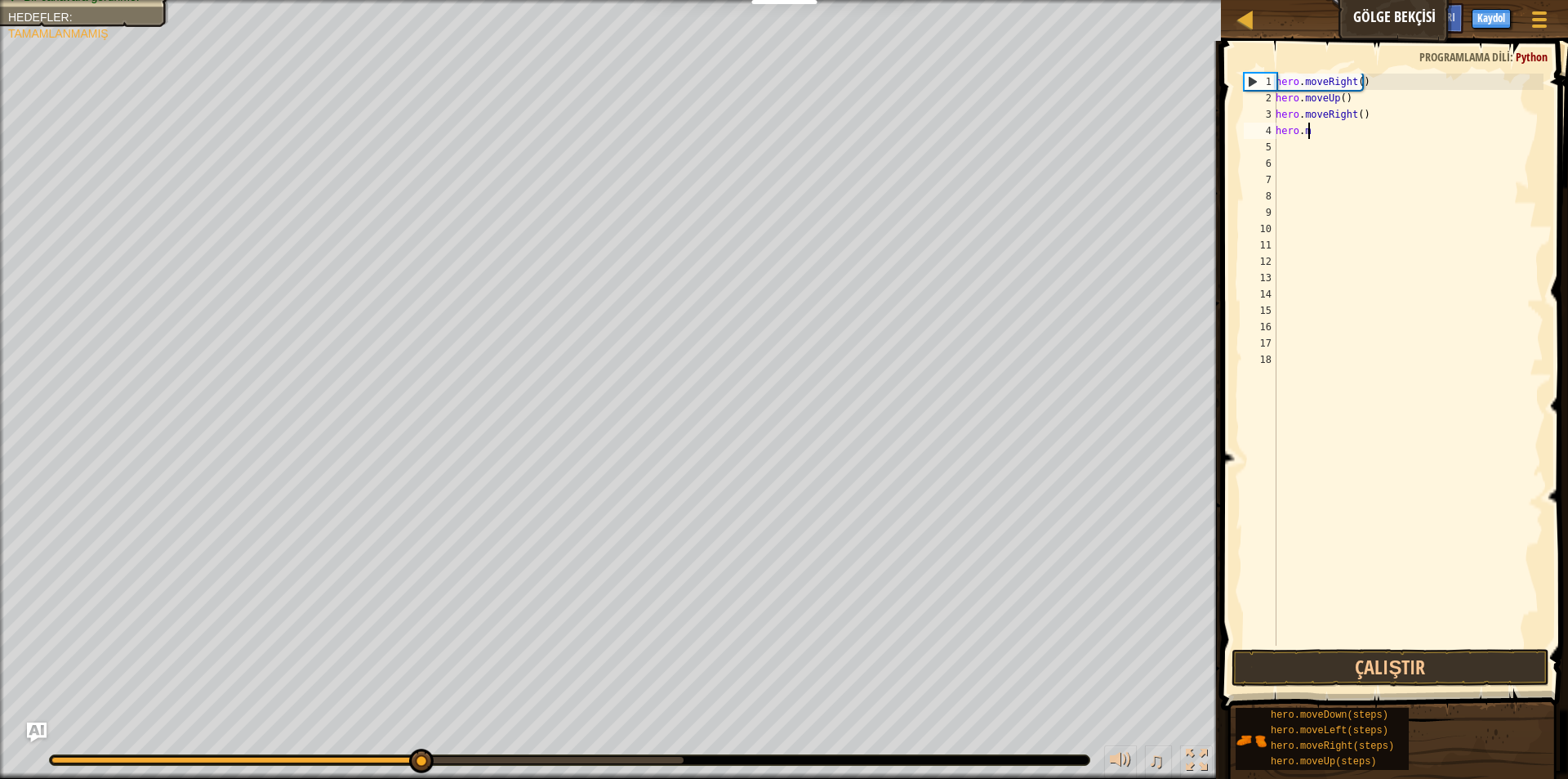
type textarea "hero."
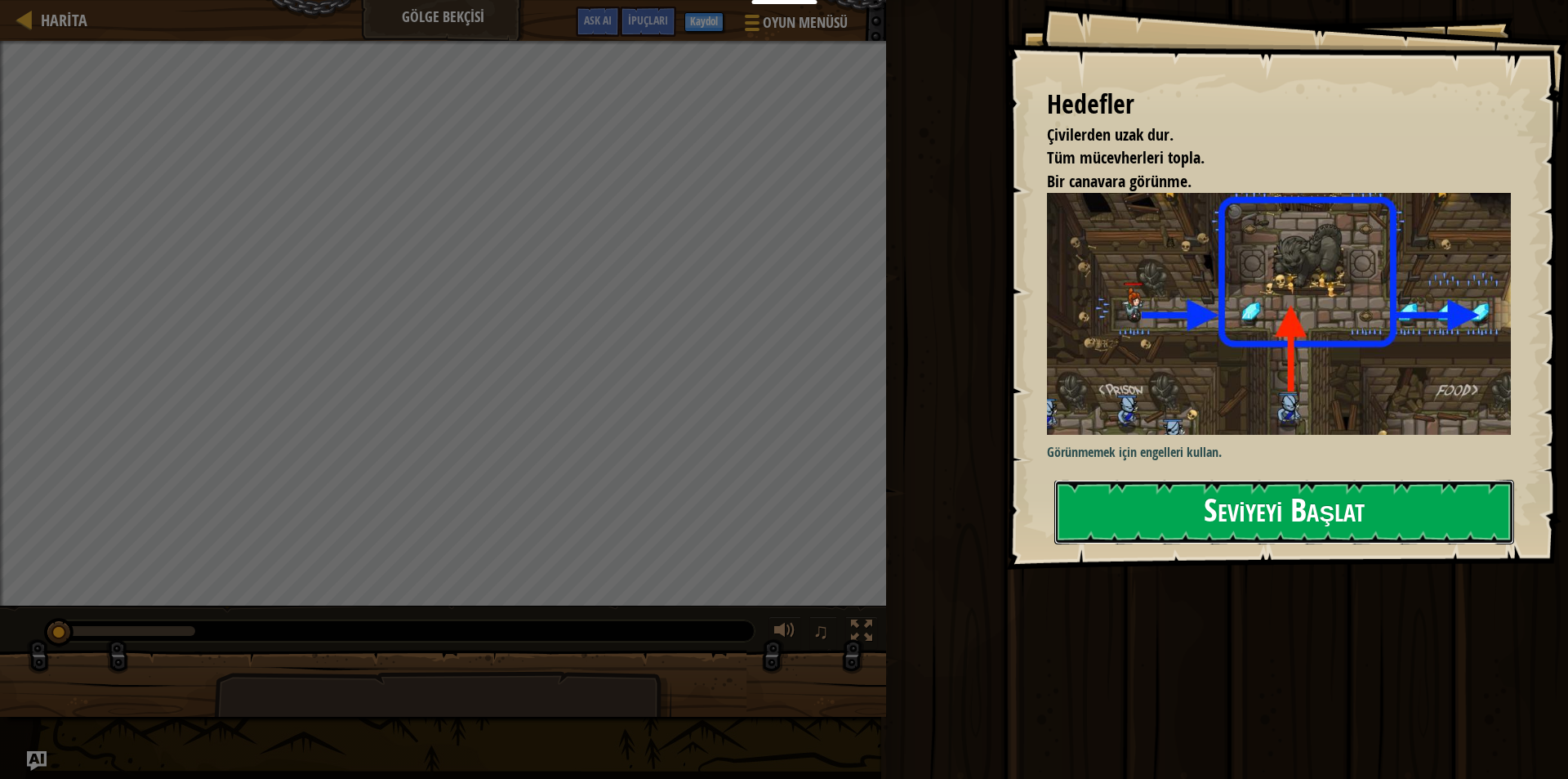
click at [1268, 507] on button "Seviyeyi Başlat" at bounding box center [1284, 511] width 460 height 64
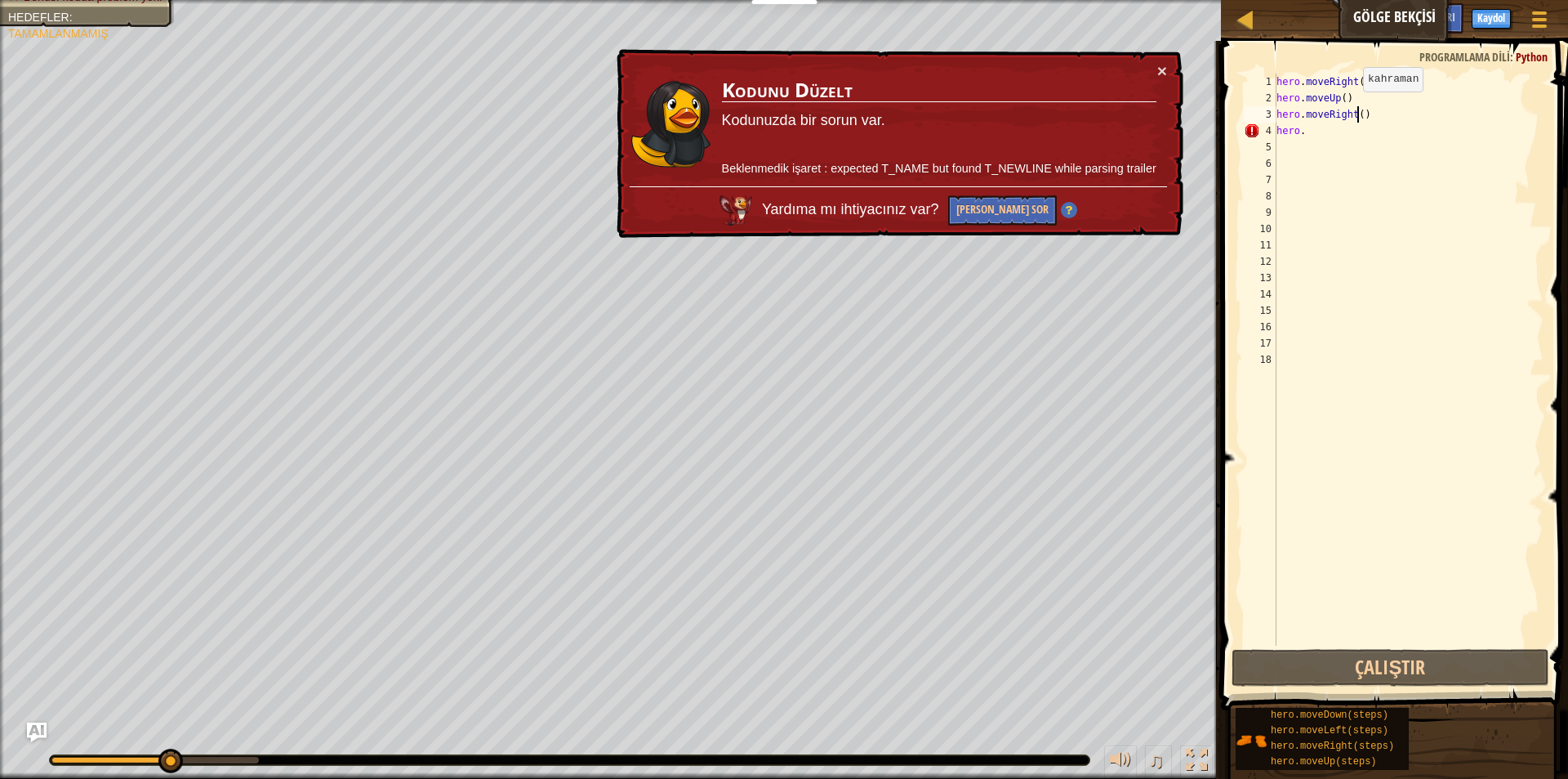
click at [1355, 108] on div "hero . moveRight ( ) hero . moveUp ( ) hero . moveRight ( ) hero ." at bounding box center [1407, 376] width 270 height 605
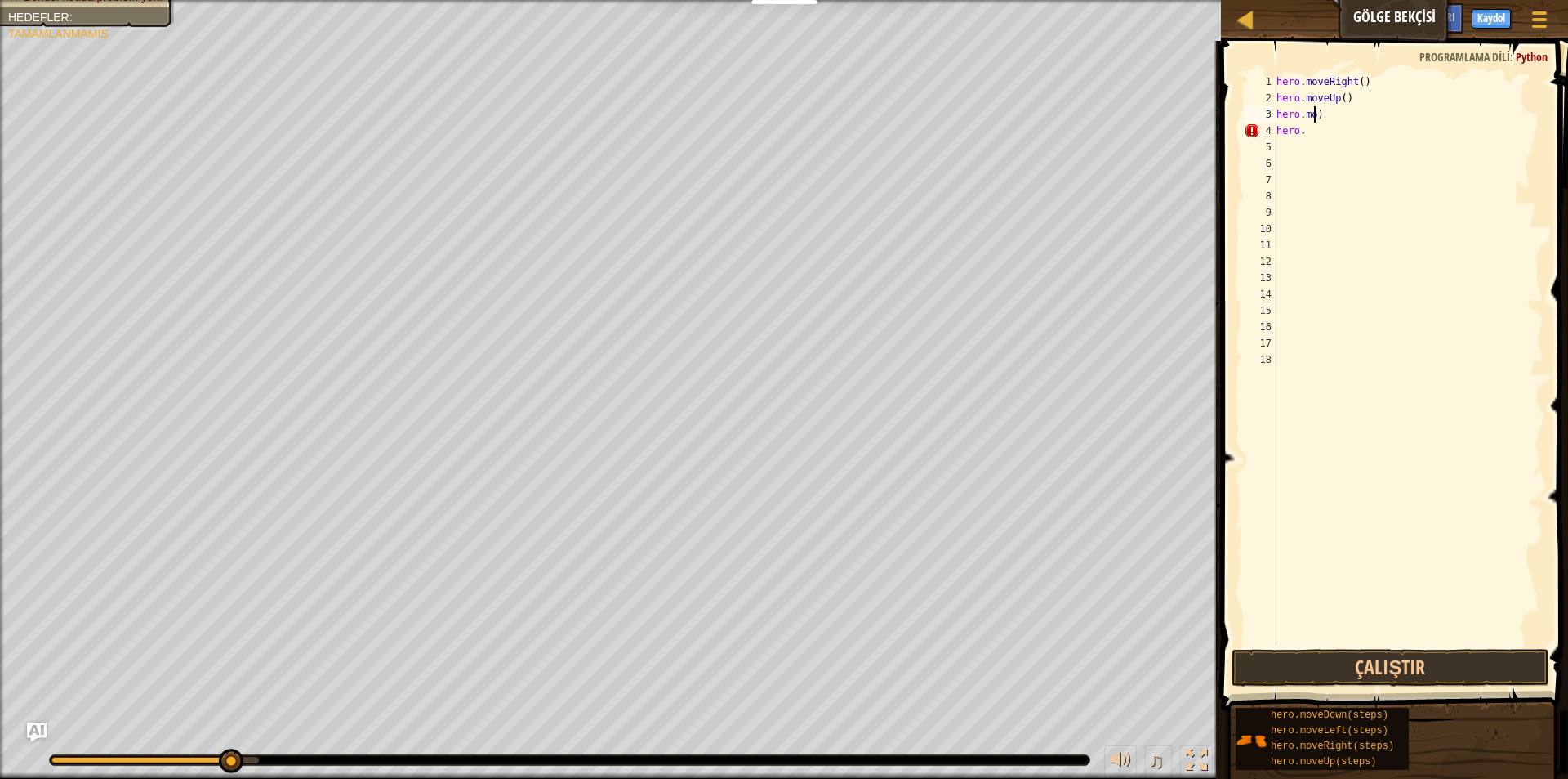
type textarea "h"
click at [1356, 112] on div "hero . moveRight ( ) hero . moveUp ( ) hero ." at bounding box center [1407, 376] width 270 height 605
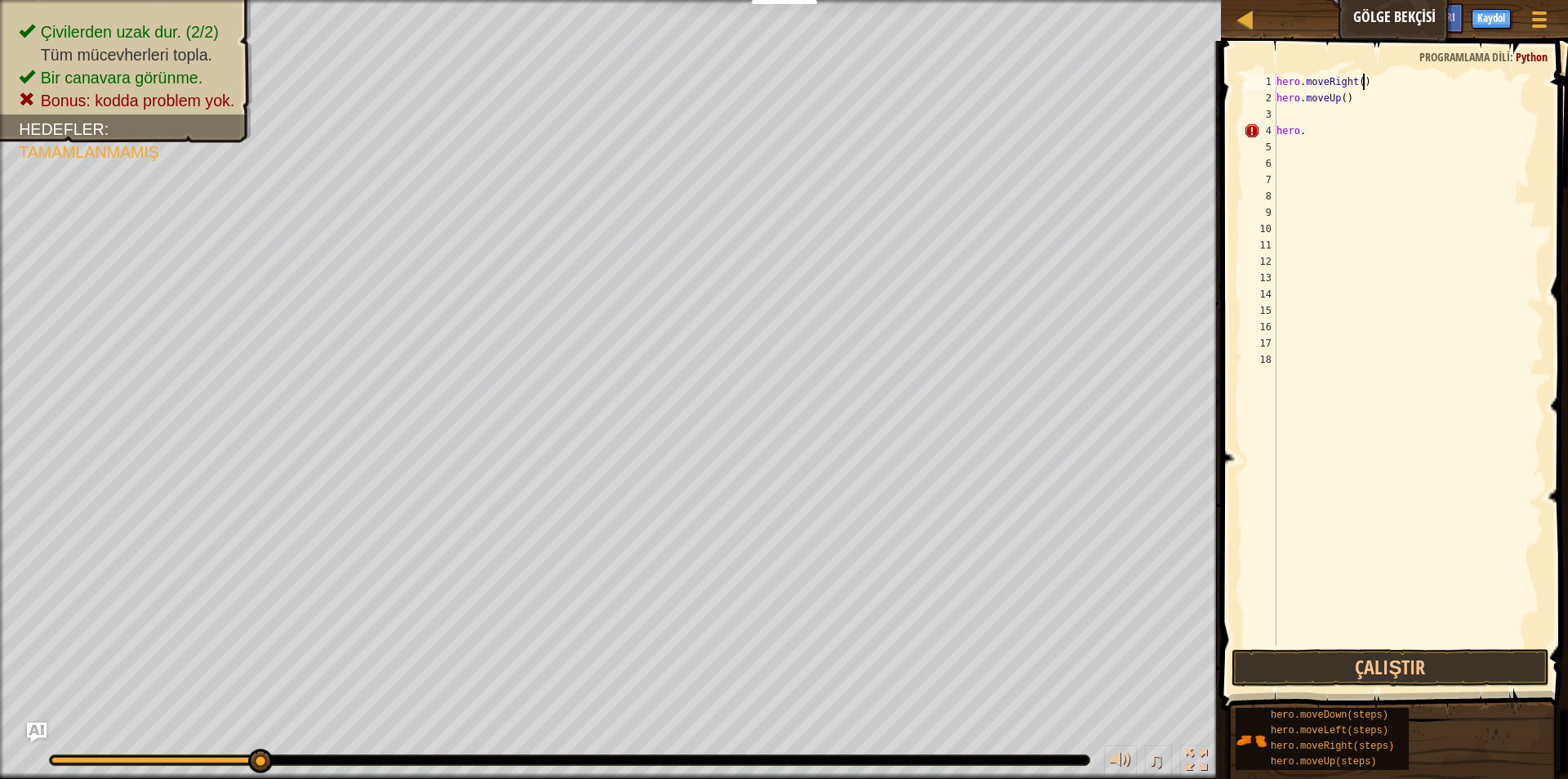
click at [1365, 82] on div "hero . moveRight ( ) hero . moveUp ( ) hero ." at bounding box center [1407, 376] width 270 height 605
type textarea "h"
click at [1356, 101] on div "hero . moveUp ( ) hero ." at bounding box center [1407, 376] width 270 height 605
type textarea "h"
click at [1325, 129] on div "hero ." at bounding box center [1407, 376] width 270 height 605
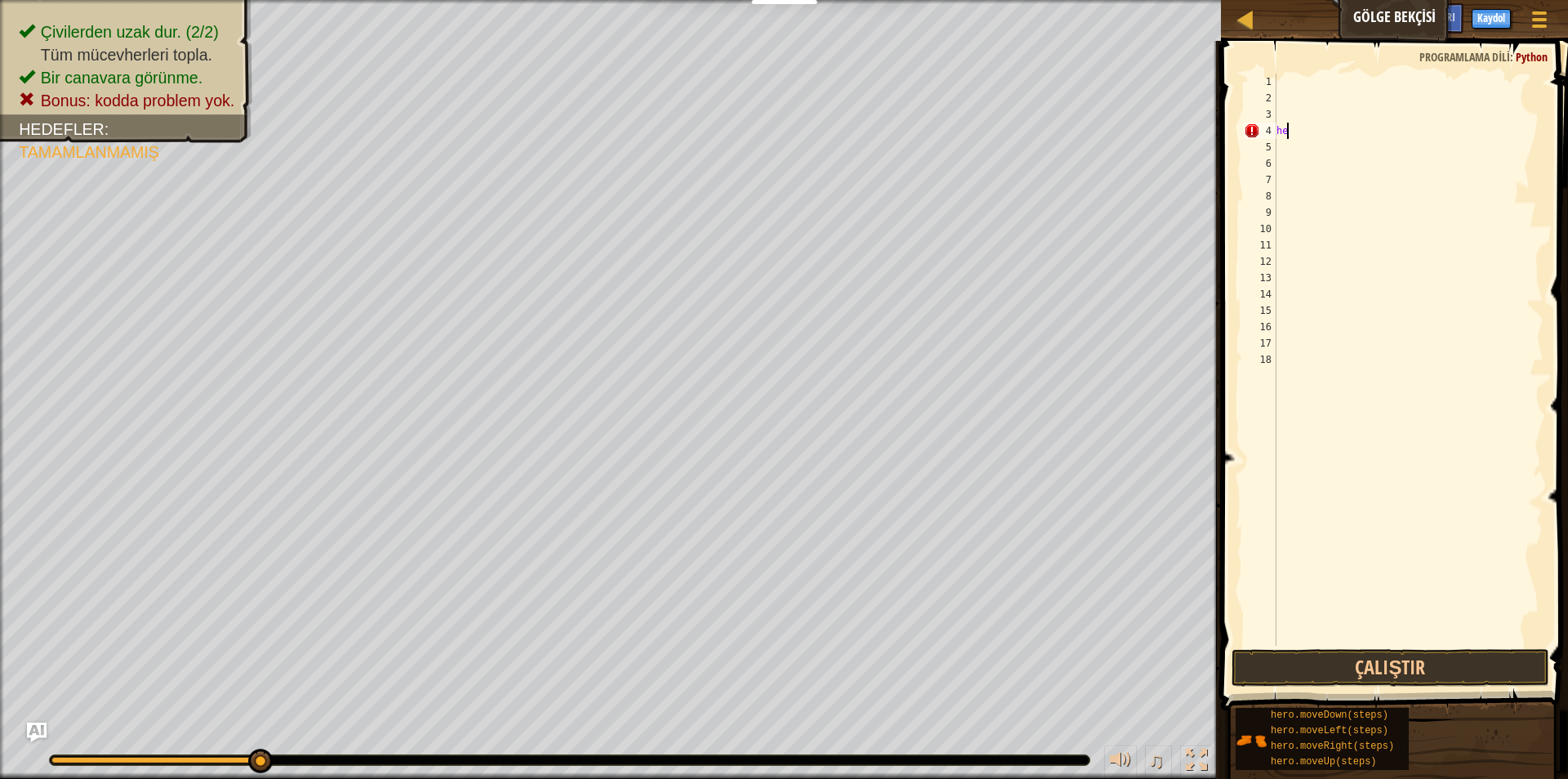
type textarea "h"
click at [1289, 76] on div at bounding box center [1407, 376] width 270 height 605
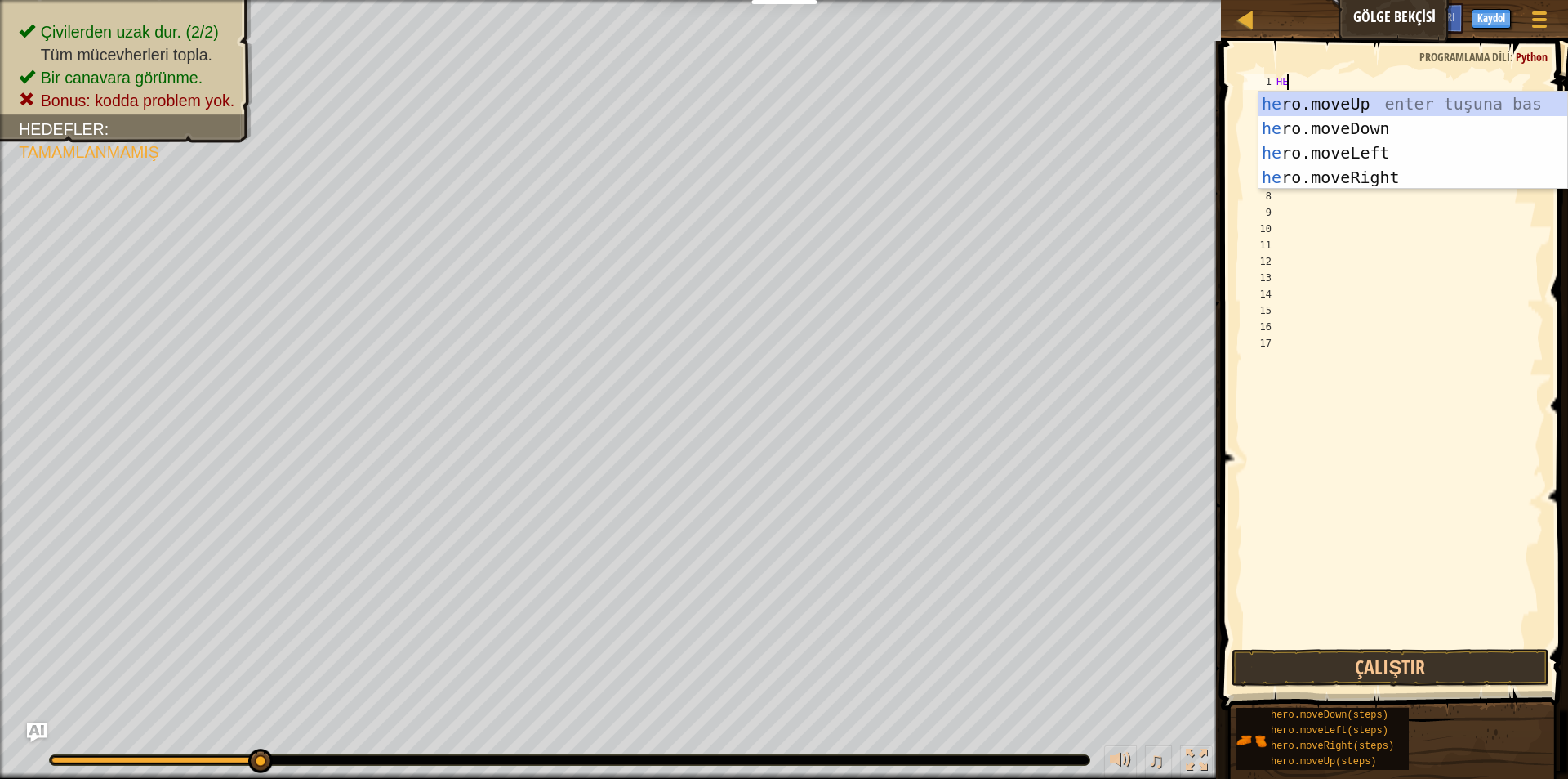
type textarea "HE"
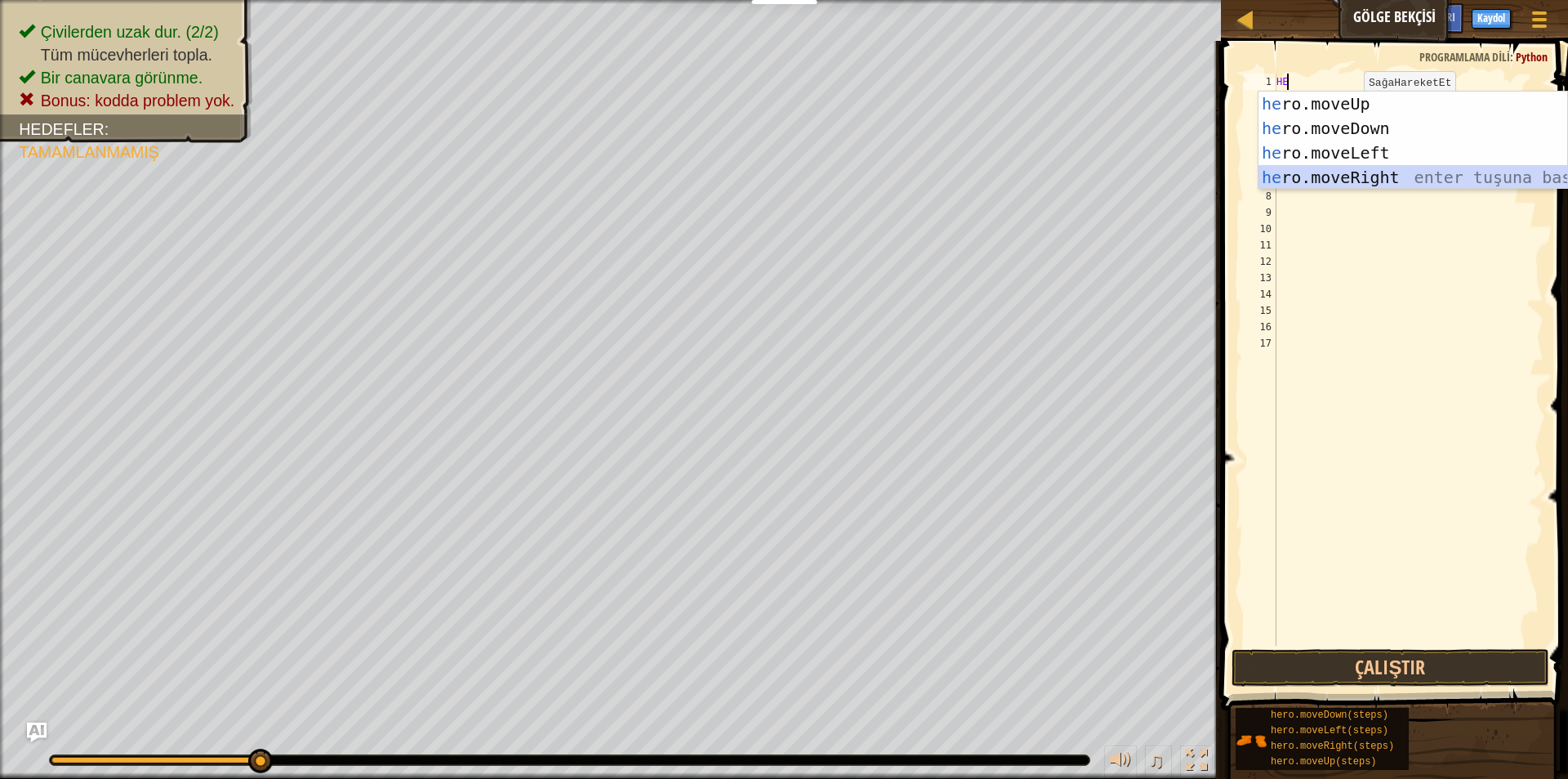
click at [1371, 172] on div "he ro.moveUp enter tuşuna bas he ro.moveDown enter tuşuna bas he ro.moveLeft en…" at bounding box center [1413, 165] width 309 height 147
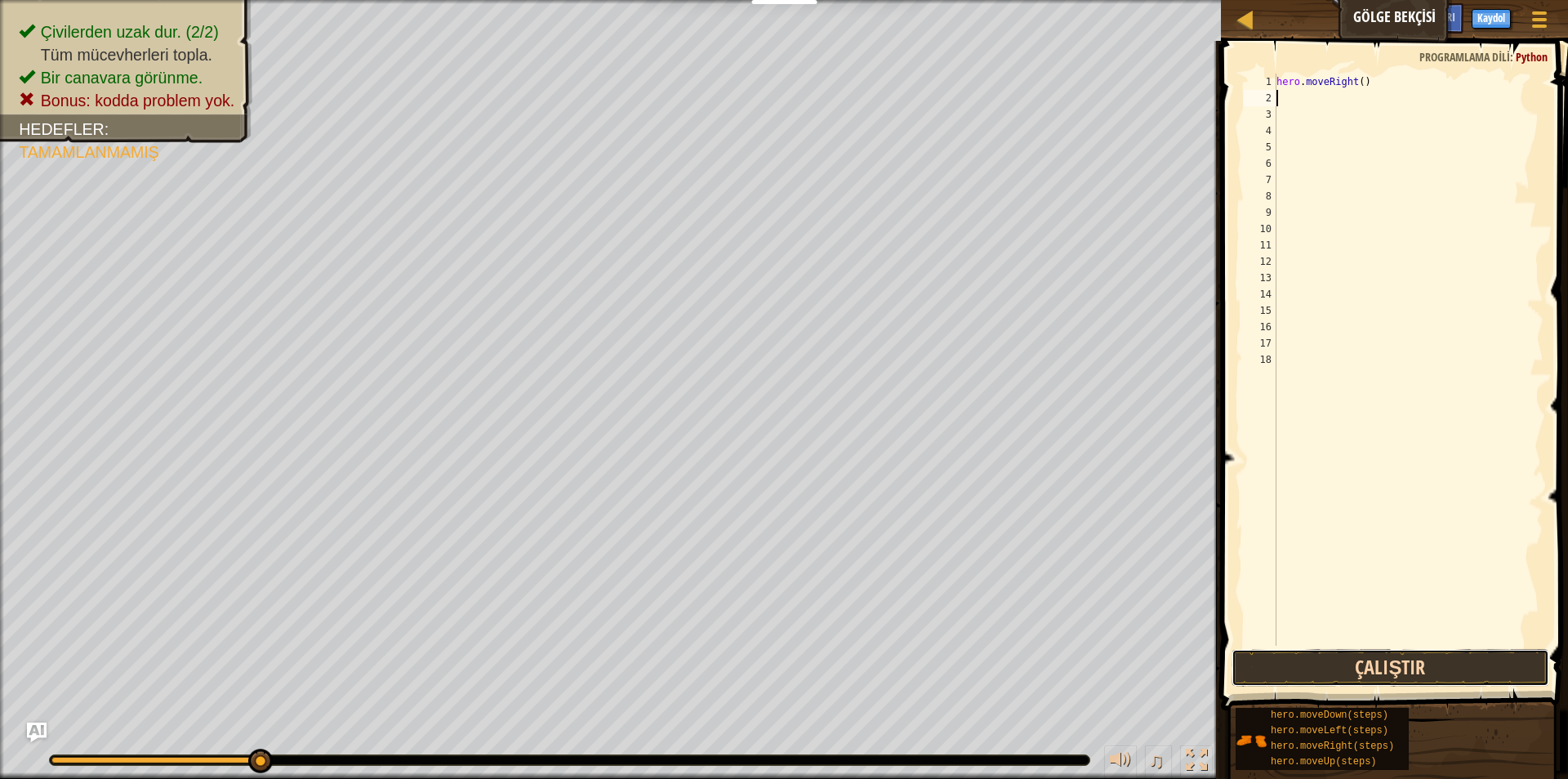
click at [1346, 661] on button "Çalıştır" at bounding box center [1391, 667] width 318 height 37
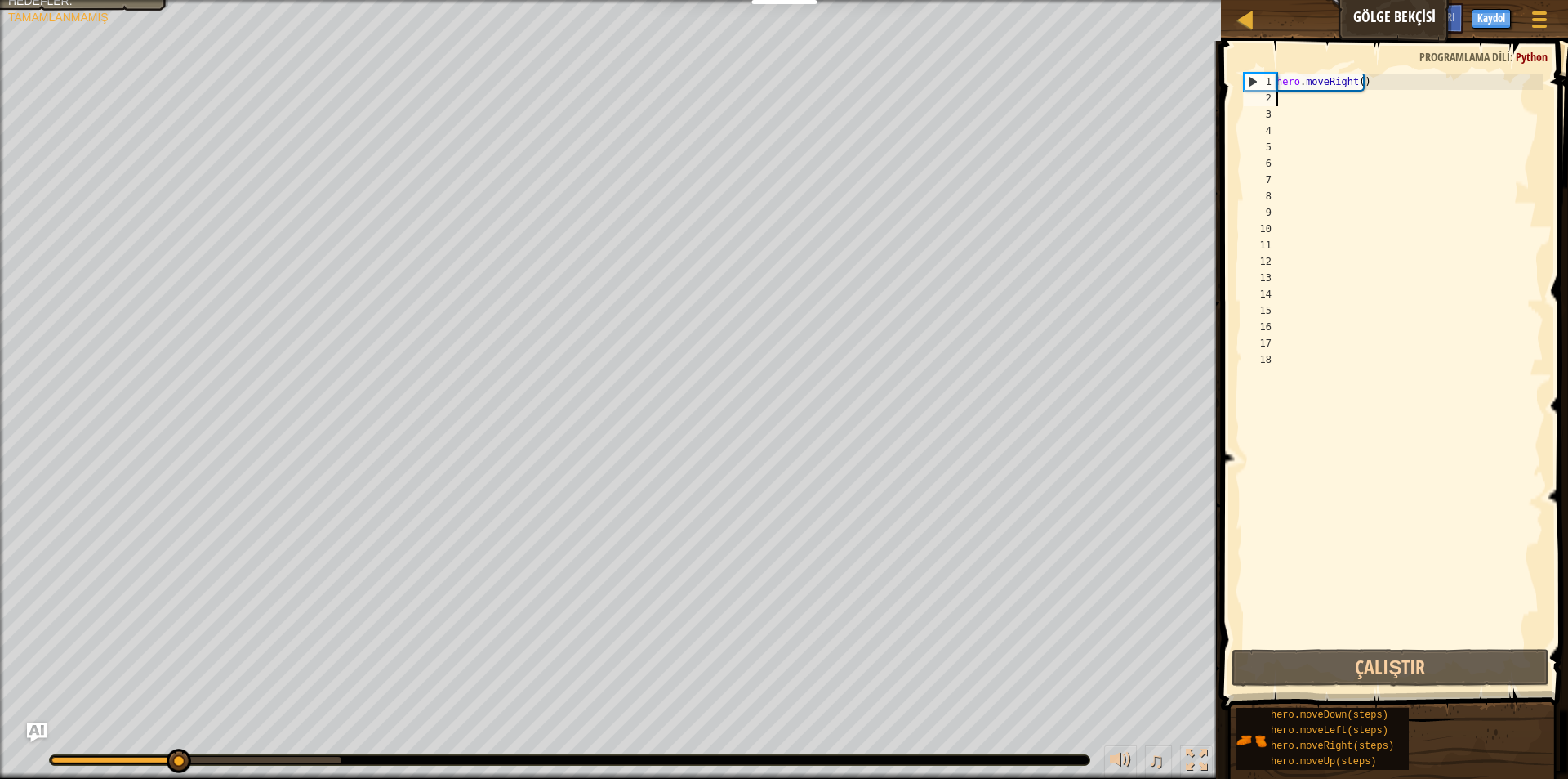
type textarea "M"
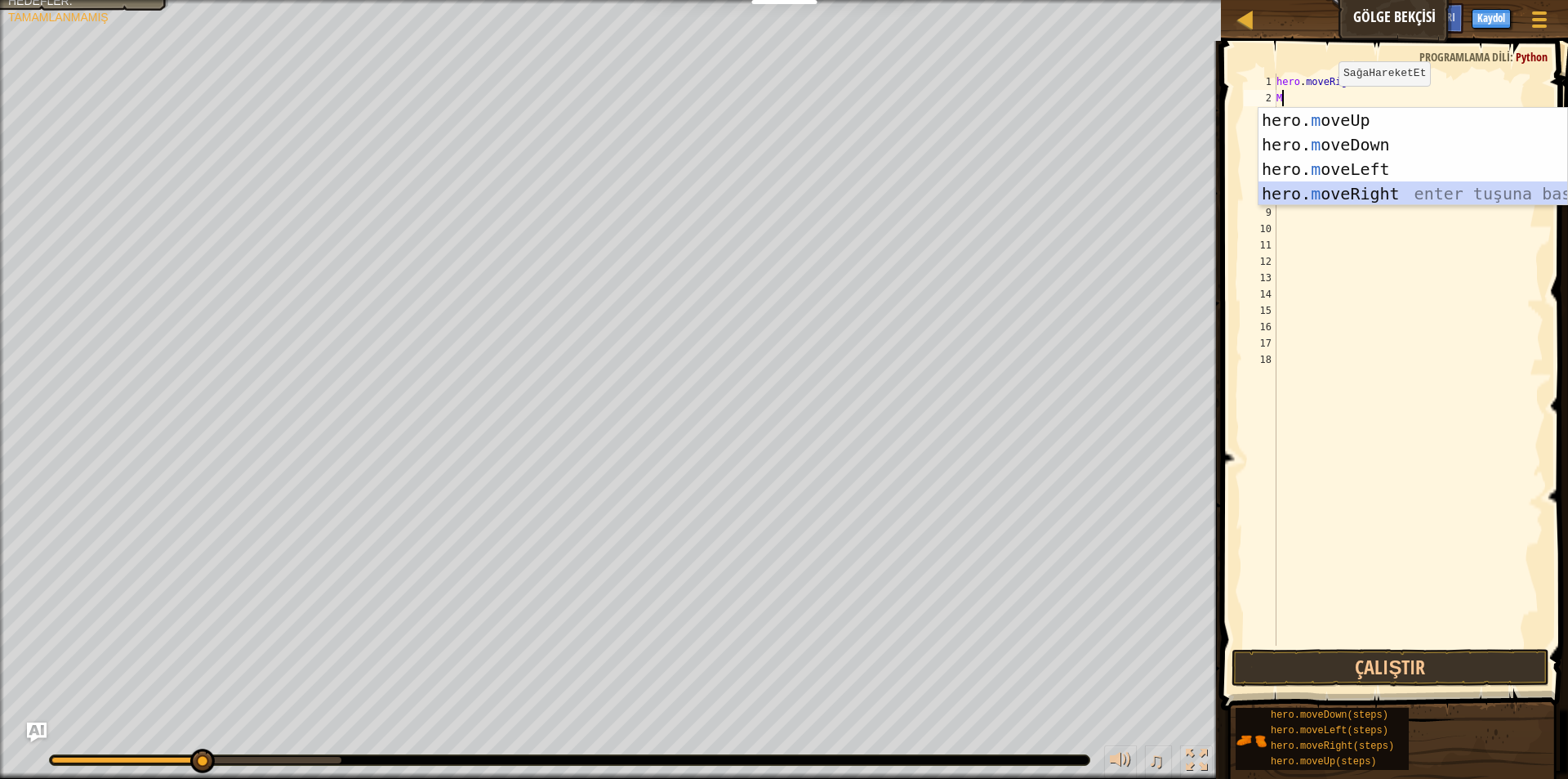
click at [1357, 193] on div "hero. m oveUp enter tuşuna bas hero. m oveDown enter tuşuna bas hero. [PERSON_N…" at bounding box center [1413, 181] width 309 height 147
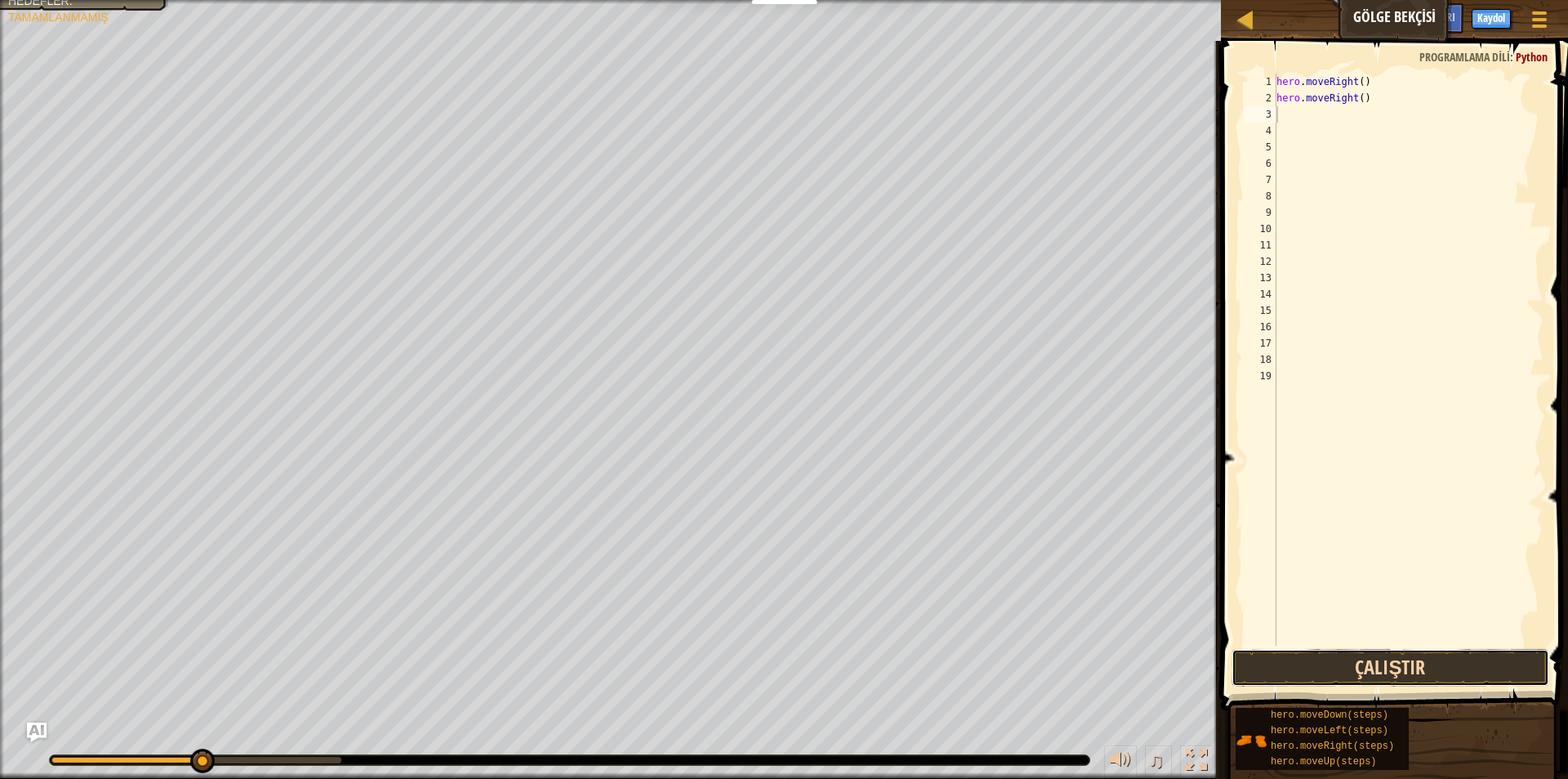
click at [1415, 665] on button "Çalıştır" at bounding box center [1391, 667] width 318 height 37
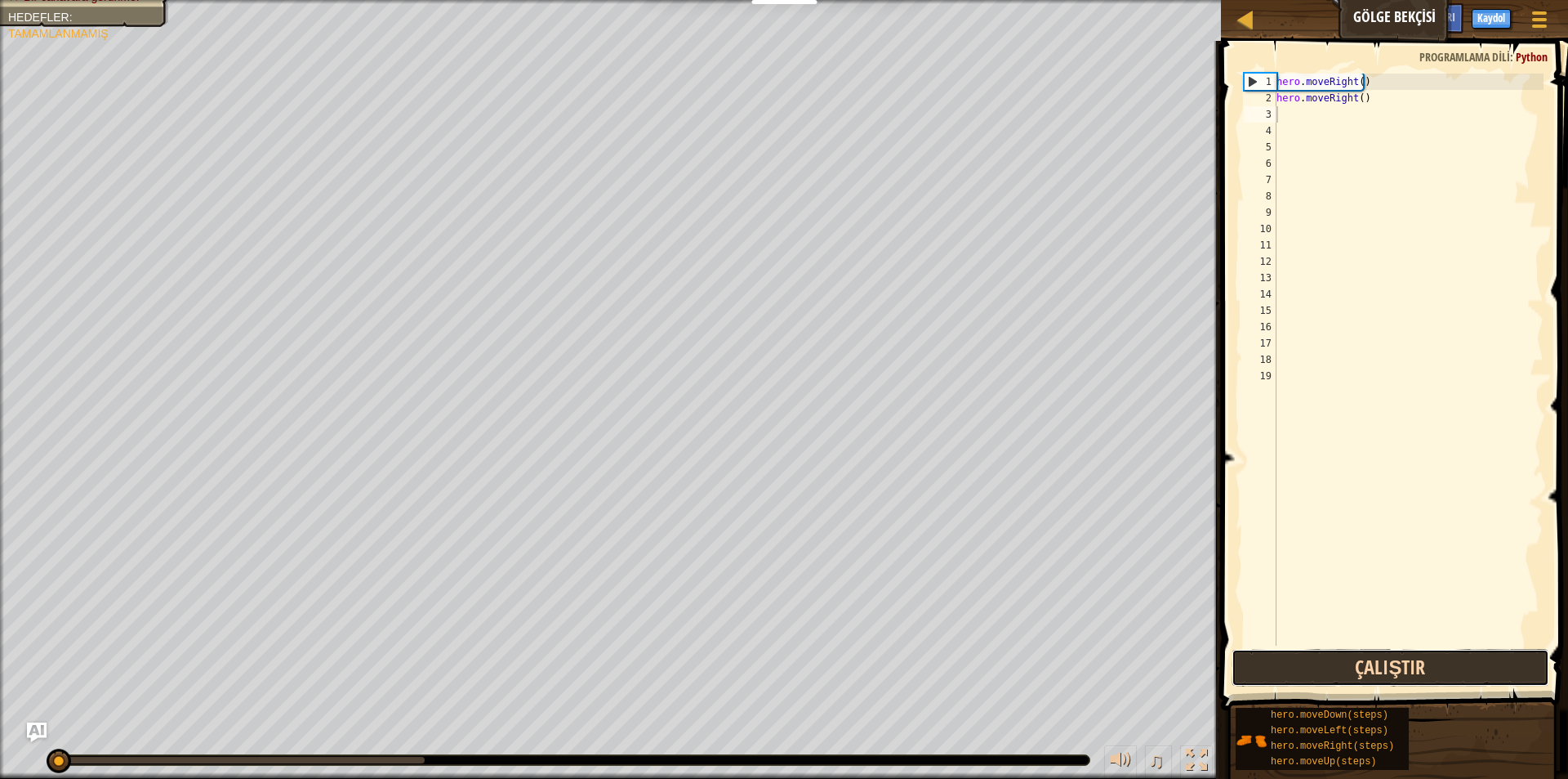
click at [1415, 665] on button "Çalıştır" at bounding box center [1391, 667] width 318 height 37
type textarea "M"
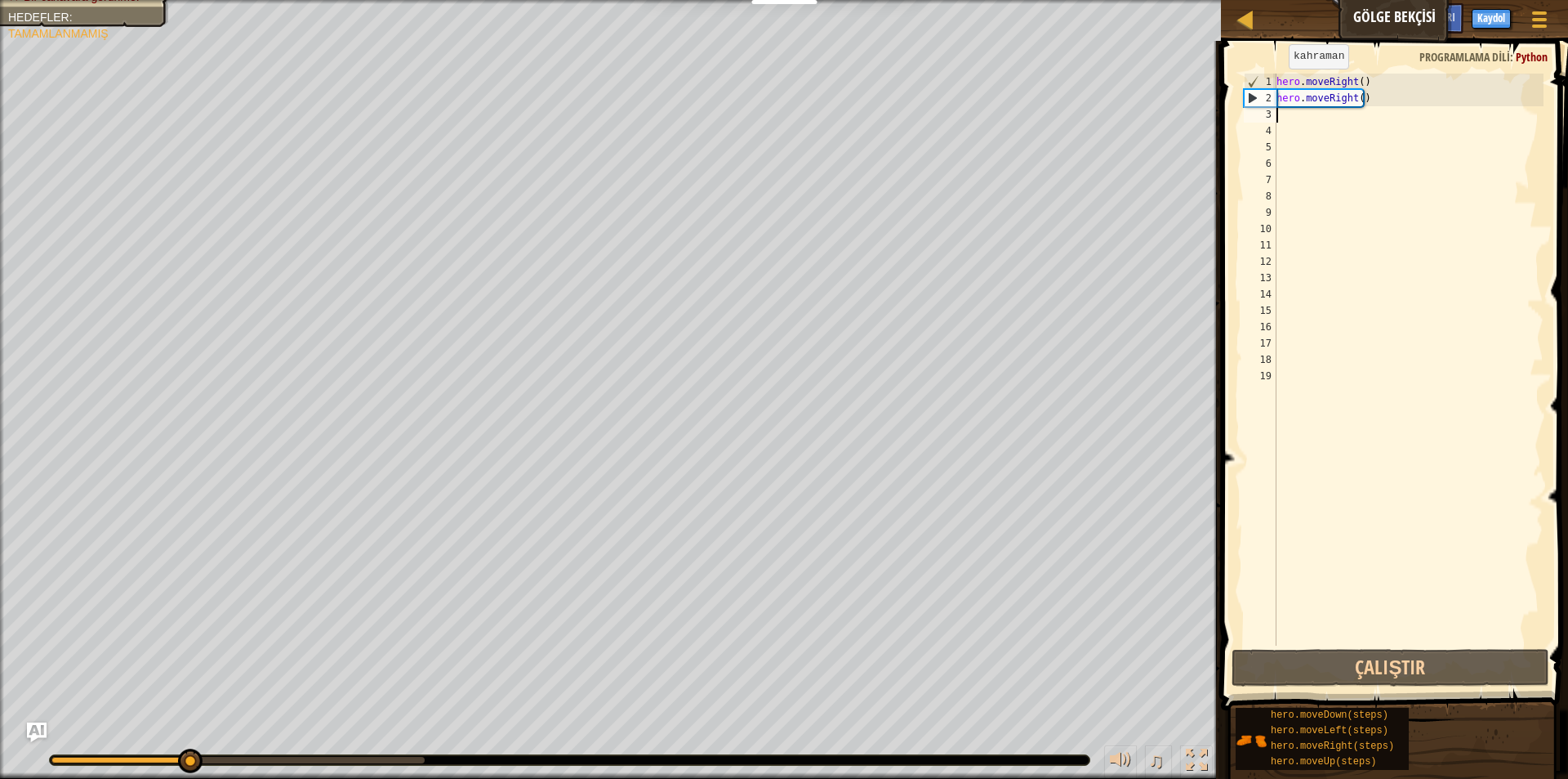
type textarea "M"
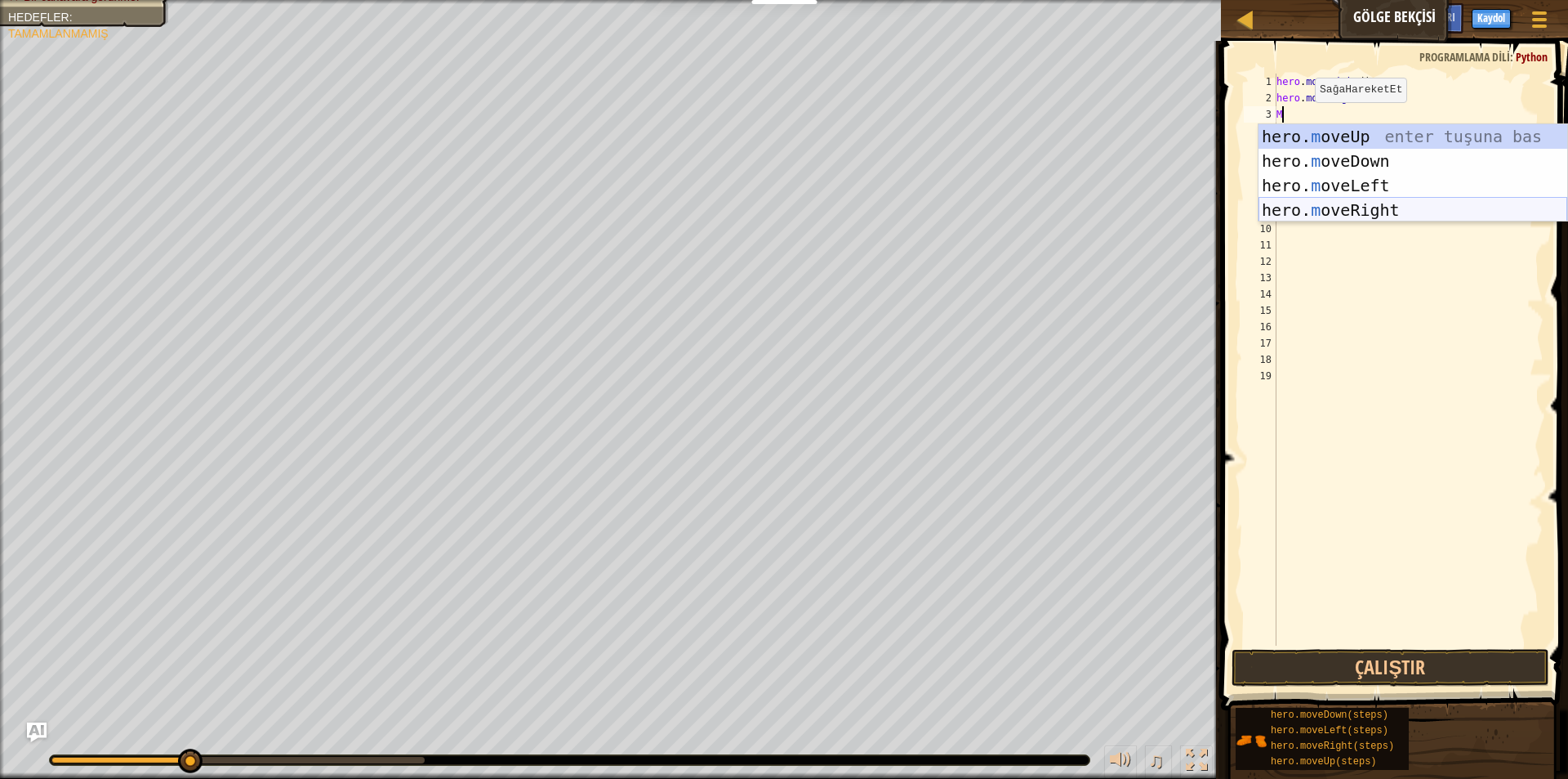
click at [1331, 211] on div "hero. m oveUp enter tuşuna bas hero. m oveDown enter tuşuna bas hero. [PERSON_N…" at bounding box center [1413, 197] width 309 height 147
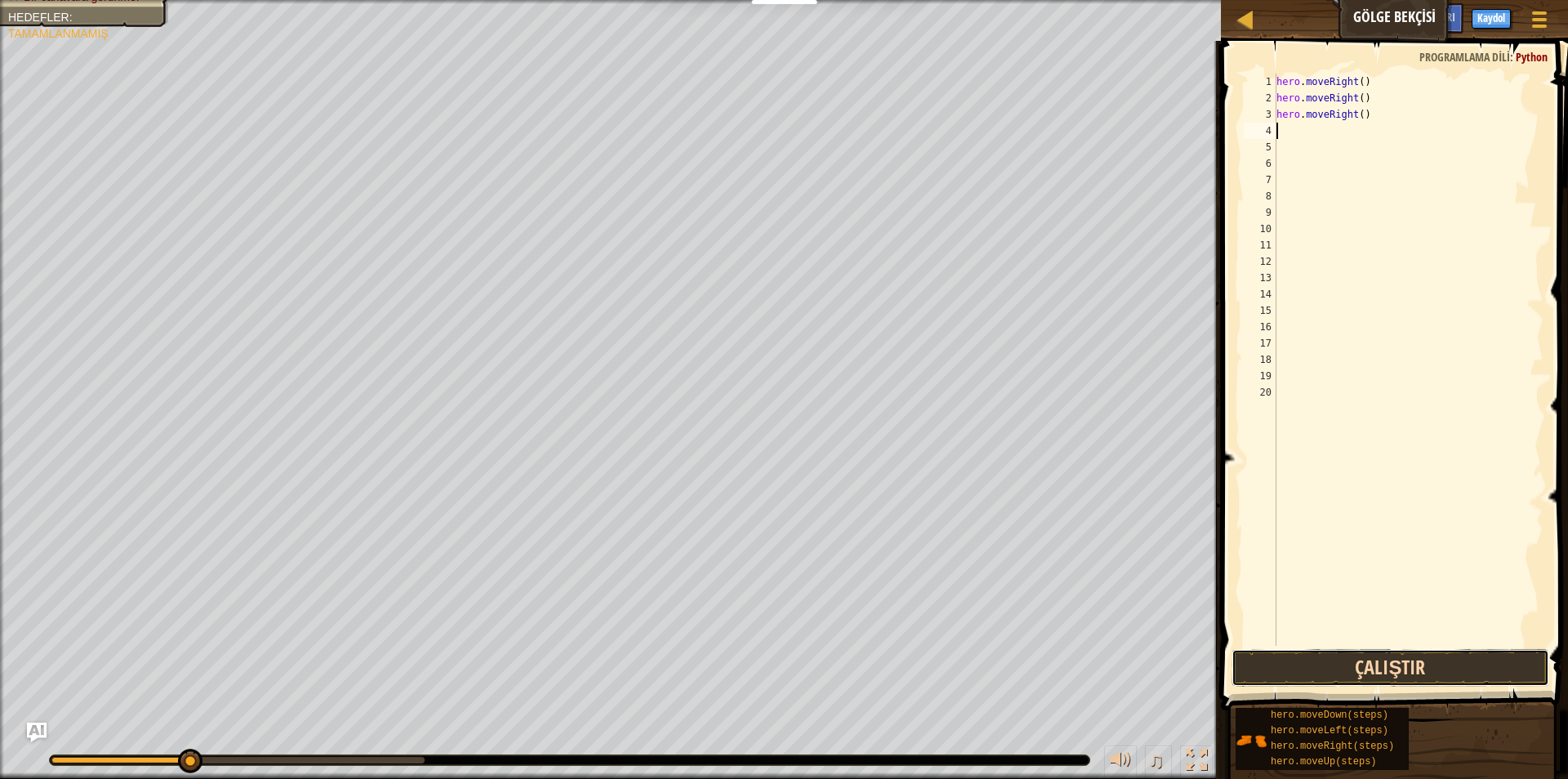
click at [1361, 672] on button "Çalıştır" at bounding box center [1391, 667] width 318 height 37
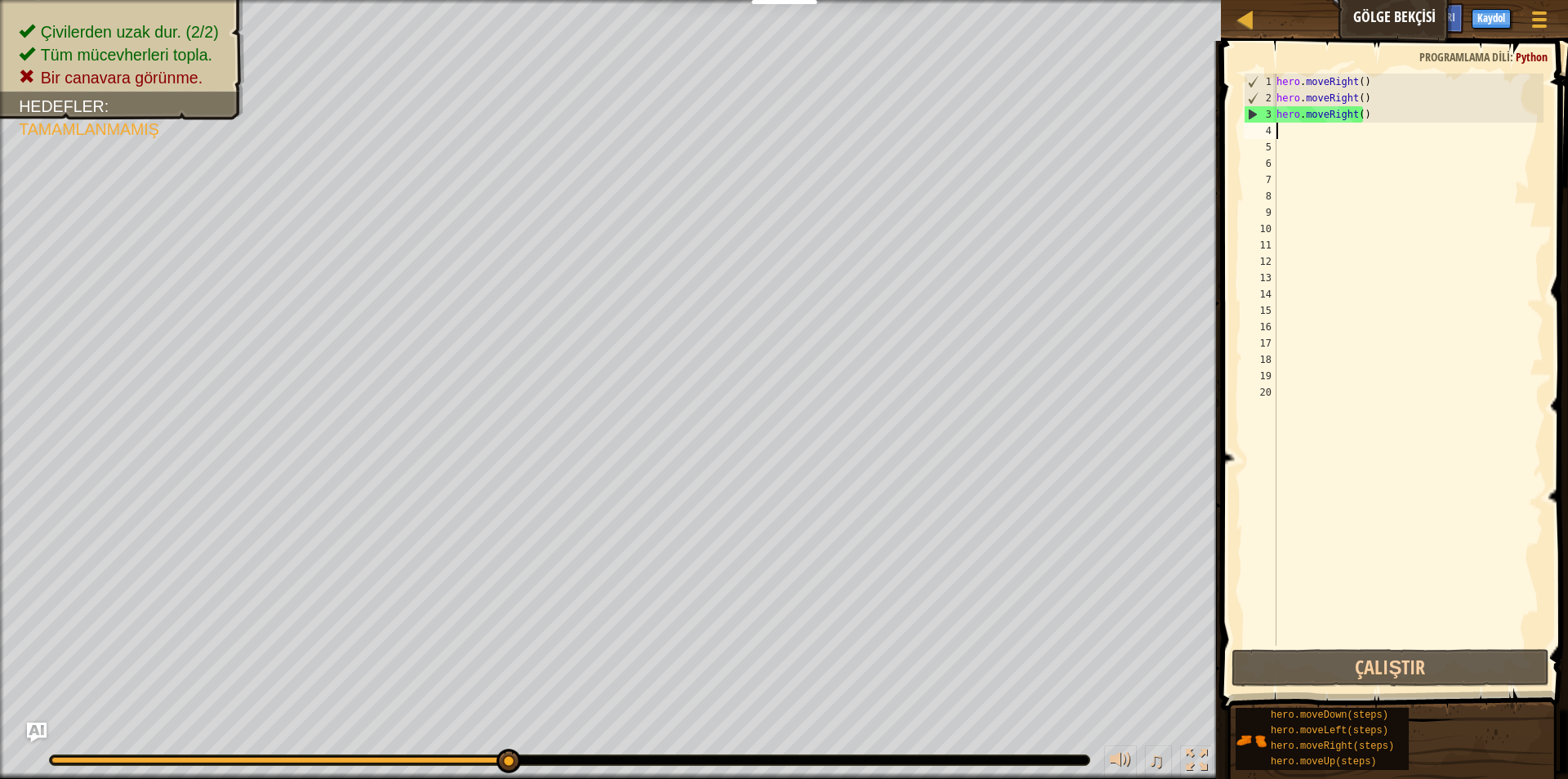
click at [1379, 116] on div "hero . moveRight ( ) hero . moveRight ( ) hero . moveRight ( )" at bounding box center [1407, 376] width 270 height 605
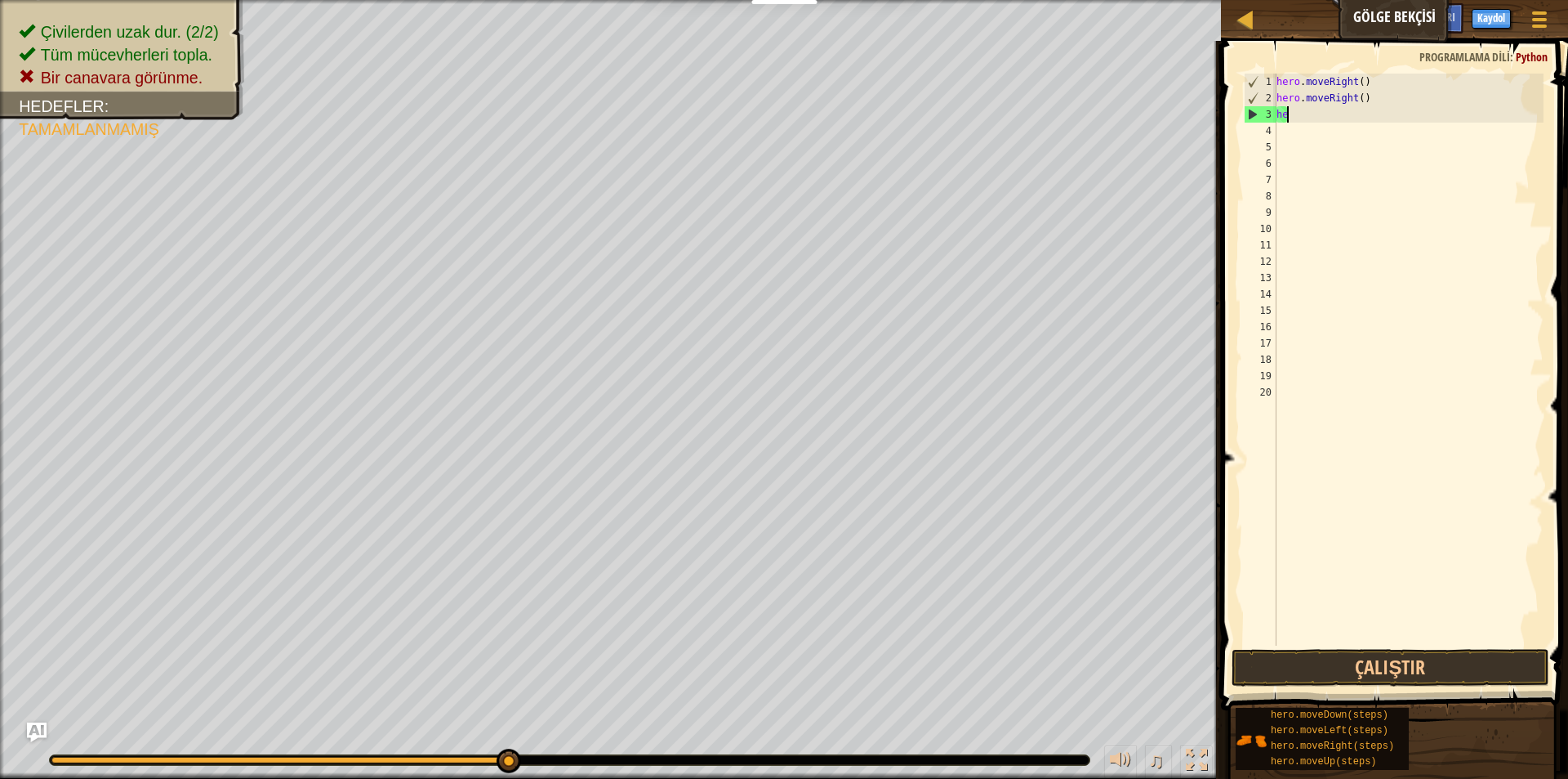
type textarea "h"
click at [1457, 668] on button "Çalıştır" at bounding box center [1391, 667] width 318 height 37
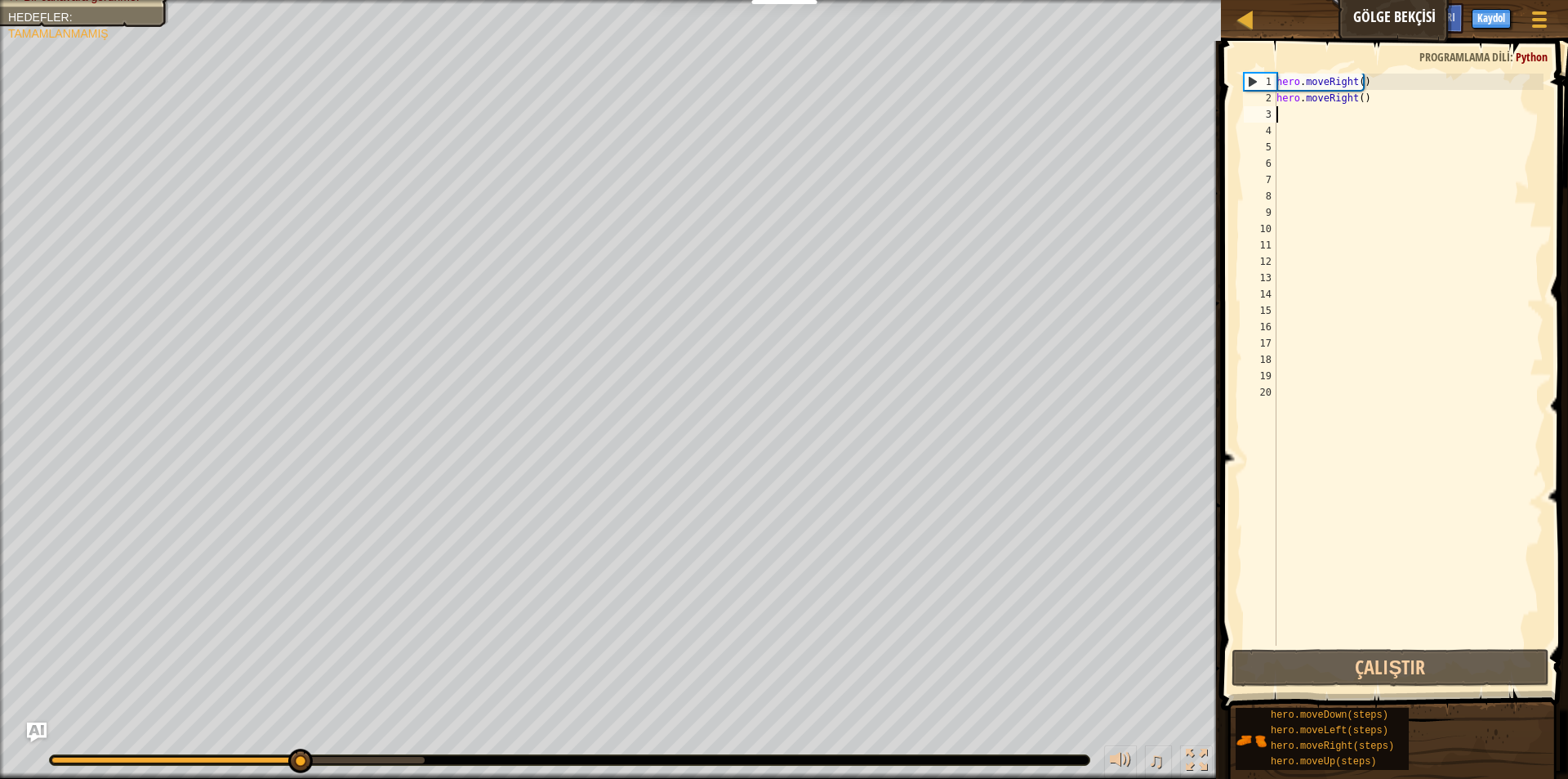
click at [1376, 112] on div "hero . moveRight ( ) hero . moveRight ( )" at bounding box center [1407, 376] width 270 height 605
click at [1390, 98] on div "hero . moveRight ( ) hero . moveRight ( )" at bounding box center [1407, 376] width 270 height 605
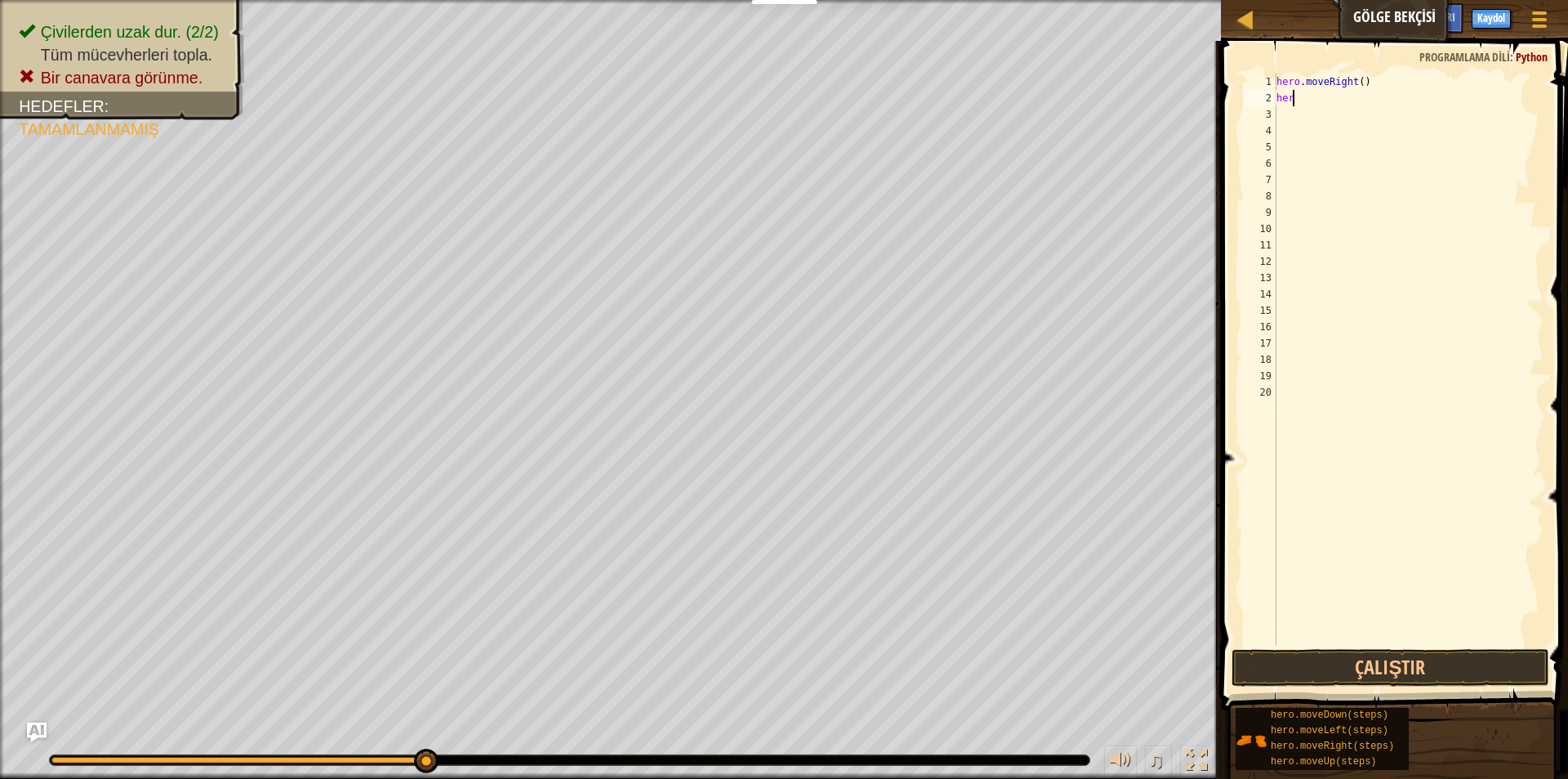
type textarea "h"
type textarea "M"
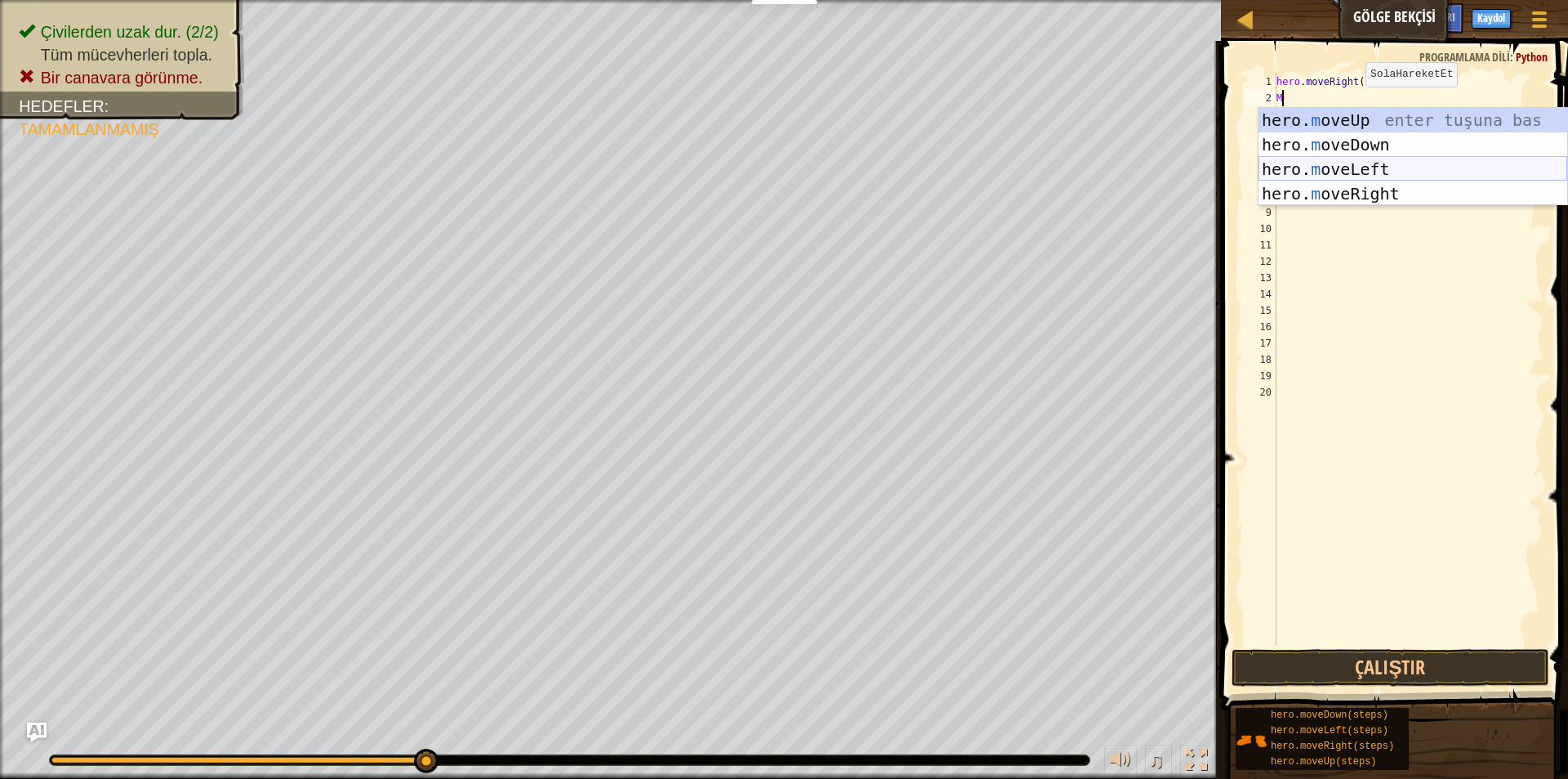
click at [1435, 173] on div "hero. m oveUp enter tuşuna bas hero. m oveDown enter tuşuna bas hero. [PERSON_N…" at bounding box center [1413, 181] width 309 height 147
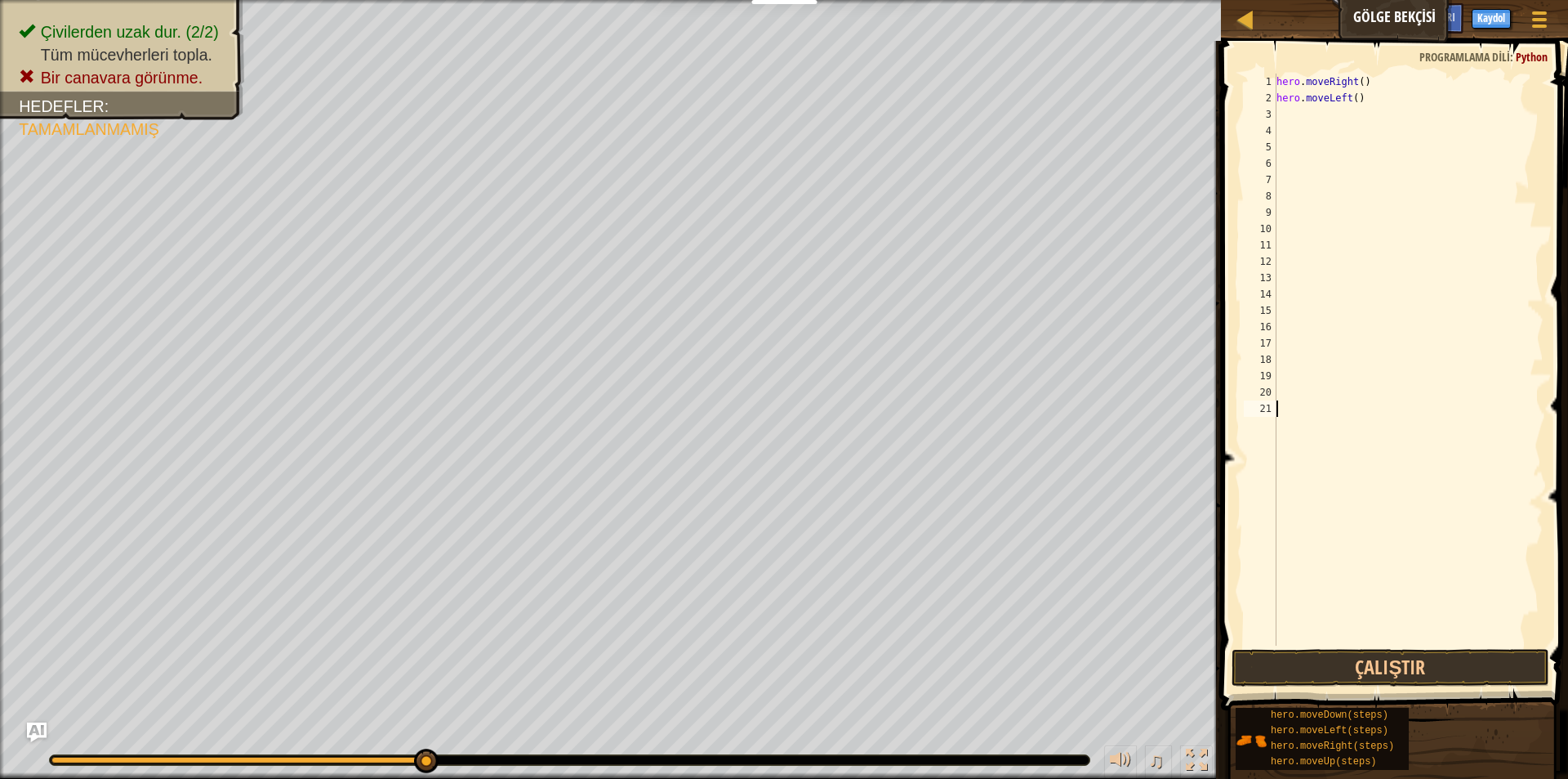
click at [1432, 644] on div "hero . moveRight ( ) hero . moveLeft ( )" at bounding box center [1407, 376] width 270 height 605
click at [1432, 654] on button "Çalıştır" at bounding box center [1391, 667] width 318 height 37
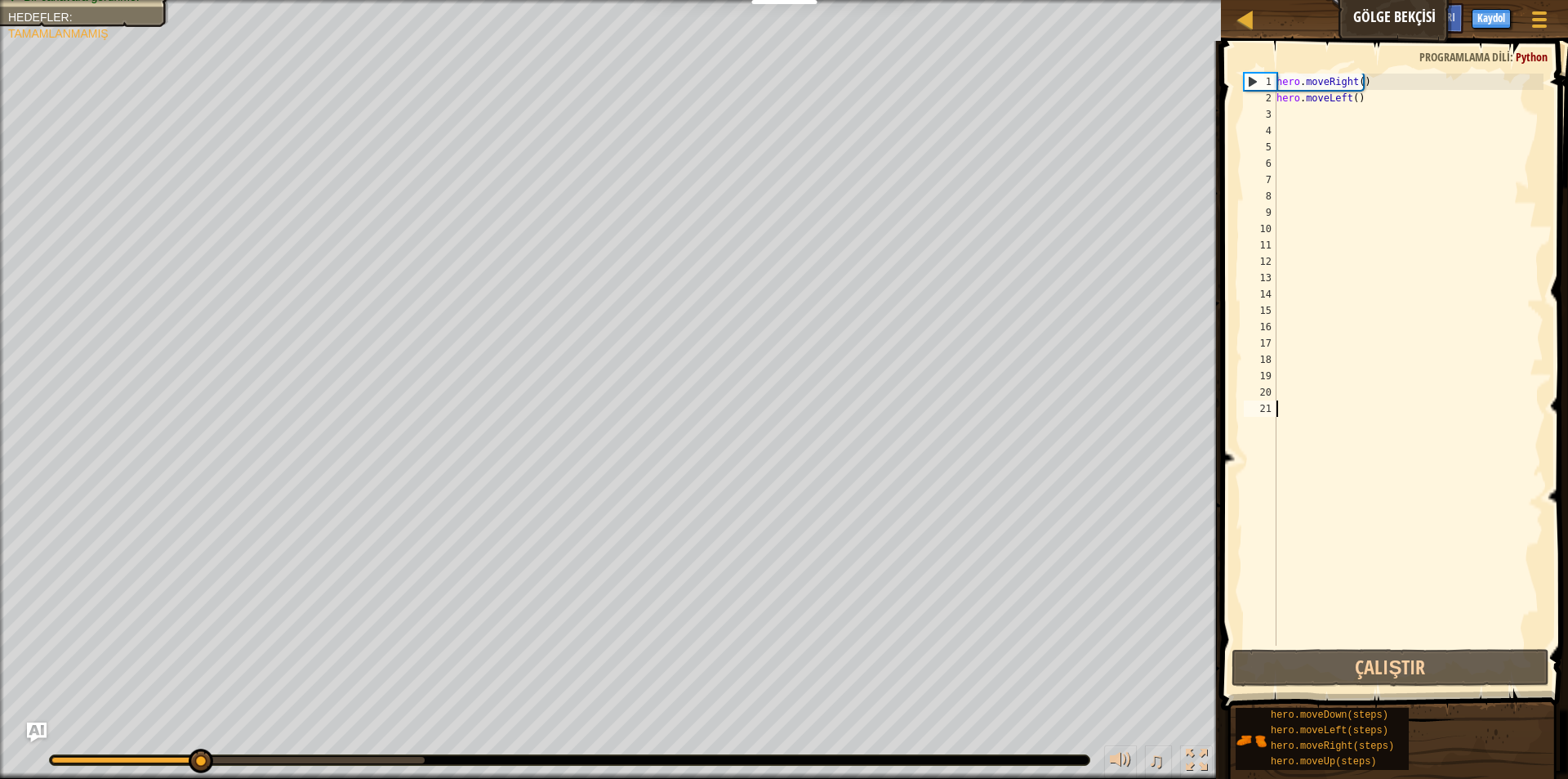
click at [1379, 112] on div "hero . moveRight ( ) hero . moveLeft ( )" at bounding box center [1407, 376] width 270 height 605
click at [1377, 90] on div "hero . moveRight ( ) hero . moveLeft ( )" at bounding box center [1407, 376] width 270 height 605
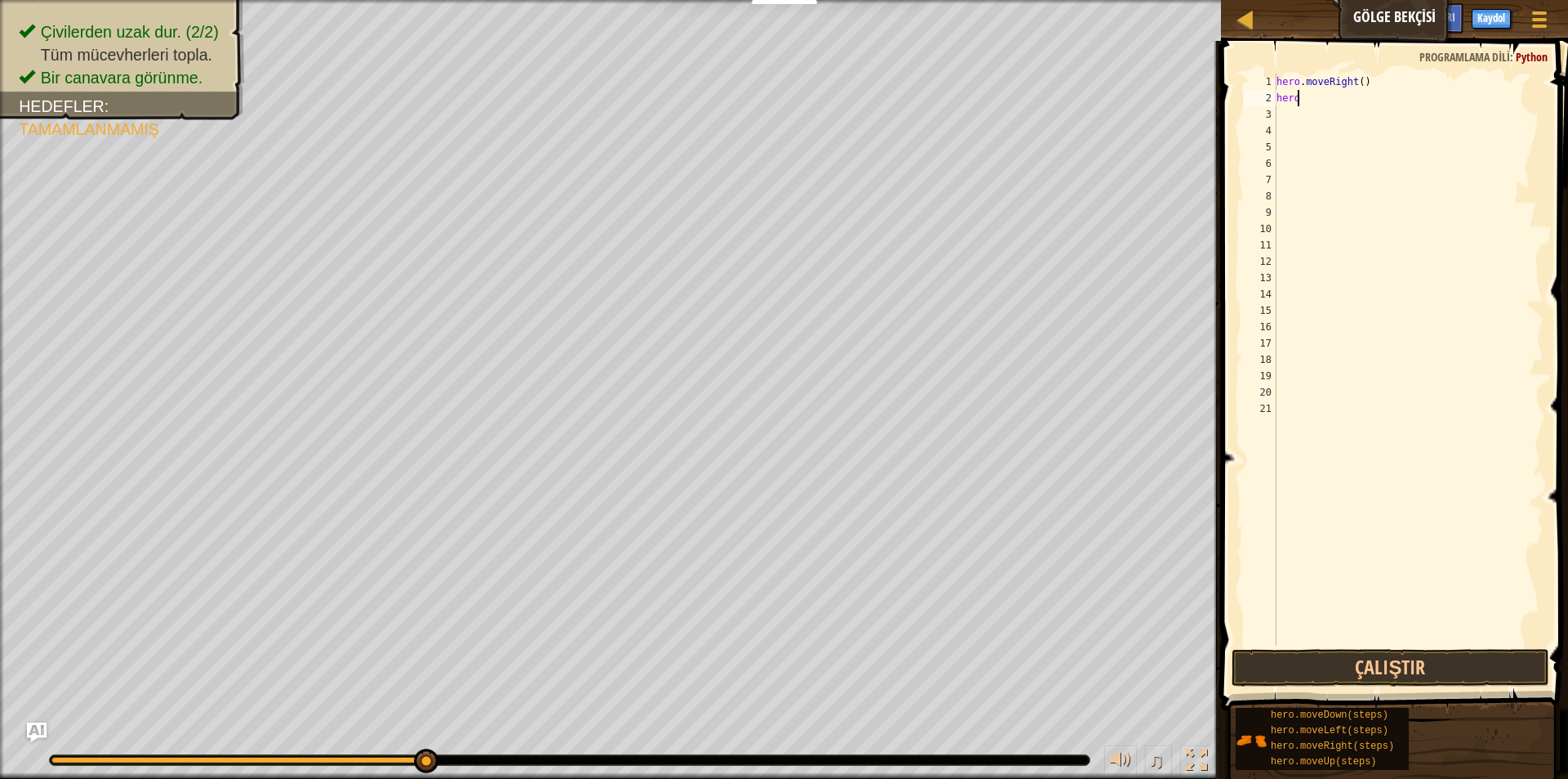
scroll to position [7, 2]
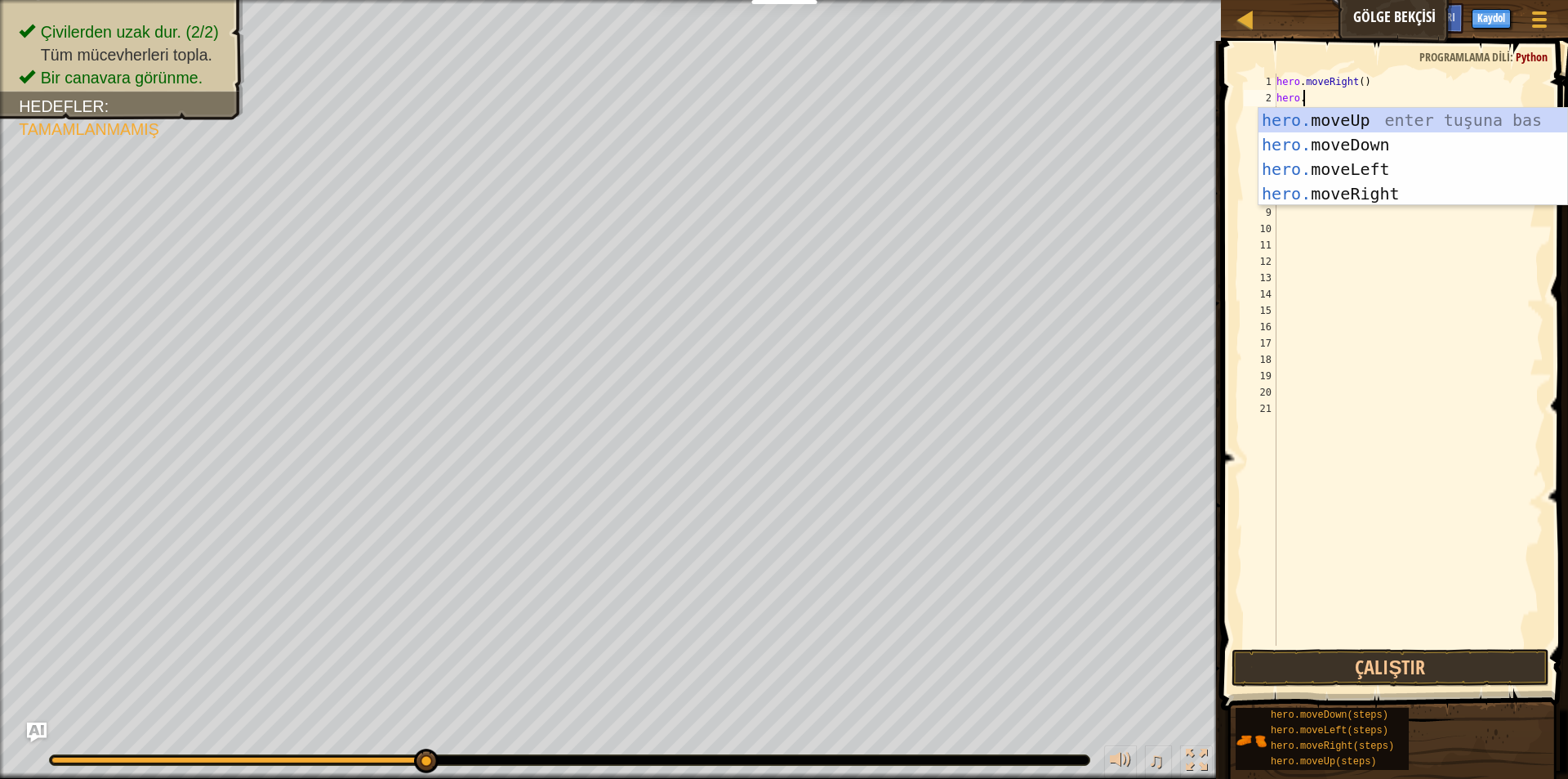
type textarea "hero.M"
click at [1387, 111] on div "hero.m oveUp enter tuşuna bas hero.m oveDown enter tuşuna bas hero.m oveLeft en…" at bounding box center [1413, 181] width 309 height 147
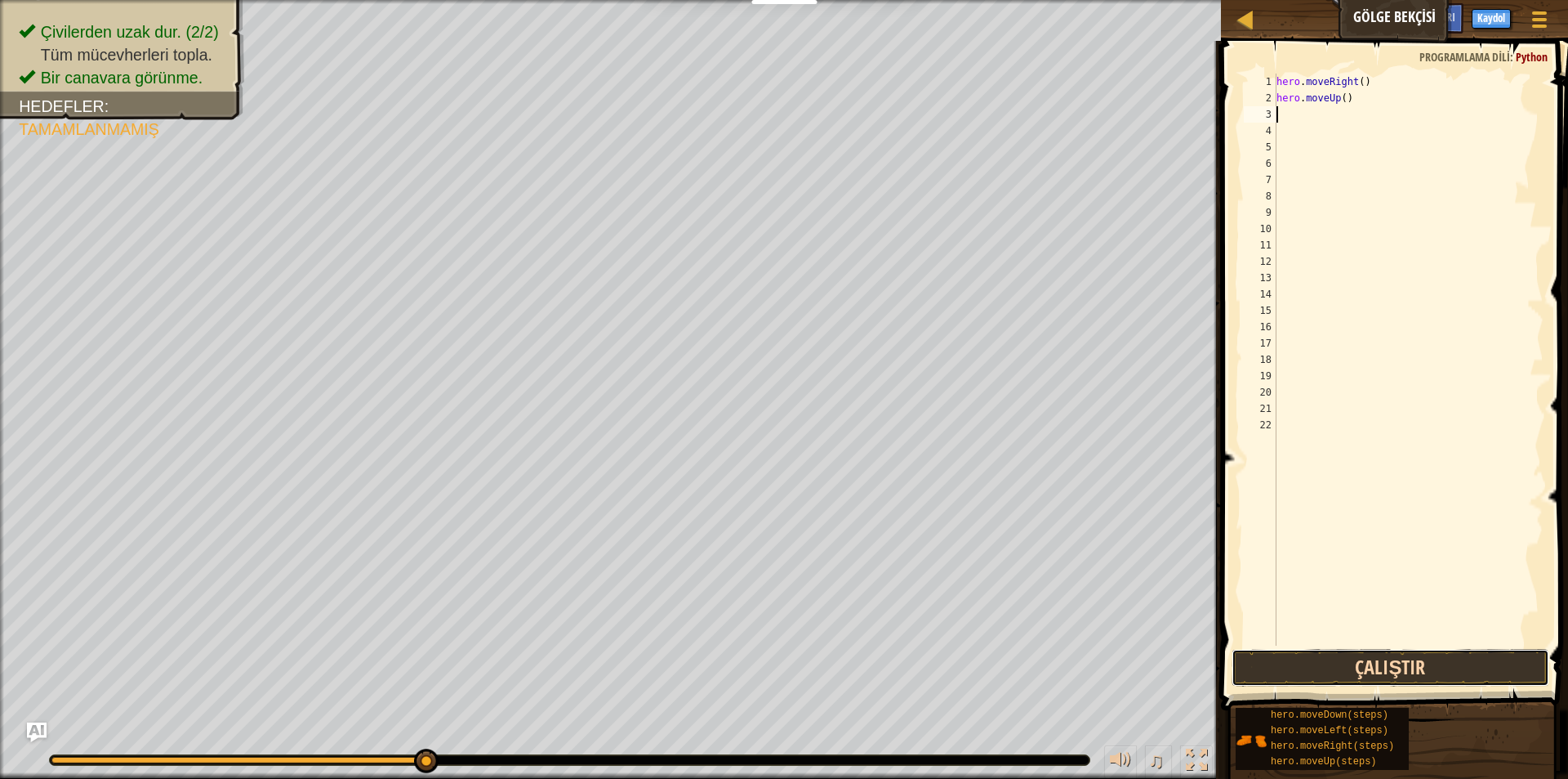
click at [1353, 652] on button "Çalıştır" at bounding box center [1391, 667] width 318 height 37
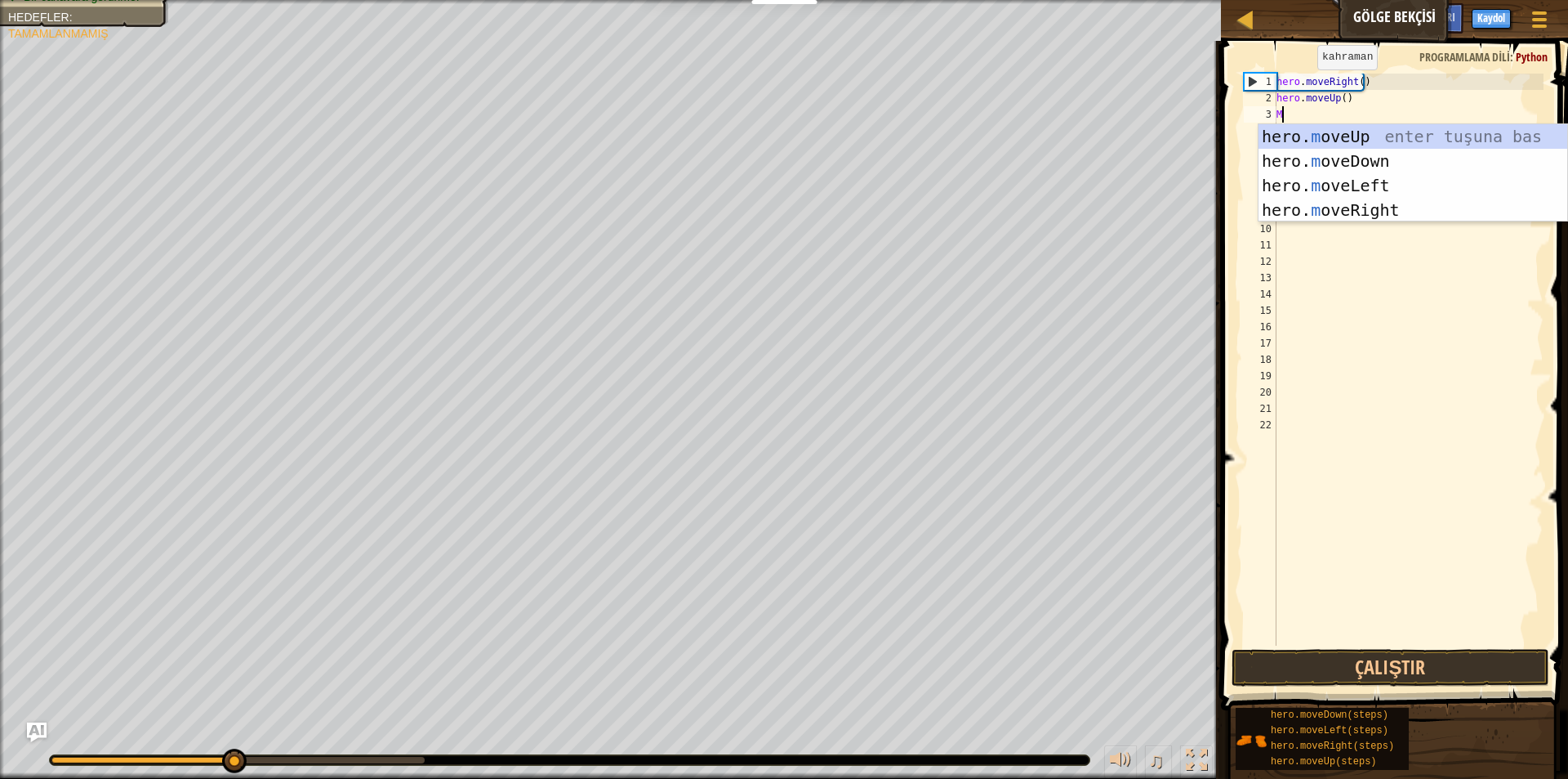
type textarea "MO"
click at [1373, 203] on div "hero. mo veUp enter tuşuna bas hero. mo veDown enter tuşuna bas hero. mo veLeft…" at bounding box center [1413, 197] width 309 height 147
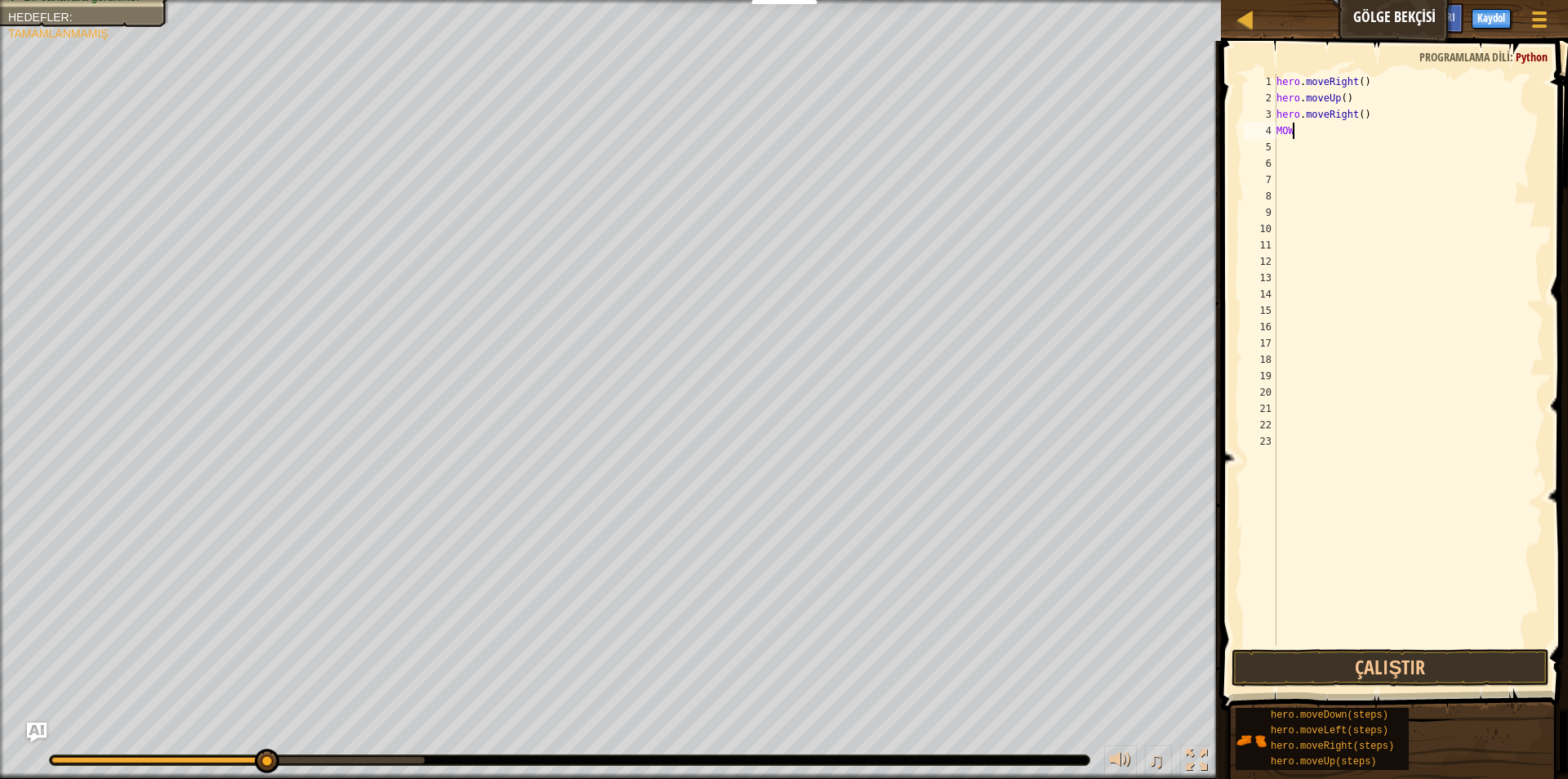
type textarea "M"
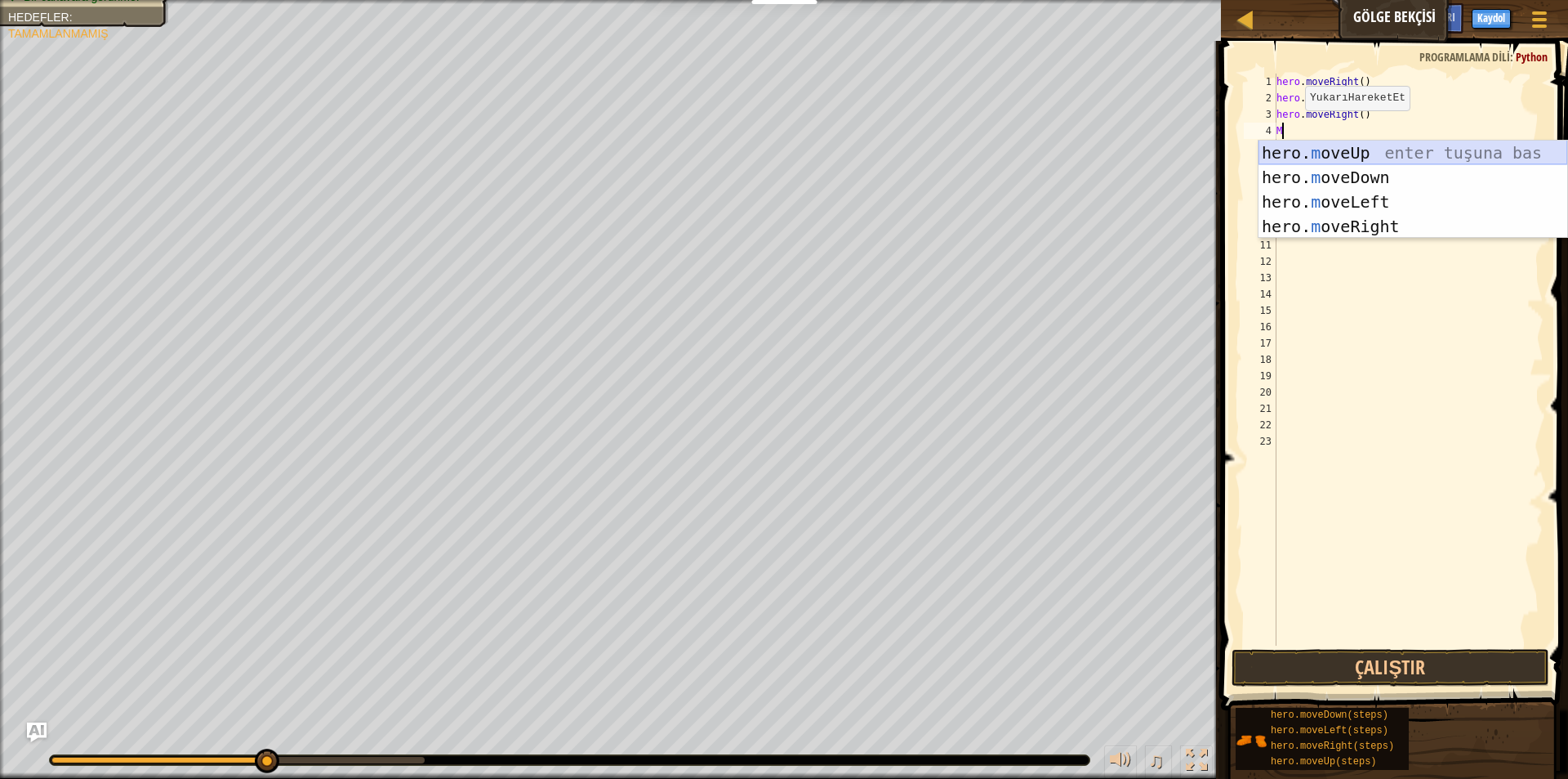
click at [1355, 153] on div "hero. m oveUp enter tuşuna bas hero. m oveDown enter tuşuna bas hero. [PERSON_N…" at bounding box center [1413, 213] width 309 height 147
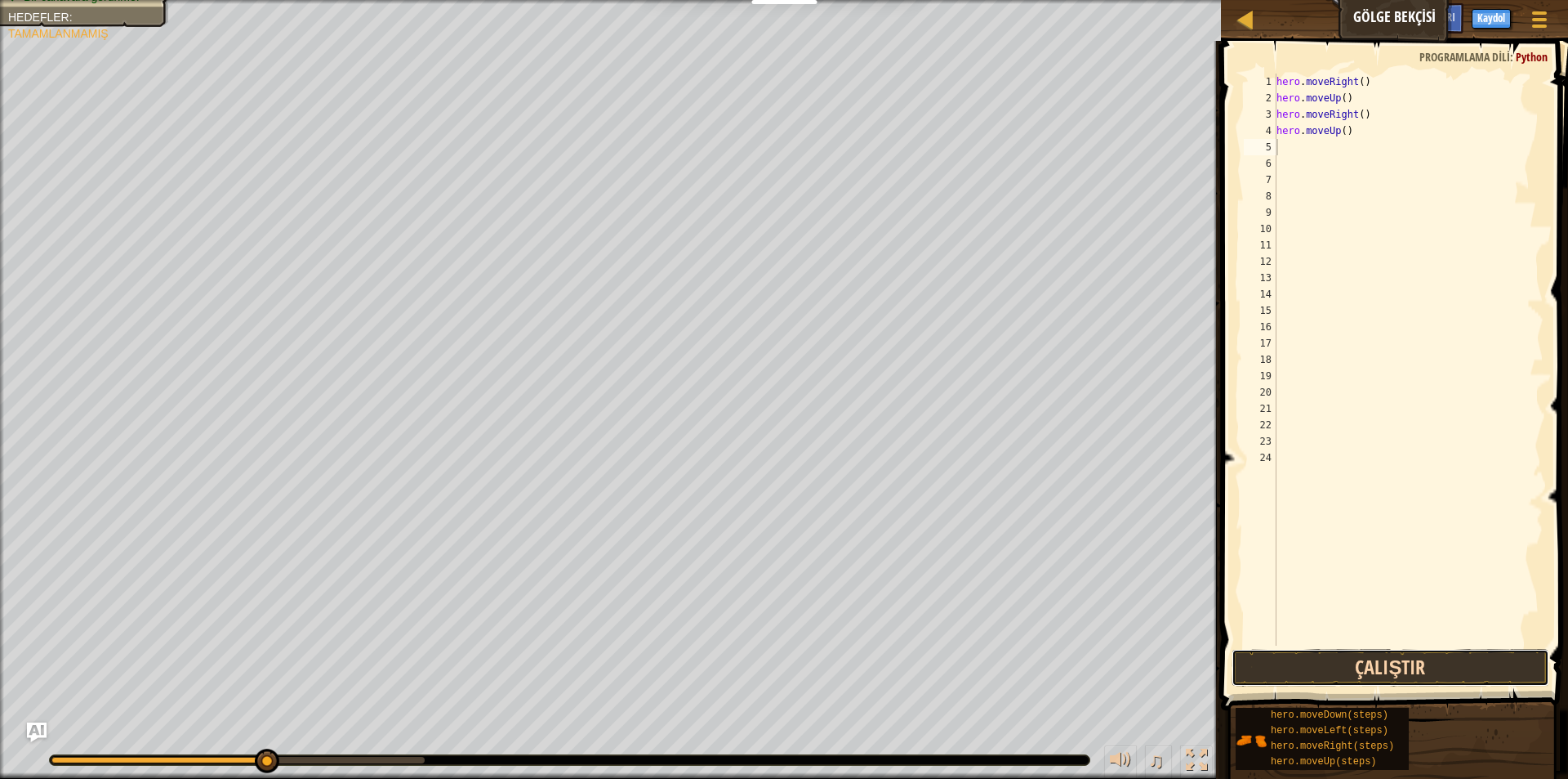
click at [1366, 659] on button "Çalıştır" at bounding box center [1391, 667] width 318 height 37
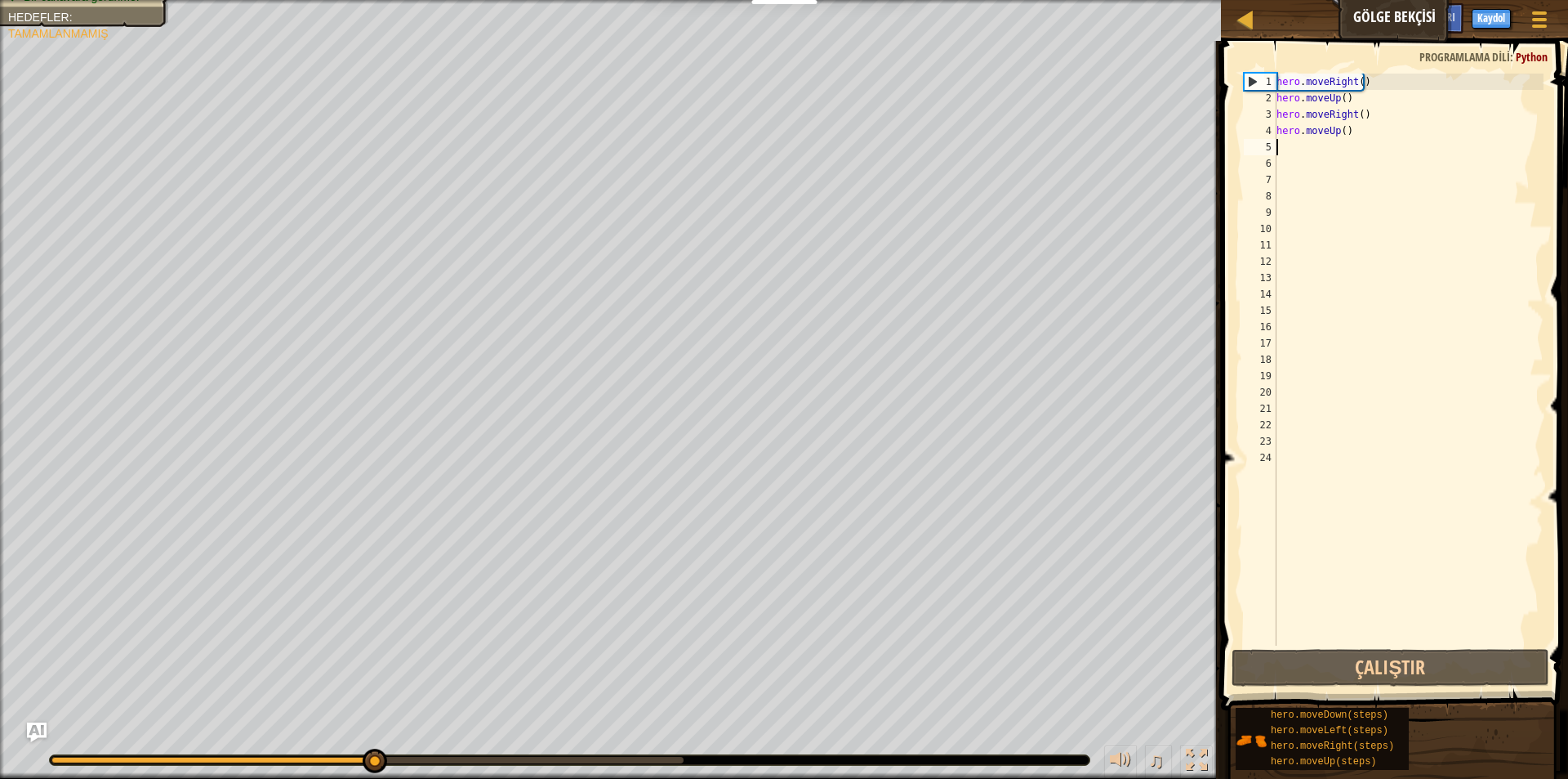
click at [1400, 145] on div "hero . moveRight ( ) hero . moveUp ( ) hero . moveRight ( ) hero . moveUp ( )" at bounding box center [1407, 376] width 270 height 605
click at [1399, 141] on div "hero . moveRight ( ) hero . moveUp ( ) hero . moveRight ( ) hero . moveUp ( )" at bounding box center [1407, 376] width 270 height 605
click at [1396, 138] on div "hero . moveRight ( ) hero . moveUp ( ) hero . moveRight ( ) hero . moveUp ( )" at bounding box center [1407, 376] width 270 height 605
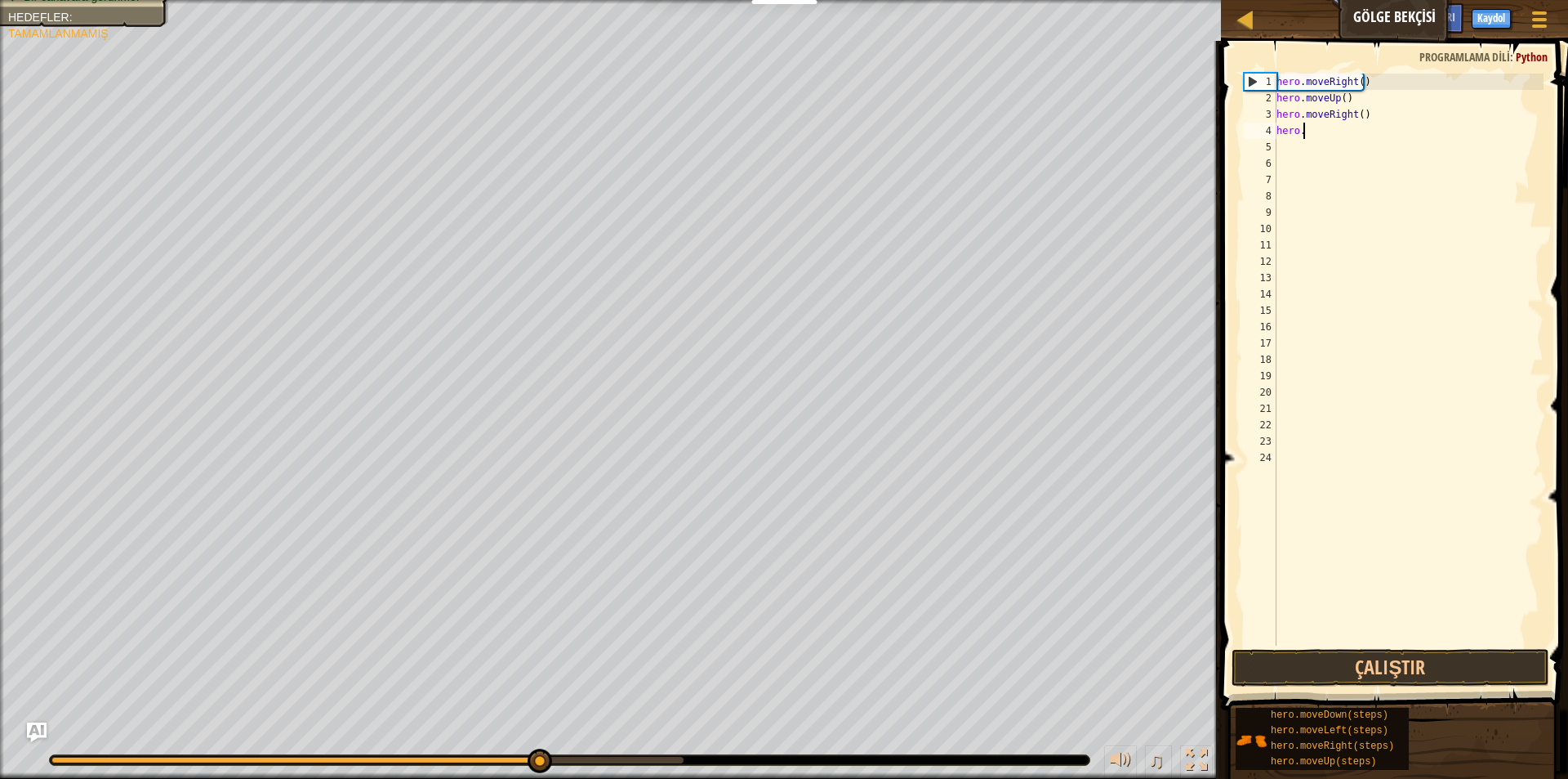
type textarea "hero.M"
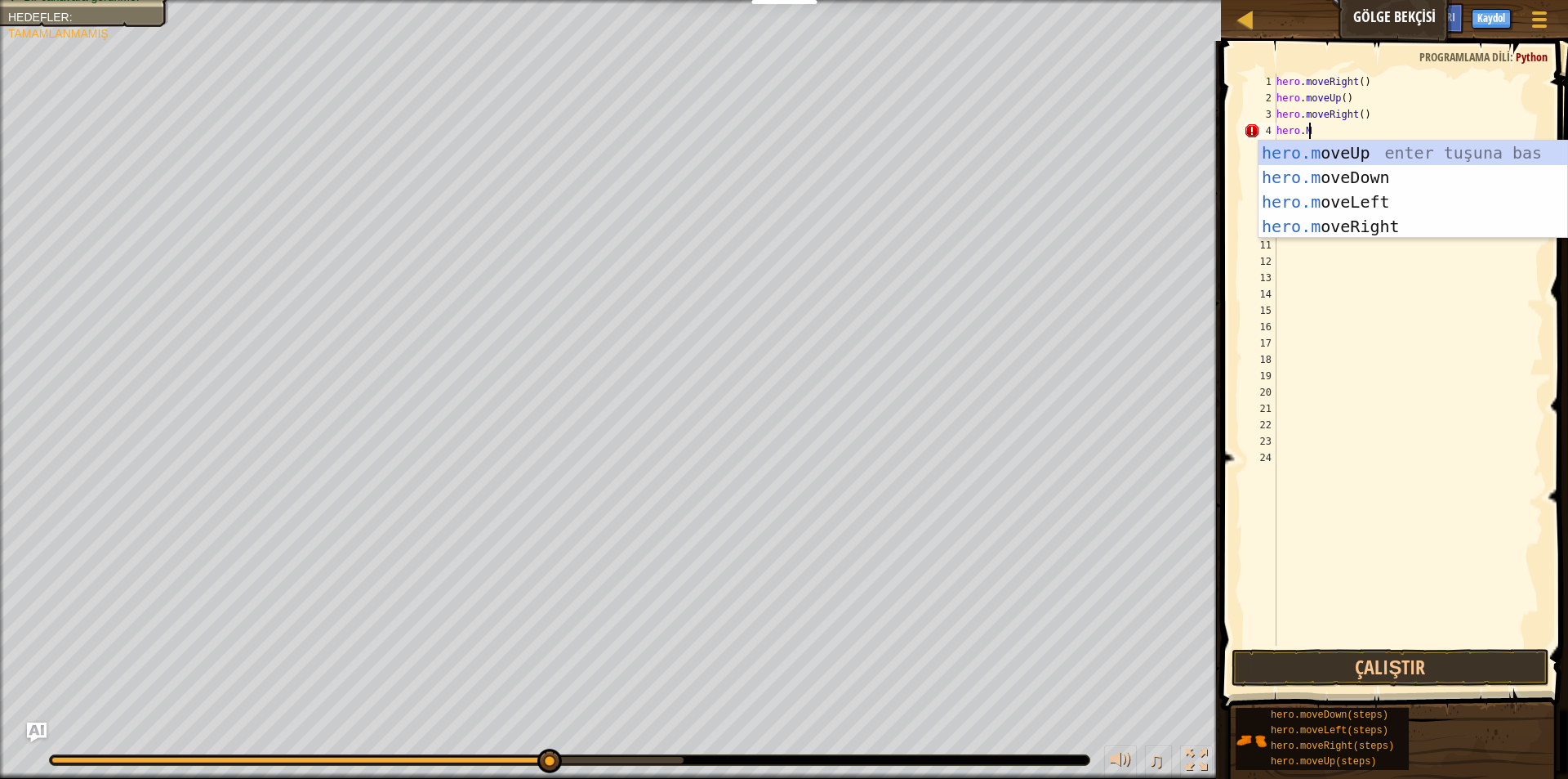
scroll to position [7, 2]
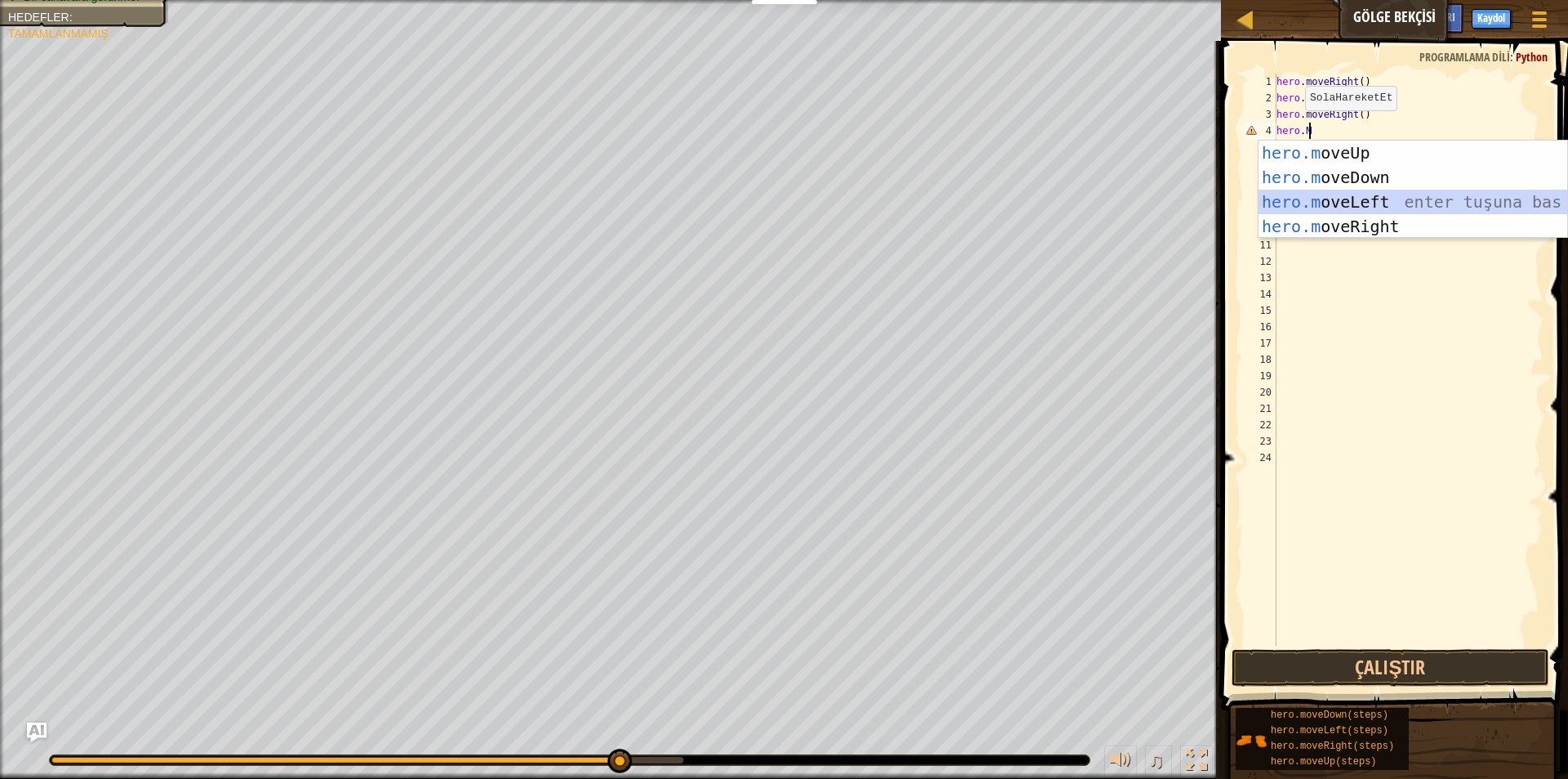
click at [1386, 206] on div "hero.m oveUp enter tuşuna bas hero.m oveDown enter tuşuna bas hero.m oveLeft en…" at bounding box center [1413, 213] width 309 height 147
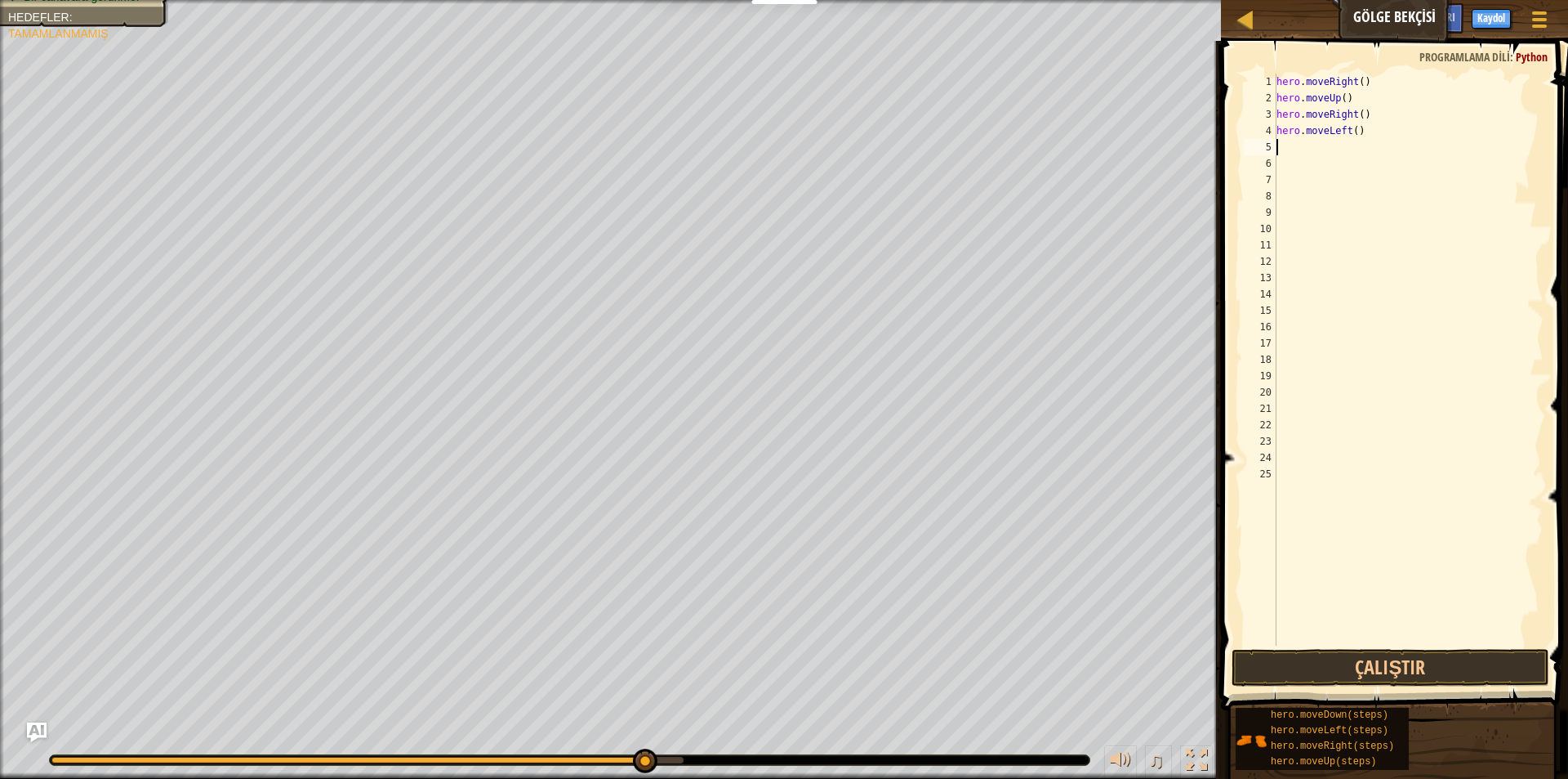
click at [1394, 129] on div "hero . moveRight ( ) hero . moveUp ( ) hero . moveRight ( ) hero . moveLeft ( )" at bounding box center [1407, 376] width 270 height 605
type textarea "hero.M"
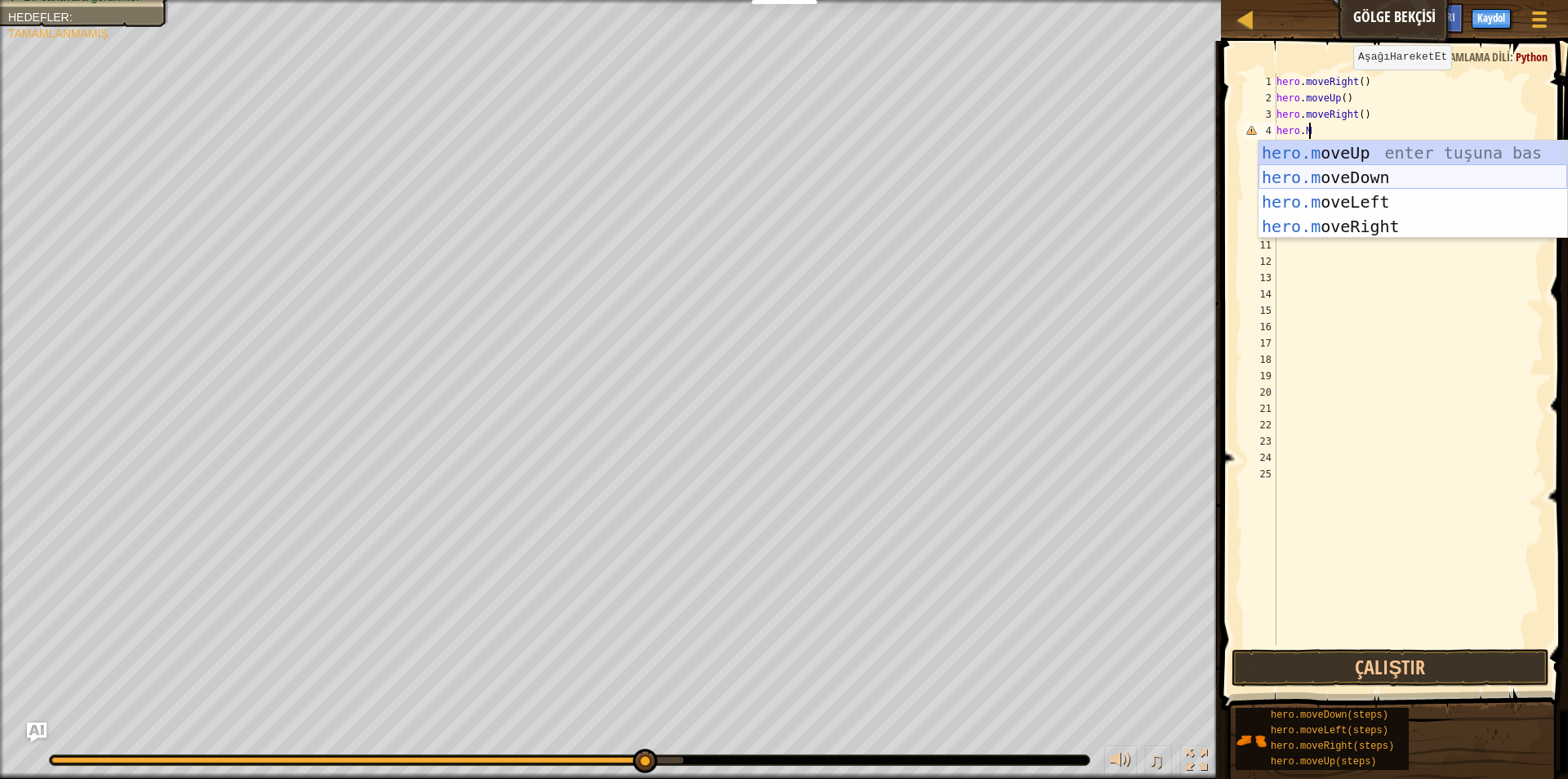
click at [1405, 170] on div "hero.m oveUp enter tuşuna bas hero.m oveDown enter tuşuna bas hero.m oveLeft en…" at bounding box center [1413, 213] width 309 height 147
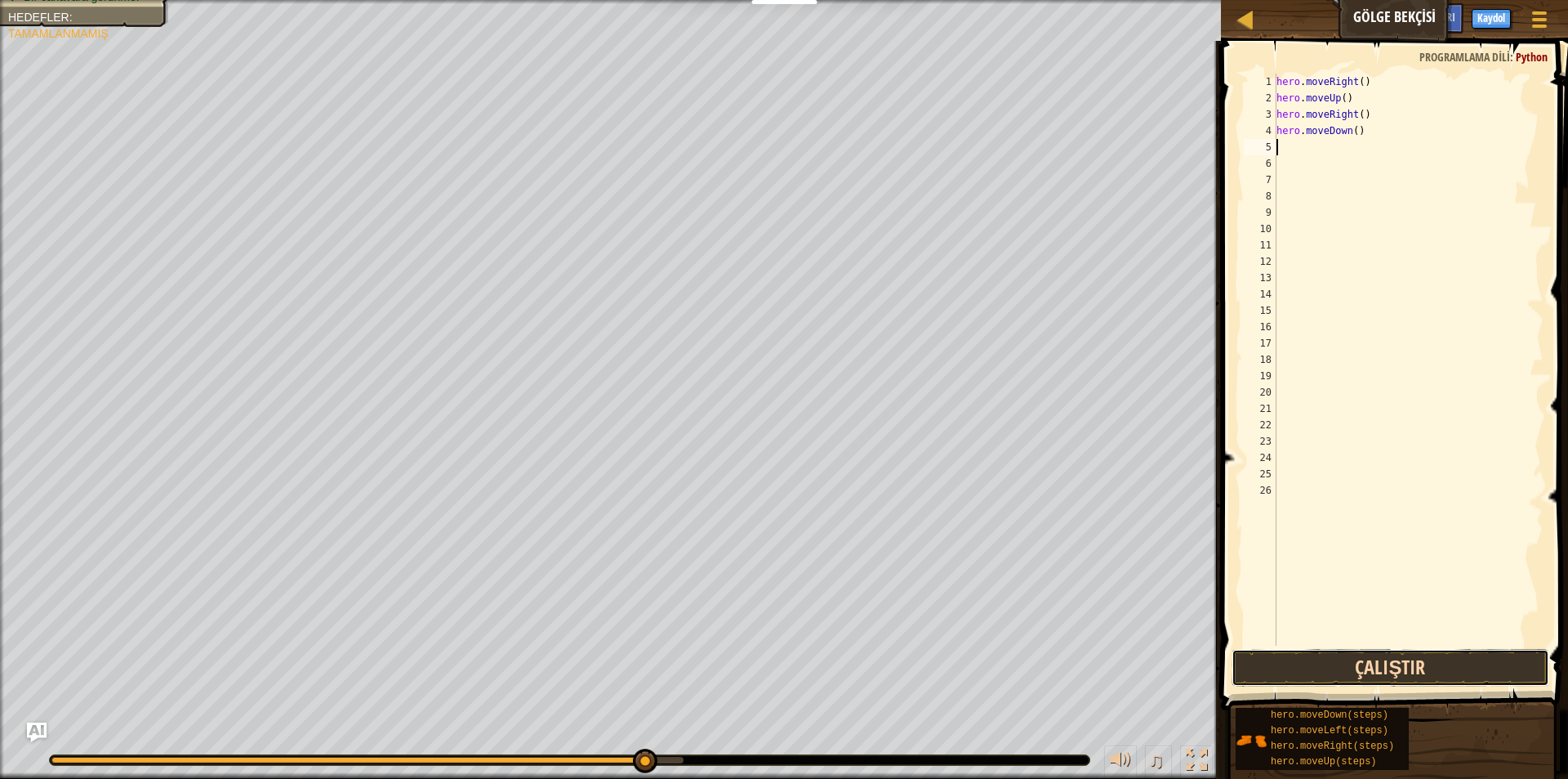
click at [1292, 663] on button "Çalıştır" at bounding box center [1391, 667] width 318 height 37
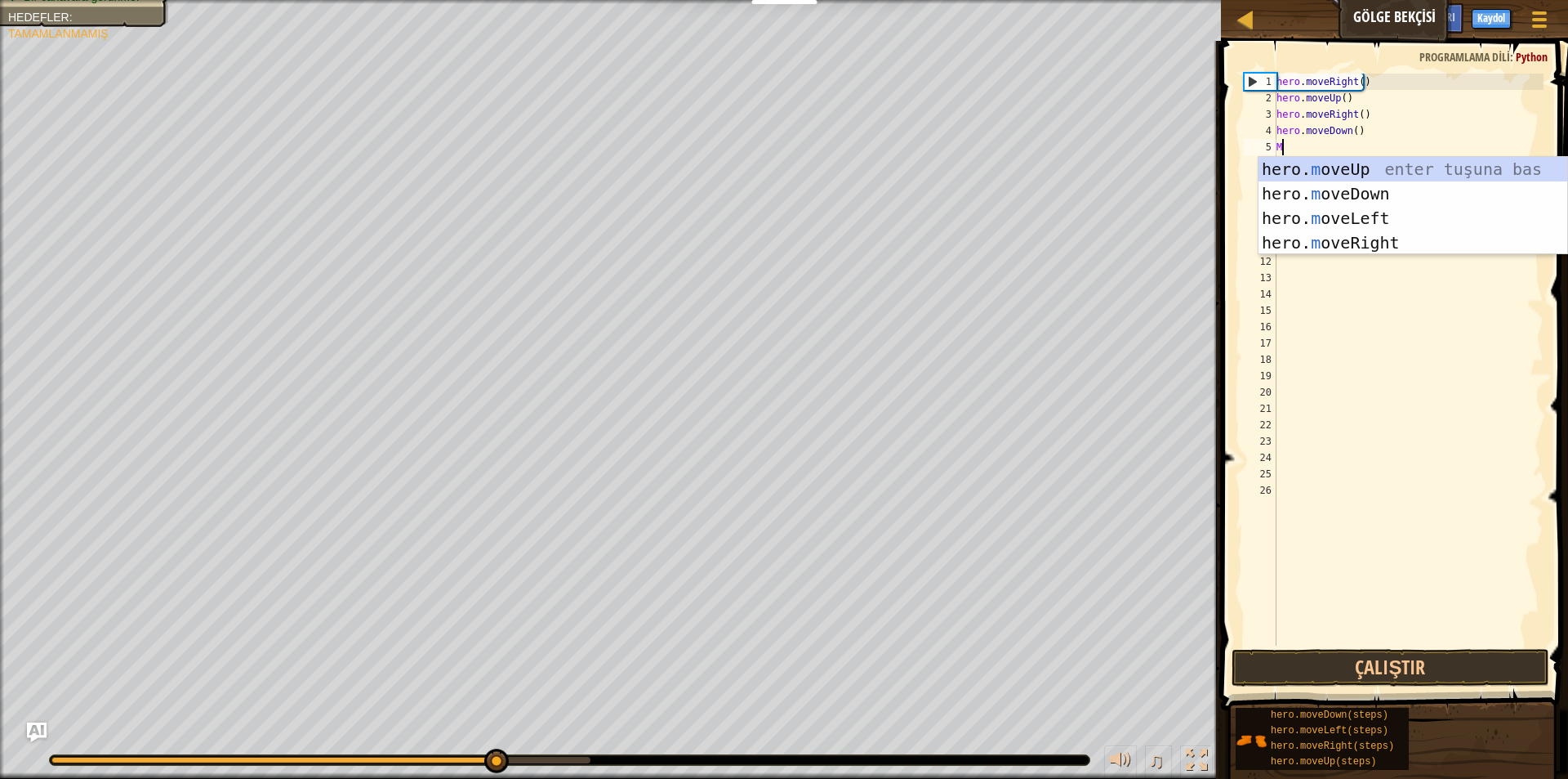
type textarea "MO"
click at [1390, 246] on div "hero. mo veUp enter tuşuna bas hero. mo veDown enter tuşuna bas hero. mo veLeft…" at bounding box center [1413, 230] width 309 height 147
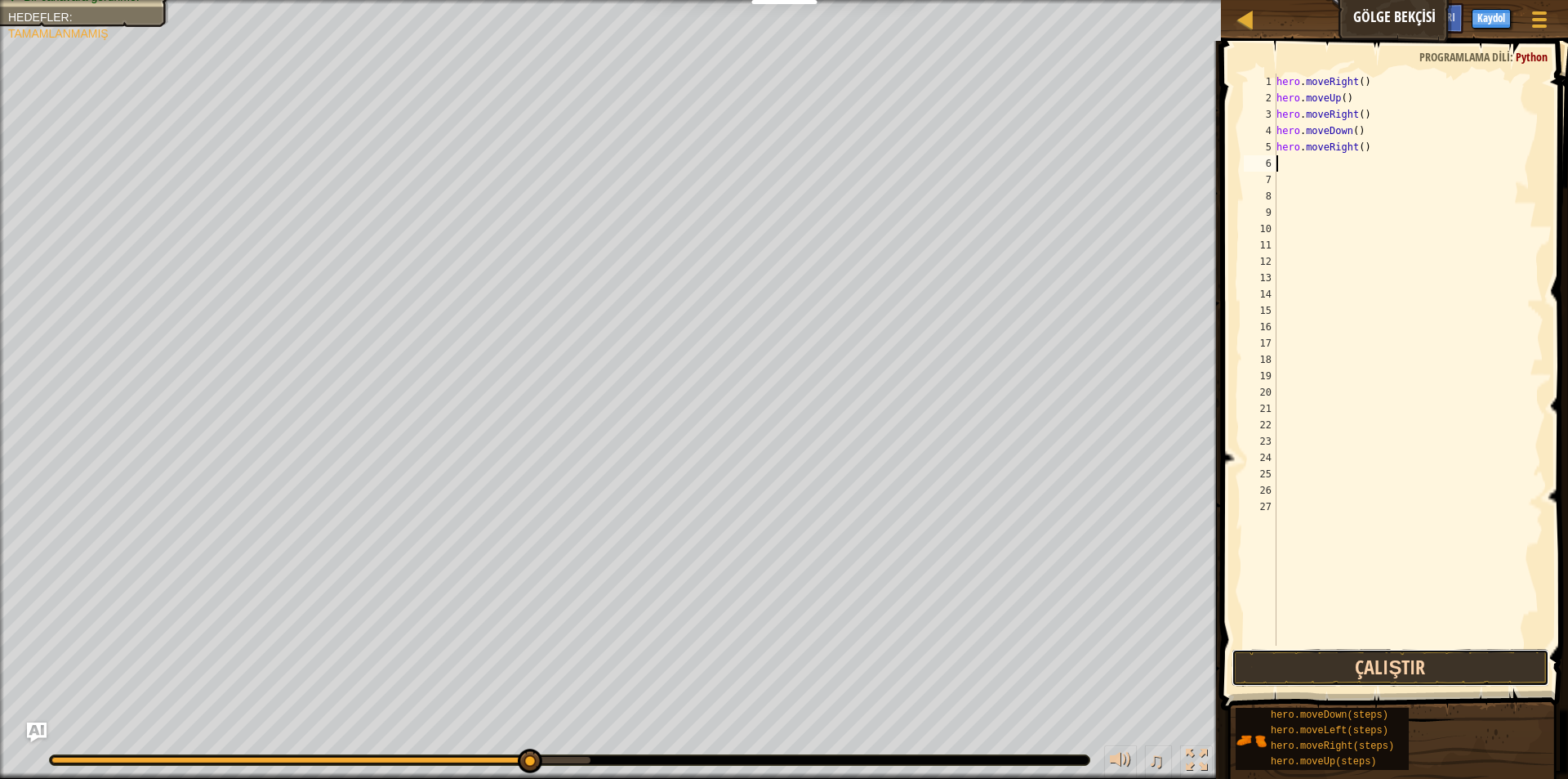
click at [1347, 654] on button "Çalıştır" at bounding box center [1391, 667] width 318 height 37
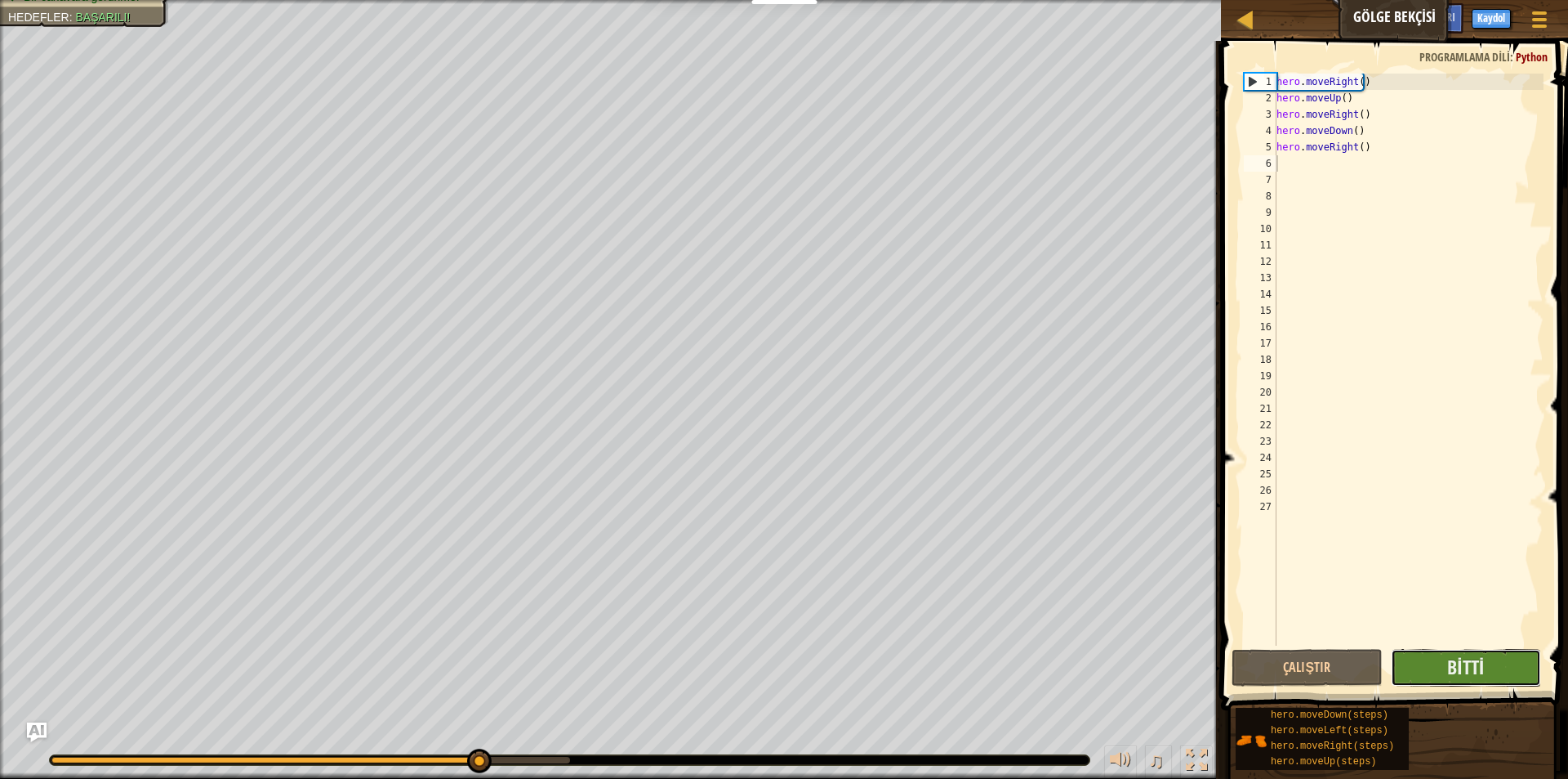
click at [1416, 664] on button "Bitti" at bounding box center [1465, 667] width 150 height 37
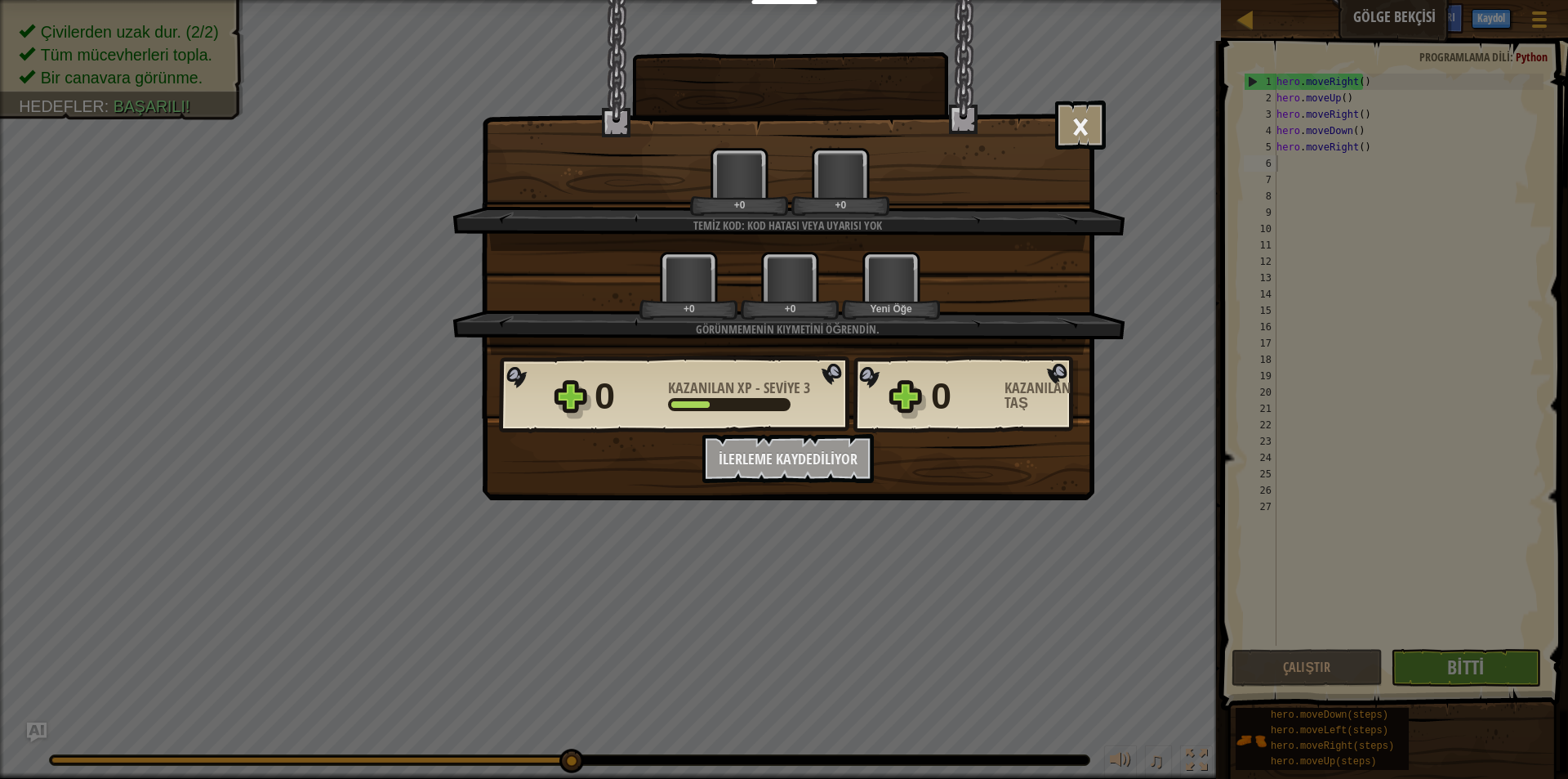
click at [353, 120] on div "Zafer × Çok iyi başardın! Görünmeden çıkışa ulaştın. Devam et - Dövüşmeyi öğren…" at bounding box center [784, 389] width 1568 height 779
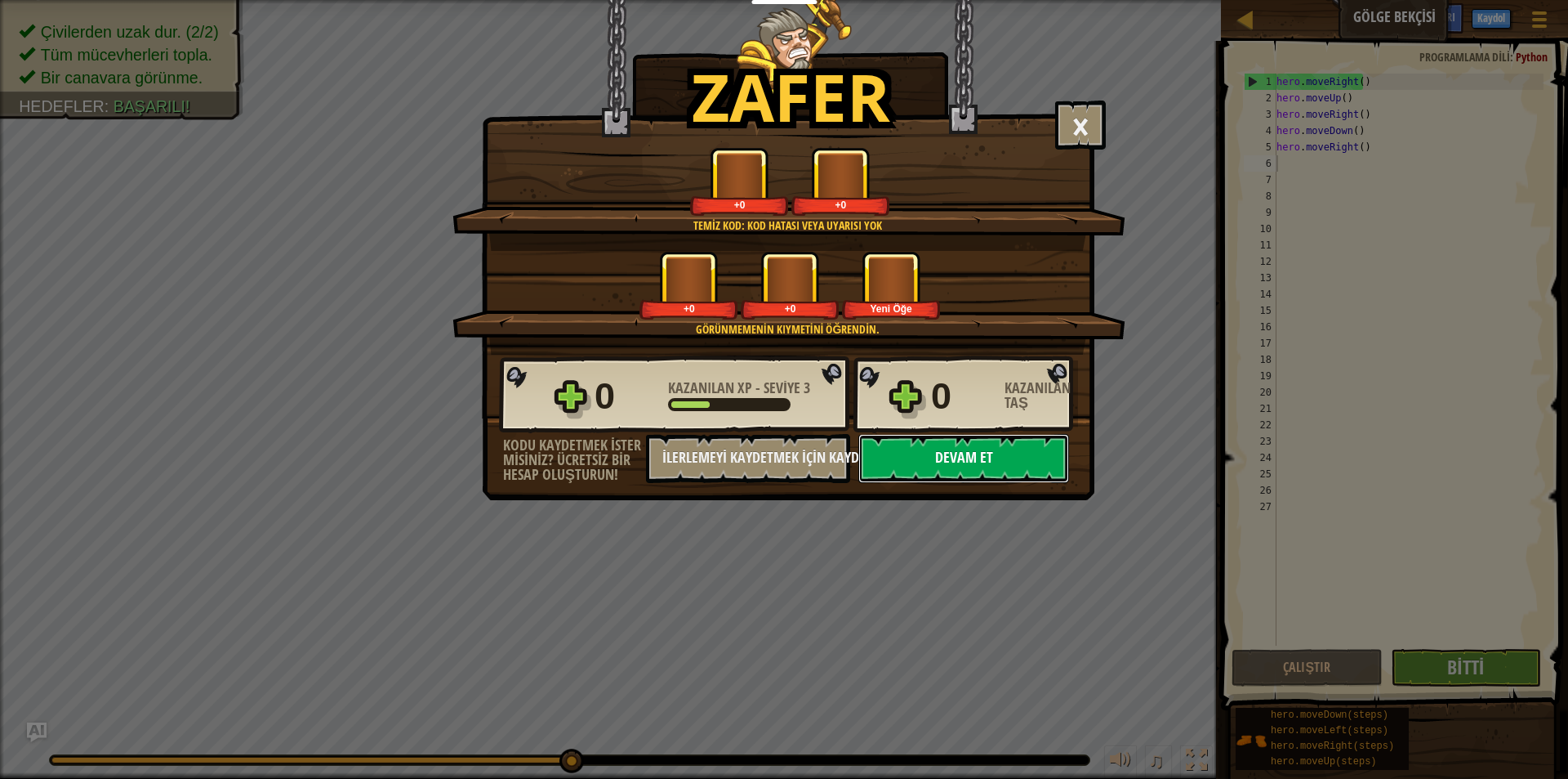
click at [979, 441] on button "Devam et" at bounding box center [963, 458] width 210 height 49
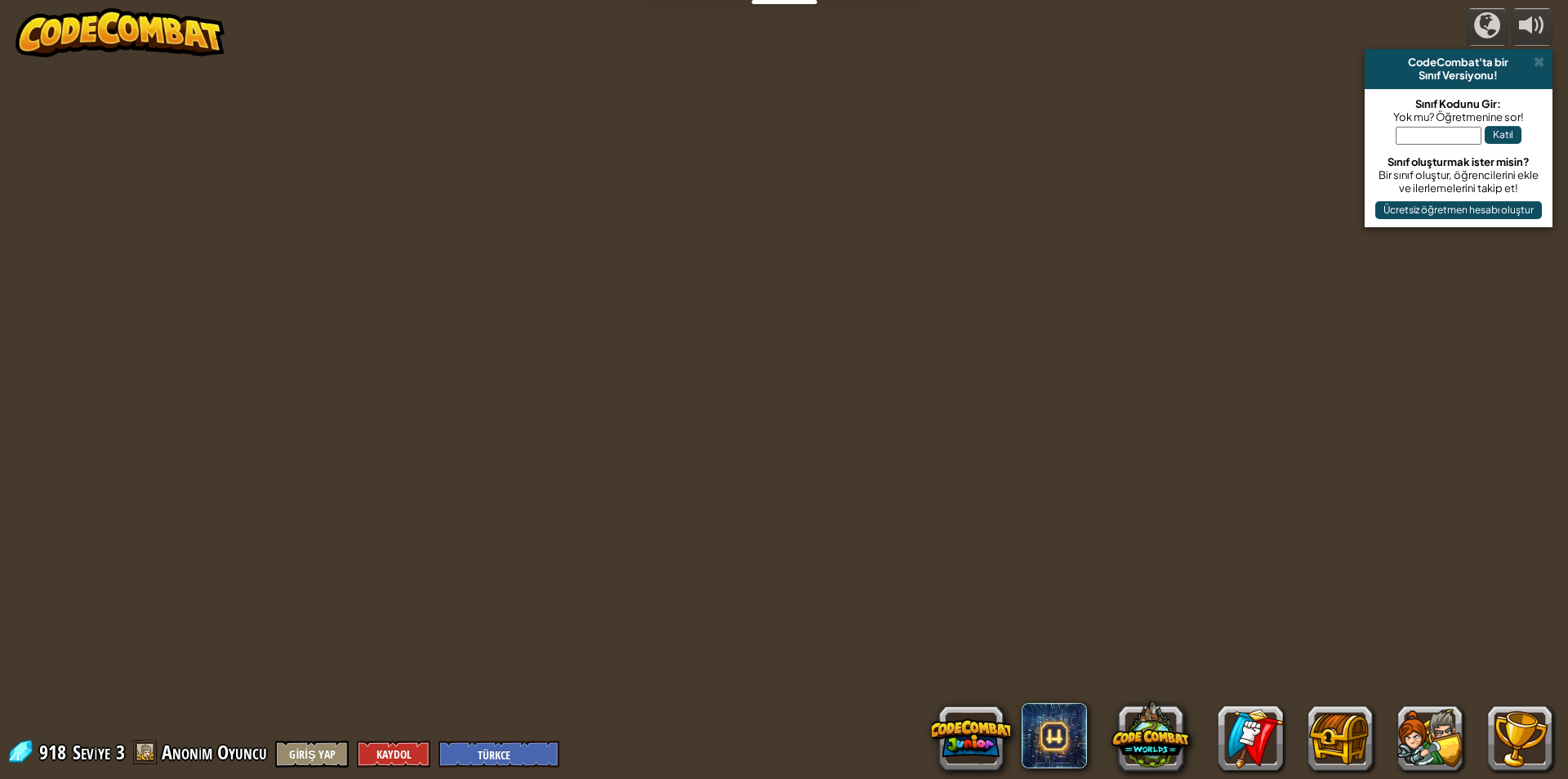
select select "tr"
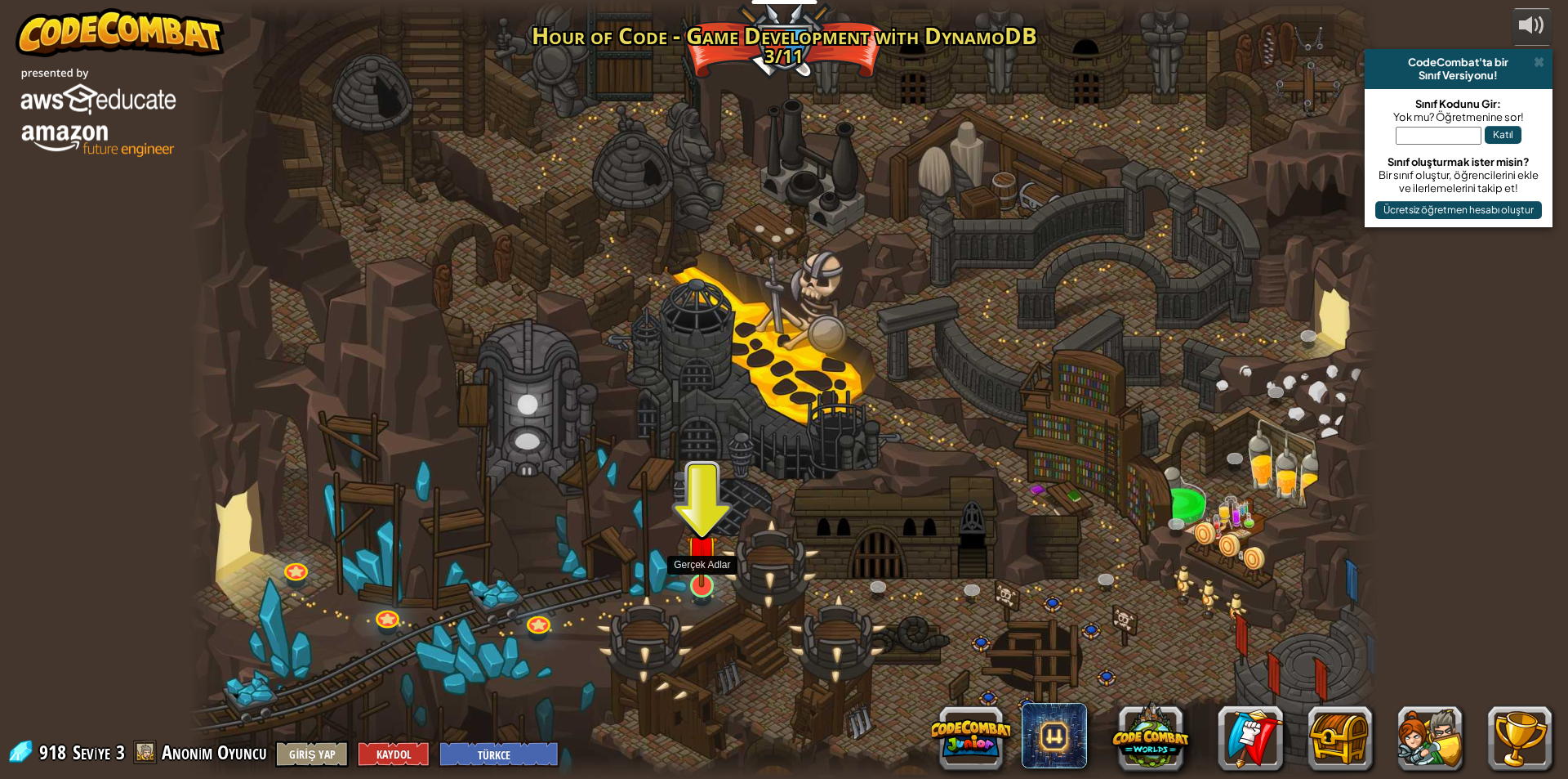
click at [714, 559] on img at bounding box center [702, 551] width 32 height 73
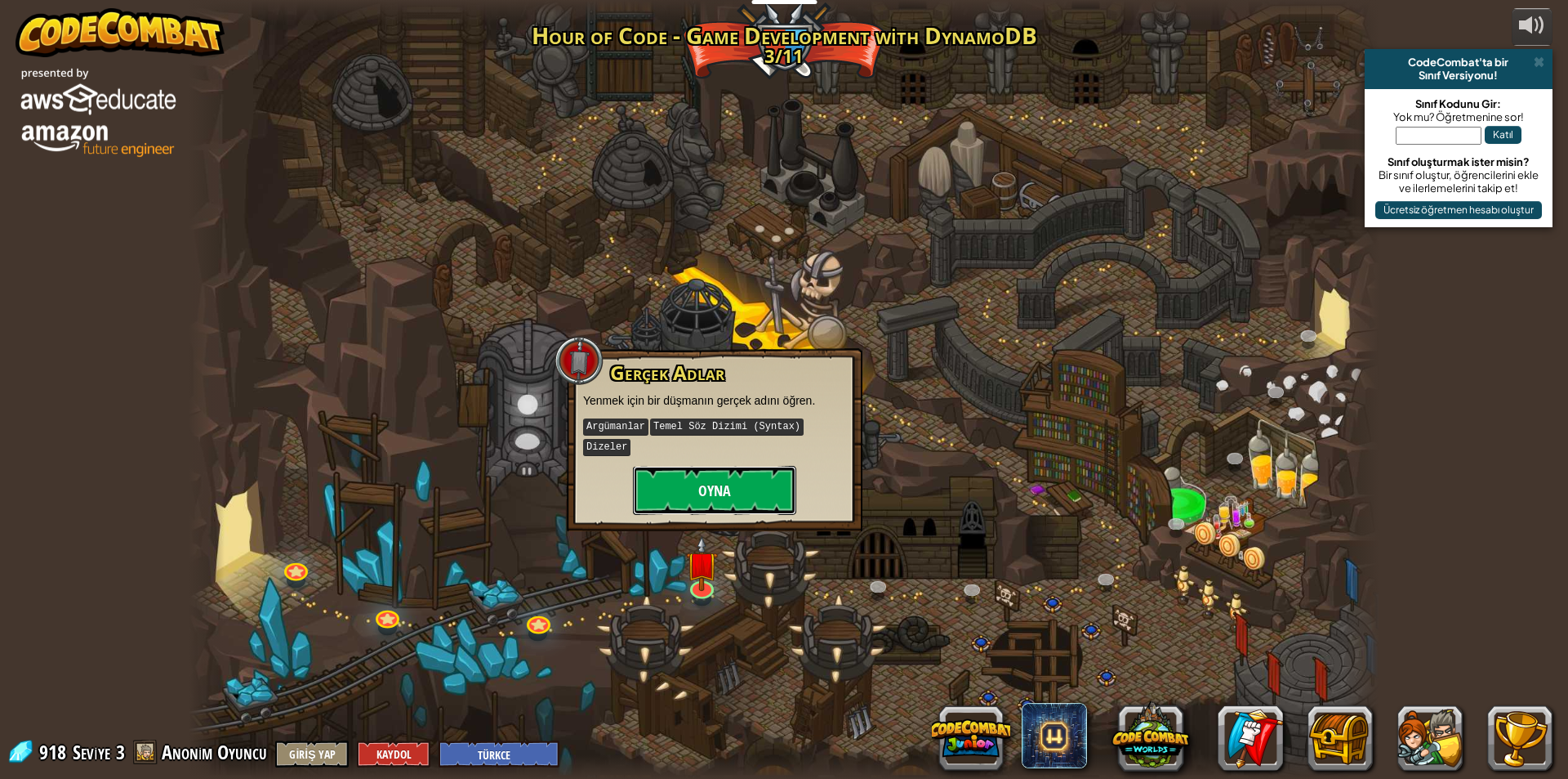
click at [719, 466] on button "Oyna" at bounding box center [714, 490] width 163 height 49
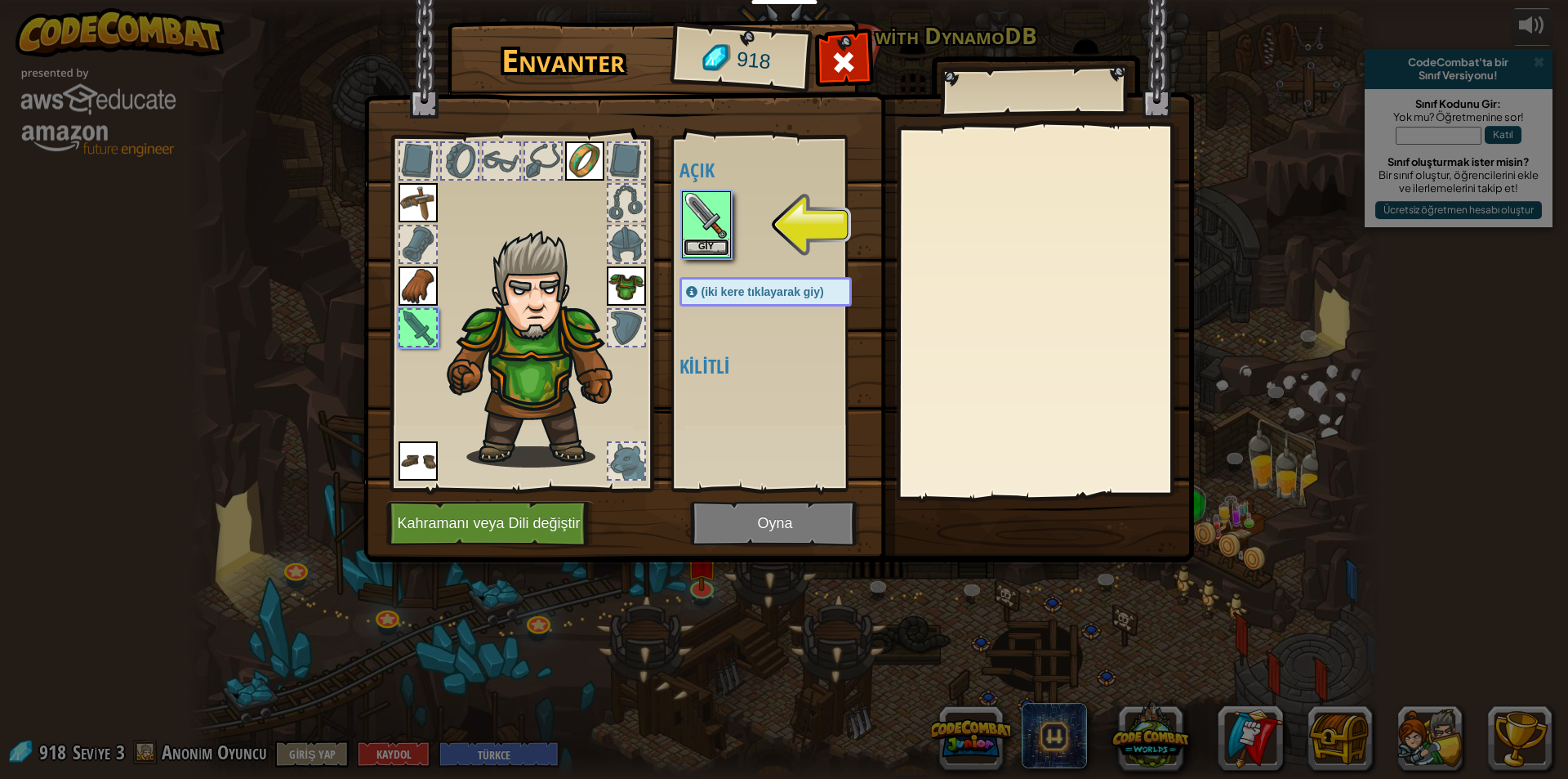
click at [728, 253] on button "Giy" at bounding box center [706, 246] width 45 height 17
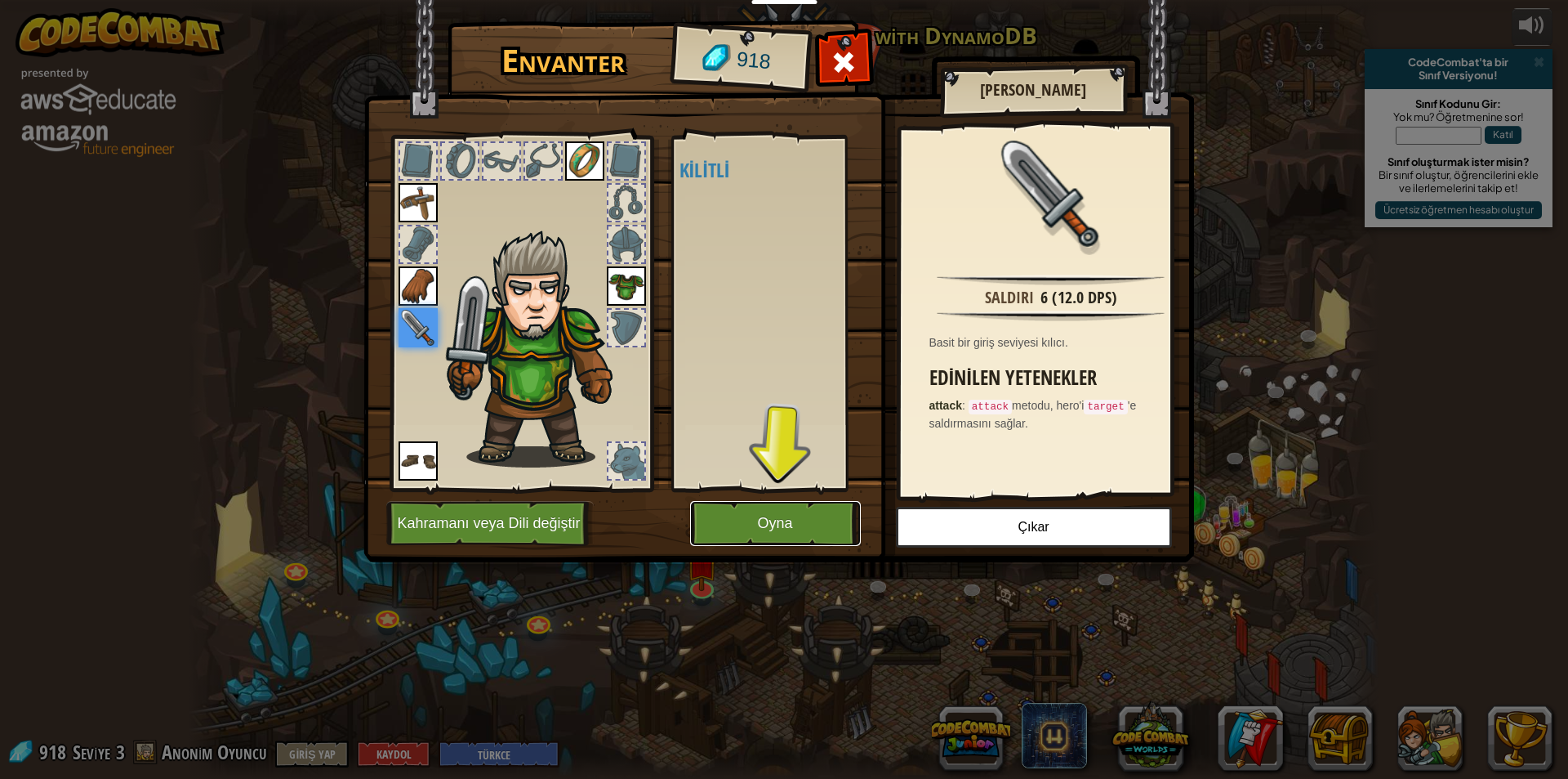
click at [789, 514] on button "Oyna" at bounding box center [775, 523] width 170 height 45
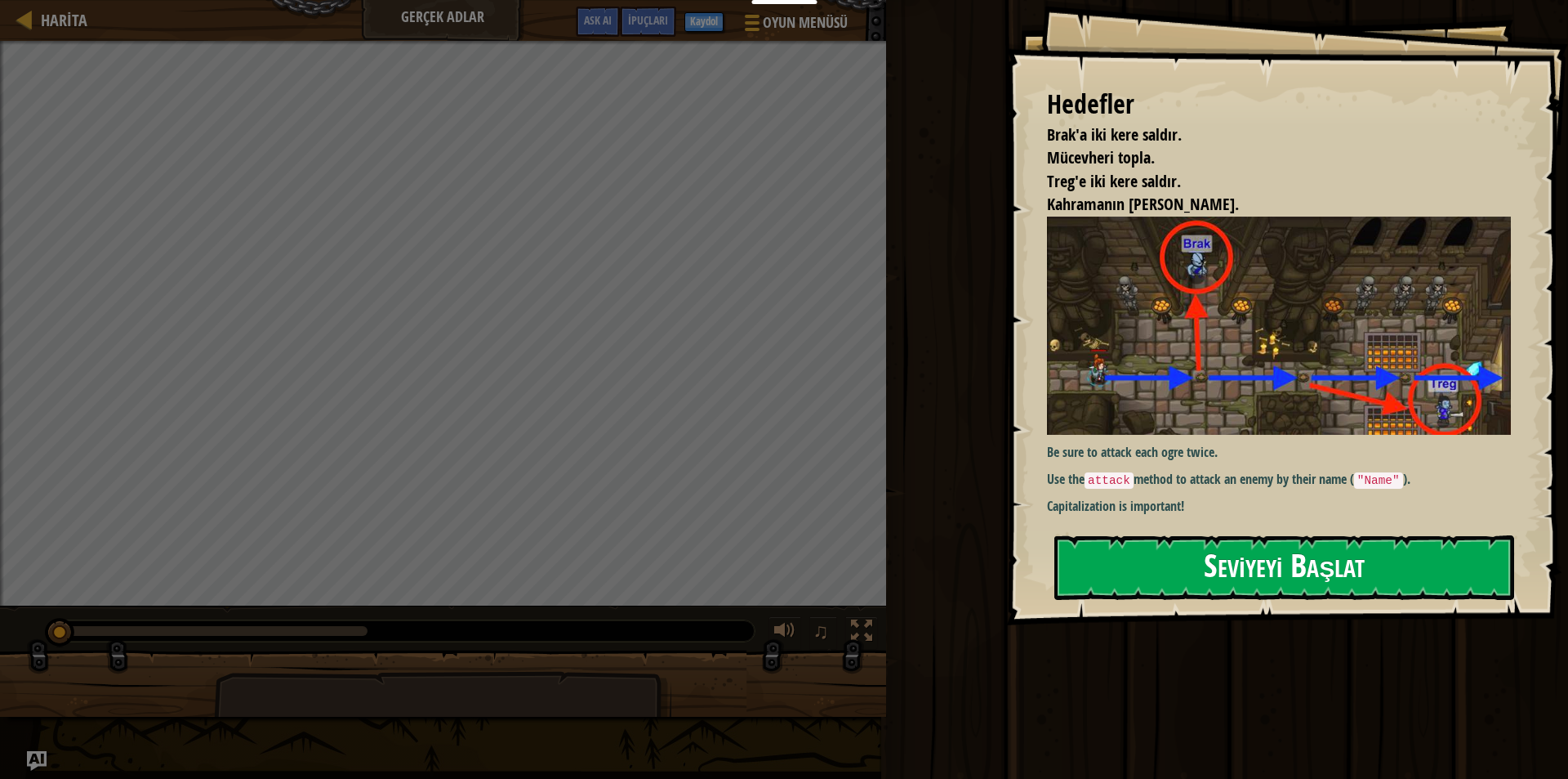
click at [1213, 563] on button "Seviyeyi Başlat" at bounding box center [1284, 568] width 460 height 64
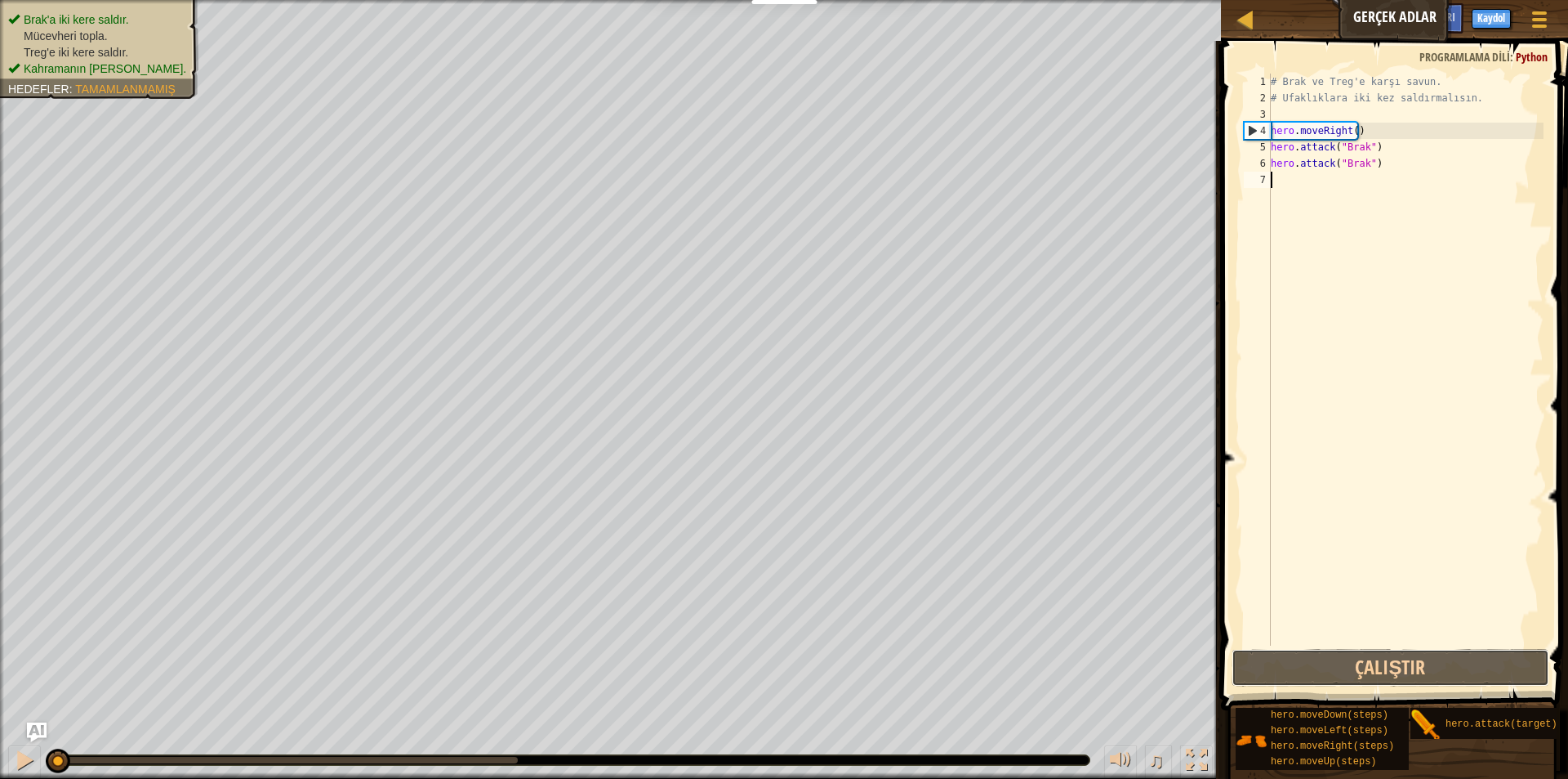
drag, startPoint x: 1434, startPoint y: 651, endPoint x: 1382, endPoint y: 634, distance: 54.7
click at [1434, 654] on button "Çalıştır" at bounding box center [1391, 667] width 318 height 37
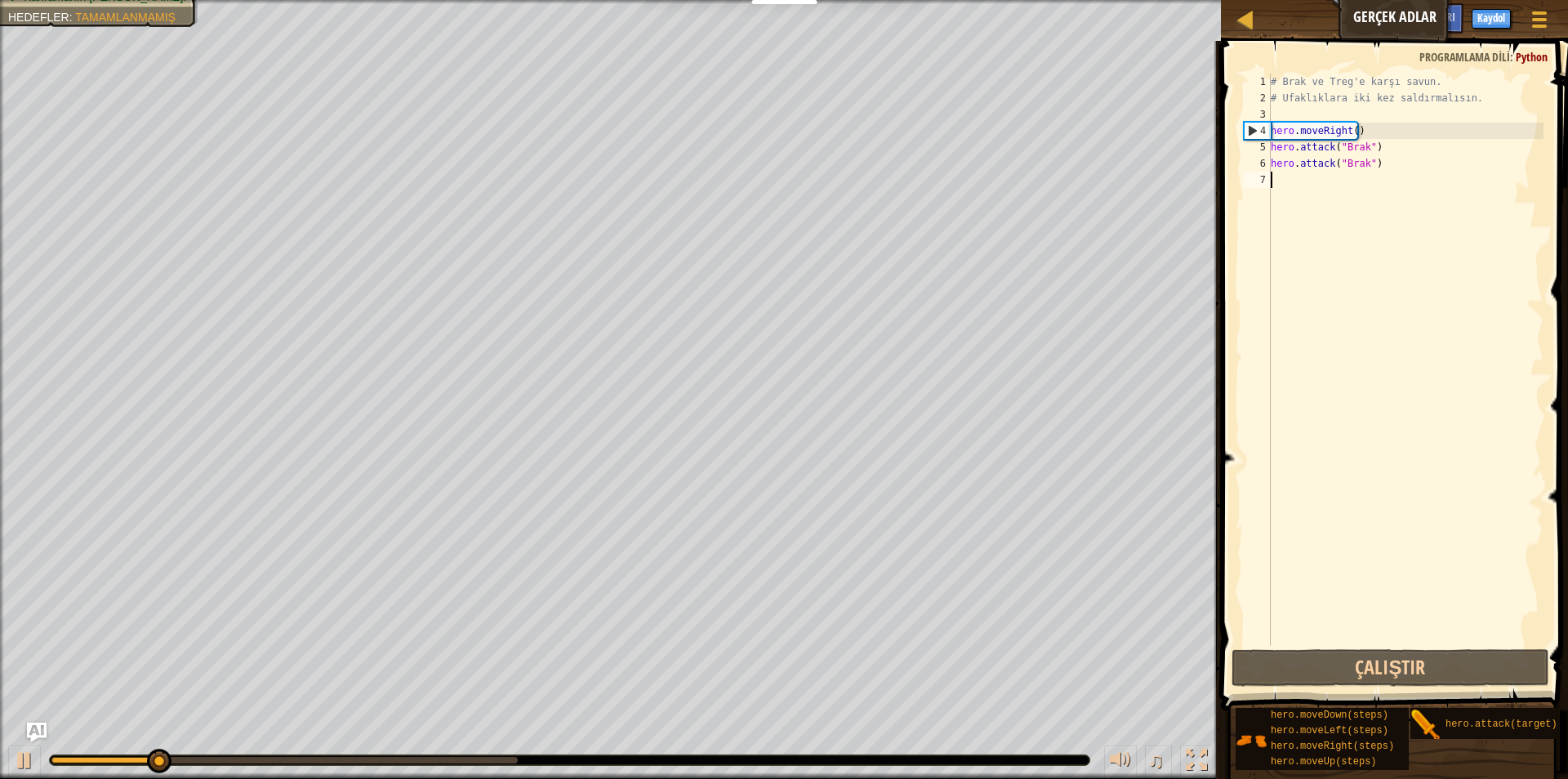
click at [1423, 172] on div "# Brak ve Treg'e karşı savun. # Ufaklıklara iki kez saldırmalısın. hero . moveR…" at bounding box center [1405, 376] width 276 height 605
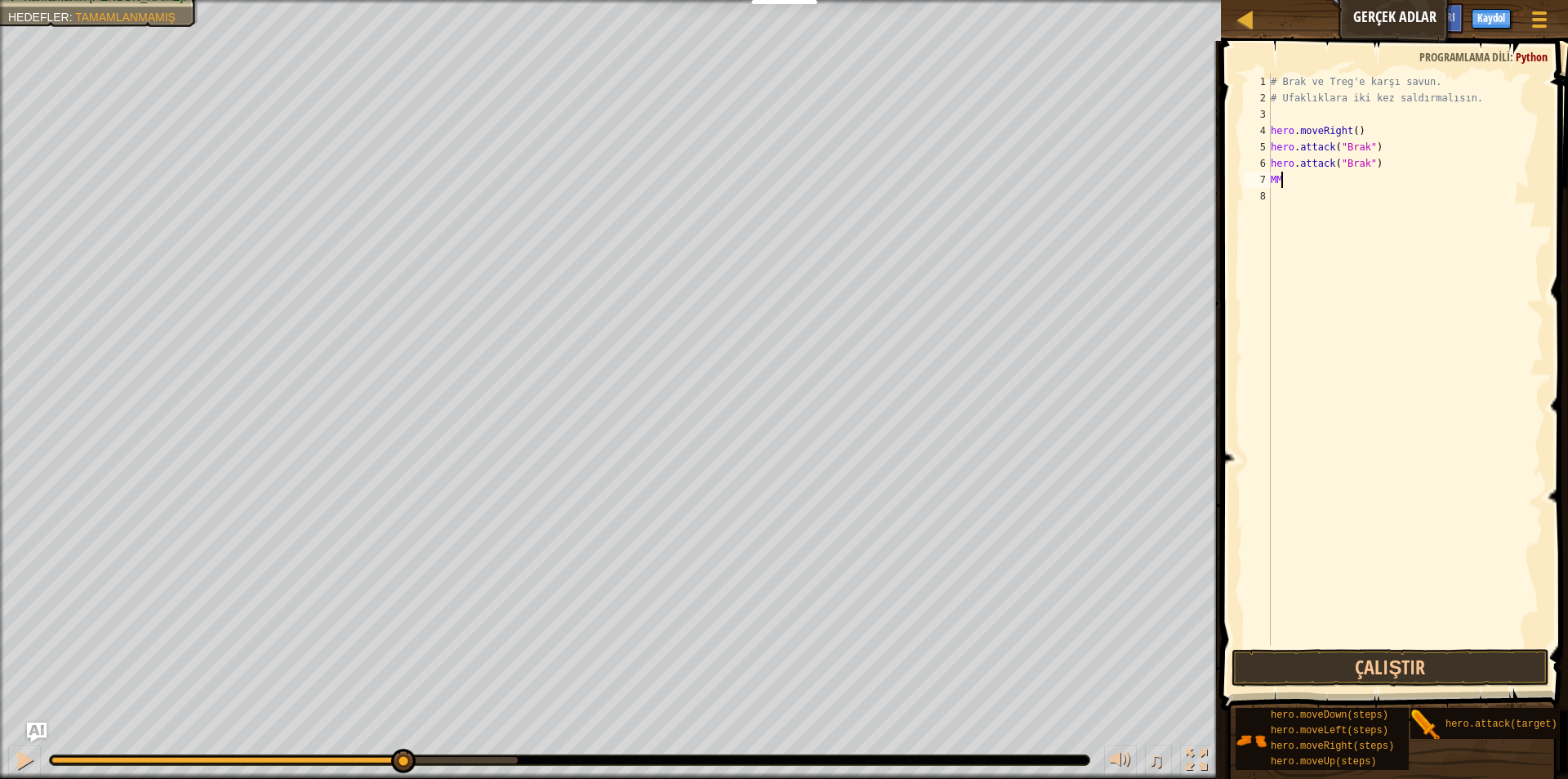
scroll to position [7, 0]
type textarea "M"
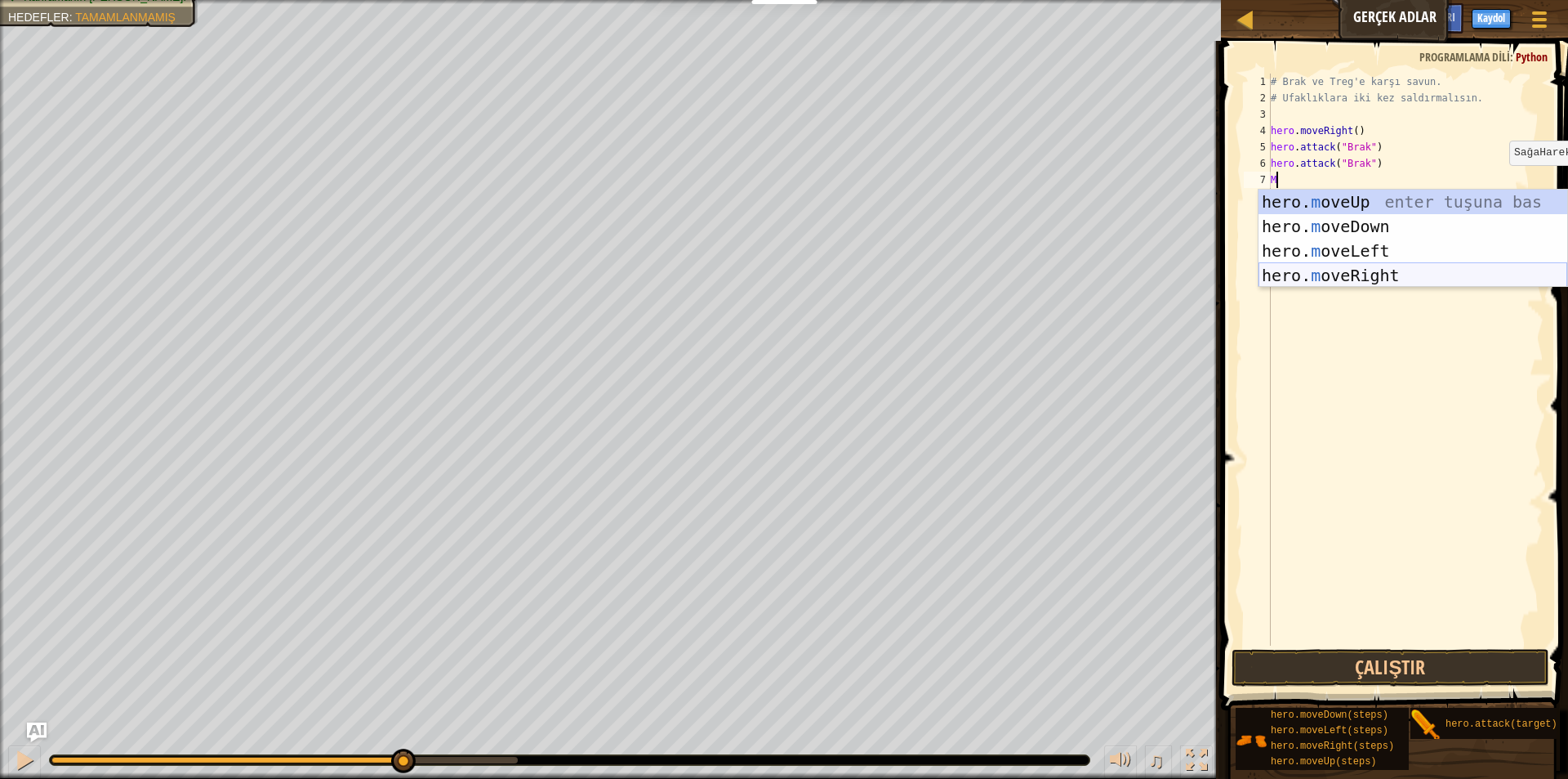
click at [1372, 278] on div "hero. m oveUp enter tuşuna bas hero. m oveDown enter tuşuna bas hero. [PERSON_N…" at bounding box center [1413, 262] width 309 height 147
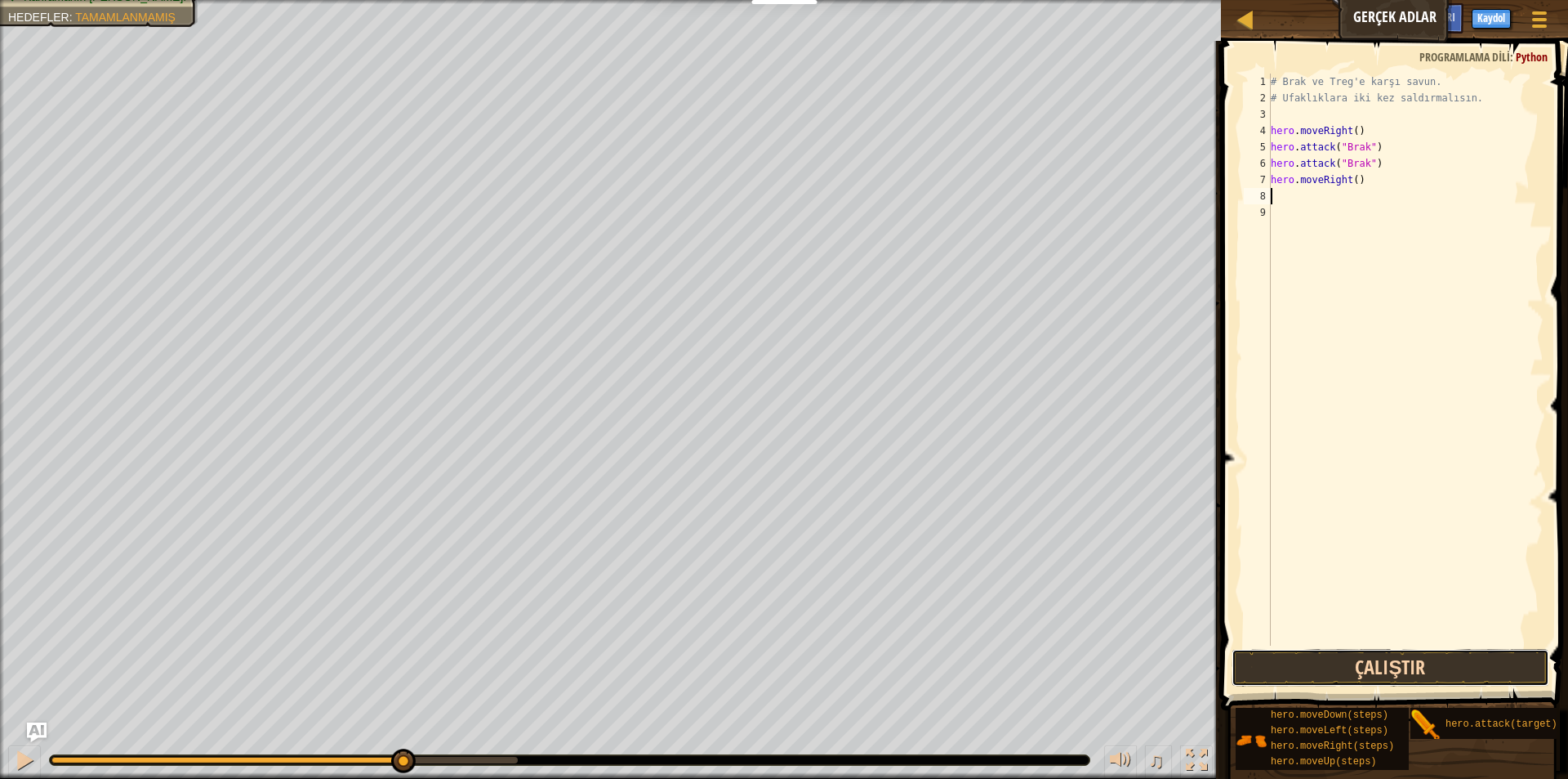
click at [1382, 676] on button "Çalıştır" at bounding box center [1391, 667] width 318 height 37
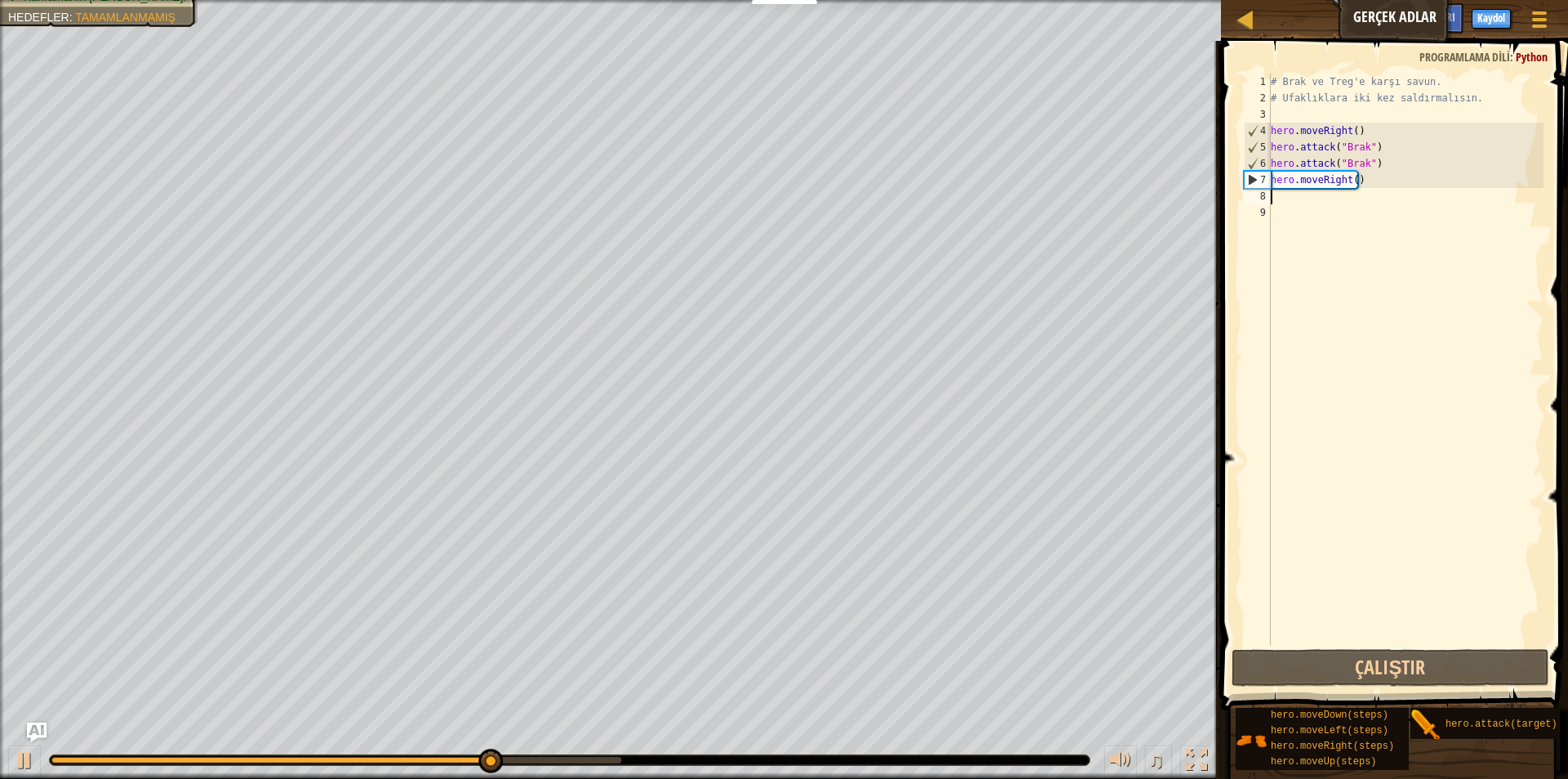
click at [1280, 193] on div "# Brak ve Treg'e karşı savun. # Ufaklıklara iki kez saldırmalısın. hero . moveR…" at bounding box center [1405, 376] width 276 height 605
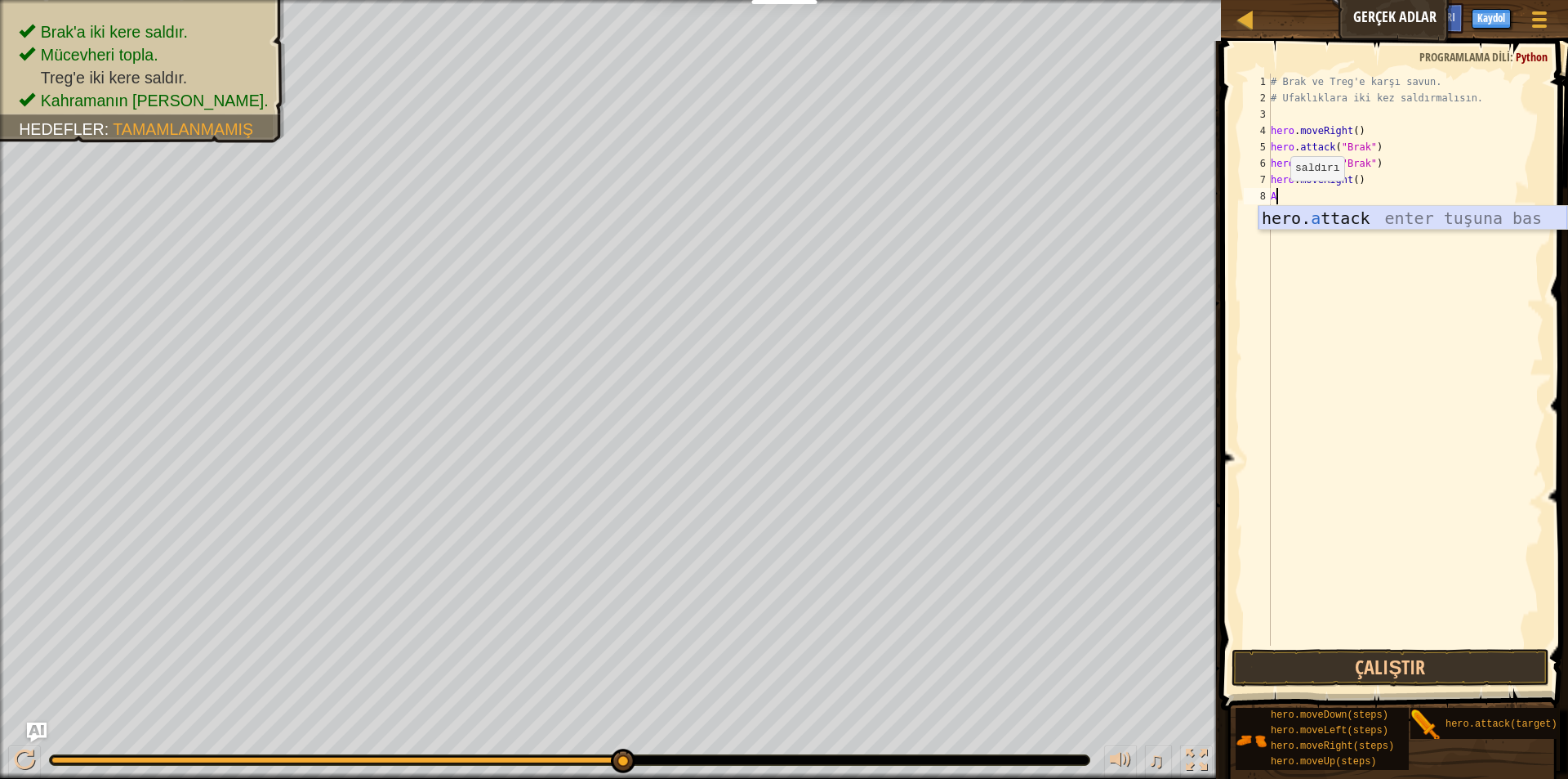
click at [1269, 221] on div "hero. a ttack enter tuşuna bas" at bounding box center [1413, 243] width 309 height 73
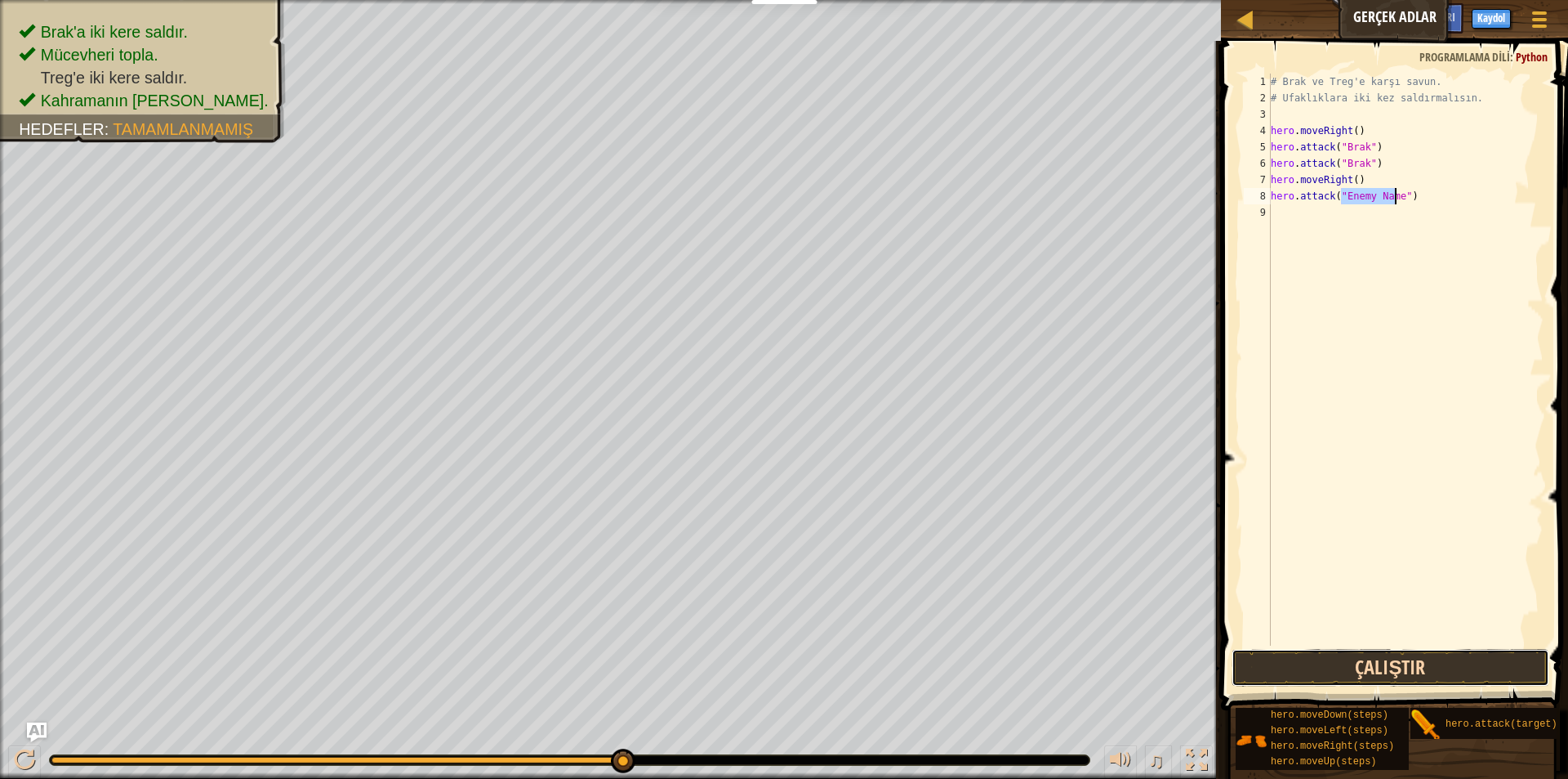
click at [1408, 675] on button "Çalıştır" at bounding box center [1391, 667] width 318 height 37
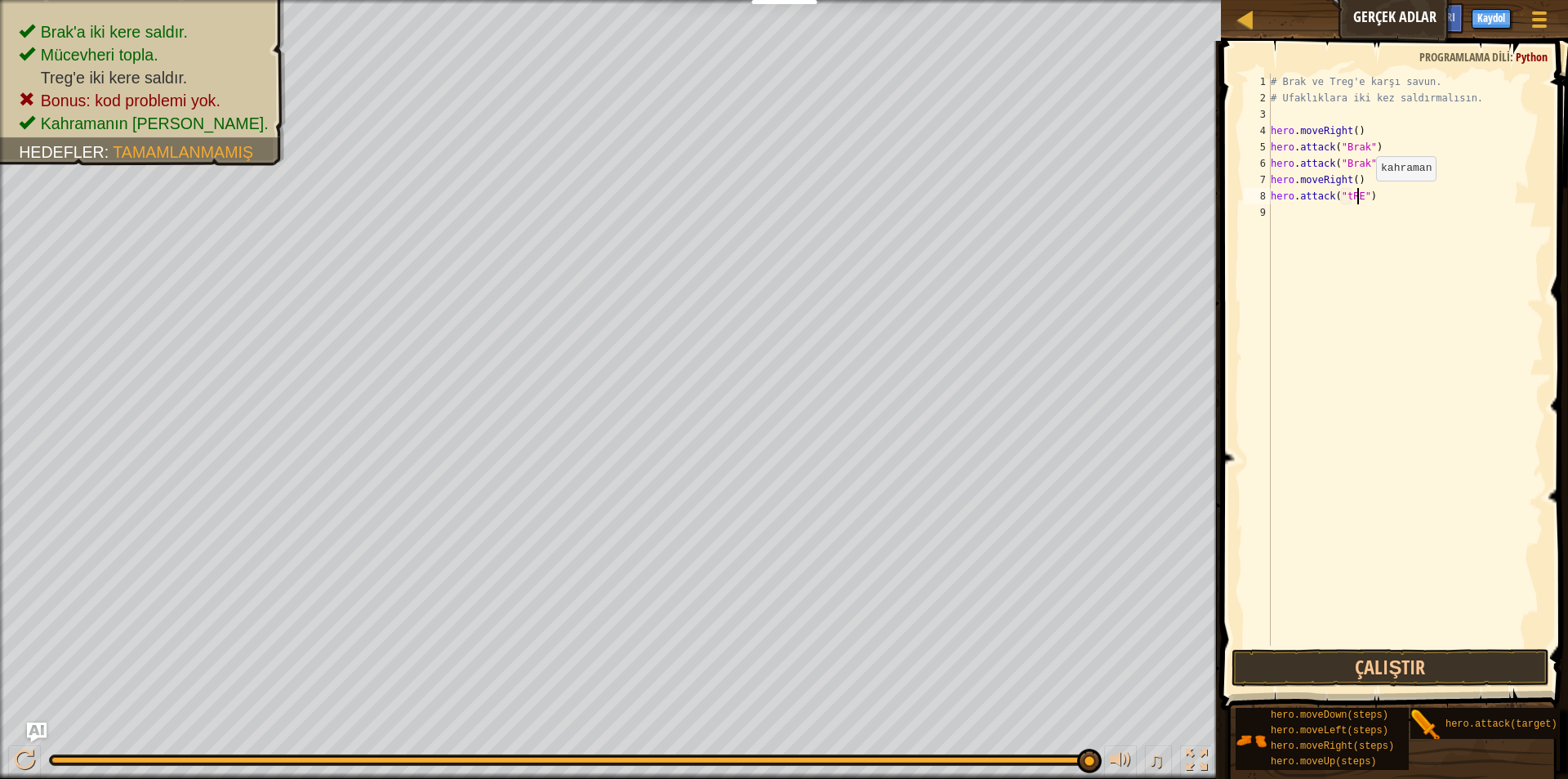
scroll to position [7, 7]
type textarea "hero.attack("tREG")"
click at [1458, 661] on button "Çalıştır" at bounding box center [1391, 667] width 318 height 37
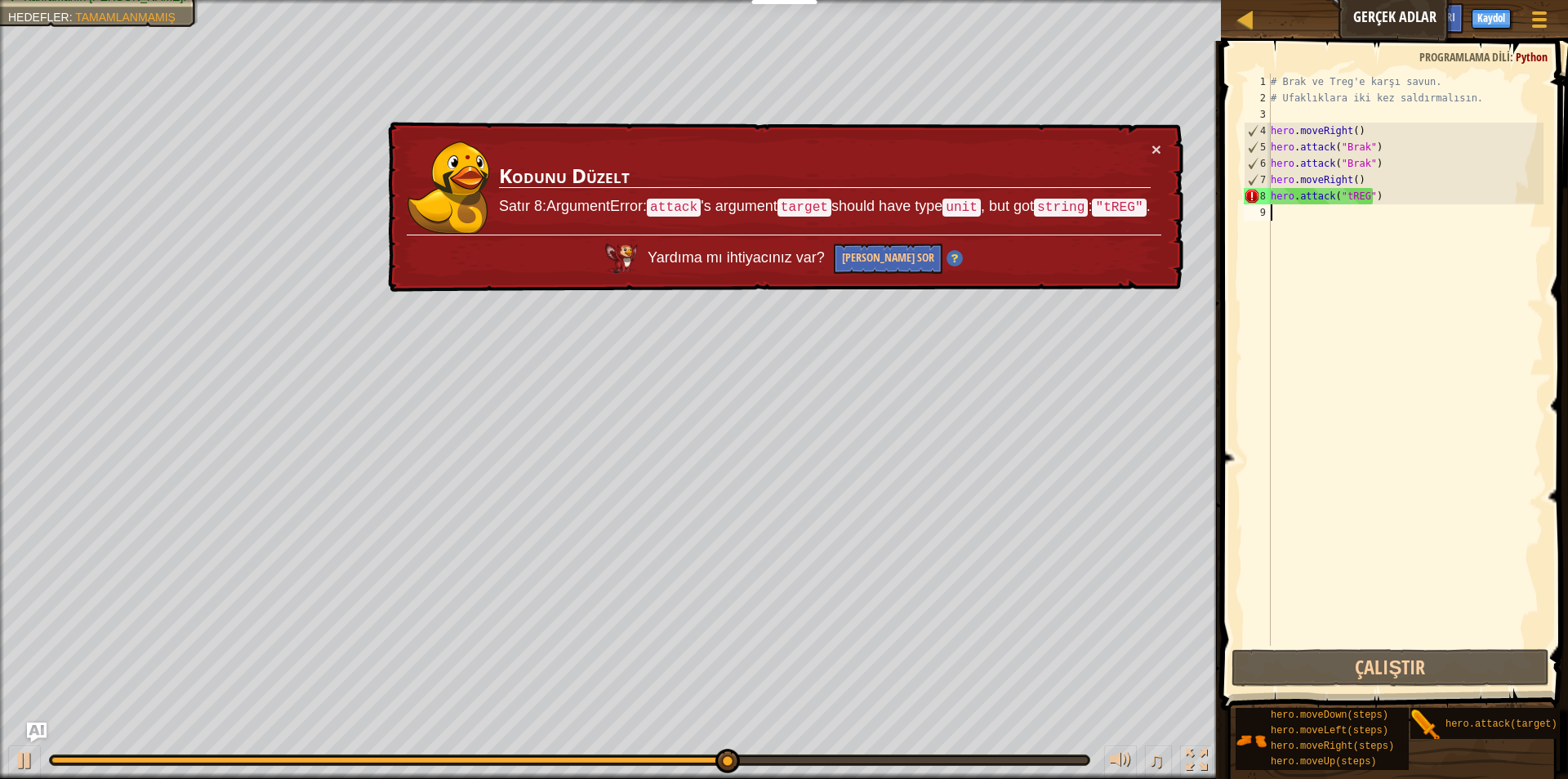
click at [1411, 207] on div "# Brak ve Treg'e karşı savun. # Ufaklıklara iki kez saldırmalısın. hero . moveR…" at bounding box center [1405, 376] width 276 height 605
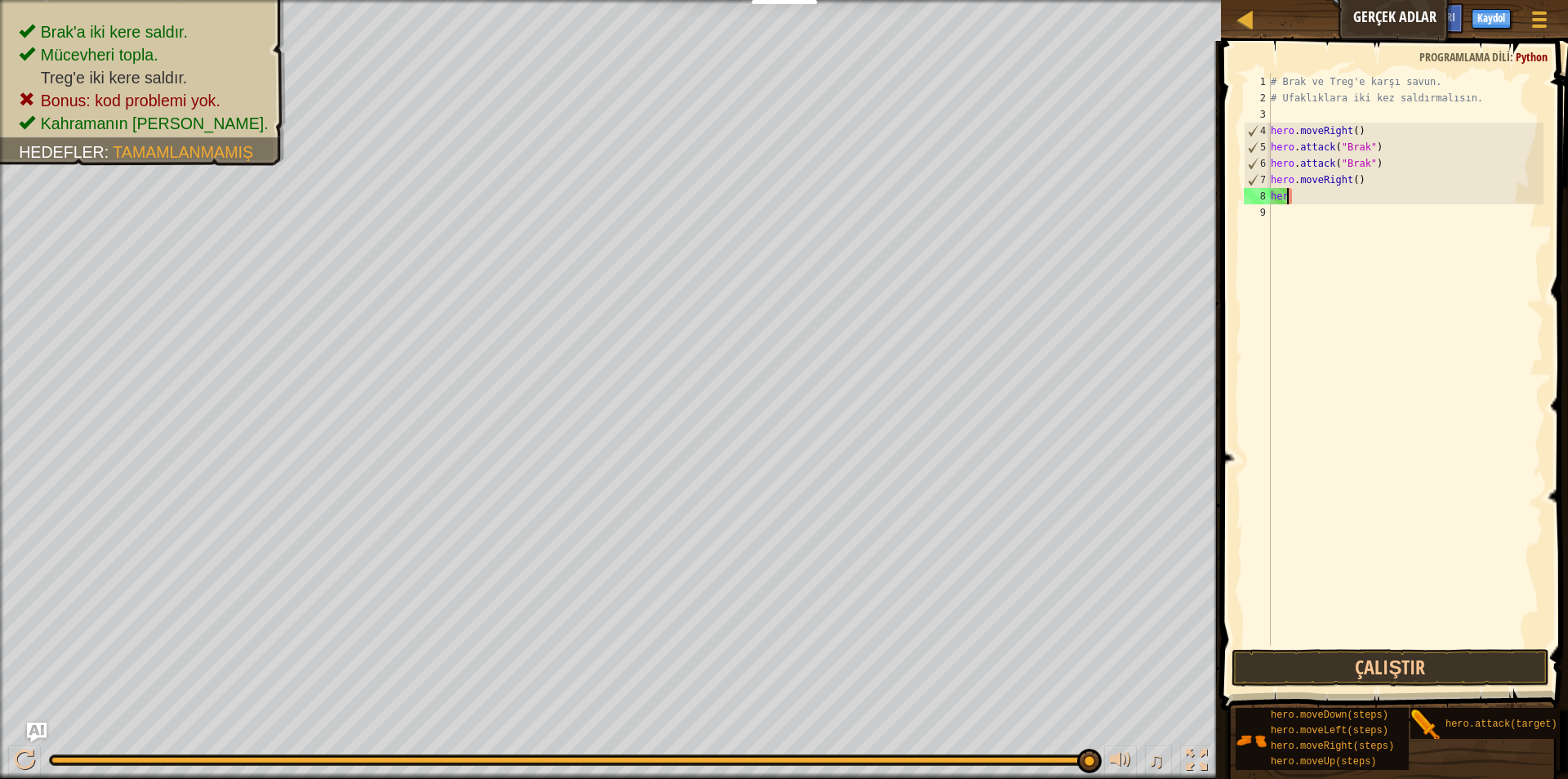
type textarea "h"
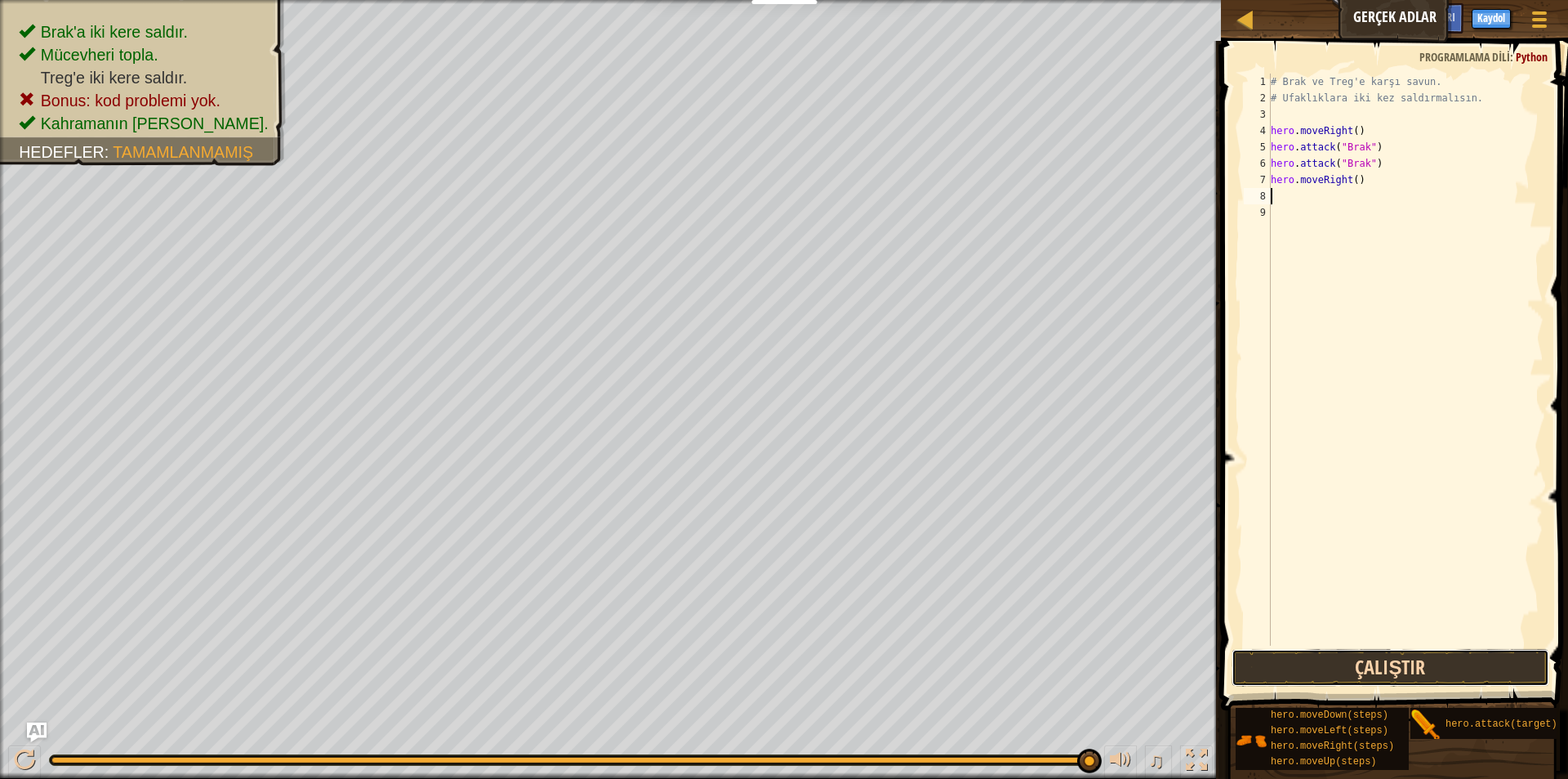
click at [1345, 674] on button "Çalıştır" at bounding box center [1391, 667] width 318 height 37
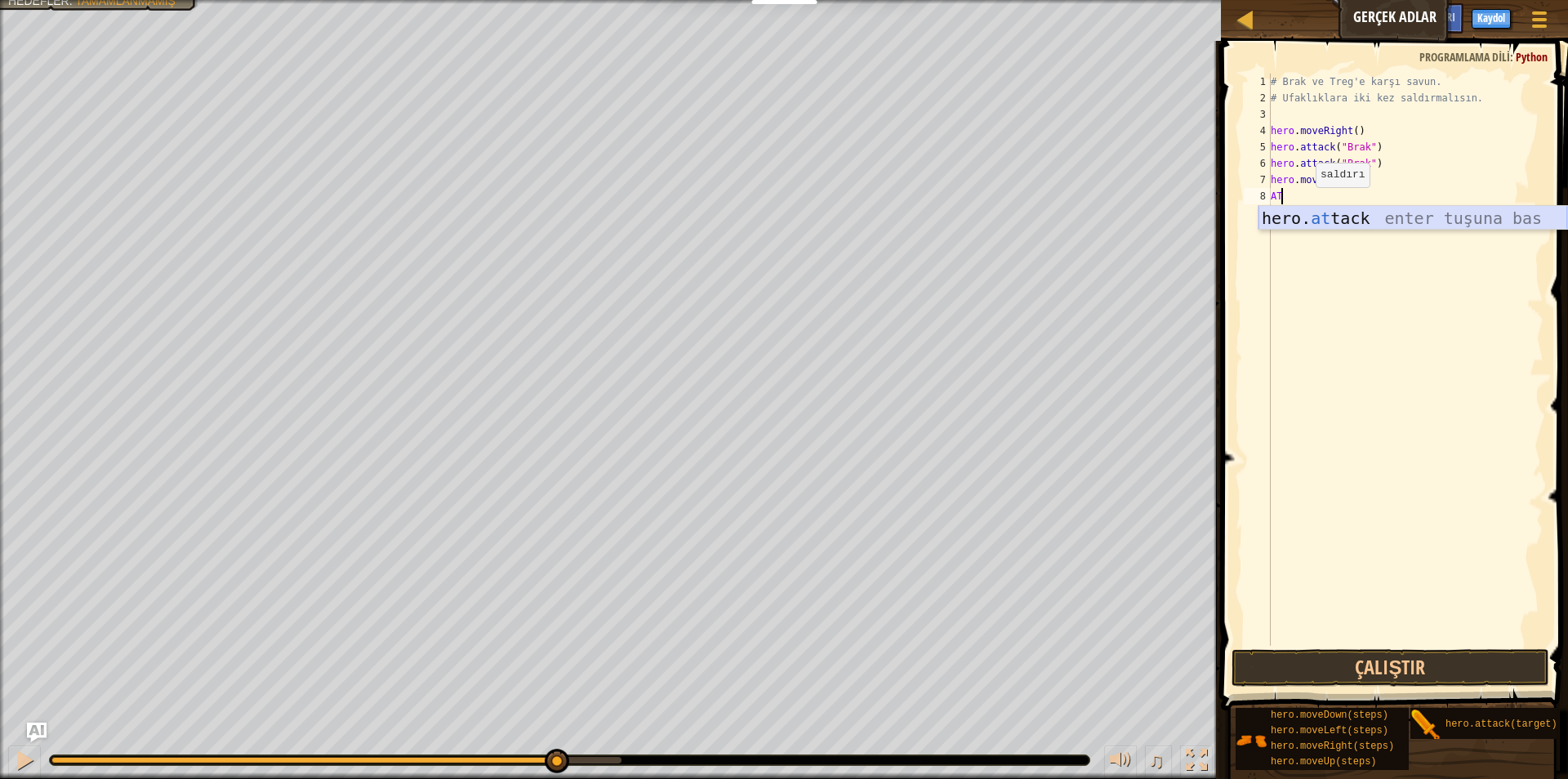
click at [1308, 216] on div "hero. at tack enter tuşuna bas" at bounding box center [1413, 243] width 309 height 73
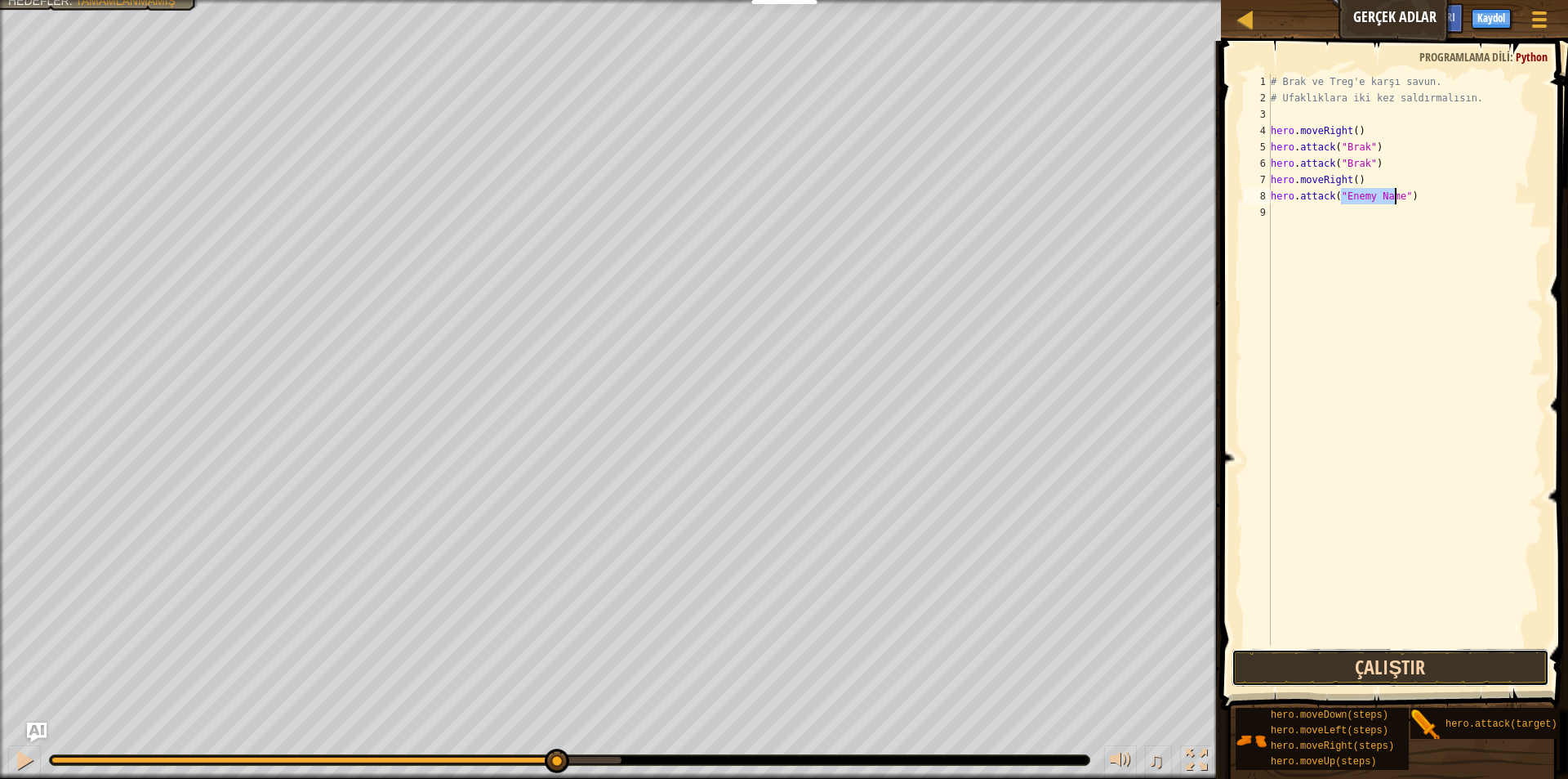
click at [1450, 659] on button "Çalıştır" at bounding box center [1391, 667] width 318 height 37
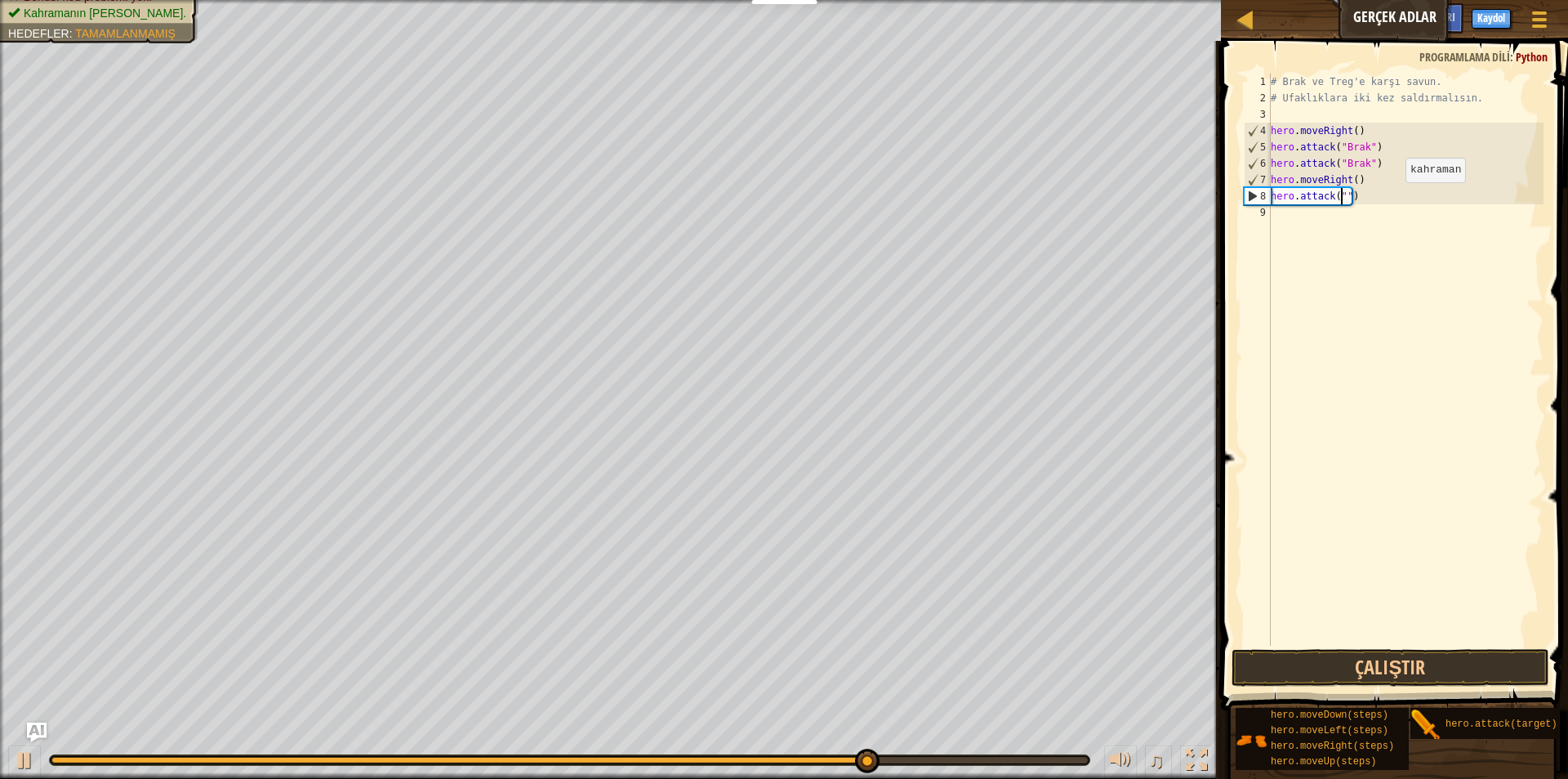
scroll to position [7, 5]
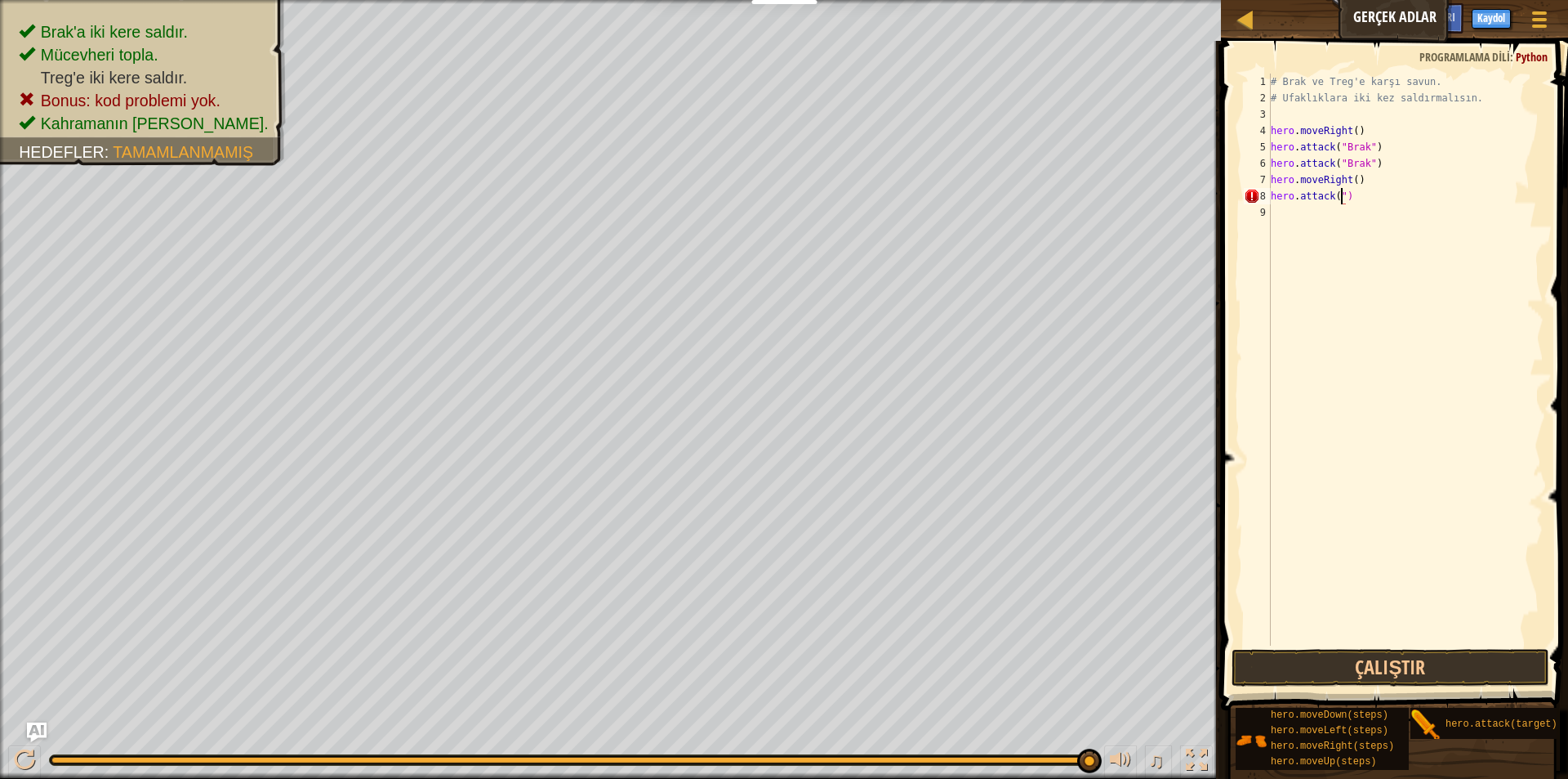
click at [1341, 195] on div "# Brak ve Treg'e karşı savun. # Ufaklıklara iki kez saldırmalısın. hero . moveR…" at bounding box center [1405, 376] width 276 height 605
click at [1341, 195] on div "# Brak ve Treg'e karşı savun. # Ufaklıklara iki kez saldırmalısın. hero . moveR…" at bounding box center [1405, 359] width 276 height 572
click at [1387, 192] on div "# Brak ve Treg'e karşı savun. # Ufaklıklara iki kez saldırmalısın. hero . moveR…" at bounding box center [1405, 376] width 276 height 605
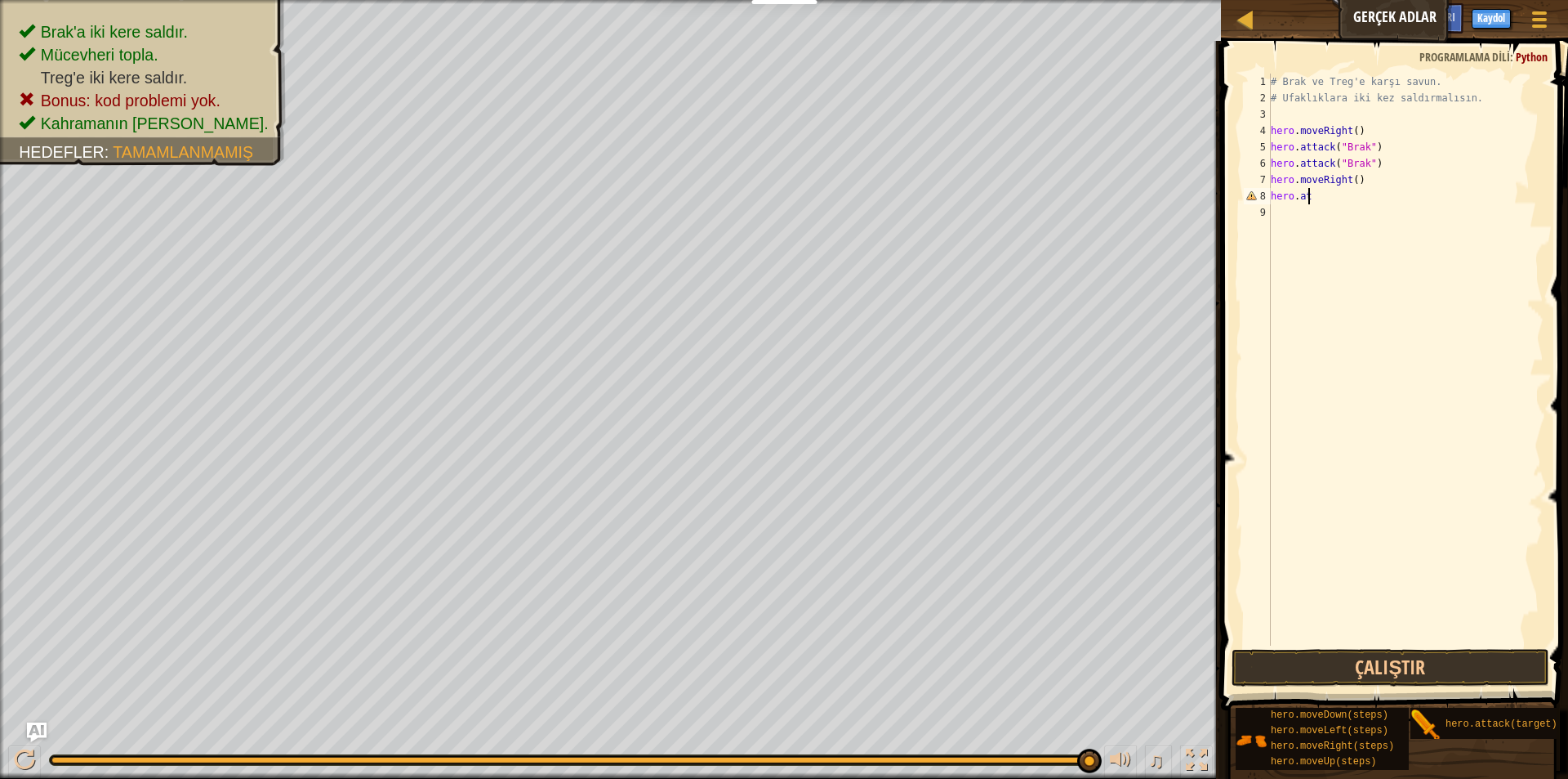
scroll to position [7, 2]
click at [1419, 223] on div "hero.a ttack enter tuşuna bas" at bounding box center [1413, 243] width 309 height 73
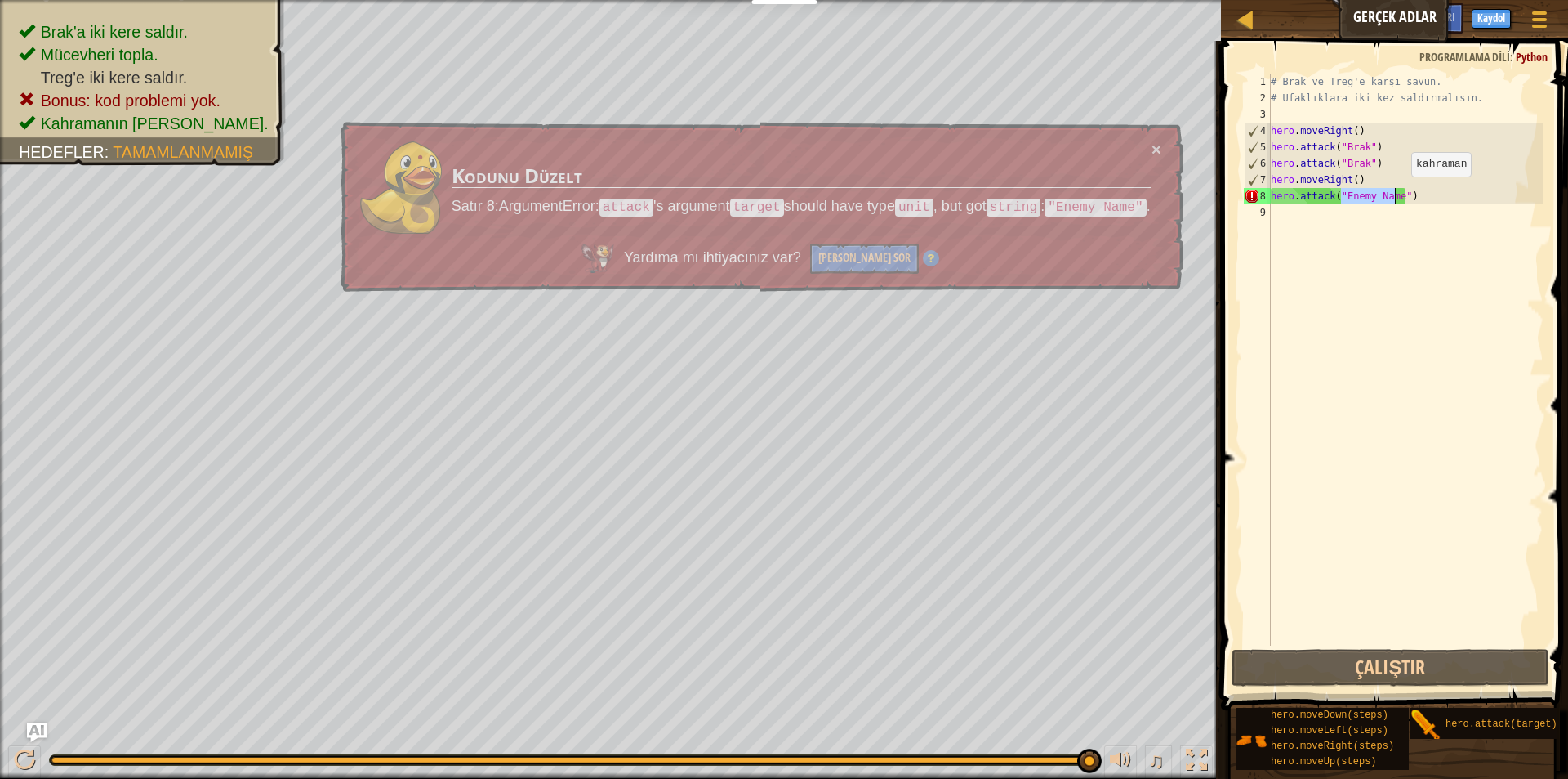
click at [1398, 193] on div "# Brak ve Treg'e karşı savun. # Ufaklıklara iki kez saldırmalısın. hero . moveR…" at bounding box center [1405, 359] width 276 height 572
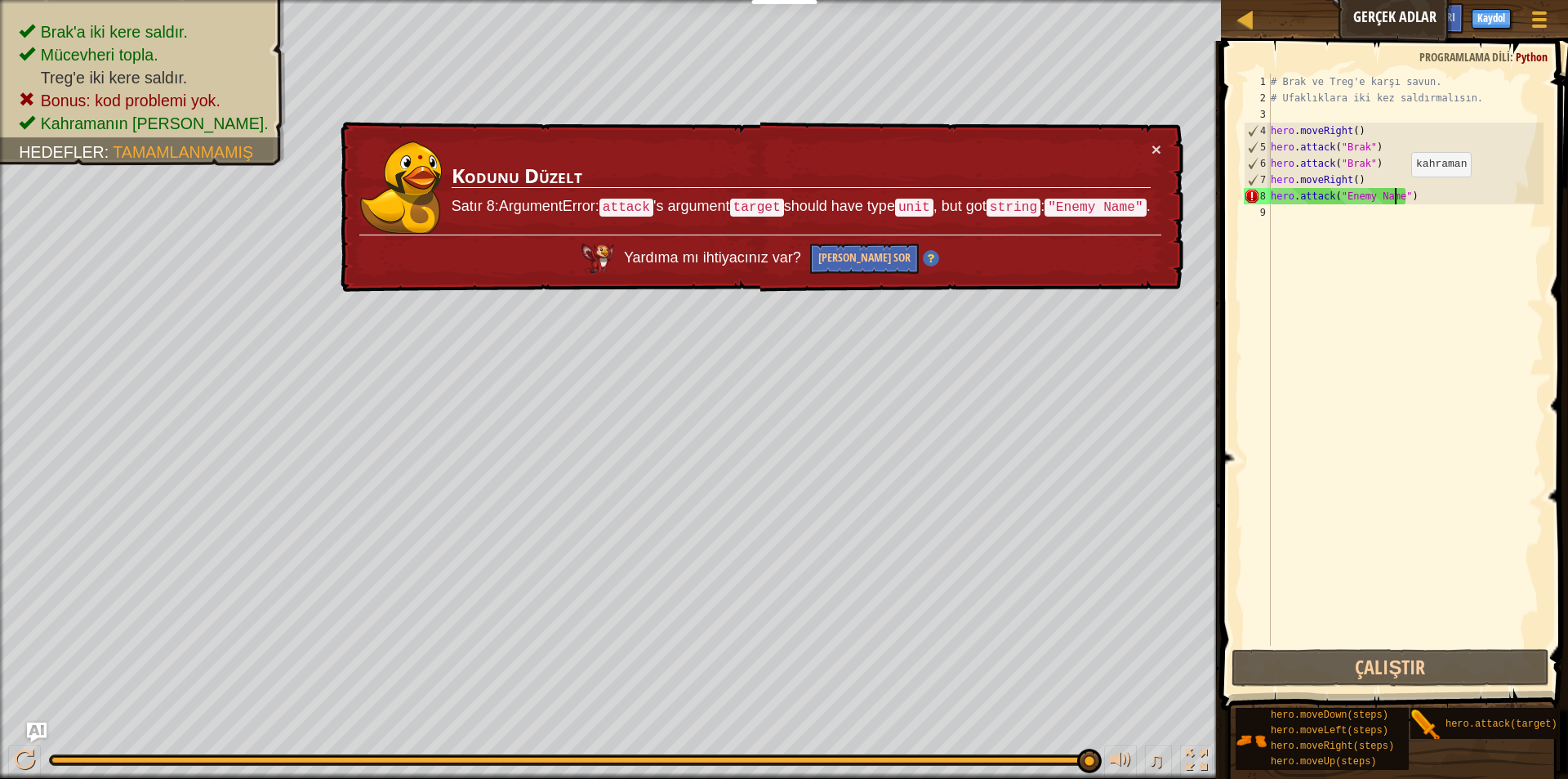
click at [1398, 193] on div "# Brak ve Treg'e karşı savun. # Ufaklıklara iki kez saldırmalısın. hero . moveR…" at bounding box center [1405, 376] width 276 height 605
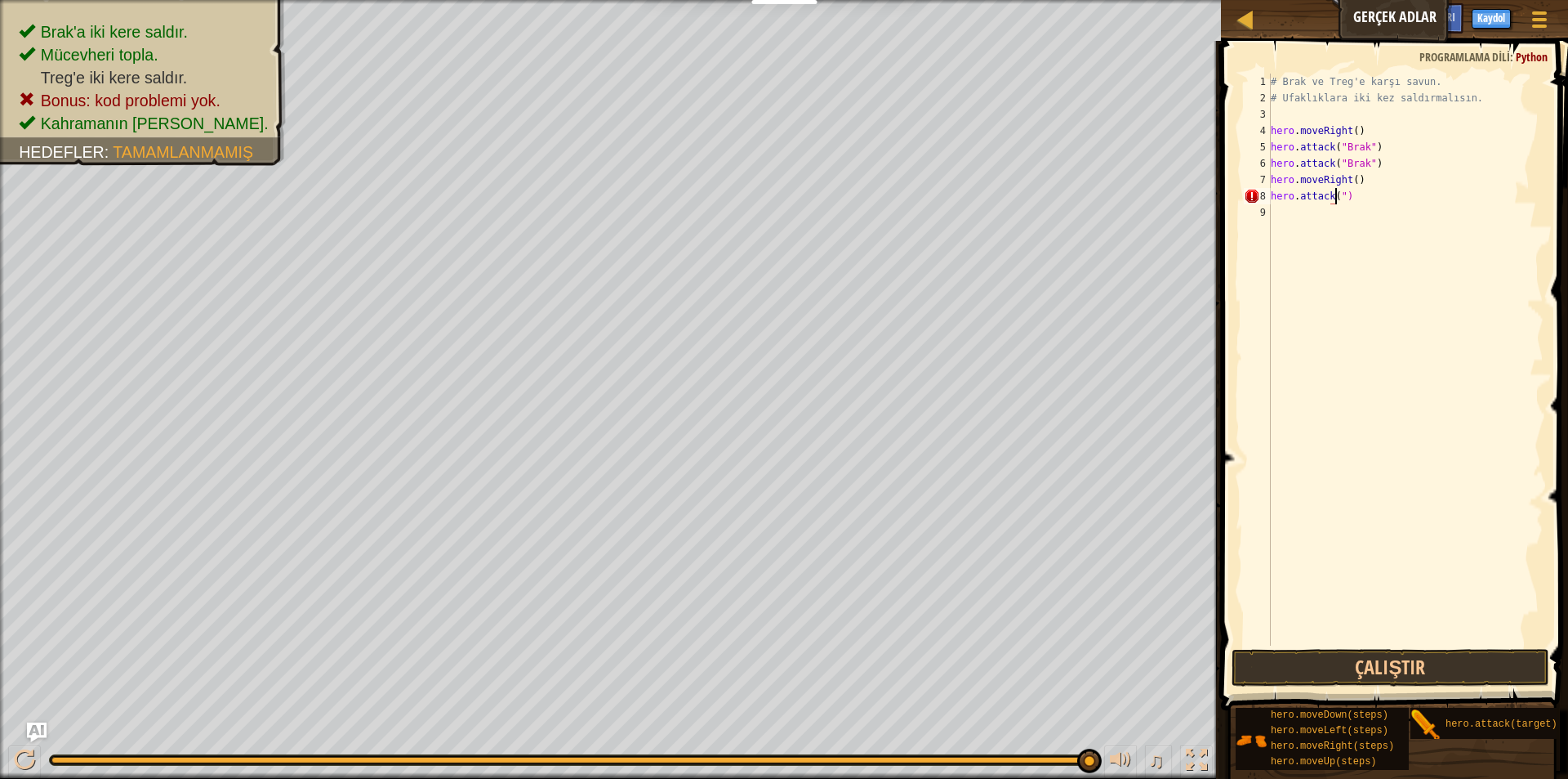
click at [1341, 198] on div "# Brak ve Treg'e karşı savun. # Ufaklıklara iki kez saldırmalısın. hero . moveR…" at bounding box center [1405, 376] width 276 height 605
click at [1344, 198] on div "# Brak ve Treg'e karşı savun. # Ufaklıklara iki kez saldırmalısın. hero . moveR…" at bounding box center [1405, 376] width 276 height 605
click at [1341, 198] on div "# Brak ve Treg'e karşı savun. # Ufaklıklara iki kez saldırmalısın. hero . moveR…" at bounding box center [1405, 376] width 276 height 605
type textarea ")"
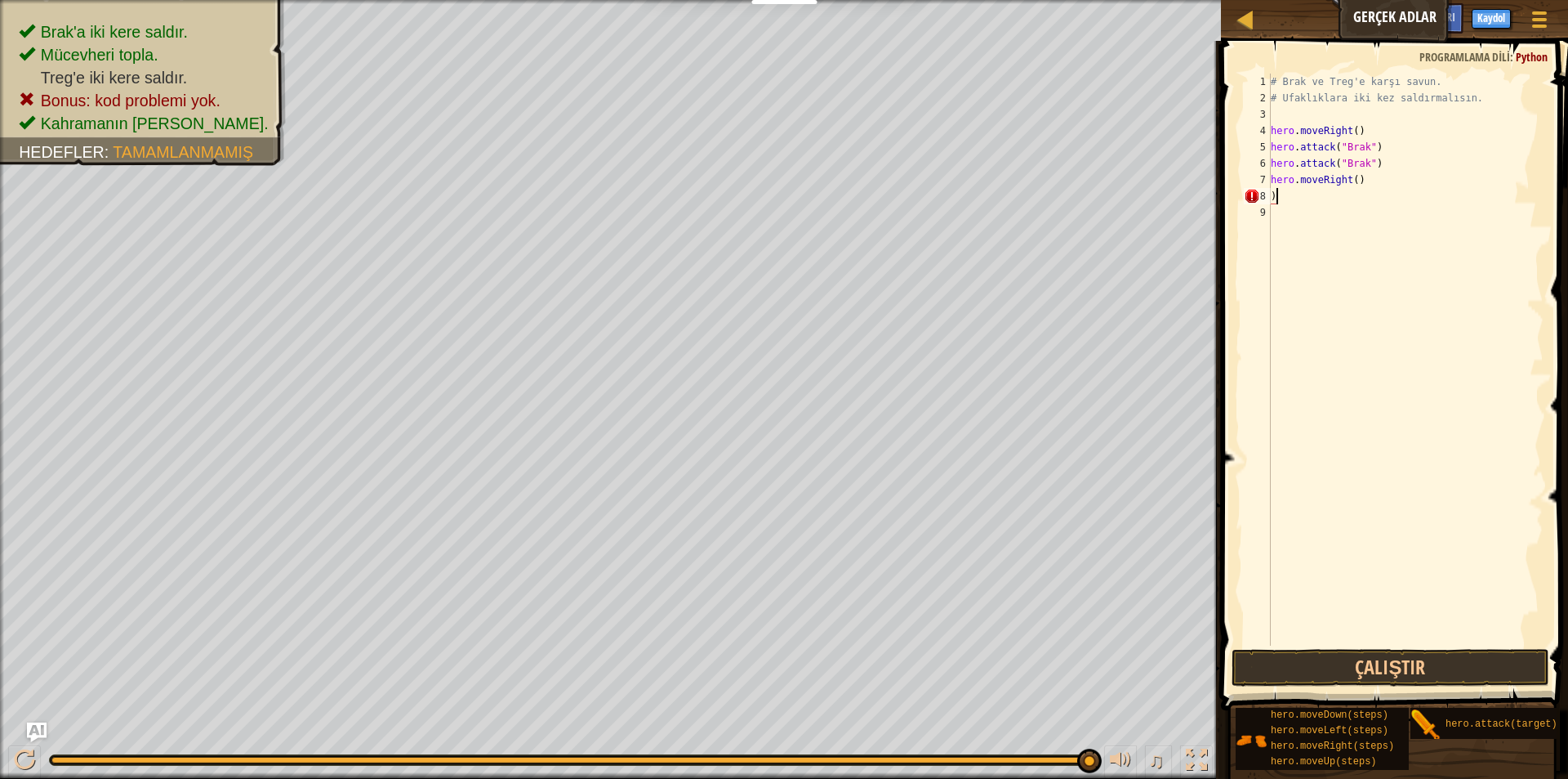
click at [1337, 189] on div "# Brak ve Treg'e karşı savun. # Ufaklıklara iki kez saldırmalısın. hero . moveR…" at bounding box center [1405, 376] width 276 height 605
click at [1379, 220] on div "hero. a ttack enter tuşuna bas" at bounding box center [1413, 243] width 309 height 73
click at [1456, 678] on button "Çalıştır" at bounding box center [1391, 667] width 318 height 37
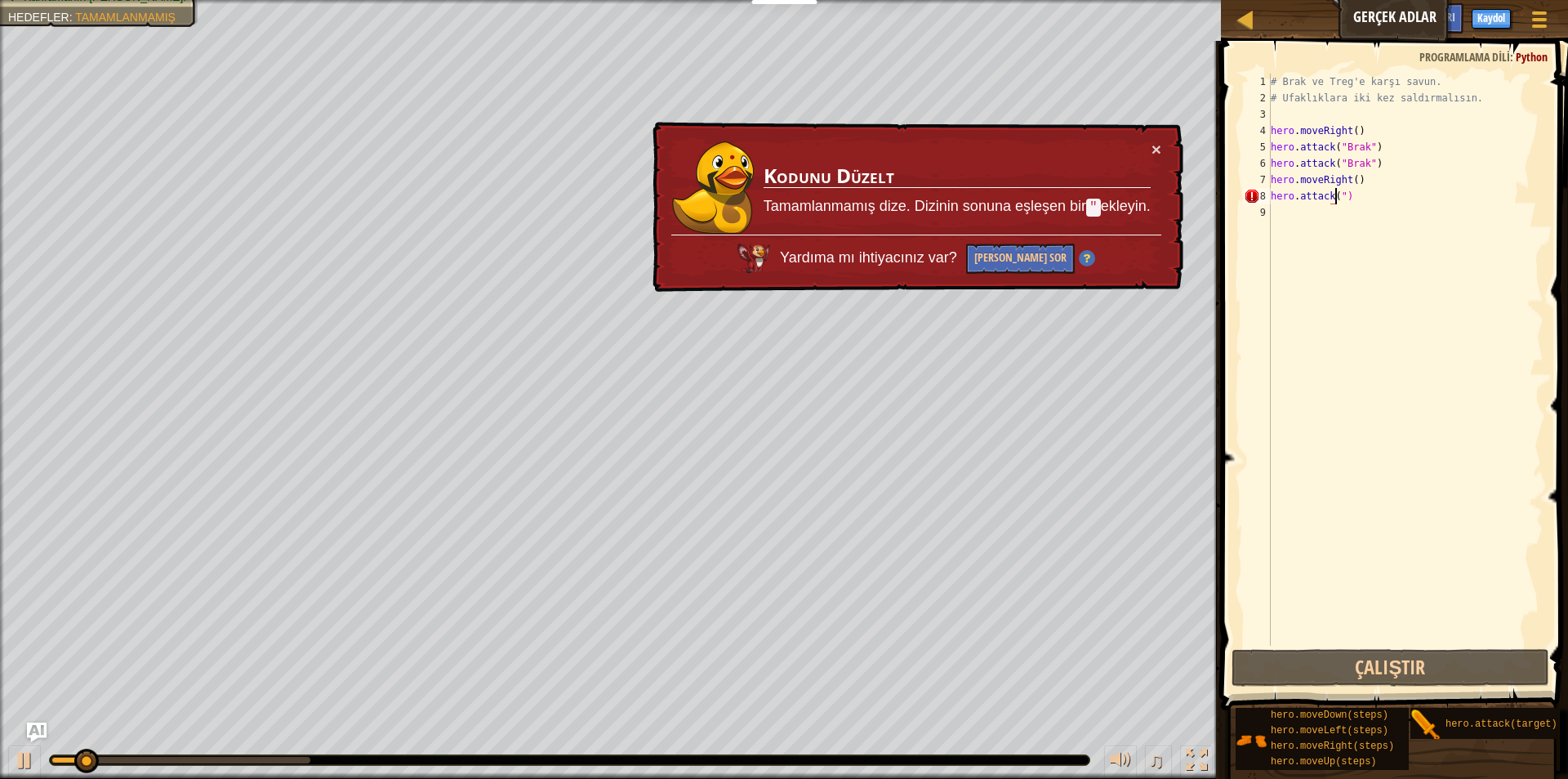
click at [1364, 203] on div "# Brak ve Treg'e karşı savun. # Ufaklıklara iki kez saldırmalısın. hero . moveR…" at bounding box center [1405, 376] width 276 height 605
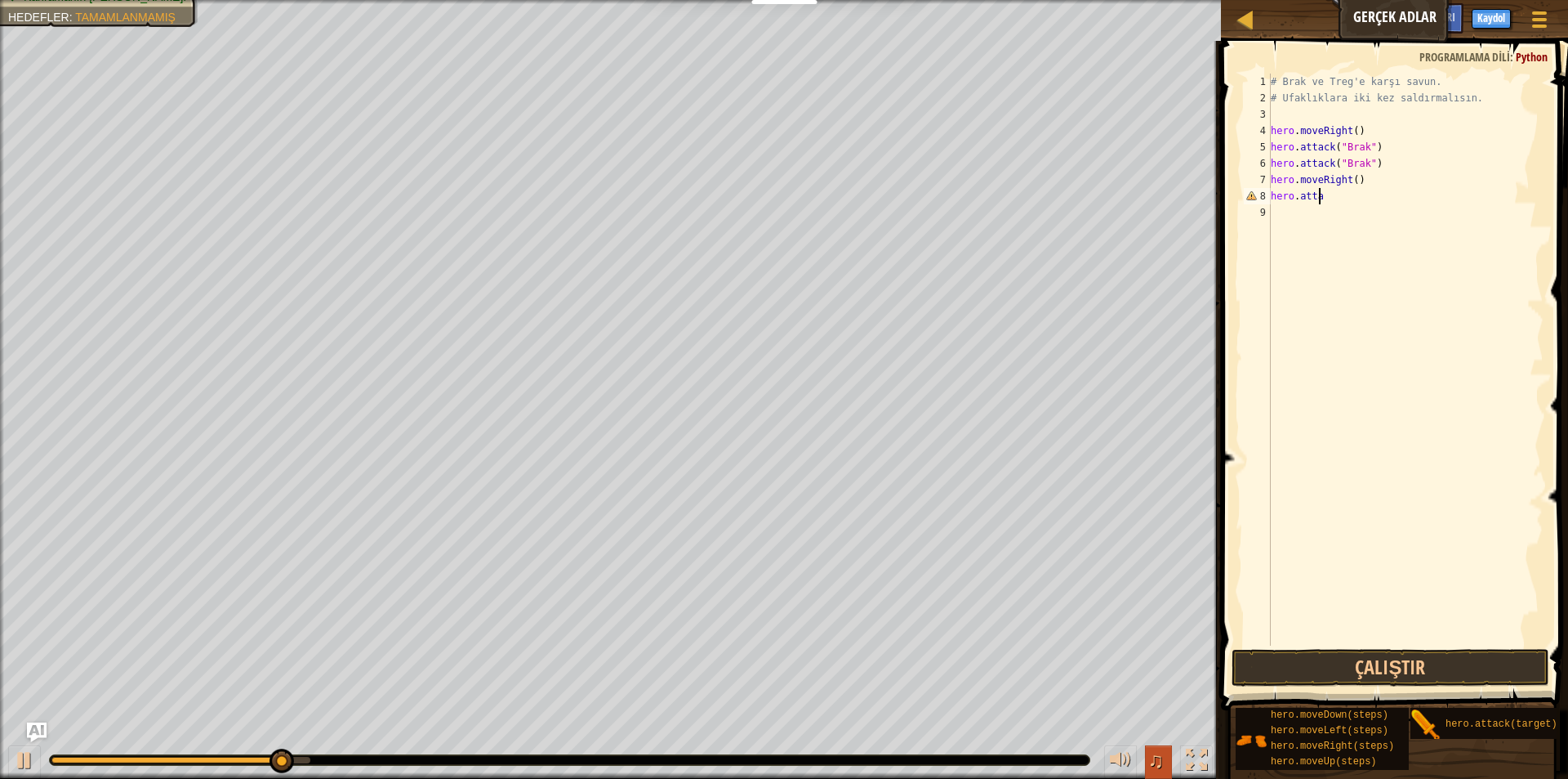
type textarea "h"
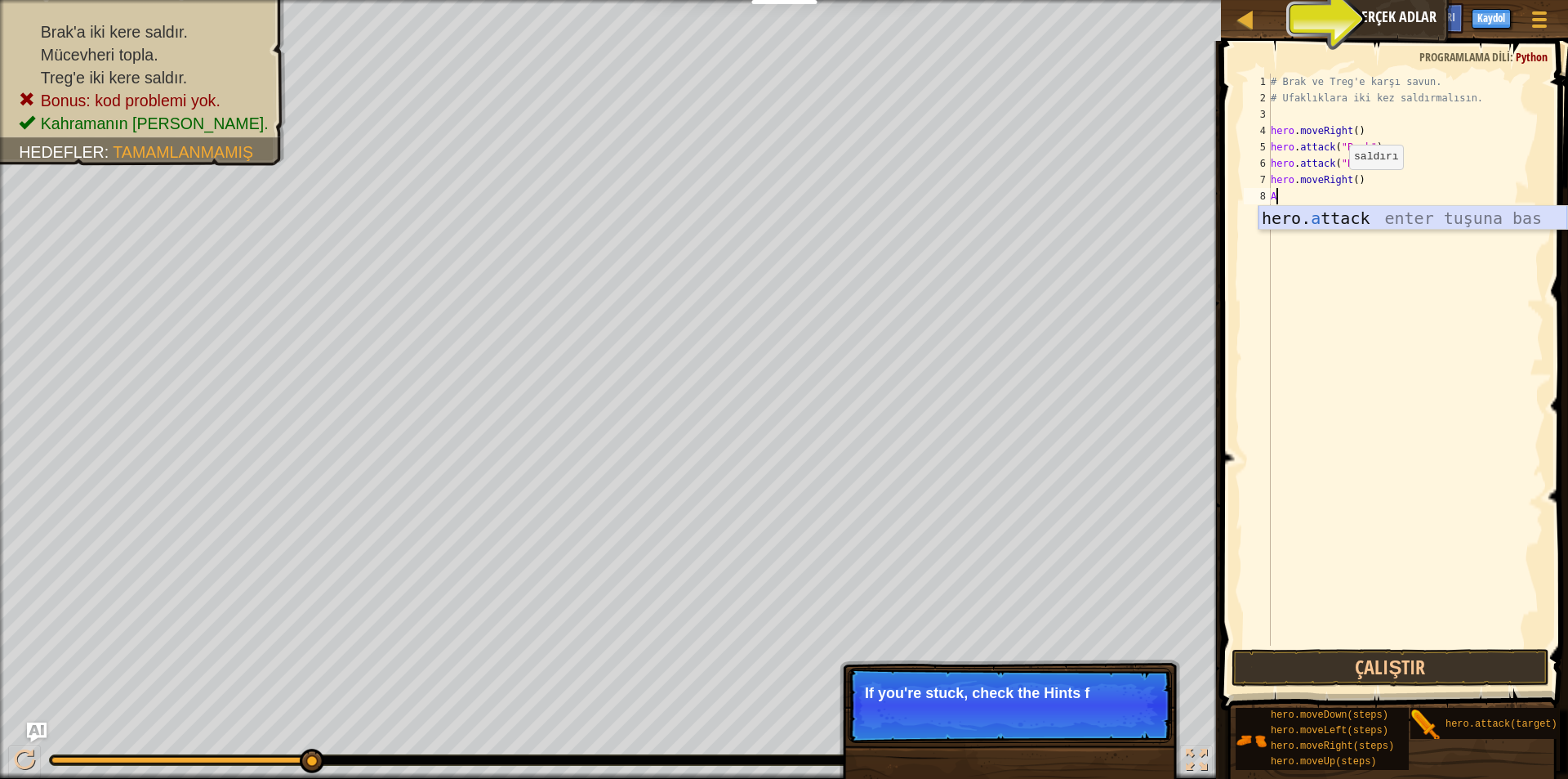
click at [1518, 220] on div "hero. a ttack enter tuşuna bas" at bounding box center [1413, 243] width 309 height 73
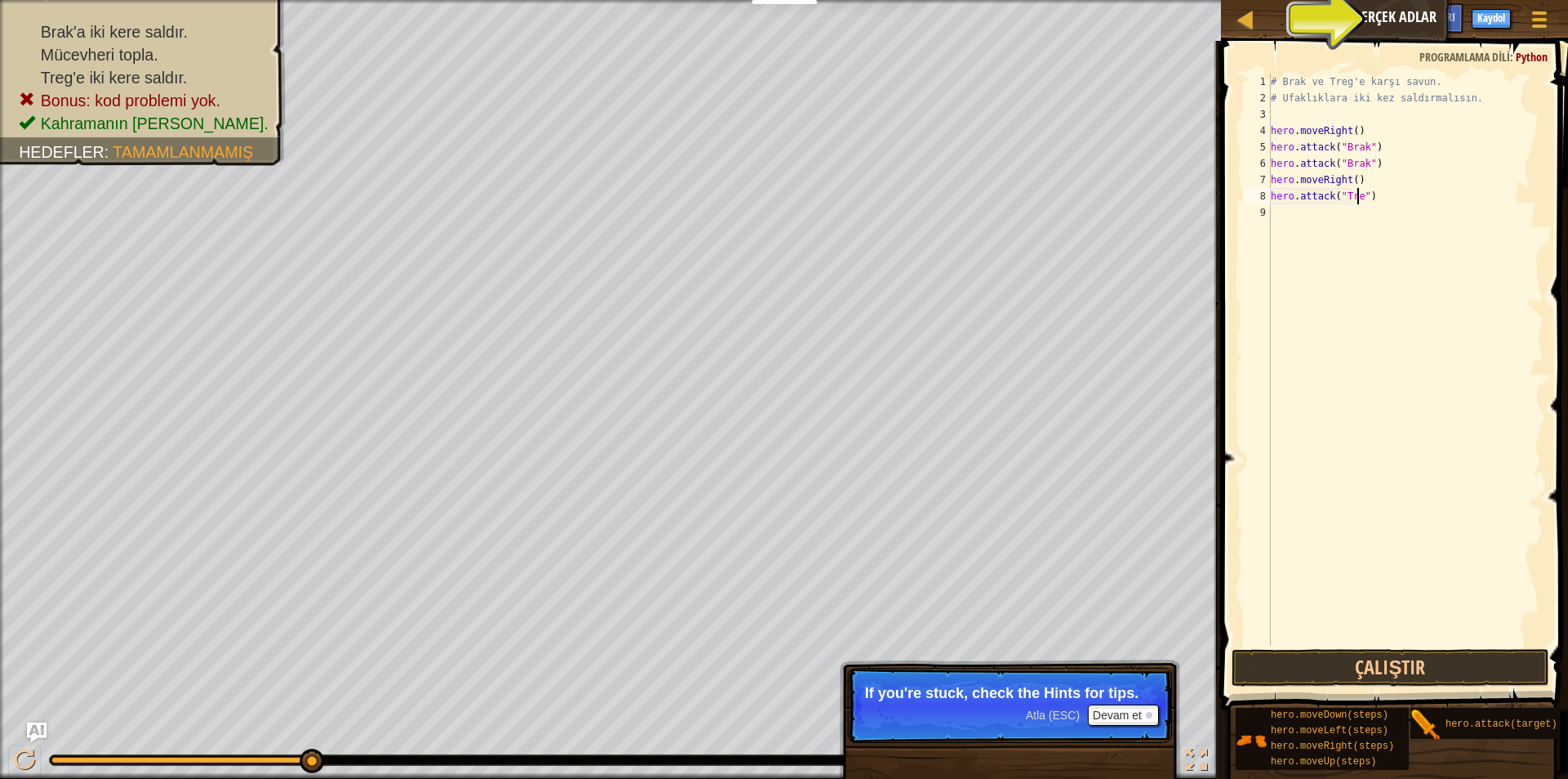
scroll to position [7, 7]
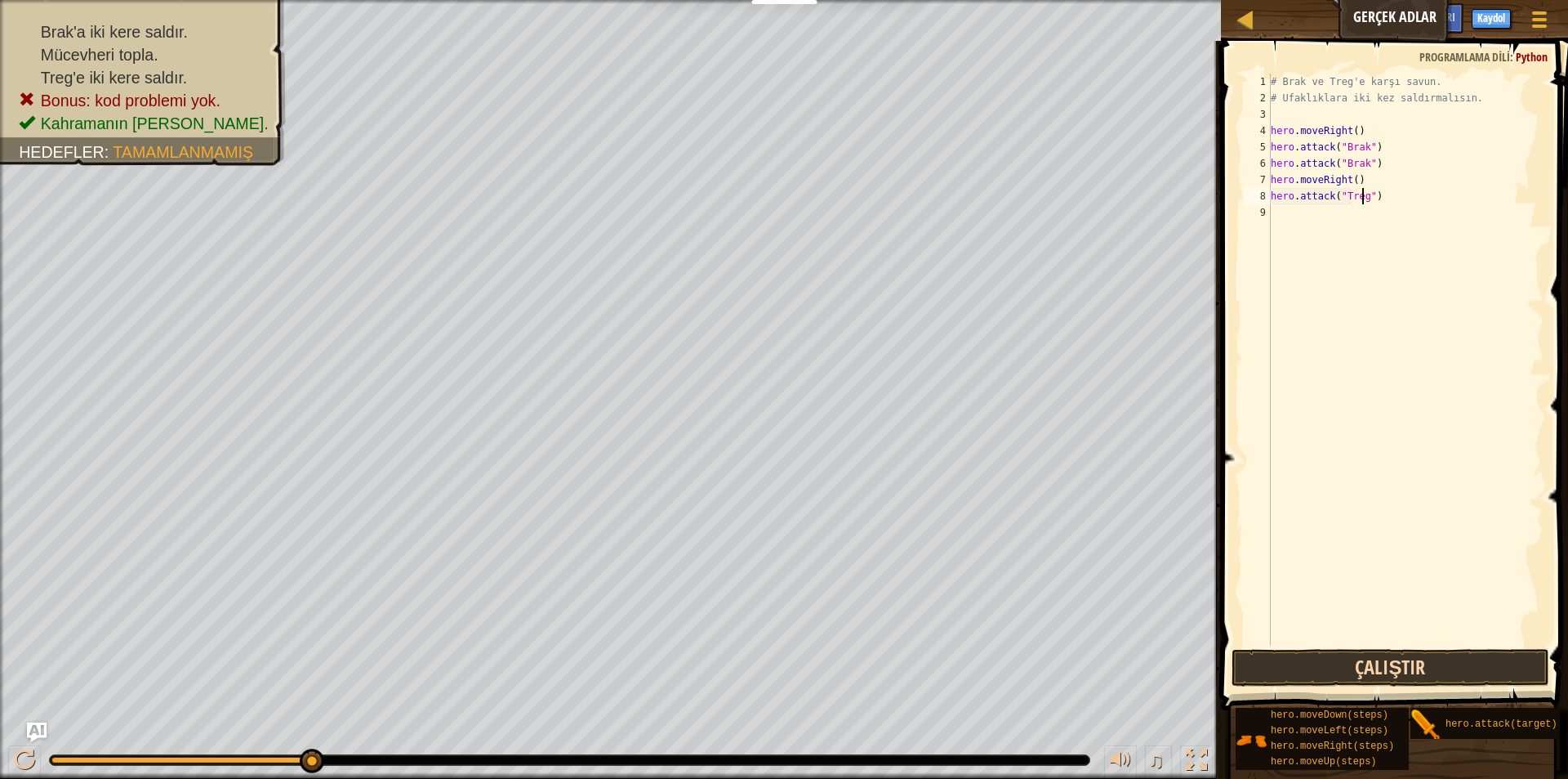
type textarea "hero.attack("Treg")"
click at [1406, 653] on button "Çalıştır" at bounding box center [1391, 667] width 318 height 37
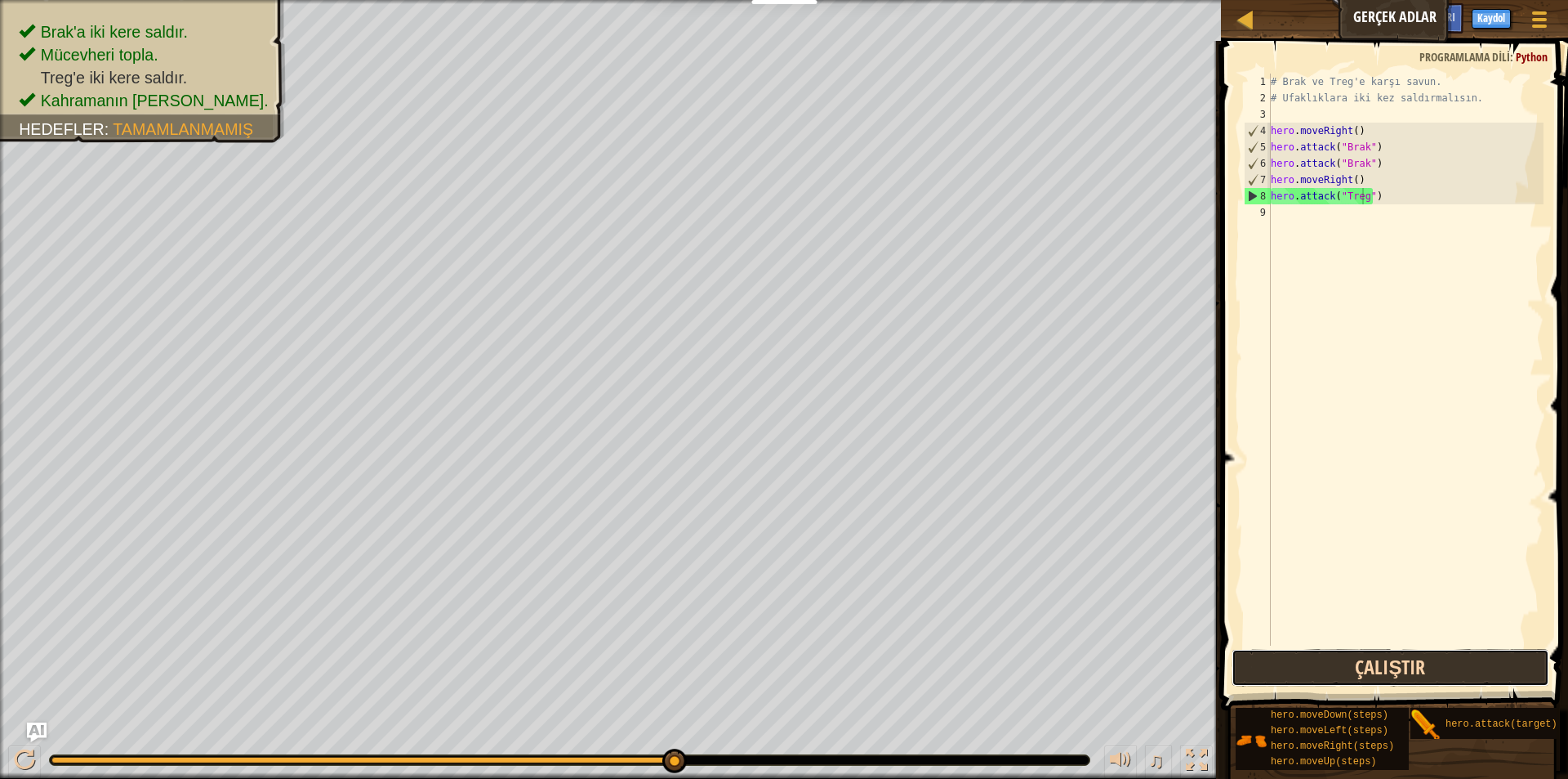
click at [1439, 660] on button "Çalıştır" at bounding box center [1391, 667] width 318 height 37
click at [1292, 218] on div "# Brak ve Treg'e karşı savun. # Ufaklıklara iki kez saldırmalısın. hero . moveR…" at bounding box center [1405, 376] width 276 height 605
type textarea "H"
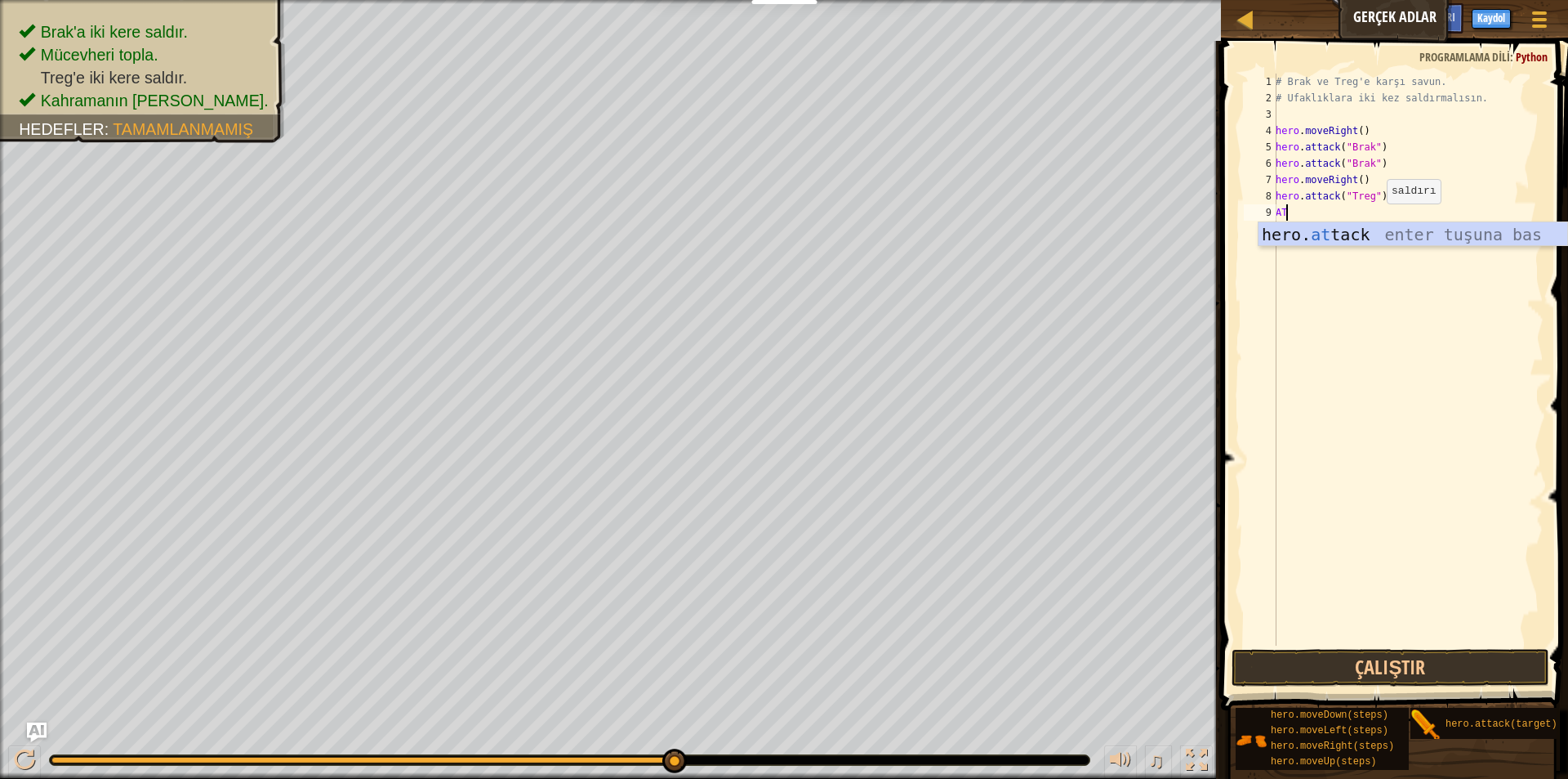
click at [1376, 233] on div "hero. at tack enter tuşuna bas" at bounding box center [1413, 259] width 309 height 73
click at [1400, 214] on div "# Brak ve Treg'e karşı savun. # Ufaklıklara iki kez saldırmalısın. hero . moveR…" at bounding box center [1408, 359] width 271 height 572
type textarea "hero.attack("Treg")"
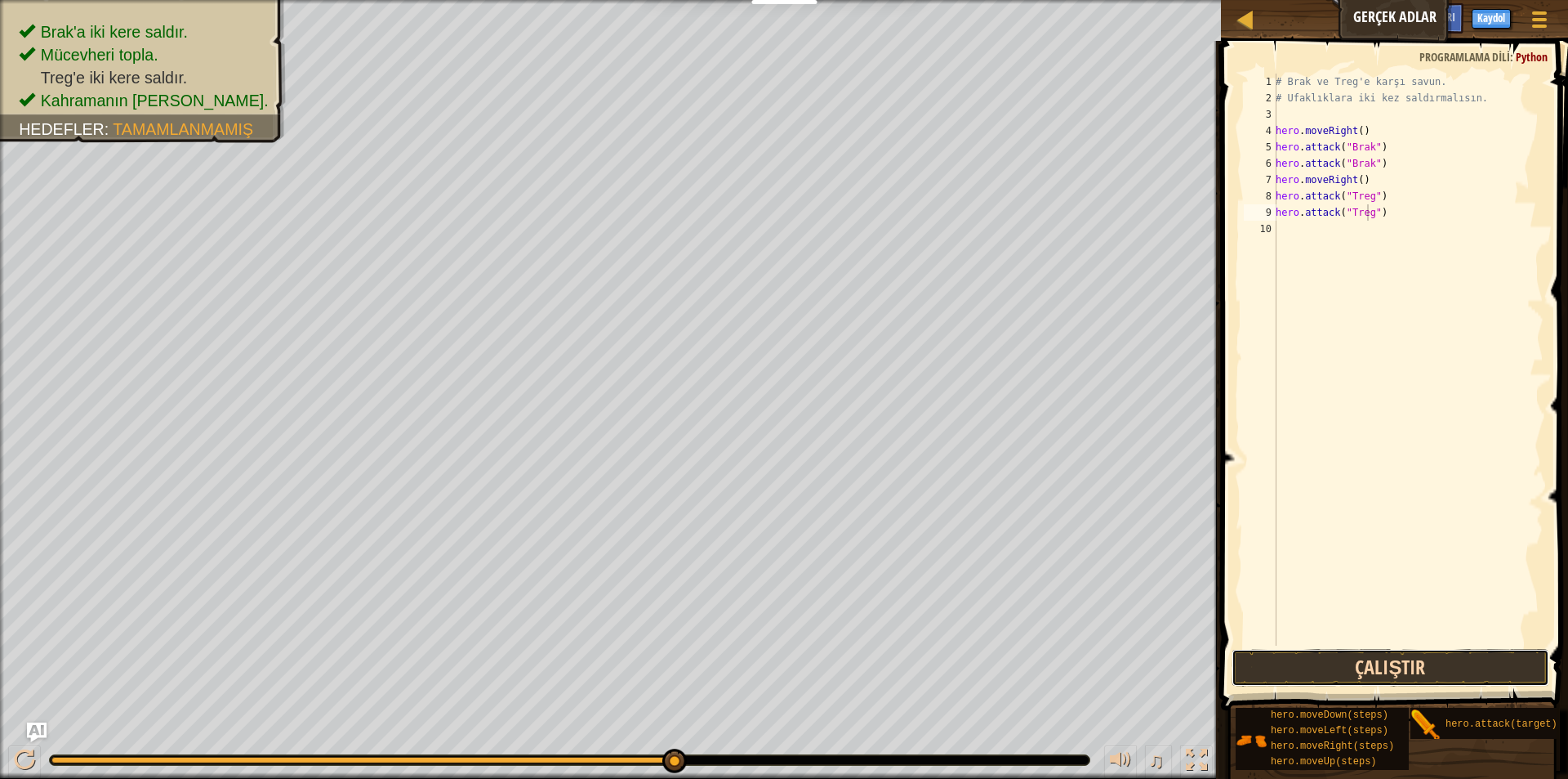
click at [1339, 668] on button "Çalıştır" at bounding box center [1391, 667] width 318 height 37
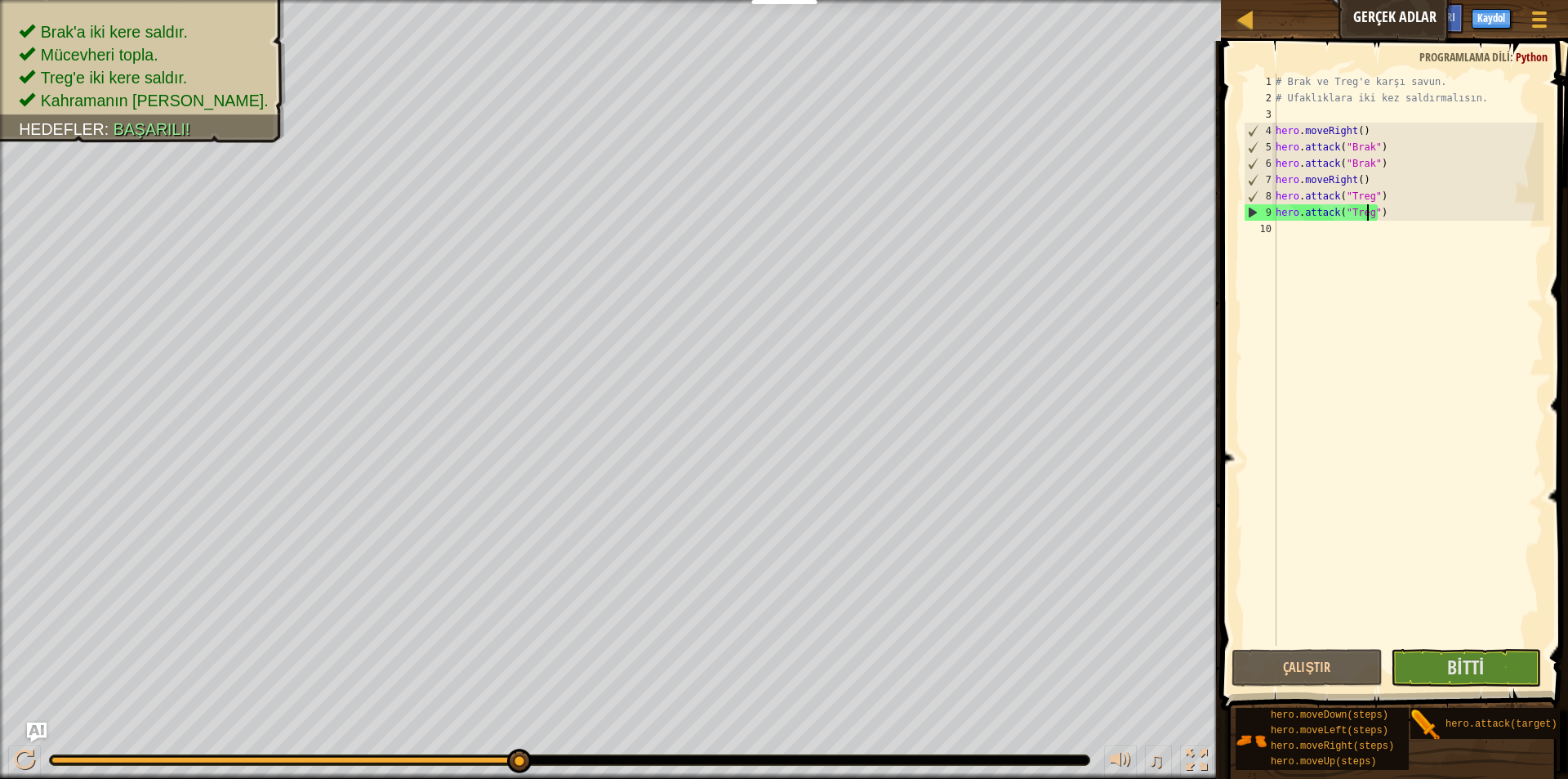
click at [1300, 233] on div "# Brak ve Treg'e karşı savun. # Ufaklıklara iki kez saldırmalısın. hero . moveR…" at bounding box center [1408, 376] width 271 height 605
type textarea "M"
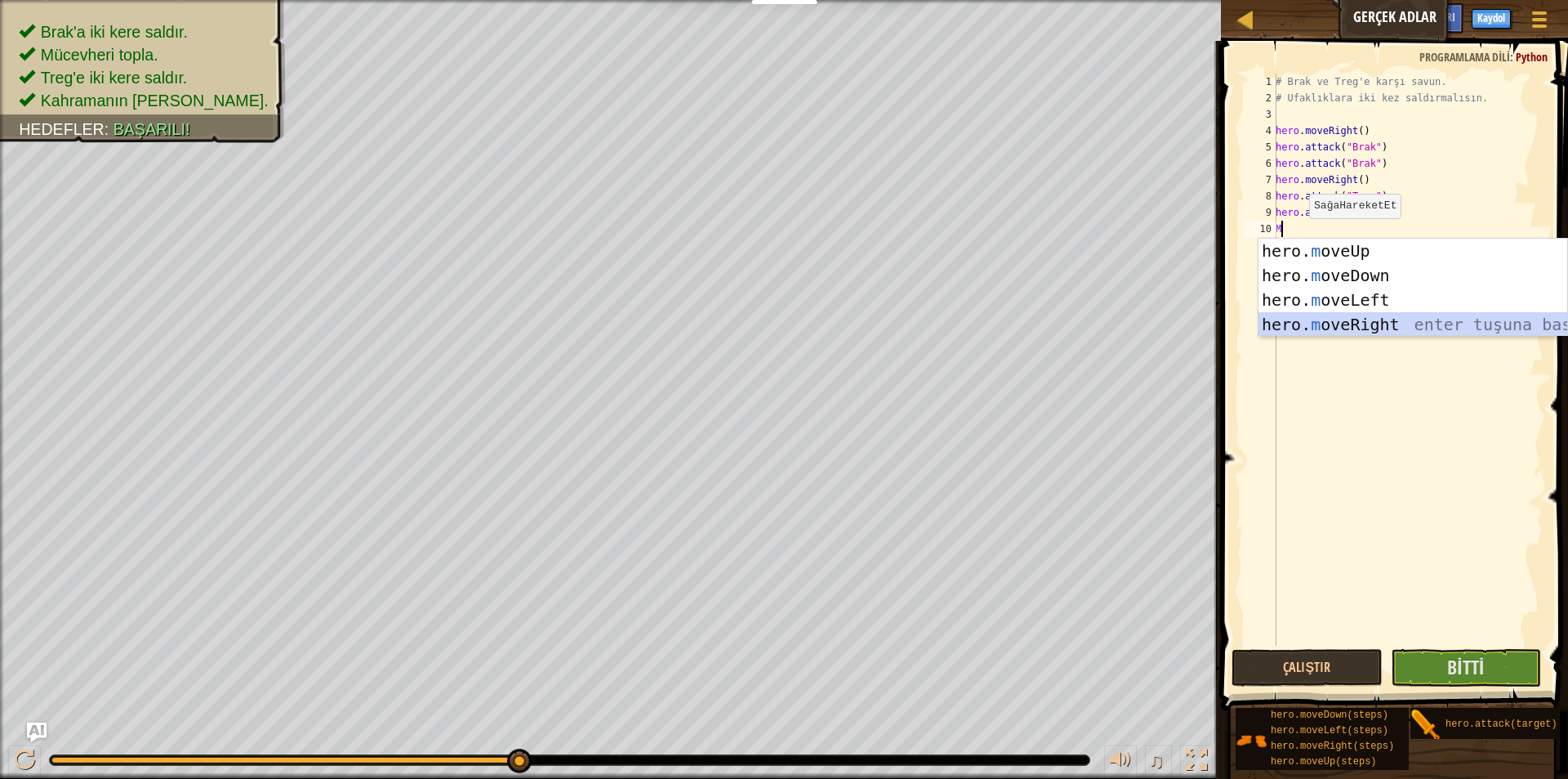
click at [1323, 315] on div "hero. m oveUp enter tuşuna bas hero. m oveDown enter tuşuna bas hero. [PERSON_N…" at bounding box center [1413, 311] width 309 height 147
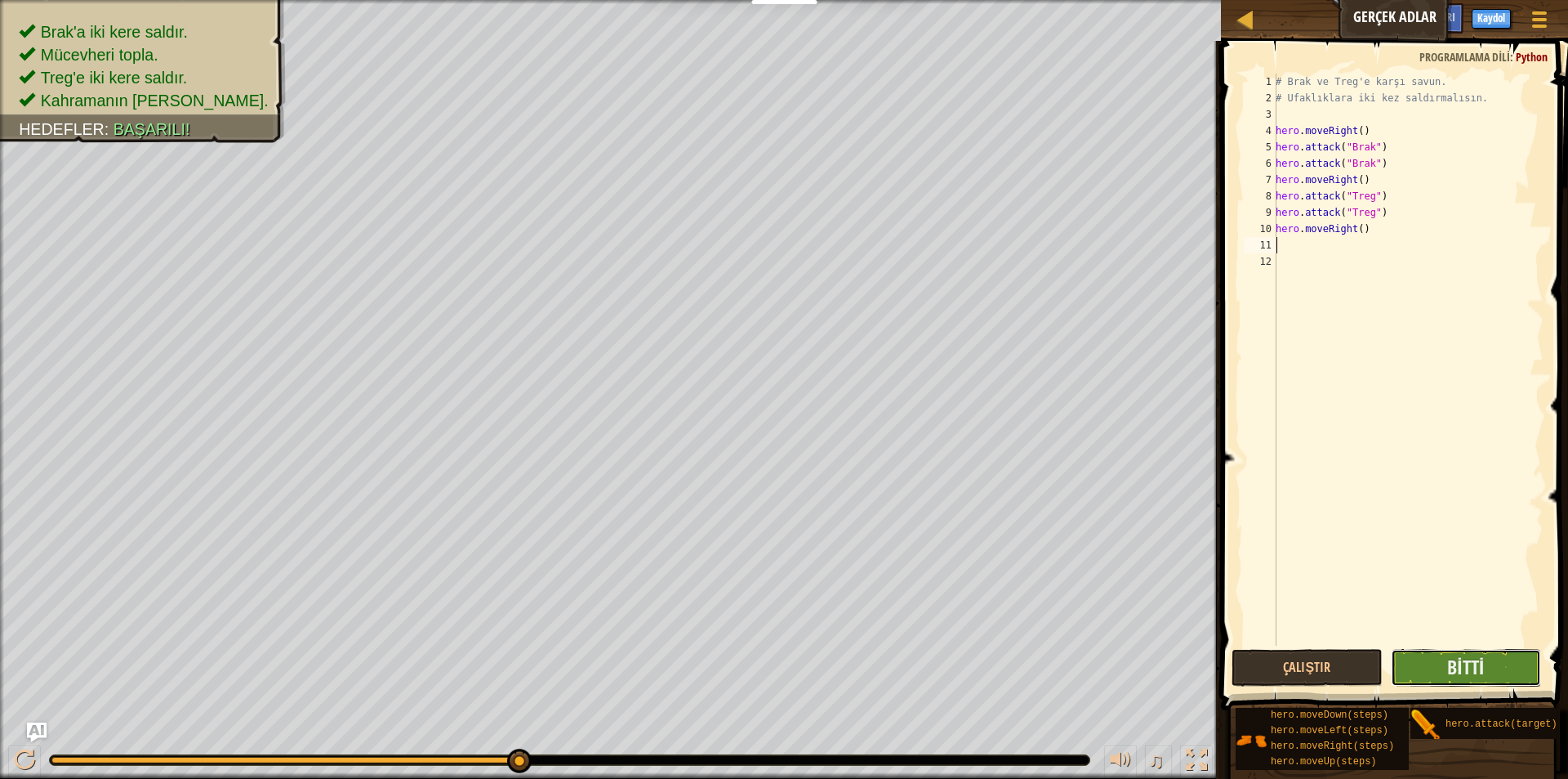
click at [1487, 681] on button "Bitti" at bounding box center [1465, 667] width 150 height 37
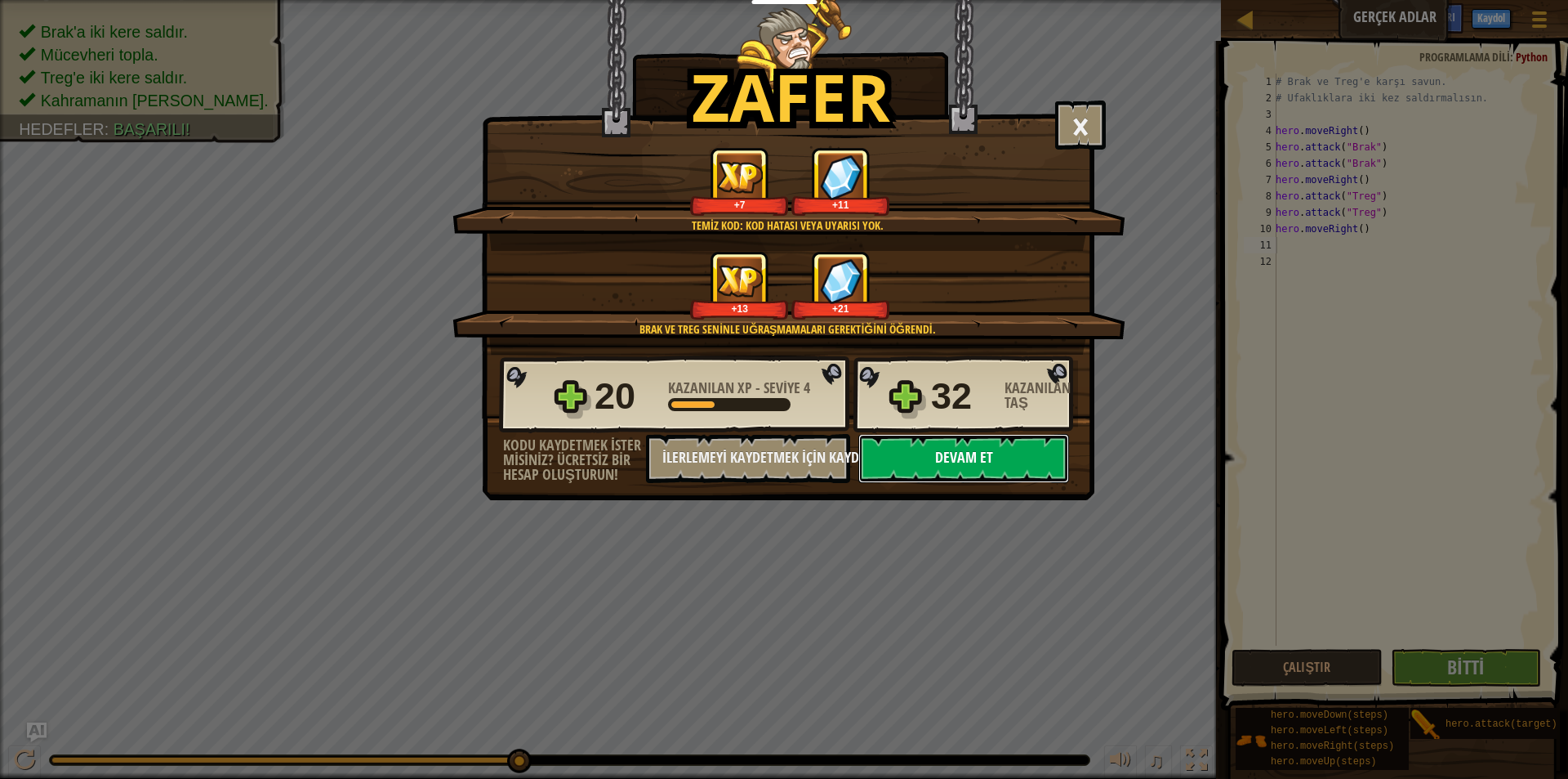
click at [1012, 469] on button "Devam et" at bounding box center [963, 458] width 210 height 49
select select "tr"
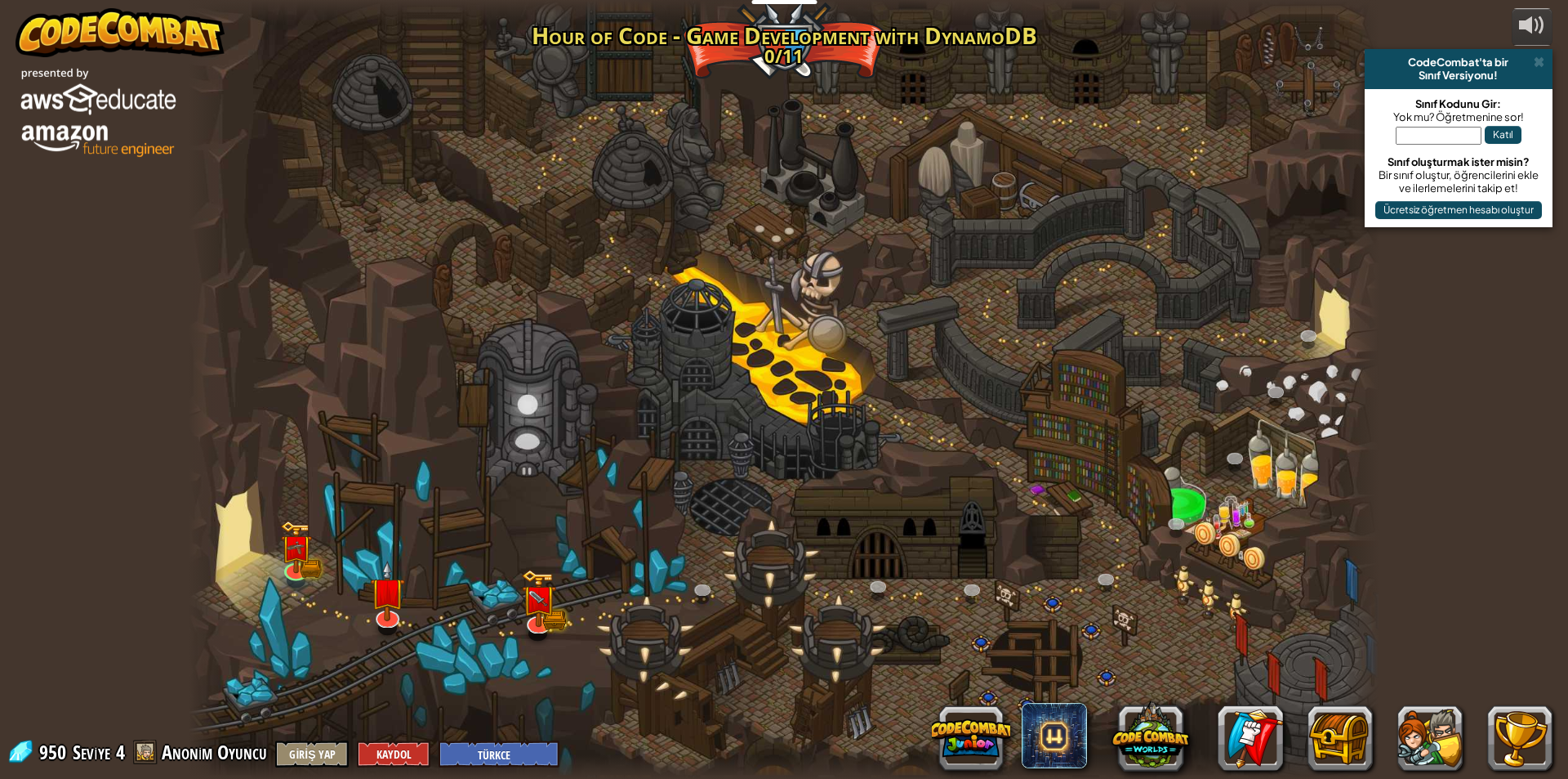
select select "tr"
